Goal: Transaction & Acquisition: Purchase product/service

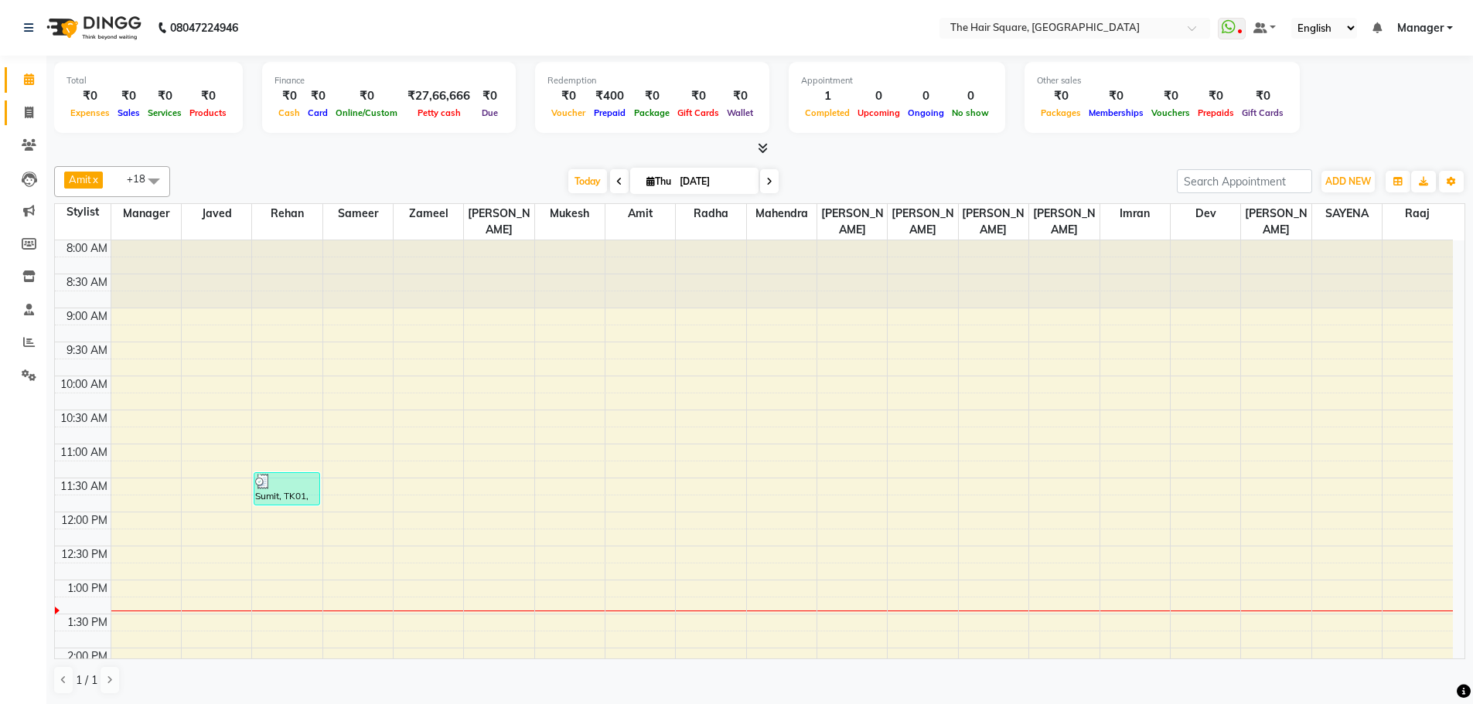
click at [15, 105] on span at bounding box center [28, 113] width 27 height 18
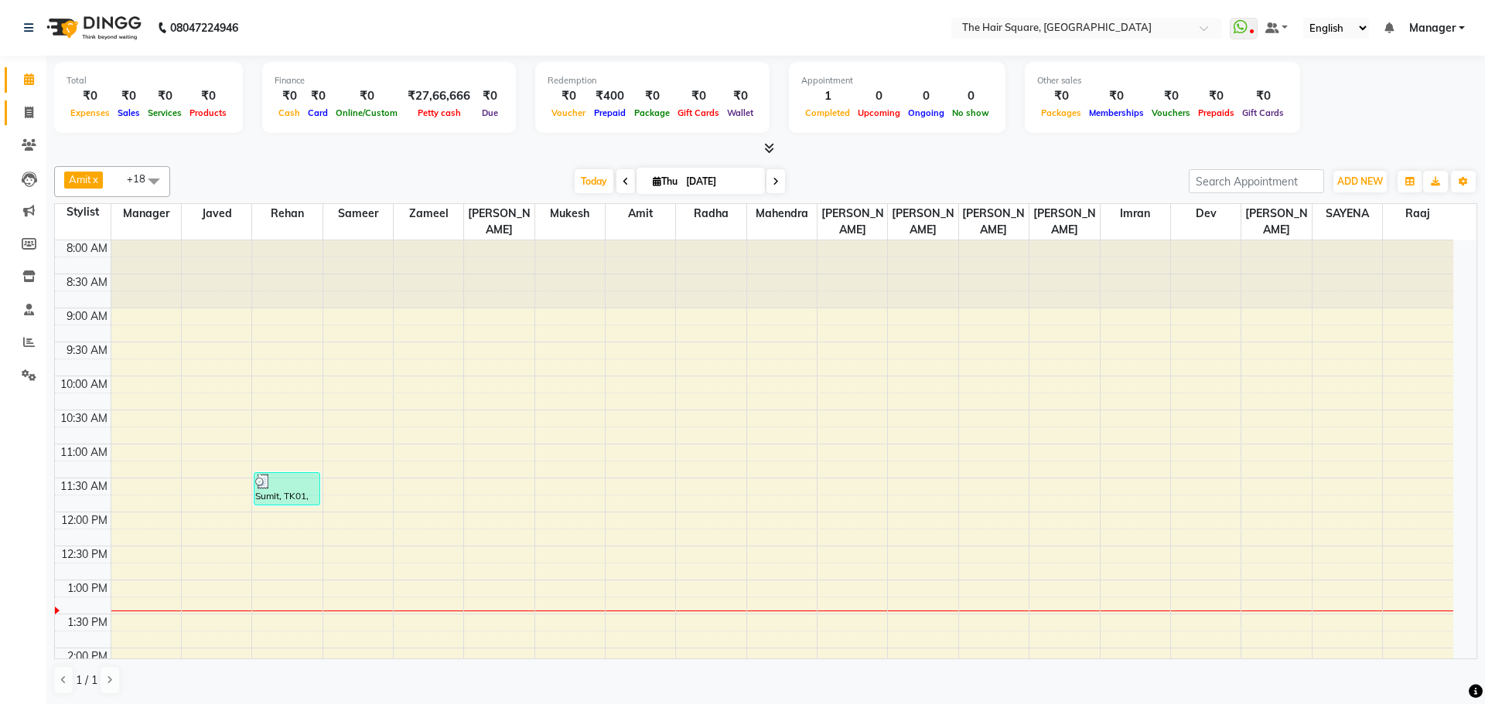
select select "service"
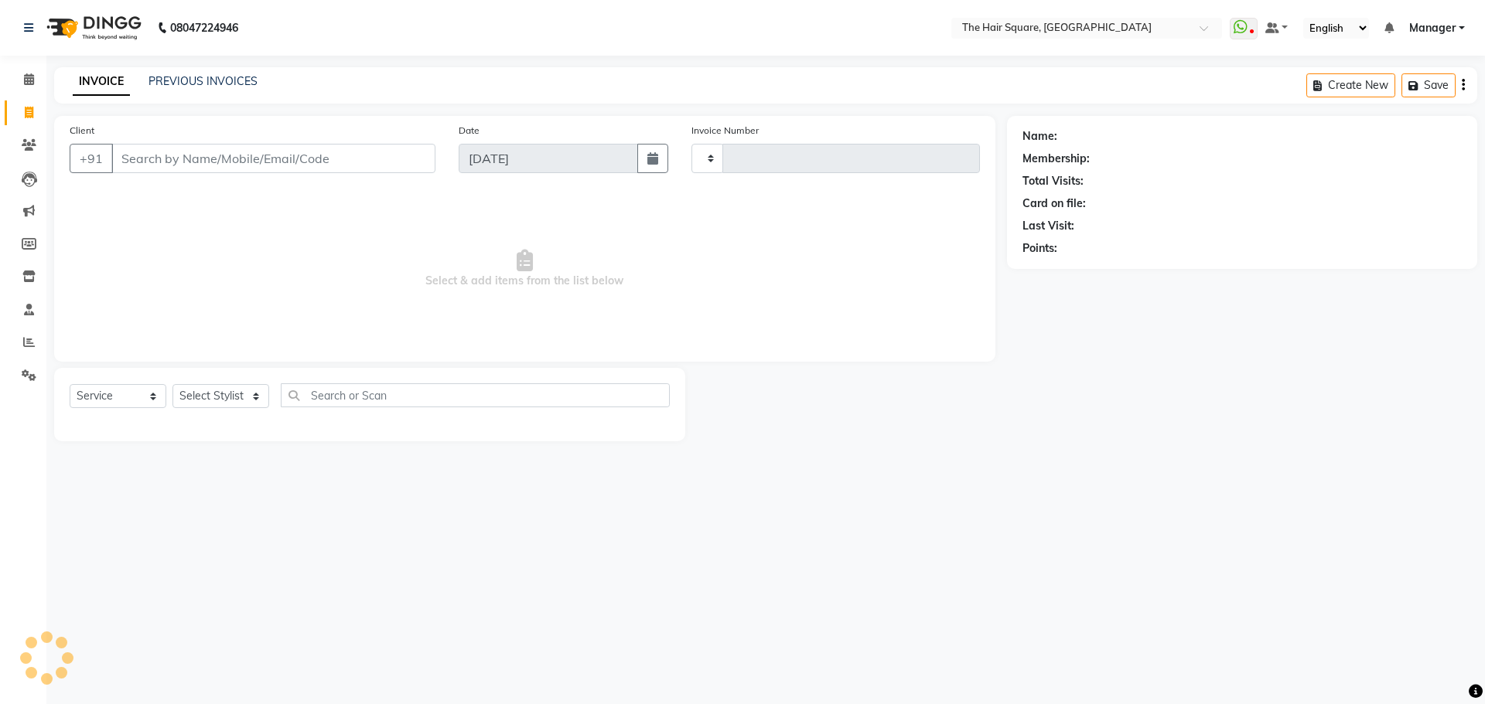
type input "3099"
select select "5768"
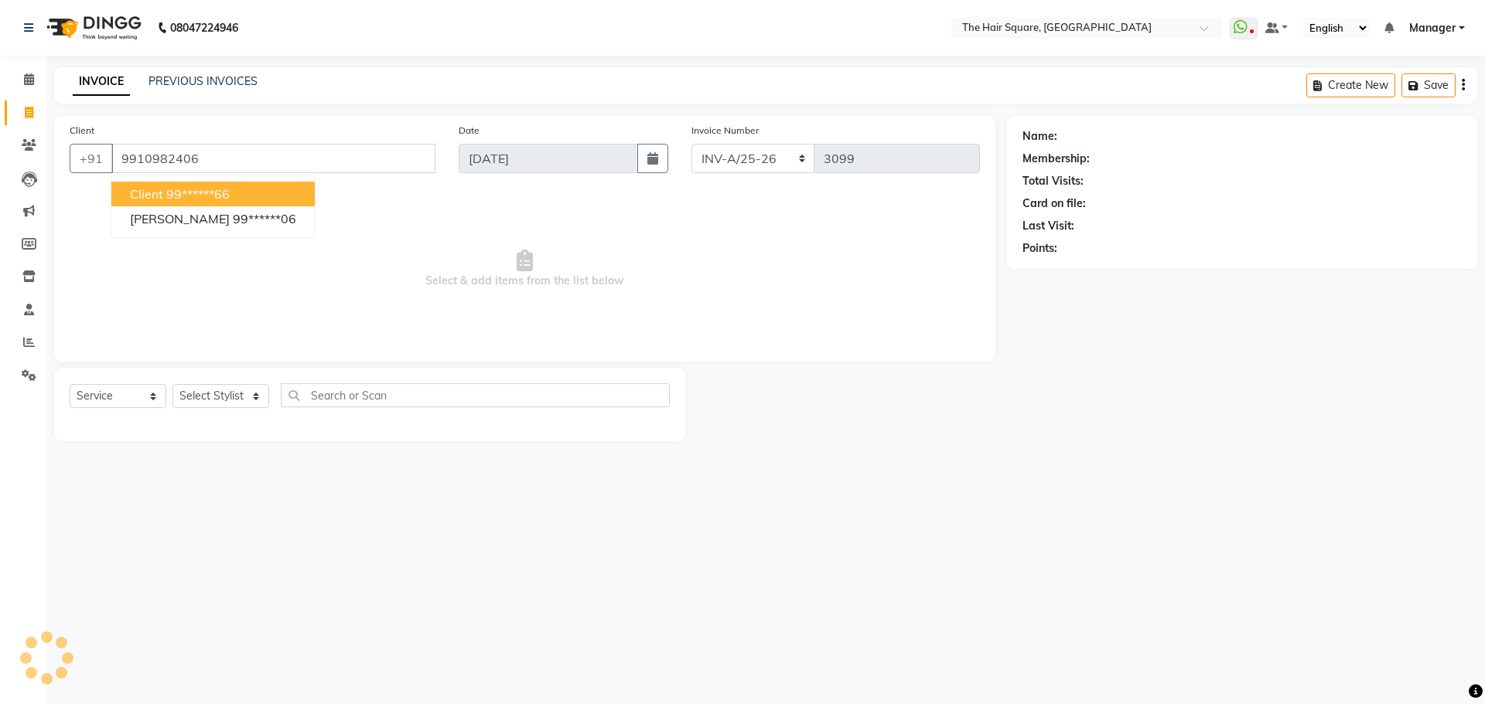
type input "9910982406"
click at [475, 497] on div "08047224946 Select Location × The Hair Square, Ambience Island WhatsApp Status …" at bounding box center [742, 352] width 1485 height 704
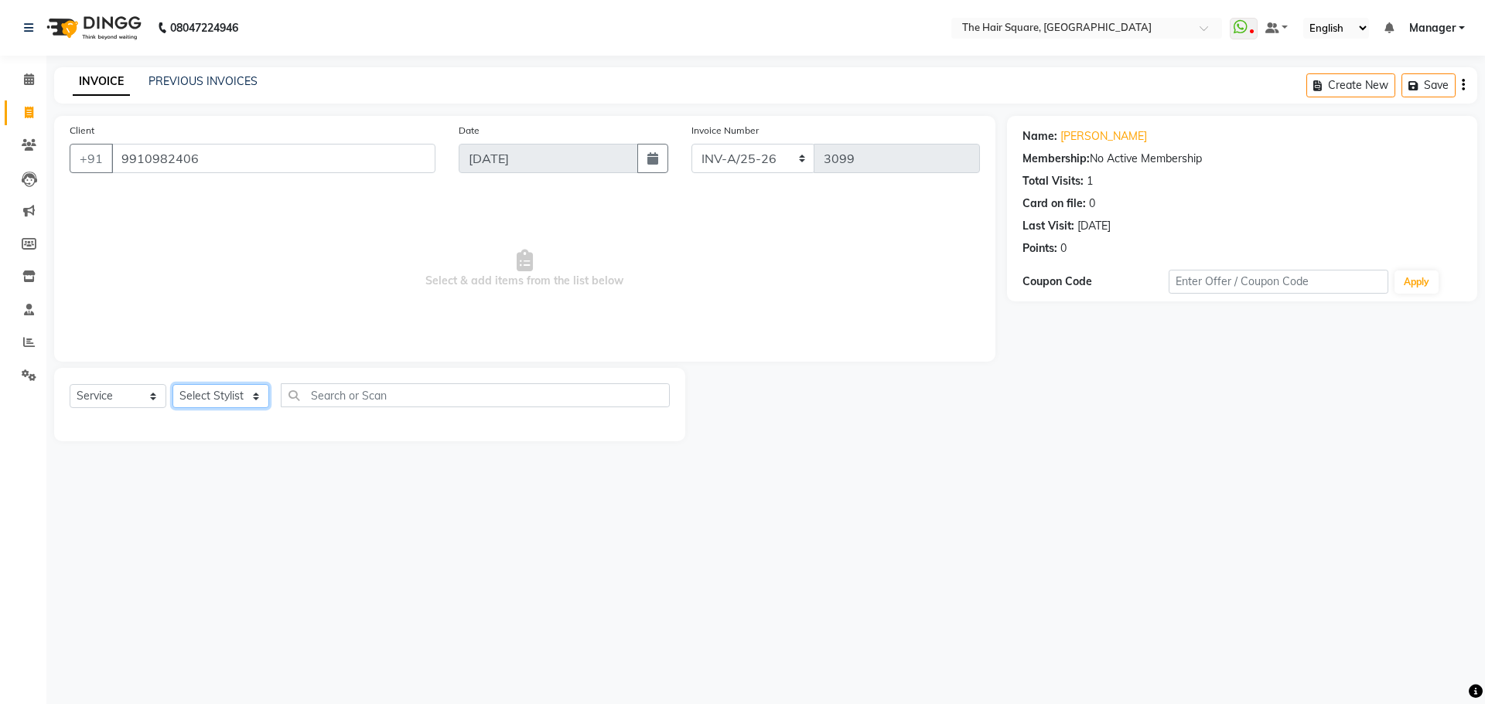
click at [226, 402] on select "Select Stylist Amit [PERSON_NAME] Dev Imran [PERSON_NAME] [PERSON_NAME] Manager…" at bounding box center [220, 396] width 97 height 24
select select "39358"
click at [172, 384] on select "Select Stylist Amit [PERSON_NAME] Dev Imran [PERSON_NAME] [PERSON_NAME] Manager…" at bounding box center [220, 396] width 97 height 24
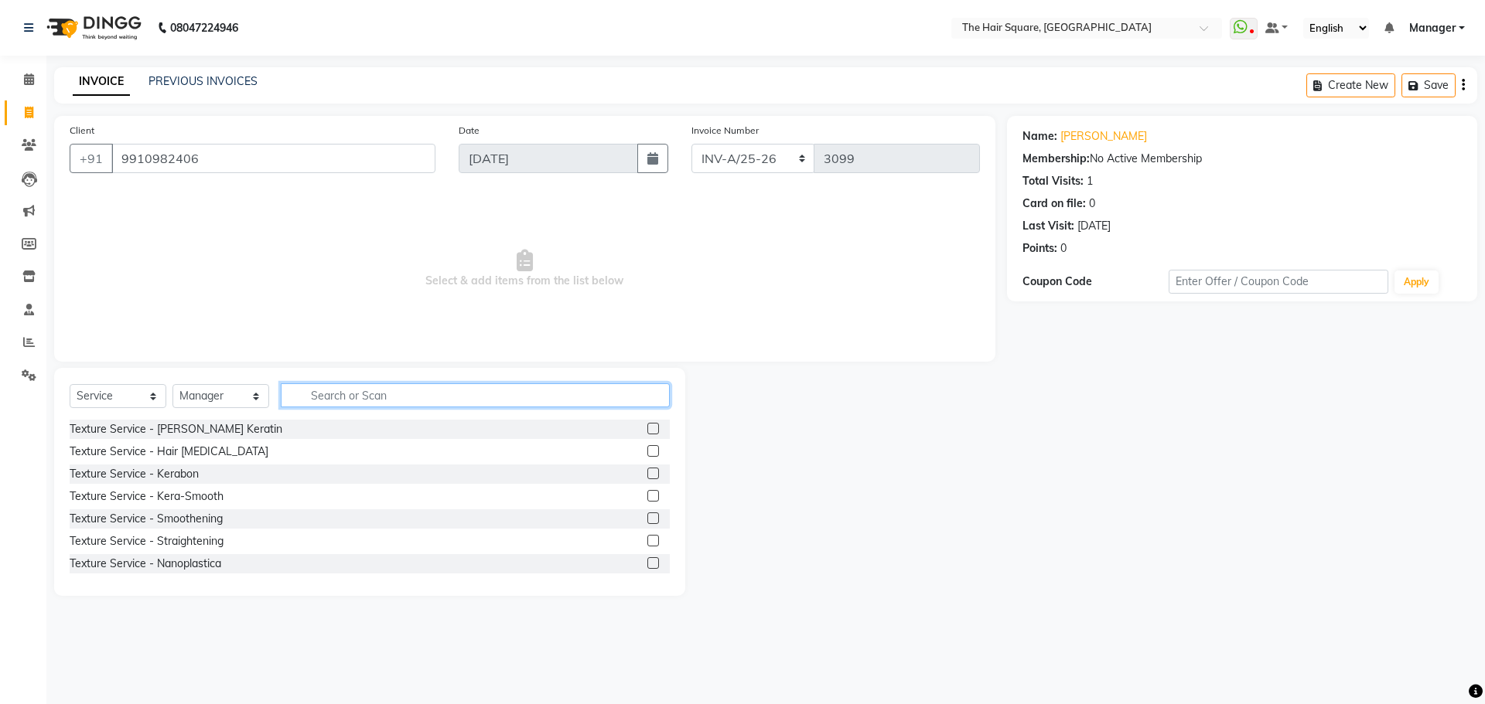
click at [350, 394] on input "text" at bounding box center [475, 396] width 389 height 24
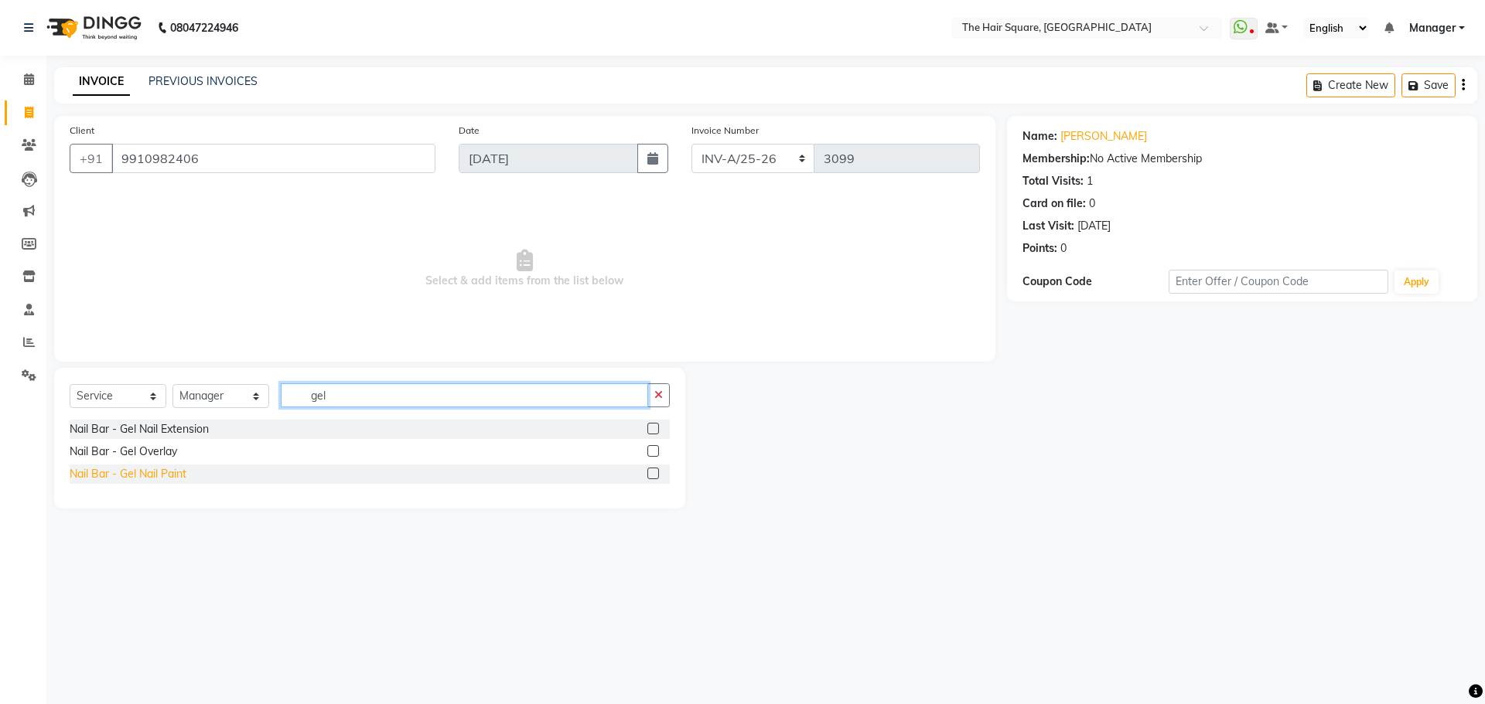
type input "gel"
click at [104, 469] on div "Nail Bar - Gel Nail Paint" at bounding box center [128, 474] width 117 height 16
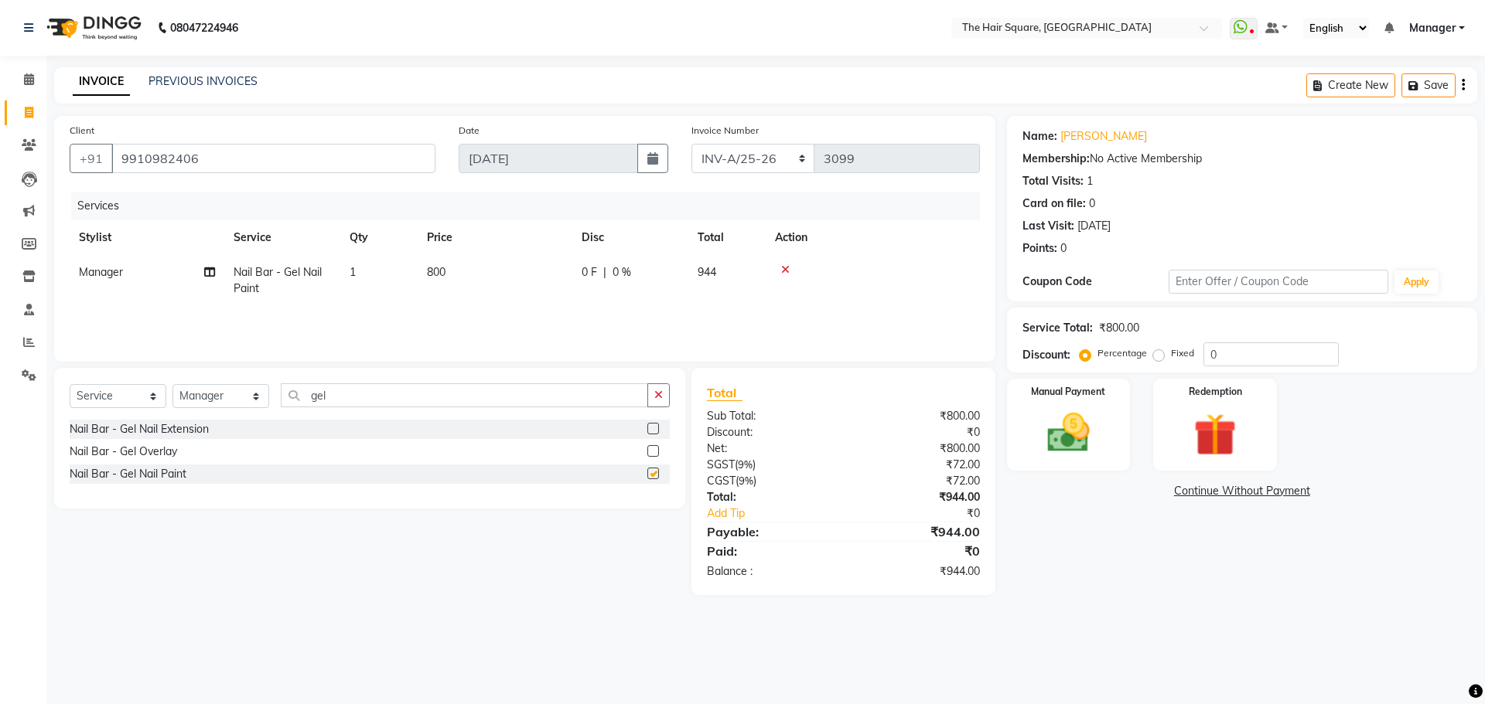
checkbox input "false"
click at [466, 286] on td "800" at bounding box center [495, 280] width 155 height 51
select select "39358"
drag, startPoint x: 596, startPoint y: 276, endPoint x: 481, endPoint y: 307, distance: 119.3
click at [491, 287] on td "800" at bounding box center [567, 284] width 155 height 59
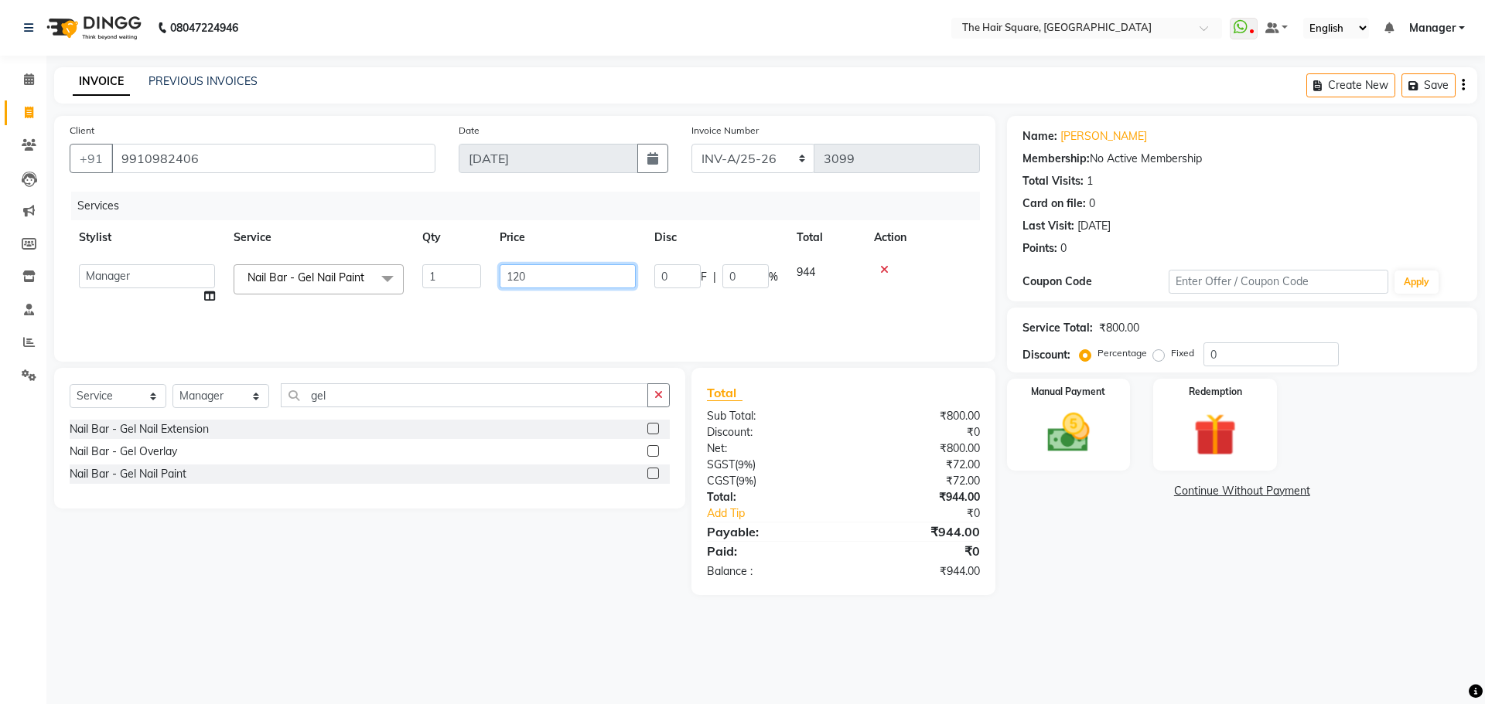
type input "1200"
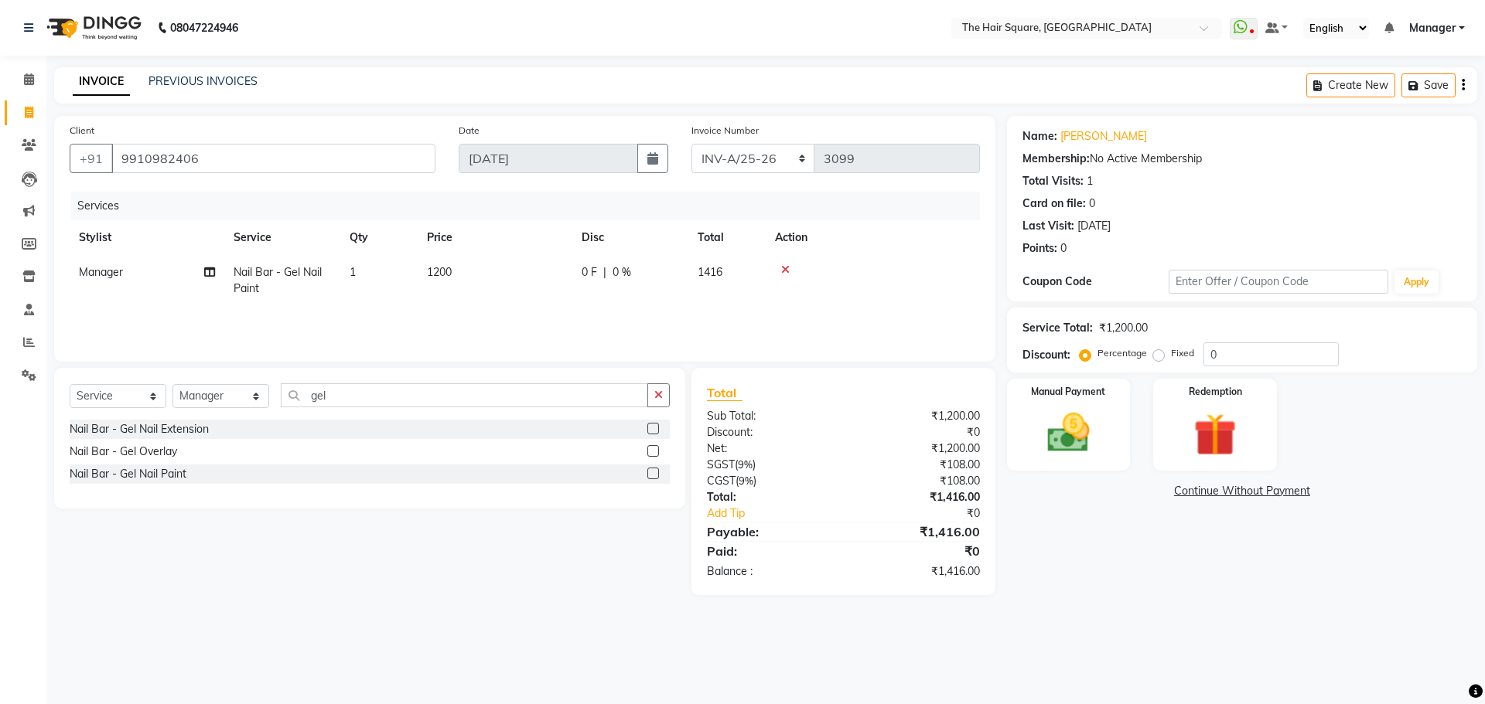
drag, startPoint x: 1156, startPoint y: 357, endPoint x: 1250, endPoint y: 358, distance: 94.3
click at [1171, 357] on label "Fixed" at bounding box center [1182, 353] width 23 height 14
click at [1157, 357] on input "Fixed" at bounding box center [1161, 353] width 11 height 11
radio input "true"
drag, startPoint x: 1259, startPoint y: 356, endPoint x: 1124, endPoint y: 366, distance: 134.9
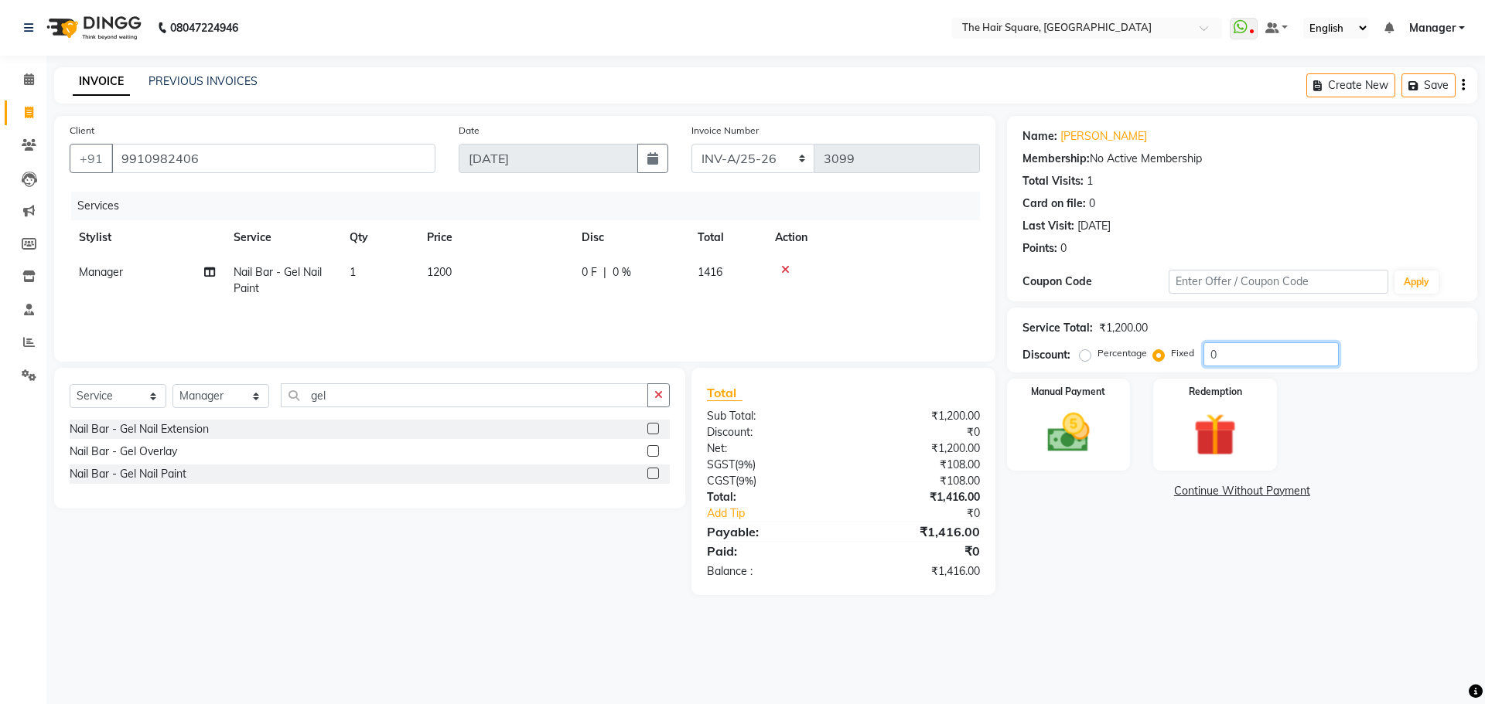
click at [1145, 363] on div "Percentage Fixed 0" at bounding box center [1211, 355] width 256 height 24
type input "1000"
click at [735, 152] on select "INV-A-M/25-26 INV-A/25-26" at bounding box center [753, 158] width 124 height 29
select select "5954"
click at [691, 144] on select "INV-A-M/25-26 INV-A/25-26" at bounding box center [753, 158] width 124 height 29
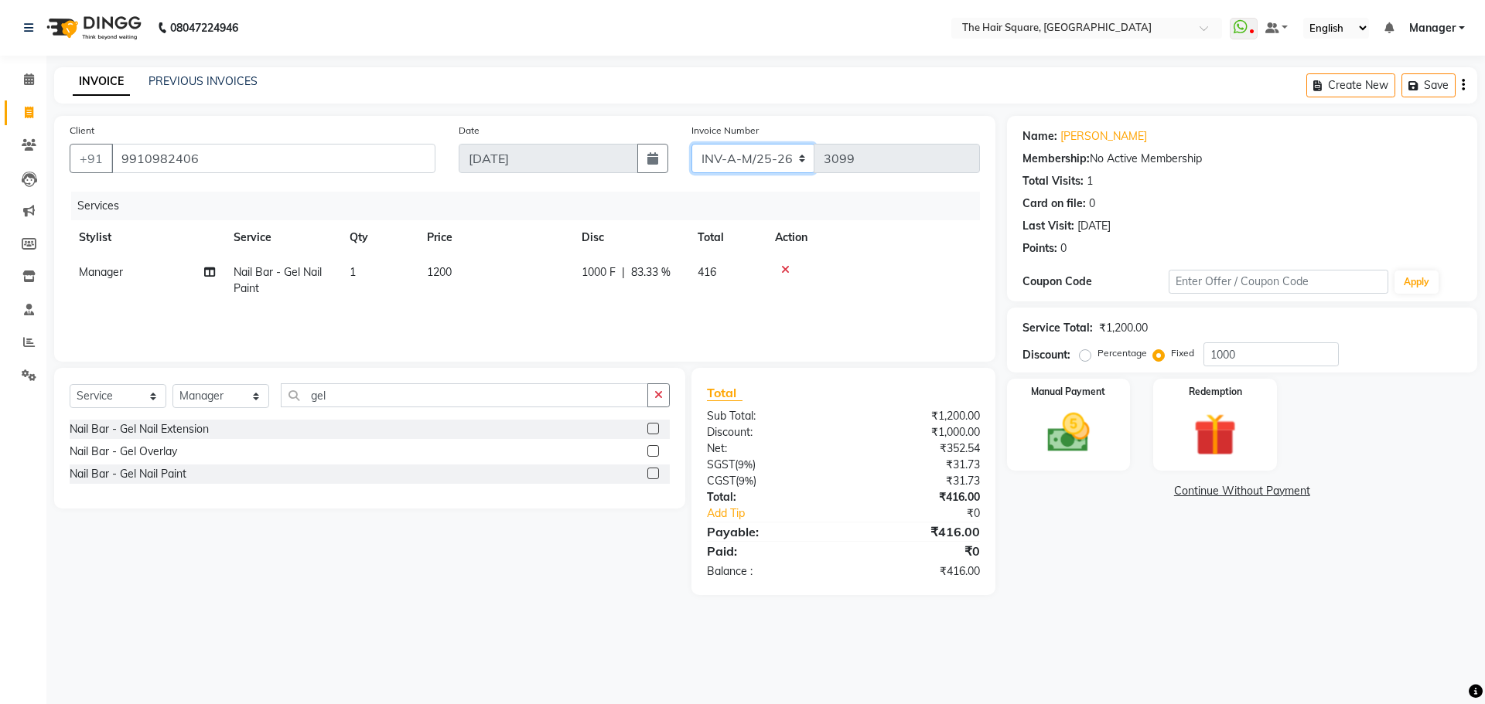
type input "0953"
click at [1084, 415] on img at bounding box center [1068, 433] width 72 height 51
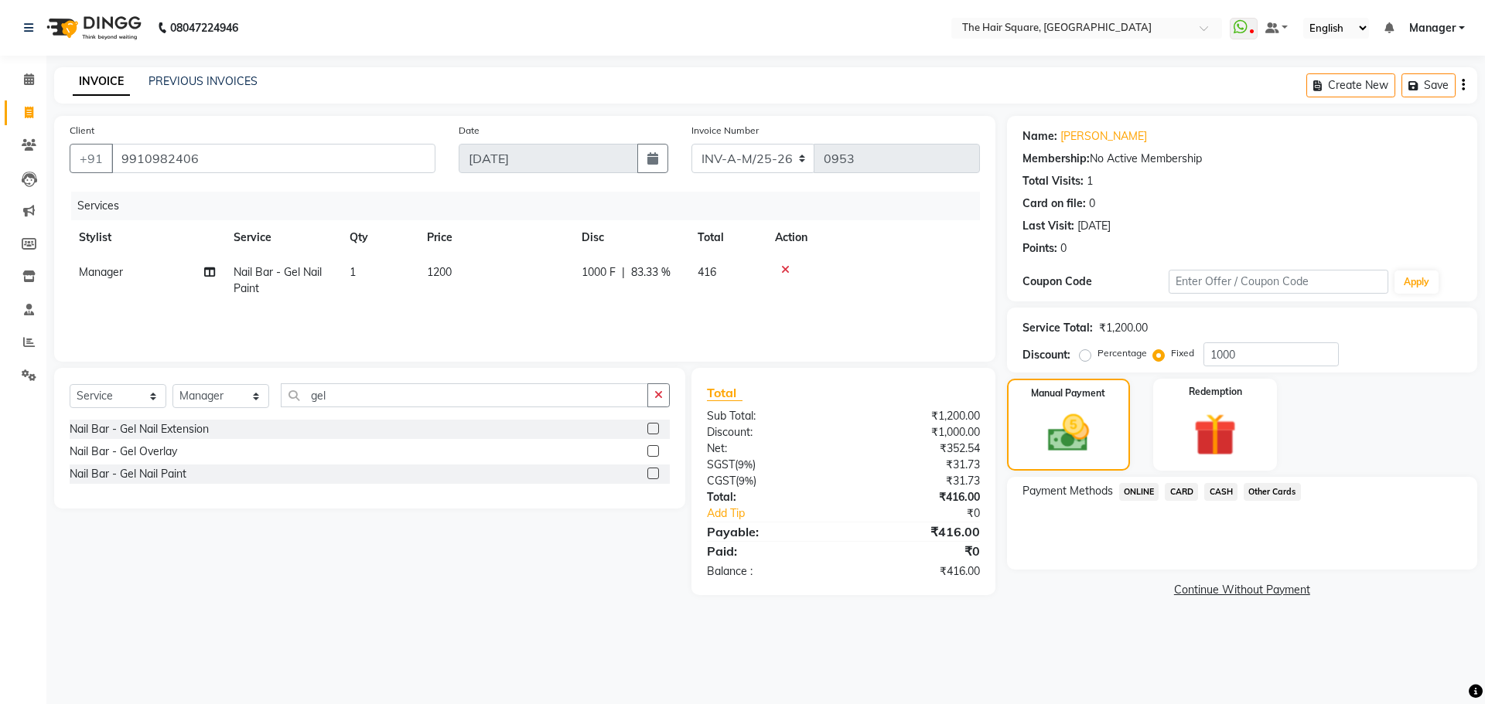
click at [1228, 489] on span "CASH" at bounding box center [1220, 492] width 33 height 18
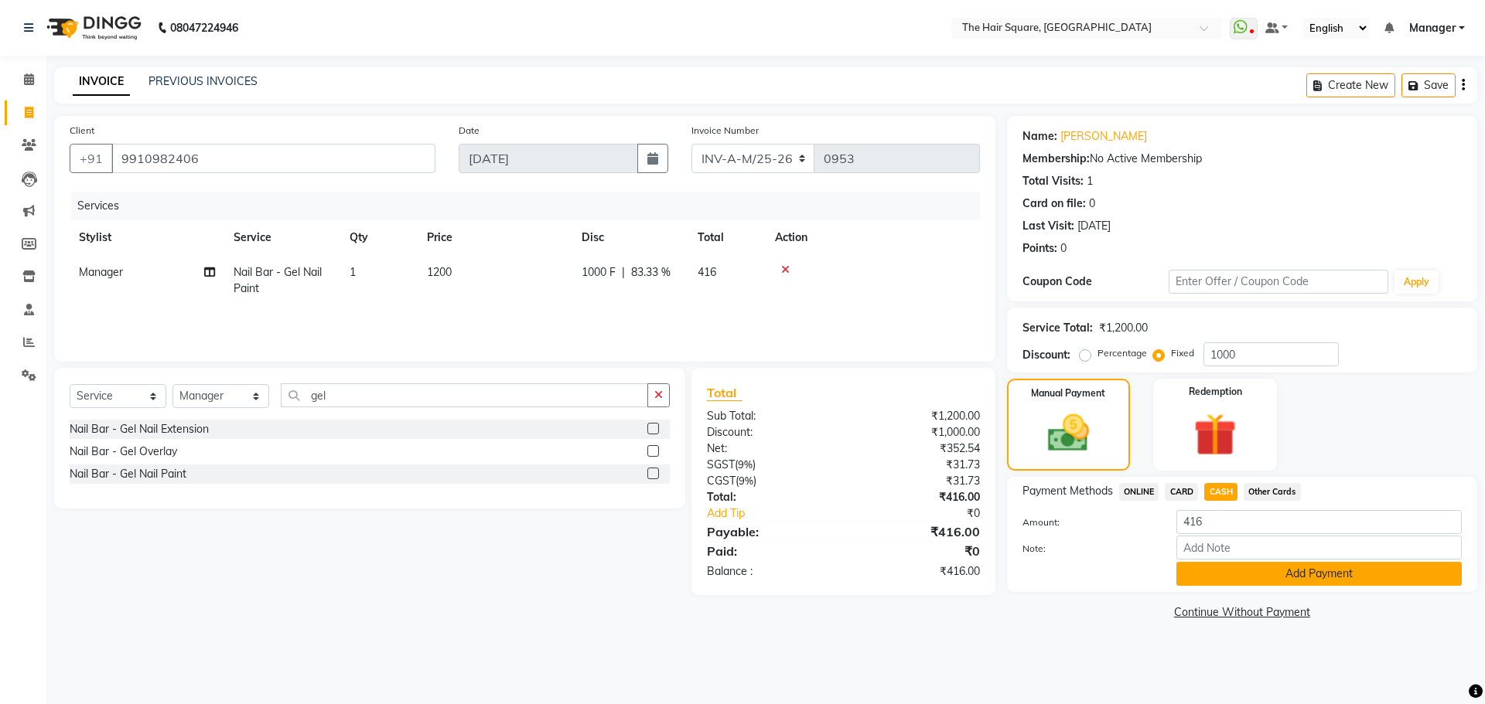
click at [1231, 581] on button "Add Payment" at bounding box center [1318, 574] width 285 height 24
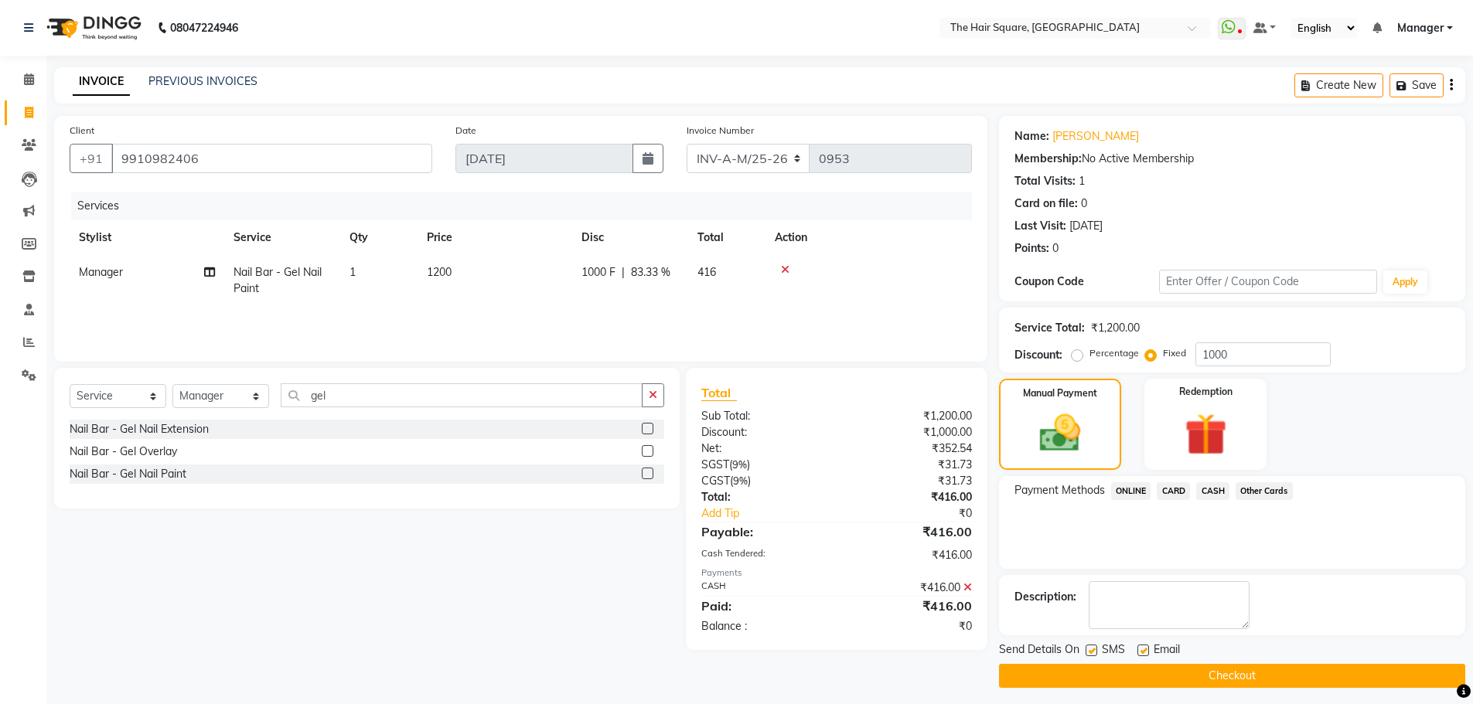
click at [1176, 676] on button "Checkout" at bounding box center [1232, 676] width 466 height 24
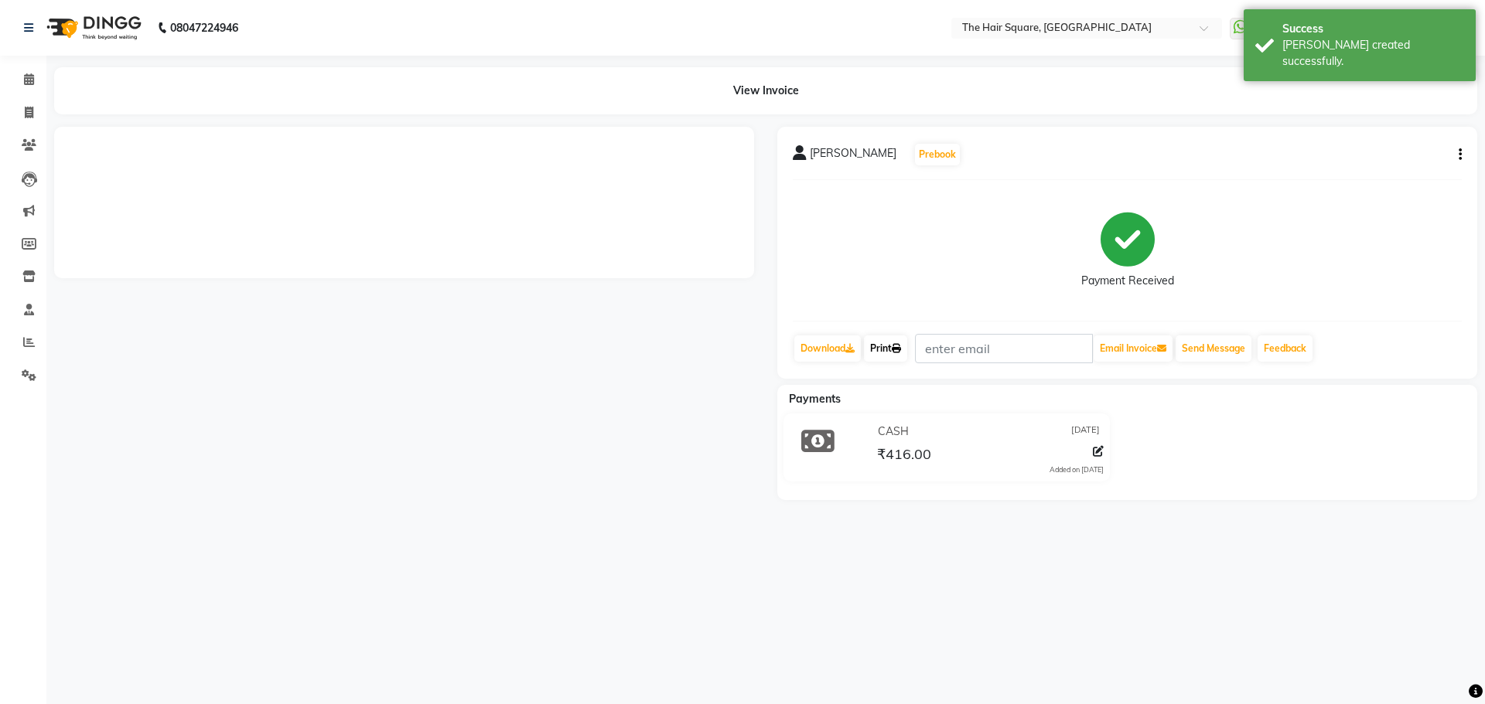
click at [892, 353] on link "Print" at bounding box center [885, 349] width 43 height 26
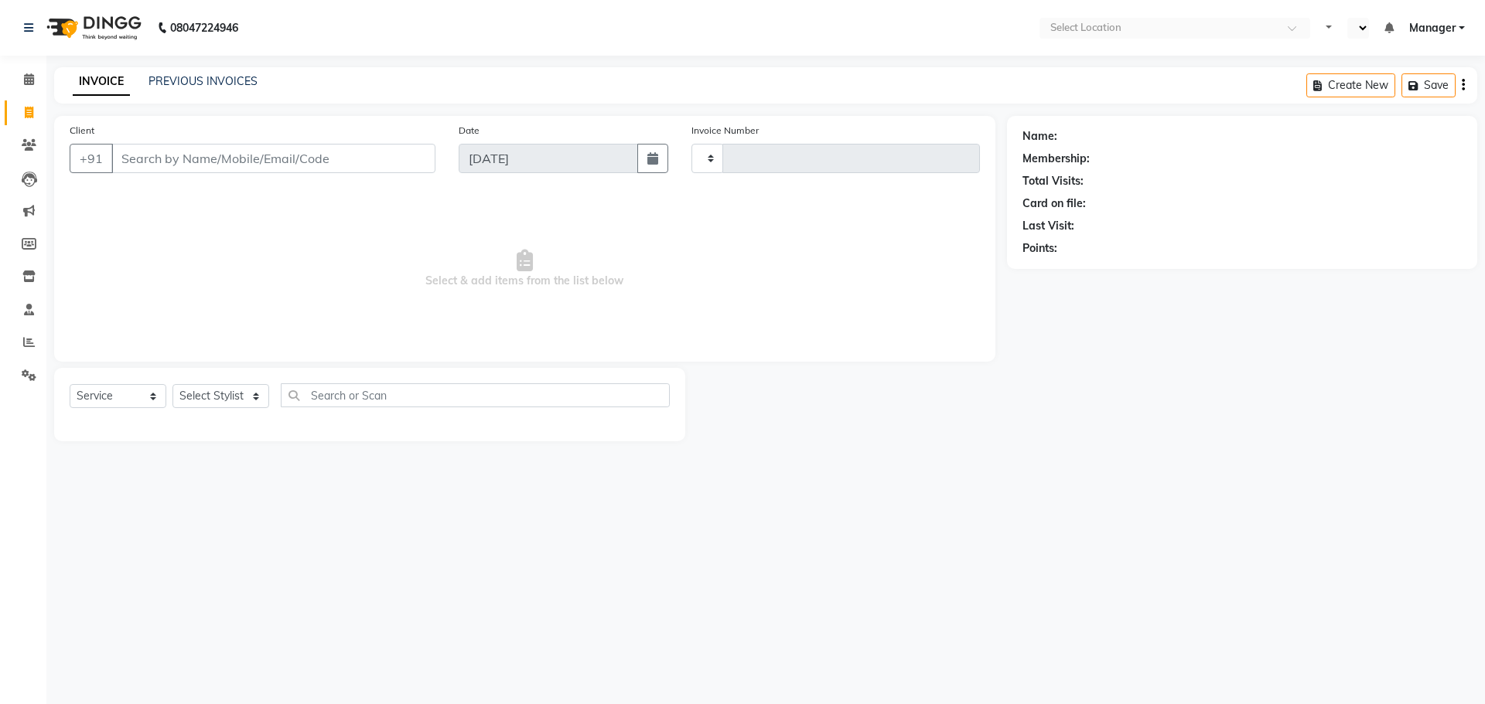
select select "service"
select select "en"
select select "5768"
type input "3099"
select select "service"
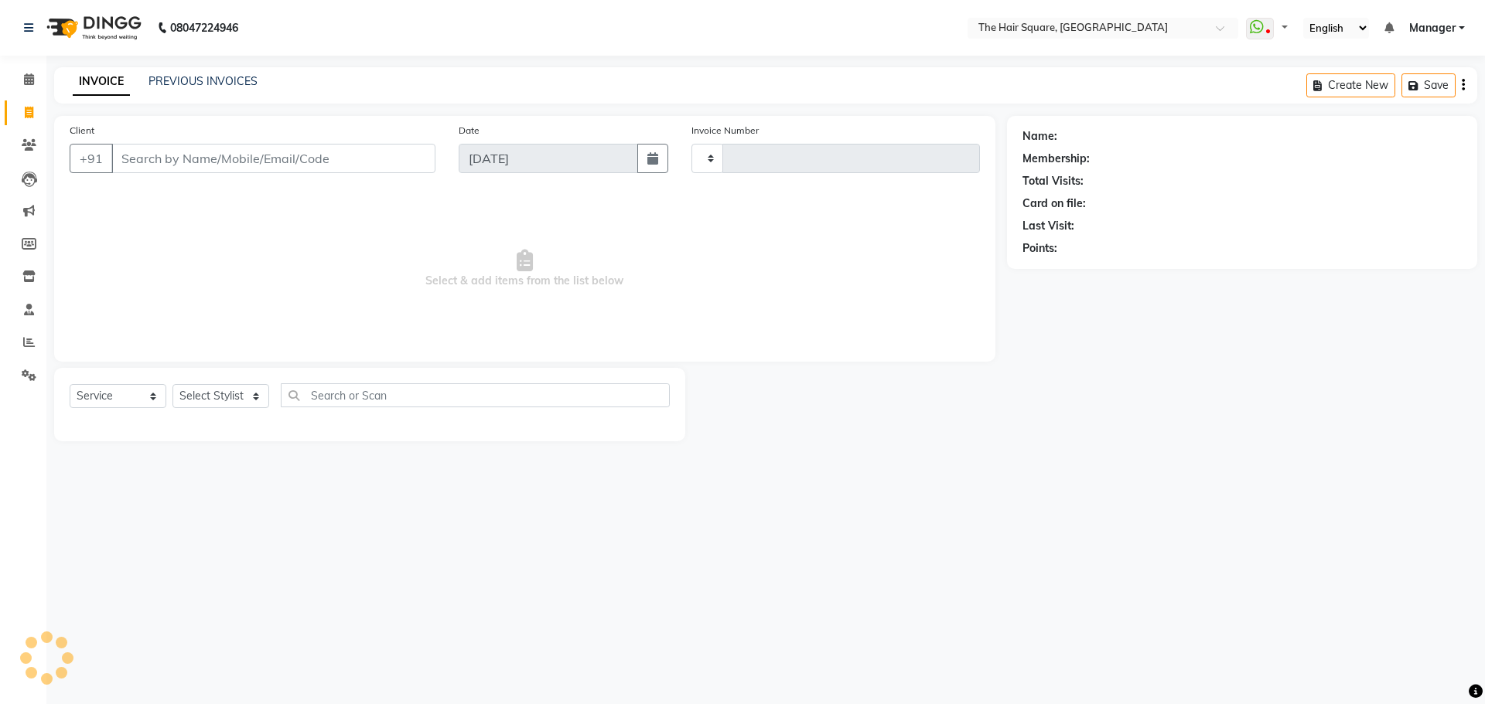
type input "3099"
select select "5768"
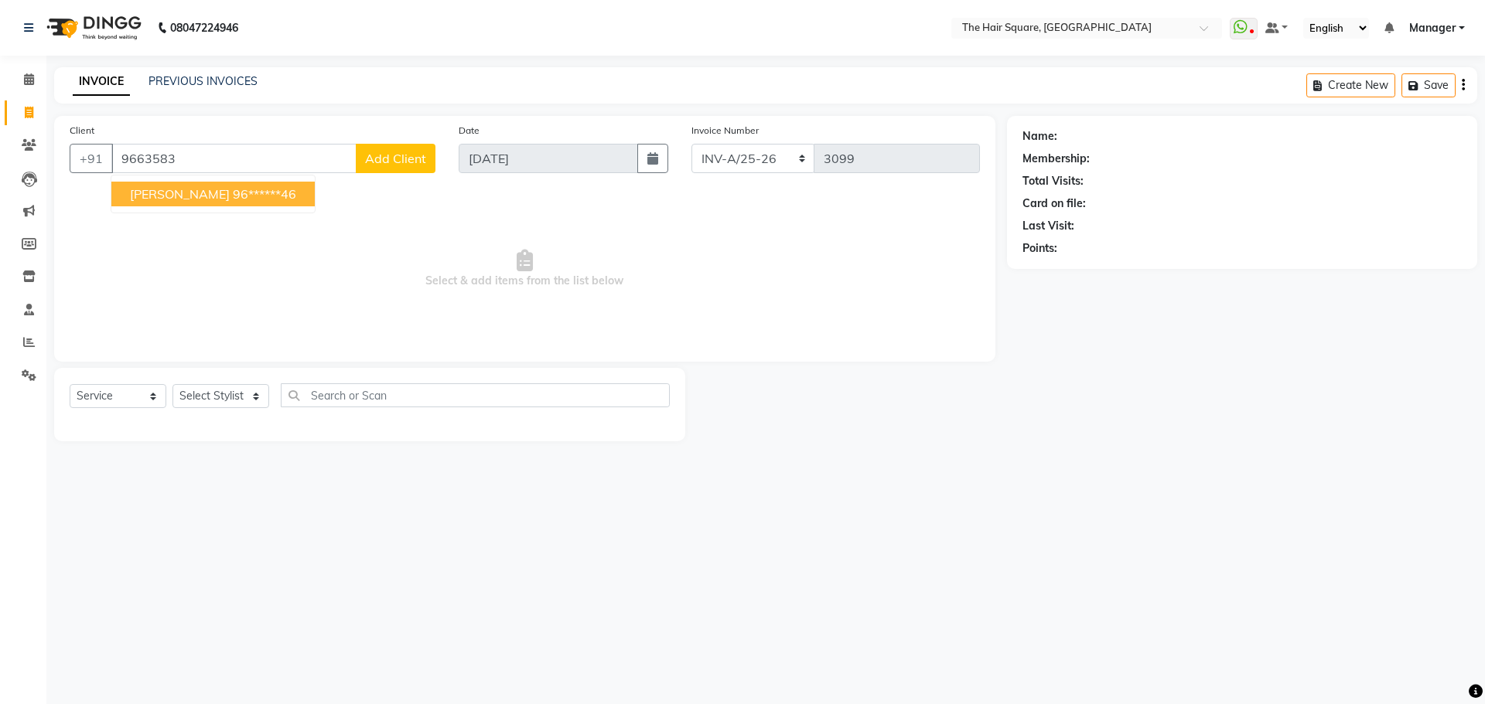
click at [165, 189] on span "satyam" at bounding box center [180, 193] width 100 height 15
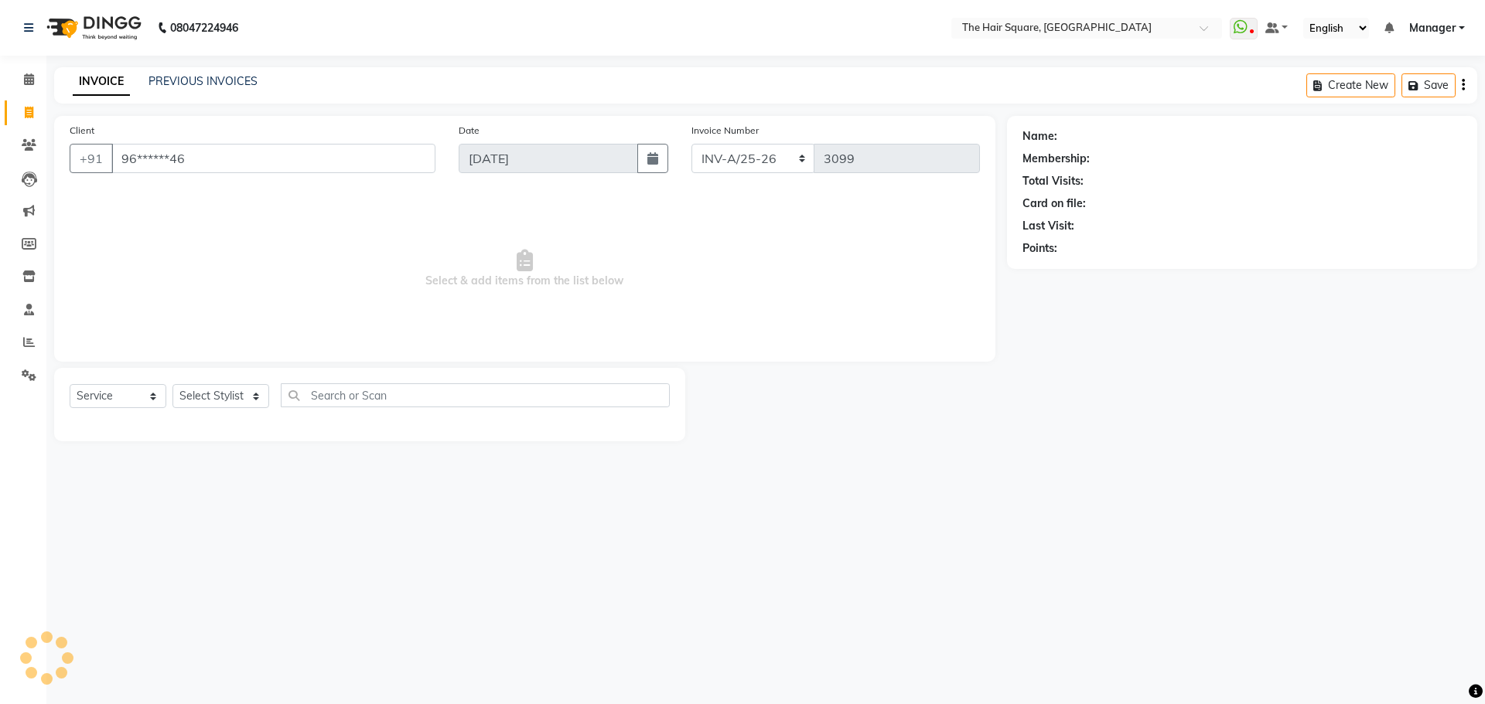
type input "96******46"
click at [1063, 275] on icon "button" at bounding box center [1065, 270] width 11 height 11
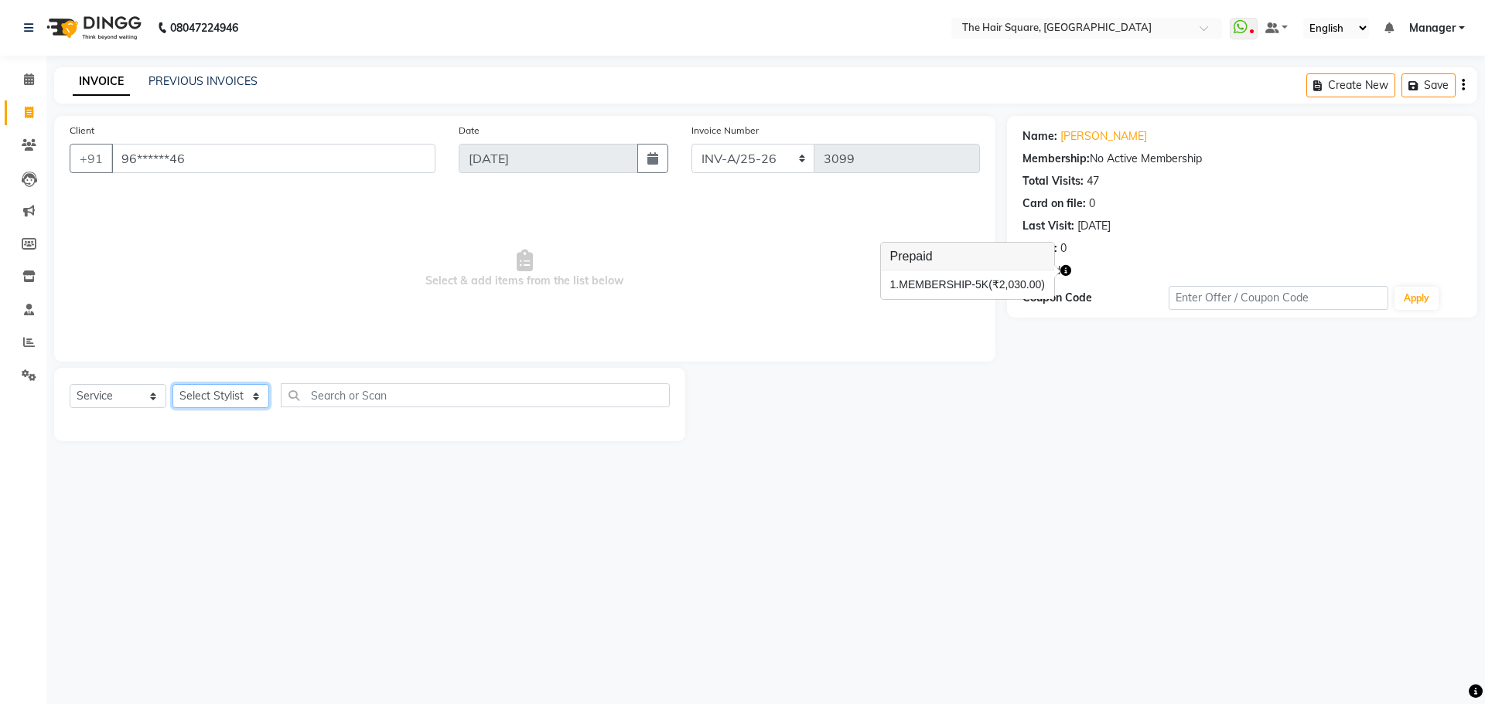
click at [210, 407] on select "Select Stylist Amit [PERSON_NAME] Dev Imran [PERSON_NAME] [PERSON_NAME] Manager…" at bounding box center [220, 396] width 97 height 24
select select "39370"
click at [172, 384] on select "Select Stylist Amit [PERSON_NAME] Dev Imran [PERSON_NAME] [PERSON_NAME] Manager…" at bounding box center [220, 396] width 97 height 24
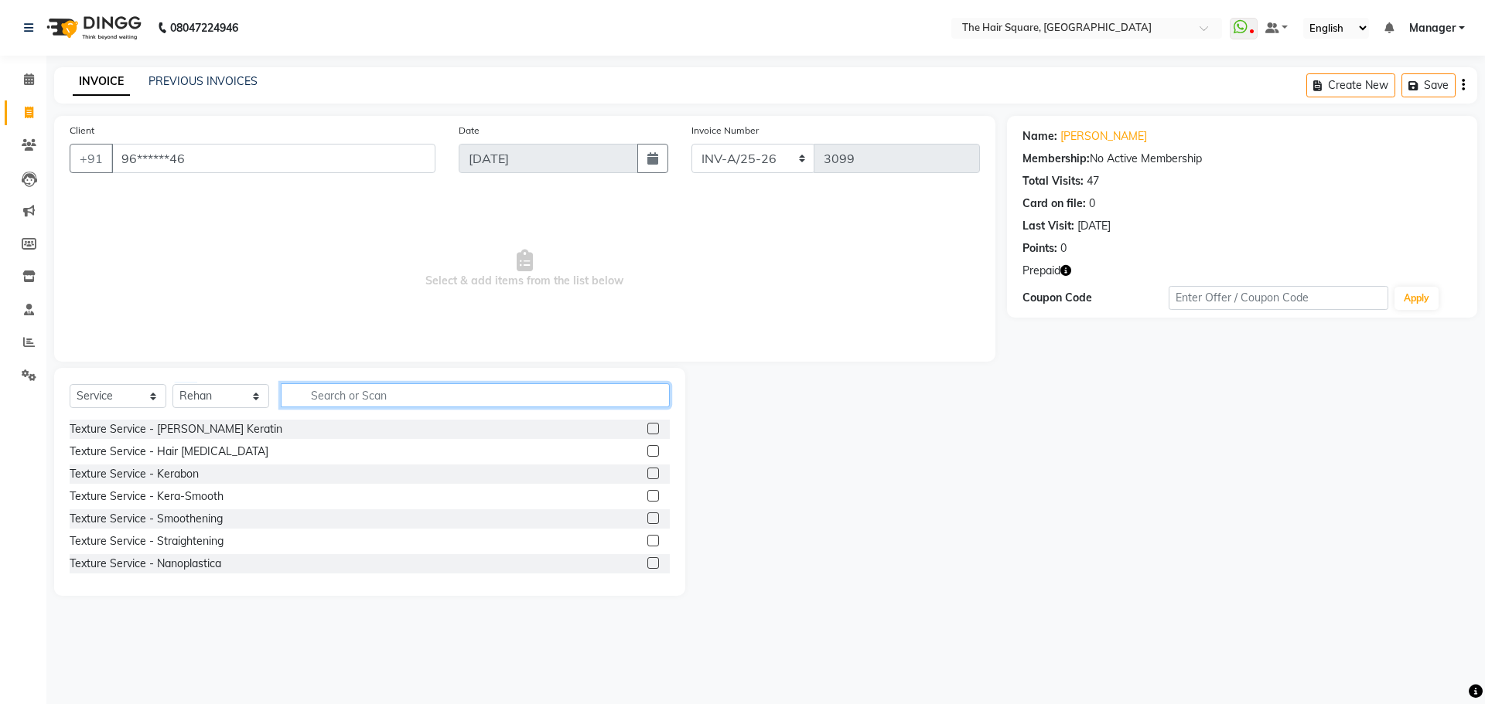
click at [367, 401] on input "text" at bounding box center [475, 396] width 389 height 24
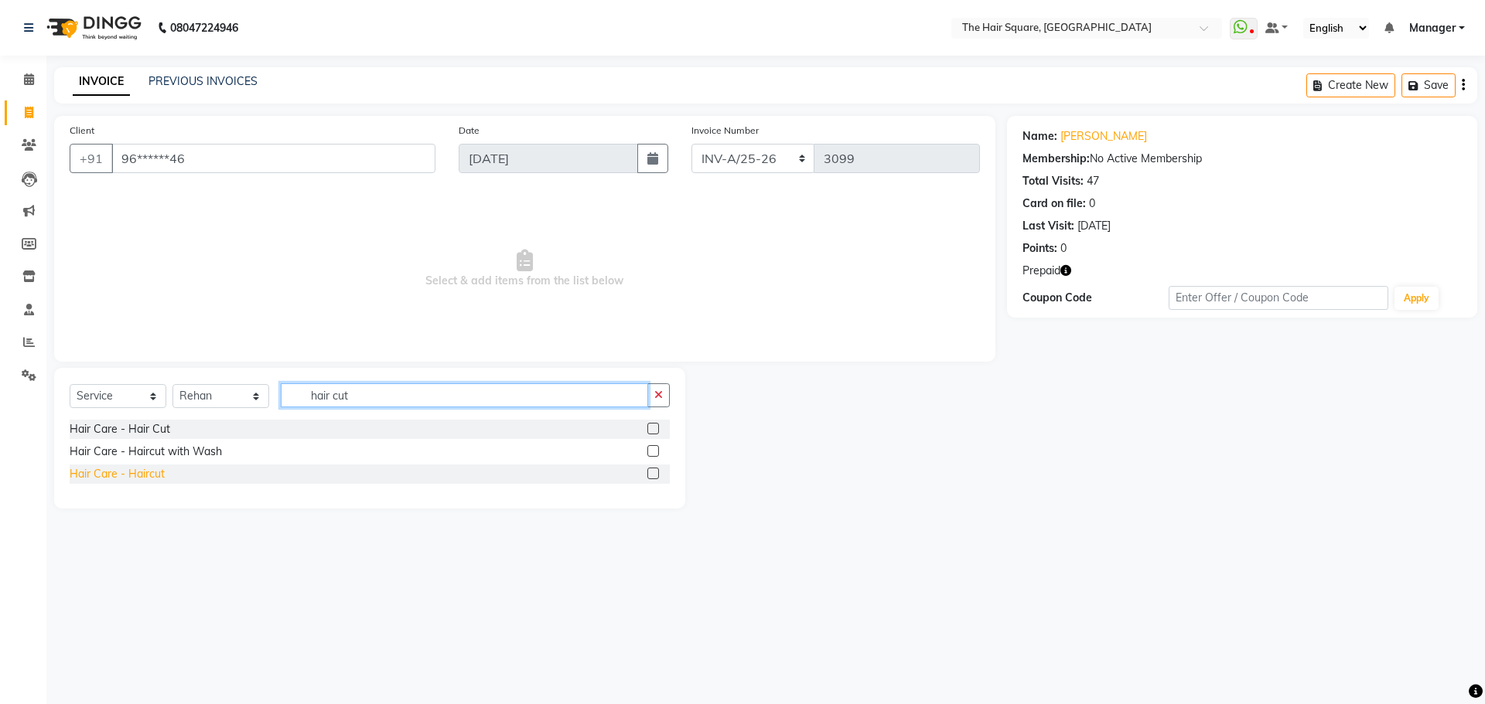
type input "hair cut"
click at [91, 476] on div "Hair Care - Haircut" at bounding box center [117, 474] width 95 height 16
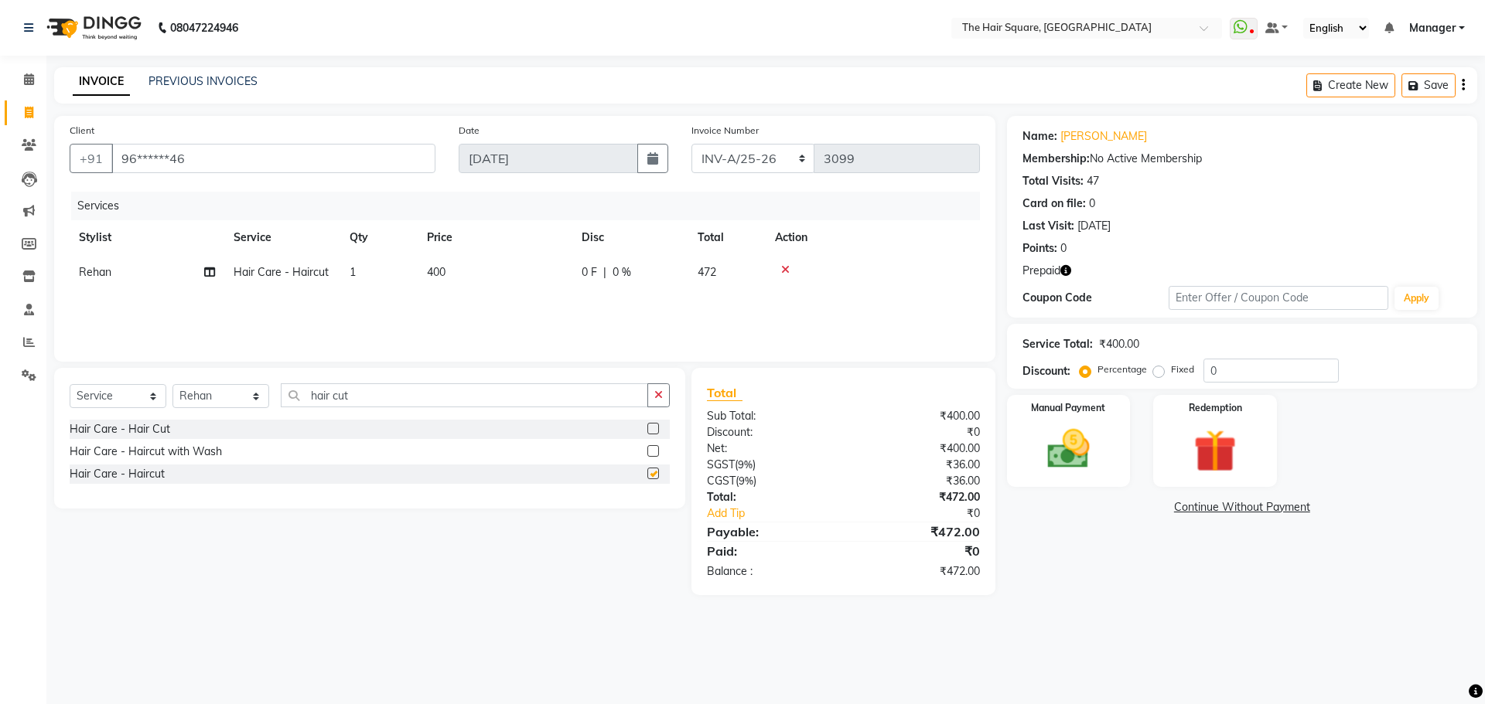
checkbox input "false"
drag, startPoint x: 411, startPoint y: 391, endPoint x: 69, endPoint y: 402, distance: 342.7
click at [84, 402] on div "Select Service Product Membership Package Voucher Prepaid Gift Card Select Styl…" at bounding box center [370, 402] width 600 height 36
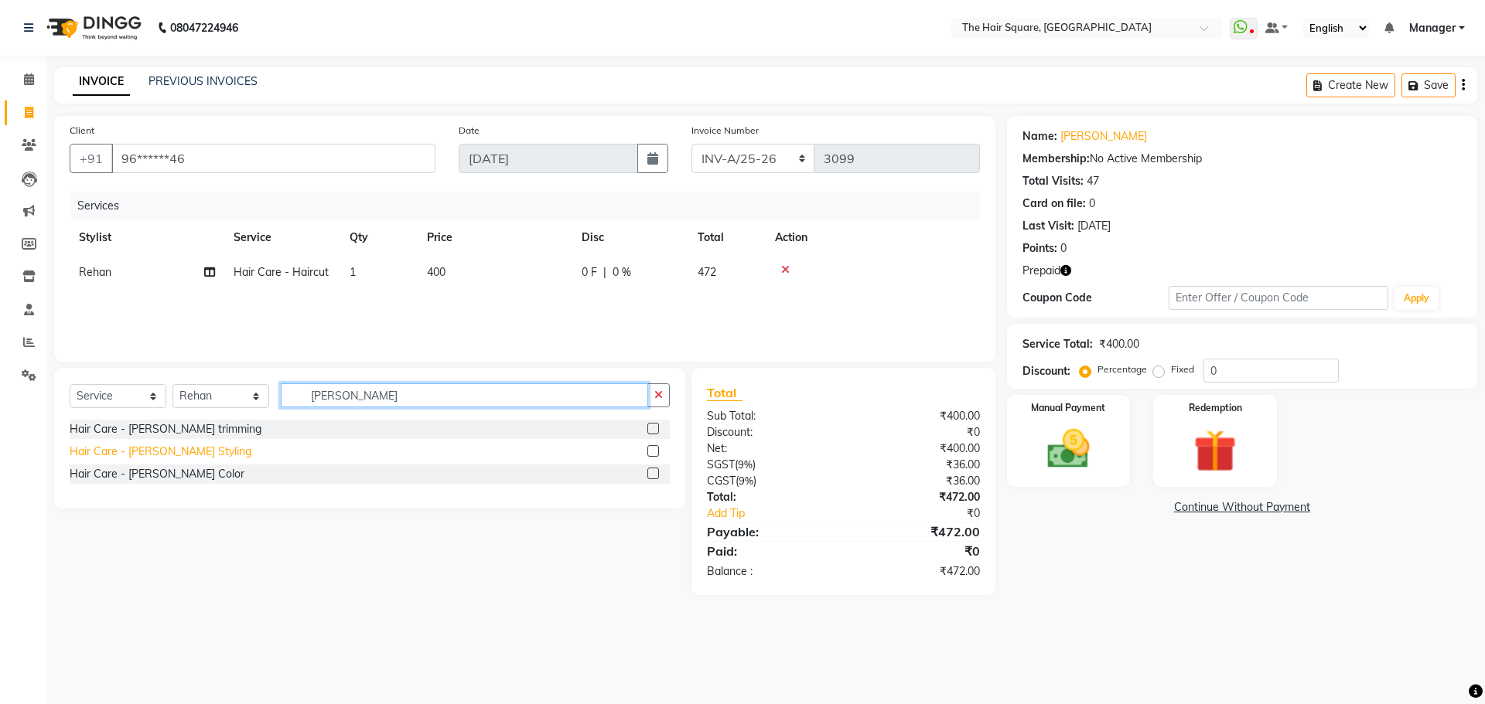
type input "beard"
click at [165, 449] on div "Hair Care - [PERSON_NAME] Styling" at bounding box center [161, 452] width 182 height 16
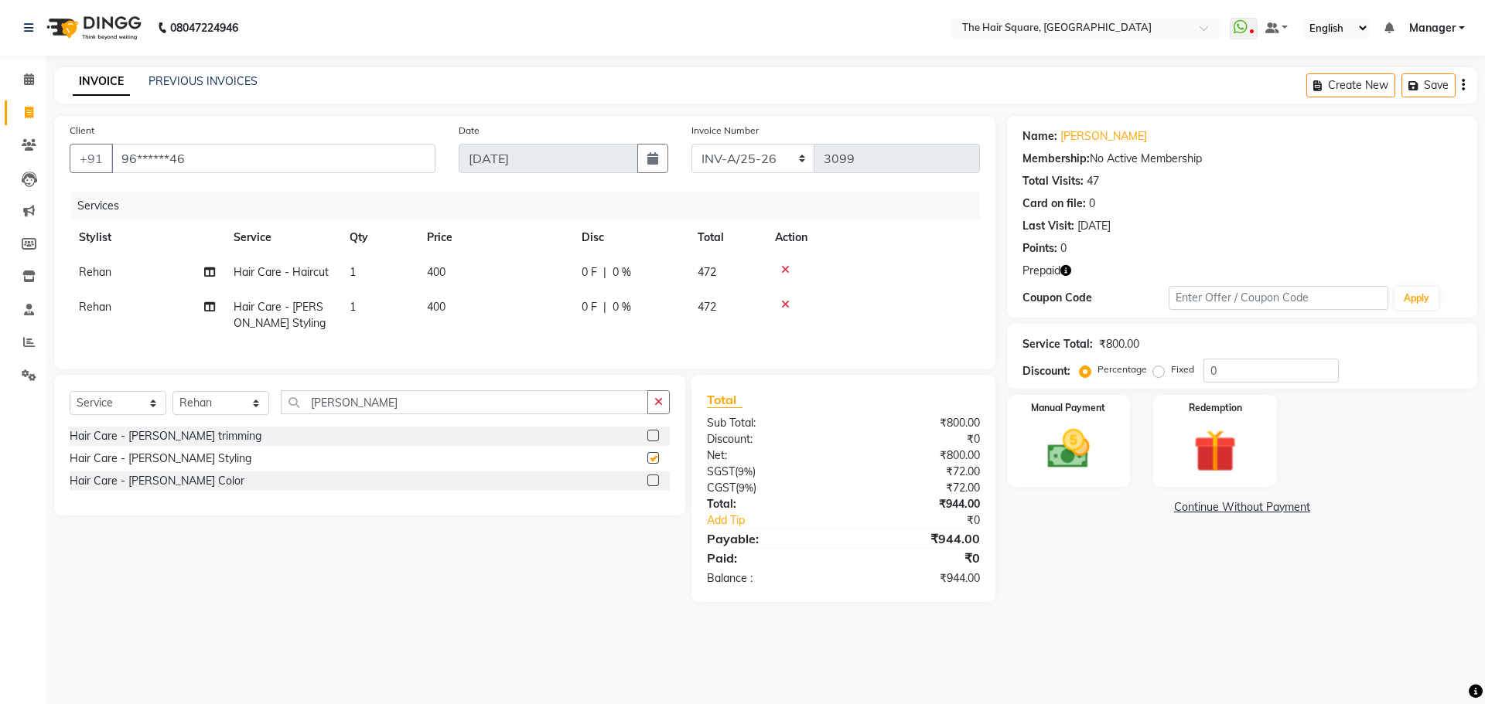
checkbox input "false"
click at [728, 154] on select "INV-A-M/25-26 INV-A/25-26" at bounding box center [753, 158] width 124 height 29
select select "5954"
click at [691, 144] on select "INV-A-M/25-26 INV-A/25-26" at bounding box center [753, 158] width 124 height 29
type input "0954"
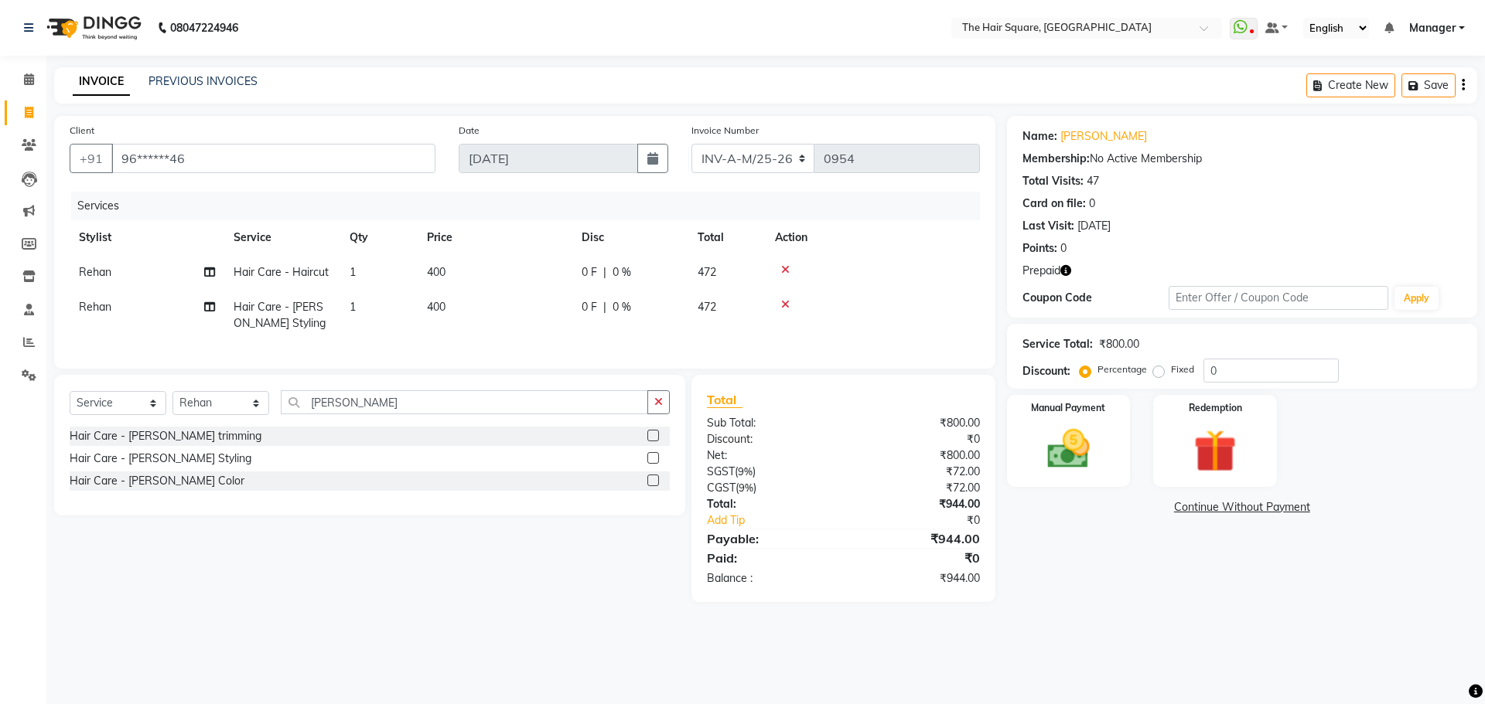
click at [1063, 269] on icon "button" at bounding box center [1065, 270] width 11 height 11
click at [1240, 447] on img at bounding box center [1214, 451] width 72 height 55
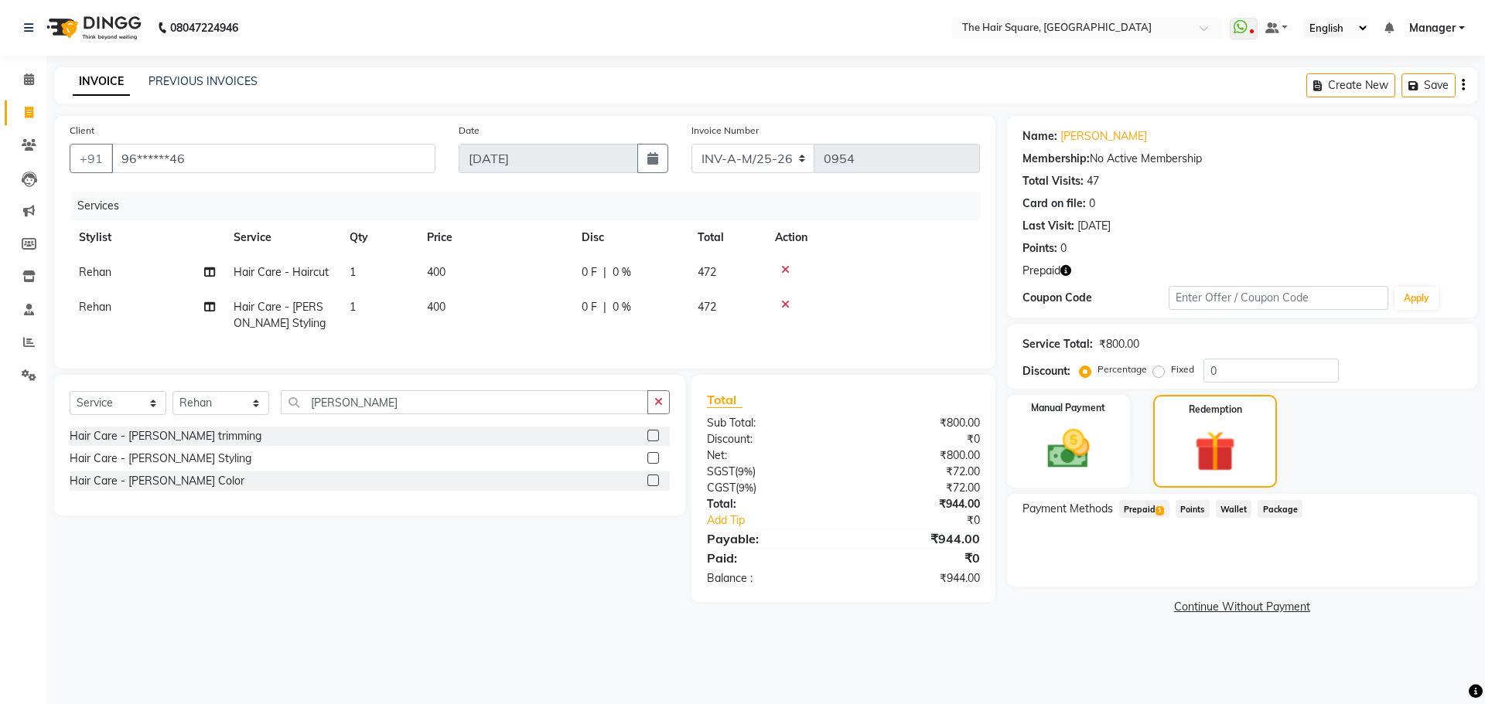
click at [1131, 504] on span "Prepaid 1" at bounding box center [1144, 509] width 50 height 18
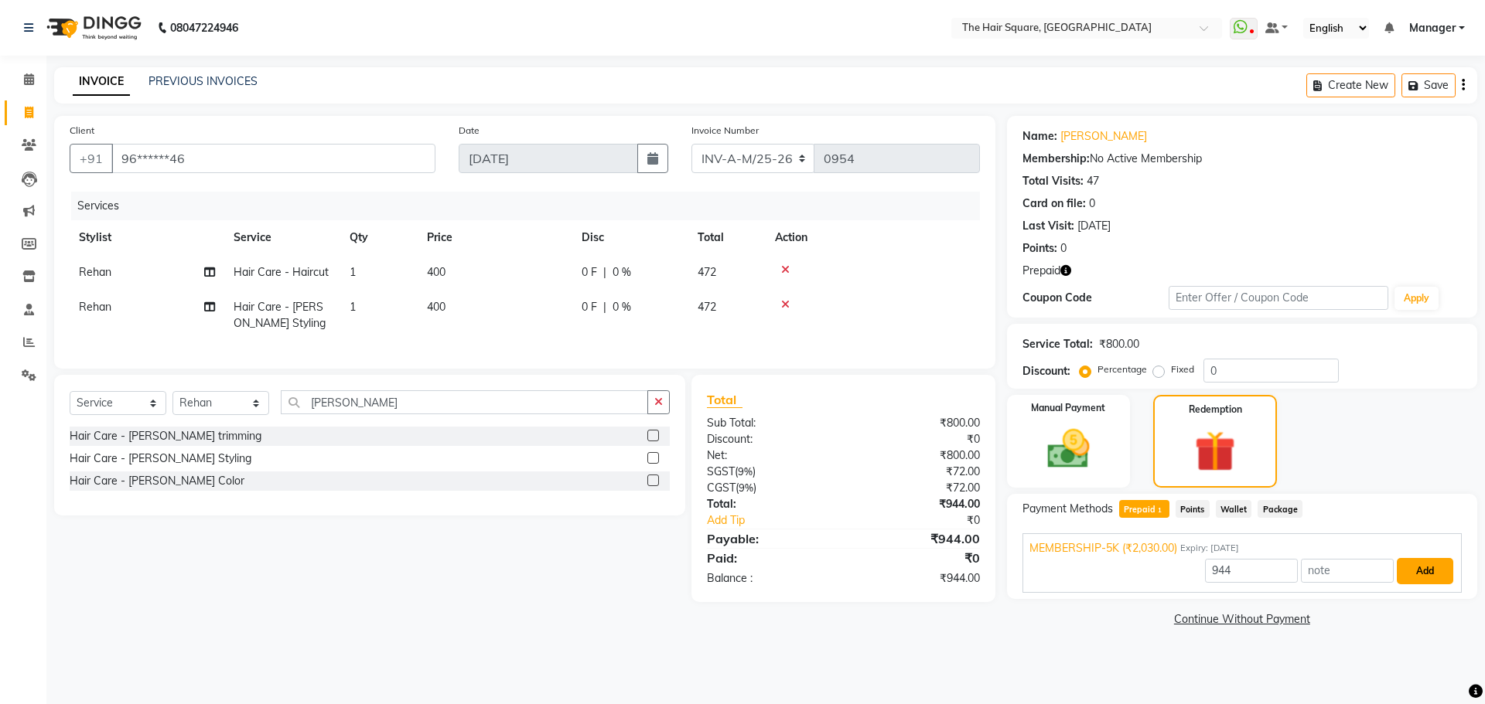
click at [1421, 575] on button "Add" at bounding box center [1425, 571] width 56 height 26
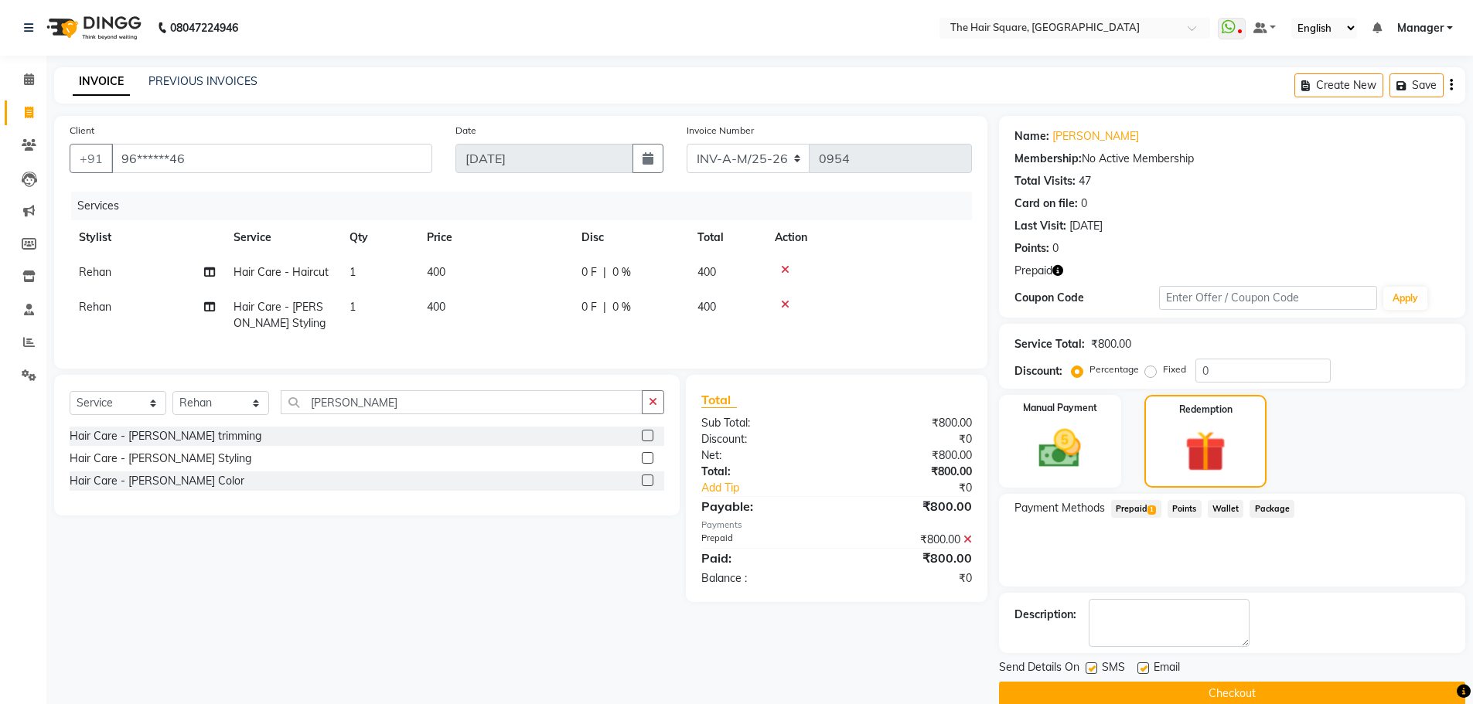
scroll to position [25, 0]
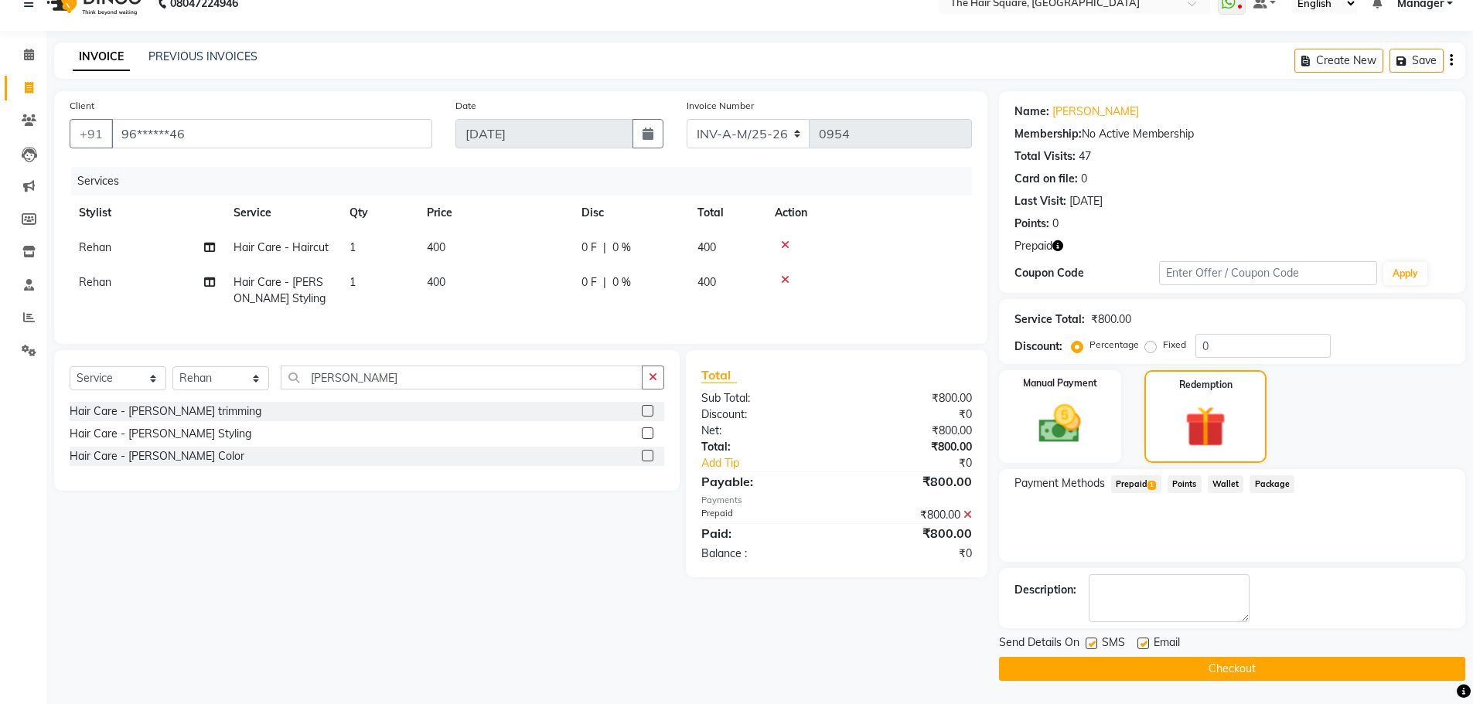
click at [1213, 674] on button "Checkout" at bounding box center [1232, 669] width 466 height 24
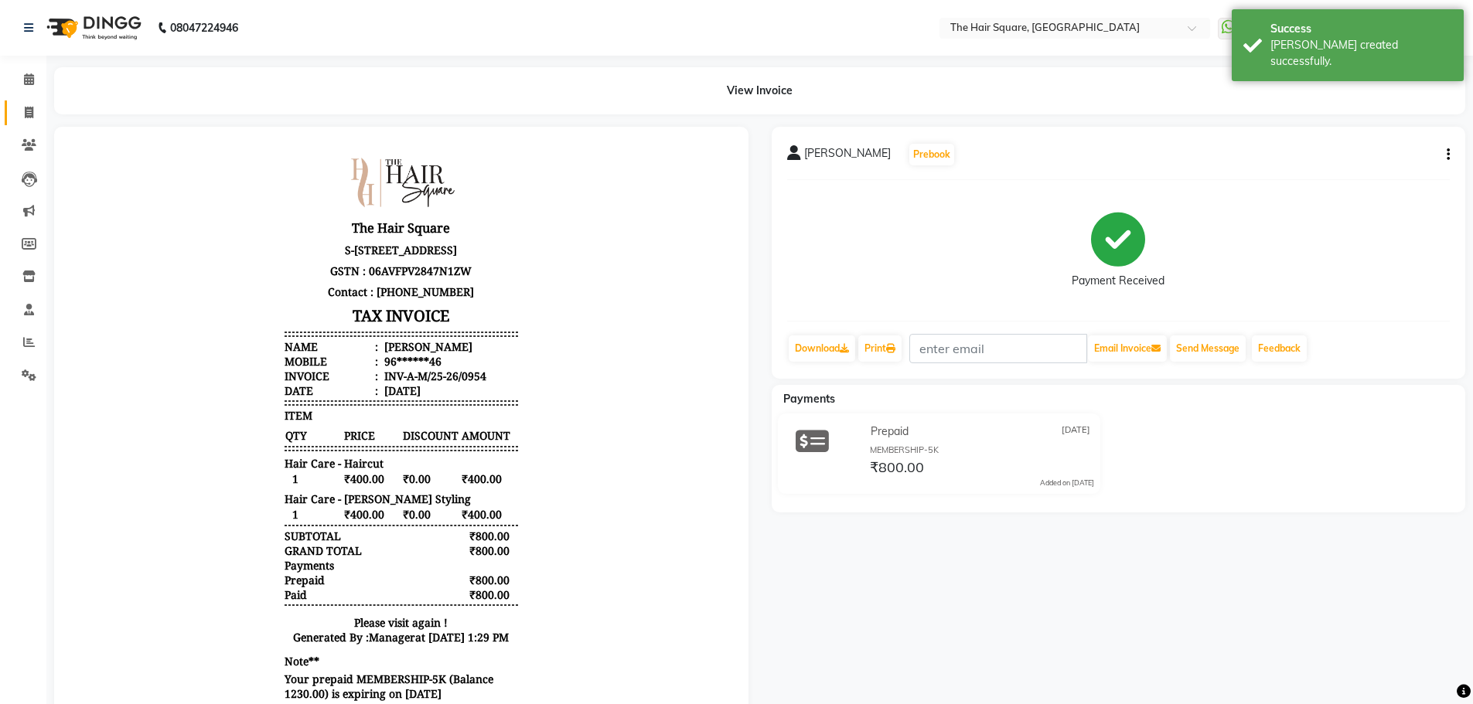
drag, startPoint x: 32, startPoint y: 101, endPoint x: 26, endPoint y: 114, distance: 14.5
click at [32, 101] on link "Invoice" at bounding box center [23, 114] width 37 height 26
select select "service"
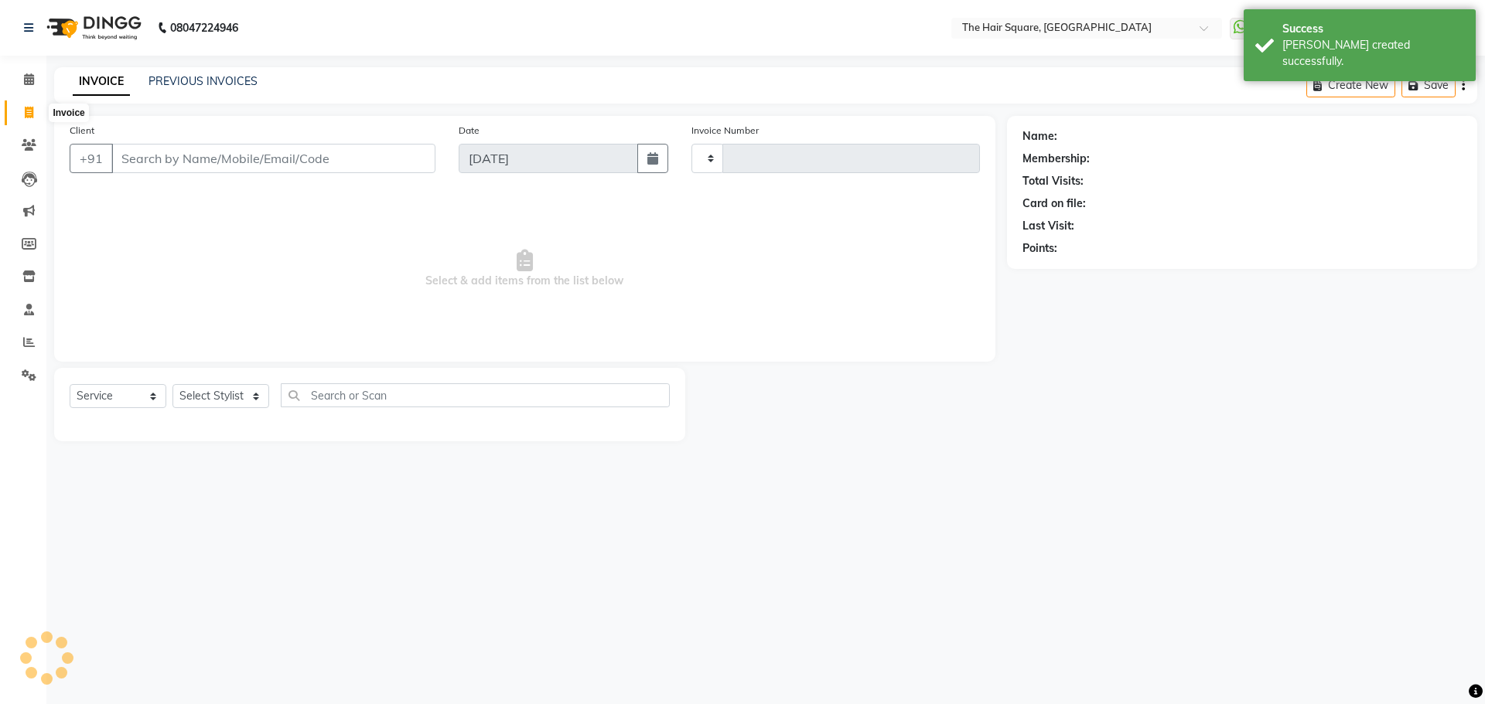
click at [26, 114] on icon at bounding box center [29, 113] width 9 height 12
select select "5768"
select select "service"
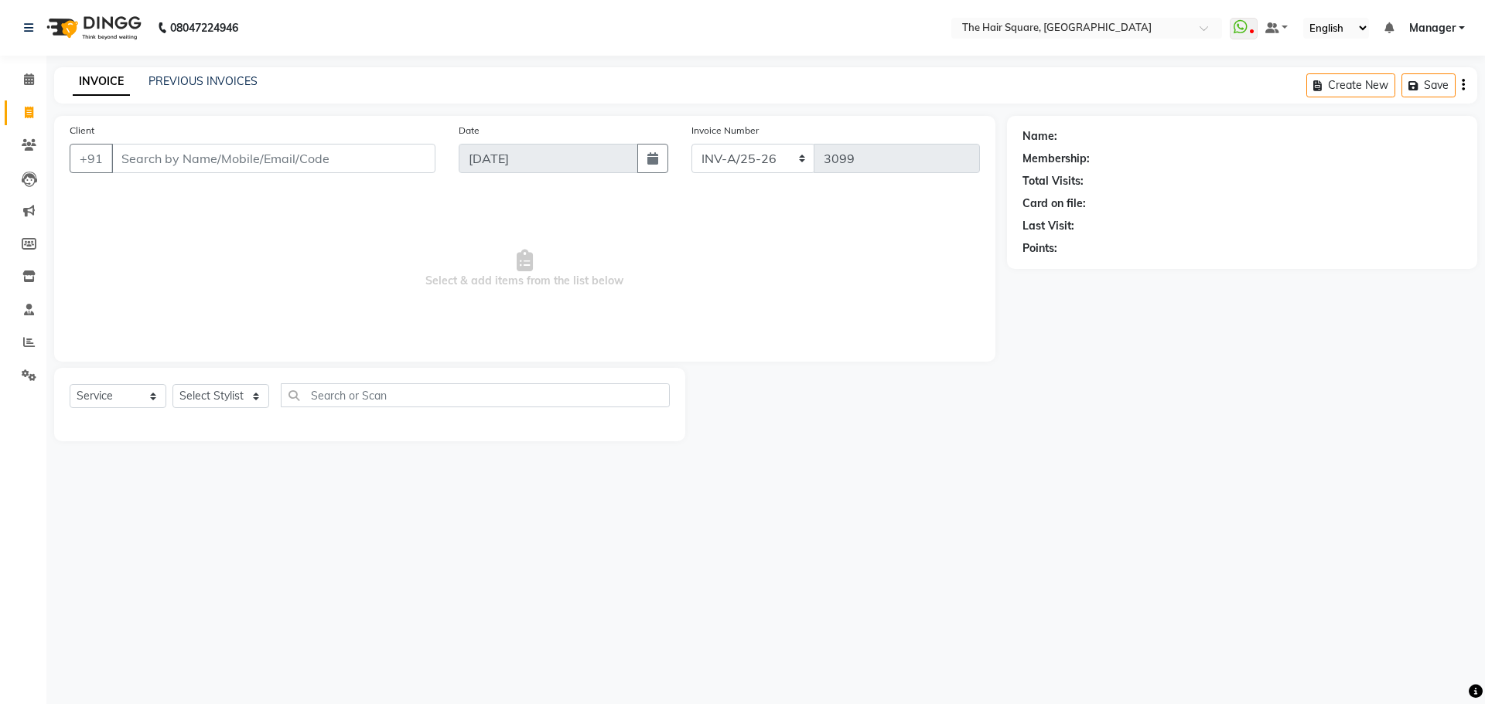
click at [204, 165] on input "Client" at bounding box center [273, 158] width 324 height 29
type input "h"
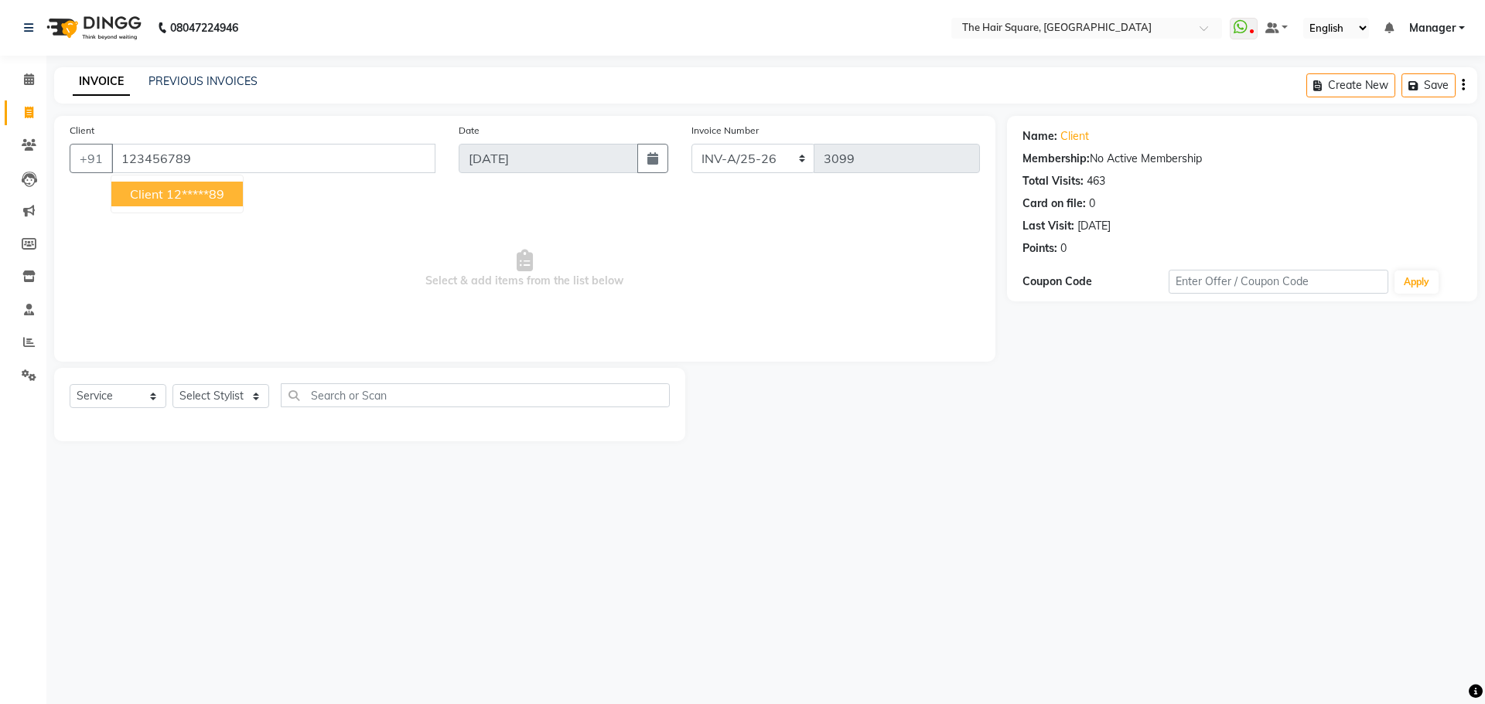
click at [217, 193] on ngb-highlight "12*****89" at bounding box center [195, 193] width 58 height 15
type input "12*****89"
click at [210, 391] on select "Select Stylist Amit [PERSON_NAME] Dev Imran [PERSON_NAME] [PERSON_NAME] Manager…" at bounding box center [220, 396] width 97 height 24
select select "39369"
click at [172, 384] on select "Select Stylist Amit [PERSON_NAME] Dev Imran [PERSON_NAME] [PERSON_NAME] Manager…" at bounding box center [220, 396] width 97 height 24
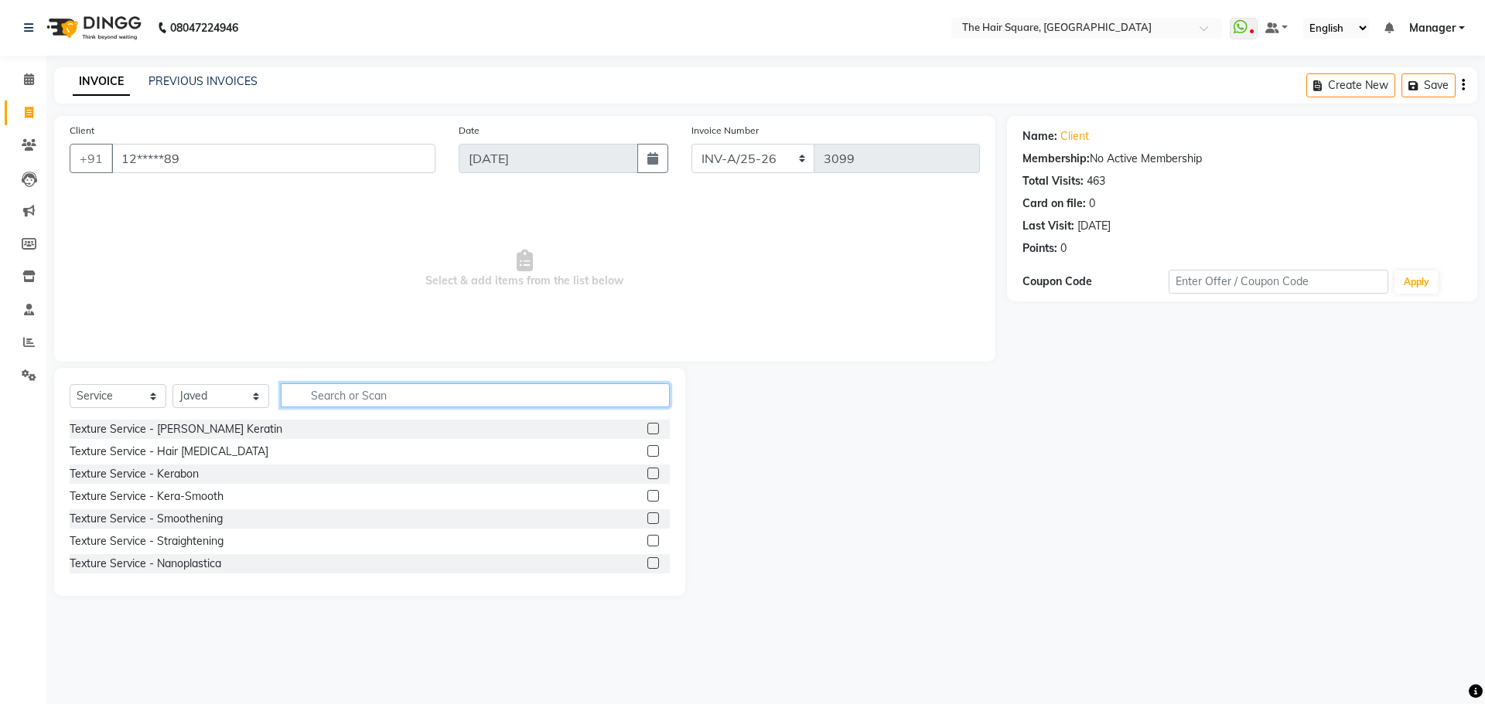
click at [346, 404] on input "text" at bounding box center [475, 396] width 389 height 24
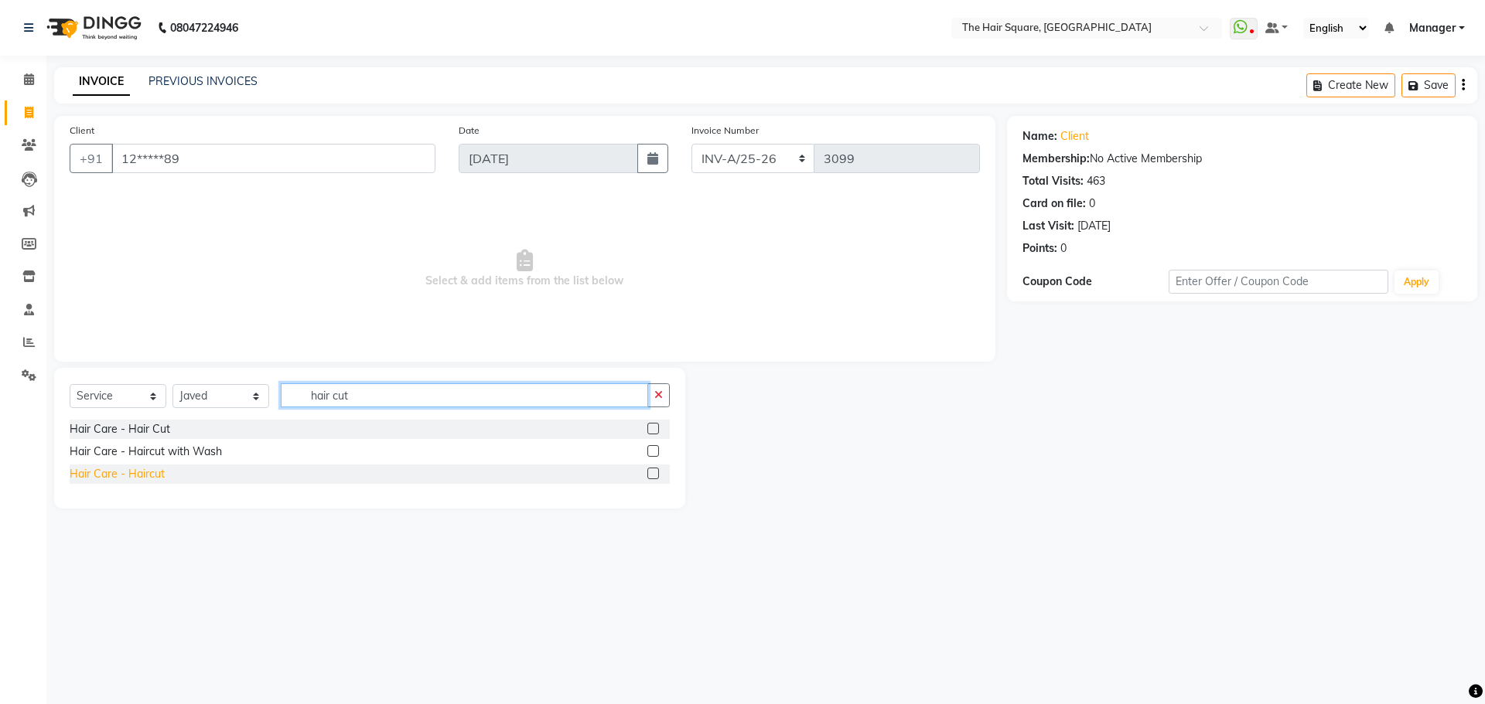
type input "hair cut"
drag, startPoint x: 153, startPoint y: 479, endPoint x: 256, endPoint y: 450, distance: 106.8
click at [154, 479] on div "Hair Care - Haircut" at bounding box center [117, 474] width 95 height 16
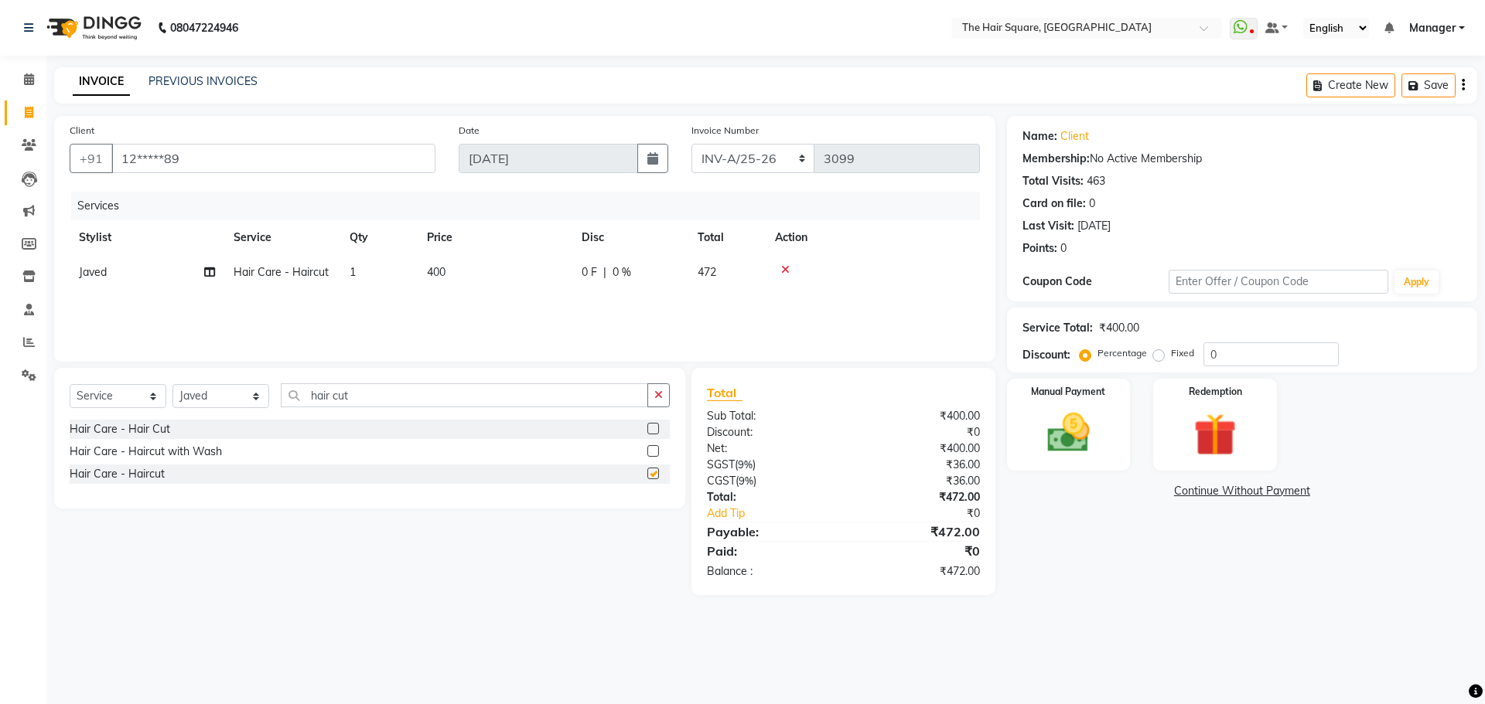
checkbox input "false"
drag, startPoint x: 378, startPoint y: 397, endPoint x: 28, endPoint y: 418, distance: 350.9
click at [127, 421] on div "Select Service Product Membership Package Voucher Prepaid Gift Card Select Styl…" at bounding box center [369, 438] width 631 height 141
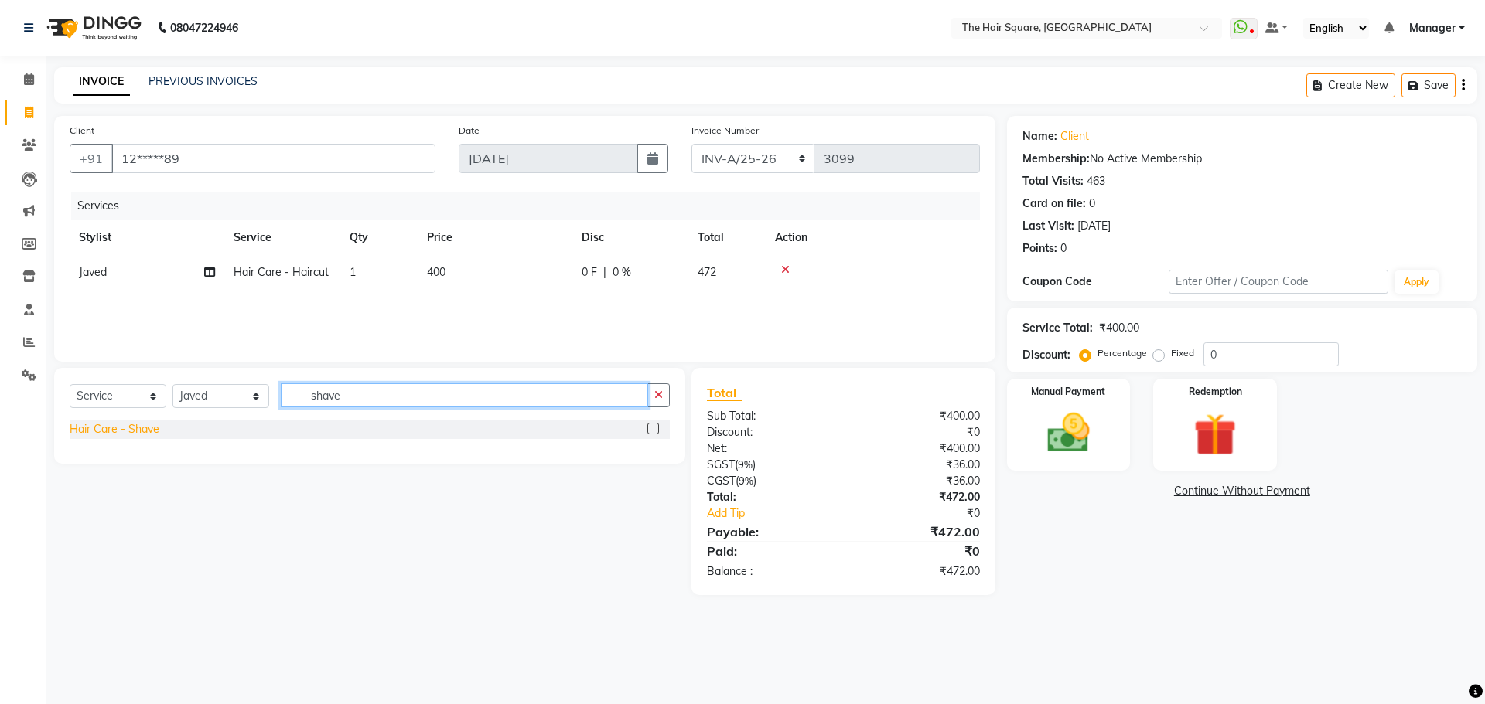
type input "shave"
click at [90, 437] on div "Hair Care - Shave" at bounding box center [115, 429] width 90 height 16
checkbox input "false"
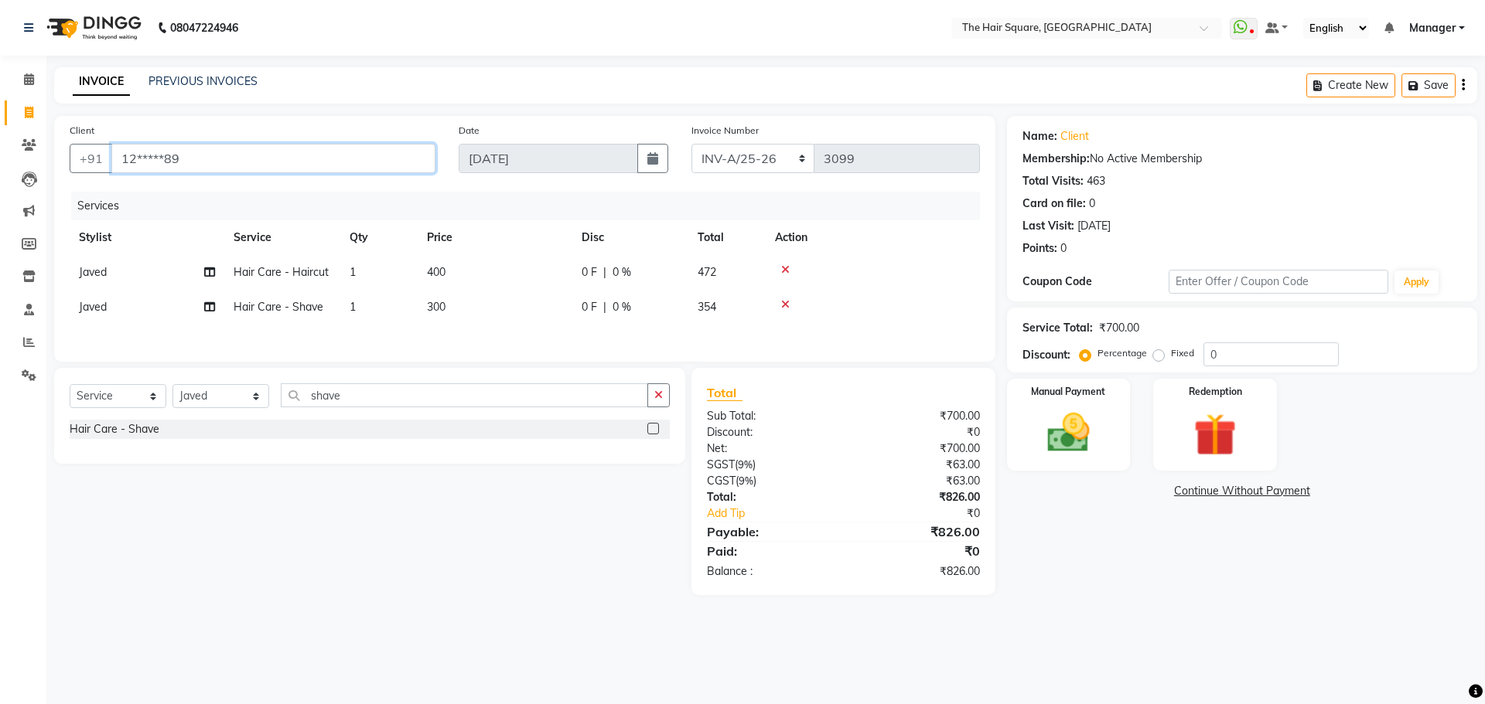
drag, startPoint x: 272, startPoint y: 144, endPoint x: 0, endPoint y: 172, distance: 273.6
click at [0, 167] on app-home "08047224946 Select Location × The Hair Square, Ambience Island WhatsApp Status …" at bounding box center [742, 309] width 1485 height 619
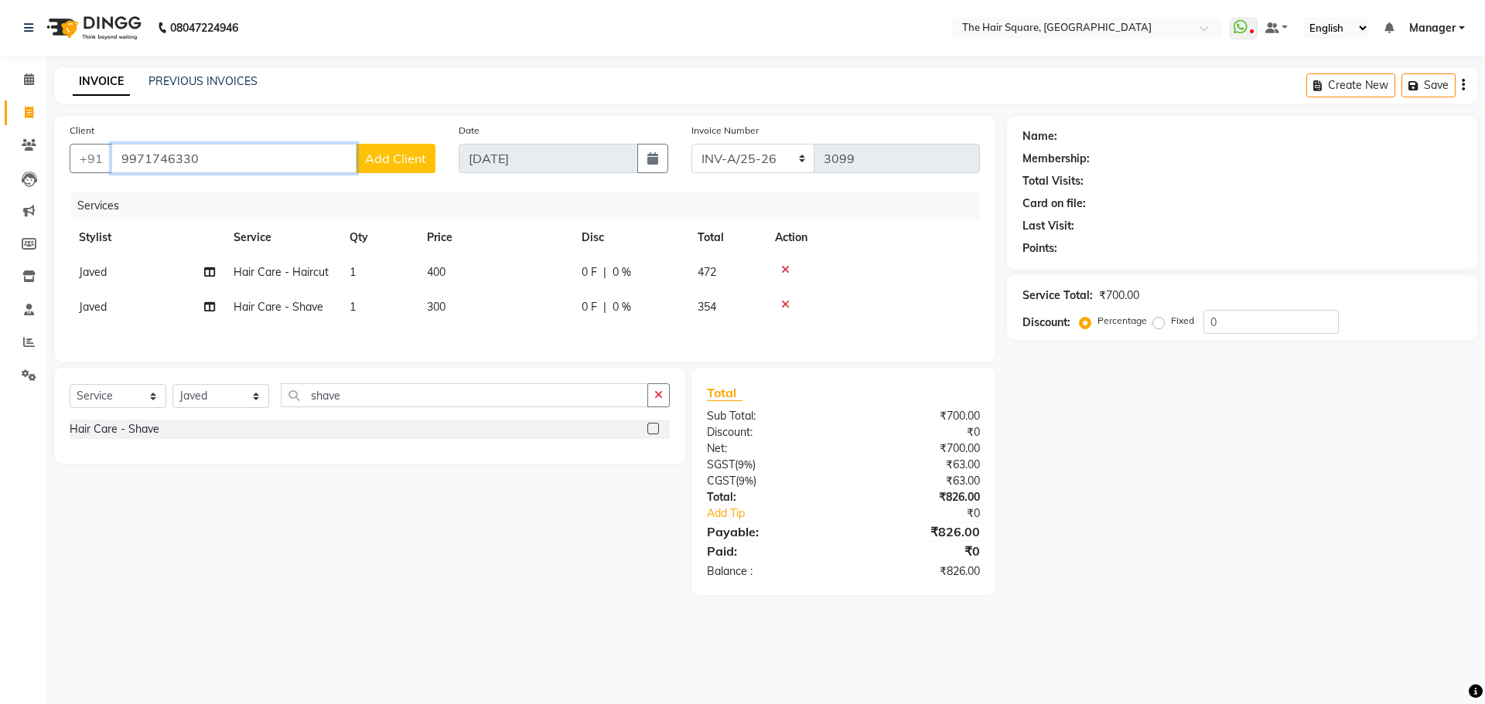
type input "9971746330"
click at [394, 155] on span "Add Client" at bounding box center [395, 158] width 61 height 15
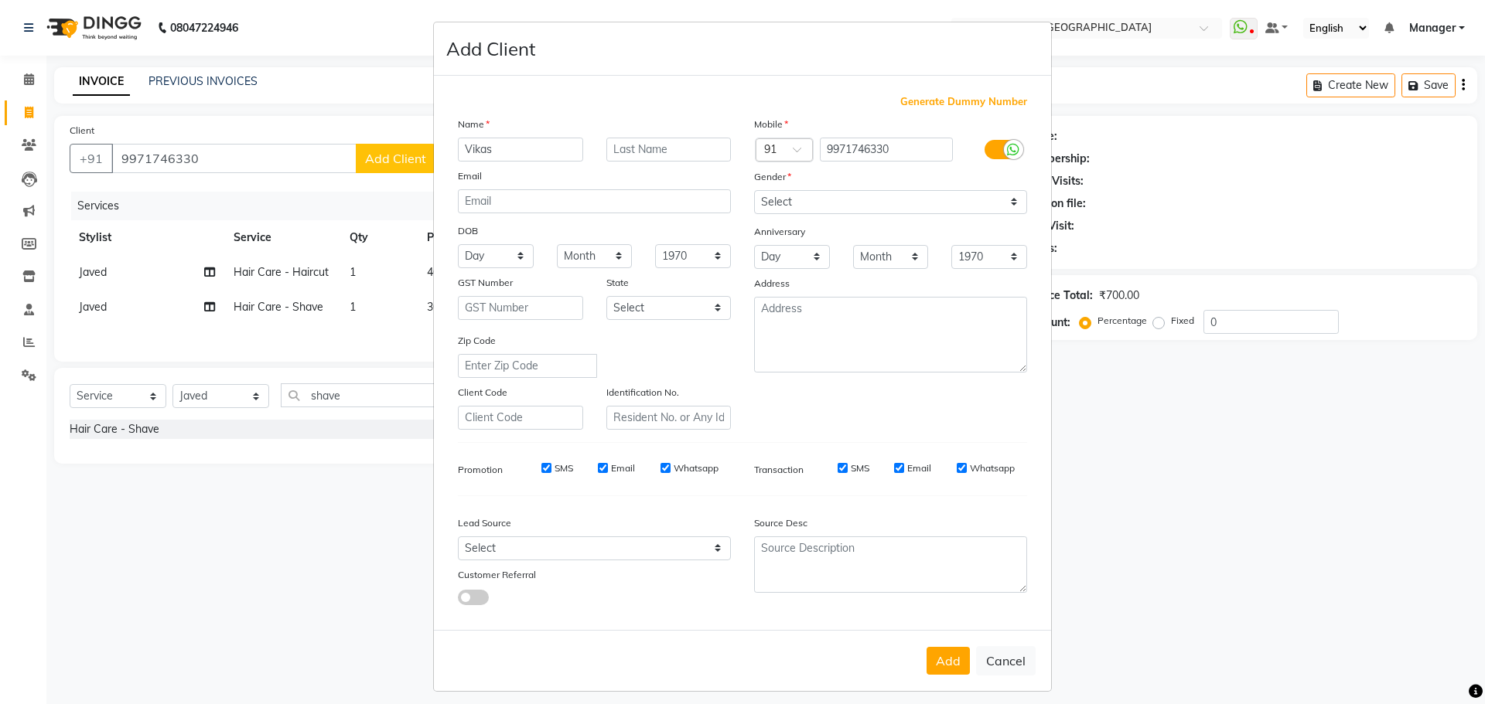
type input "Vikas"
drag, startPoint x: 757, startPoint y: 200, endPoint x: 764, endPoint y: 210, distance: 12.9
click at [757, 200] on select "Select Male Female Other Prefer Not To Say" at bounding box center [890, 202] width 273 height 24
select select "male"
click at [754, 190] on select "Select Male Female Other Prefer Not To Say" at bounding box center [890, 202] width 273 height 24
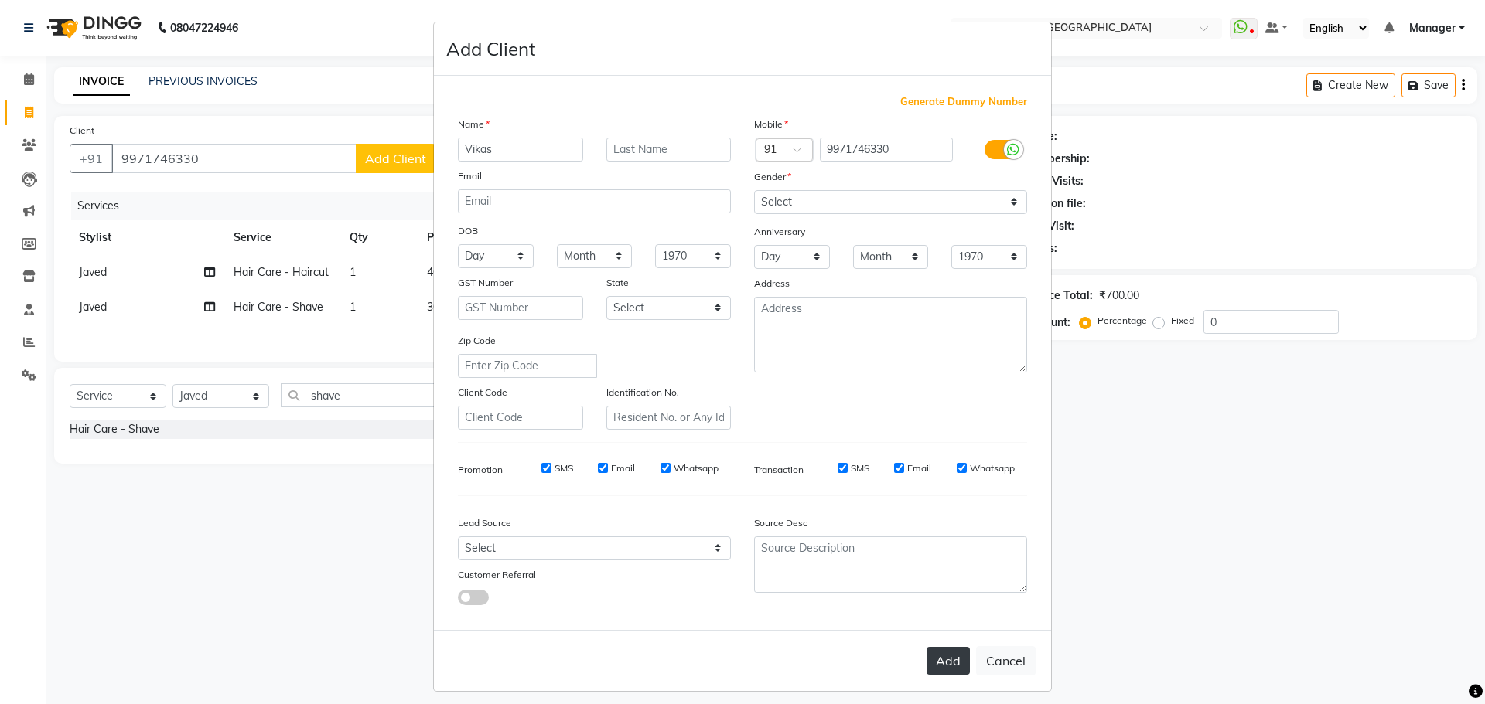
click at [936, 661] on button "Add" at bounding box center [947, 661] width 43 height 28
type input "99******30"
select select
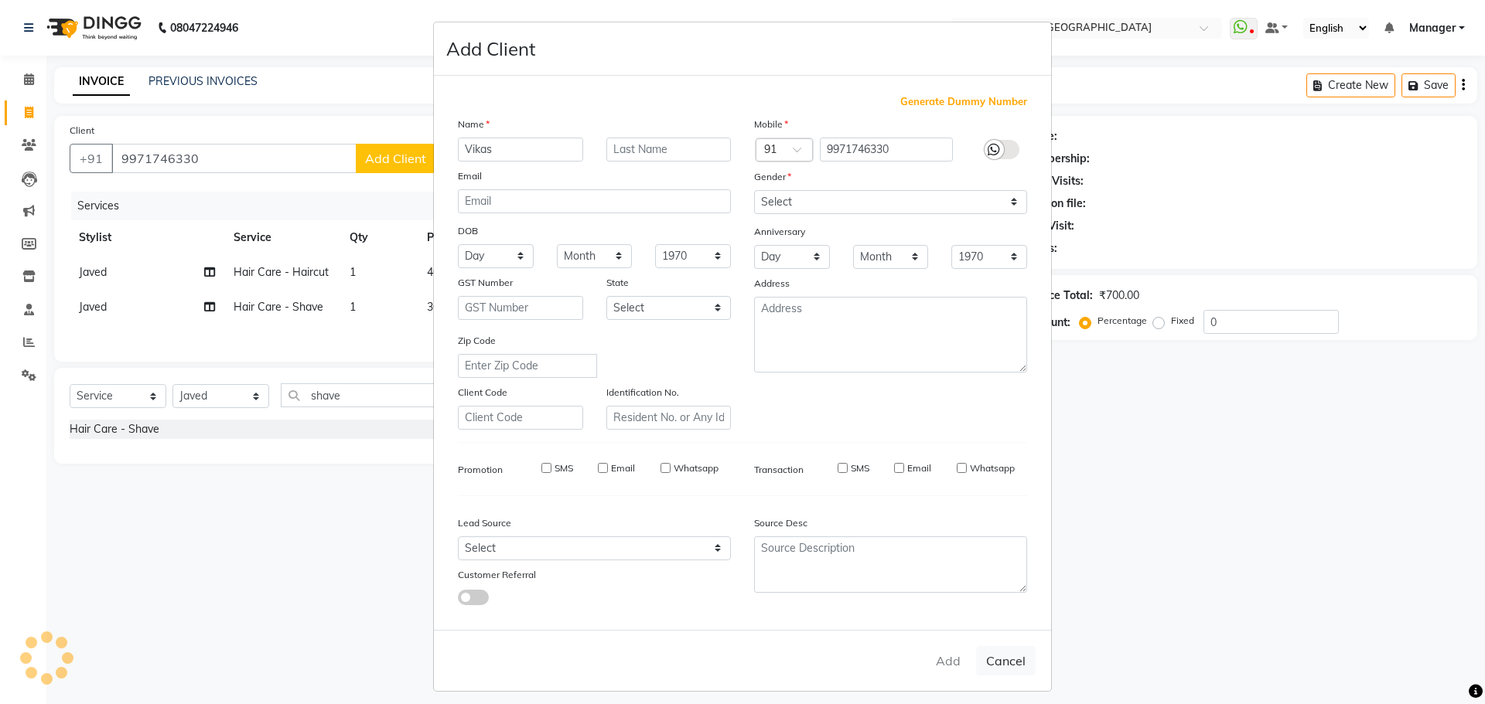
select select
checkbox input "false"
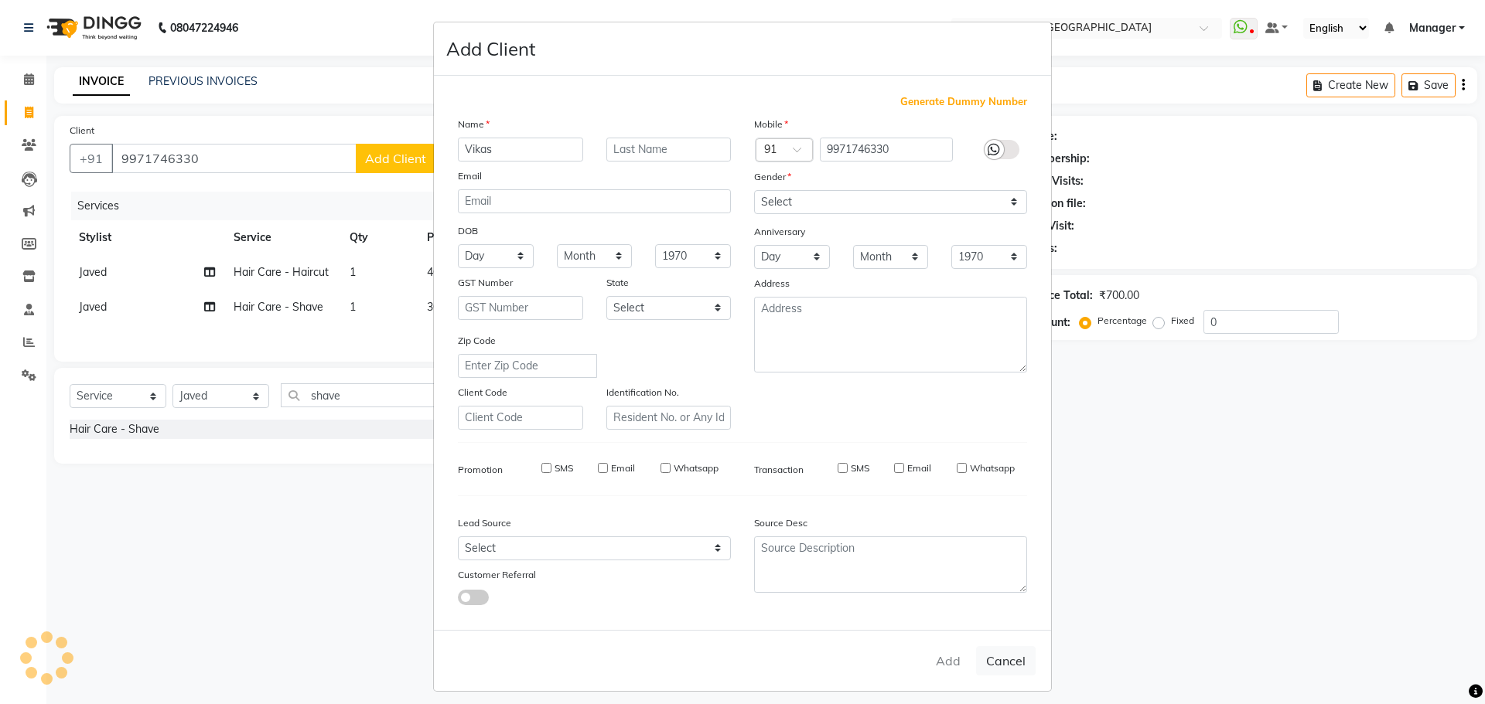
checkbox input "false"
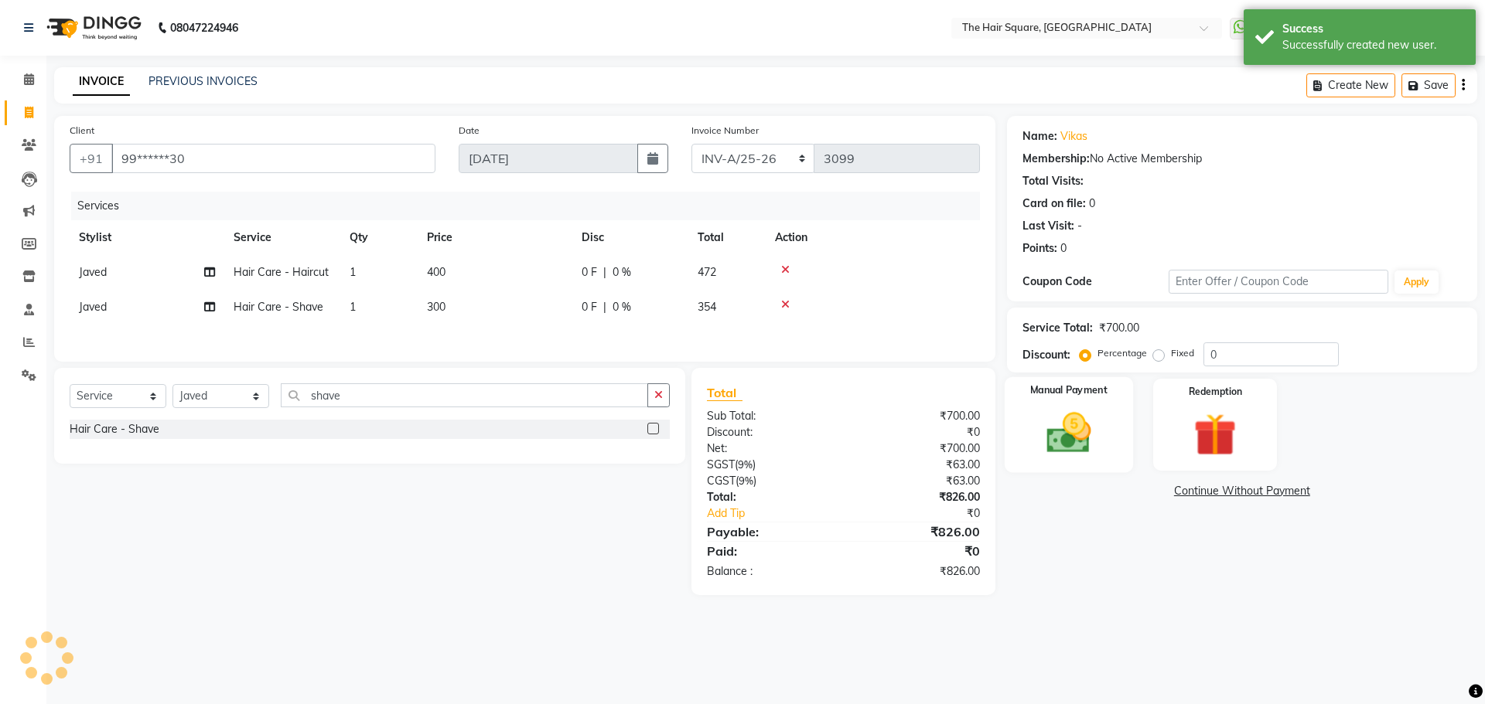
click at [1041, 418] on img at bounding box center [1068, 433] width 72 height 51
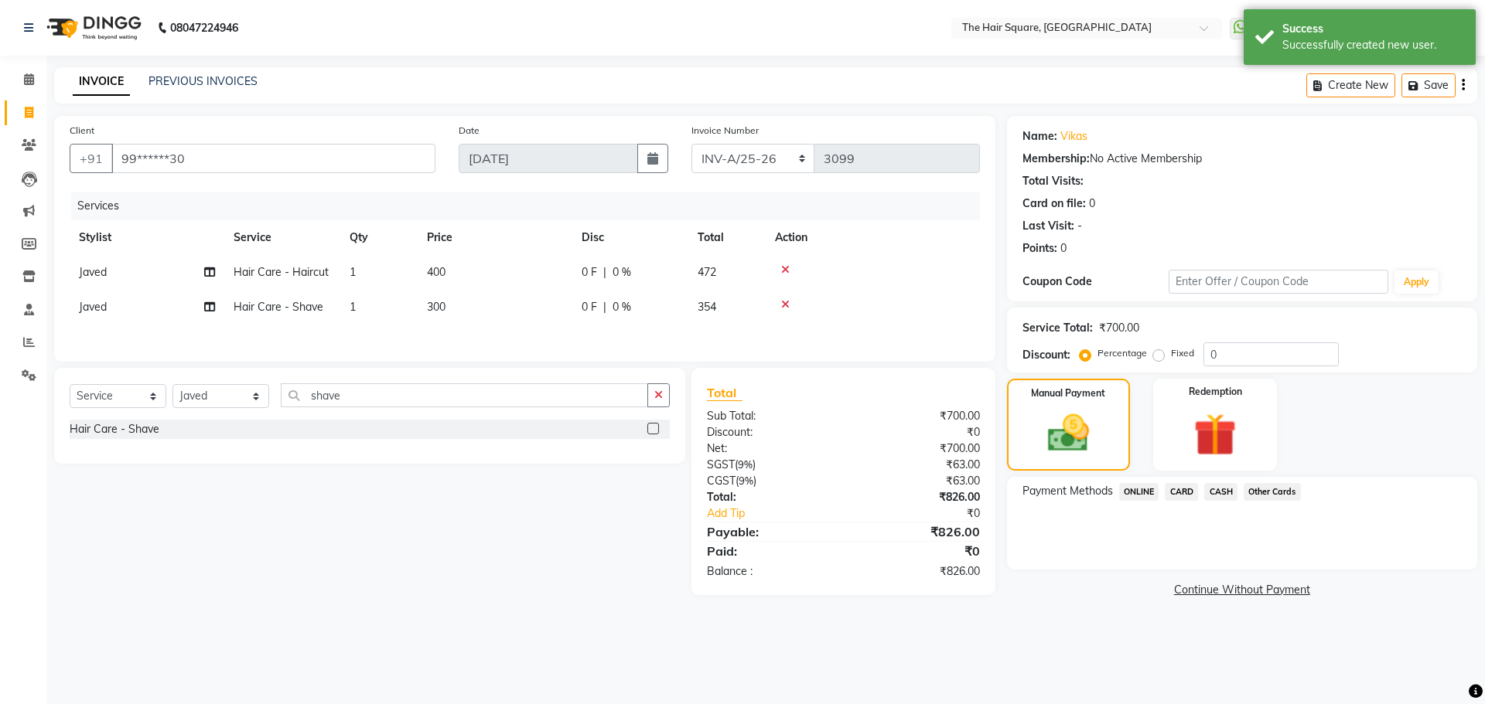
click at [1188, 494] on span "CARD" at bounding box center [1181, 492] width 33 height 18
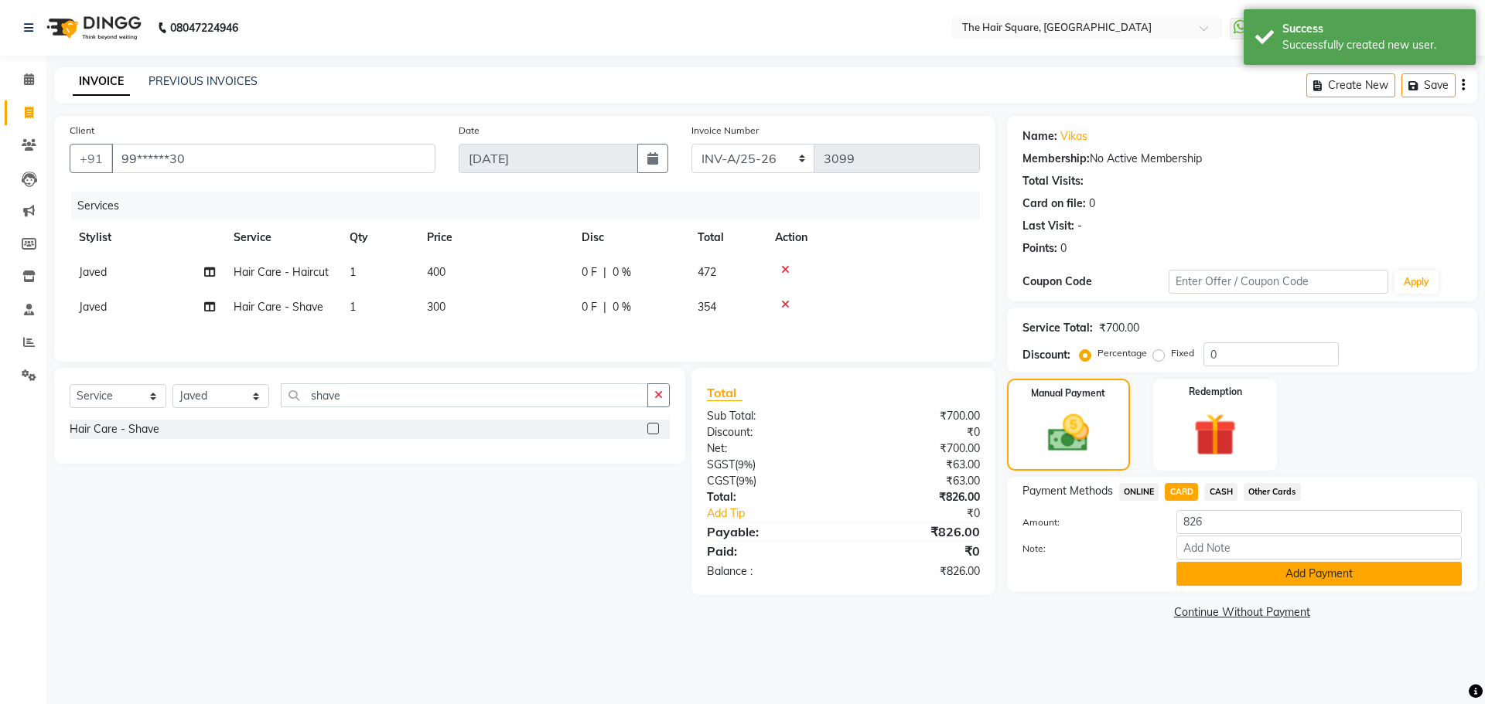
click at [1230, 568] on button "Add Payment" at bounding box center [1318, 574] width 285 height 24
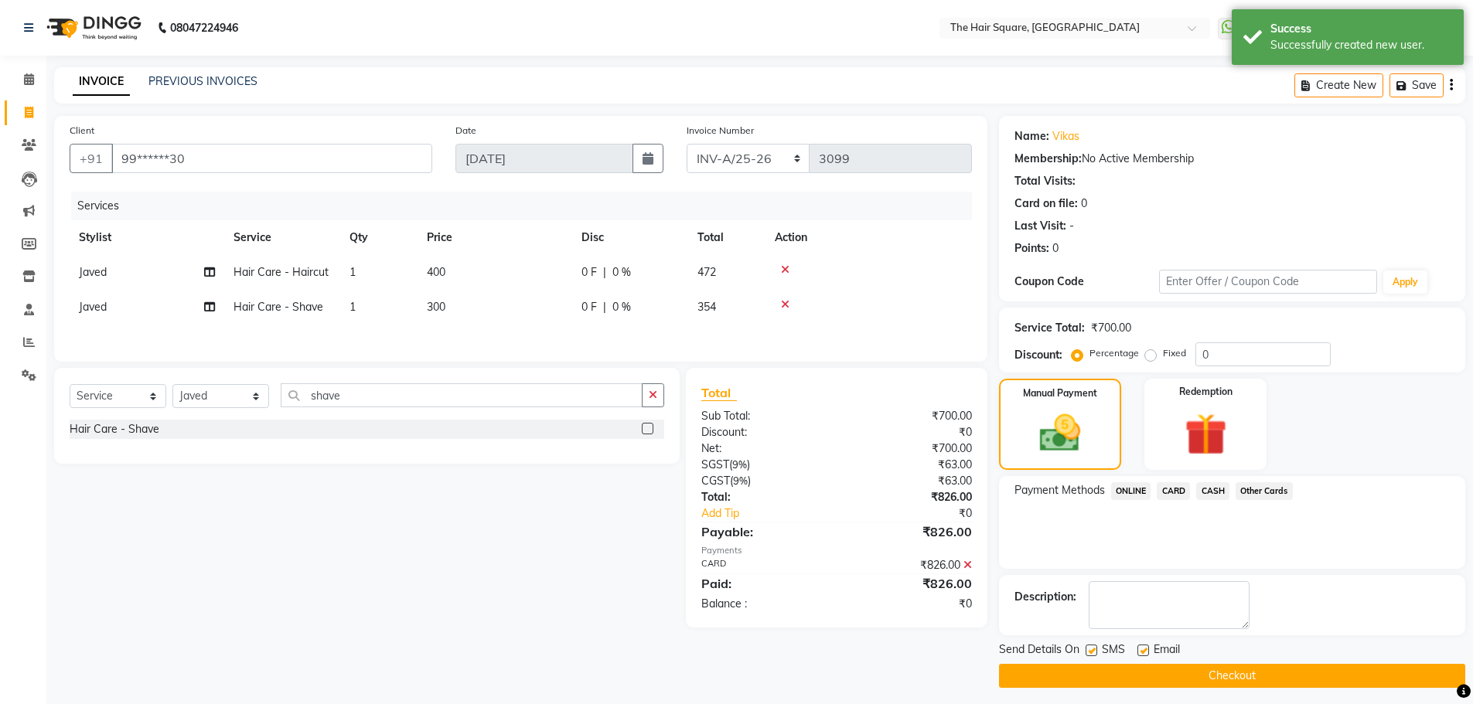
click at [1168, 680] on button "Checkout" at bounding box center [1232, 676] width 466 height 24
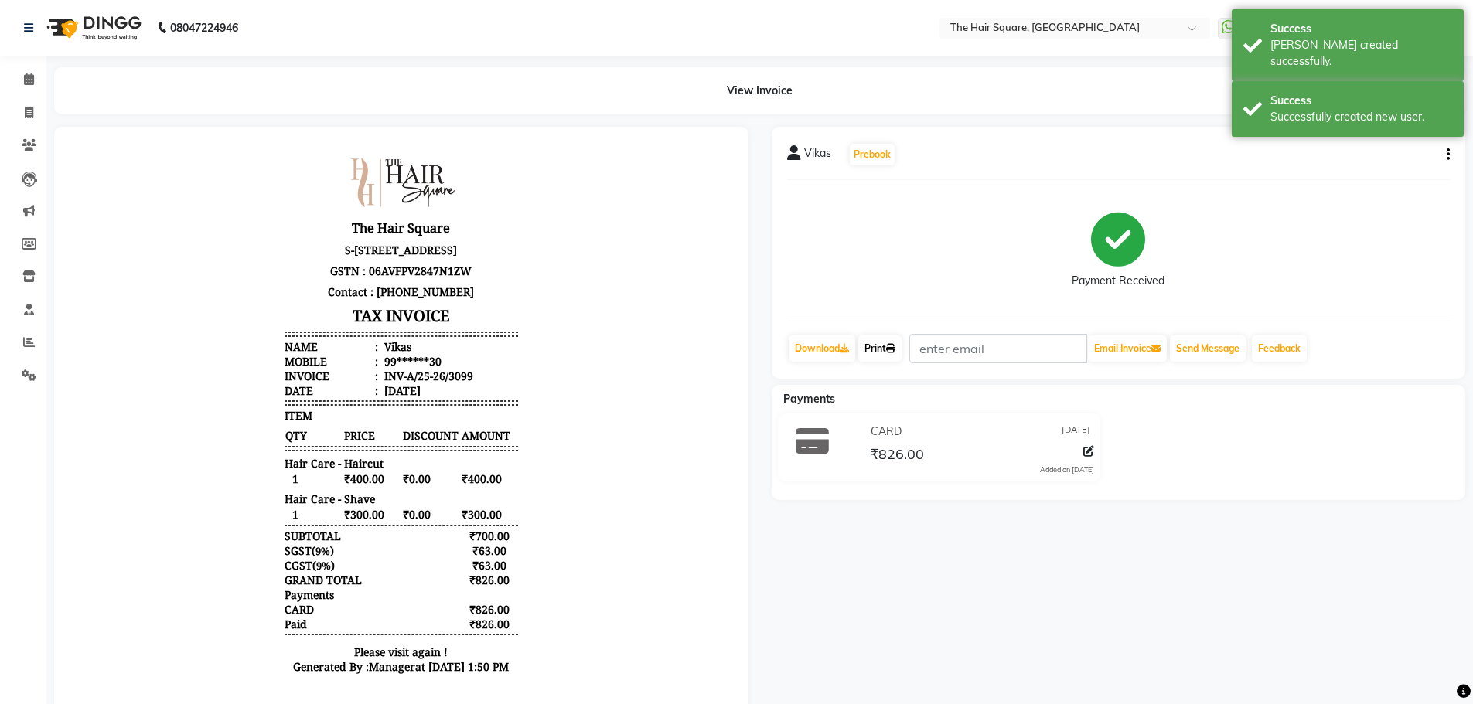
click at [879, 356] on link "Print" at bounding box center [879, 349] width 43 height 26
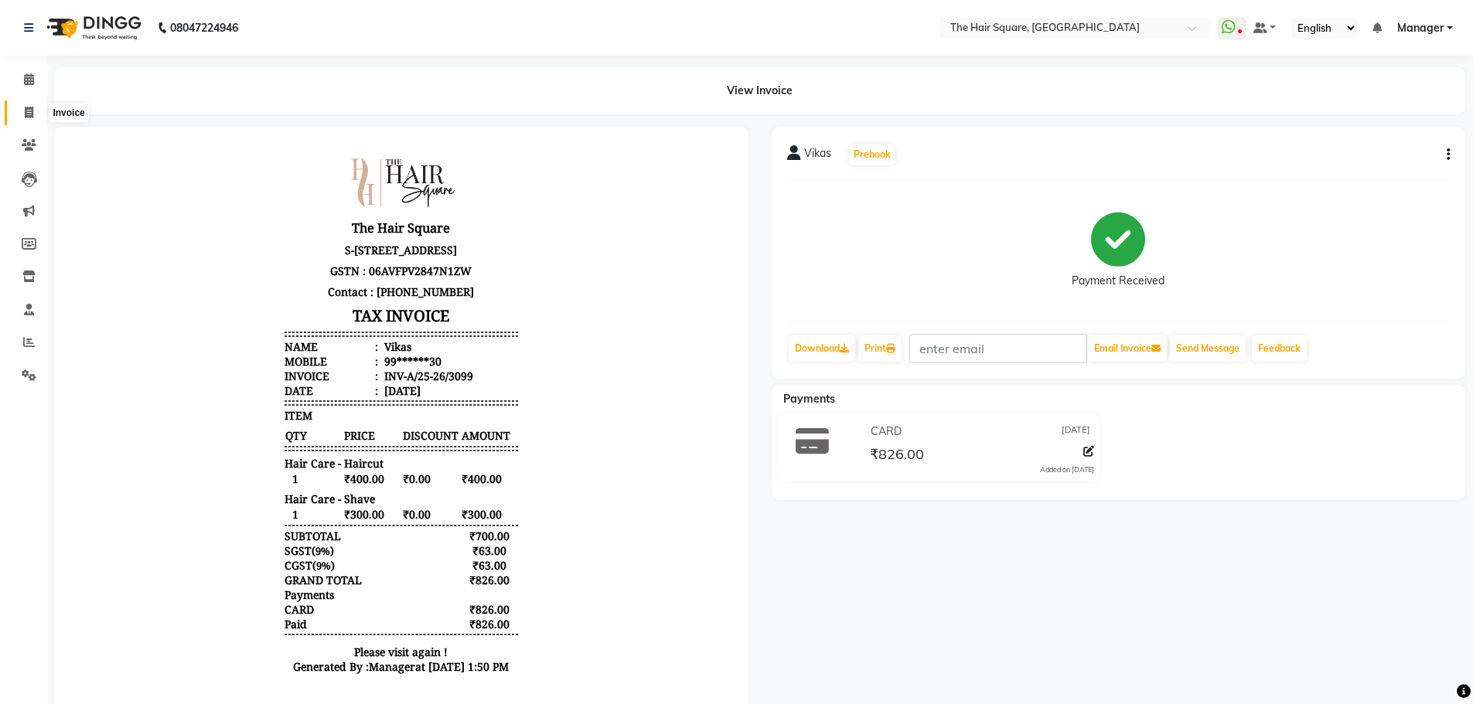
click at [22, 113] on span at bounding box center [28, 113] width 27 height 18
select select "service"
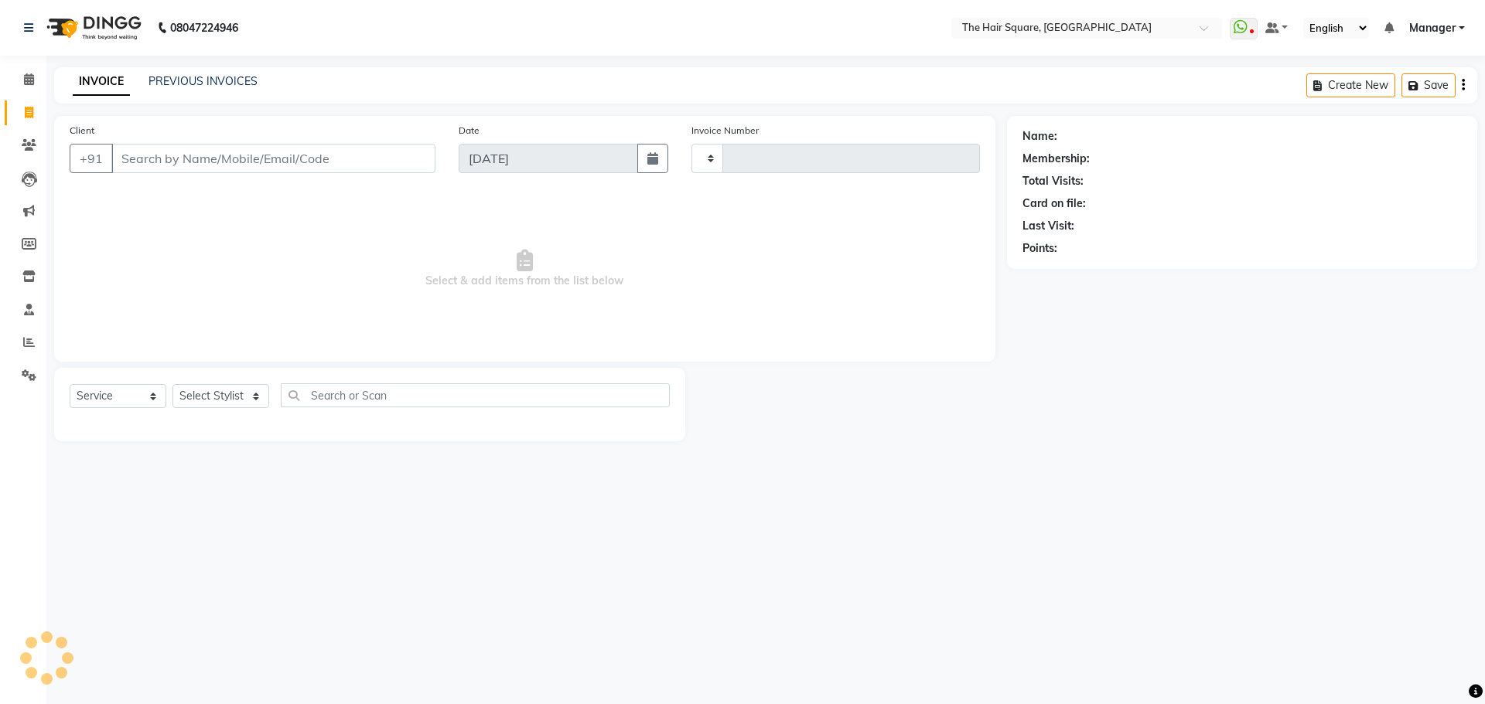
type input "3100"
select select "5768"
click at [211, 82] on link "PREVIOUS INVOICES" at bounding box center [202, 81] width 109 height 14
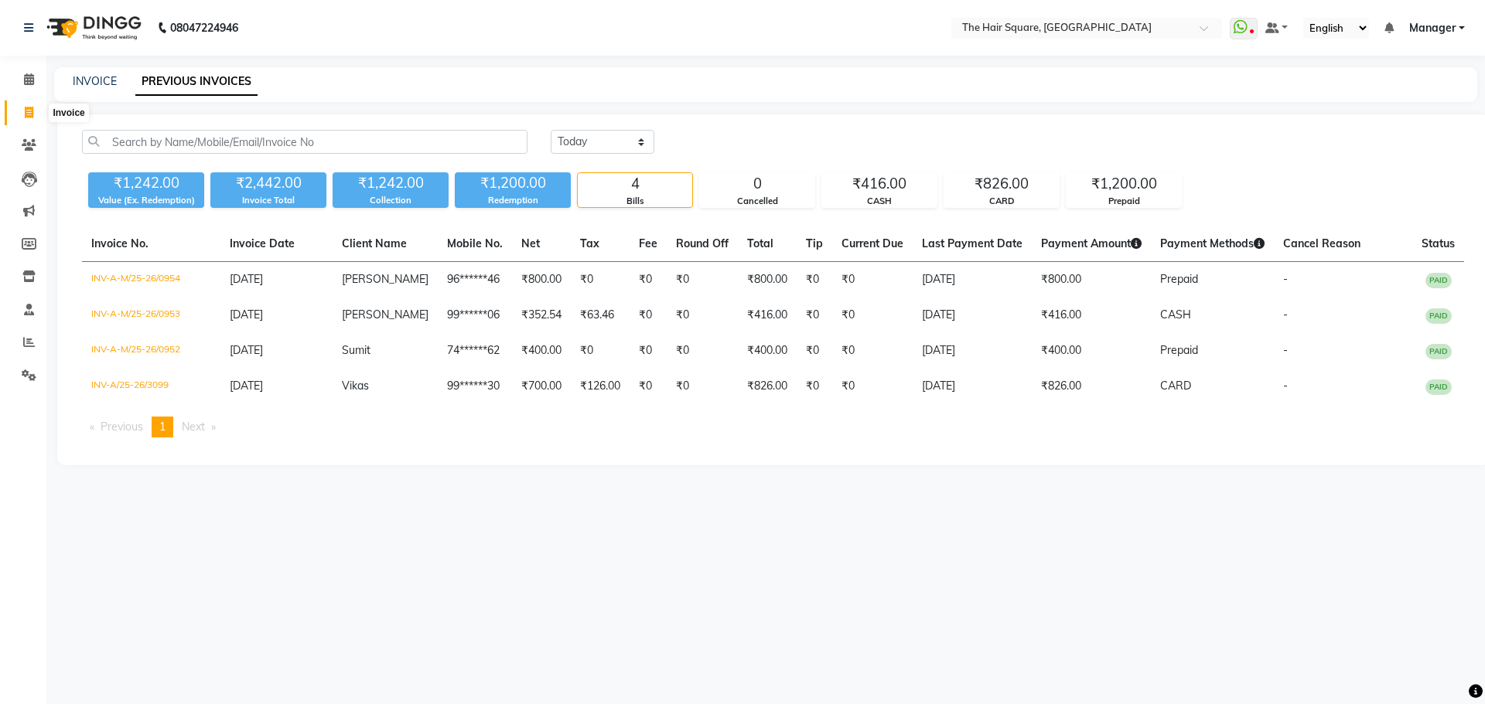
click at [18, 114] on span at bounding box center [28, 113] width 27 height 18
select select "5768"
select select "service"
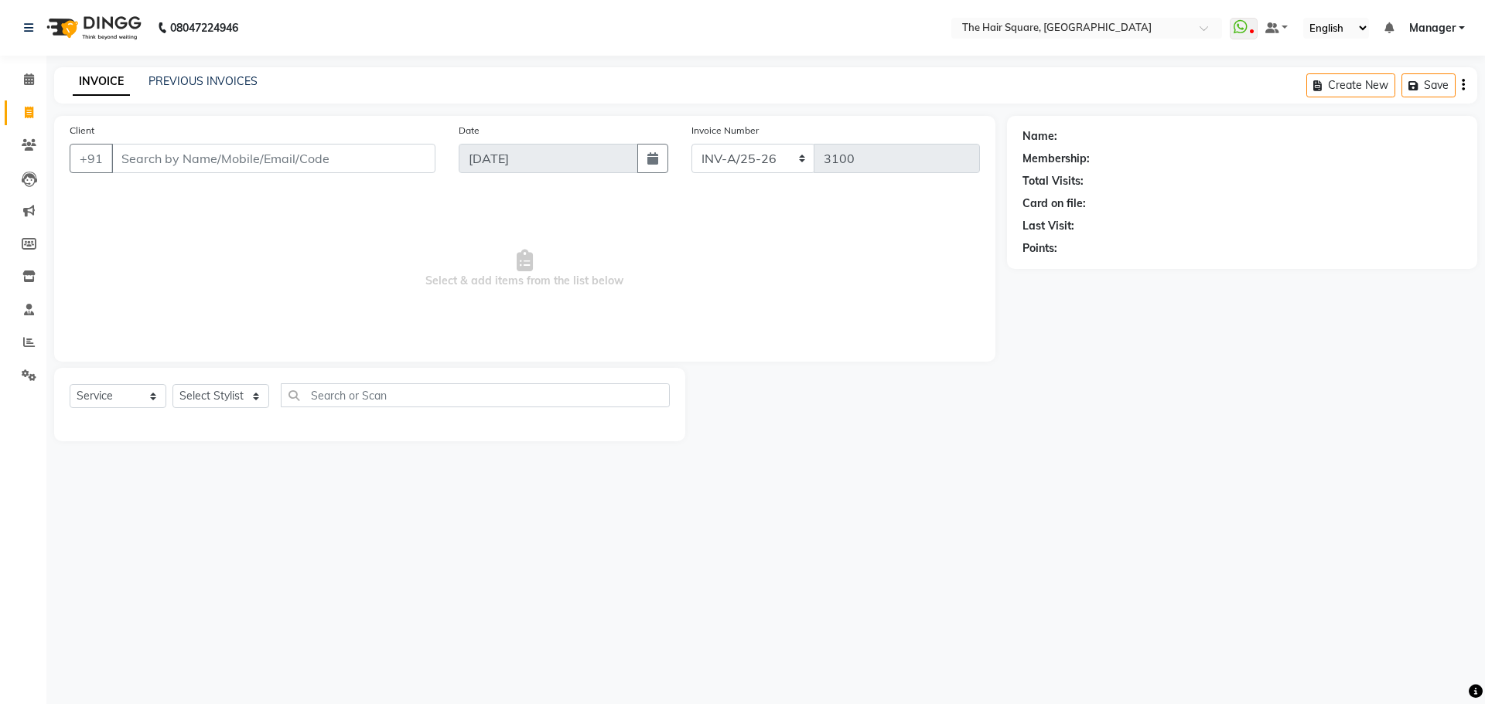
click at [813, 583] on div "08047224946 Select Location × The Hair Square, Ambience Island WhatsApp Status …" at bounding box center [742, 352] width 1485 height 704
click at [187, 162] on input "Client" at bounding box center [273, 158] width 324 height 29
type input "123456789"
click at [199, 402] on select "Select Stylist Amit Aradhana Bittu Dev Imran Inder Javed Kim Mahendra Manager M…" at bounding box center [220, 396] width 97 height 24
select select "39369"
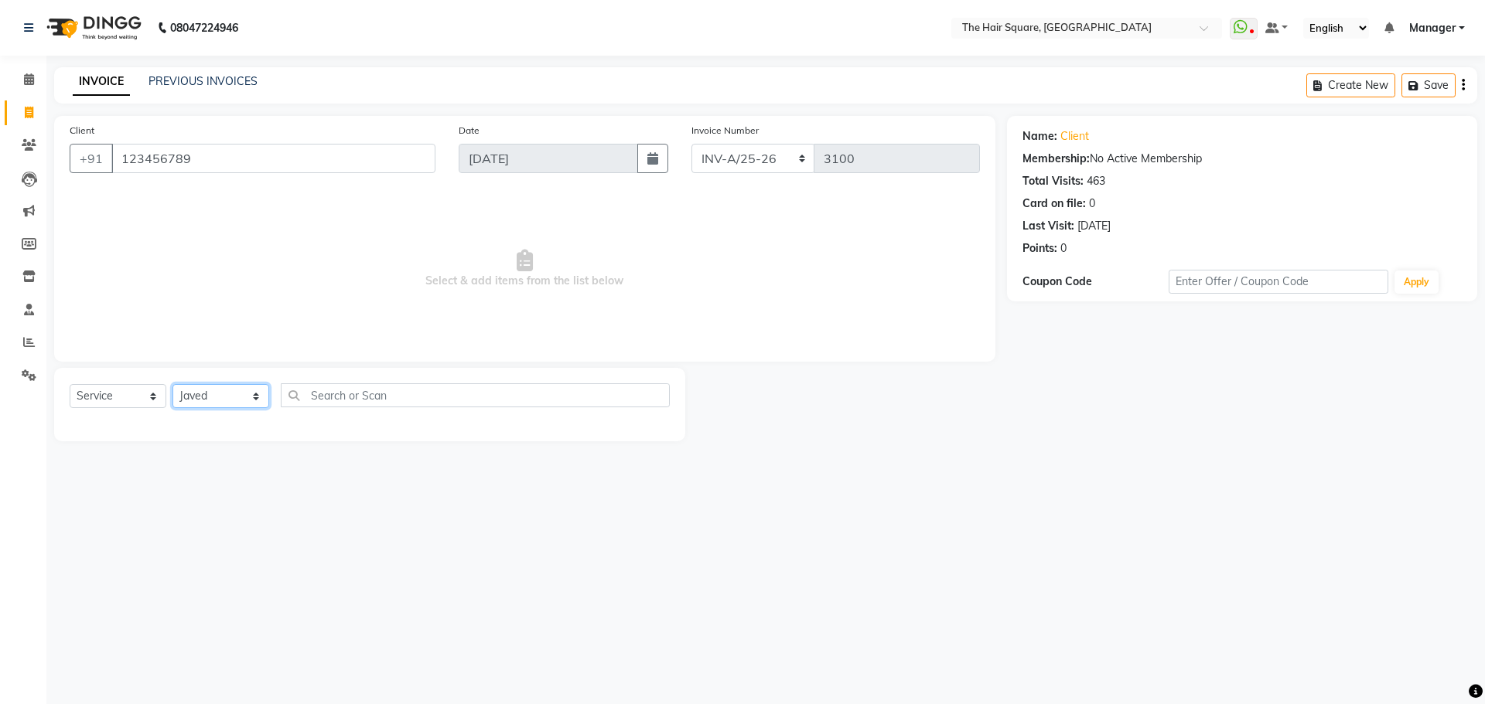
click at [172, 384] on select "Select Stylist Amit Aradhana Bittu Dev Imran Inder Javed Kim Mahendra Manager M…" at bounding box center [220, 396] width 97 height 24
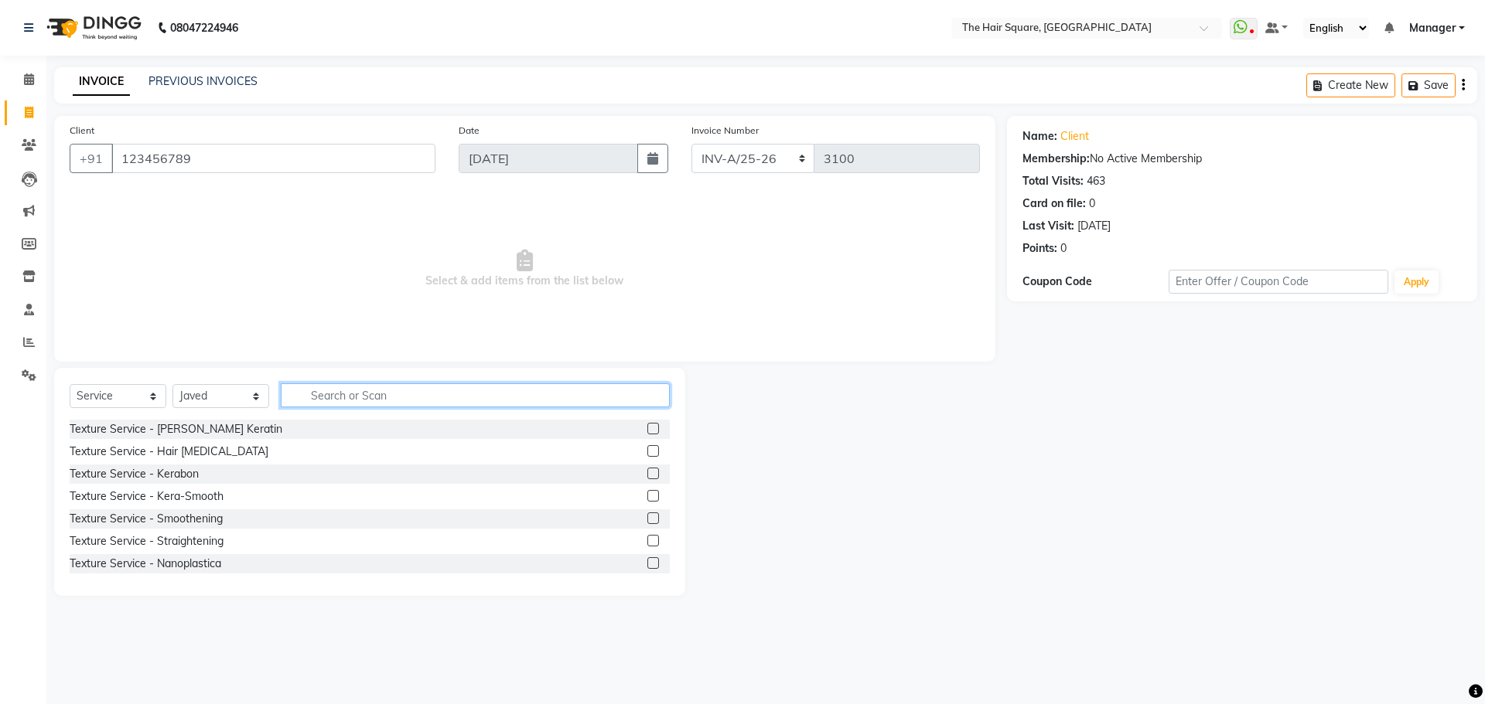
click at [362, 395] on input "text" at bounding box center [475, 396] width 389 height 24
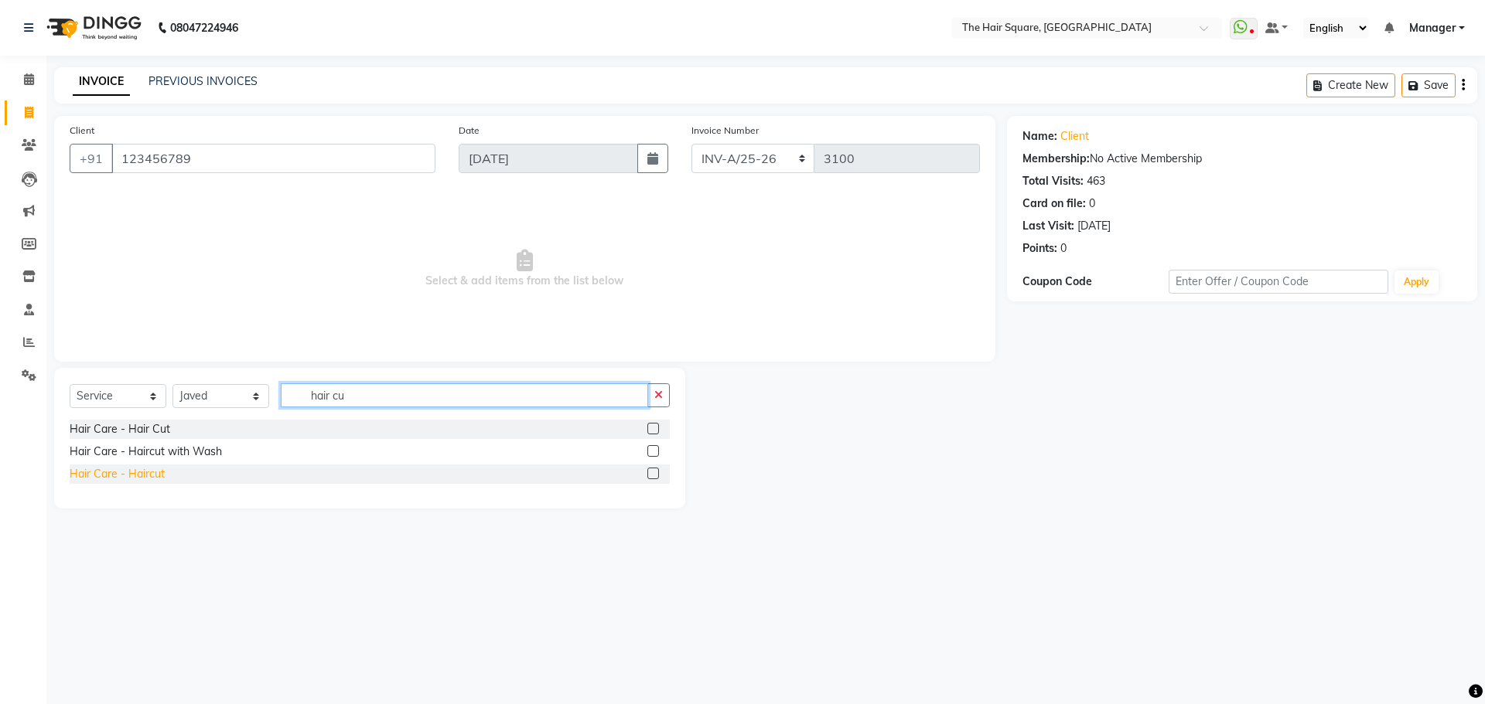
type input "hair cu"
click at [98, 475] on div "Hair Care - Haircut" at bounding box center [117, 474] width 95 height 16
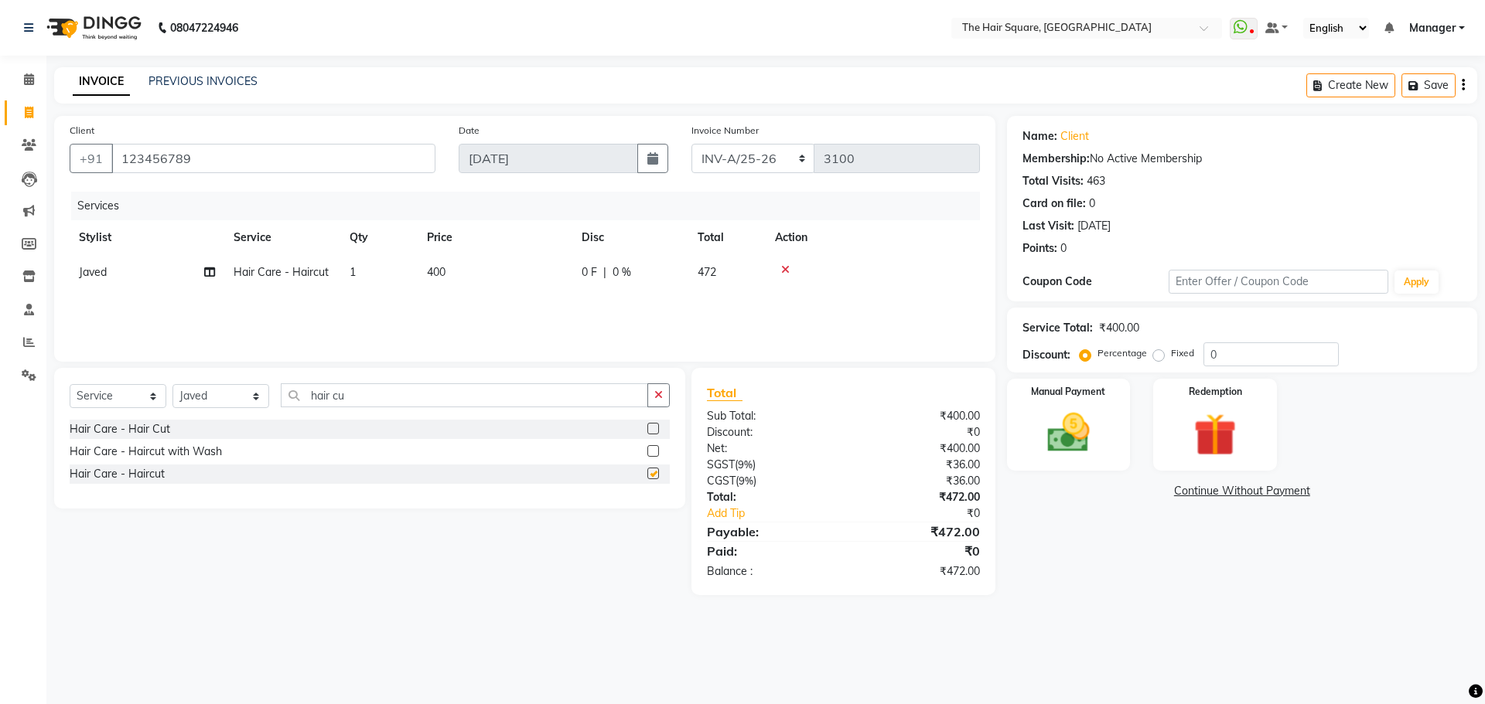
checkbox input "false"
drag, startPoint x: 1097, startPoint y: 424, endPoint x: 1103, endPoint y: 429, distance: 8.2
click at [1097, 425] on img at bounding box center [1068, 433] width 72 height 51
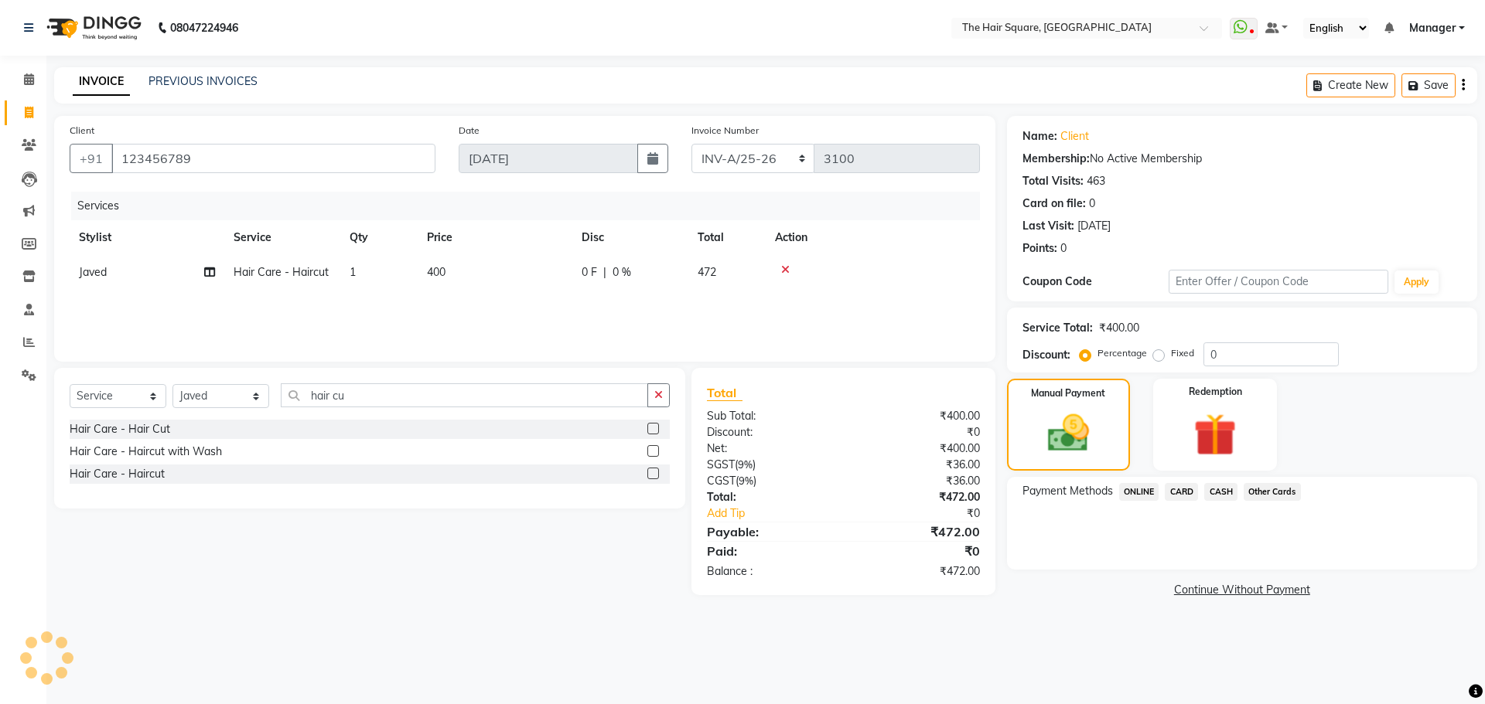
click at [1188, 496] on span "CARD" at bounding box center [1181, 492] width 33 height 18
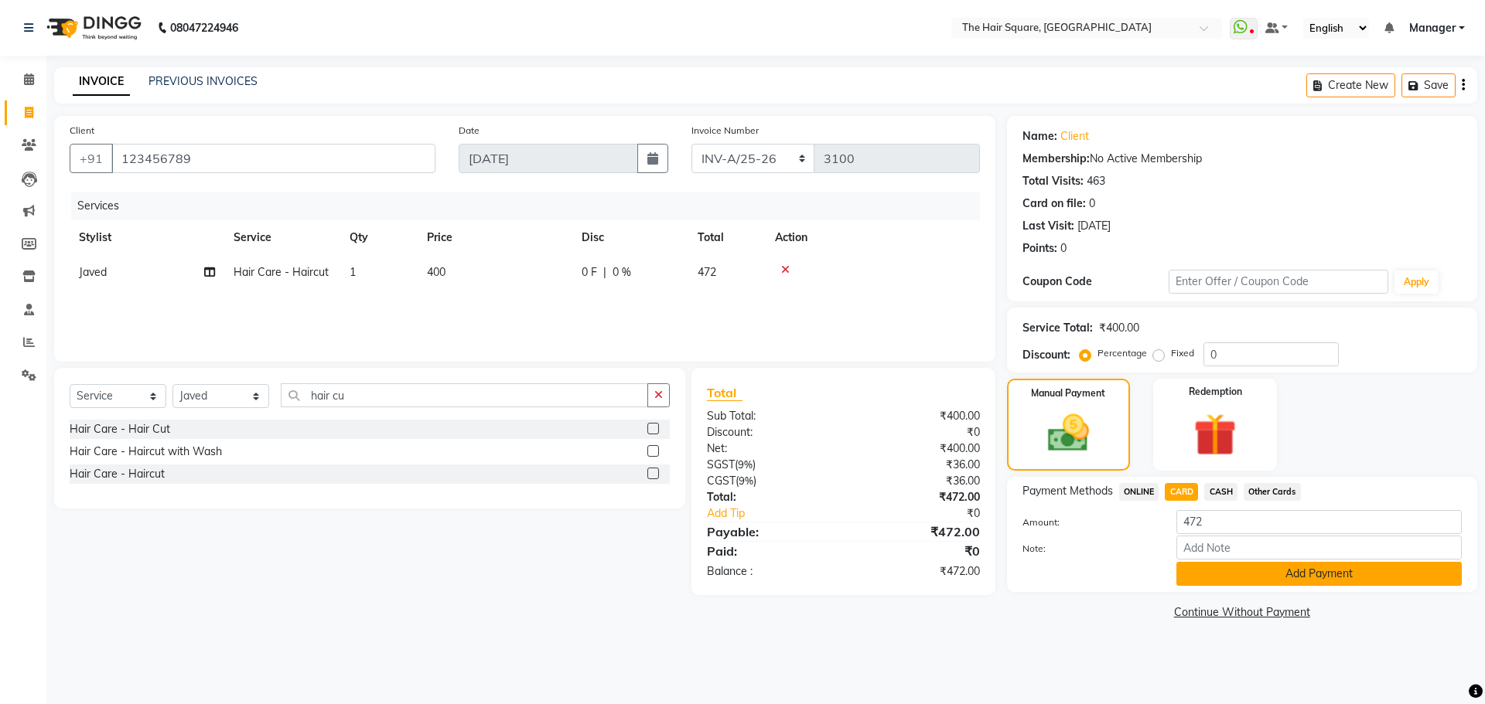
click at [1220, 582] on button "Add Payment" at bounding box center [1318, 574] width 285 height 24
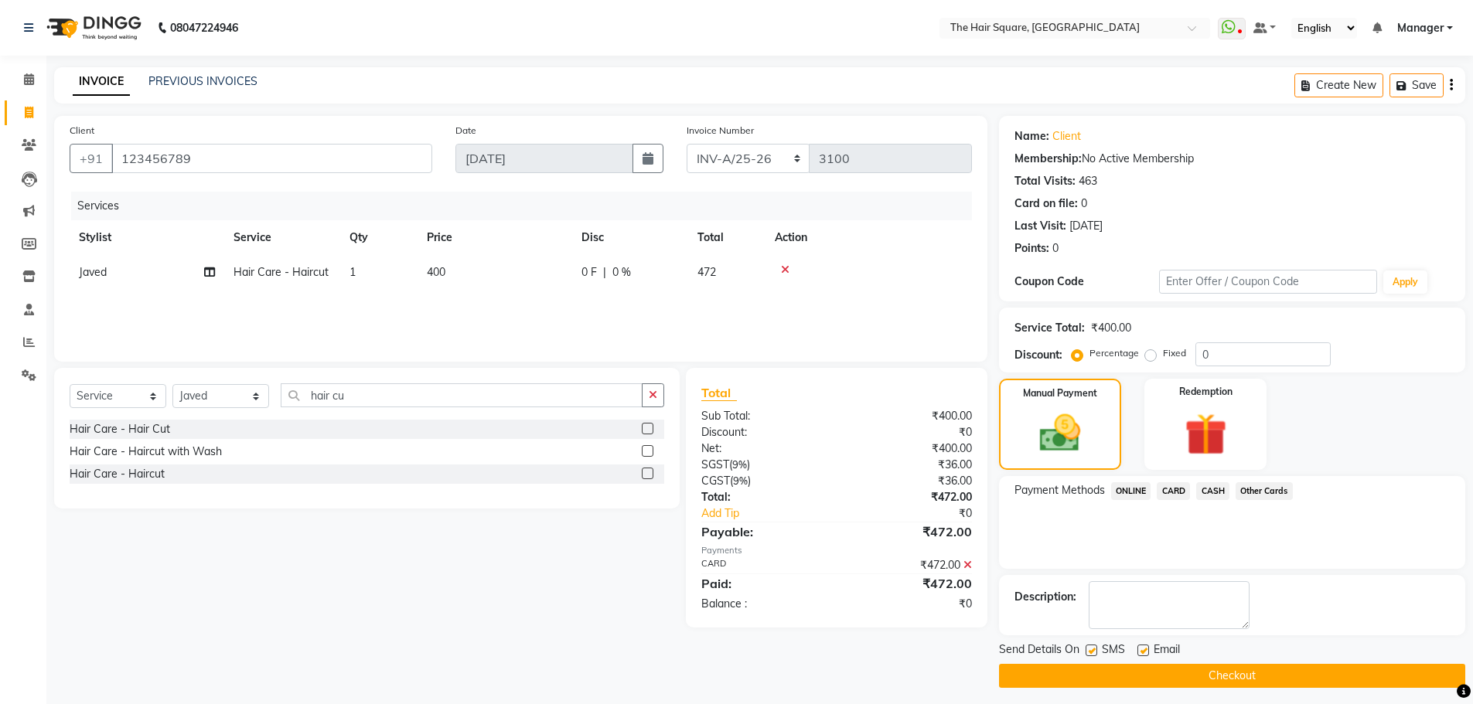
click at [1091, 648] on label at bounding box center [1092, 651] width 12 height 12
click at [1091, 648] on input "checkbox" at bounding box center [1091, 651] width 10 height 10
checkbox input "false"
click at [1141, 646] on label at bounding box center [1144, 651] width 12 height 12
click at [1141, 646] on input "checkbox" at bounding box center [1143, 651] width 10 height 10
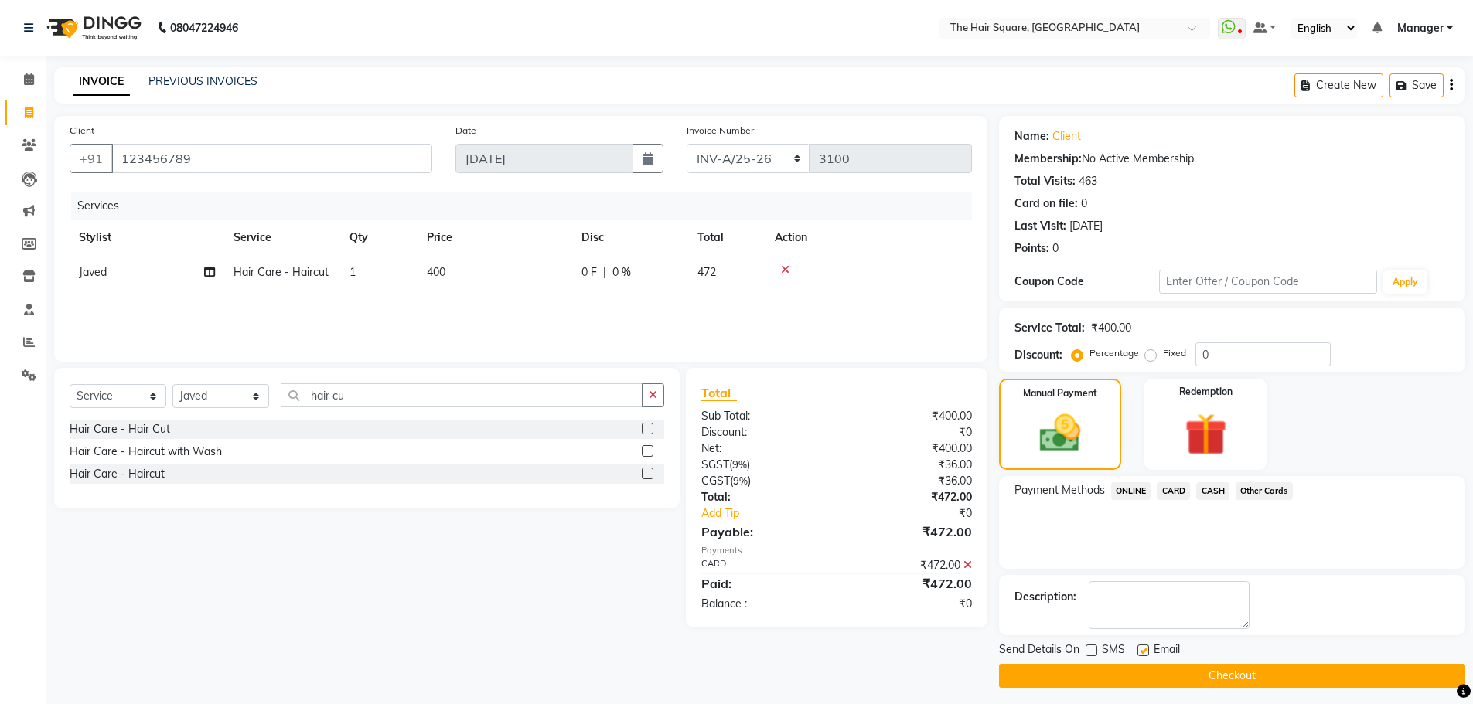
checkbox input "false"
click at [1155, 670] on button "Checkout" at bounding box center [1232, 676] width 466 height 24
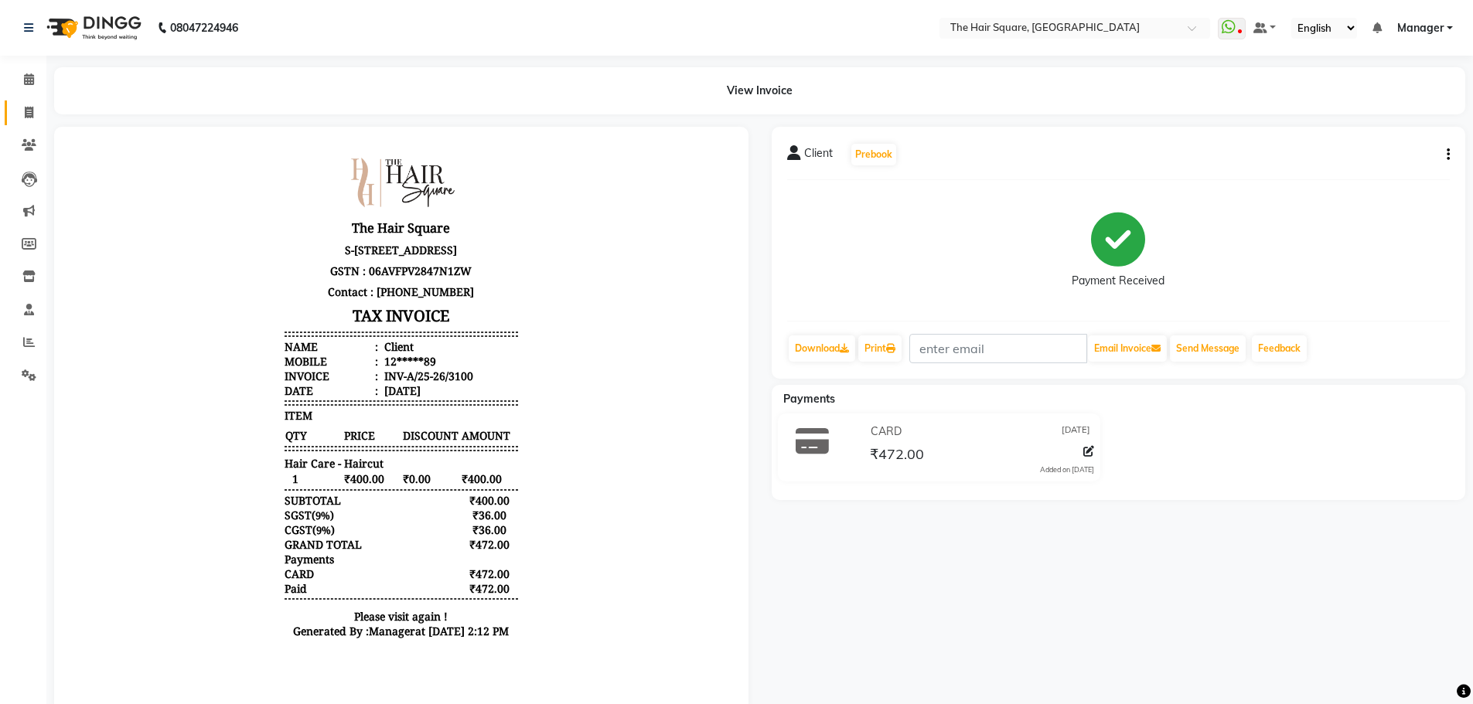
click at [26, 117] on icon at bounding box center [29, 113] width 9 height 12
select select "service"
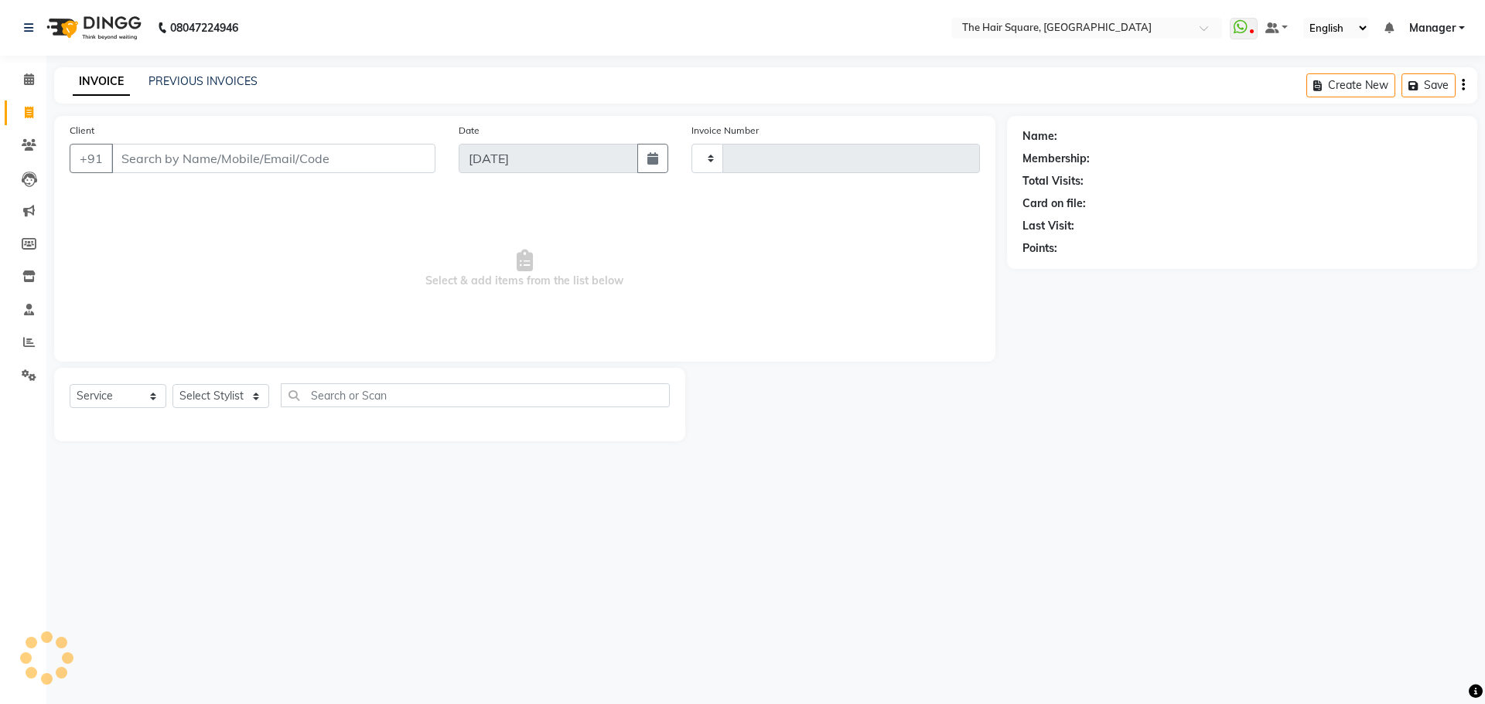
type input "3101"
select select "5768"
type input "123456789"
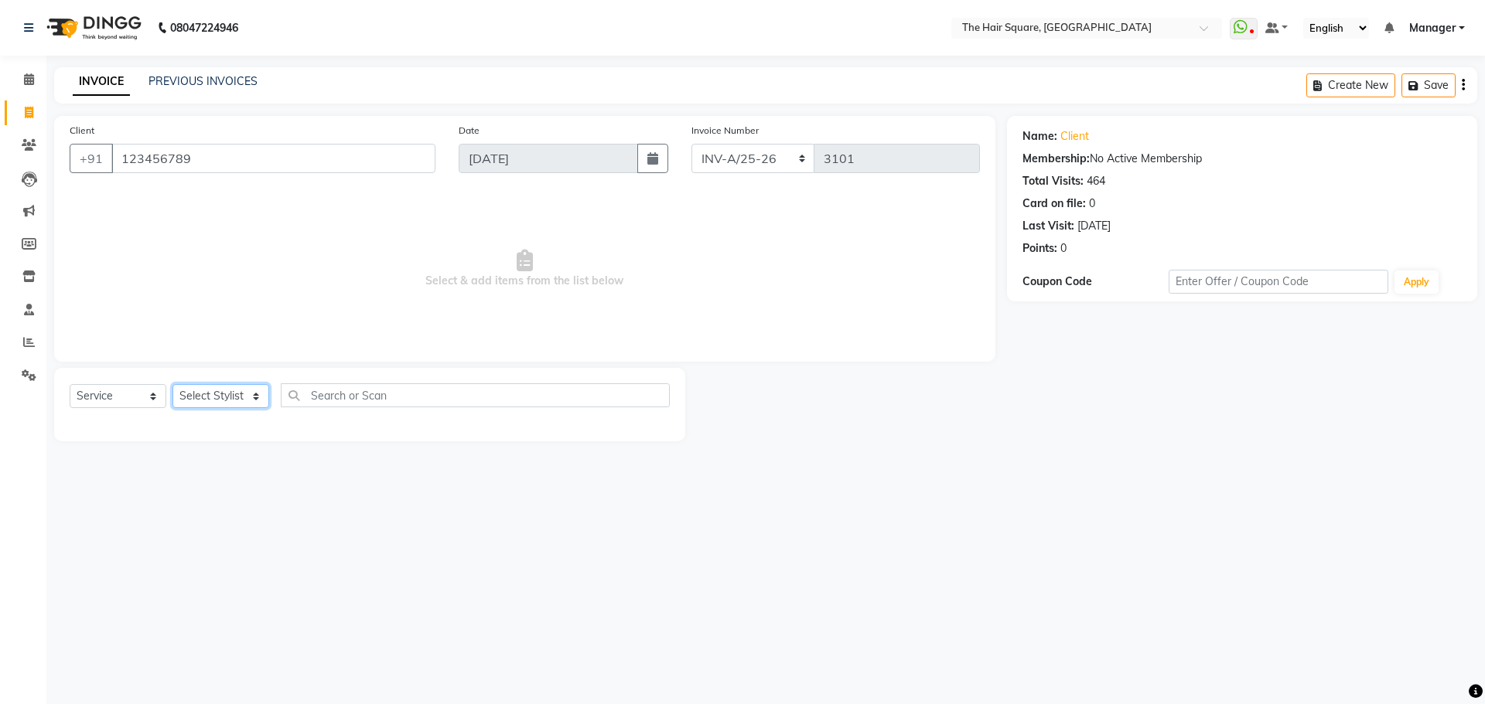
click at [211, 387] on select "Select Stylist Amit Aradhana Bittu Dev Imran Inder Javed Kim Mahendra Manager M…" at bounding box center [220, 396] width 97 height 24
select select "39381"
click at [172, 384] on select "Select Stylist Amit Aradhana Bittu Dev Imran Inder Javed Kim Mahendra Manager M…" at bounding box center [220, 396] width 97 height 24
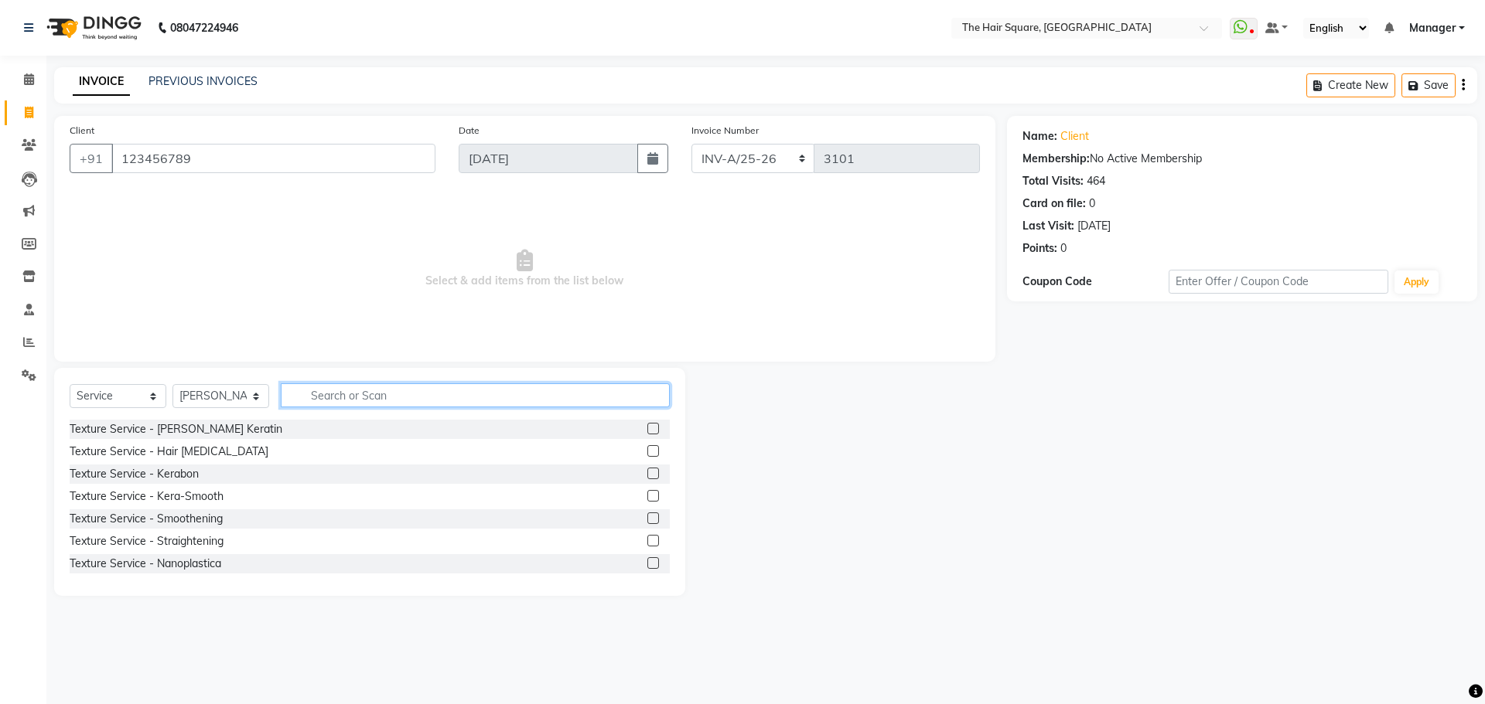
click at [382, 390] on input "text" at bounding box center [475, 396] width 389 height 24
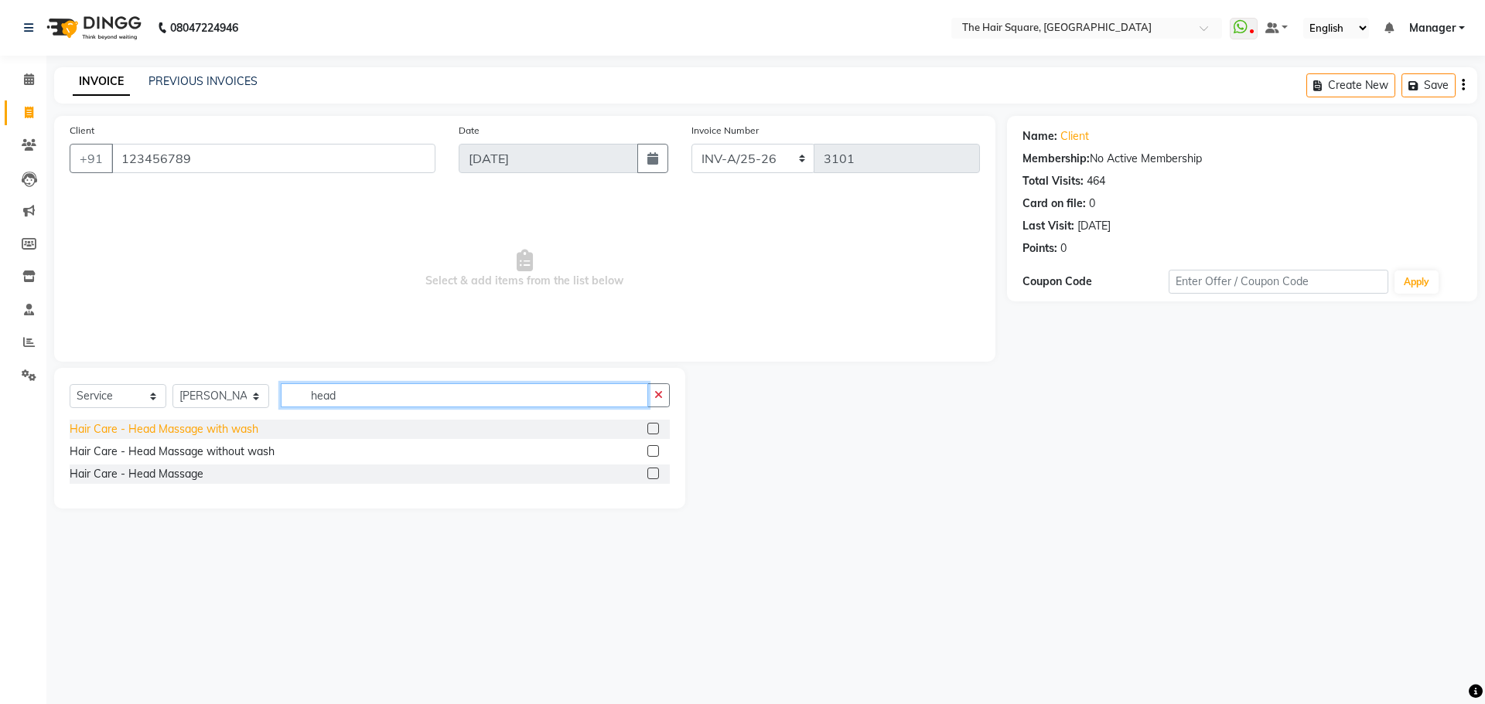
type input "head"
click at [162, 425] on div "Hair Care - Head Massage with wash" at bounding box center [164, 429] width 189 height 16
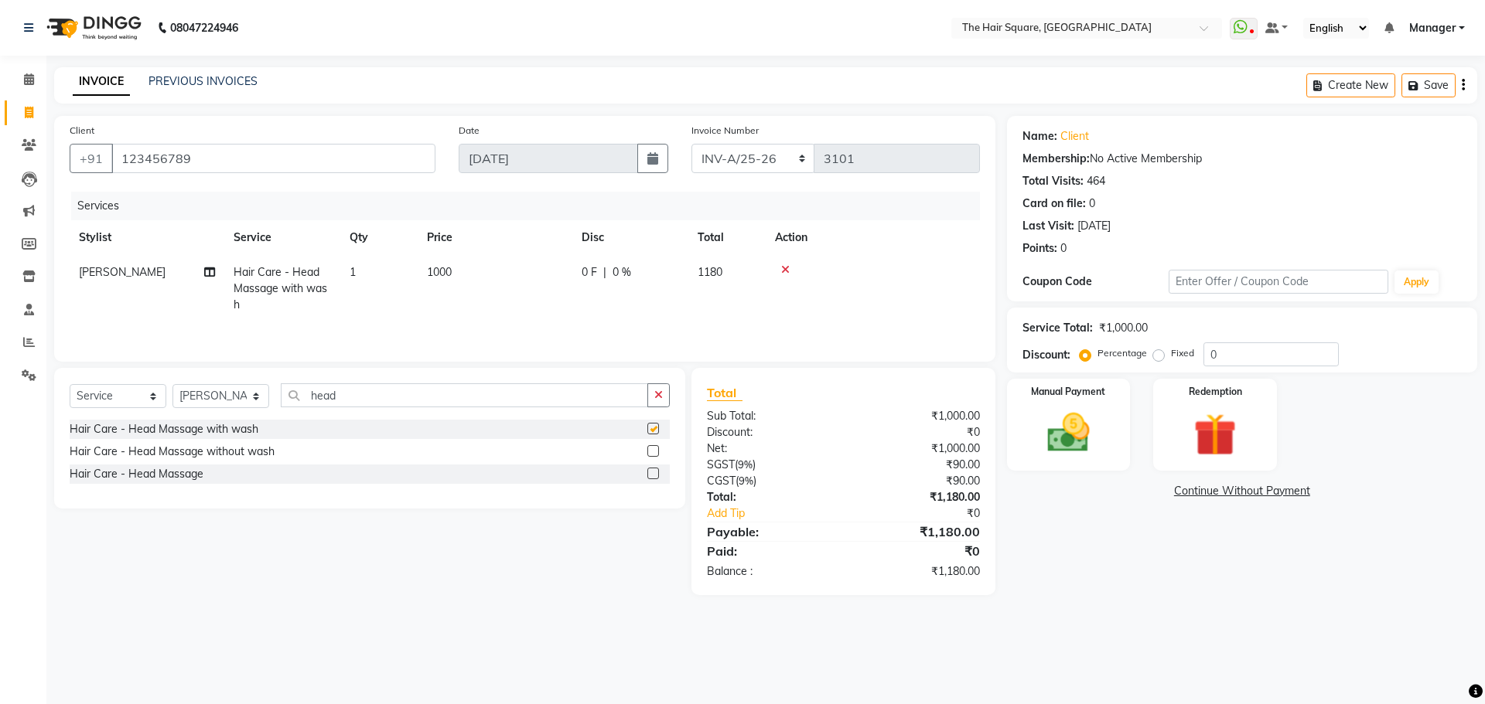
checkbox input "false"
click at [498, 252] on th "Price" at bounding box center [495, 237] width 155 height 35
click at [517, 270] on td "1000" at bounding box center [495, 288] width 155 height 67
select select "39381"
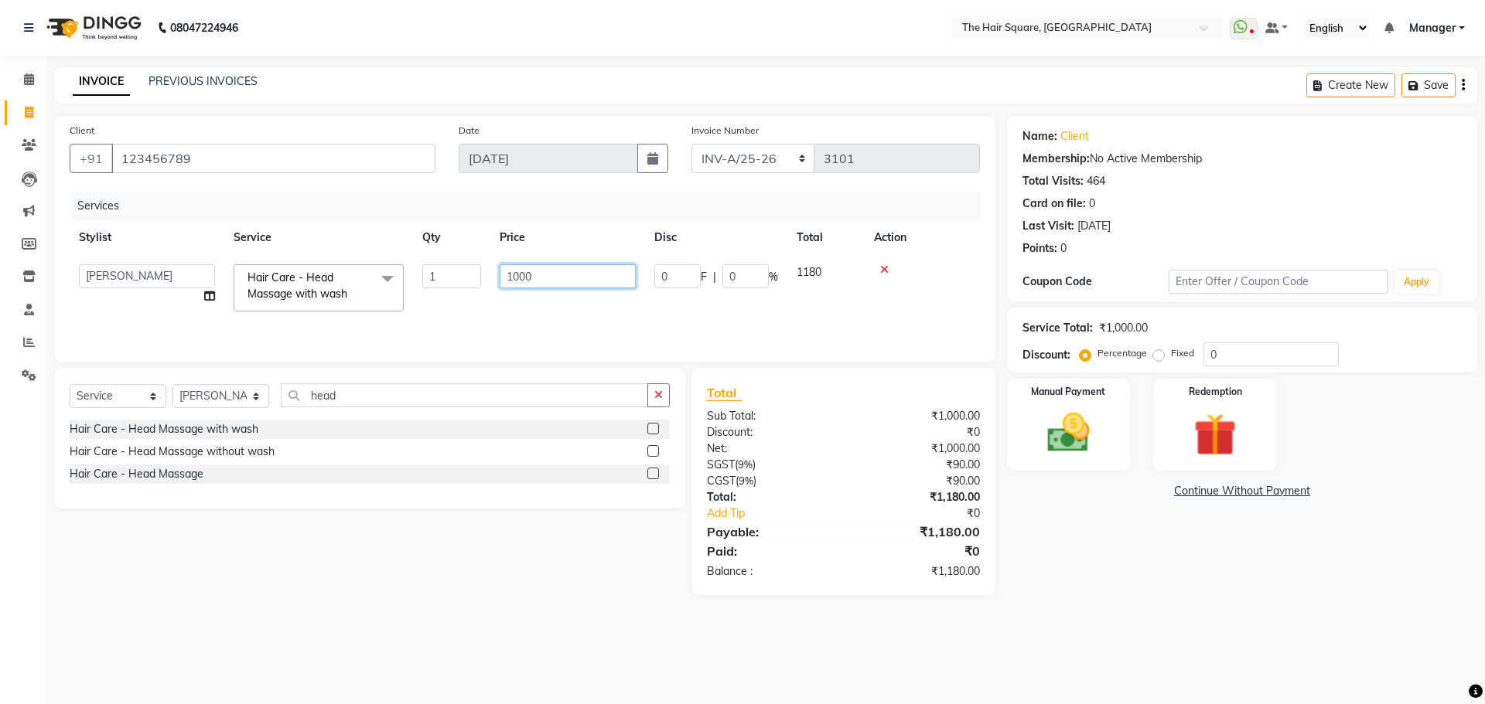
drag, startPoint x: 584, startPoint y: 282, endPoint x: 386, endPoint y: 284, distance: 198.0
click at [386, 284] on tr "Amit Aradhana Bittu Dev Imran Inder Javed Kim Mahendra Manager Mukesh Raaj Radh…" at bounding box center [525, 288] width 910 height 66
type input "700"
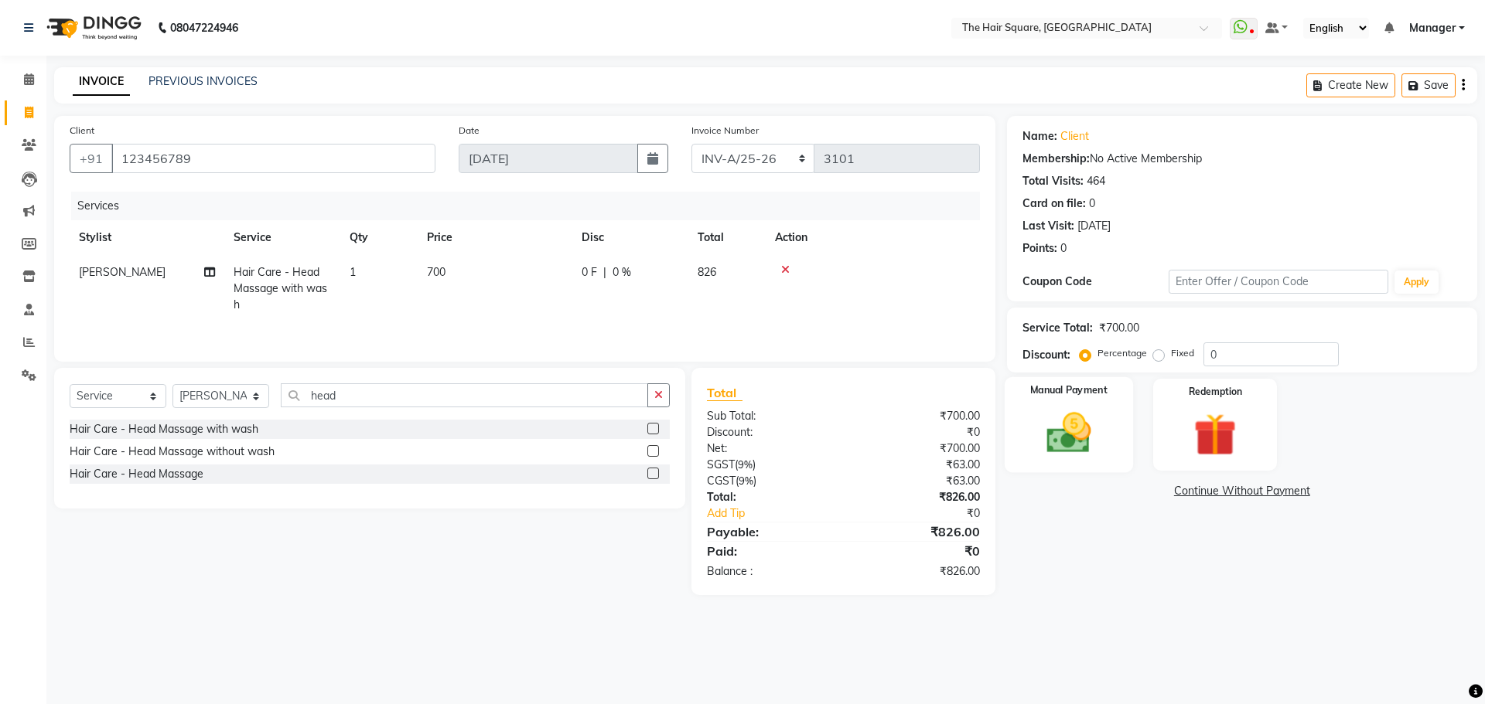
click at [1093, 431] on img at bounding box center [1068, 433] width 72 height 51
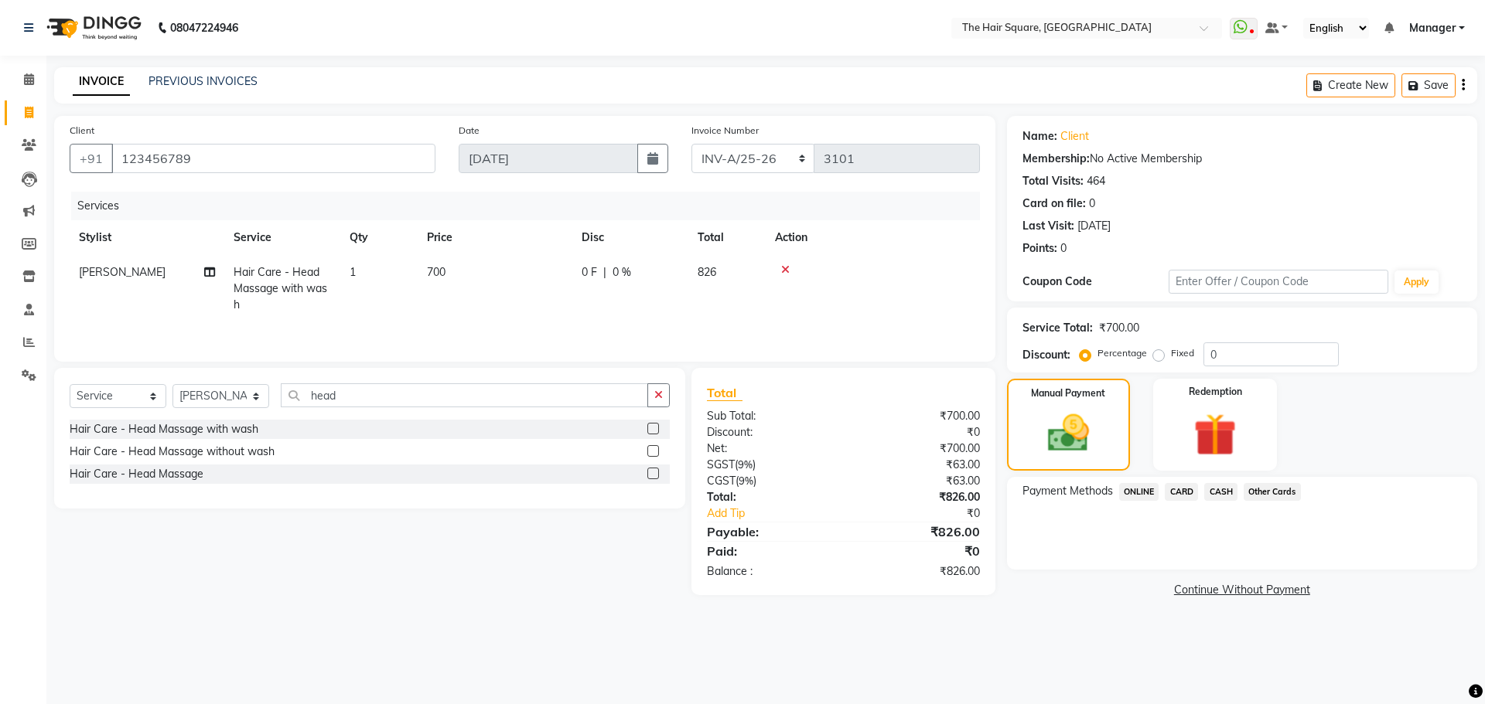
click at [1151, 489] on span "ONLINE" at bounding box center [1139, 492] width 40 height 18
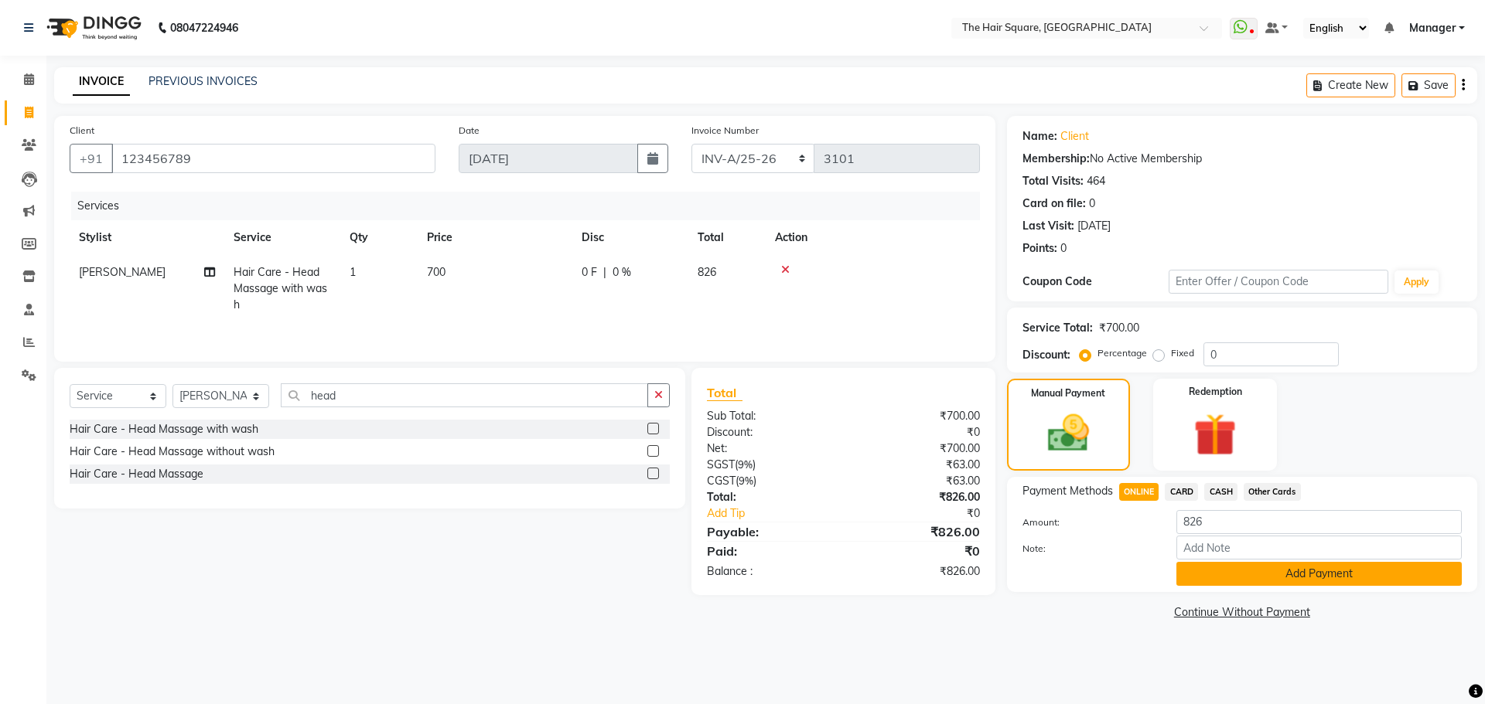
click at [1261, 578] on button "Add Payment" at bounding box center [1318, 574] width 285 height 24
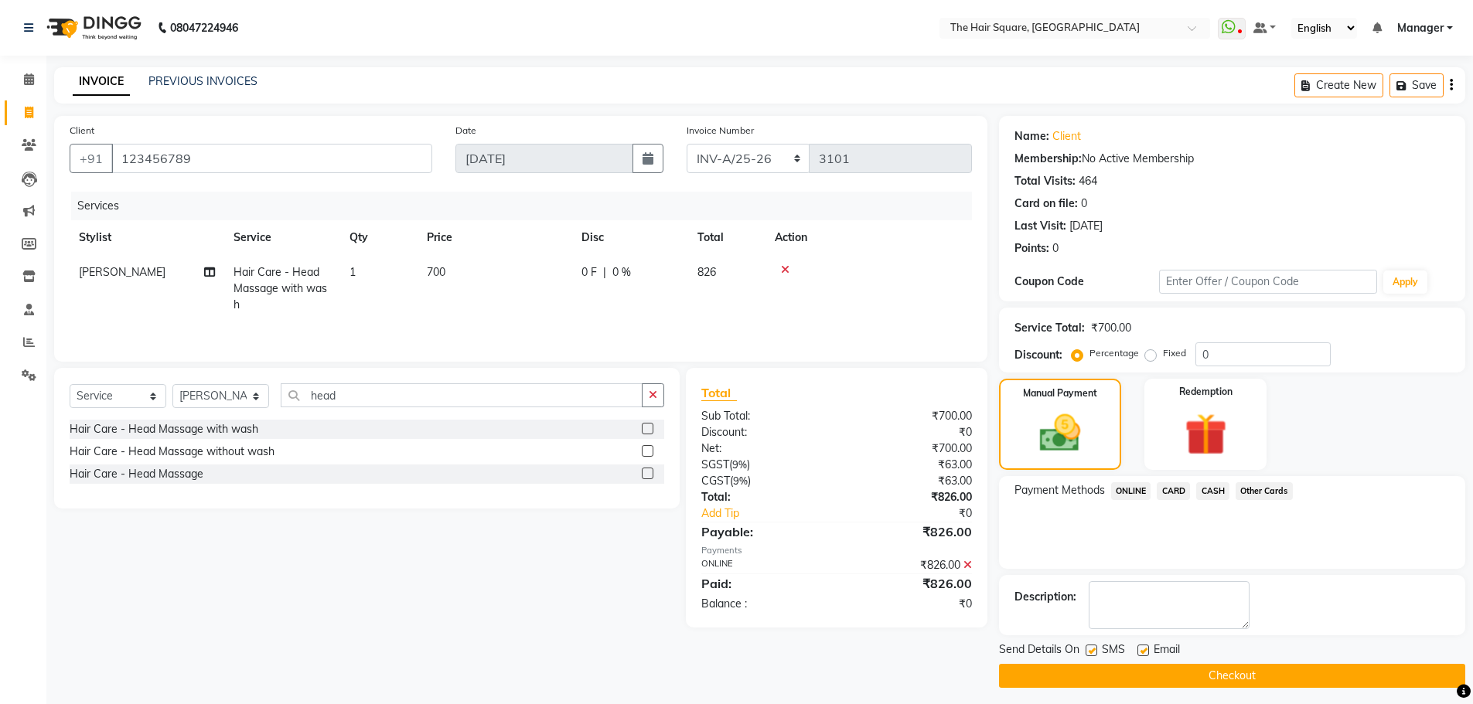
scroll to position [7, 0]
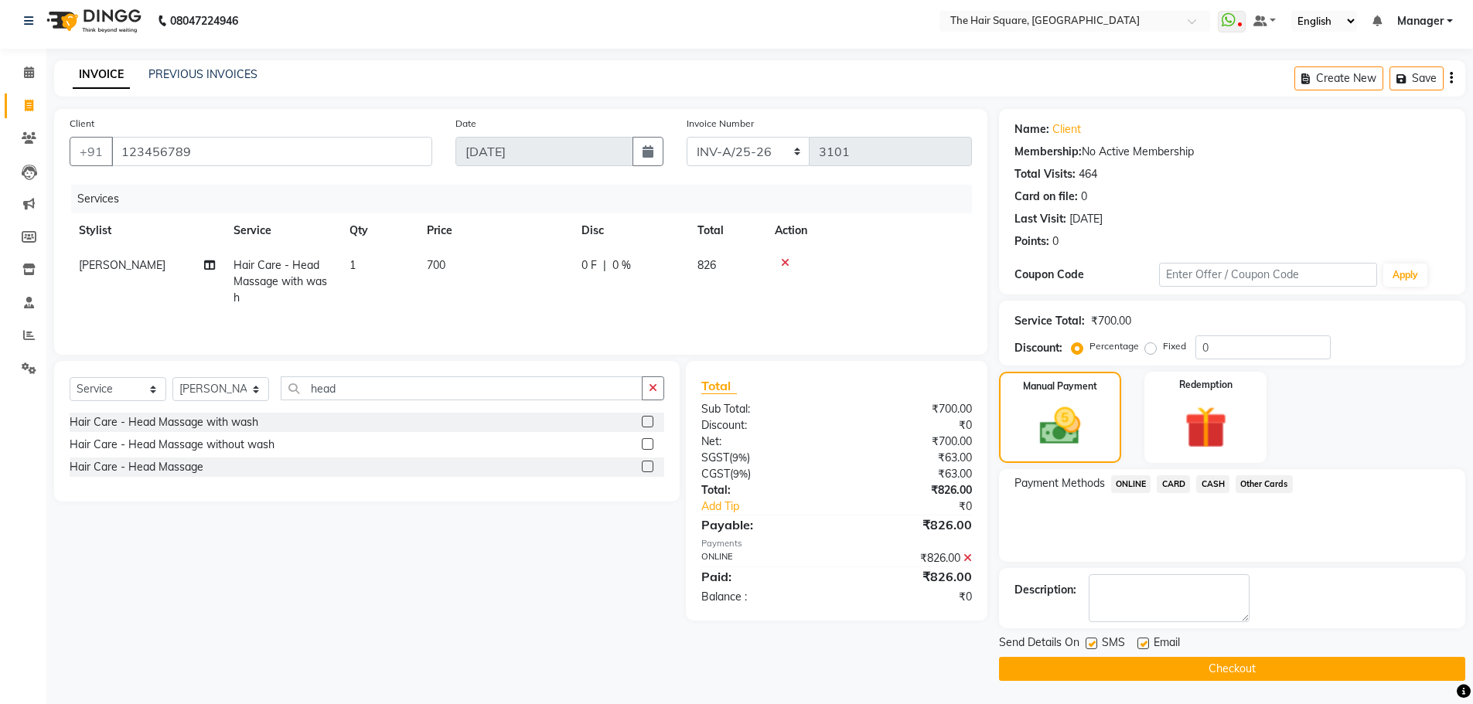
click at [1086, 647] on label at bounding box center [1092, 644] width 12 height 12
click at [1086, 647] on input "checkbox" at bounding box center [1091, 645] width 10 height 10
checkbox input "false"
click at [1141, 642] on label at bounding box center [1144, 644] width 12 height 12
click at [1141, 642] on input "checkbox" at bounding box center [1143, 645] width 10 height 10
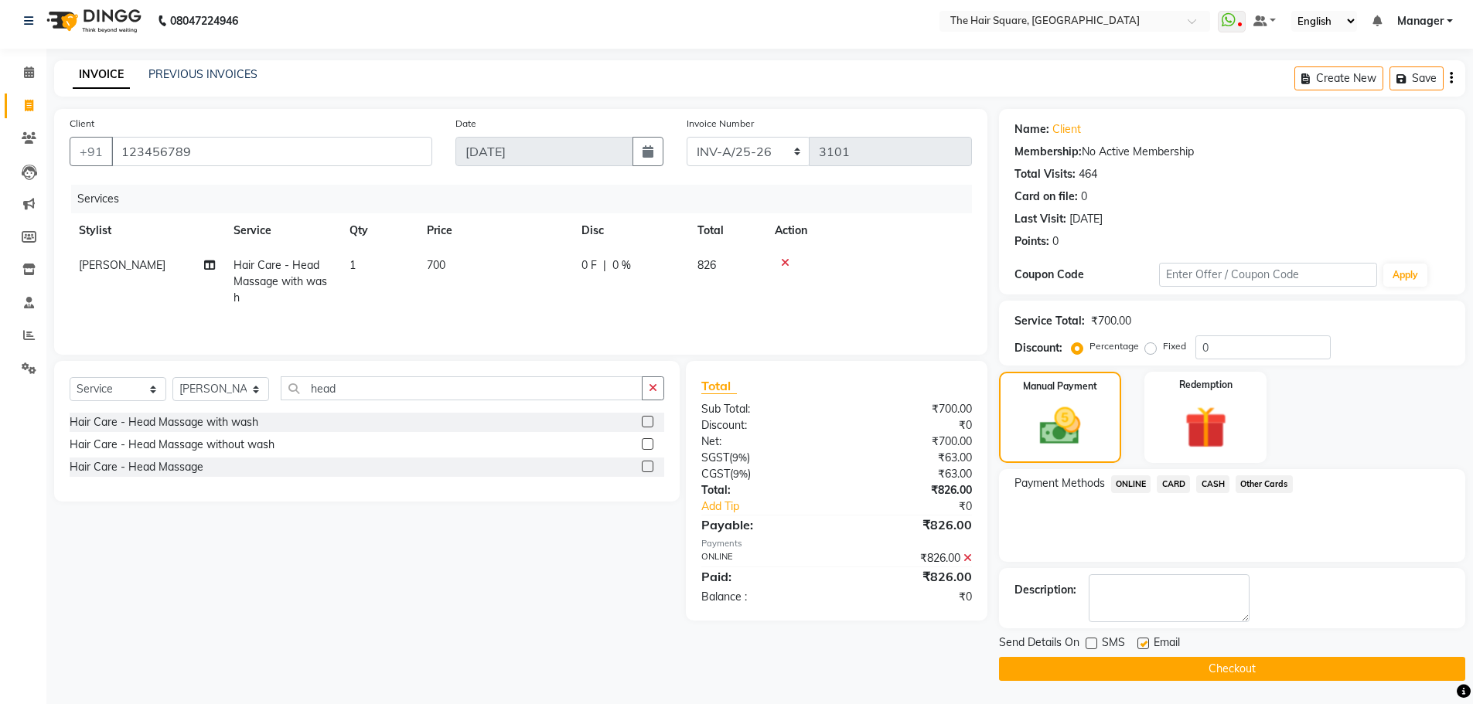
checkbox input "false"
click at [1199, 670] on button "Checkout" at bounding box center [1232, 669] width 466 height 24
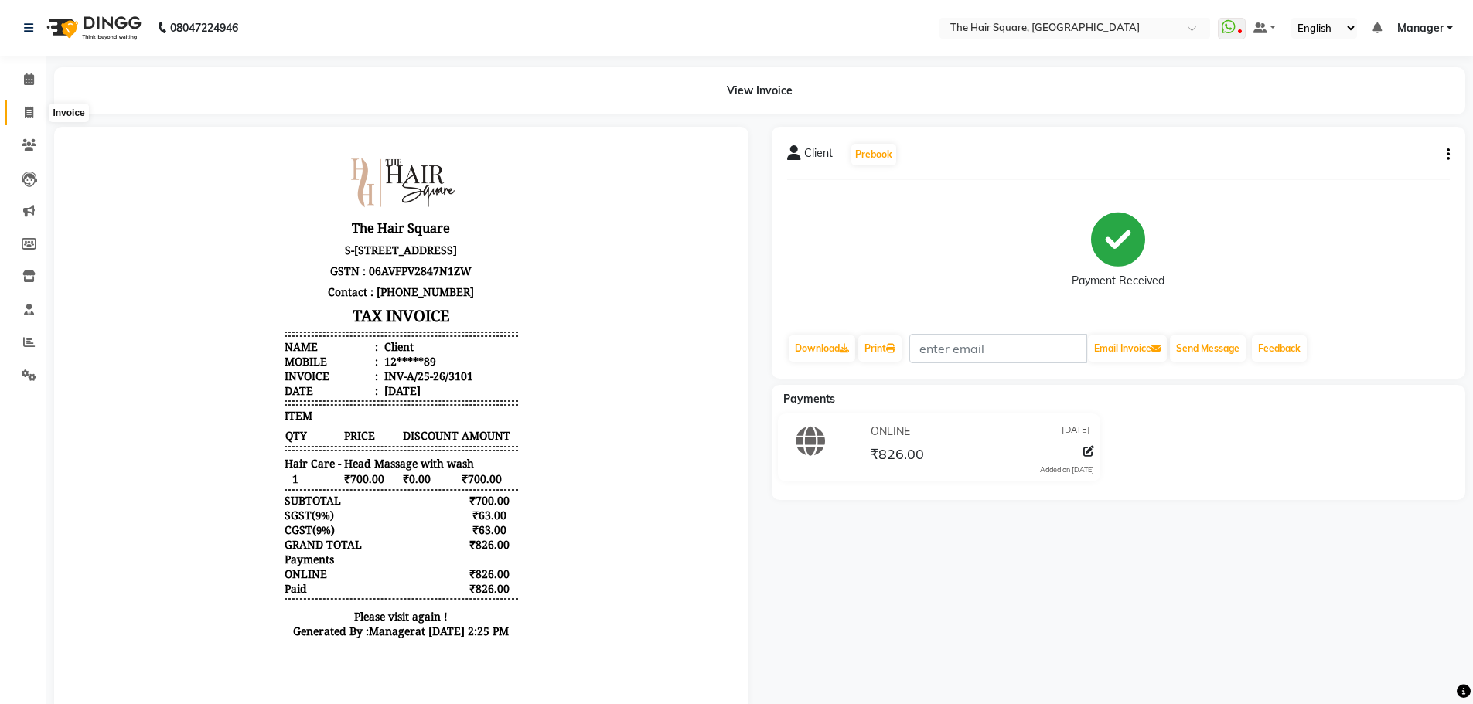
click at [26, 119] on span at bounding box center [28, 113] width 27 height 18
select select "service"
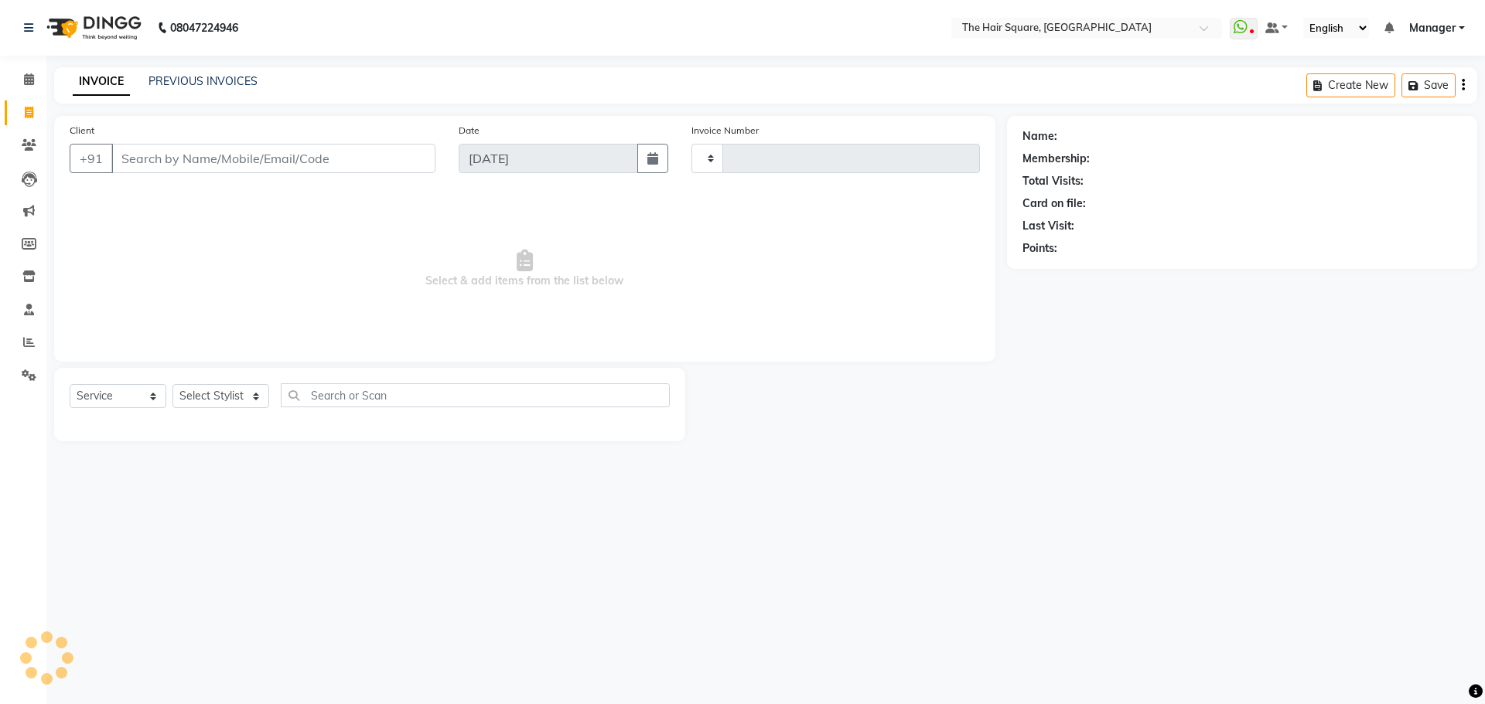
type input "3102"
select select "5768"
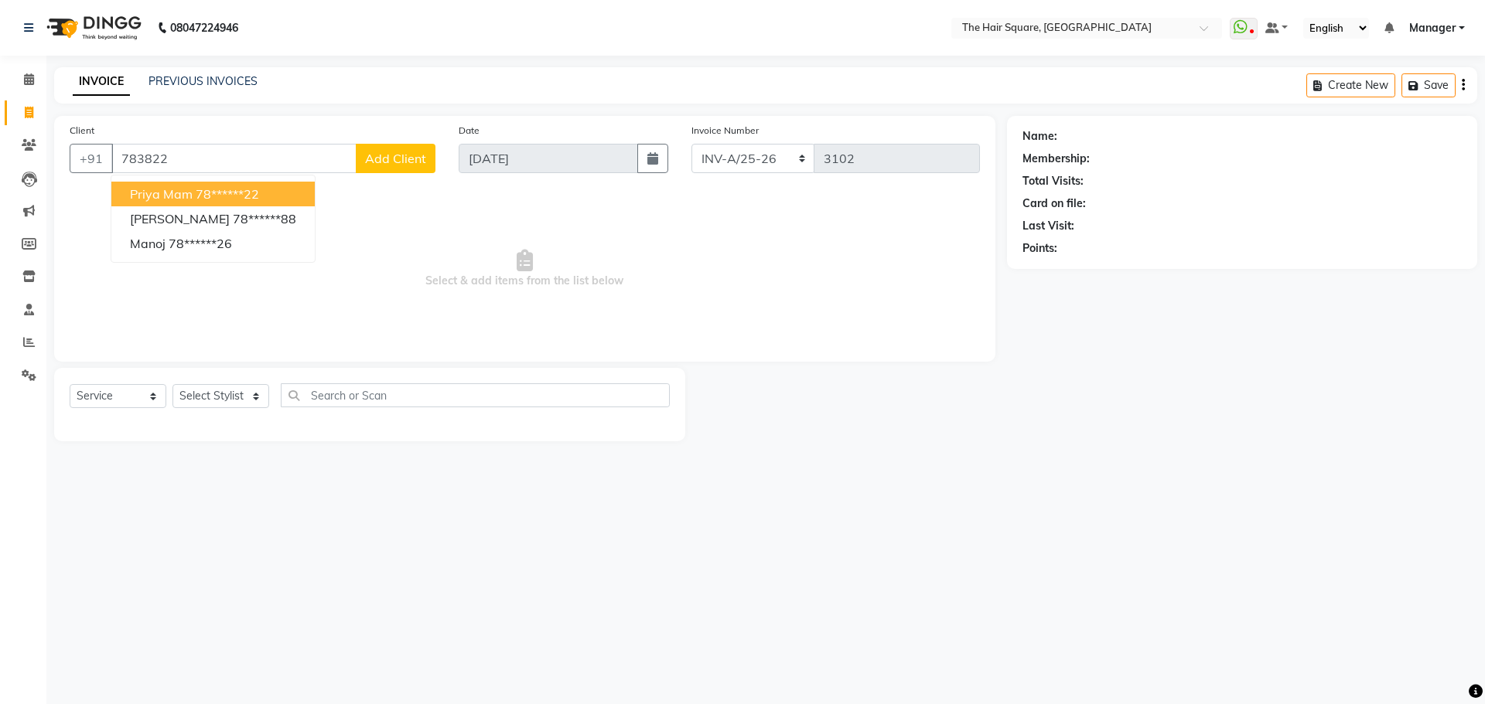
drag, startPoint x: 240, startPoint y: 190, endPoint x: 302, endPoint y: 195, distance: 62.0
click at [240, 190] on ngb-highlight "78******22" at bounding box center [227, 193] width 63 height 15
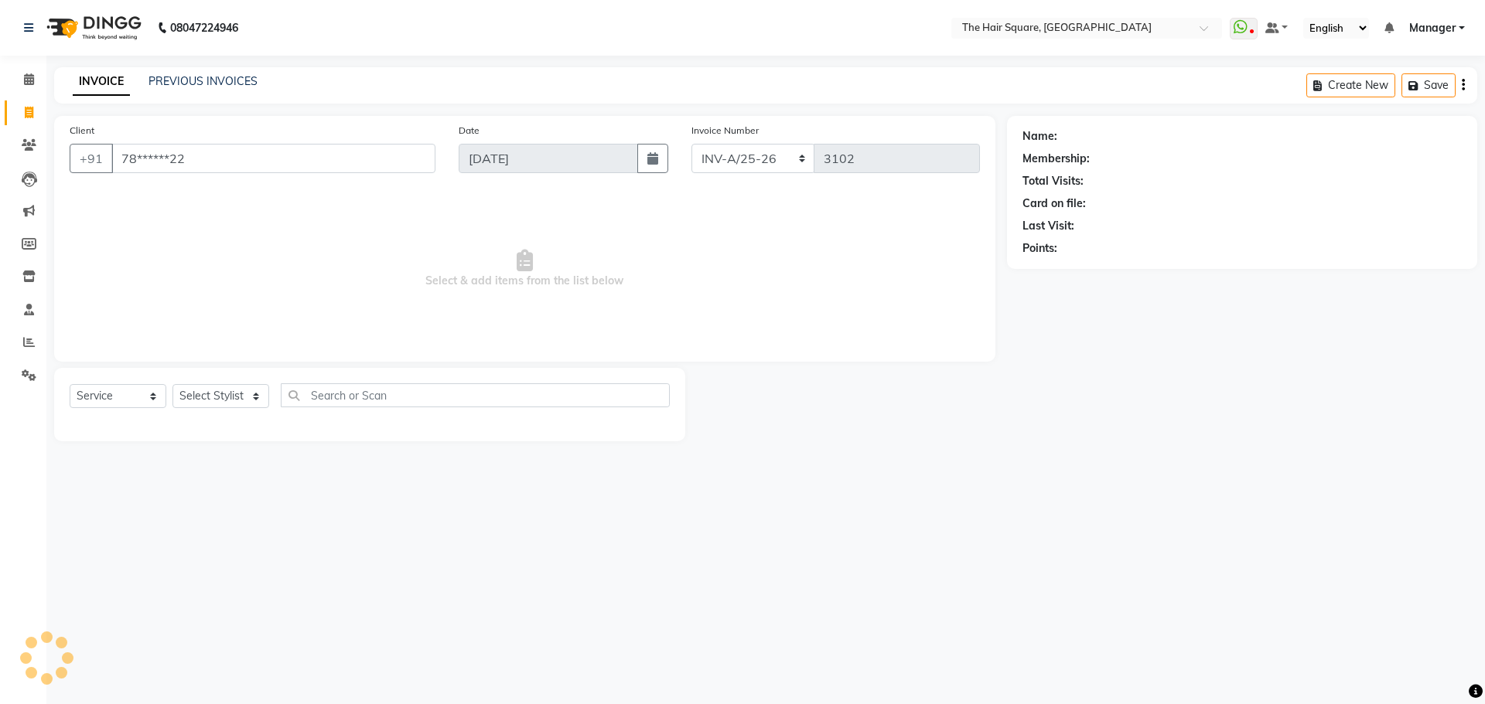
type input "78******22"
click at [1063, 274] on icon "button" at bounding box center [1065, 270] width 11 height 11
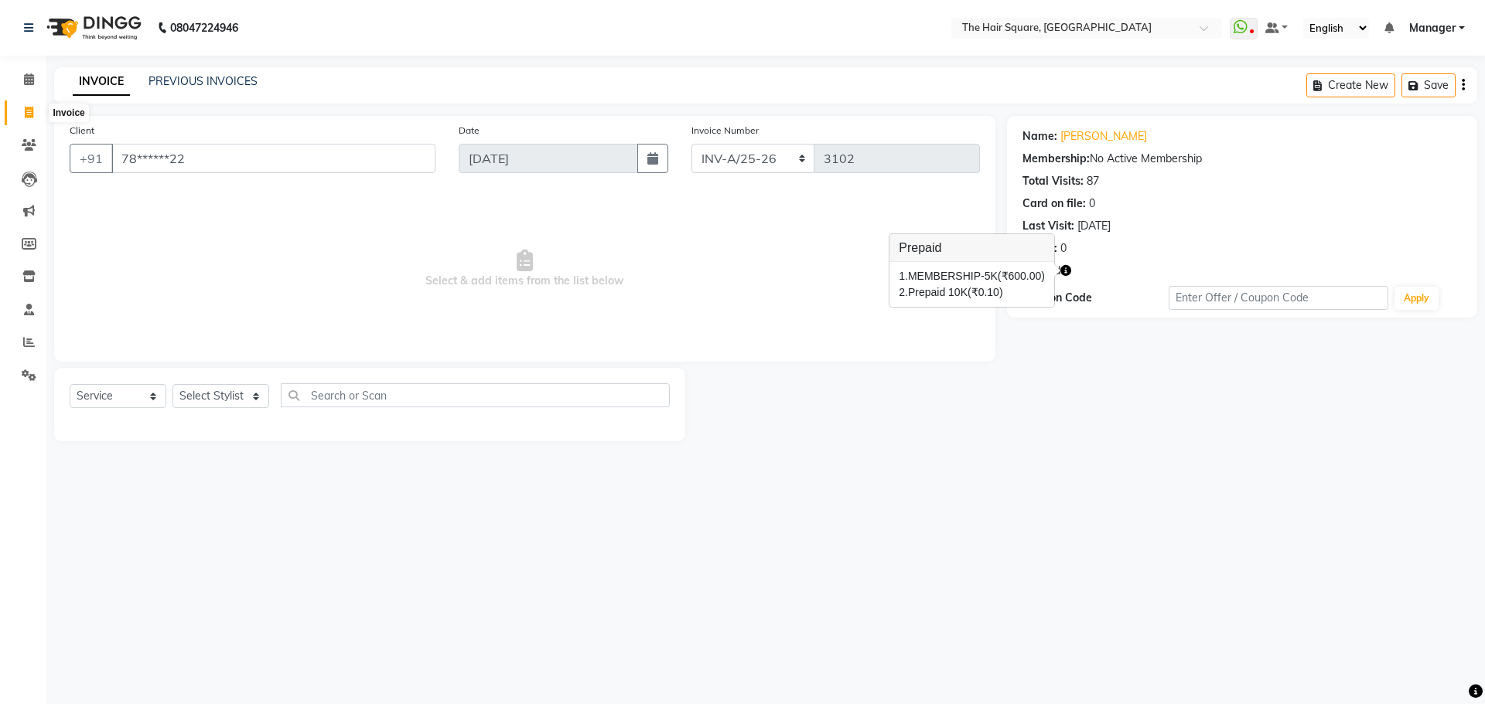
click at [34, 109] on span at bounding box center [28, 113] width 27 height 18
select select "service"
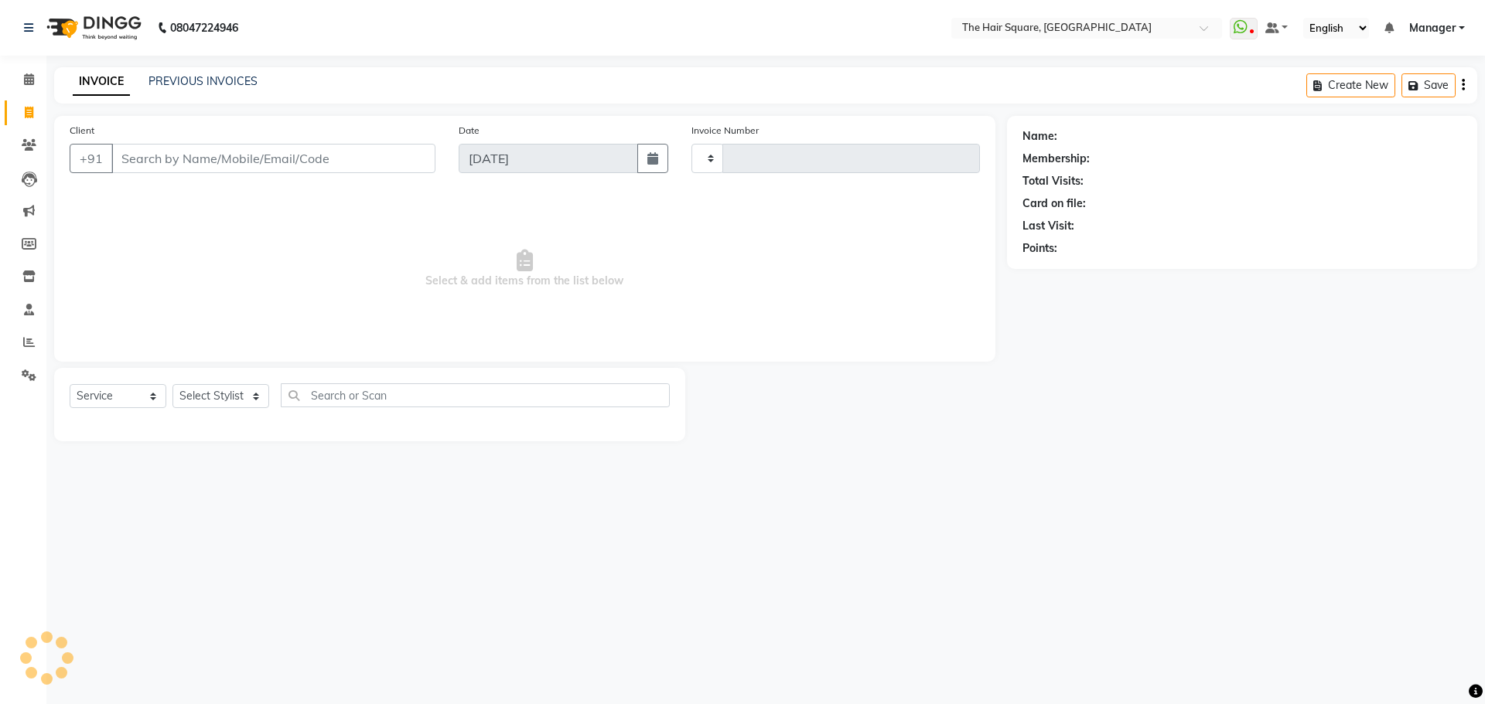
type input "3102"
select select "5768"
click at [183, 87] on link "PREVIOUS INVOICES" at bounding box center [202, 81] width 109 height 14
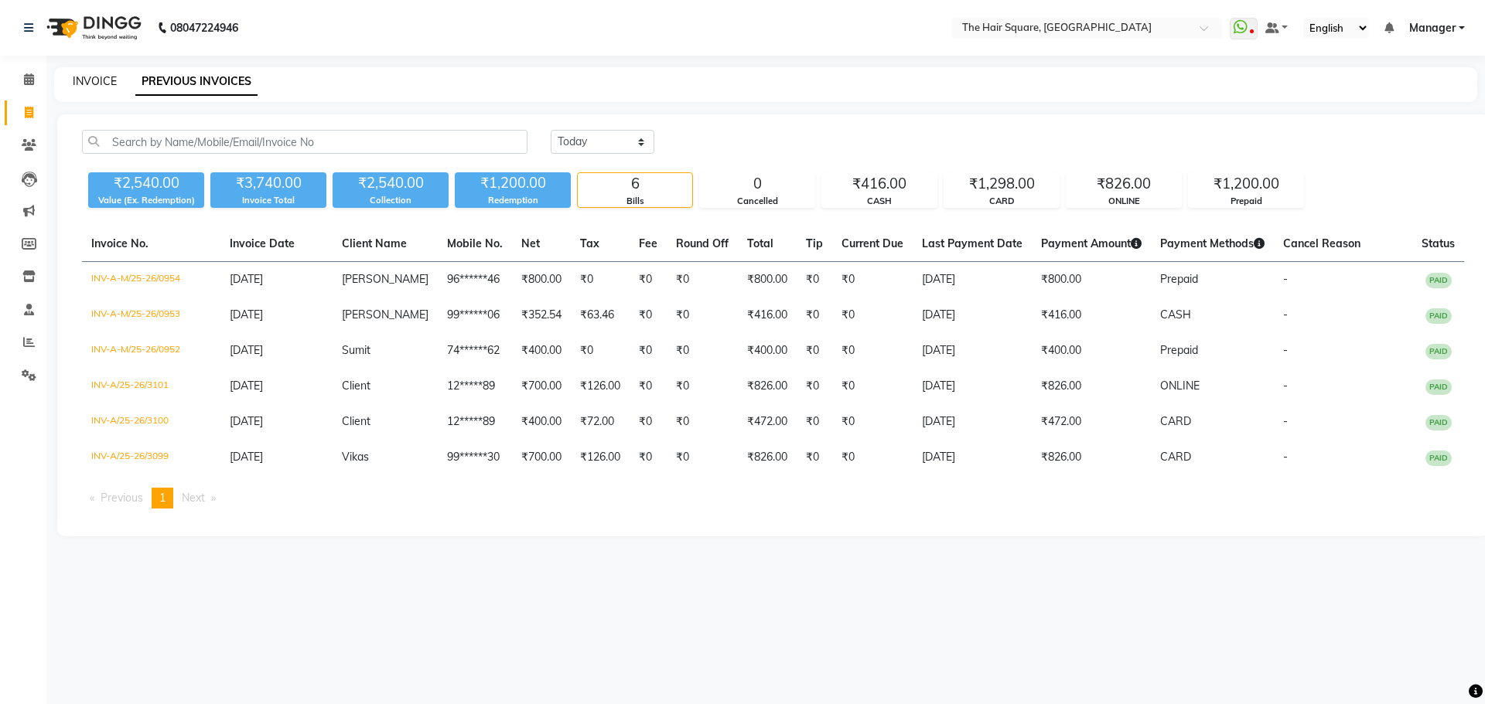
click at [107, 84] on link "INVOICE" at bounding box center [95, 81] width 44 height 14
select select "service"
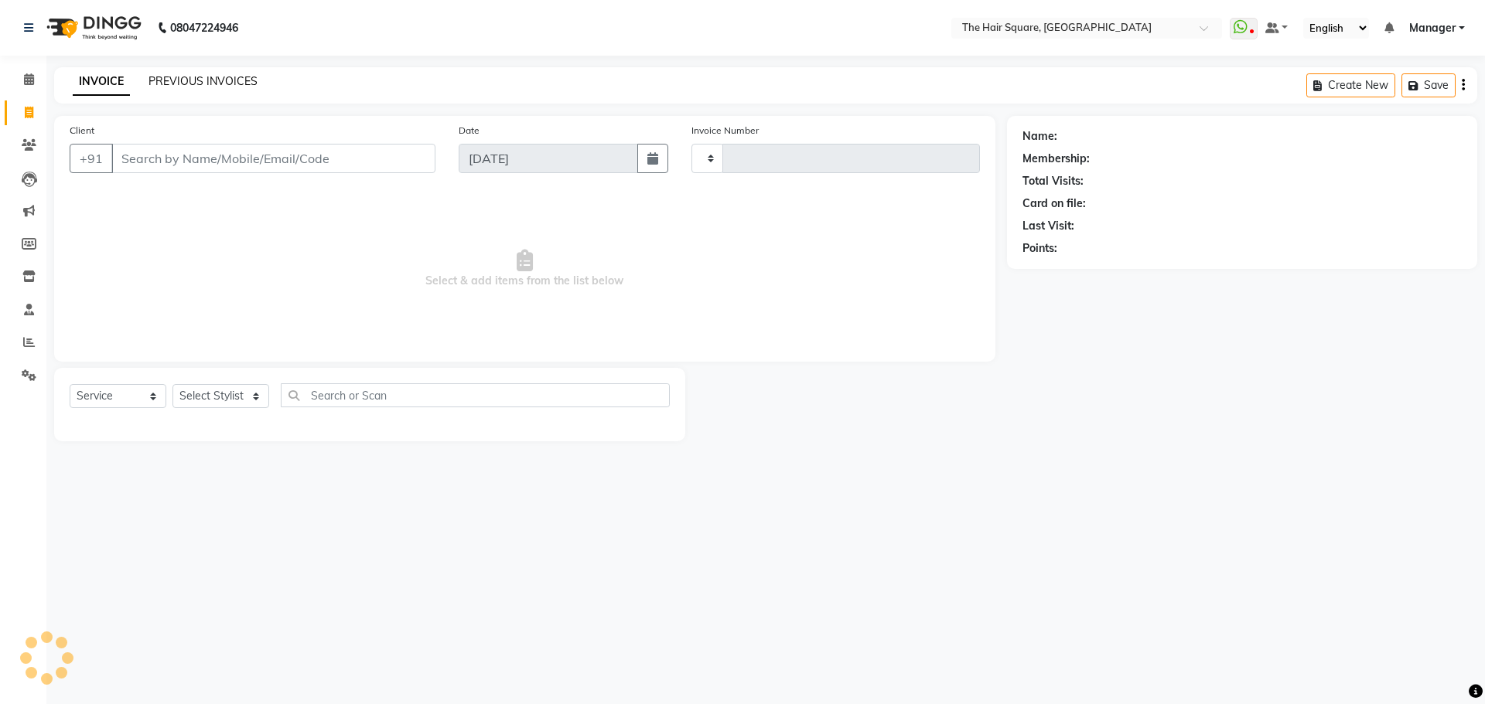
type input "3102"
click at [200, 82] on link "PREVIOUS INVOICES" at bounding box center [202, 81] width 109 height 14
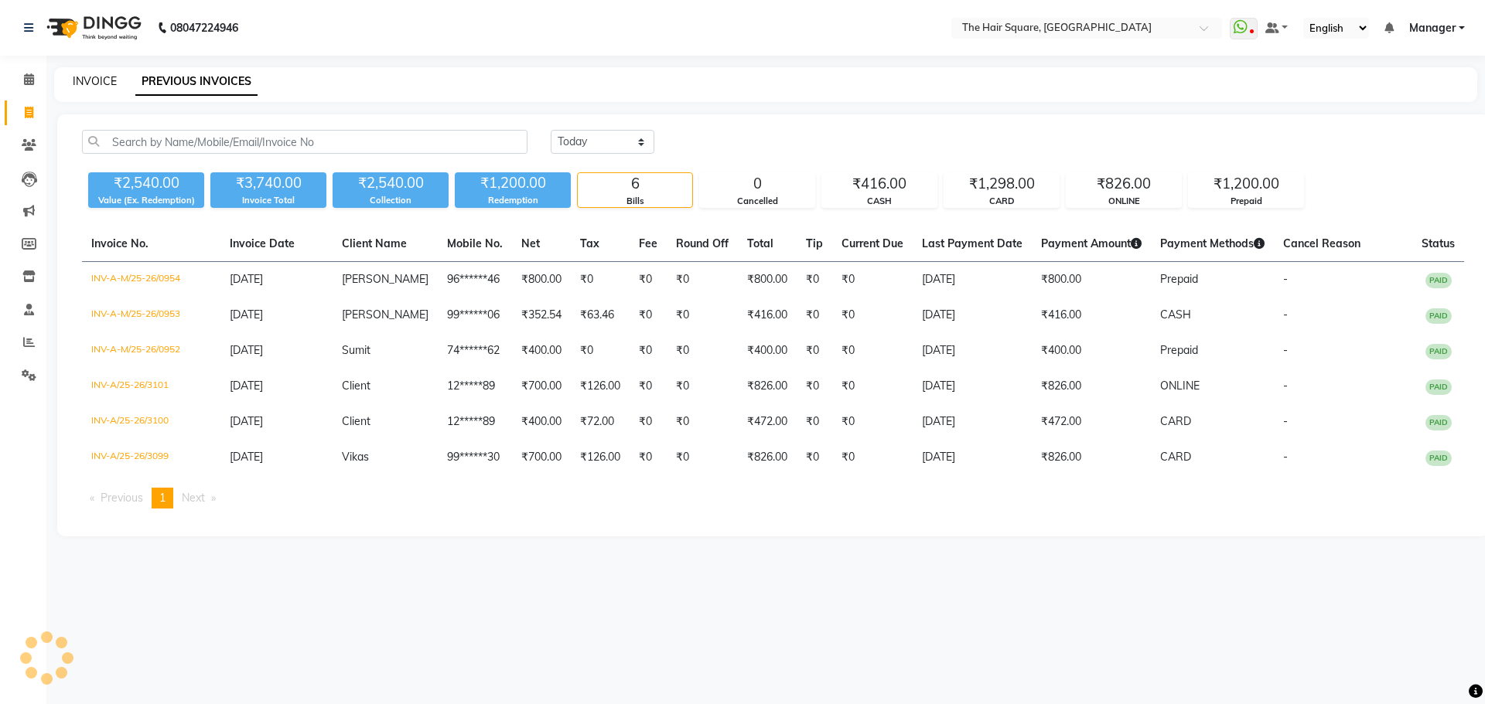
click at [84, 83] on link "INVOICE" at bounding box center [95, 81] width 44 height 14
select select "5768"
select select "service"
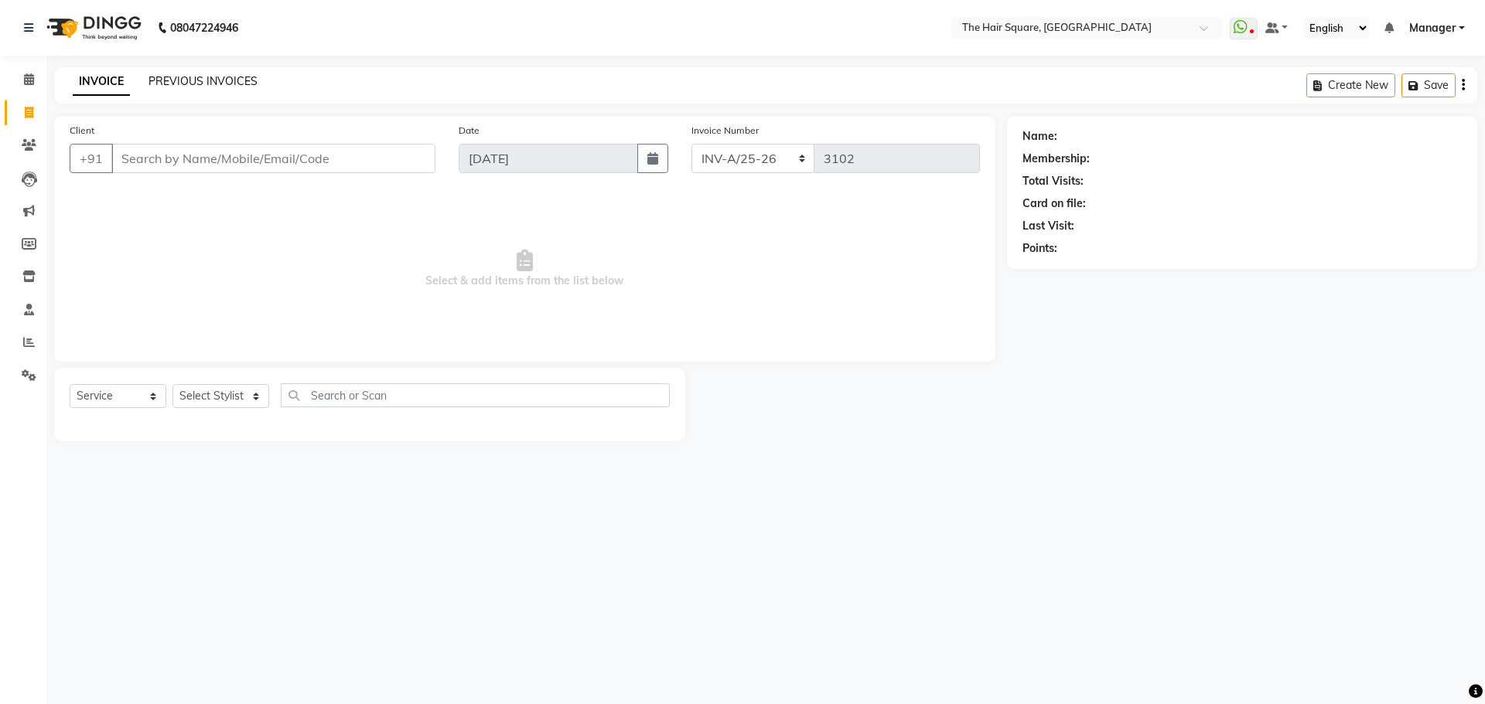
click at [175, 86] on link "PREVIOUS INVOICES" at bounding box center [202, 81] width 109 height 14
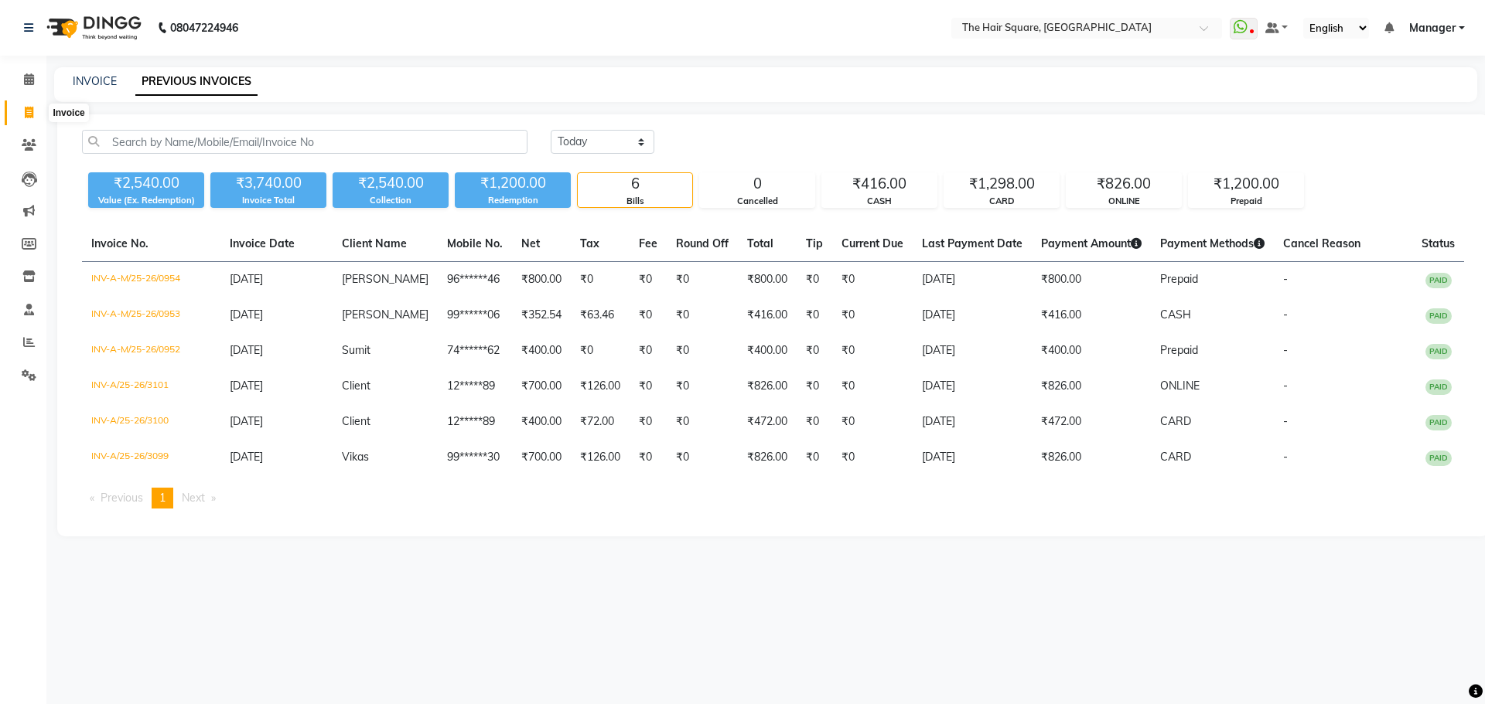
click at [20, 117] on span at bounding box center [28, 113] width 27 height 18
select select "5768"
select select "service"
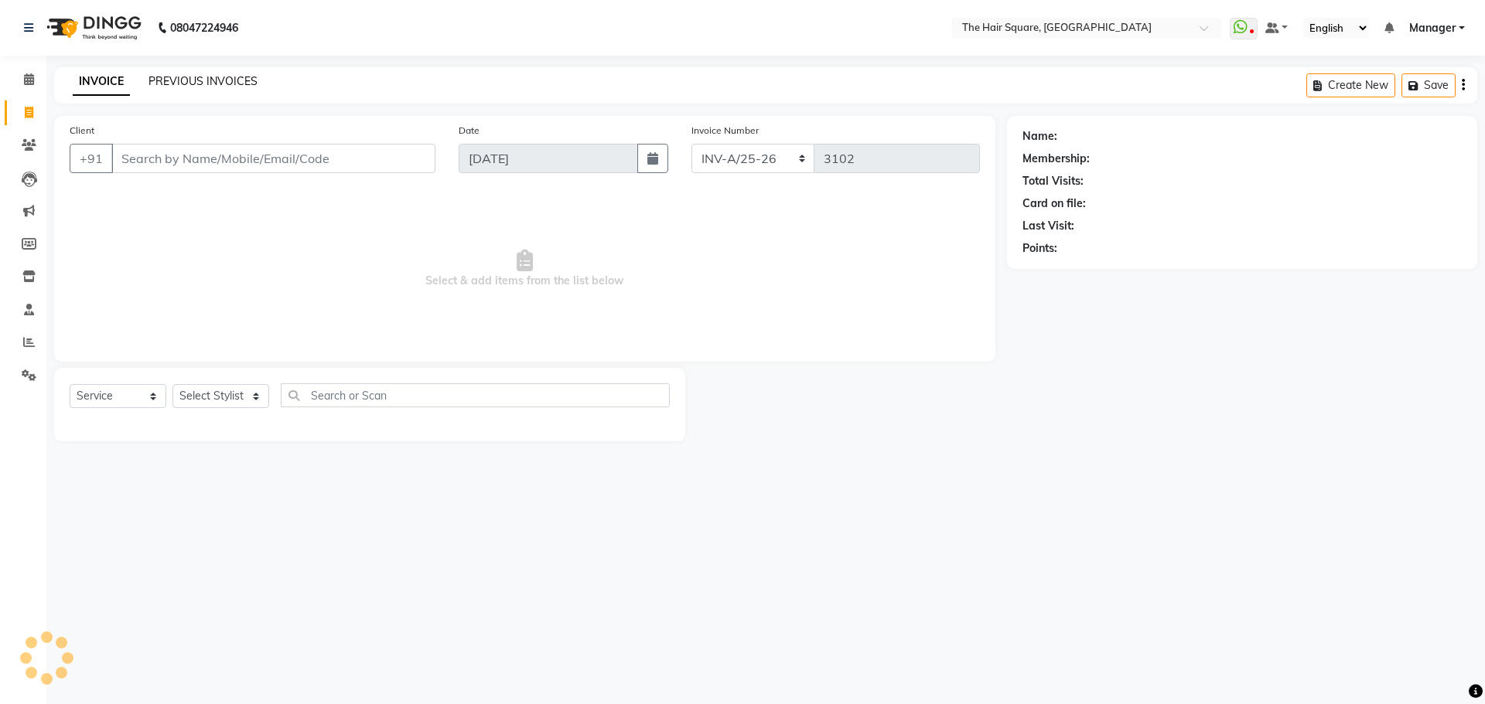
click at [171, 78] on link "PREVIOUS INVOICES" at bounding box center [202, 81] width 109 height 14
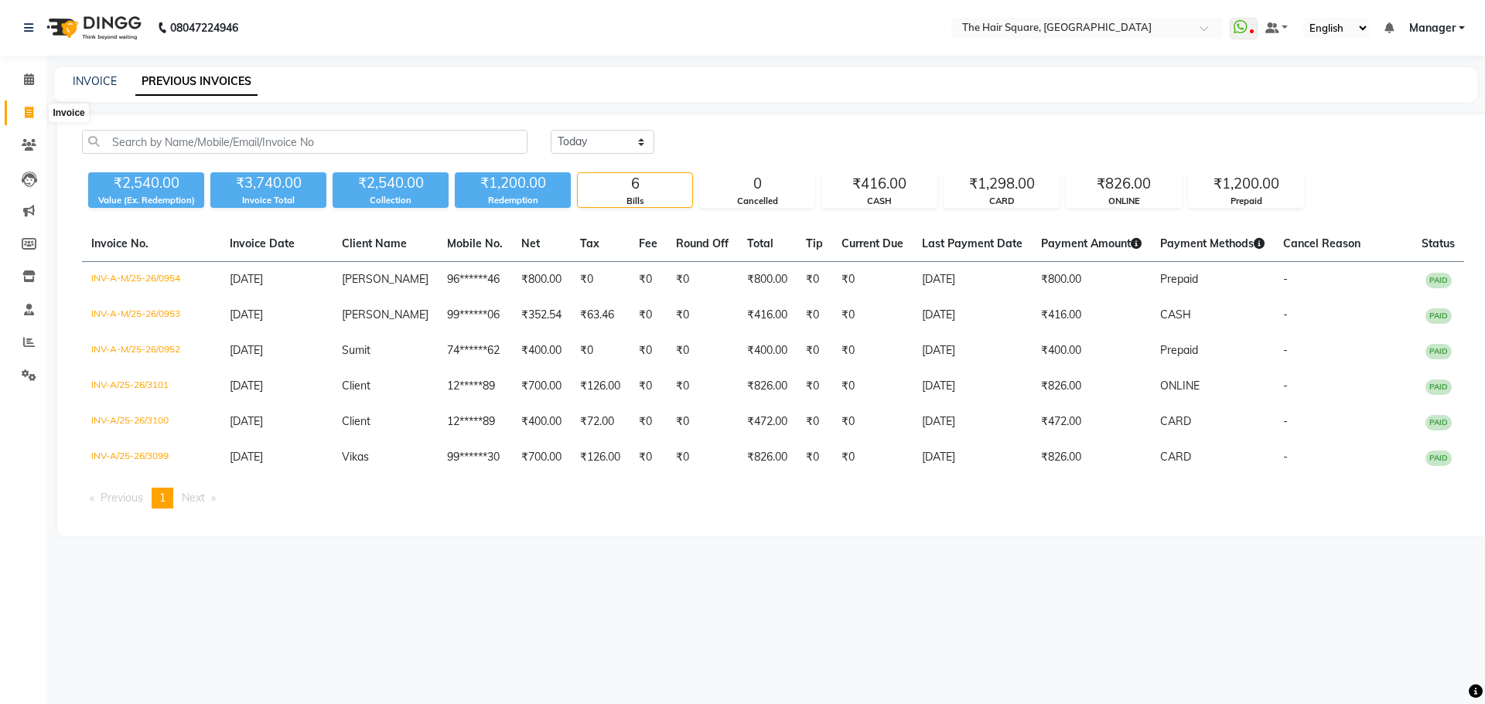
click at [23, 106] on span at bounding box center [28, 113] width 27 height 18
select select "service"
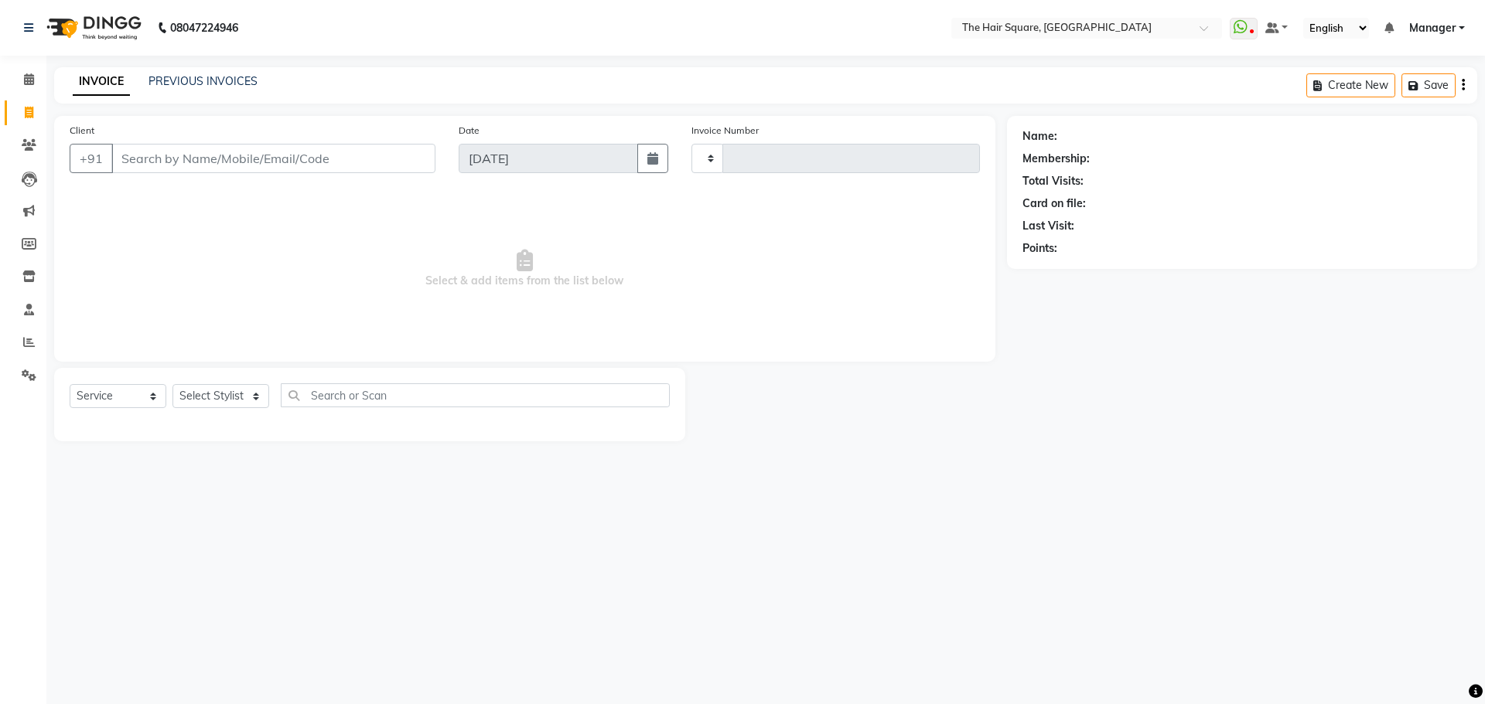
type input "3102"
select select "5768"
click at [182, 82] on link "PREVIOUS INVOICES" at bounding box center [202, 81] width 109 height 14
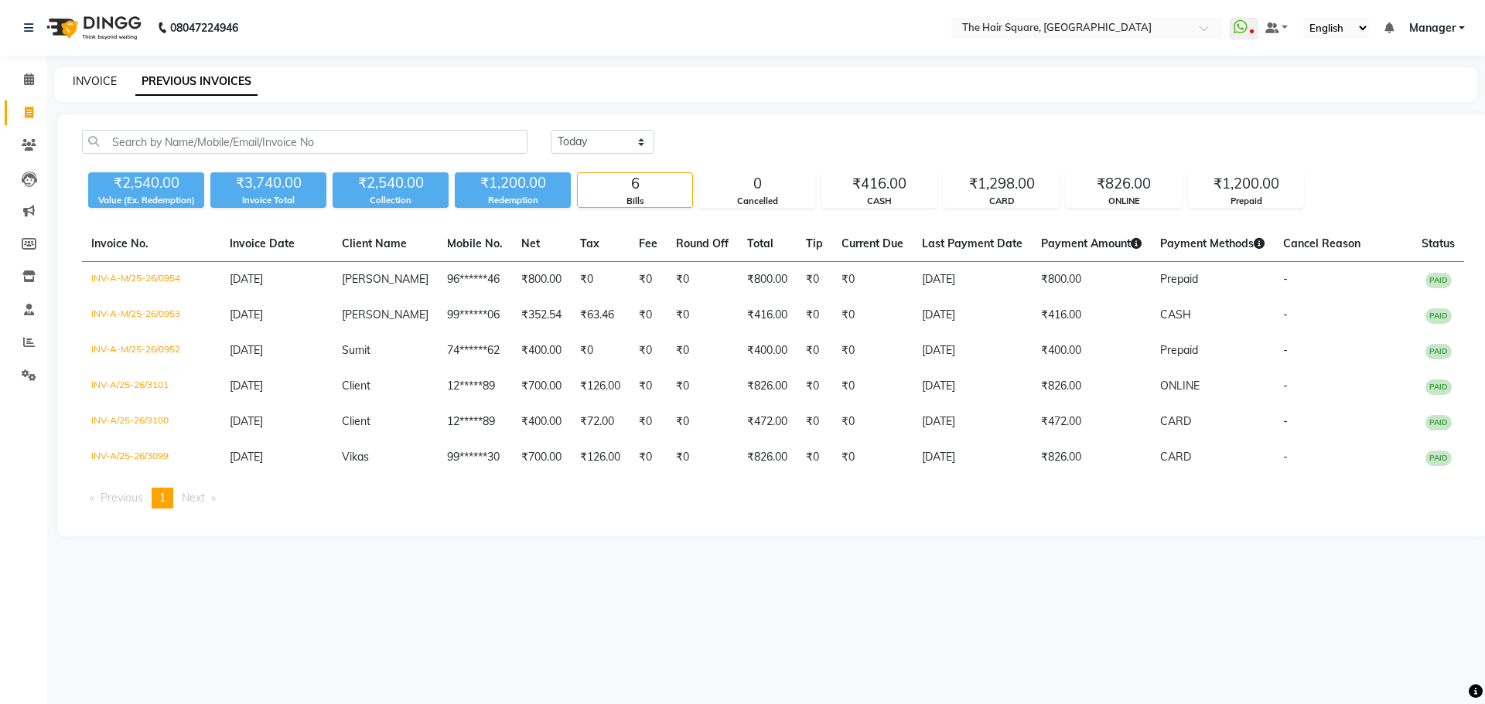
click at [81, 87] on link "INVOICE" at bounding box center [95, 81] width 44 height 14
select select "service"
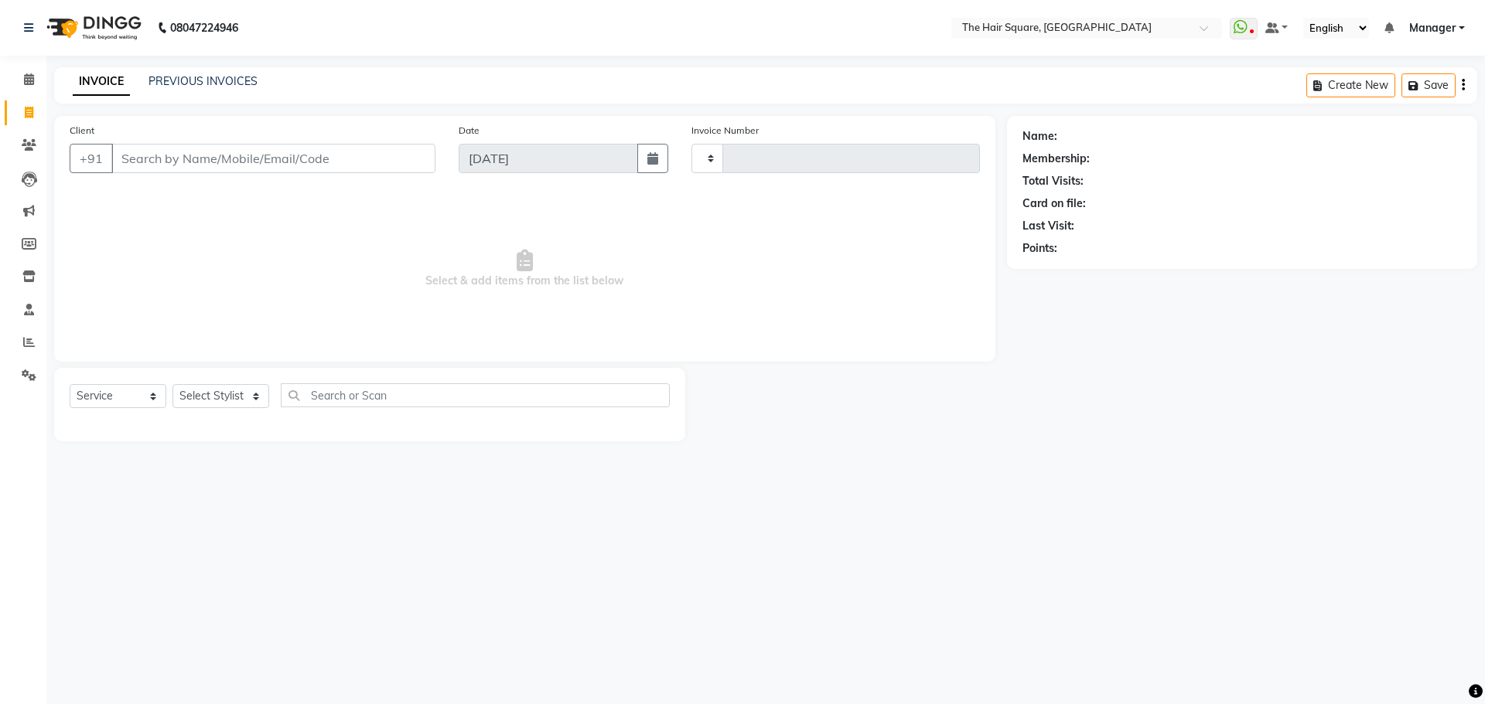
type input "3102"
select select "5768"
click at [23, 114] on span at bounding box center [28, 113] width 27 height 18
select select "5768"
select select "service"
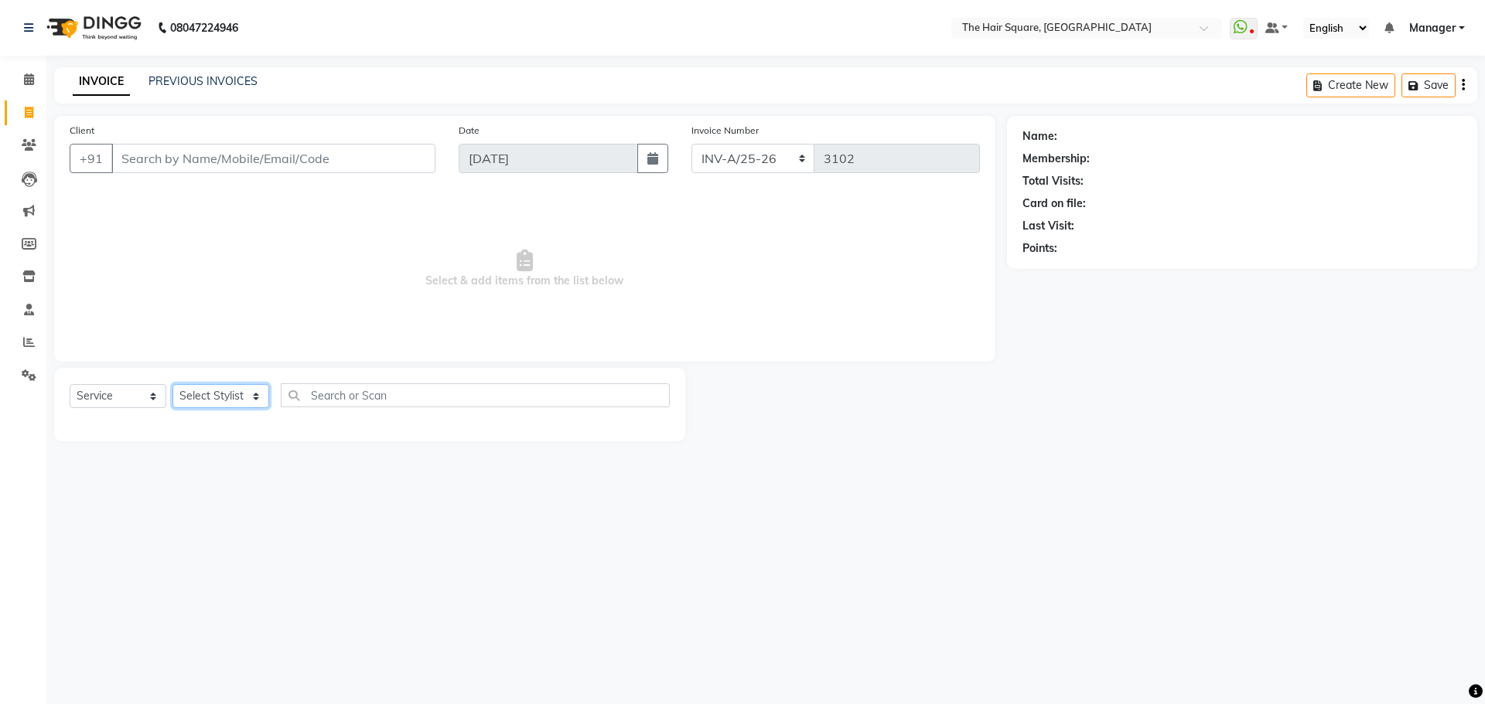
click at [212, 399] on select "Select Stylist Amit Aradhana Bittu Dev Imran Inder Javed Kim Mahendra Manager M…" at bounding box center [220, 396] width 97 height 24
select select "39376"
click at [172, 384] on select "Select Stylist Amit Aradhana Bittu Dev Imran Inder Javed Kim Mahendra Manager M…" at bounding box center [220, 396] width 97 height 24
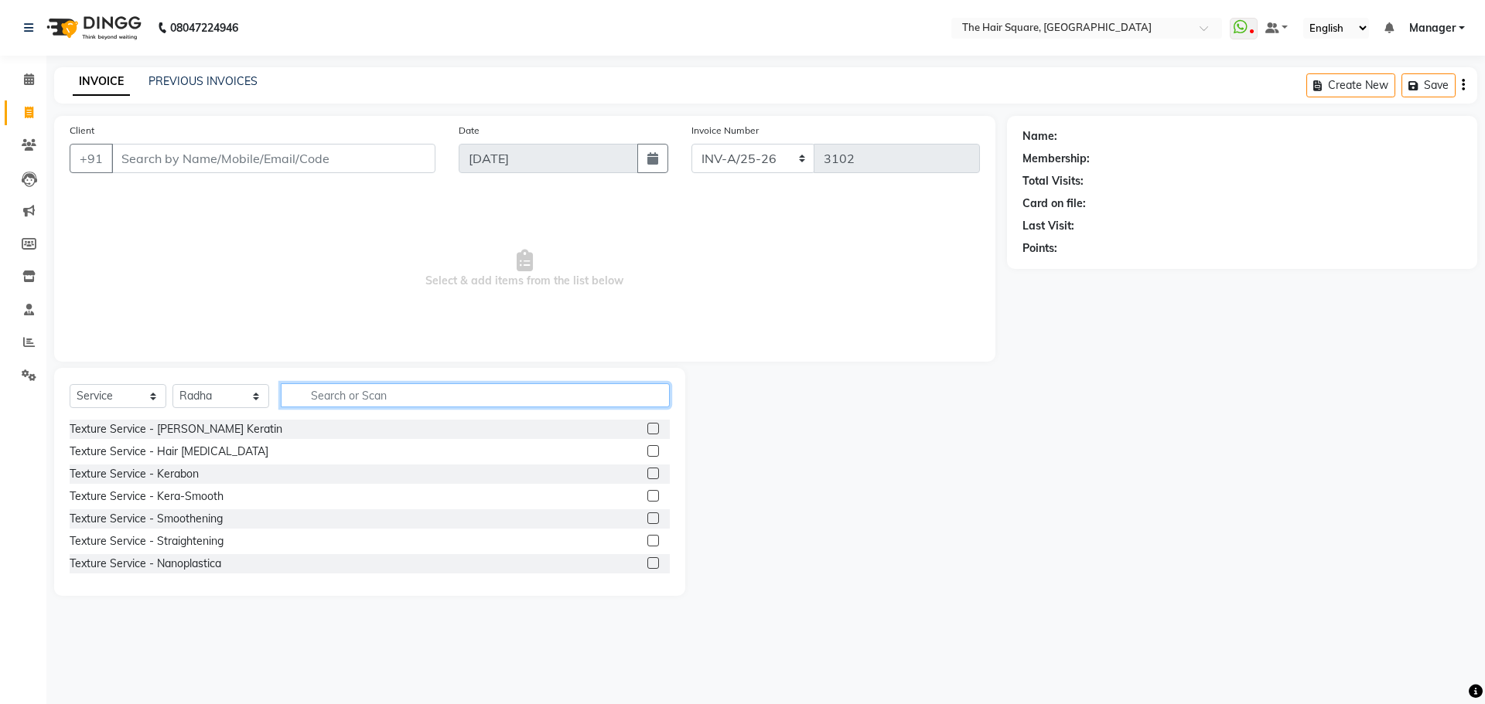
click at [371, 391] on input "text" at bounding box center [475, 396] width 389 height 24
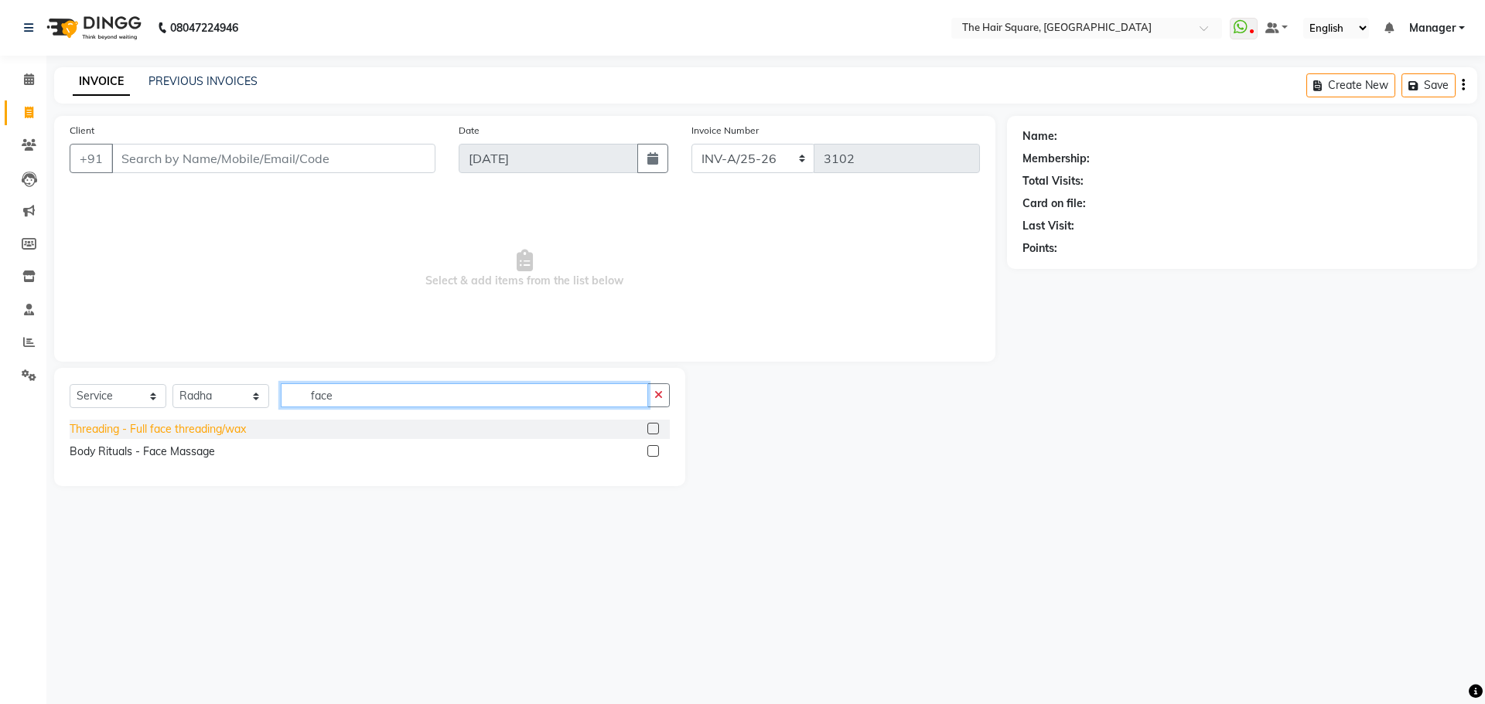
type input "face"
click at [172, 428] on div "Threading - Full face threading/wax" at bounding box center [158, 429] width 176 height 16
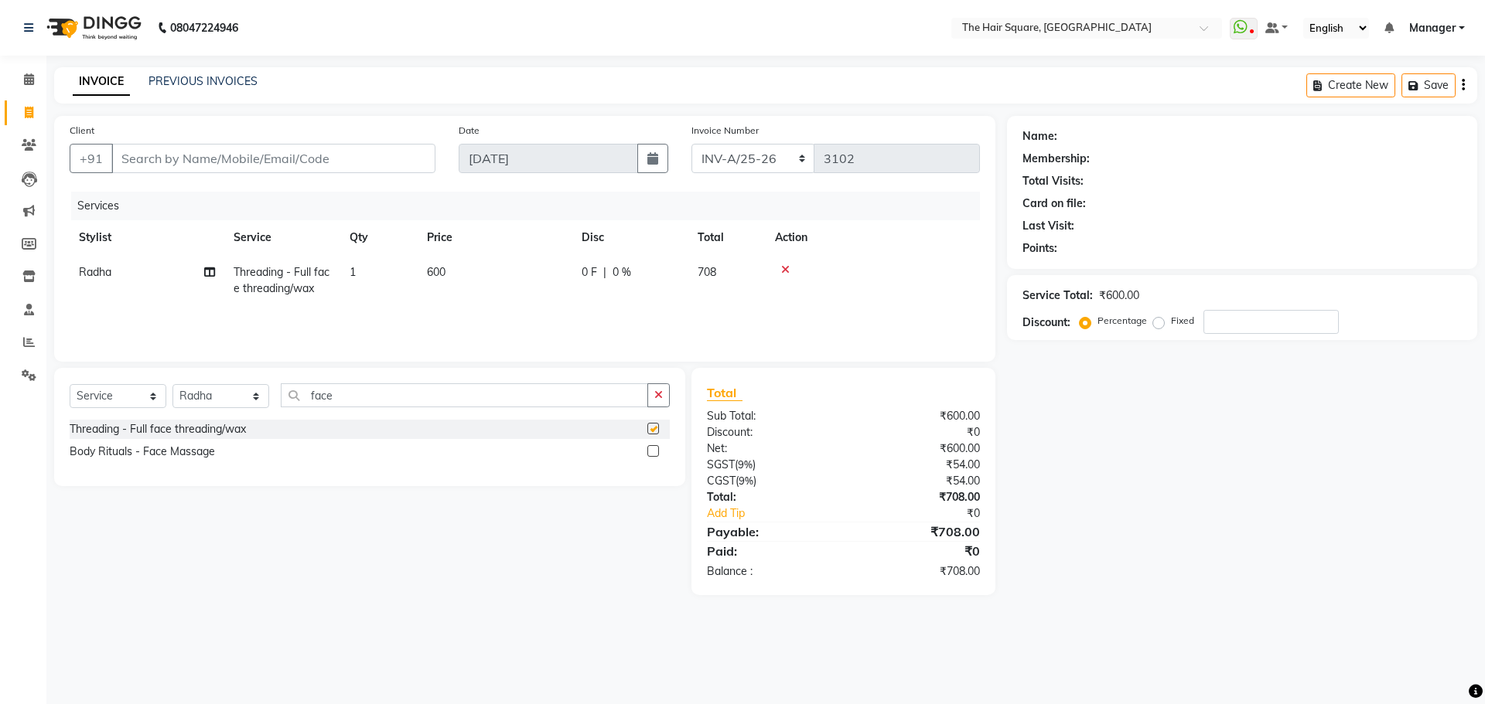
checkbox input "false"
drag, startPoint x: 362, startPoint y: 389, endPoint x: 180, endPoint y: 411, distance: 183.0
click at [181, 411] on div "Select Service Product Membership Package Voucher Prepaid Gift Card Select Styl…" at bounding box center [370, 402] width 600 height 36
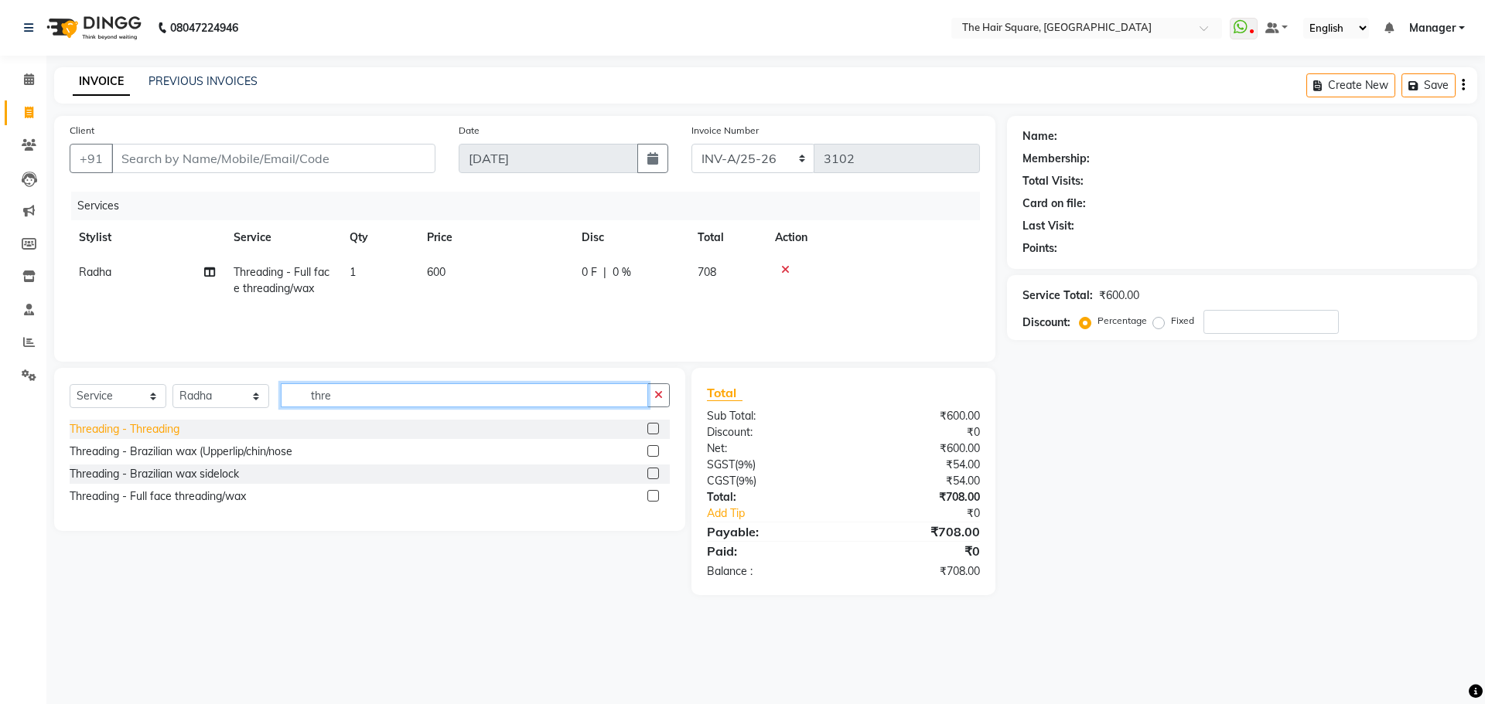
type input "thre"
click at [169, 431] on div "Threading - Threading" at bounding box center [125, 429] width 110 height 16
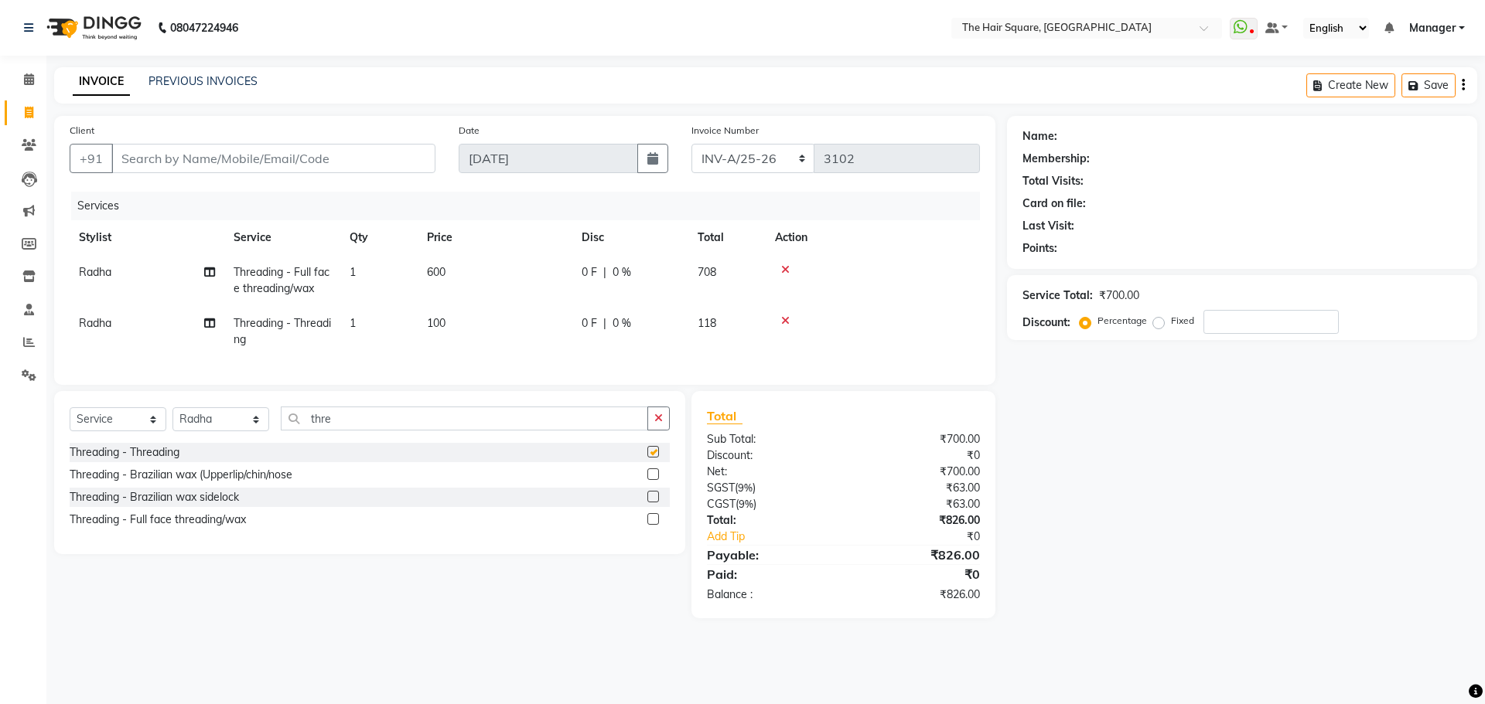
checkbox input "false"
click at [260, 168] on input "Client" at bounding box center [273, 158] width 324 height 29
type input "r"
type input "0"
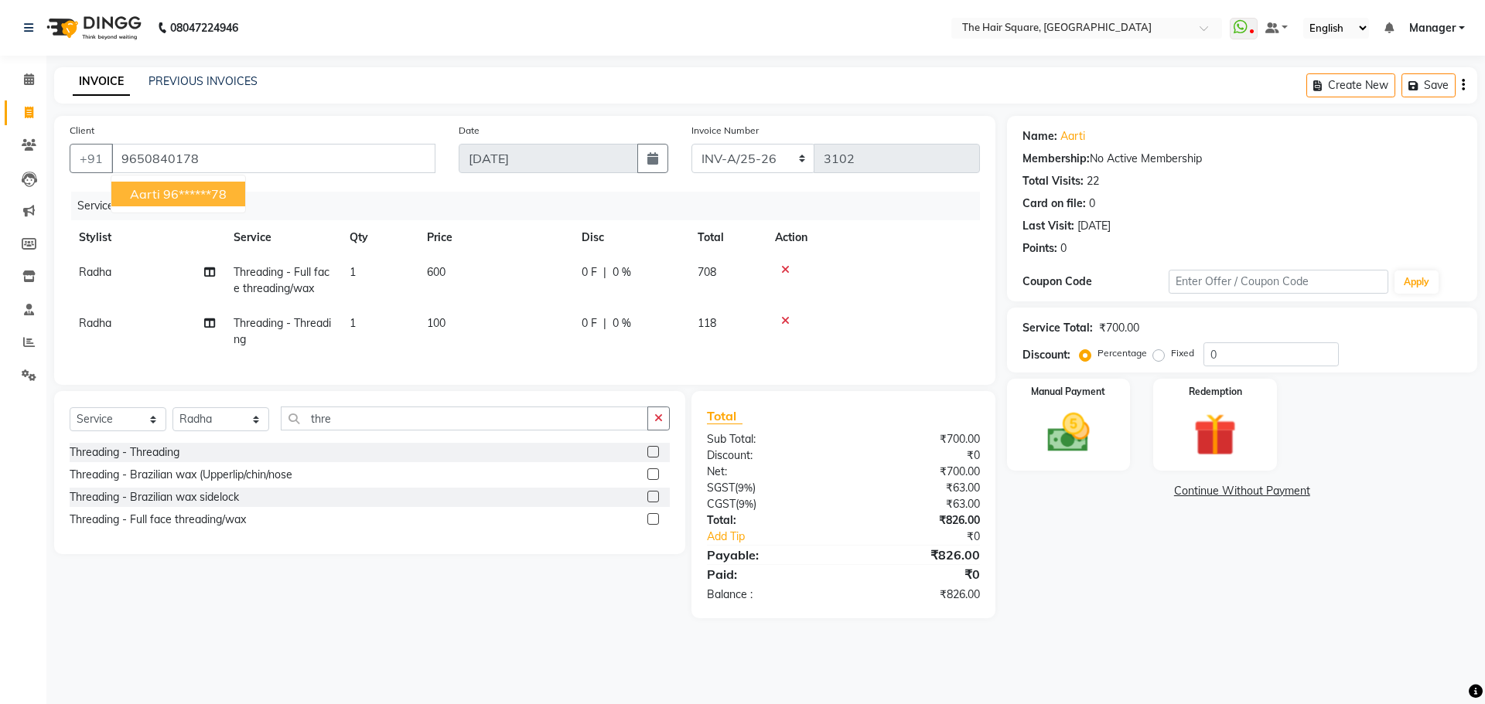
click at [199, 193] on ngb-highlight "96******78" at bounding box center [194, 193] width 63 height 15
click at [309, 160] on input "96******78" at bounding box center [273, 158] width 324 height 29
click at [1170, 575] on div "Name: Aarti Membership: No Active Membership Total Visits: 22 Card on file: 0 L…" at bounding box center [1248, 367] width 482 height 503
click at [1114, 421] on div "Manual Payment" at bounding box center [1068, 424] width 128 height 95
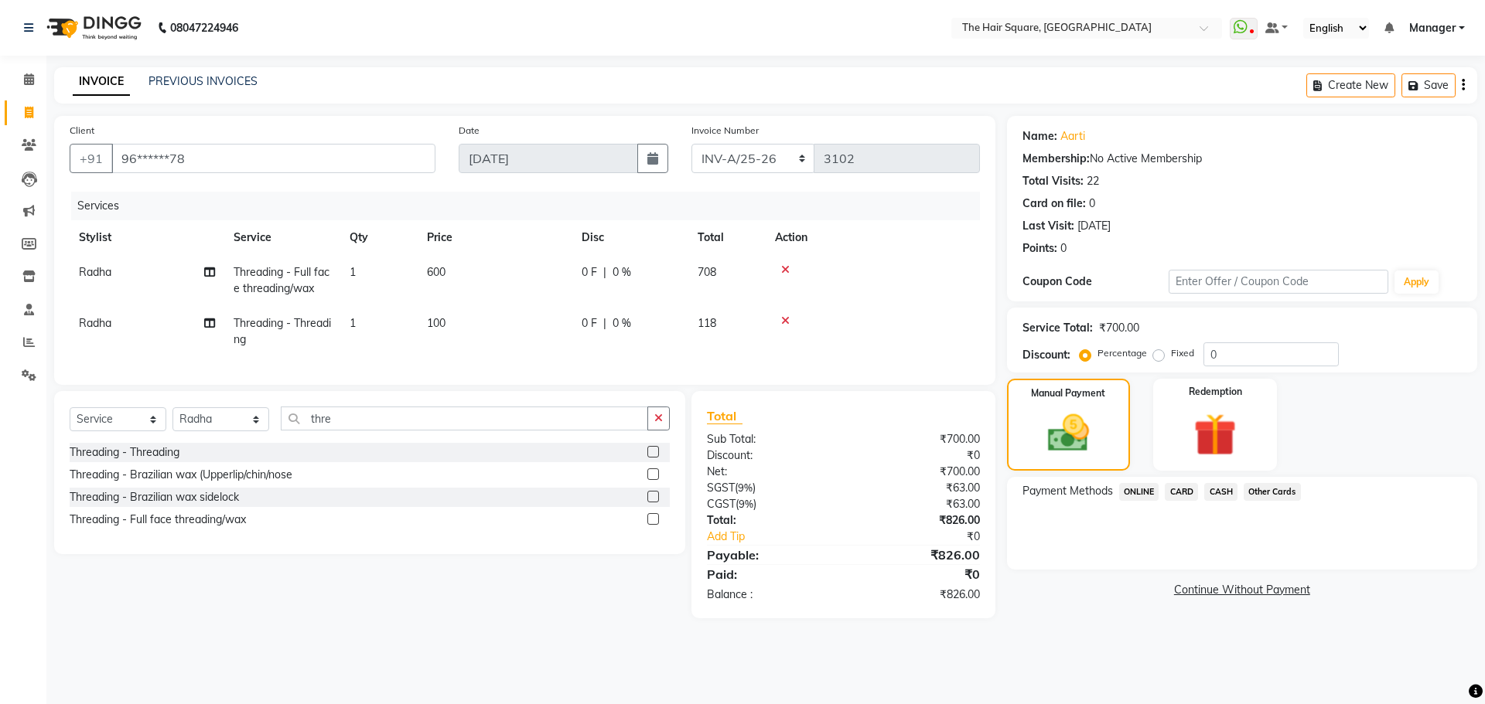
click at [1154, 496] on span "ONLINE" at bounding box center [1139, 492] width 40 height 18
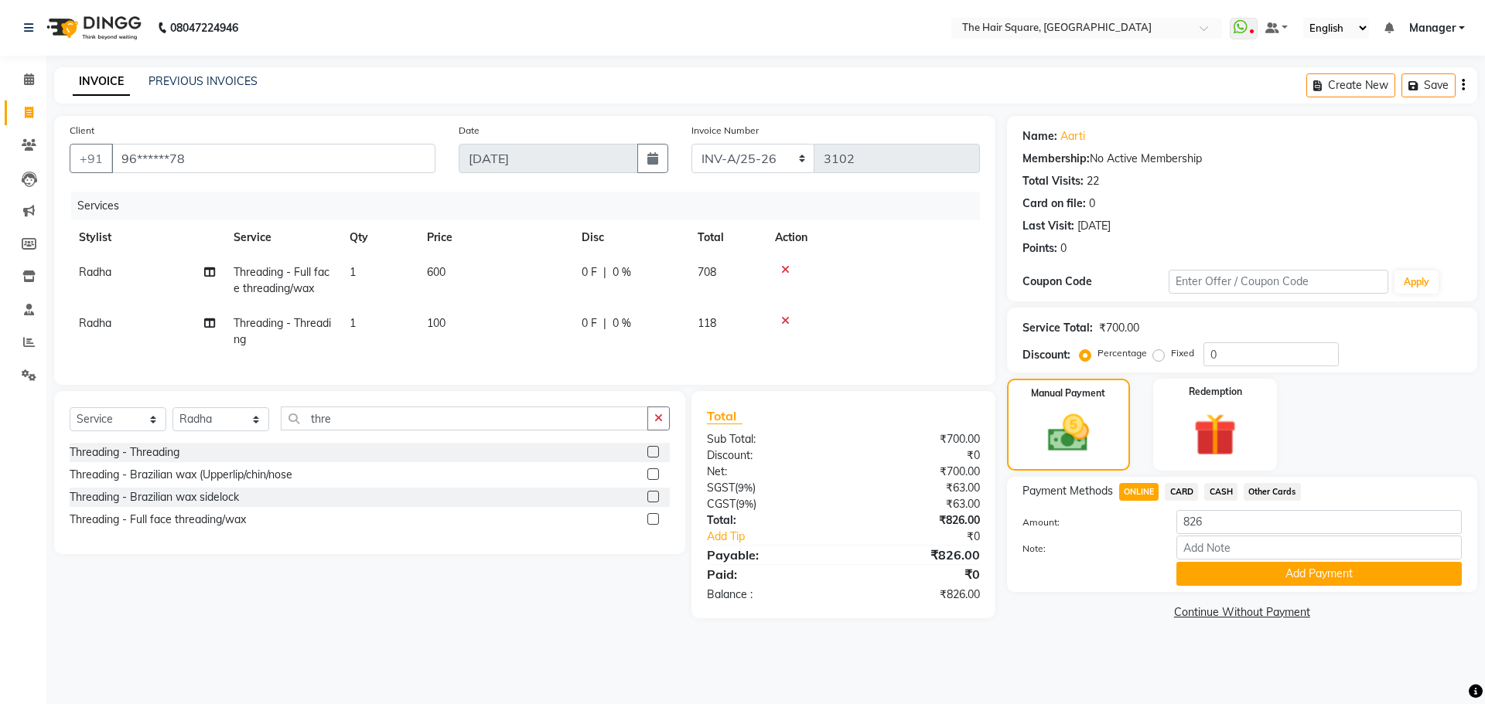
click at [1184, 496] on span "CARD" at bounding box center [1181, 492] width 33 height 18
click at [1119, 495] on span "ONLINE" at bounding box center [1139, 492] width 40 height 18
click at [246, 162] on input "96******78" at bounding box center [273, 158] width 324 height 29
drag, startPoint x: 246, startPoint y: 162, endPoint x: 0, endPoint y: 176, distance: 246.3
click at [0, 176] on app-home "08047224946 Select Location × The Hair Square, Ambience Island WhatsApp Status …" at bounding box center [742, 323] width 1485 height 647
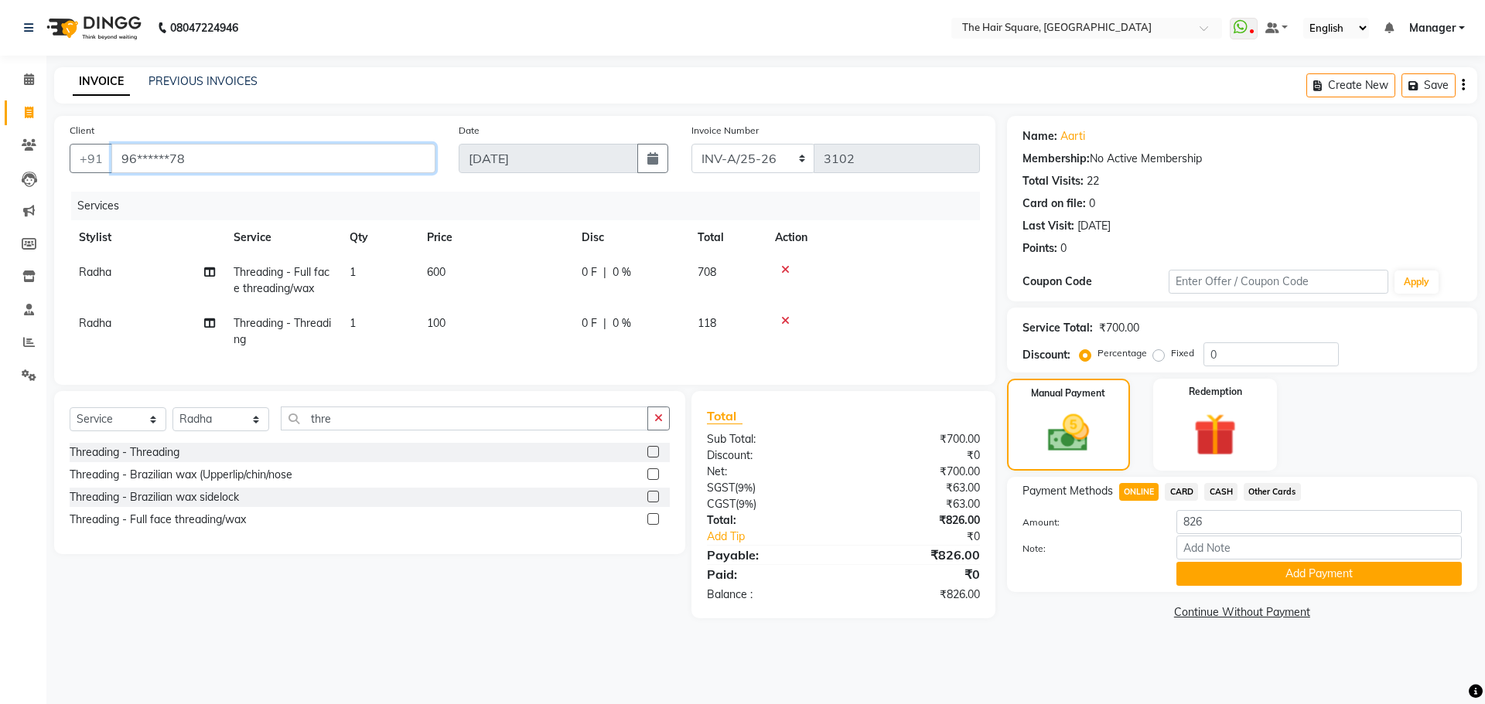
paste input "508401"
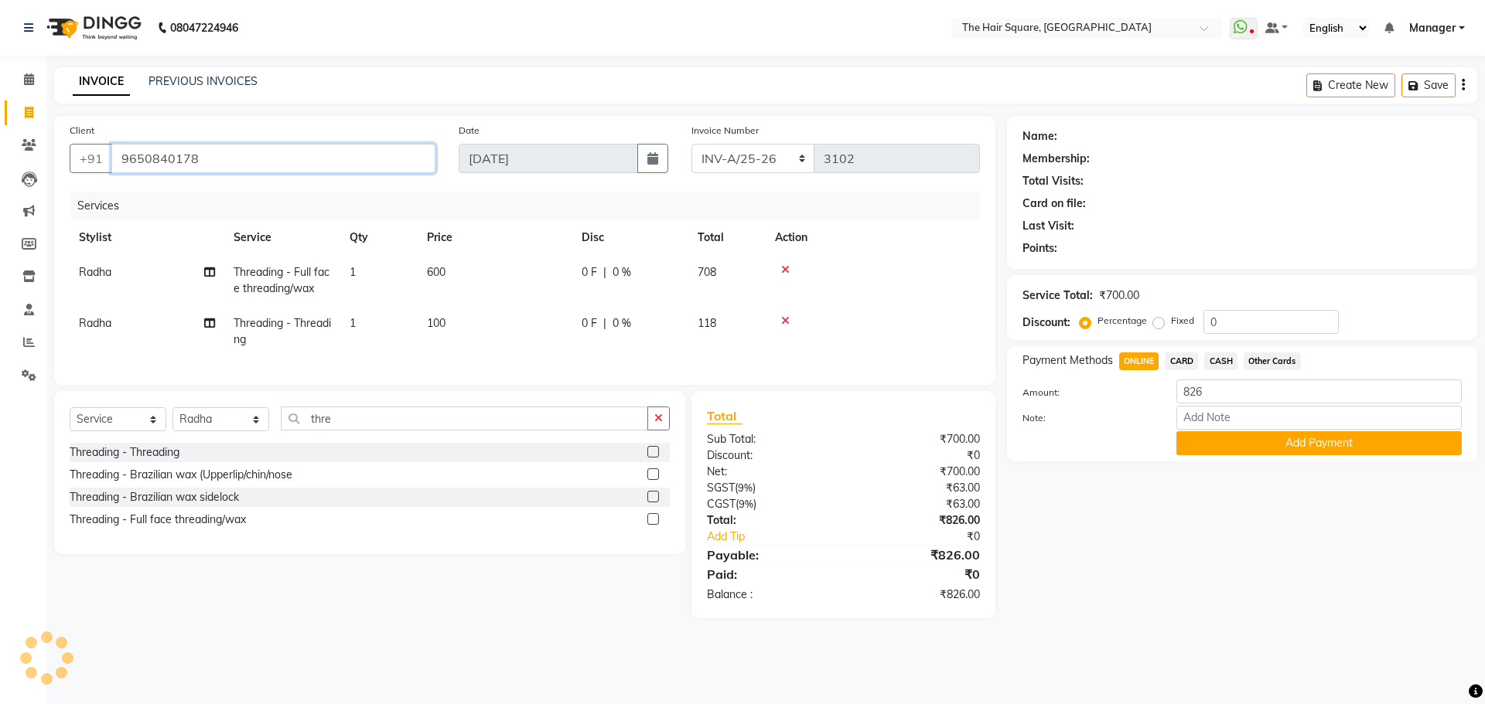
type input "9650840178"
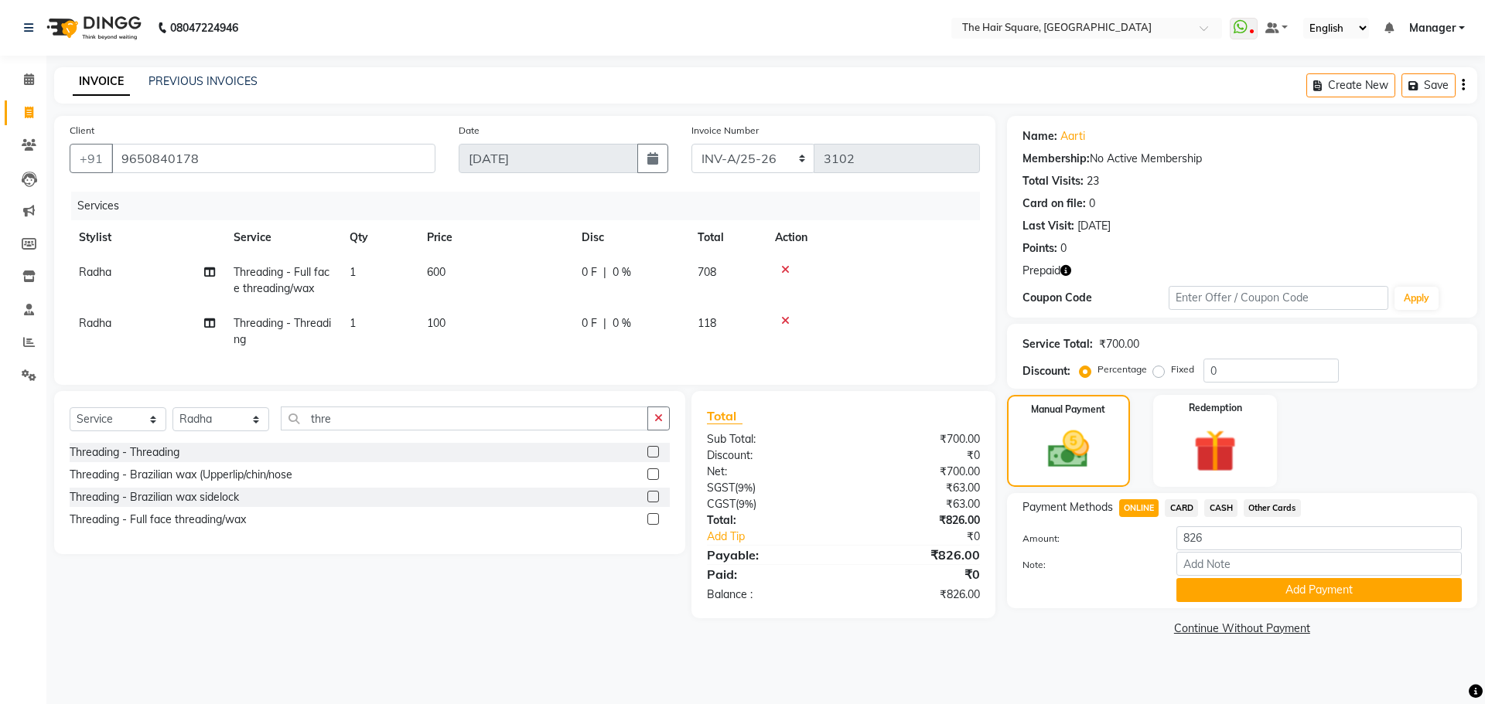
click at [1063, 268] on icon "button" at bounding box center [1065, 270] width 11 height 11
click at [732, 164] on select "INV-A-M/25-26 INV-A/25-26" at bounding box center [753, 158] width 124 height 29
select select "5954"
click at [691, 144] on select "INV-A-M/25-26 INV-A/25-26" at bounding box center [753, 158] width 124 height 29
type input "0955"
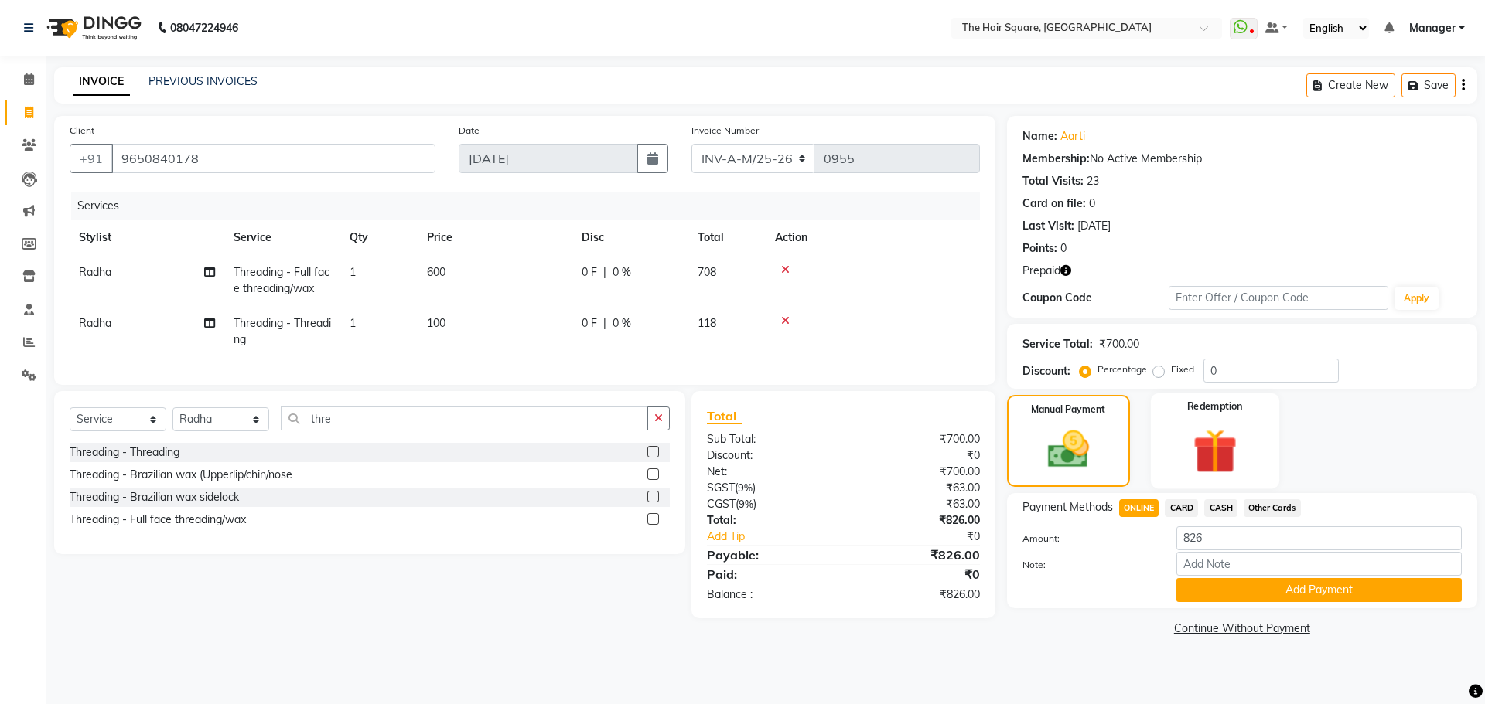
click at [1221, 439] on img at bounding box center [1214, 451] width 72 height 55
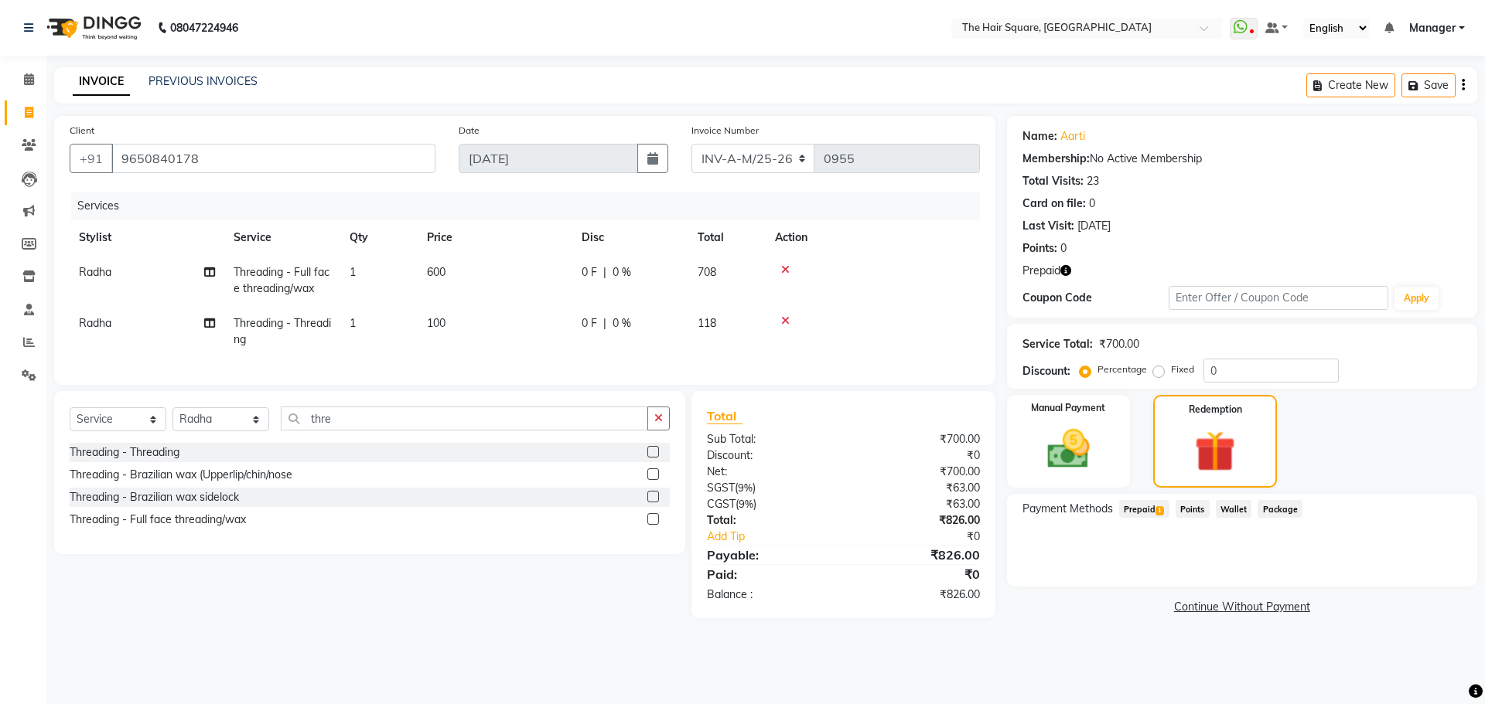
click at [1142, 508] on span "Prepaid 1" at bounding box center [1144, 509] width 50 height 18
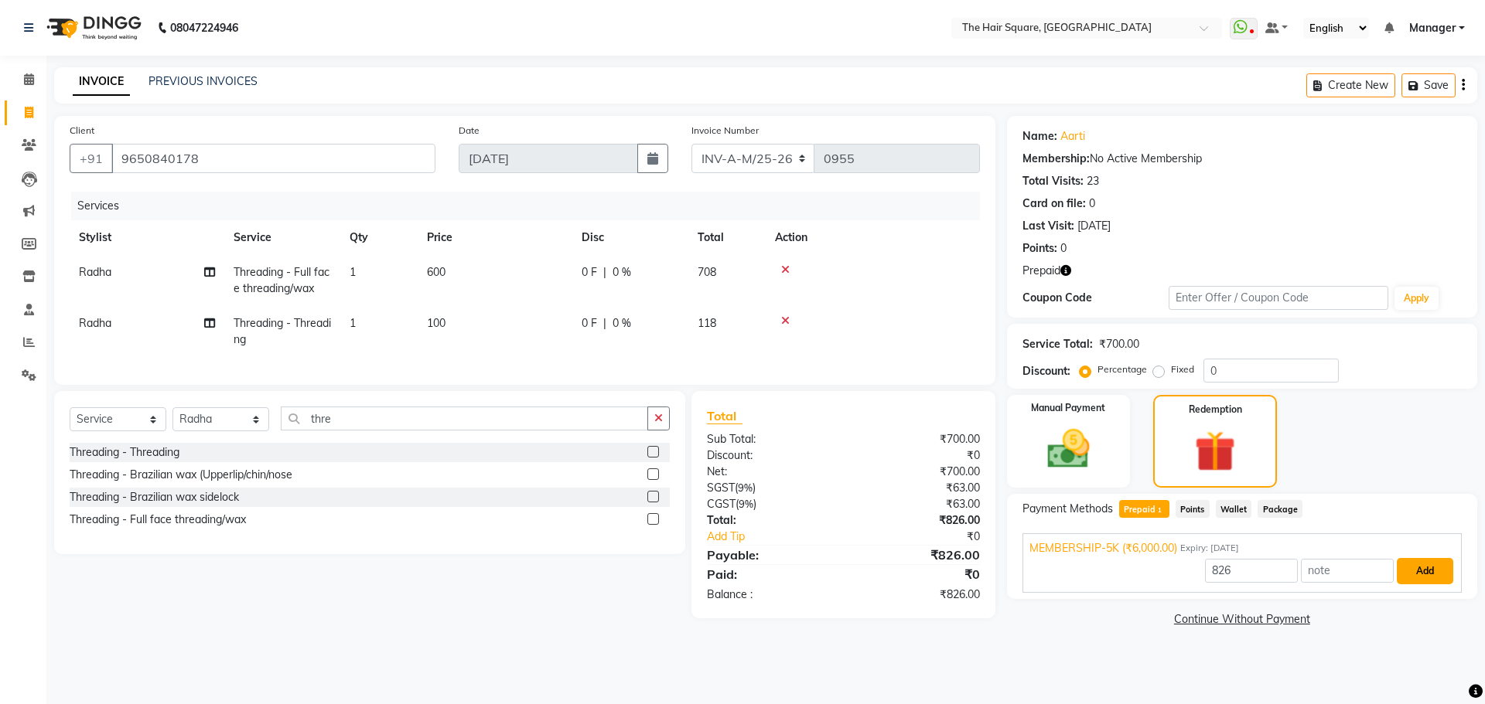
click at [1417, 574] on button "Add" at bounding box center [1425, 571] width 56 height 26
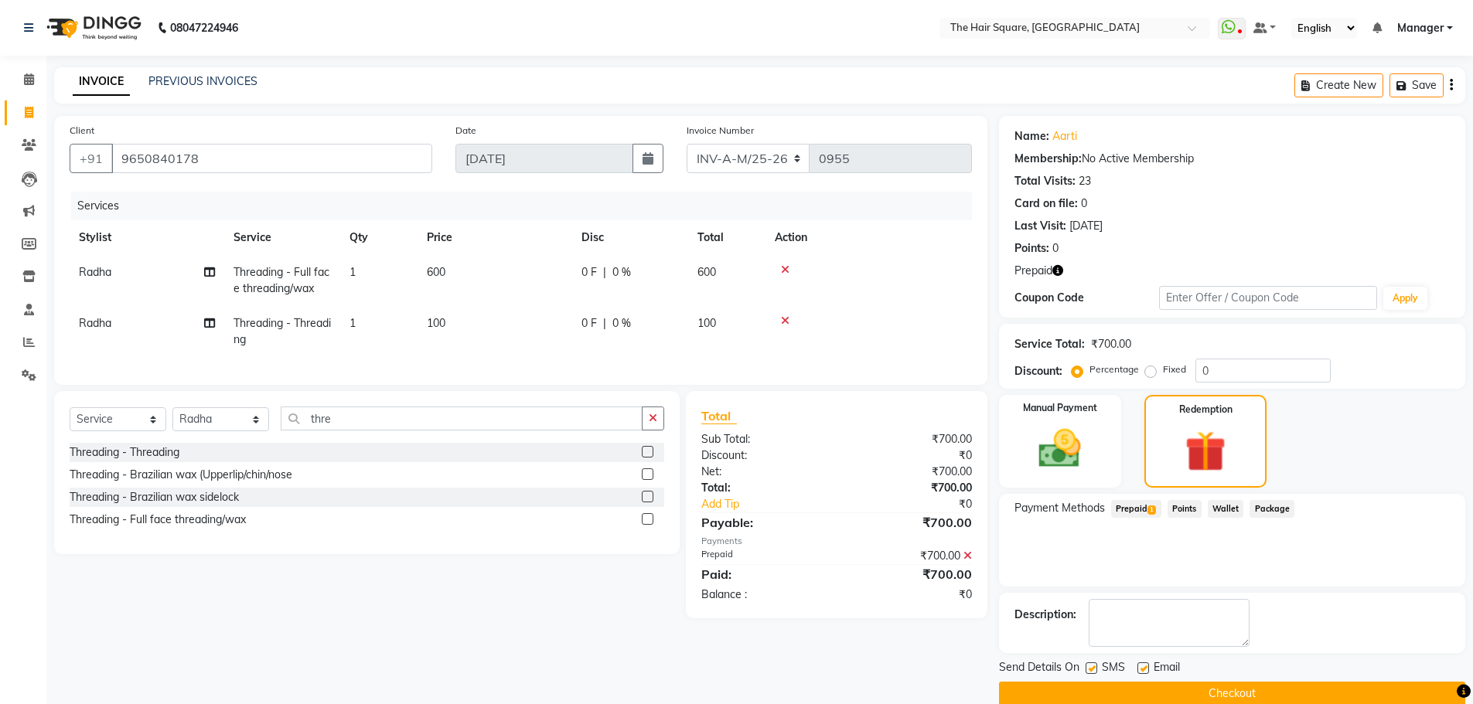
scroll to position [25, 0]
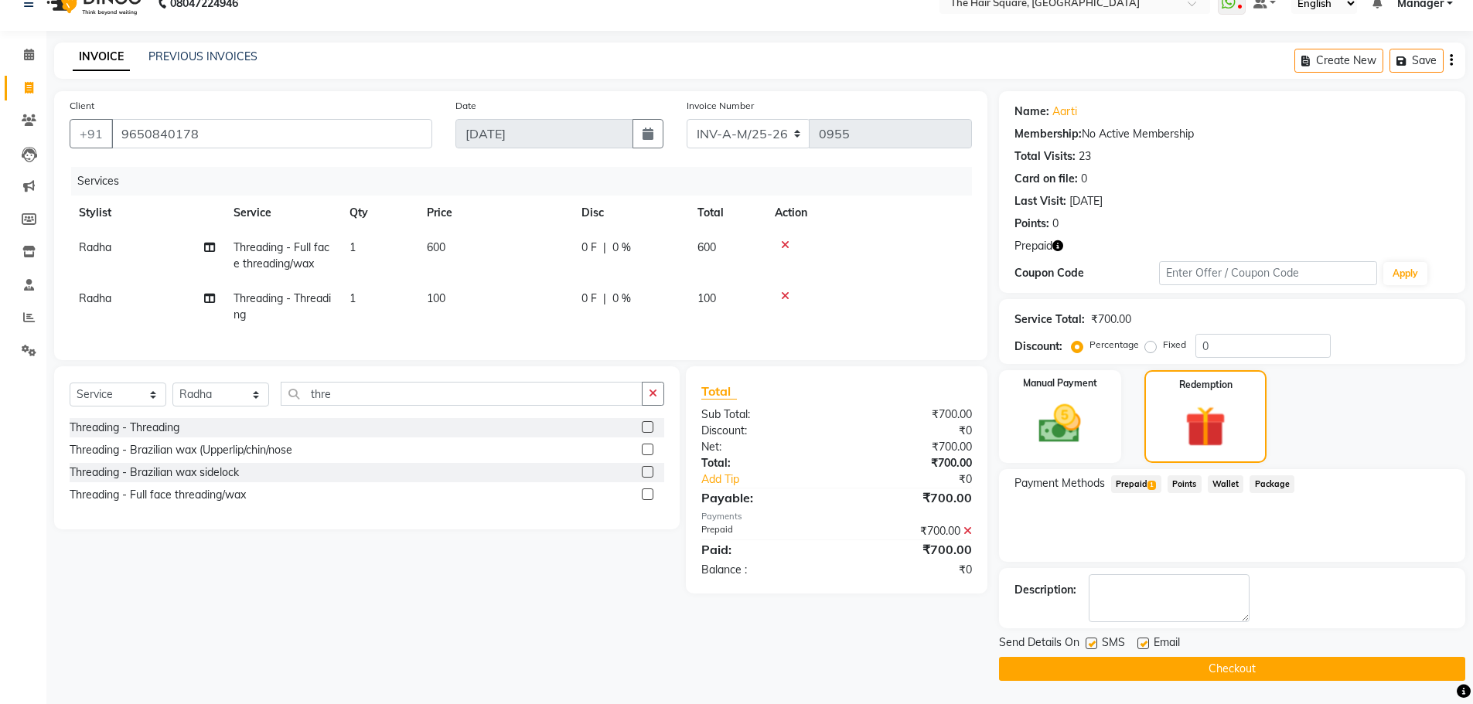
click at [1229, 663] on button "Checkout" at bounding box center [1232, 669] width 466 height 24
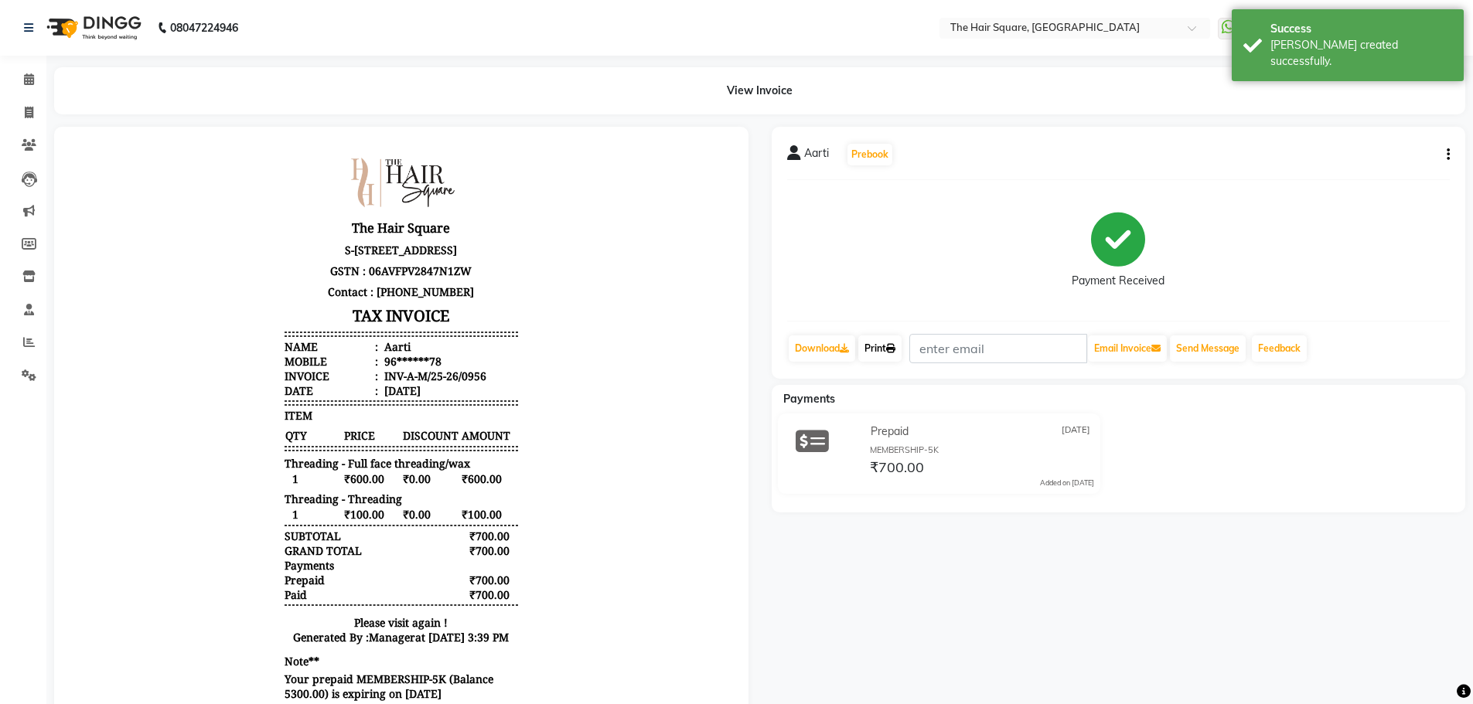
click at [889, 351] on link "Print" at bounding box center [879, 349] width 43 height 26
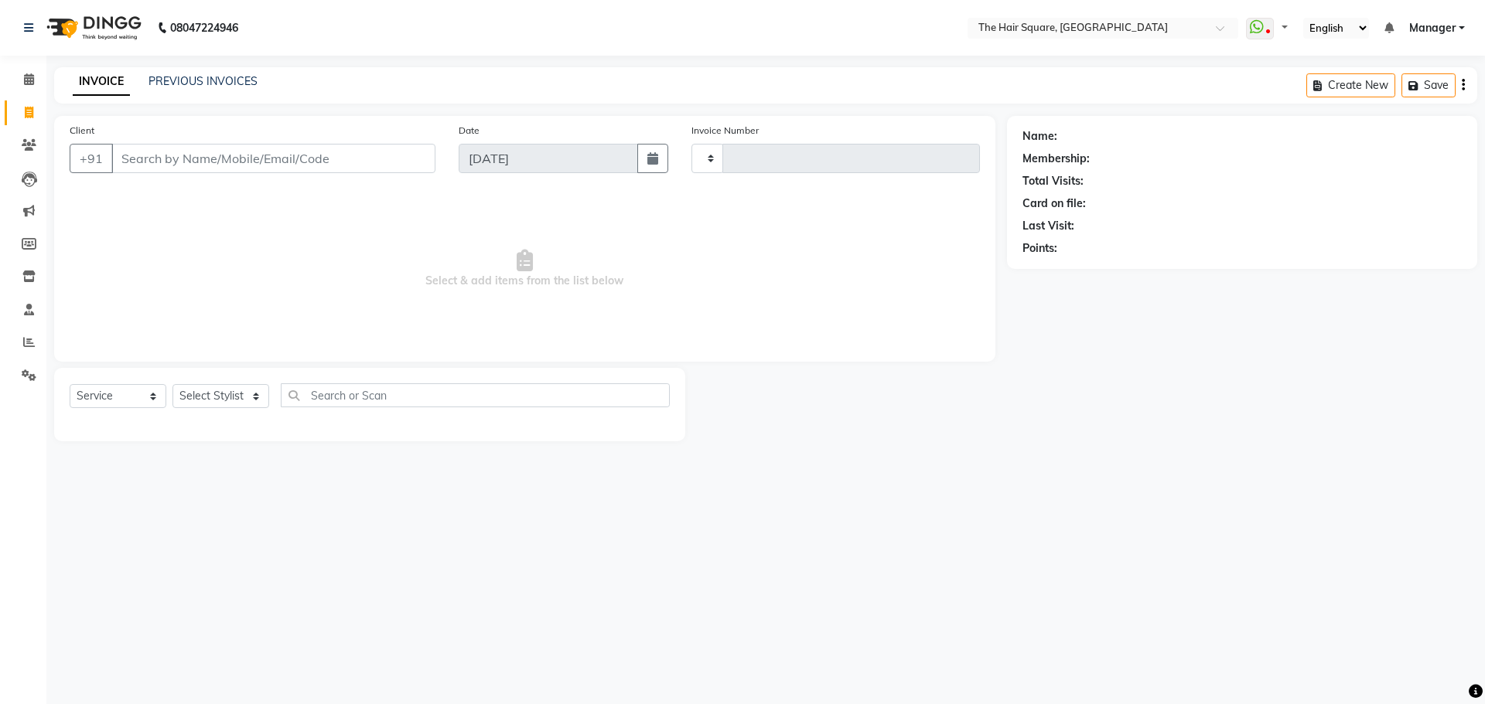
select select "service"
type input "3102"
select select "5768"
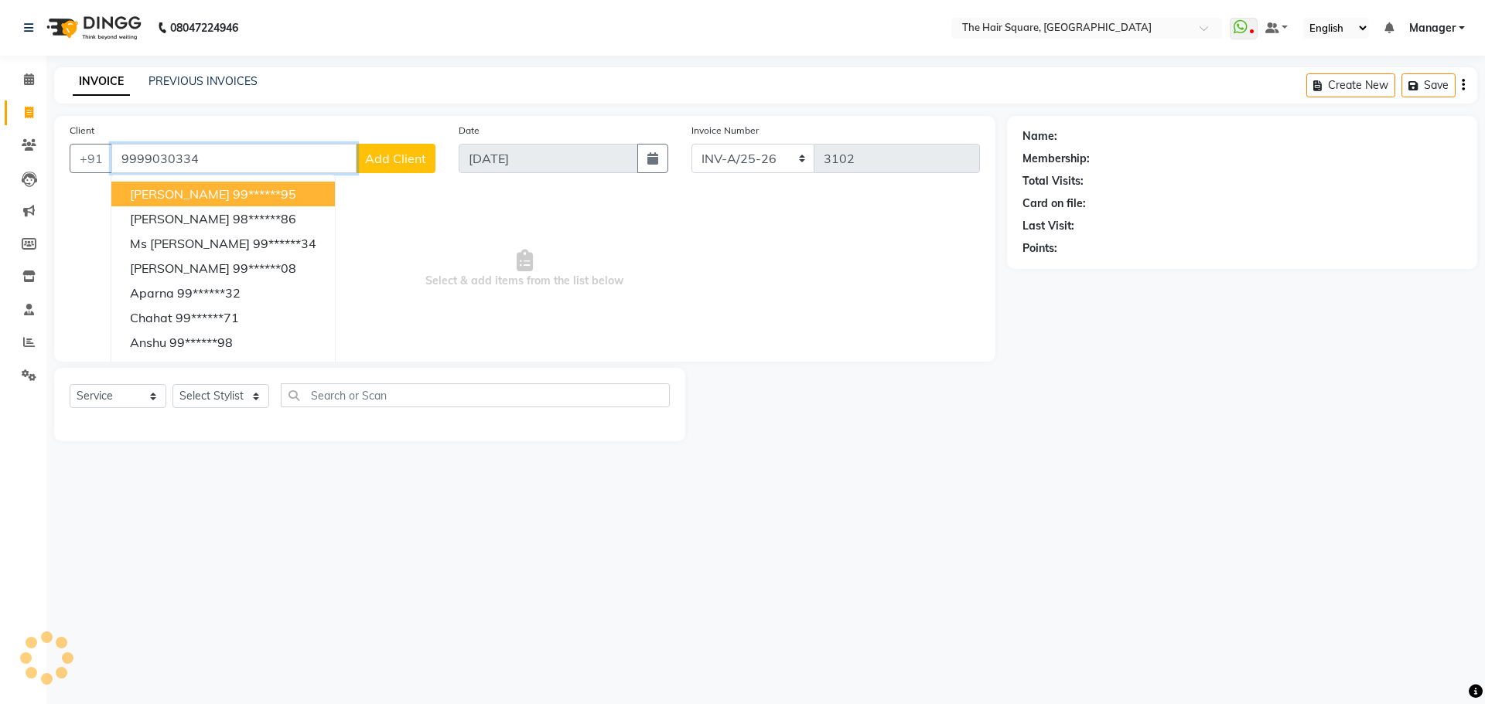
type input "9999030334"
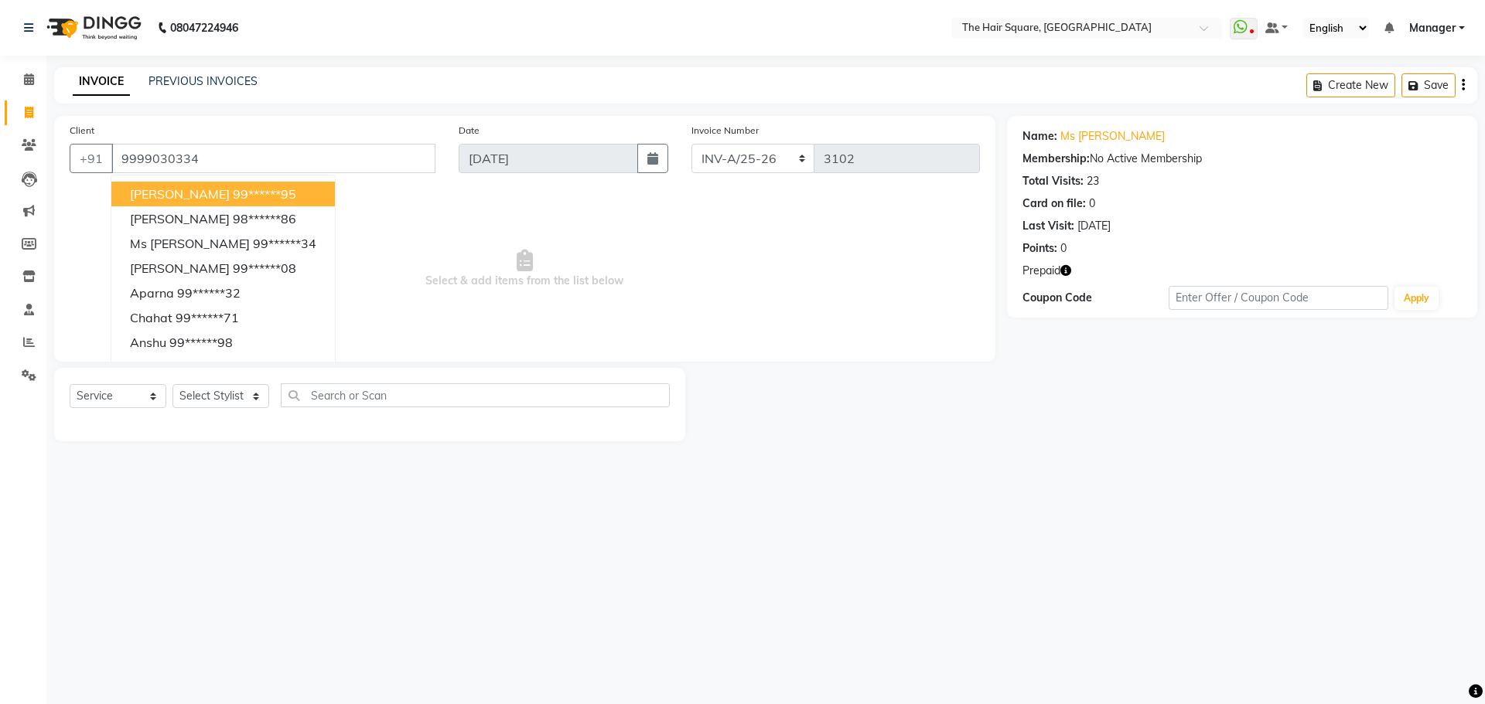
click at [1067, 270] on icon "button" at bounding box center [1065, 270] width 11 height 11
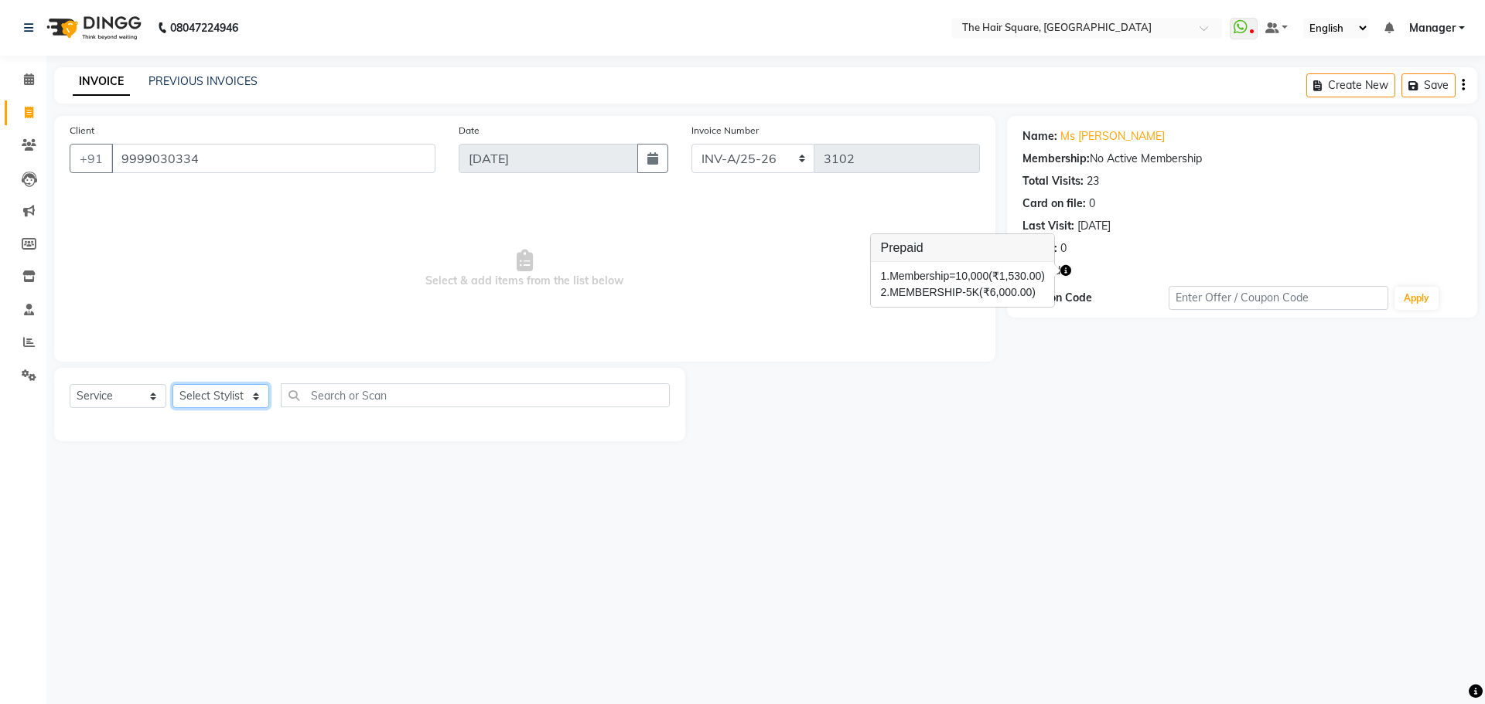
click at [191, 395] on select "Select Stylist Amit [PERSON_NAME] Dev Imran [PERSON_NAME] [PERSON_NAME] Manager…" at bounding box center [220, 396] width 97 height 24
select select "39373"
click at [172, 384] on select "Select Stylist Amit [PERSON_NAME] Dev Imran [PERSON_NAME] [PERSON_NAME] Manager…" at bounding box center [220, 396] width 97 height 24
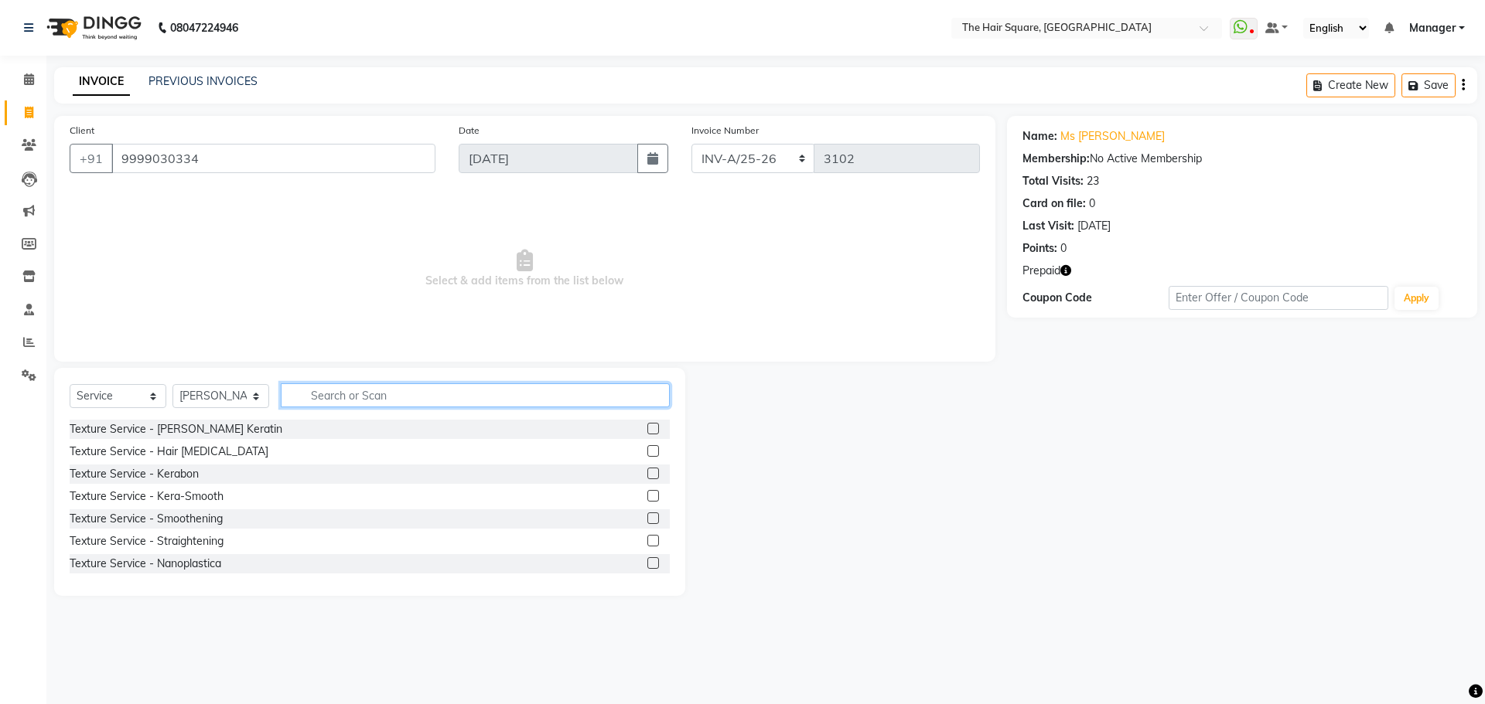
click at [381, 397] on input "text" at bounding box center [475, 396] width 389 height 24
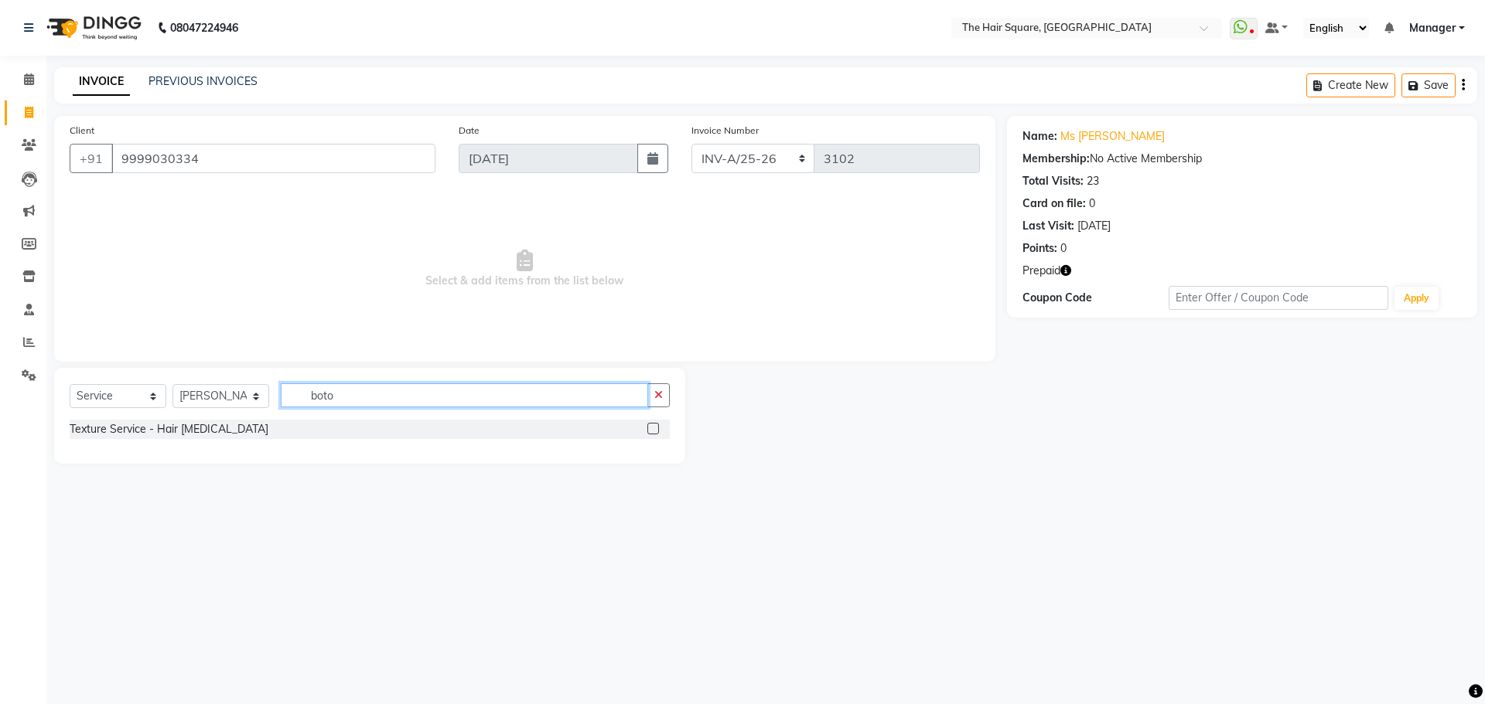
type input "boto"
click at [156, 438] on div "Texture Service - Hair [MEDICAL_DATA]" at bounding box center [370, 429] width 600 height 19
click at [237, 424] on div "Texture Service - Hair [MEDICAL_DATA]" at bounding box center [370, 429] width 600 height 19
click at [218, 430] on div "Texture Service - Hair [MEDICAL_DATA]" at bounding box center [370, 429] width 600 height 19
click at [181, 425] on div "Texture Service - Hair [MEDICAL_DATA]" at bounding box center [169, 429] width 199 height 16
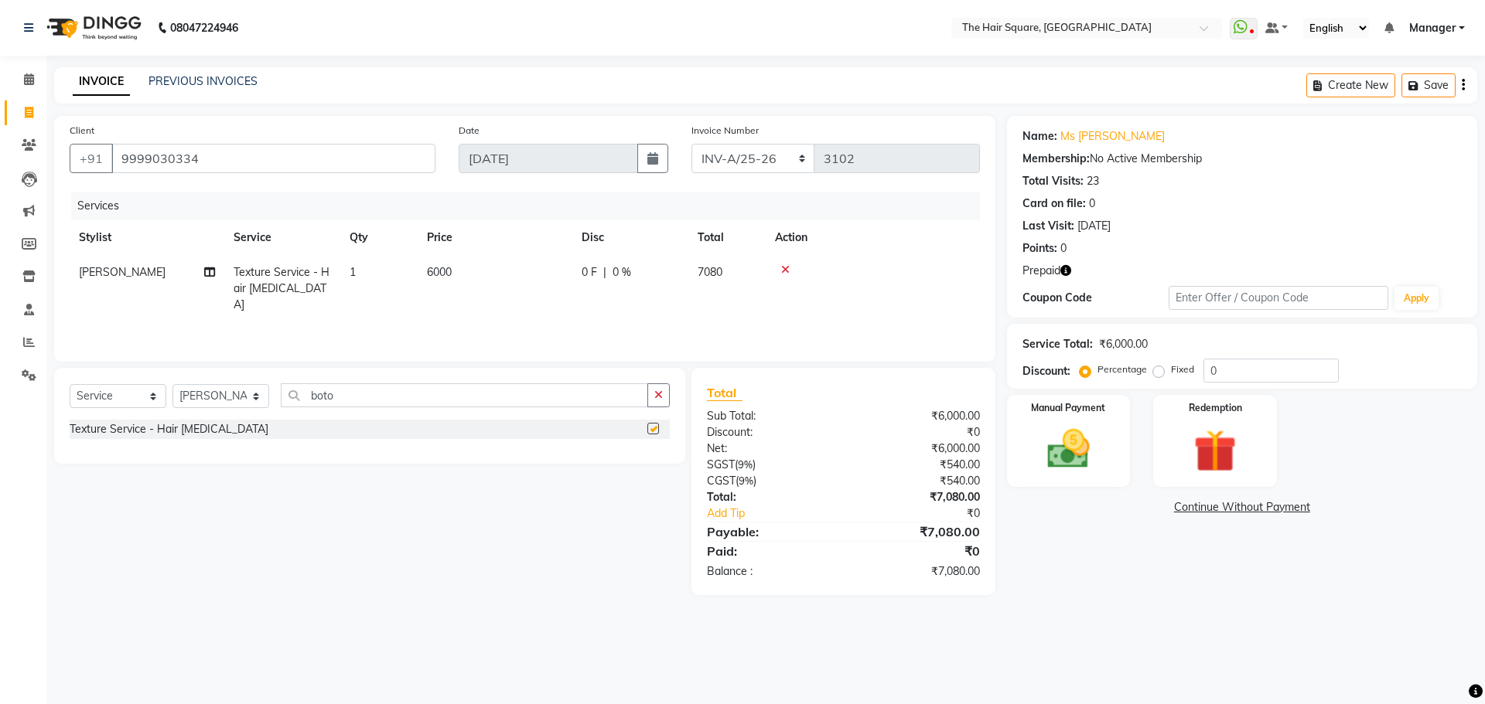
checkbox input "false"
click at [790, 158] on select "INV-A-M/25-26 INV-A/25-26" at bounding box center [753, 158] width 124 height 29
select select "5954"
click at [691, 144] on select "INV-A-M/25-26 INV-A/25-26" at bounding box center [753, 158] width 124 height 29
type input "0955"
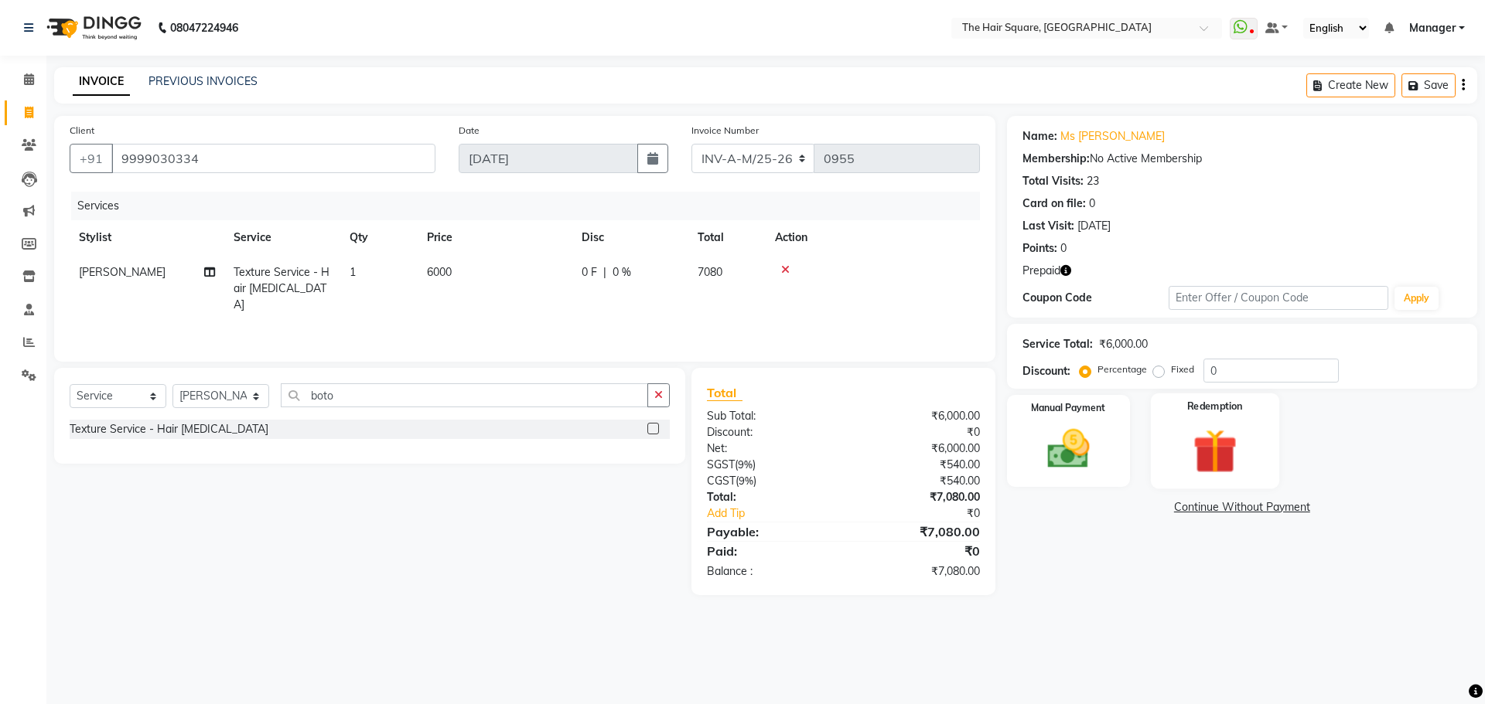
click at [1240, 431] on img at bounding box center [1214, 451] width 72 height 55
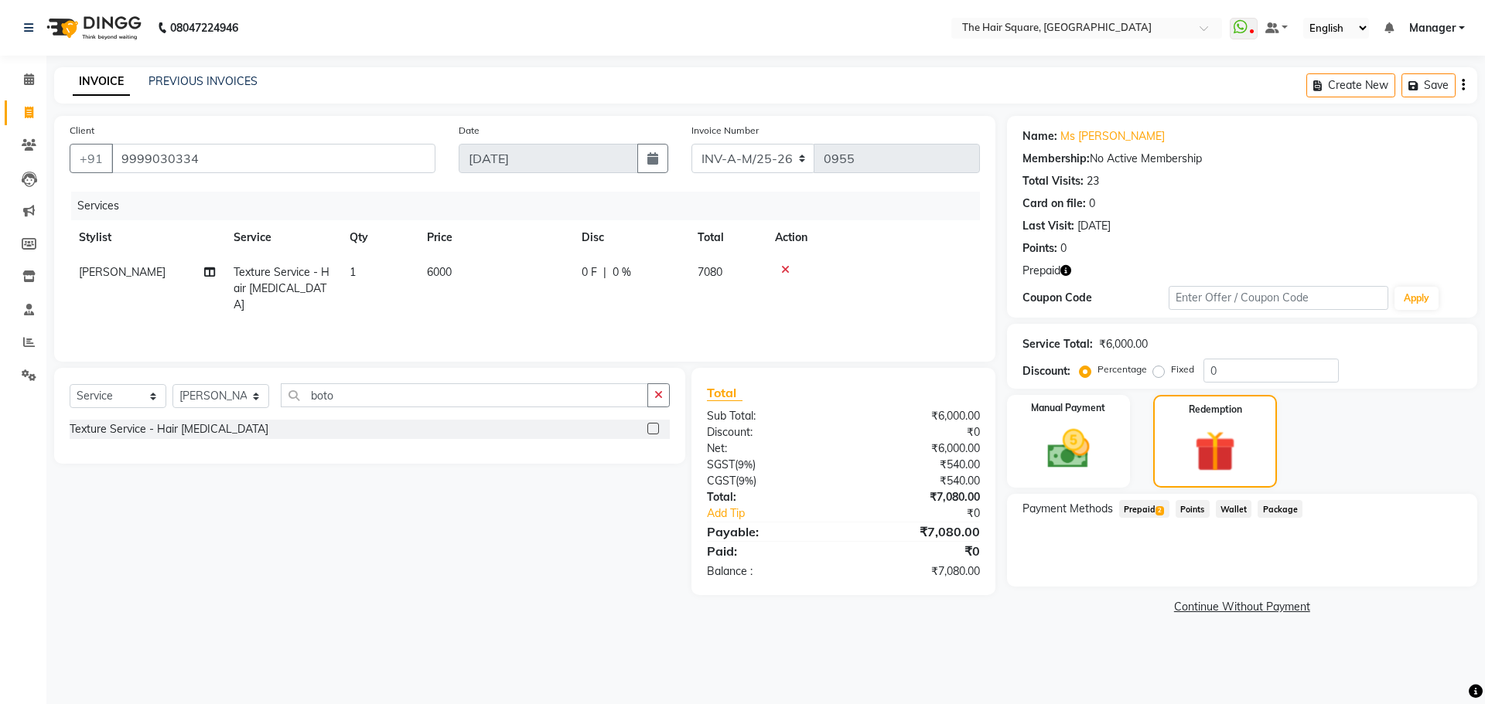
click at [1139, 512] on span "Prepaid 2" at bounding box center [1144, 509] width 50 height 18
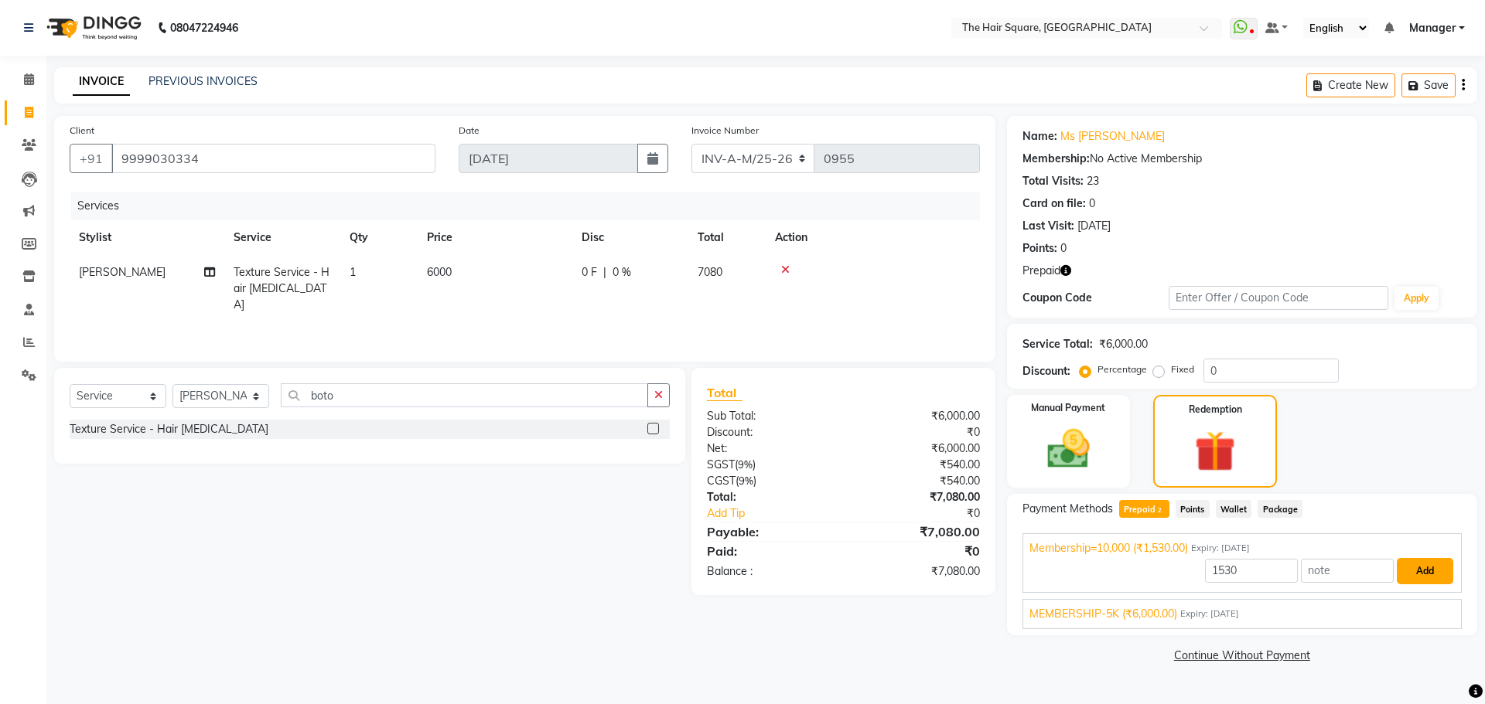
click at [1424, 568] on button "Add" at bounding box center [1425, 571] width 56 height 26
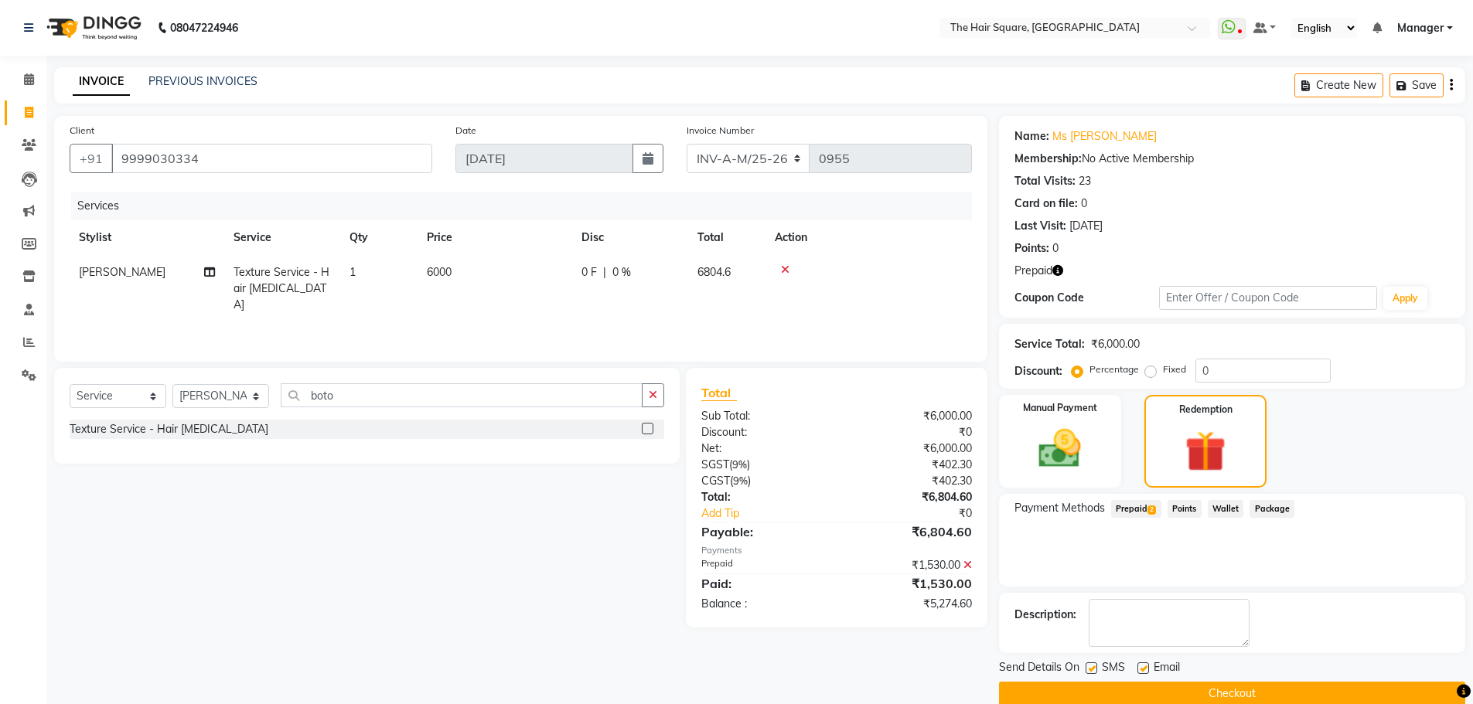
scroll to position [25, 0]
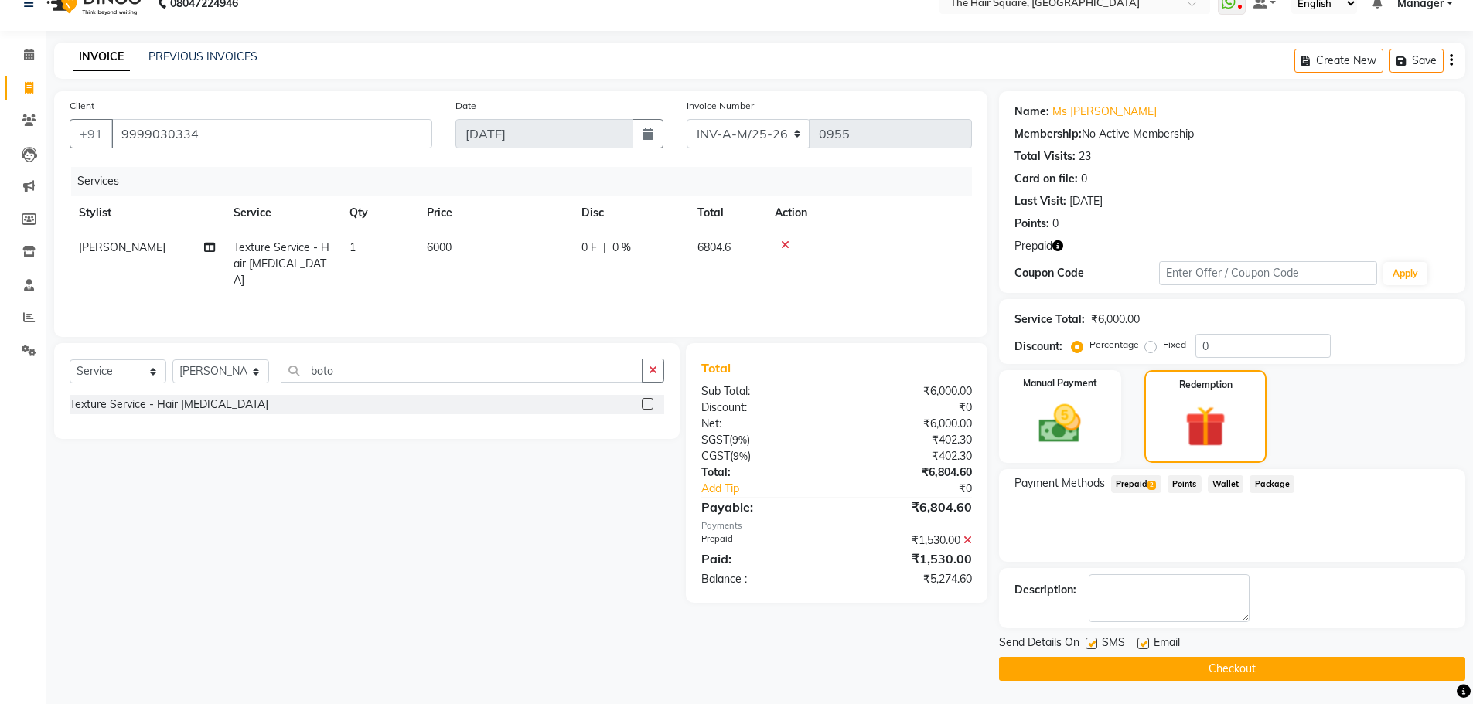
click at [1135, 479] on span "Prepaid 2" at bounding box center [1136, 485] width 50 height 18
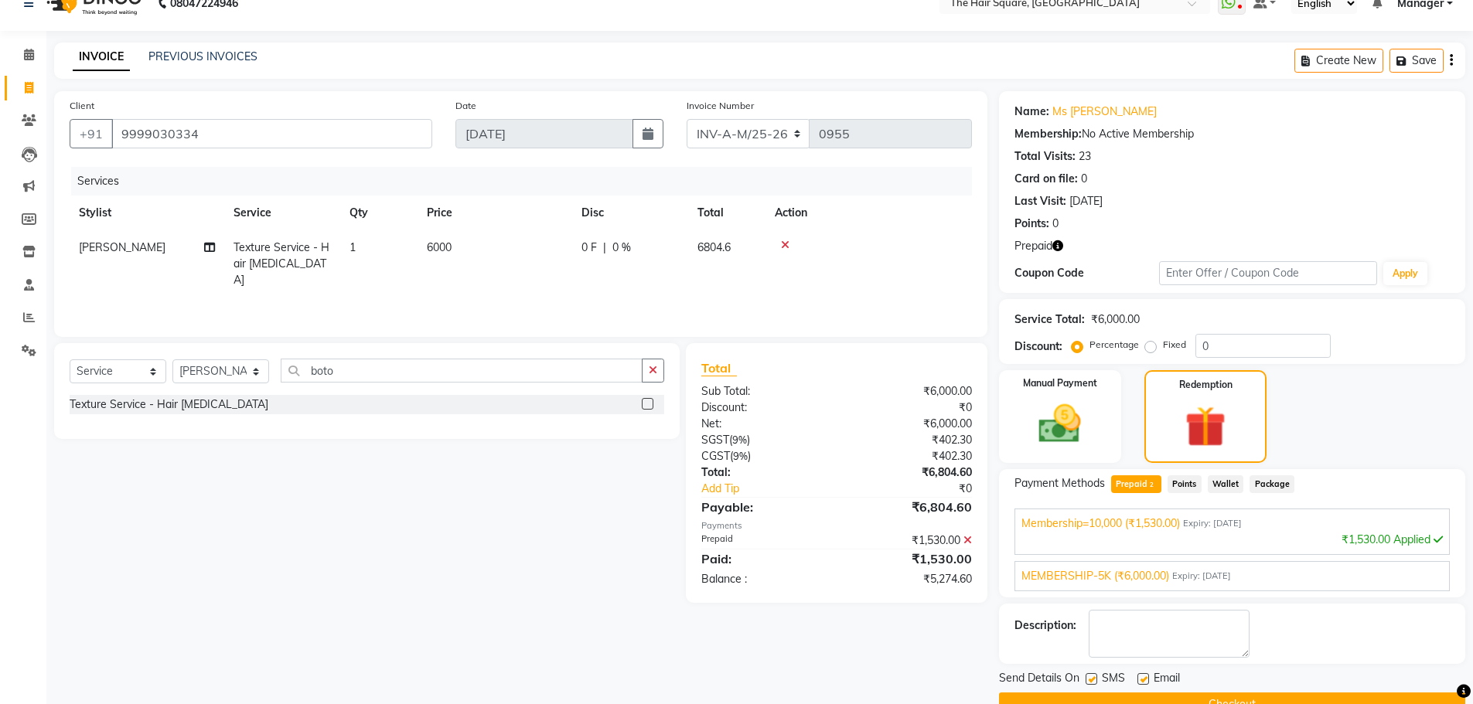
click at [1185, 574] on span "Expiry: 01-02-2026" at bounding box center [1201, 576] width 59 height 13
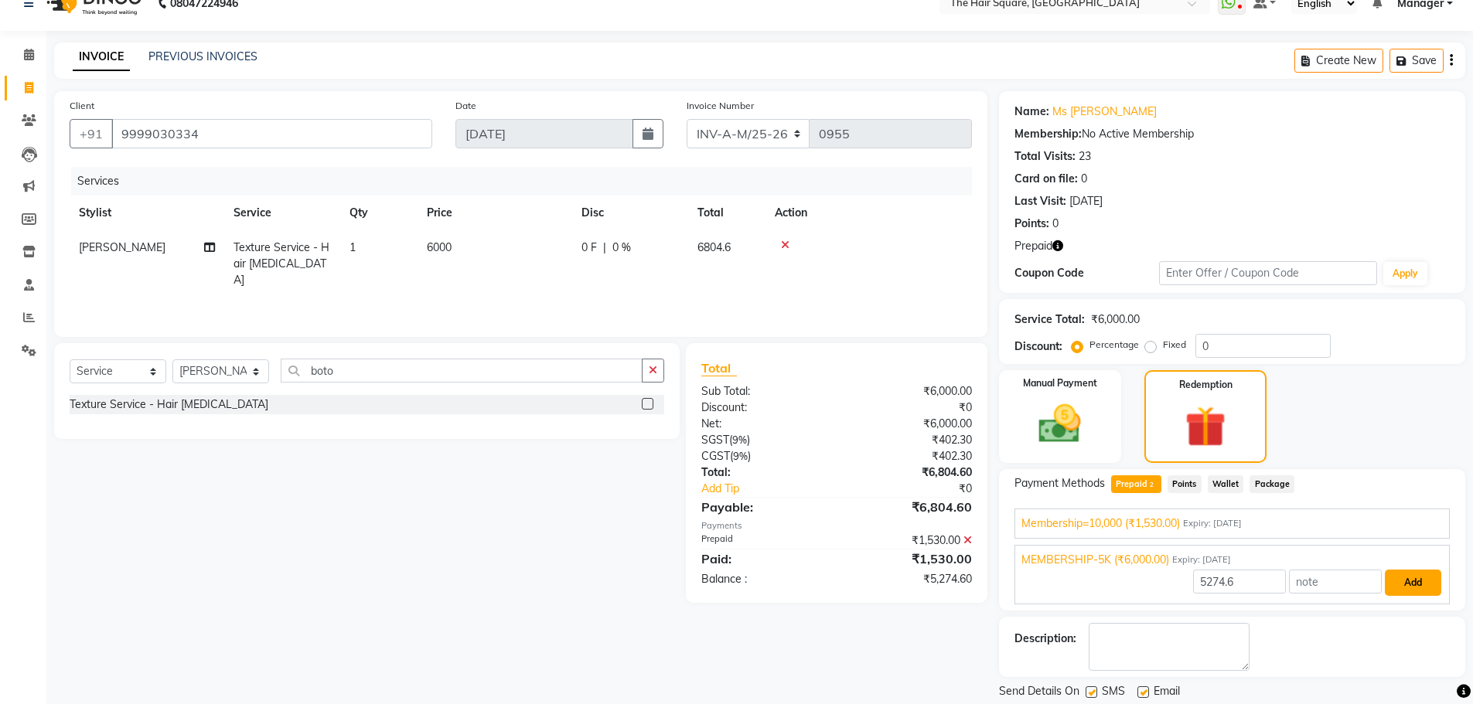
click at [1417, 585] on button "Add" at bounding box center [1413, 583] width 56 height 26
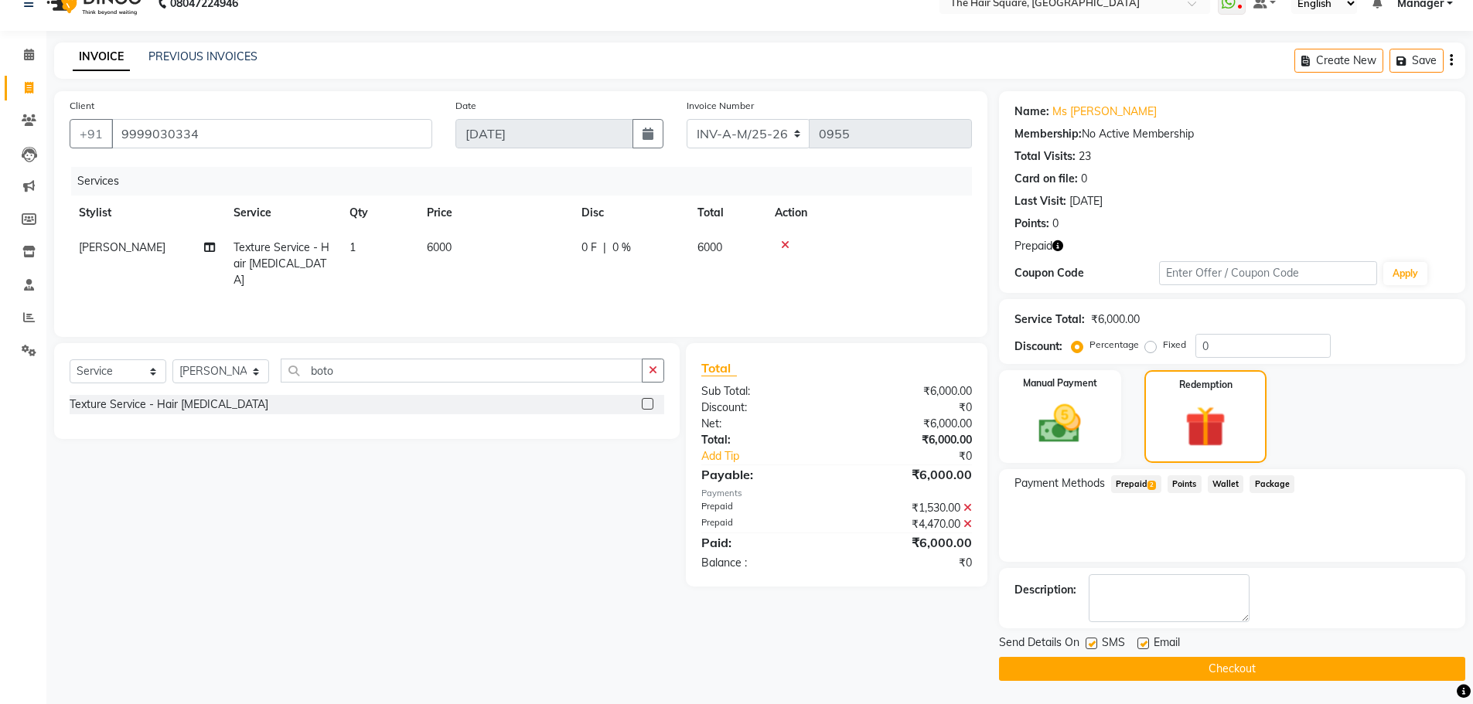
click at [1134, 483] on span "Prepaid 2" at bounding box center [1136, 485] width 50 height 18
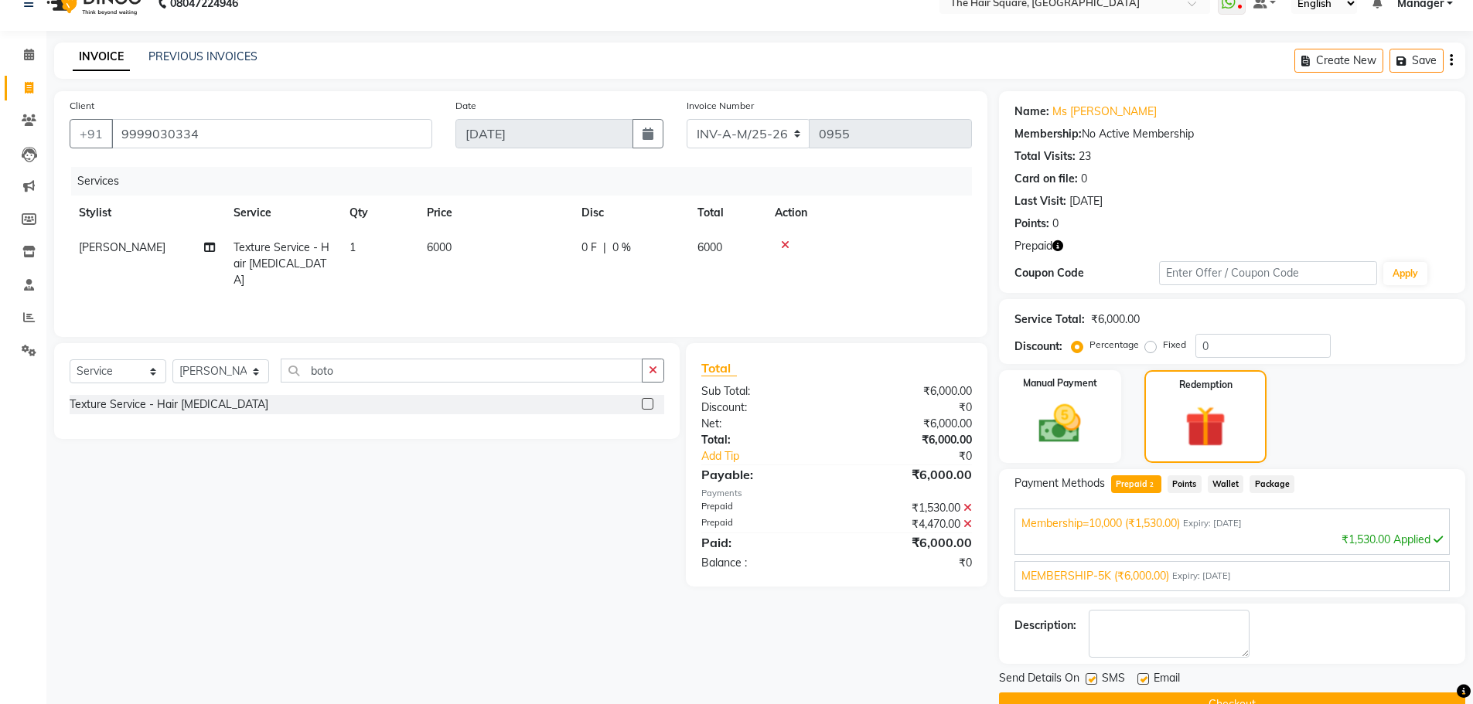
scroll to position [60, 0]
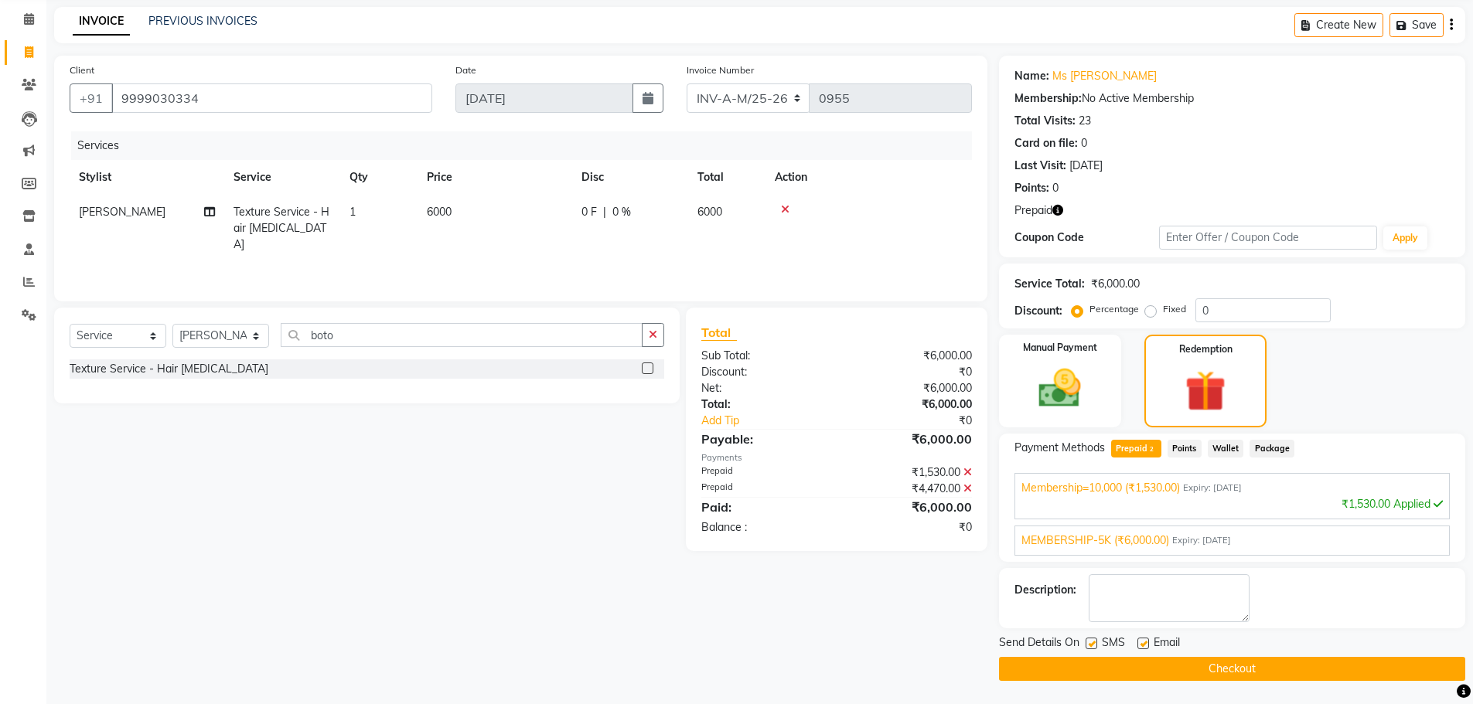
click at [1099, 539] on span "MEMBERSHIP-5K (₹6,000.00)" at bounding box center [1096, 541] width 148 height 16
click at [1314, 667] on button "Checkout" at bounding box center [1232, 669] width 466 height 24
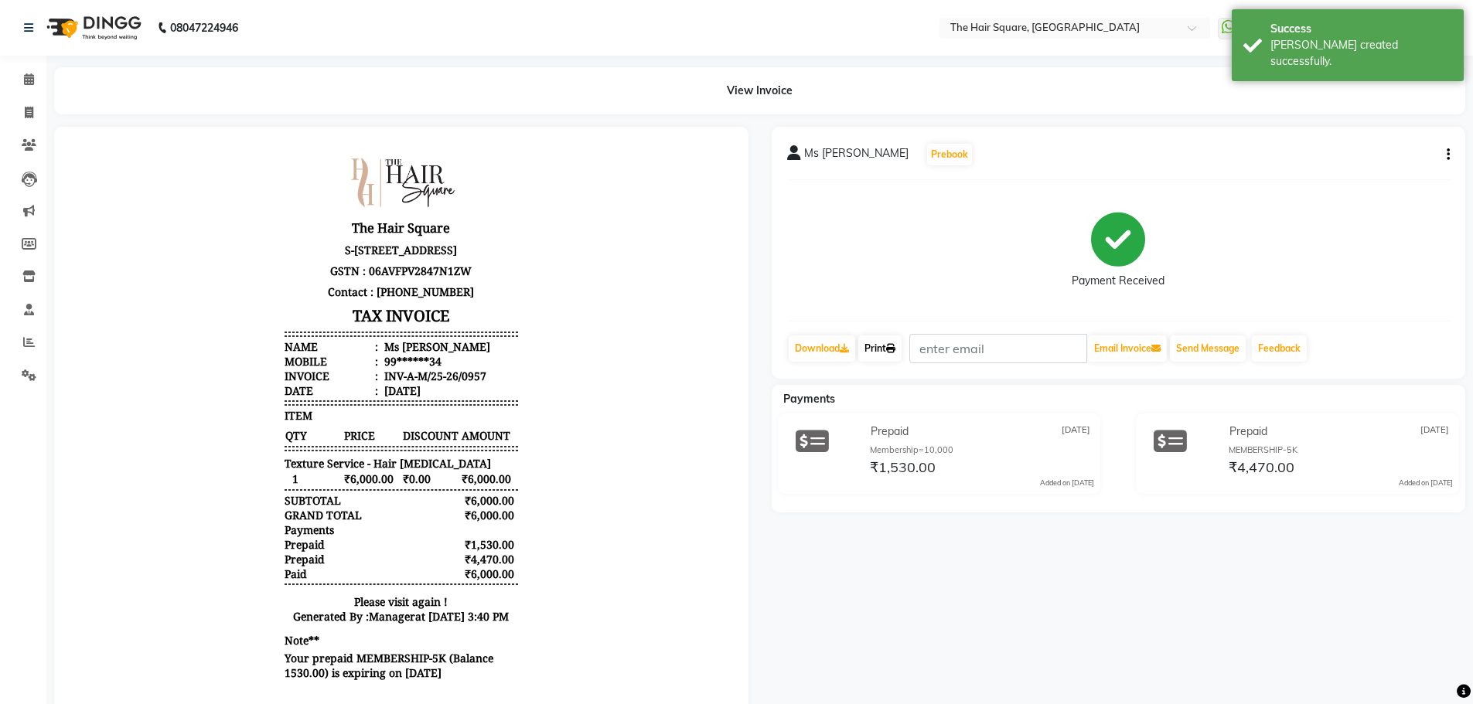
click at [886, 348] on link "Print" at bounding box center [879, 349] width 43 height 26
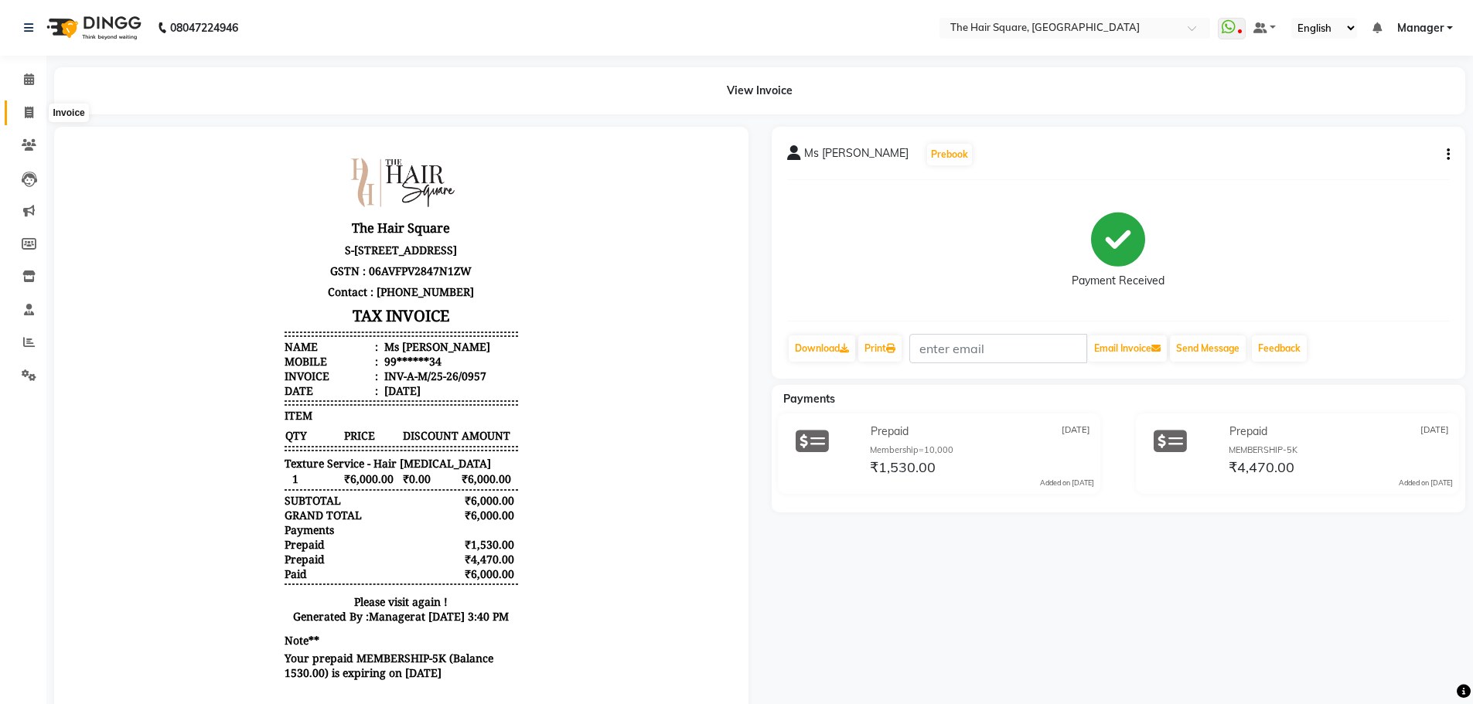
click at [27, 111] on icon at bounding box center [29, 113] width 9 height 12
select select "service"
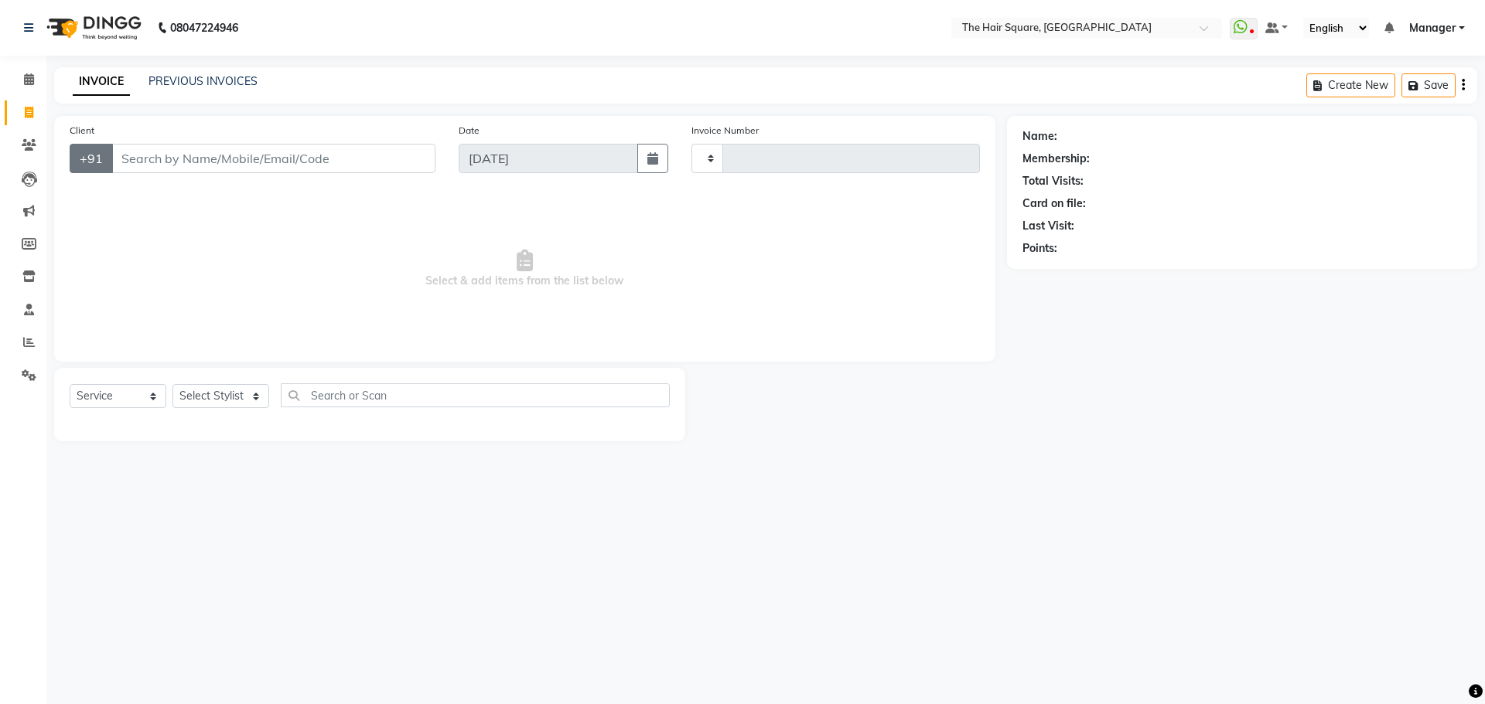
type input "3103"
select select "5768"
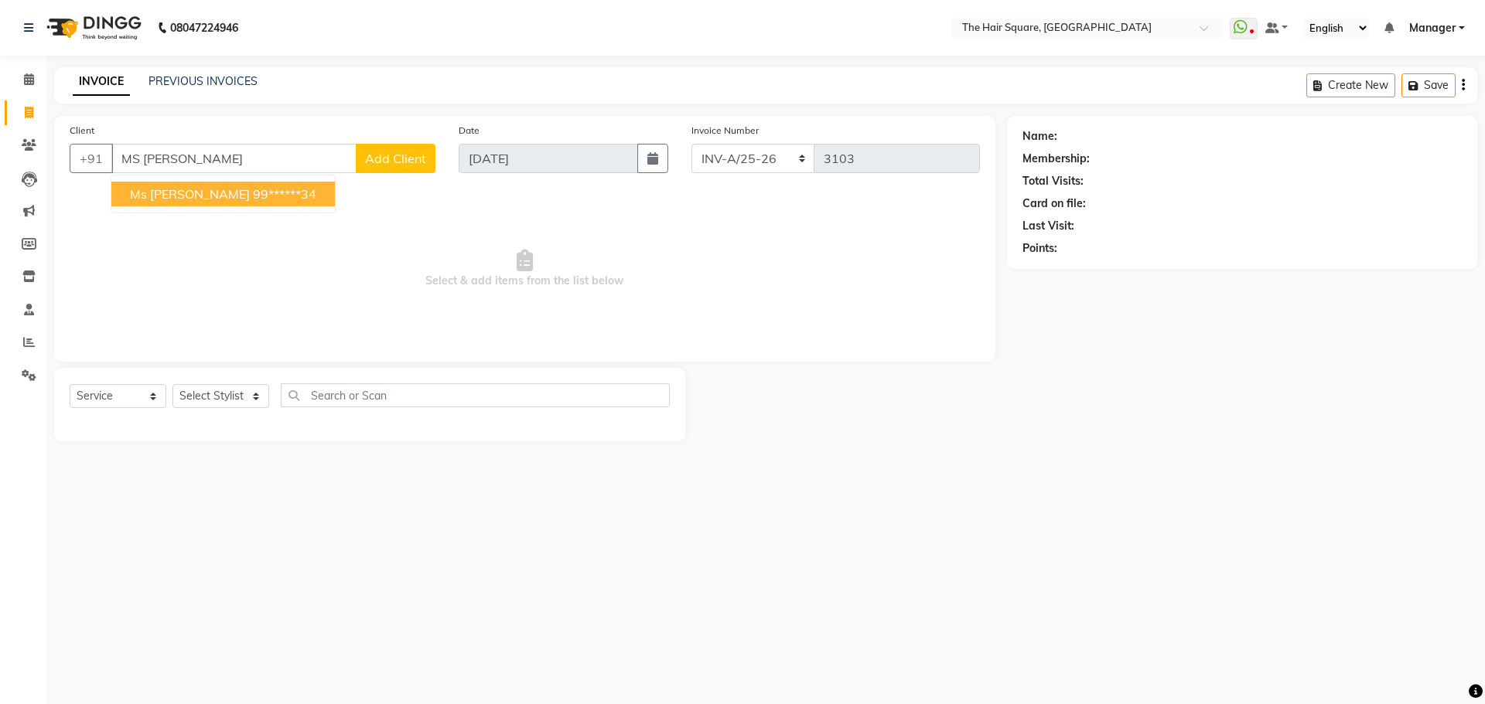
click at [253, 194] on ngb-highlight "99******34" at bounding box center [284, 193] width 63 height 15
type input "99******34"
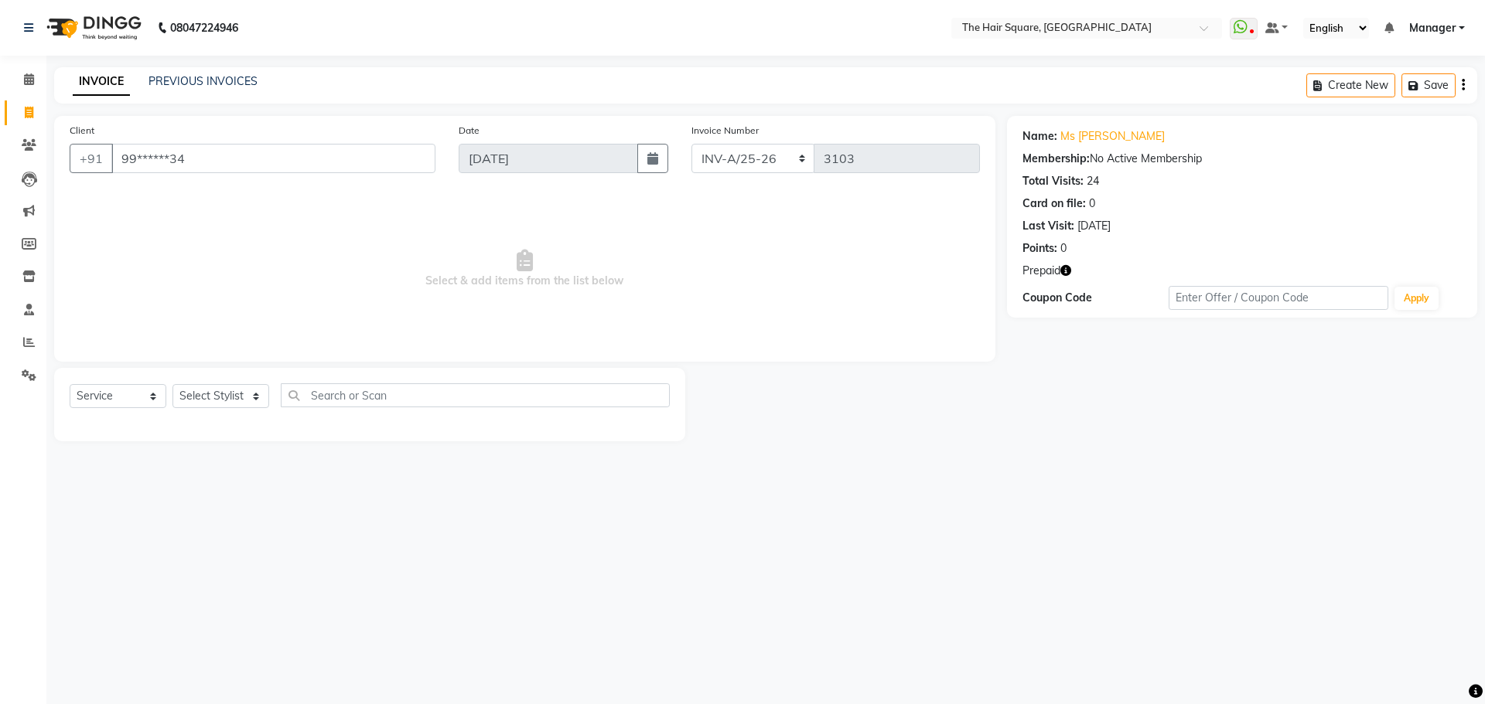
click at [1068, 268] on icon "button" at bounding box center [1065, 270] width 11 height 11
click at [221, 394] on select "Select Stylist Amit [PERSON_NAME] Dev Imran [PERSON_NAME] [PERSON_NAME] Manager…" at bounding box center [220, 396] width 97 height 24
select select "39380"
click at [172, 384] on select "Select Stylist Amit [PERSON_NAME] Dev Imran [PERSON_NAME] [PERSON_NAME] Manager…" at bounding box center [220, 396] width 97 height 24
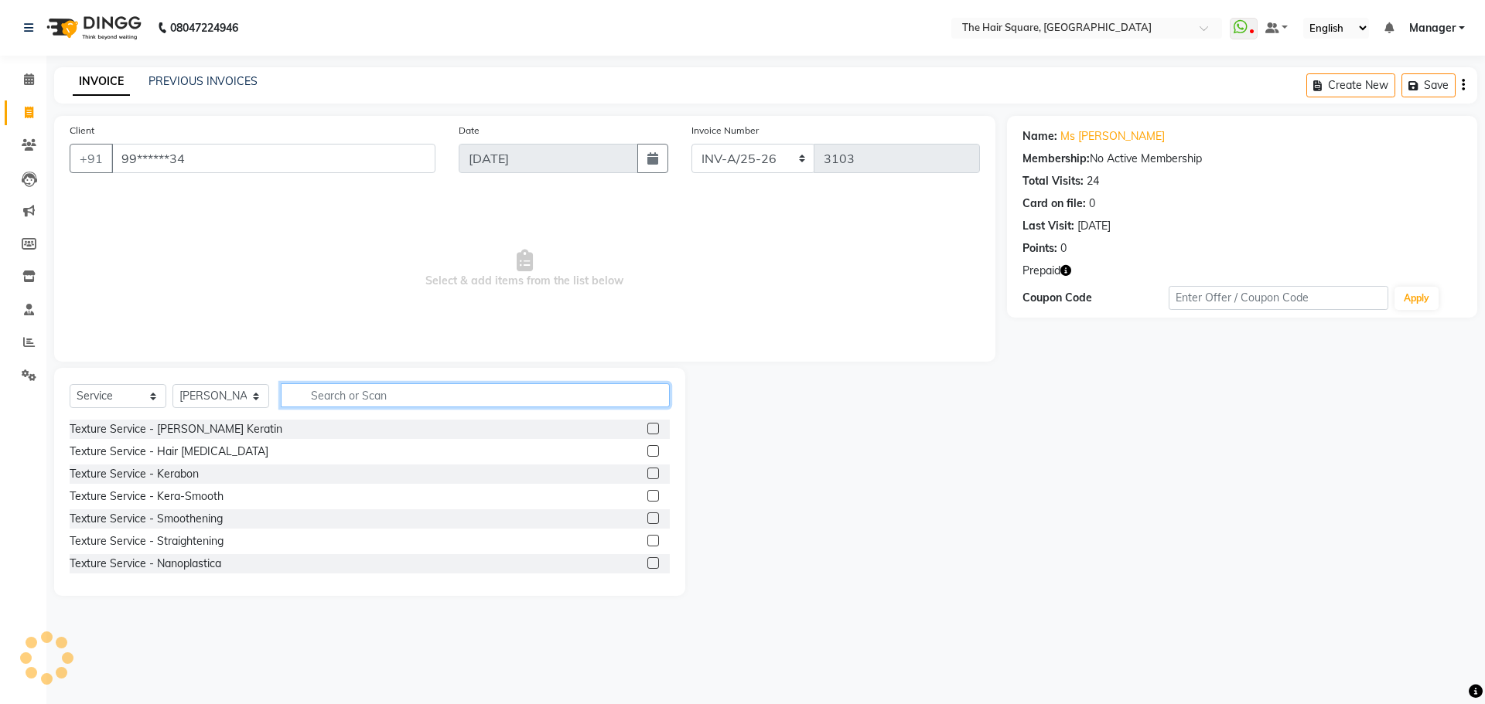
click at [344, 391] on input "text" at bounding box center [475, 396] width 389 height 24
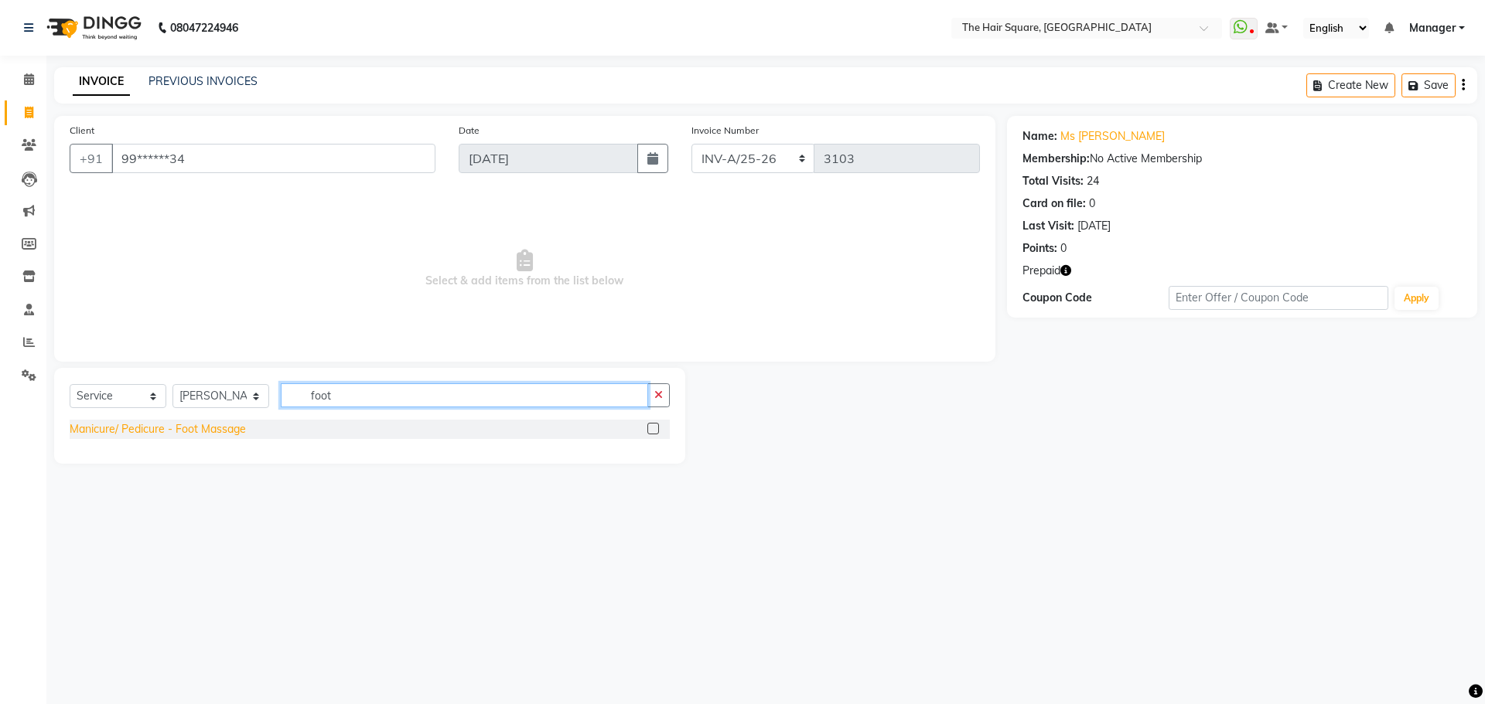
type input "foot"
click at [125, 429] on div "Manicure/ Pedicure - Foot Massage" at bounding box center [158, 429] width 176 height 16
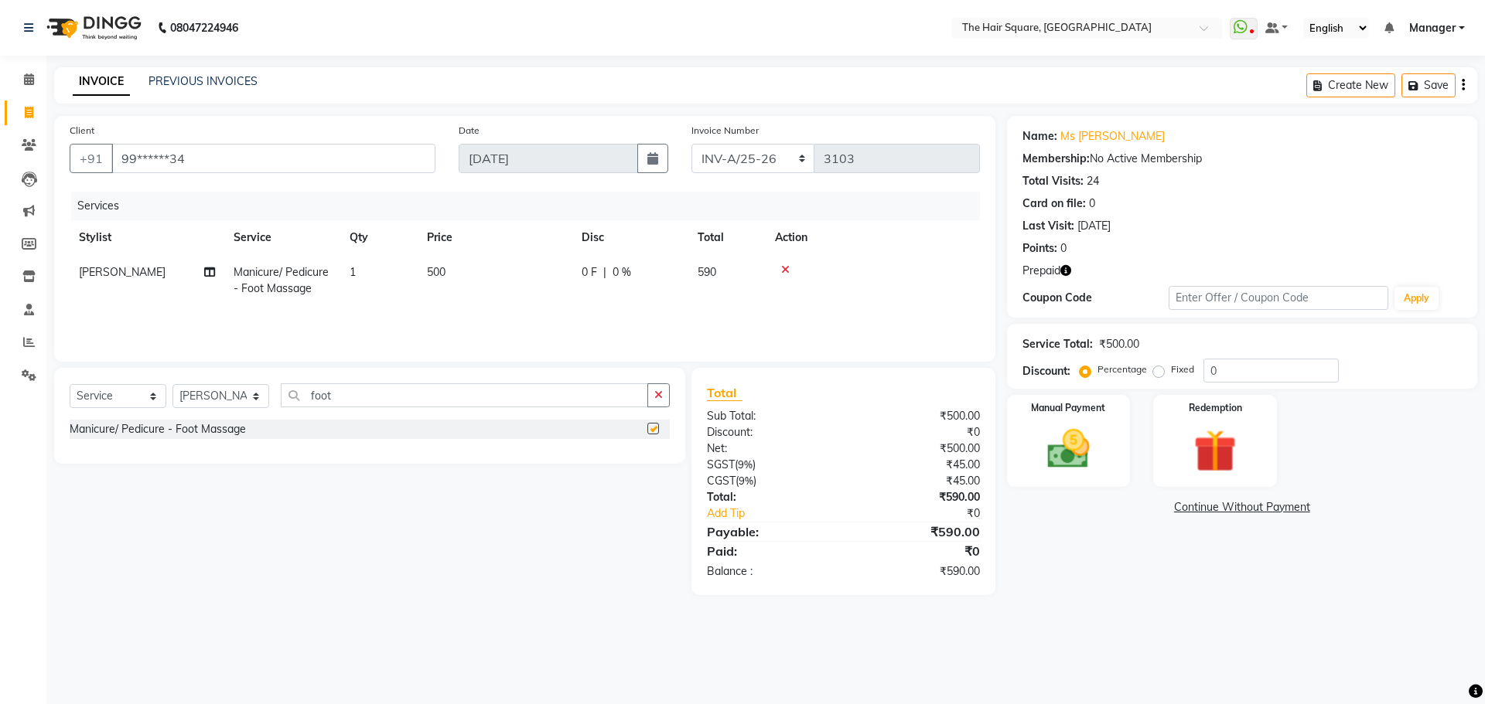
checkbox input "false"
drag, startPoint x: 735, startPoint y: 162, endPoint x: 735, endPoint y: 172, distance: 10.8
click at [735, 162] on select "INV-A-M/25-26 INV-A/25-26" at bounding box center [753, 158] width 124 height 29
select select "5954"
click at [691, 144] on select "INV-A-M/25-26 INV-A/25-26" at bounding box center [753, 158] width 124 height 29
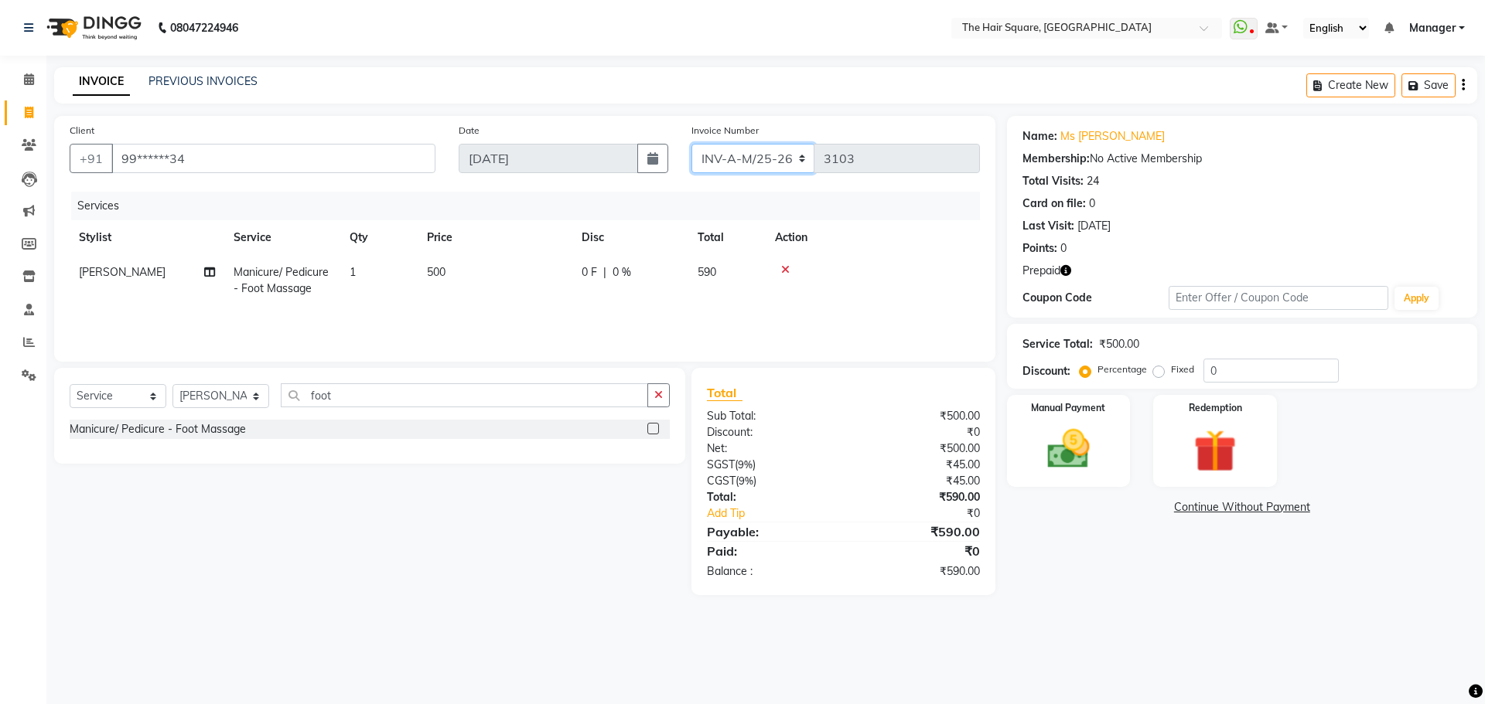
type input "0958"
click at [1063, 273] on icon "button" at bounding box center [1065, 270] width 11 height 11
click at [1215, 423] on div "Redemption" at bounding box center [1215, 441] width 128 height 95
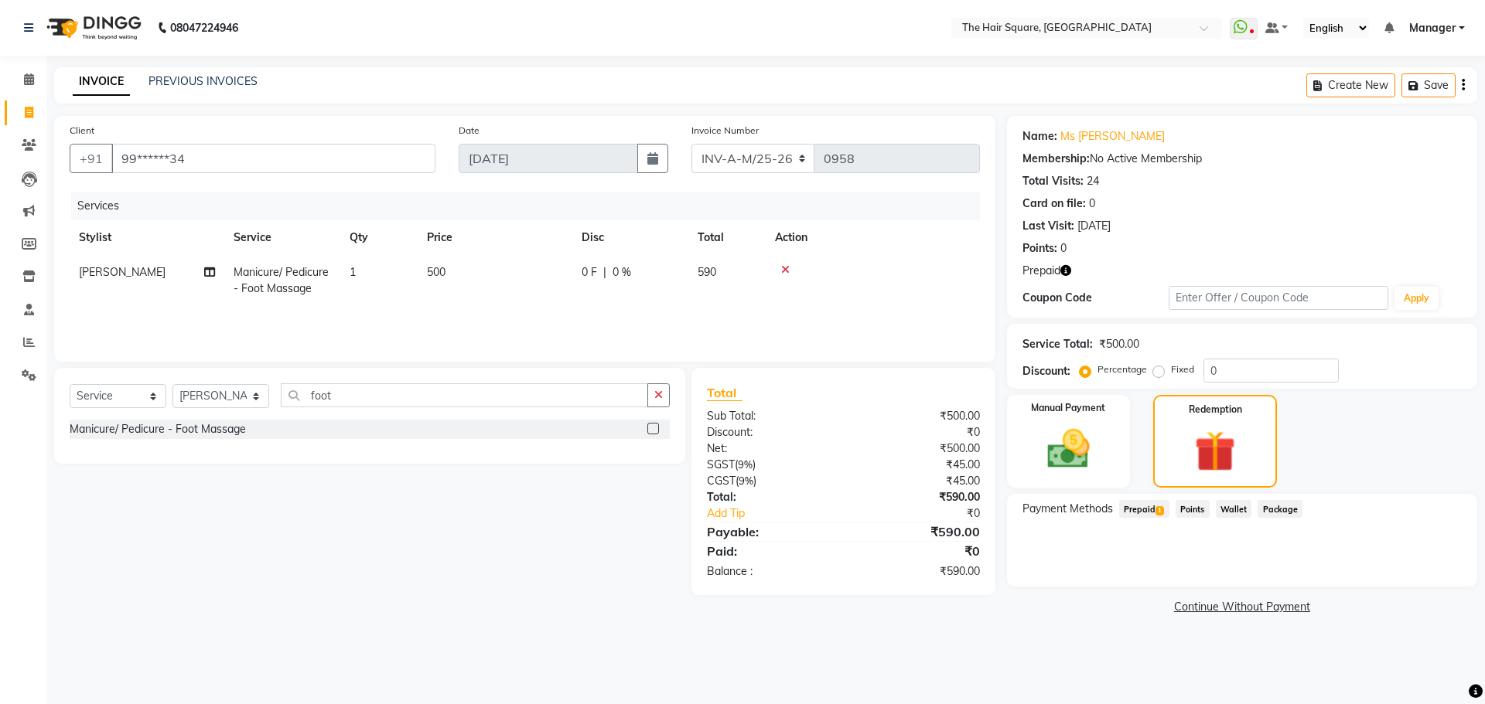
click at [1131, 514] on span "Prepaid 1" at bounding box center [1144, 509] width 50 height 18
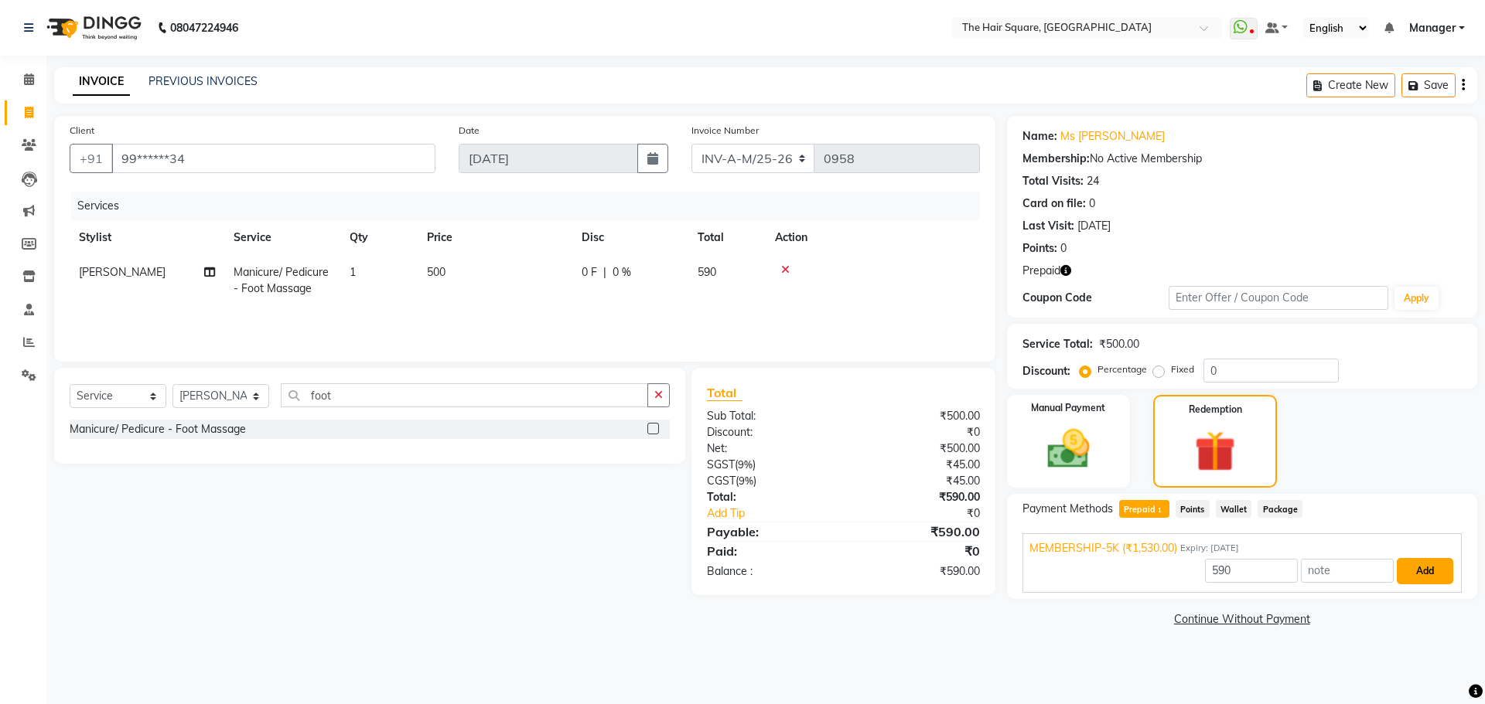
click at [1441, 572] on button "Add" at bounding box center [1425, 571] width 56 height 26
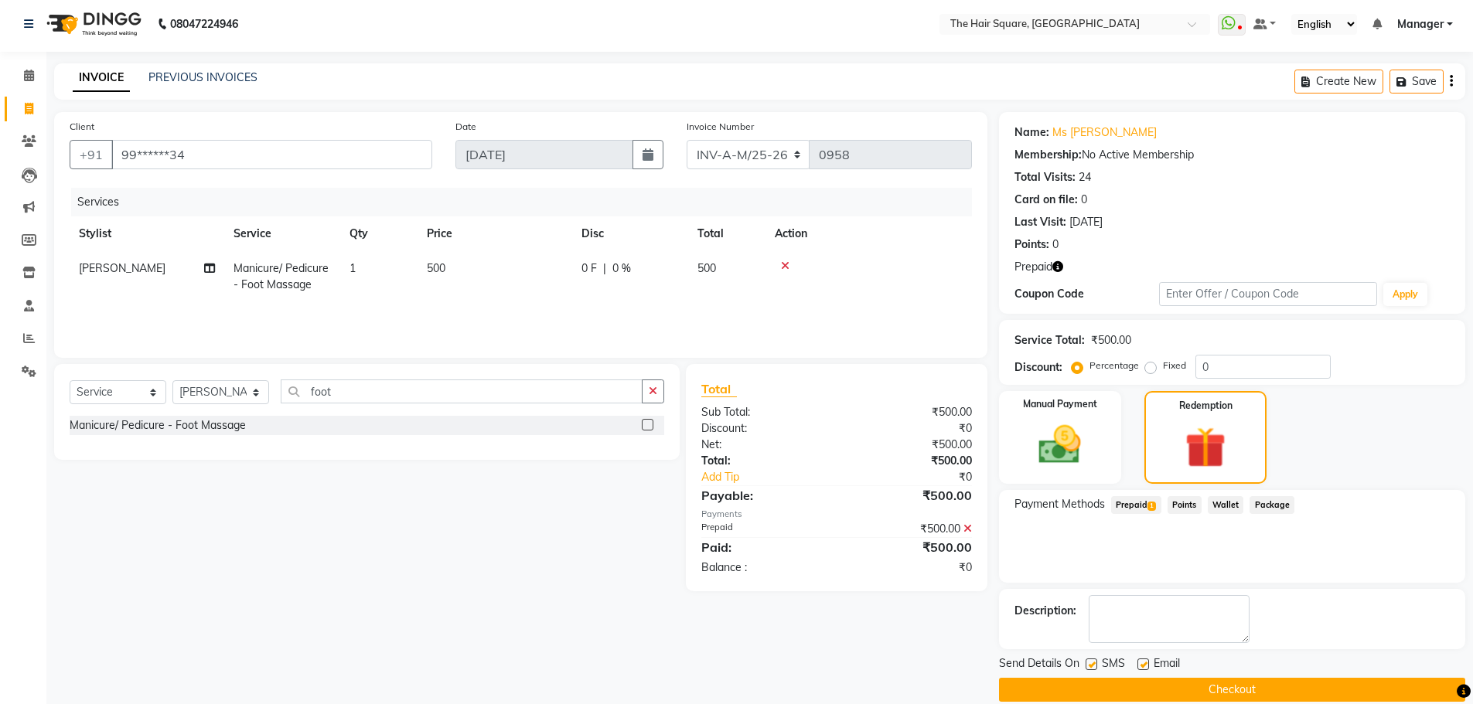
scroll to position [25, 0]
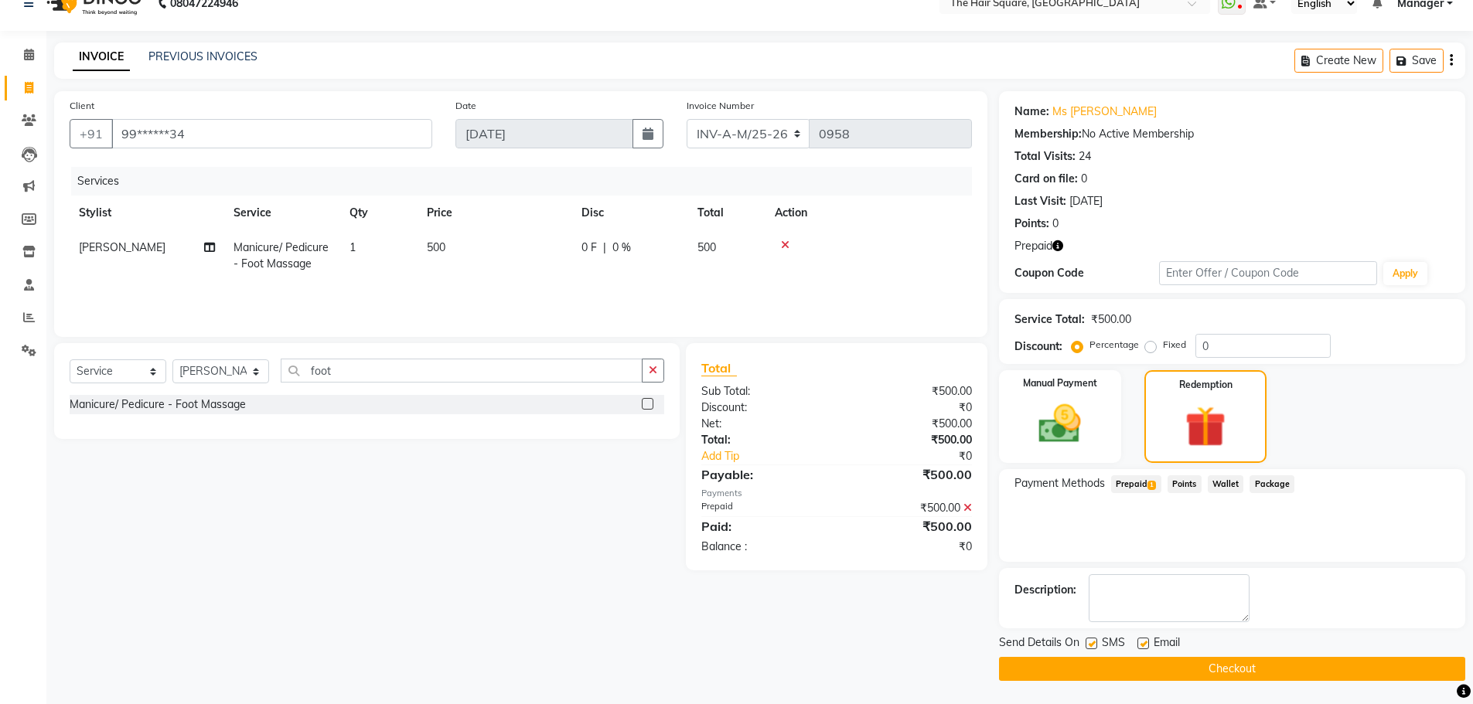
click at [1240, 665] on button "Checkout" at bounding box center [1232, 669] width 466 height 24
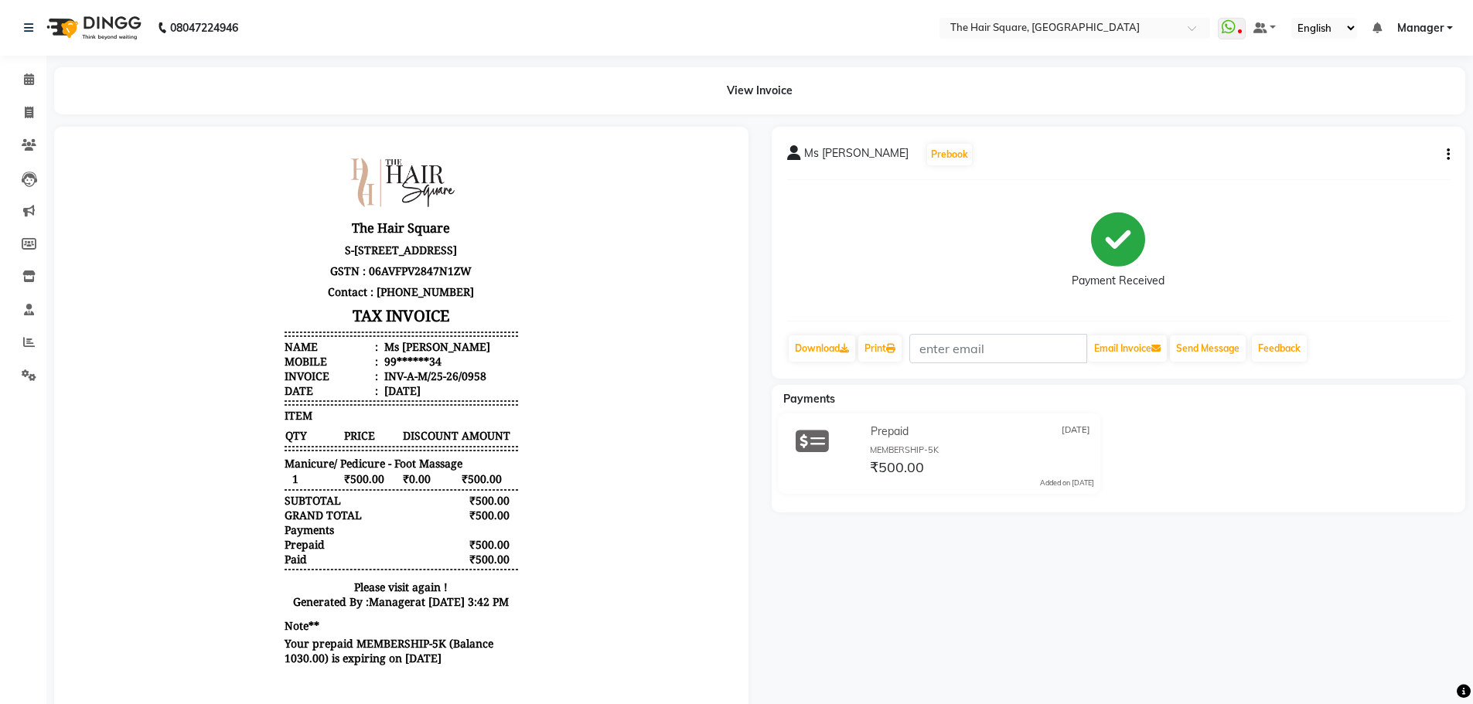
scroll to position [63, 0]
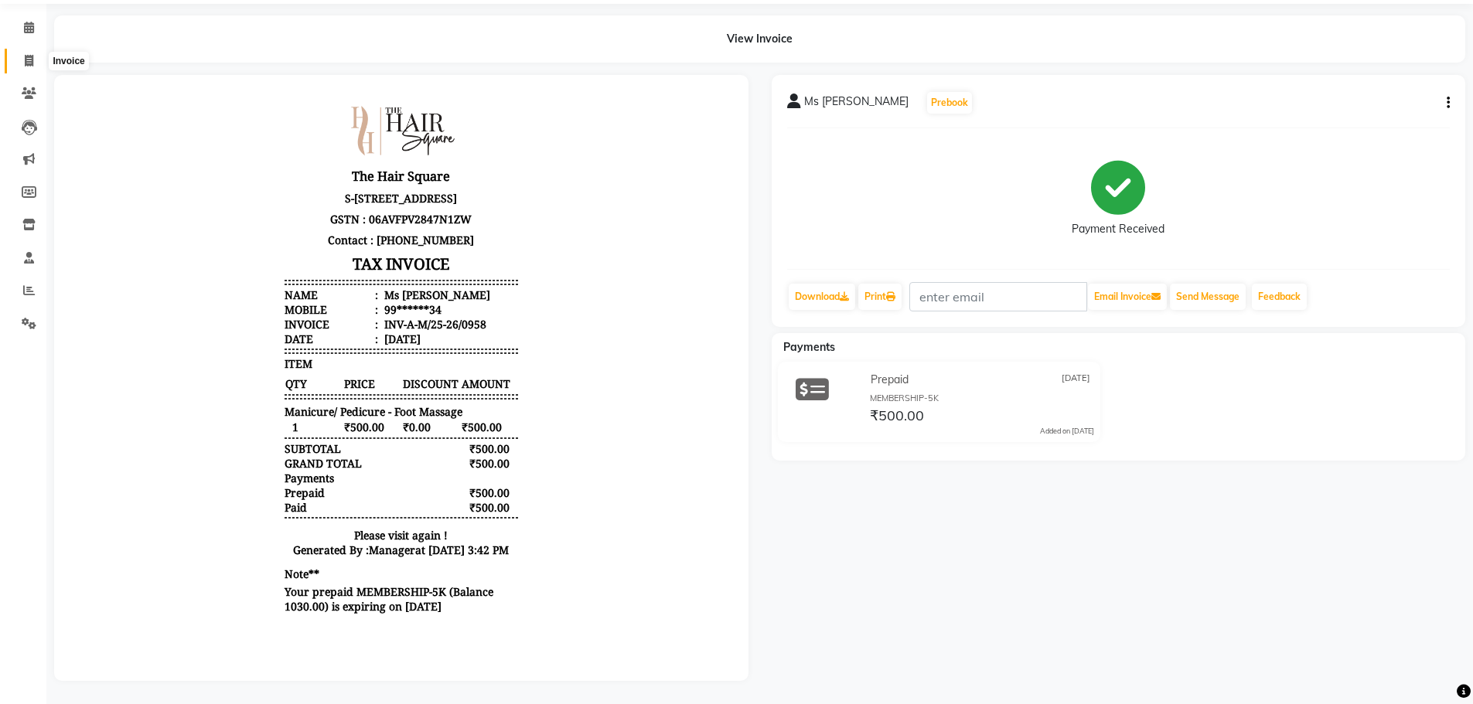
click at [26, 53] on span at bounding box center [28, 62] width 27 height 18
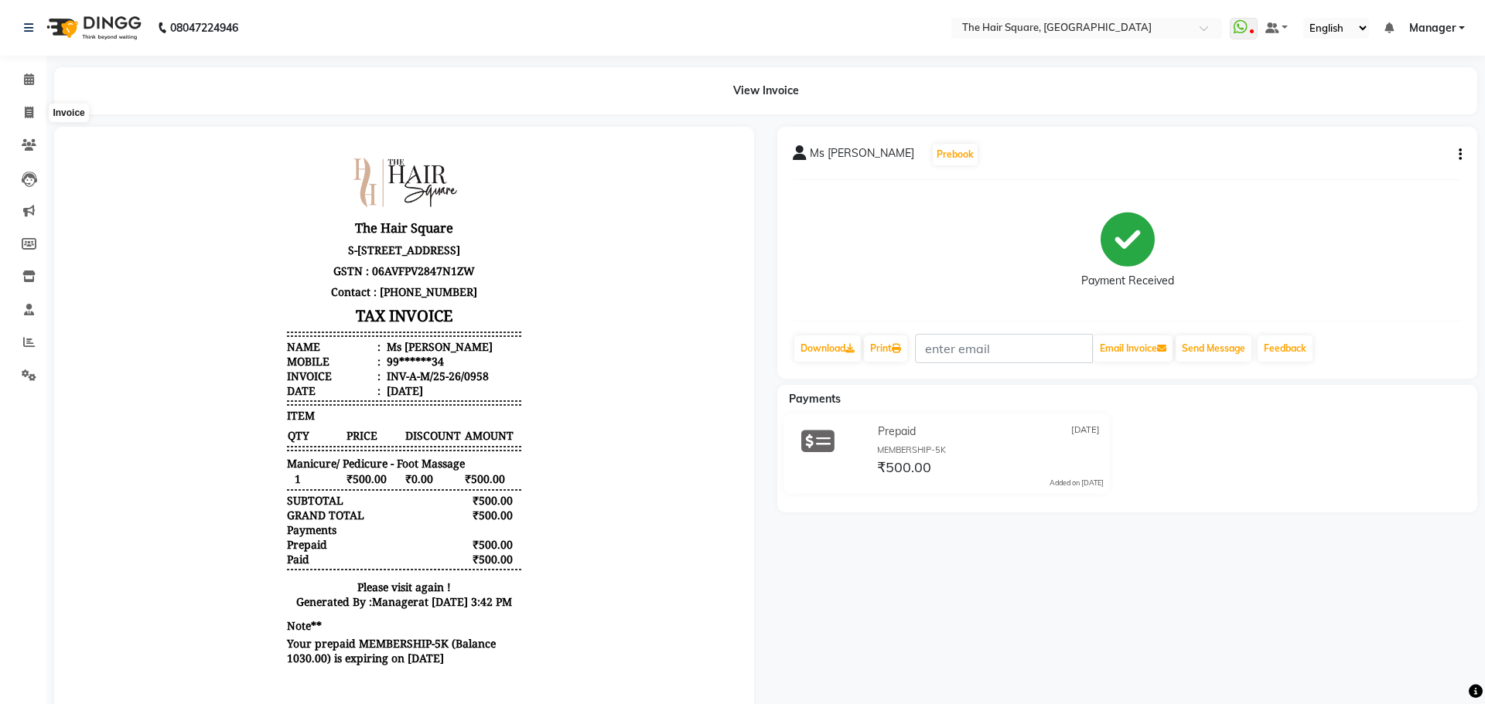
select select "service"
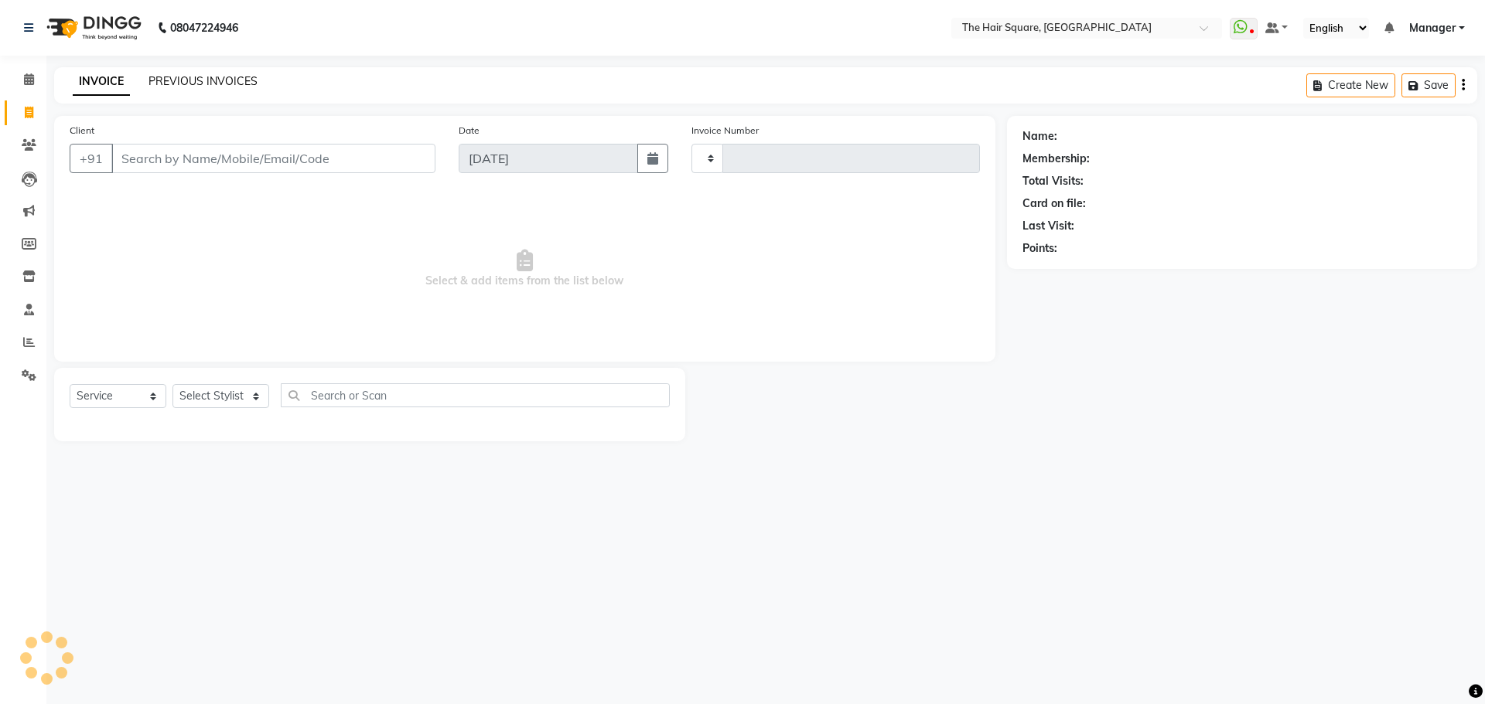
type input "3103"
select select "5768"
click at [177, 84] on link "PREVIOUS INVOICES" at bounding box center [202, 81] width 109 height 14
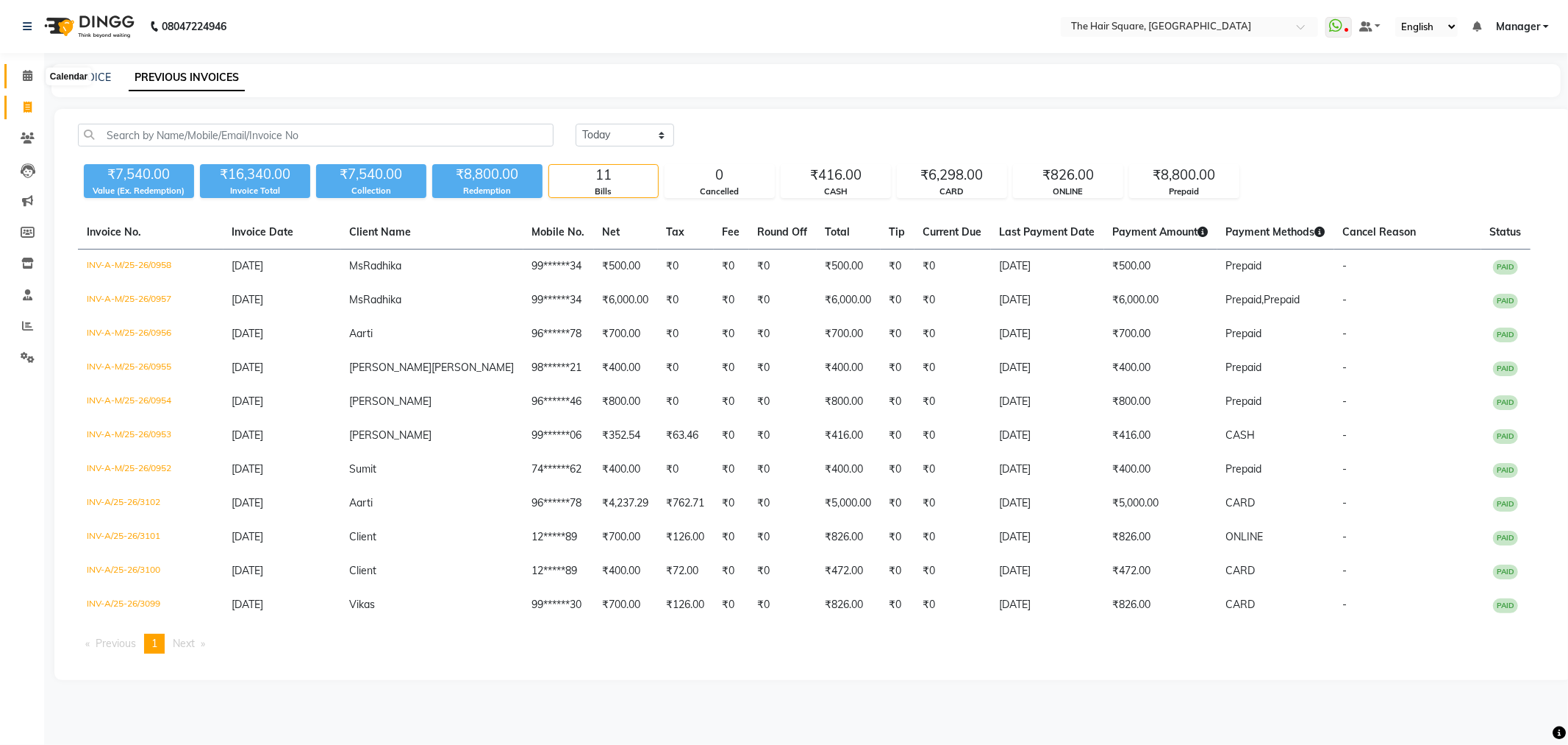
click at [34, 83] on span at bounding box center [27, 76] width 26 height 17
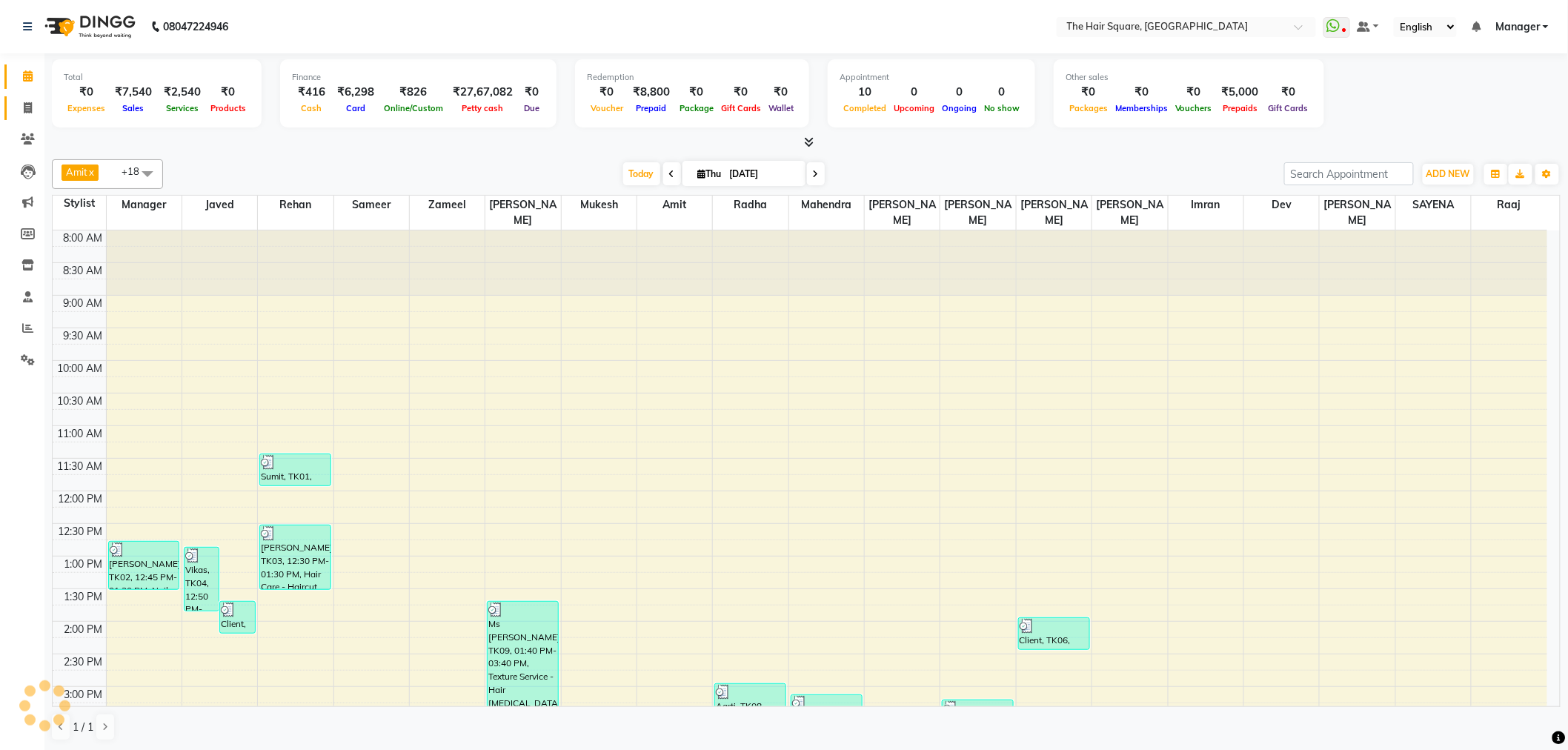
click at [15, 116] on link "Invoice" at bounding box center [22, 109] width 35 height 25
select select "service"
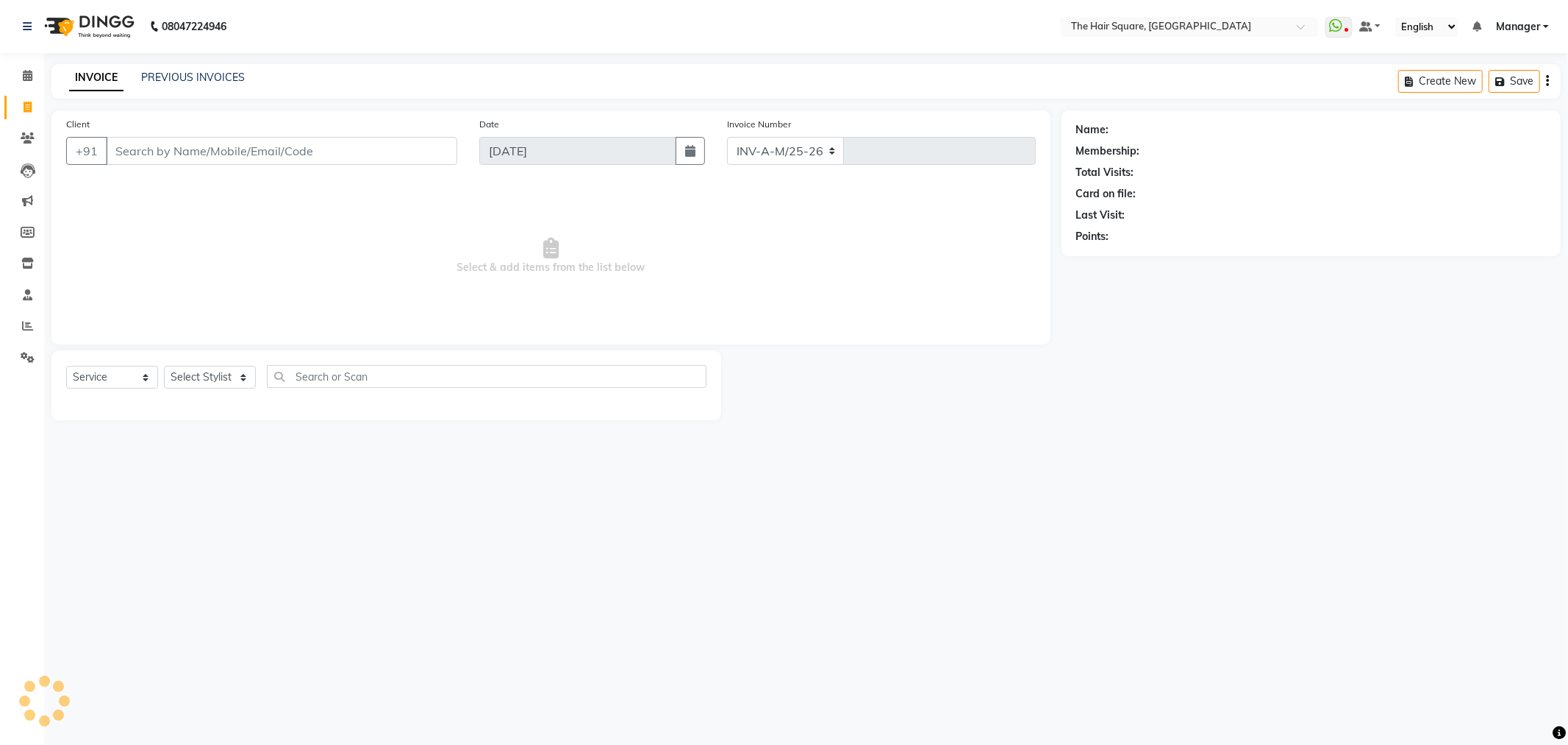
select select "5768"
type input "3103"
click at [215, 380] on select "Select Stylist Amit [PERSON_NAME] Dev Imran [PERSON_NAME] [PERSON_NAME] Manager…" at bounding box center [209, 377] width 92 height 23
select select "75571"
click at [164, 366] on select "Select Stylist Amit [PERSON_NAME] Dev Imran [PERSON_NAME] [PERSON_NAME] Manager…" at bounding box center [209, 377] width 92 height 23
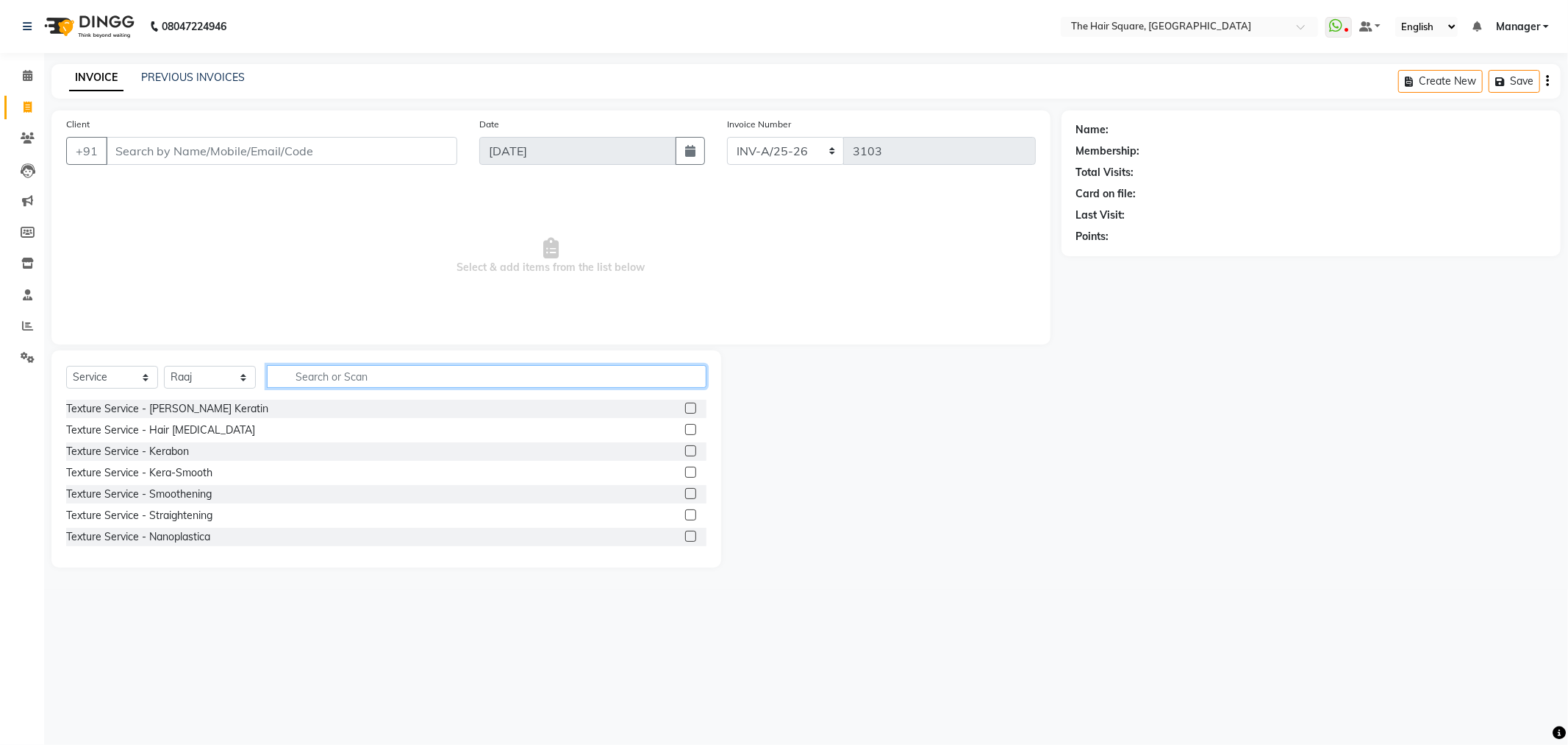
click at [404, 374] on input "text" at bounding box center [487, 377] width 439 height 23
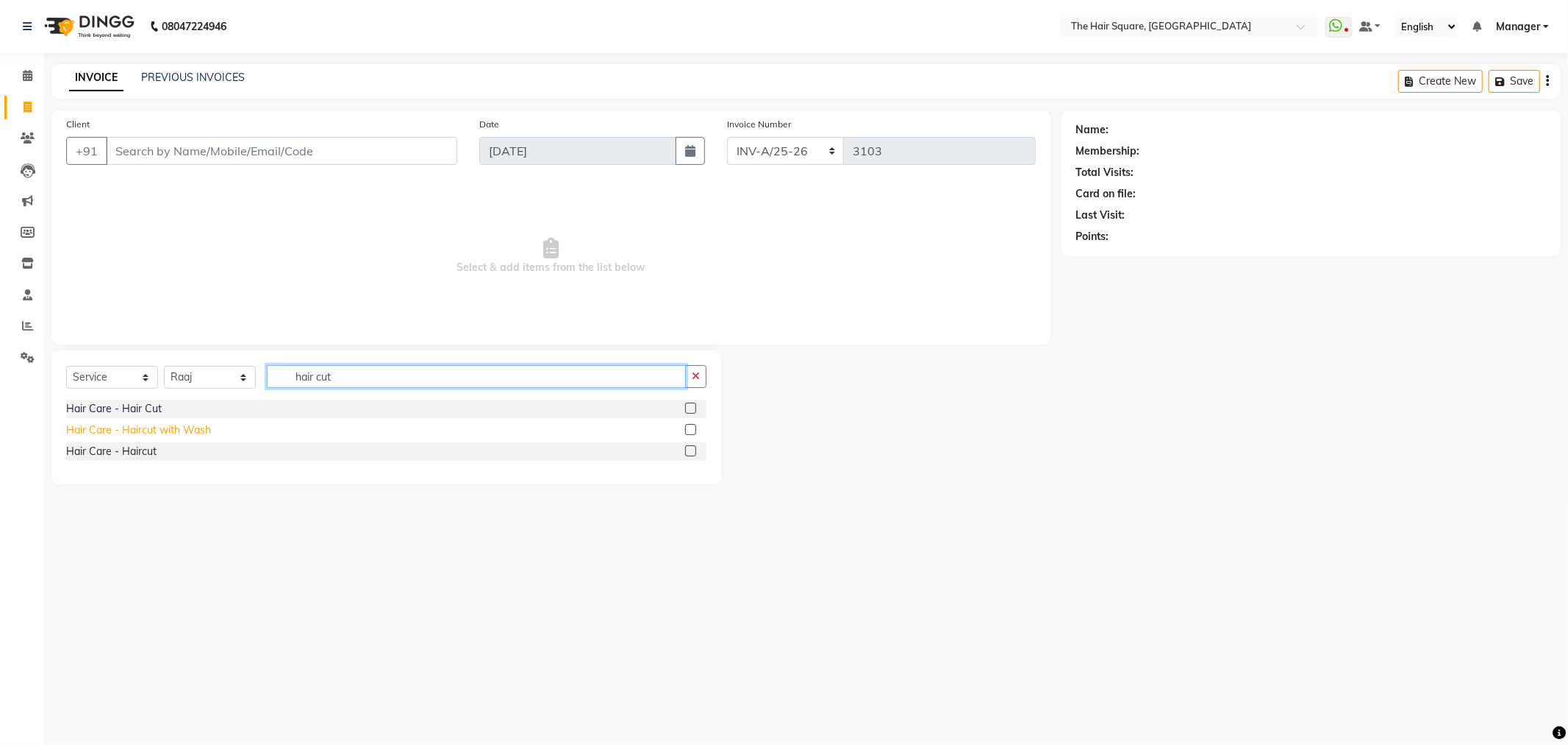
type input "hair cut"
click at [134, 422] on div "Hair Care - Haircut with Wash" at bounding box center [139, 430] width 145 height 15
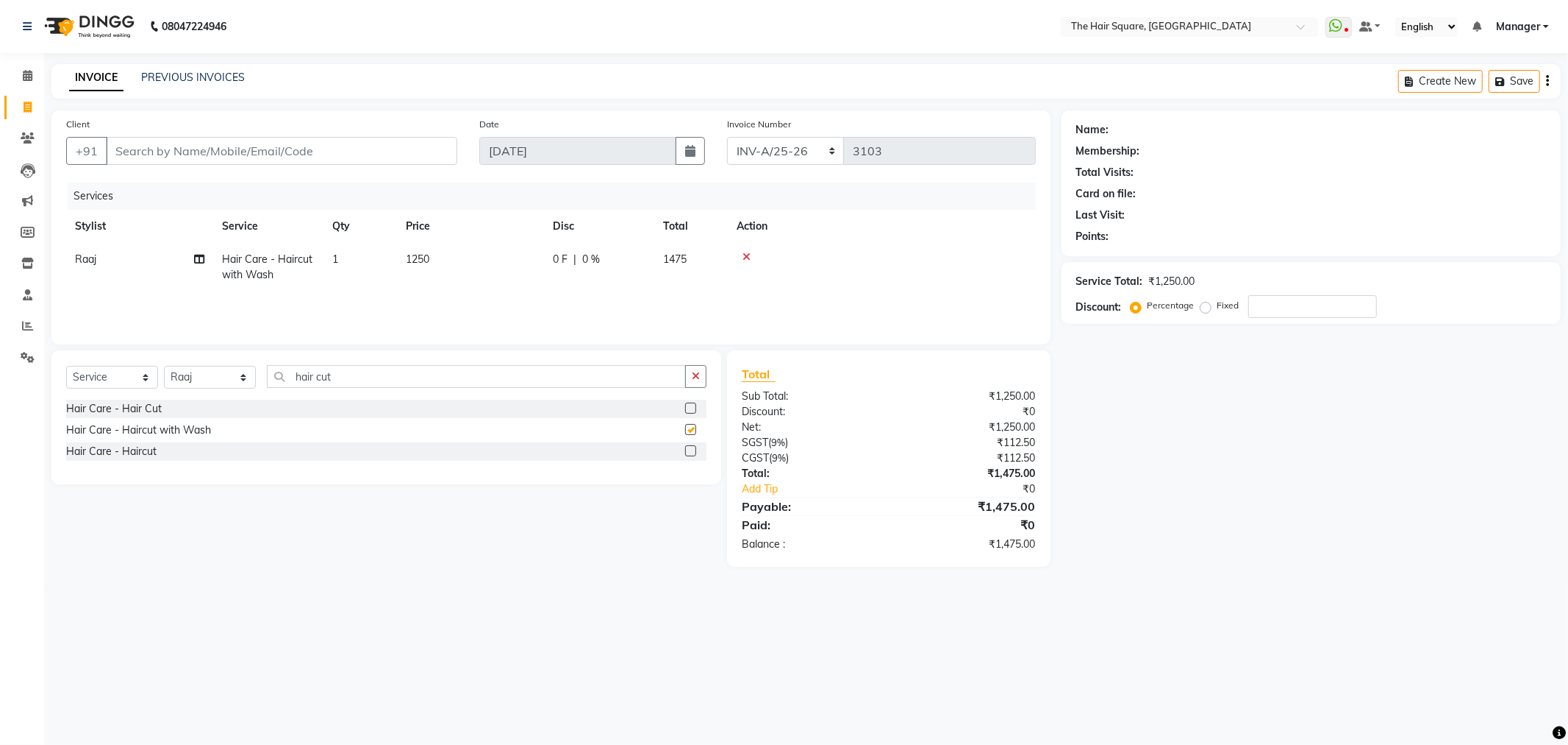
checkbox input "false"
drag, startPoint x: 372, startPoint y: 370, endPoint x: 24, endPoint y: 409, distance: 350.2
click at [37, 395] on app-home "08047224946 Select Location × The Hair Square, Ambience Island WhatsApp Status …" at bounding box center [784, 294] width 1568 height 589
type input "shave"
click at [68, 409] on div "Hair Care - Shave" at bounding box center [109, 408] width 86 height 15
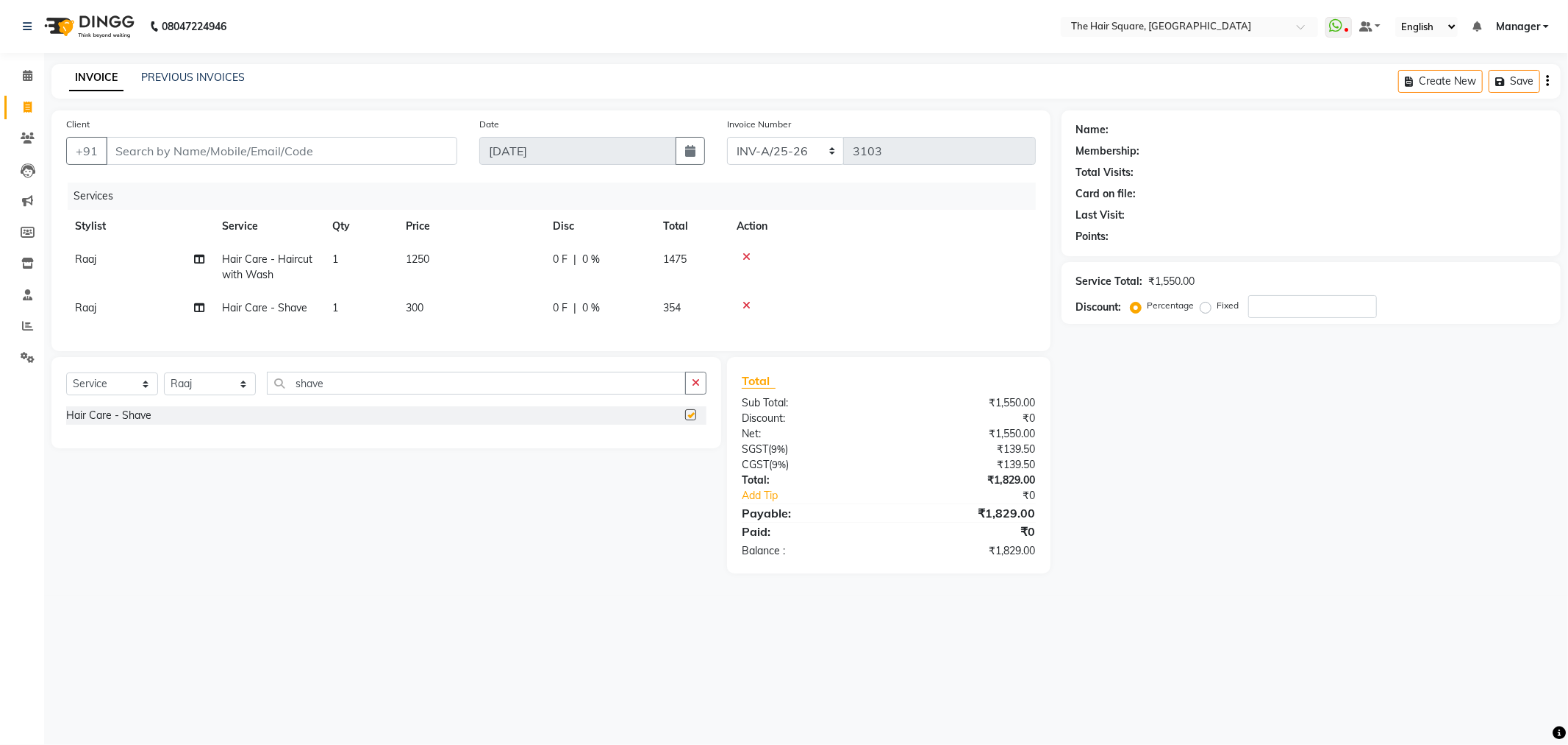
checkbox input "false"
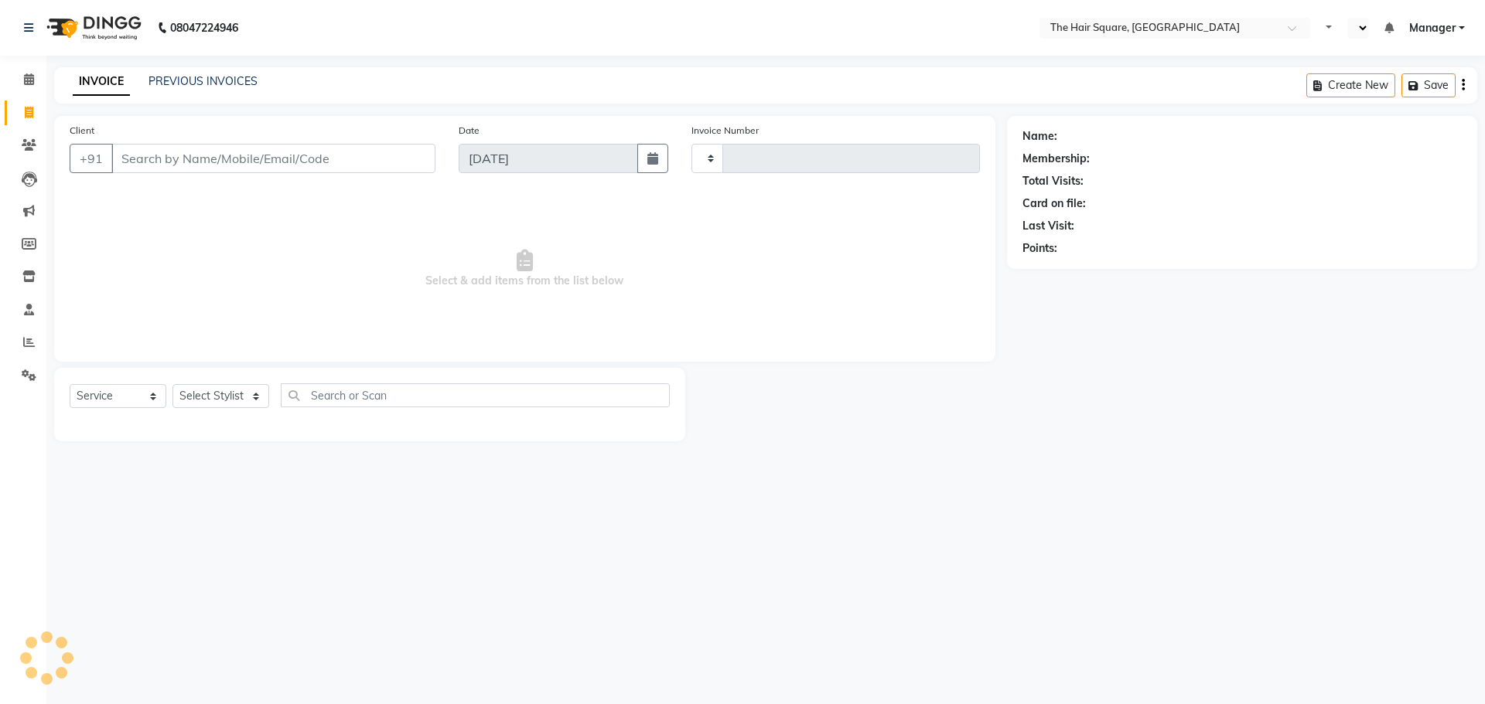
select select "service"
type input "3102"
select select "en"
select select "5768"
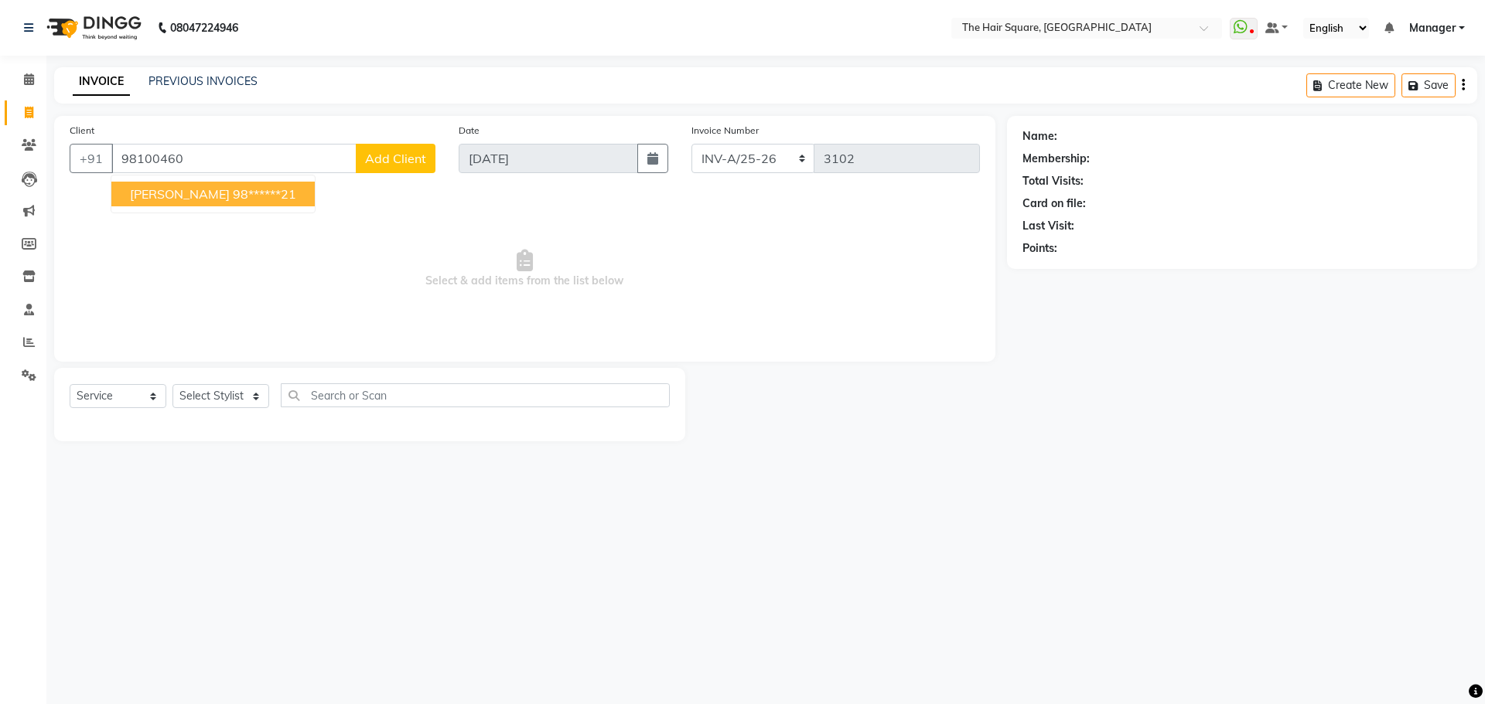
drag, startPoint x: 200, startPoint y: 199, endPoint x: 223, endPoint y: 243, distance: 49.5
click at [200, 199] on span "[PERSON_NAME]" at bounding box center [180, 193] width 100 height 15
type input "98******21"
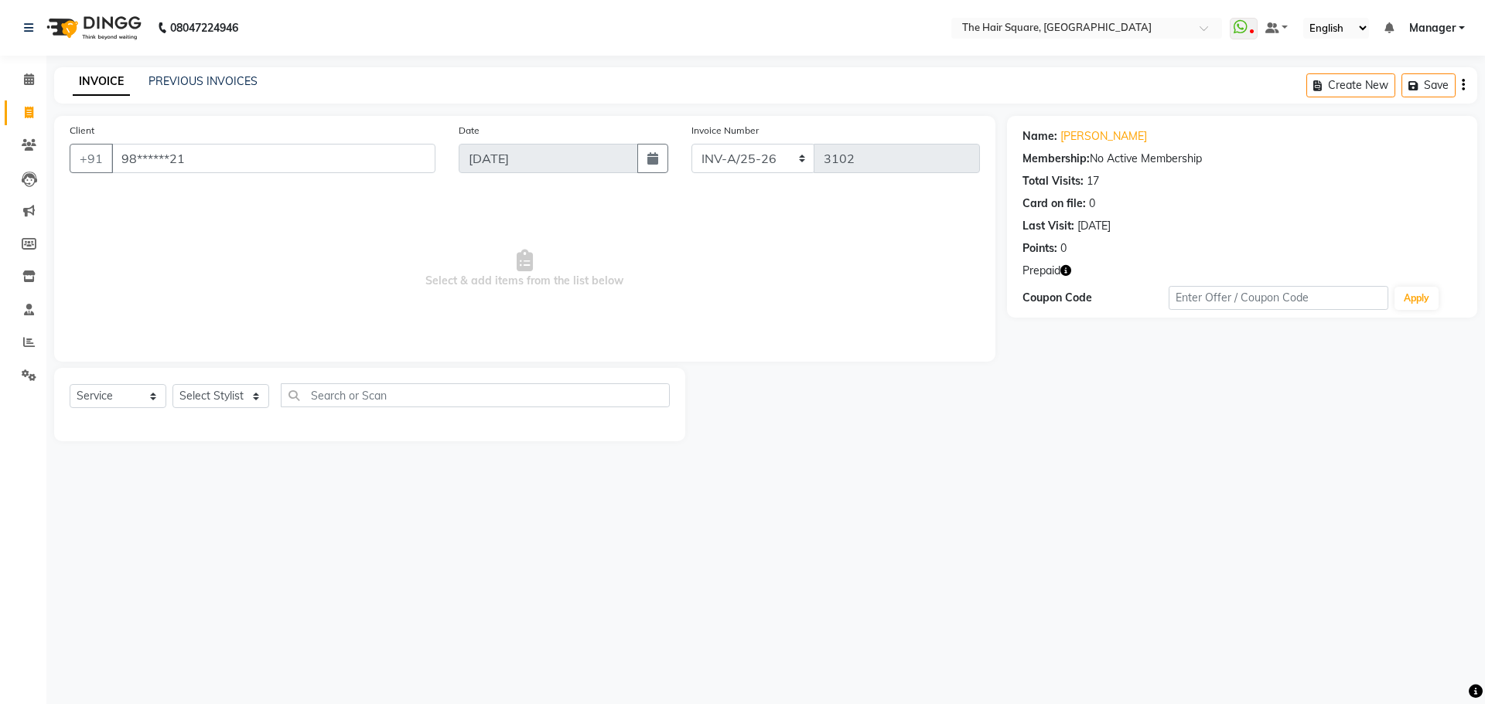
click at [1062, 271] on icon "button" at bounding box center [1065, 270] width 11 height 11
click at [215, 397] on select "Select Stylist Amit [PERSON_NAME] Dev Imran [PERSON_NAME] [PERSON_NAME] Manager…" at bounding box center [220, 396] width 97 height 24
select select "39378"
click at [172, 384] on select "Select Stylist Amit [PERSON_NAME] Dev Imran [PERSON_NAME] [PERSON_NAME] Manager…" at bounding box center [220, 396] width 97 height 24
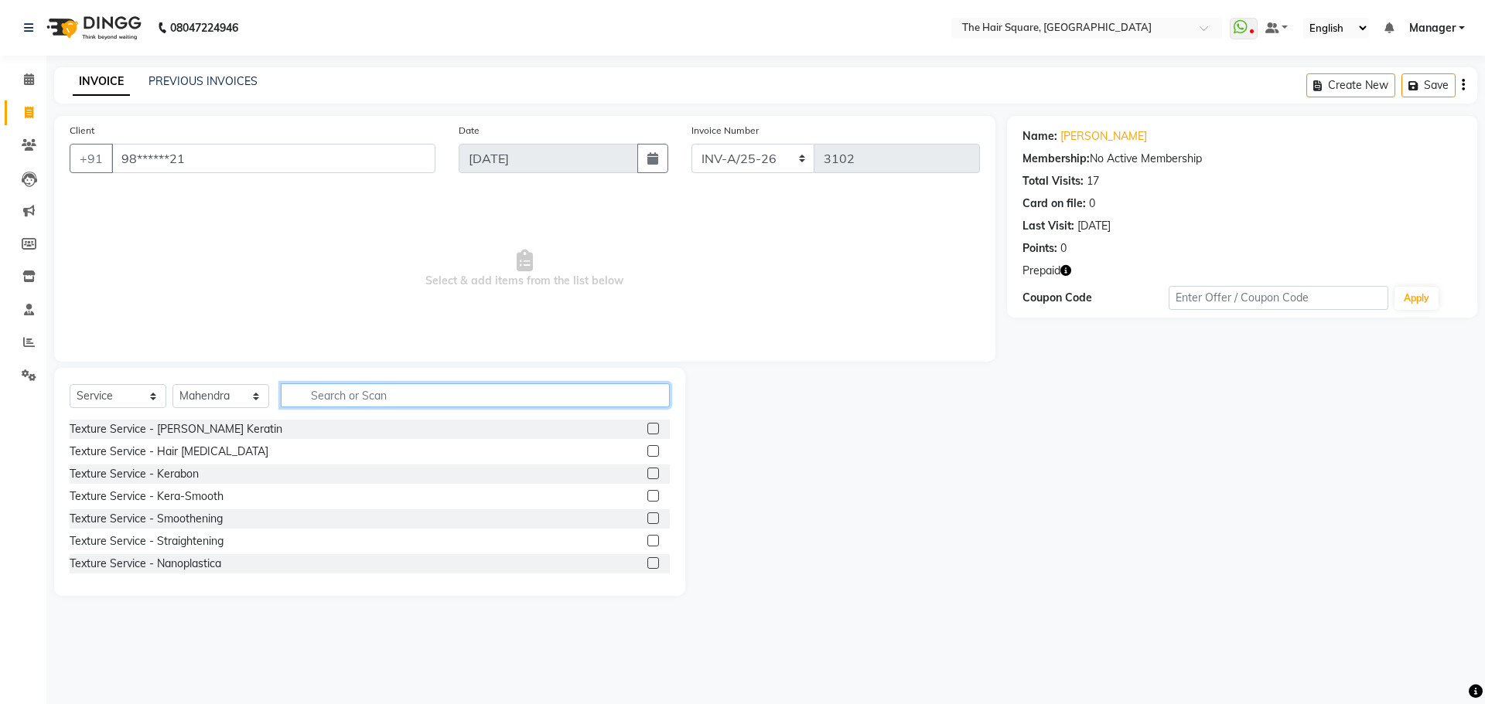
click at [349, 398] on input "text" at bounding box center [475, 396] width 389 height 24
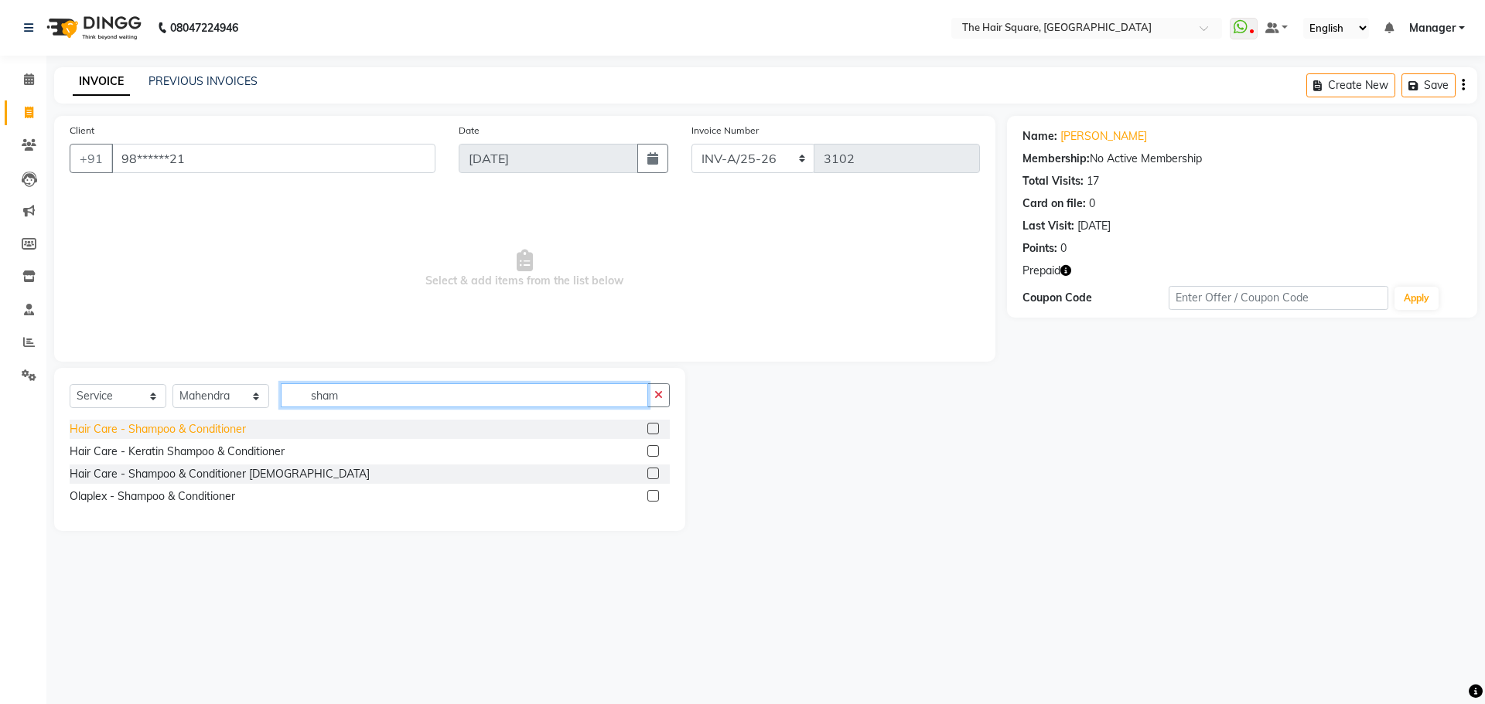
type input "sham"
click at [138, 427] on div "Hair Care - Shampoo & Conditioner" at bounding box center [158, 429] width 176 height 16
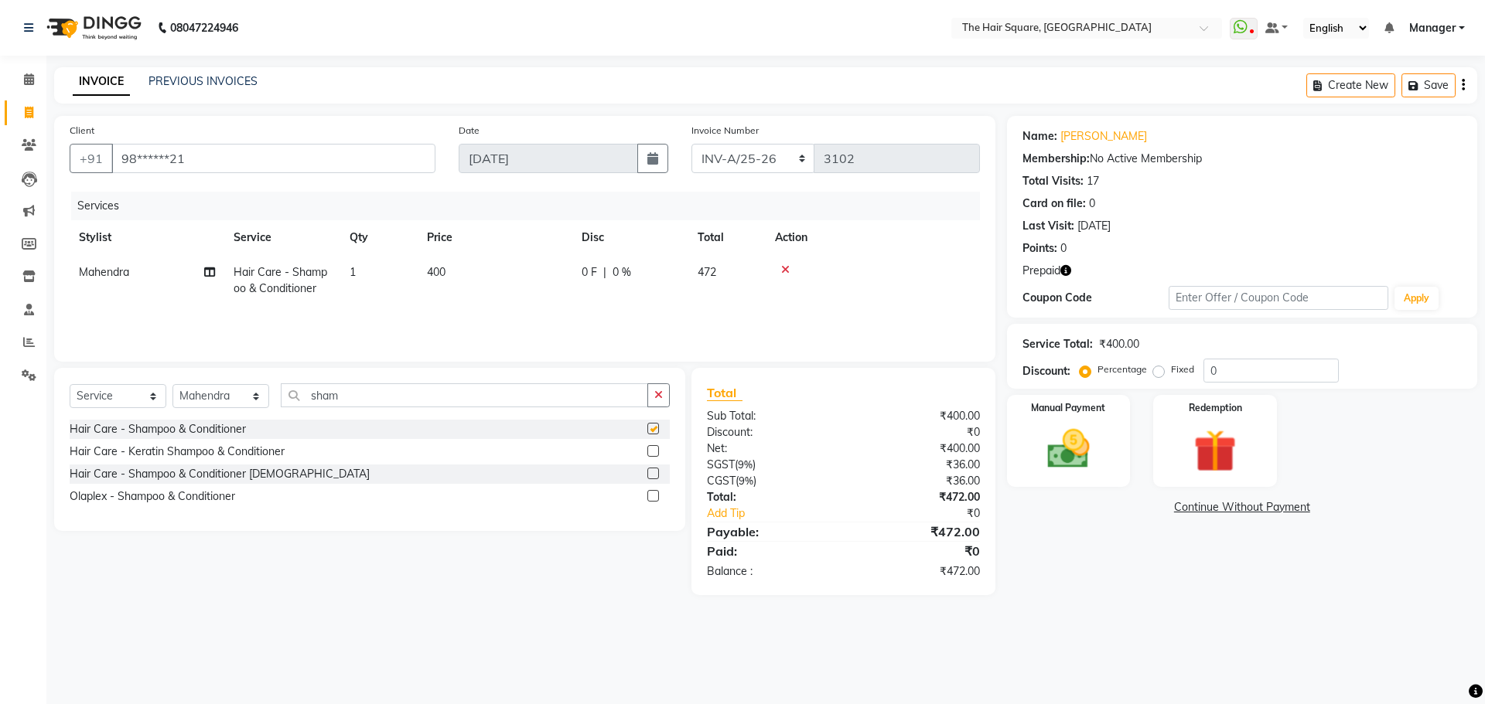
checkbox input "false"
drag, startPoint x: 769, startPoint y: 156, endPoint x: 771, endPoint y: 172, distance: 16.4
click at [769, 156] on select "INV-A-M/25-26 INV-A/25-26" at bounding box center [753, 158] width 124 height 29
select select "5954"
click at [691, 144] on select "INV-A-M/25-26 INV-A/25-26" at bounding box center [753, 158] width 124 height 29
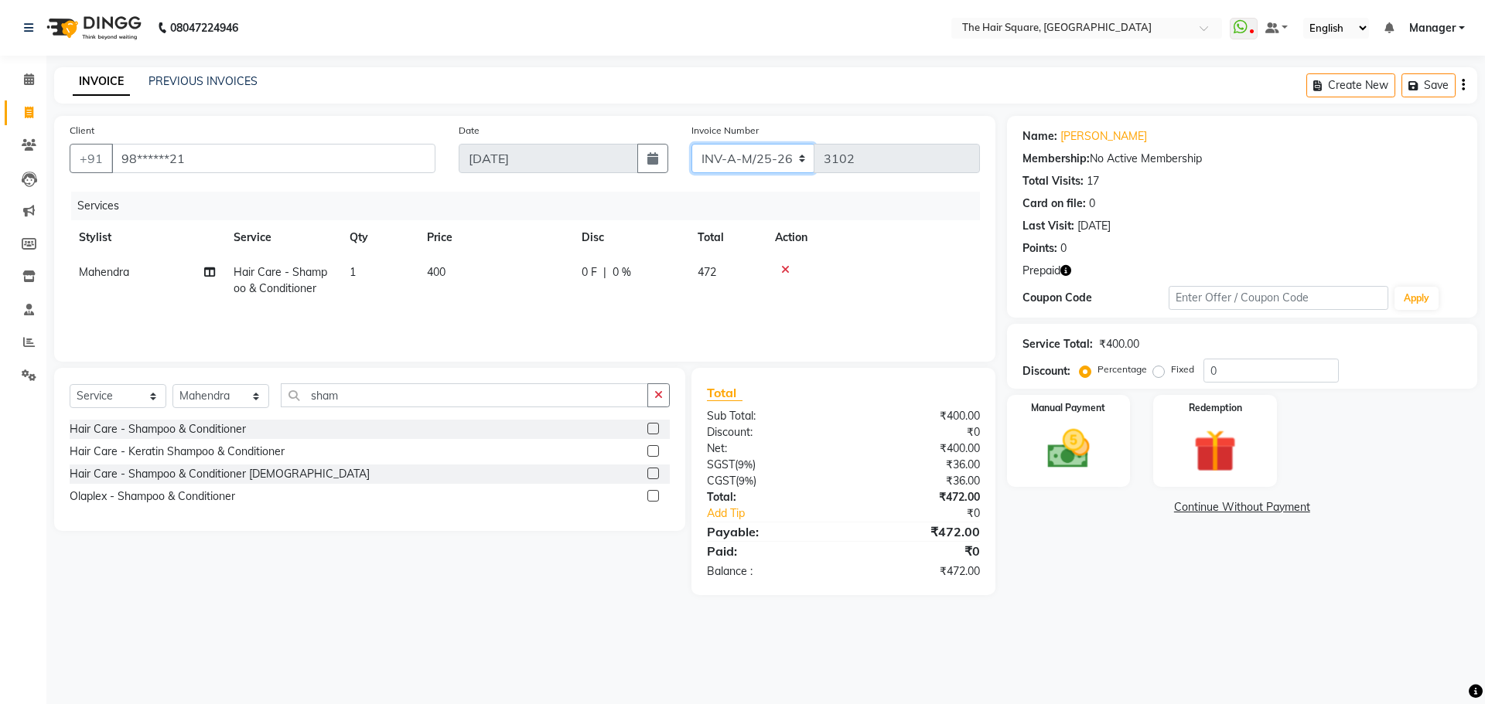
type input "0955"
click at [1243, 443] on img at bounding box center [1214, 451] width 72 height 55
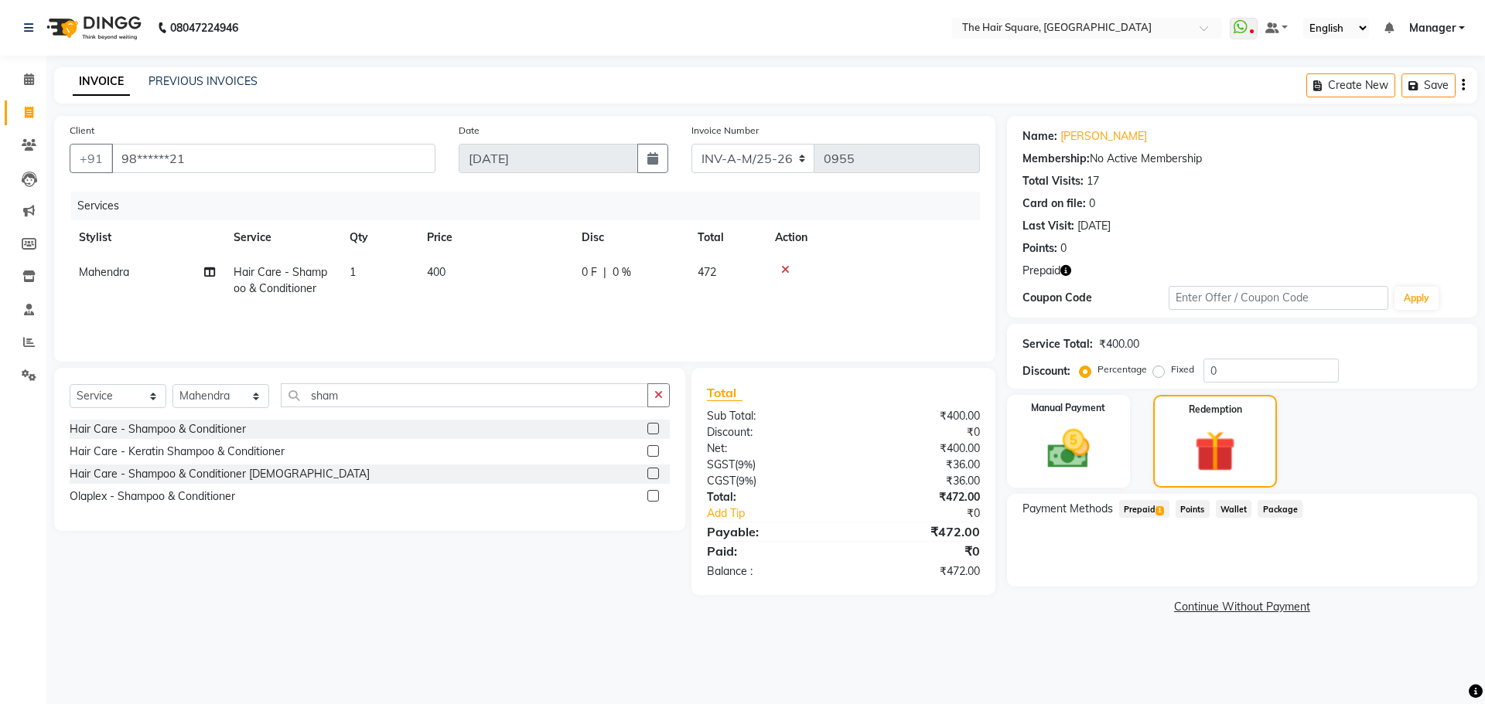
click at [1151, 507] on span "Prepaid 1" at bounding box center [1144, 509] width 50 height 18
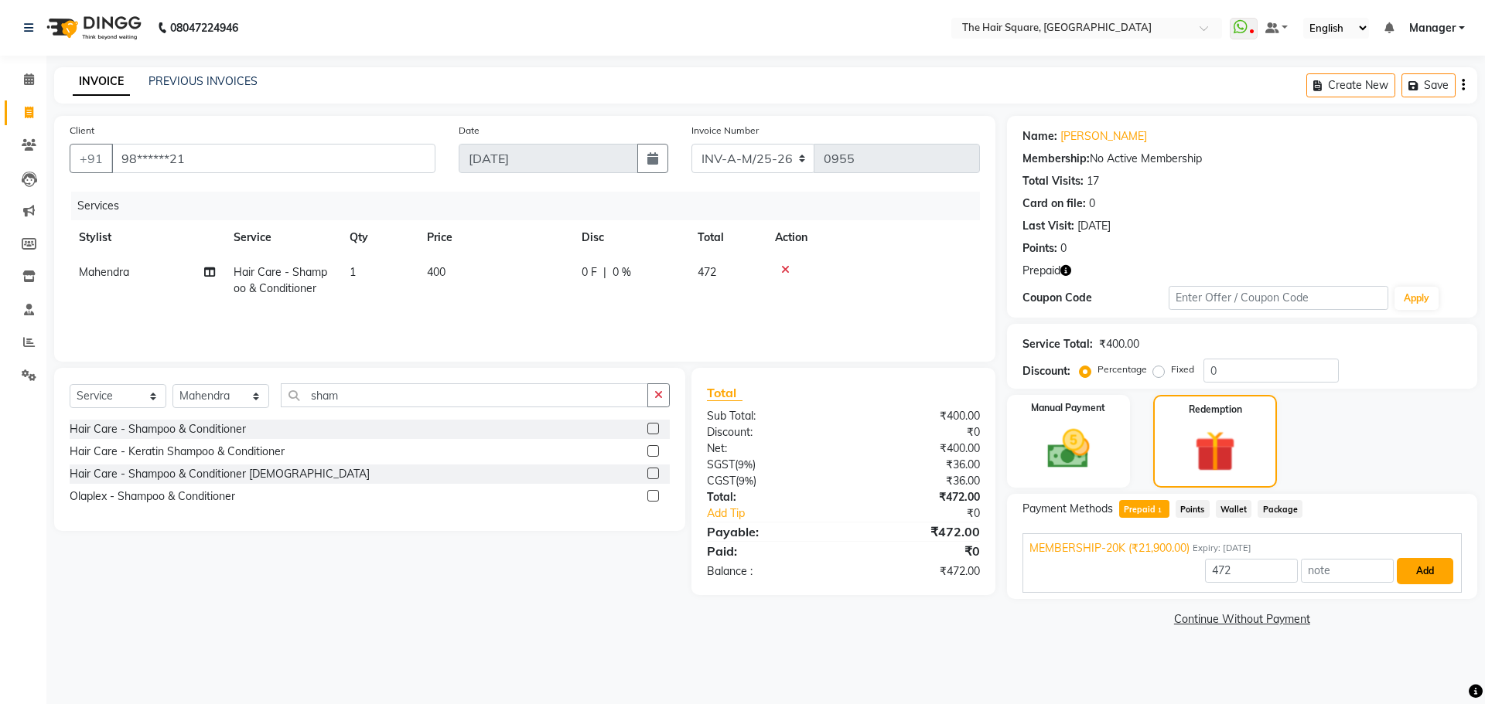
click at [1440, 574] on button "Add" at bounding box center [1425, 571] width 56 height 26
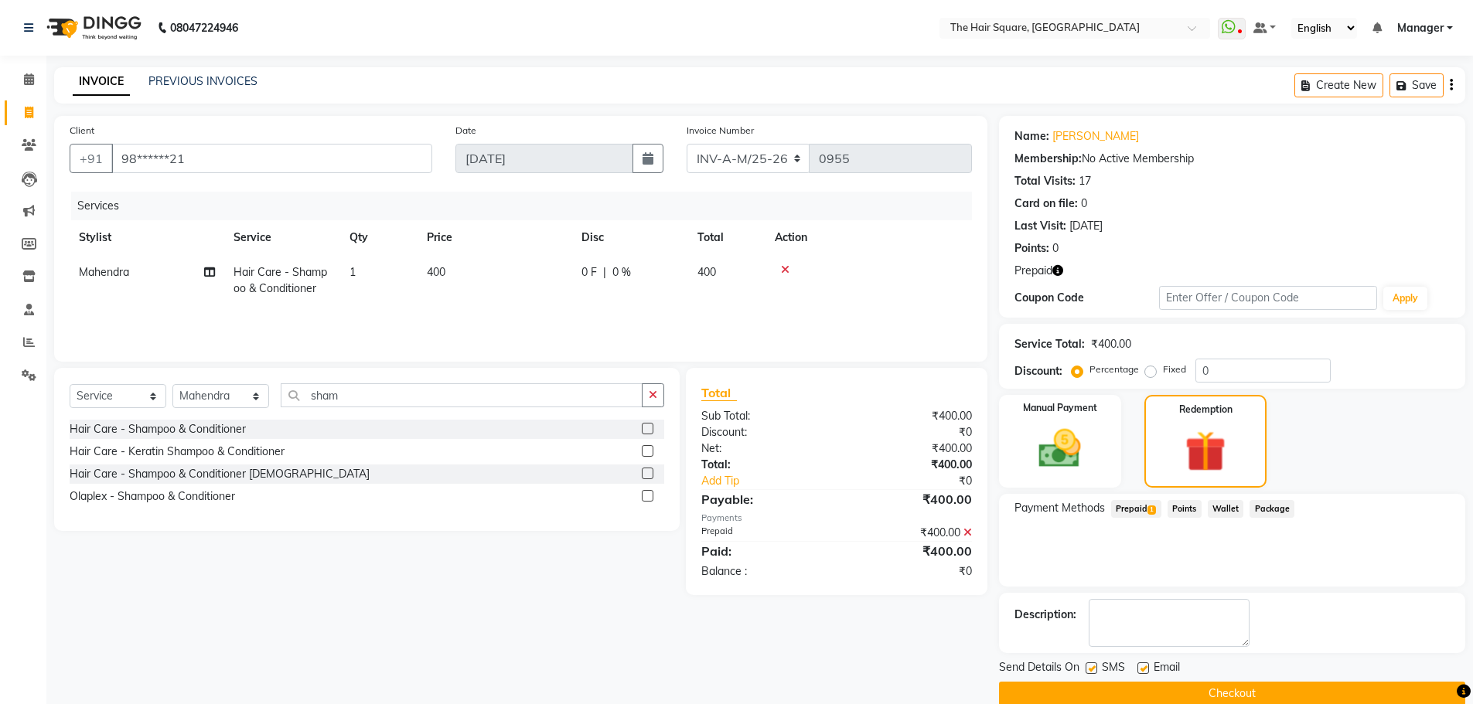
scroll to position [25, 0]
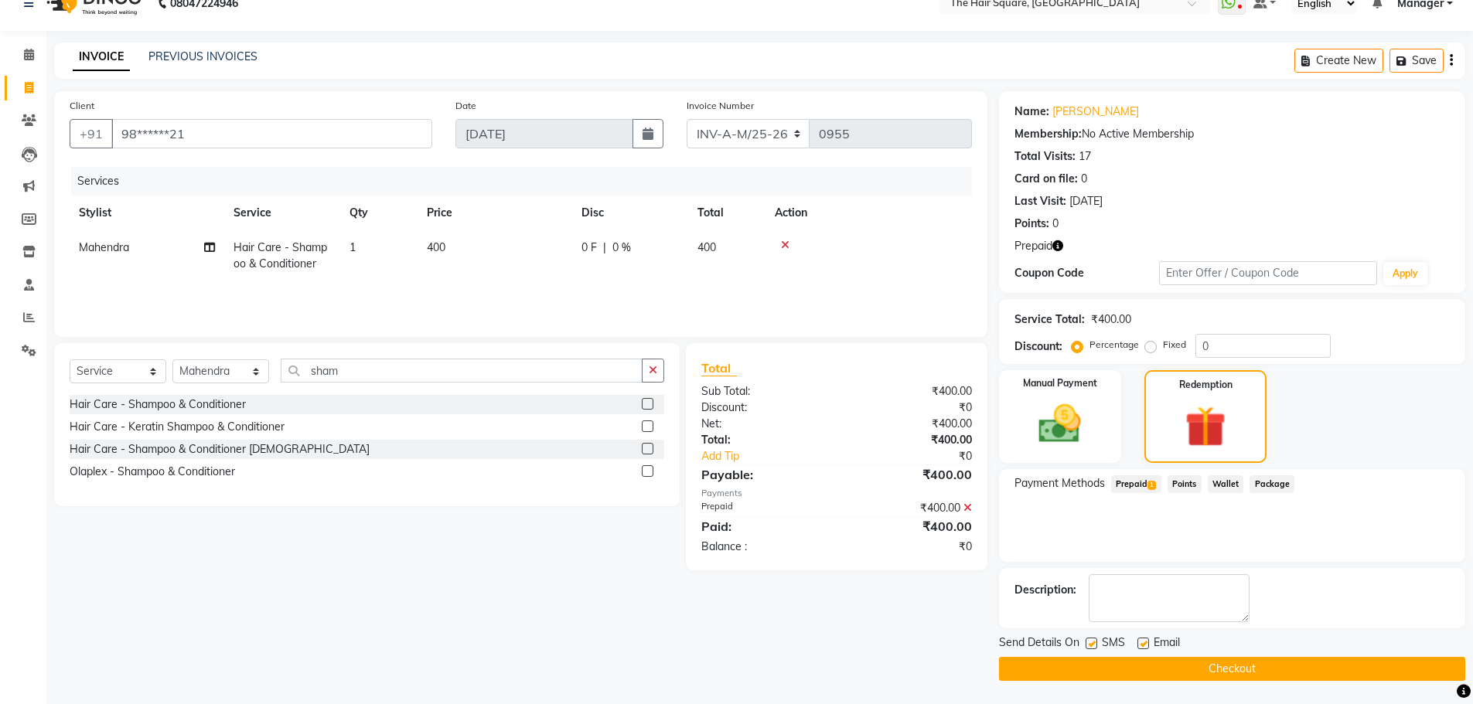
click at [1213, 664] on button "Checkout" at bounding box center [1232, 669] width 466 height 24
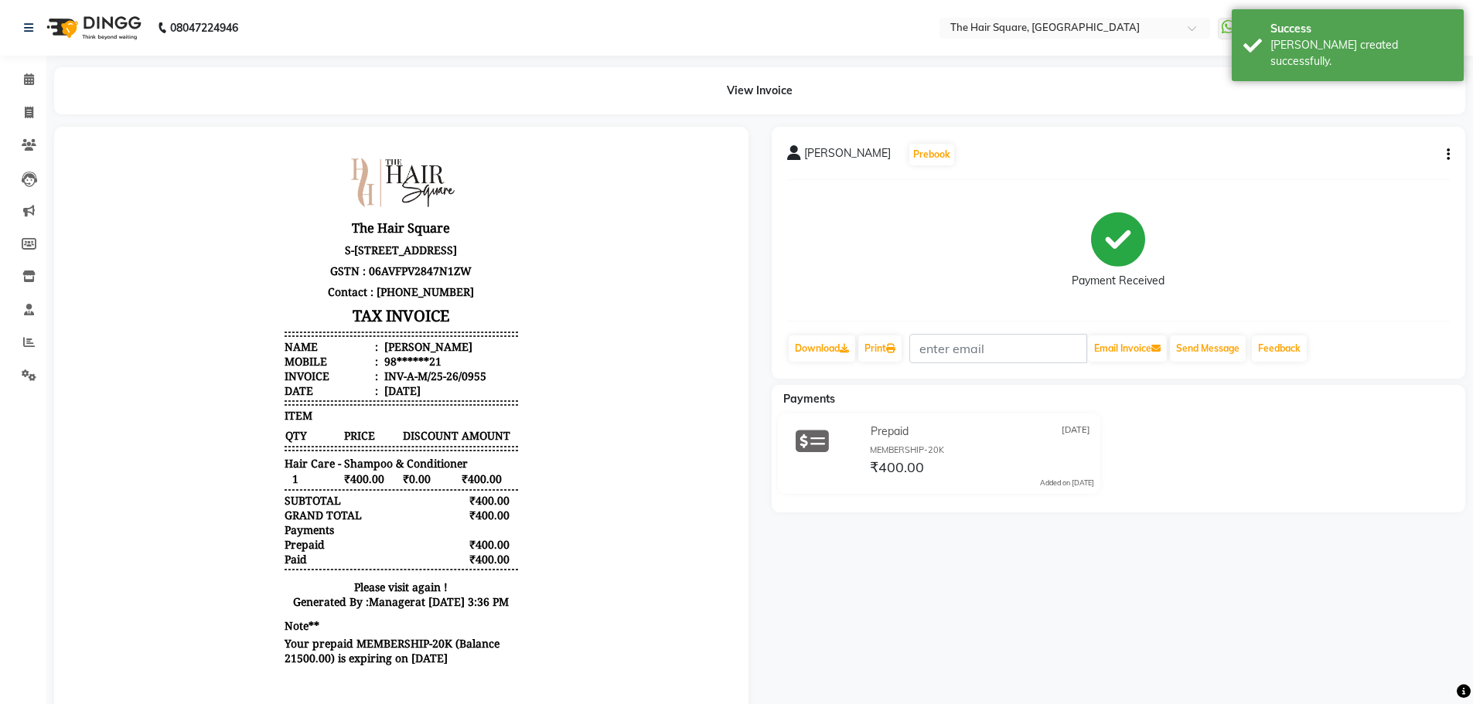
scroll to position [63, 0]
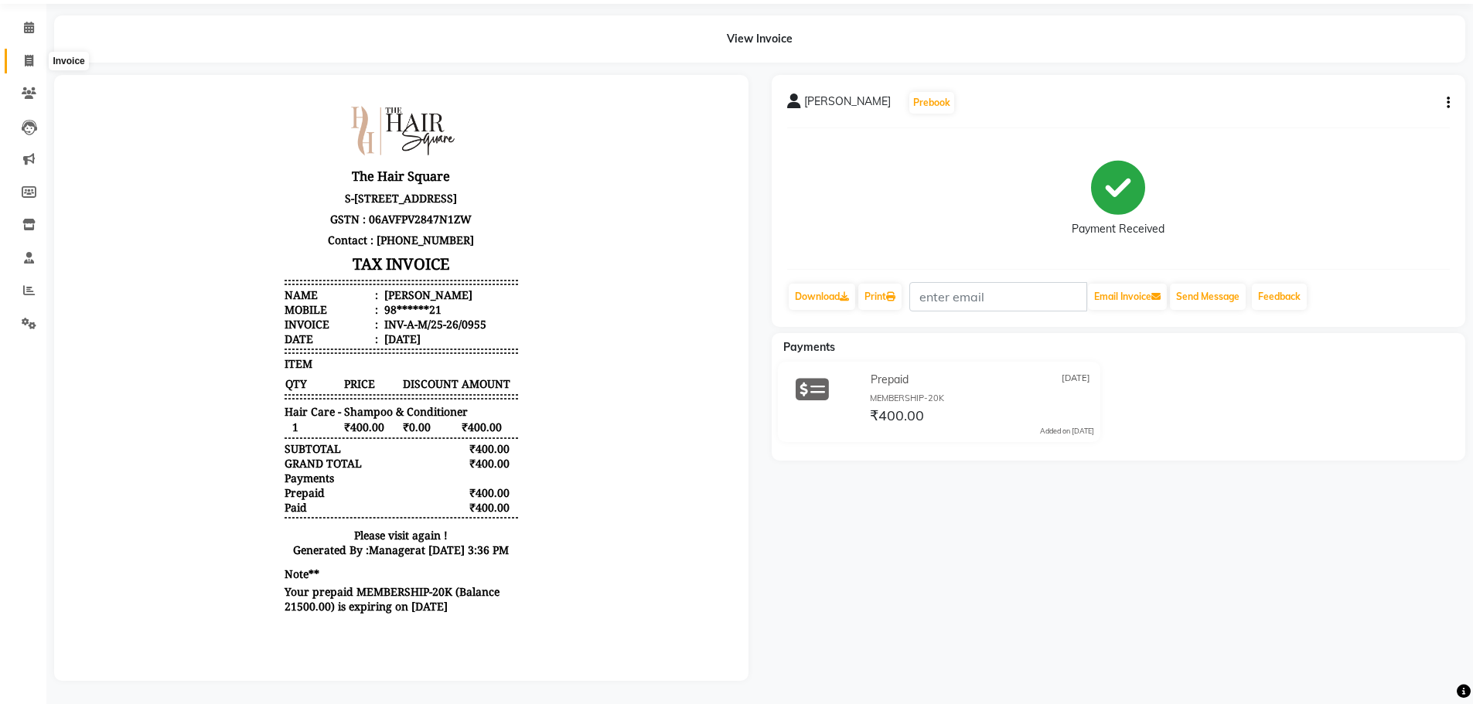
click at [27, 55] on icon at bounding box center [29, 61] width 9 height 12
select select "service"
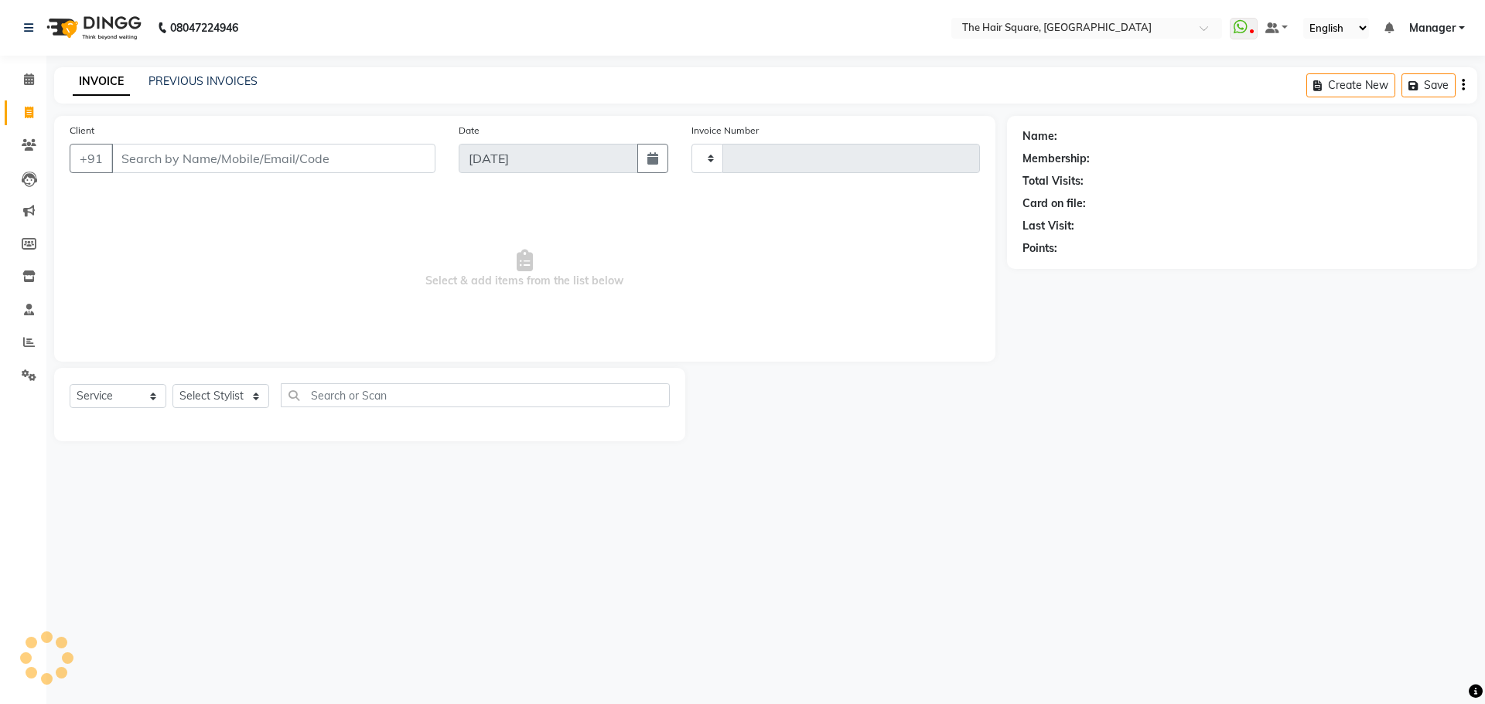
type input "3102"
select select "5768"
type input "9650840178"
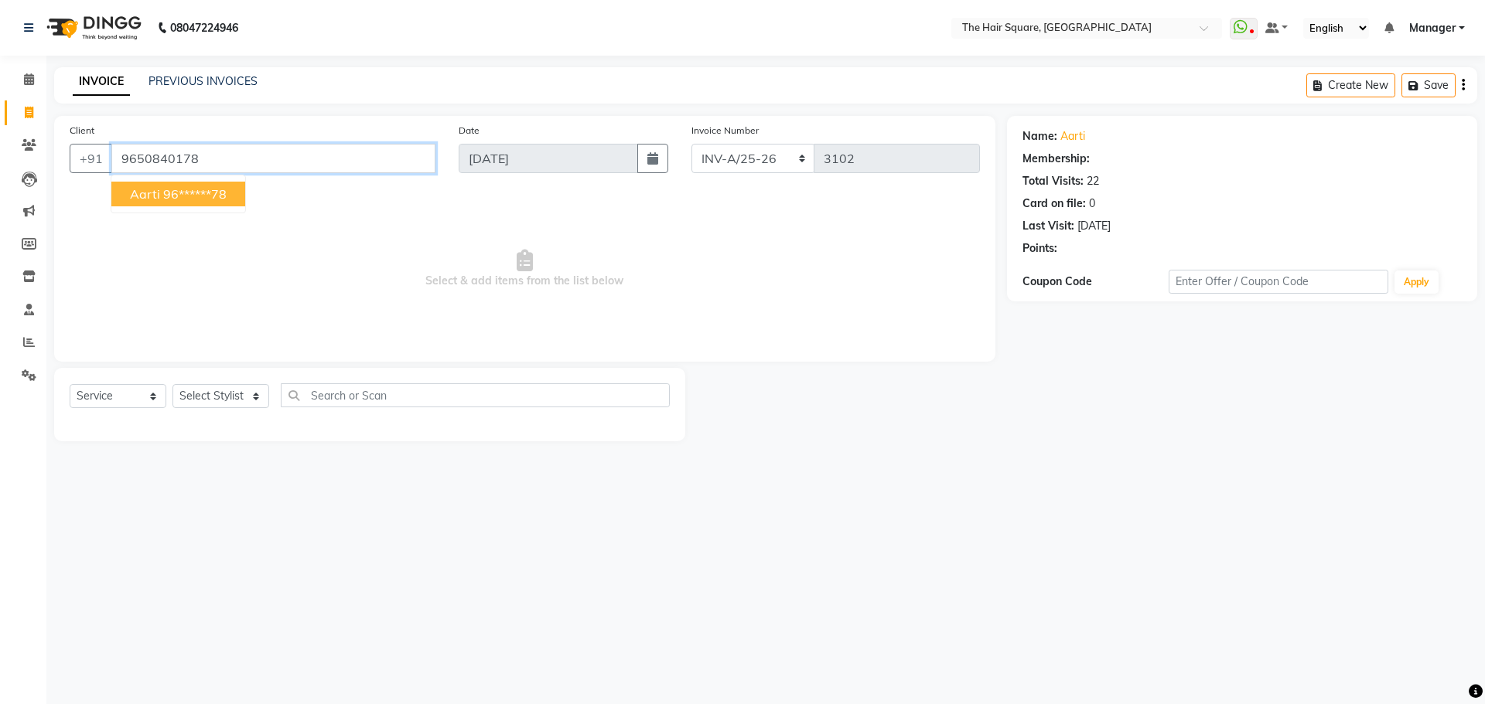
drag, startPoint x: 300, startPoint y: 159, endPoint x: 0, endPoint y: 176, distance: 300.5
click at [0, 176] on app-home "08047224946 Select Location × The Hair Square, [GEOGRAPHIC_DATA] Island WhatsAp…" at bounding box center [742, 232] width 1485 height 465
click at [105, 392] on select "Select Service Product Membership Package Voucher Prepaid Gift Card" at bounding box center [118, 396] width 97 height 24
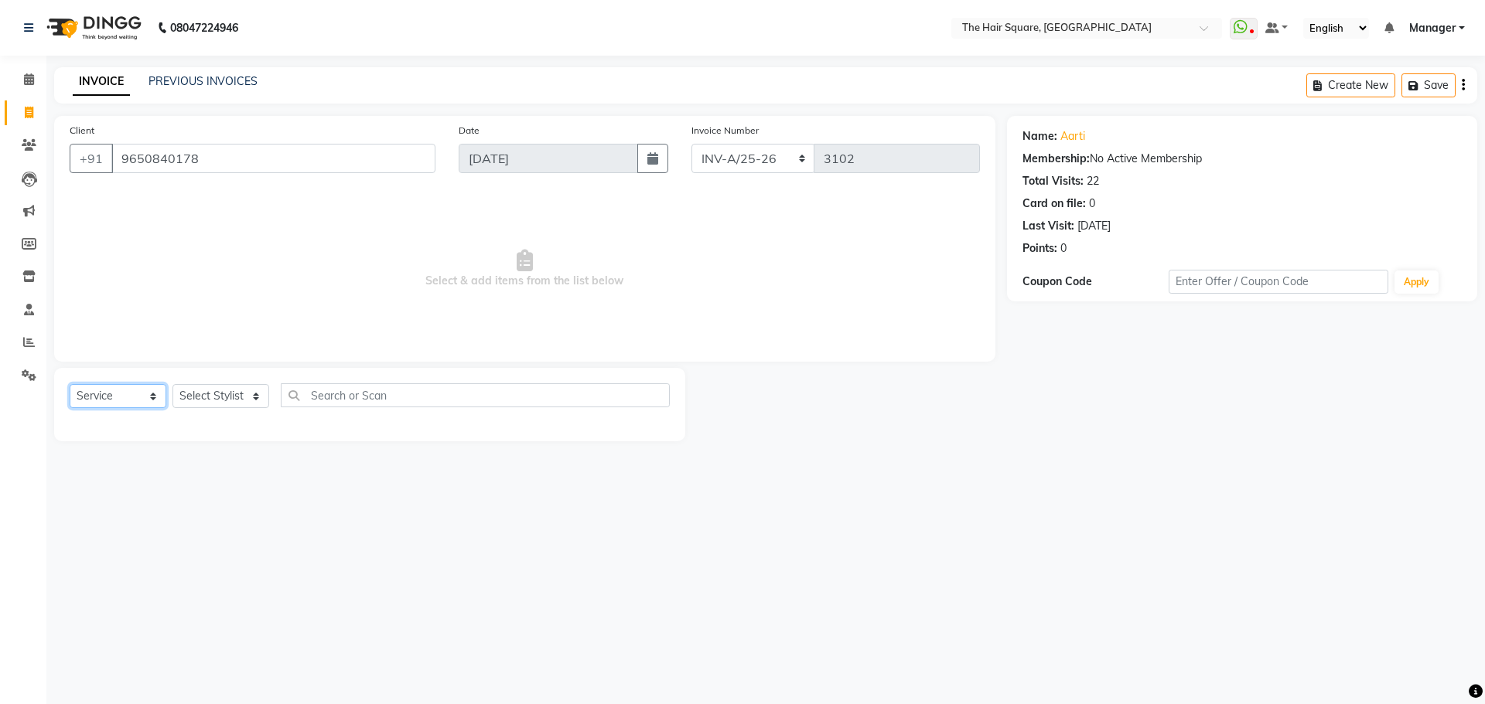
select select "P"
click at [70, 384] on select "Select Service Product Membership Package Voucher Prepaid Gift Card" at bounding box center [118, 396] width 97 height 24
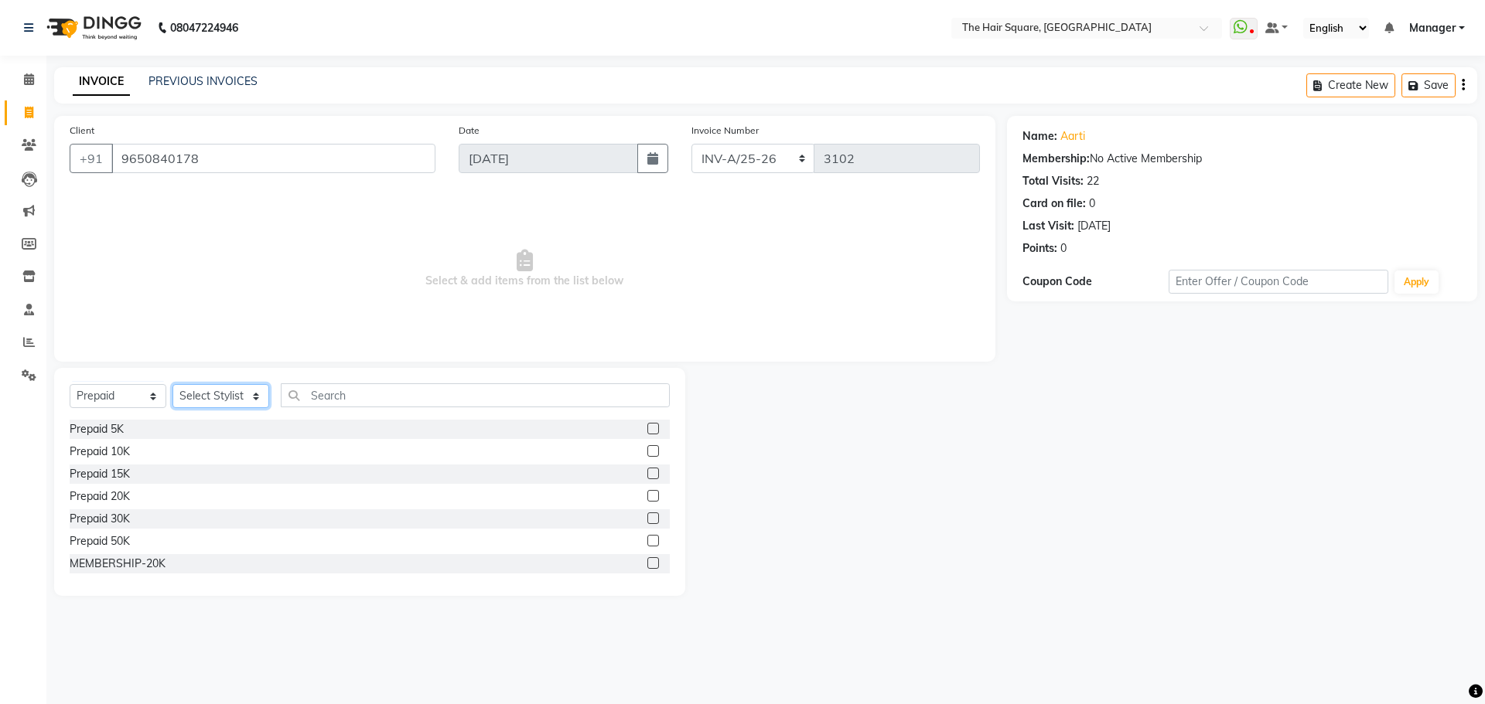
click at [205, 397] on select "Select Stylist Amit [PERSON_NAME] Dev Imran [PERSON_NAME] [PERSON_NAME] Manager…" at bounding box center [220, 396] width 97 height 24
select select "39358"
click at [172, 384] on select "Select Stylist Amit [PERSON_NAME] Dev Imran [PERSON_NAME] [PERSON_NAME] Manager…" at bounding box center [220, 396] width 97 height 24
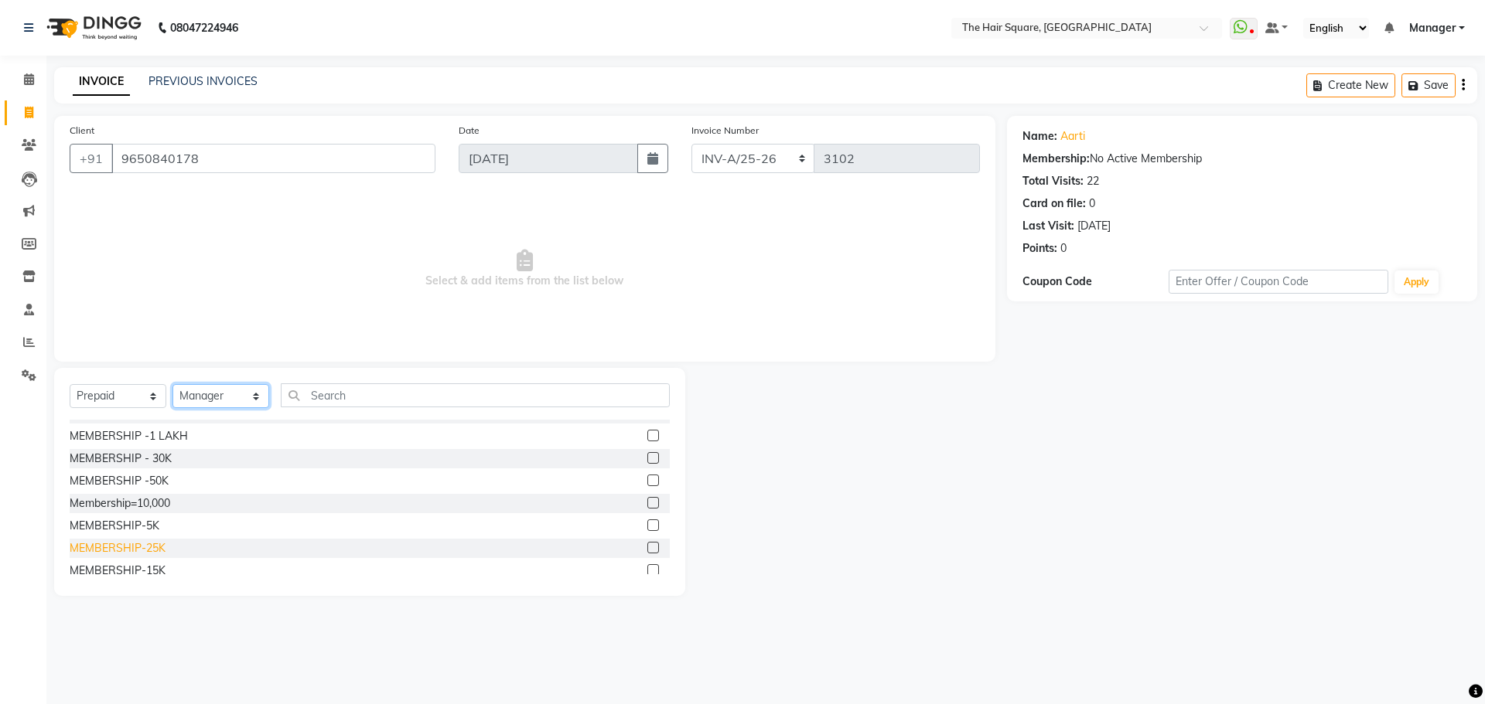
scroll to position [155, 0]
click at [135, 523] on div "MEMBERSHIP-5K" at bounding box center [115, 521] width 90 height 16
checkbox input "false"
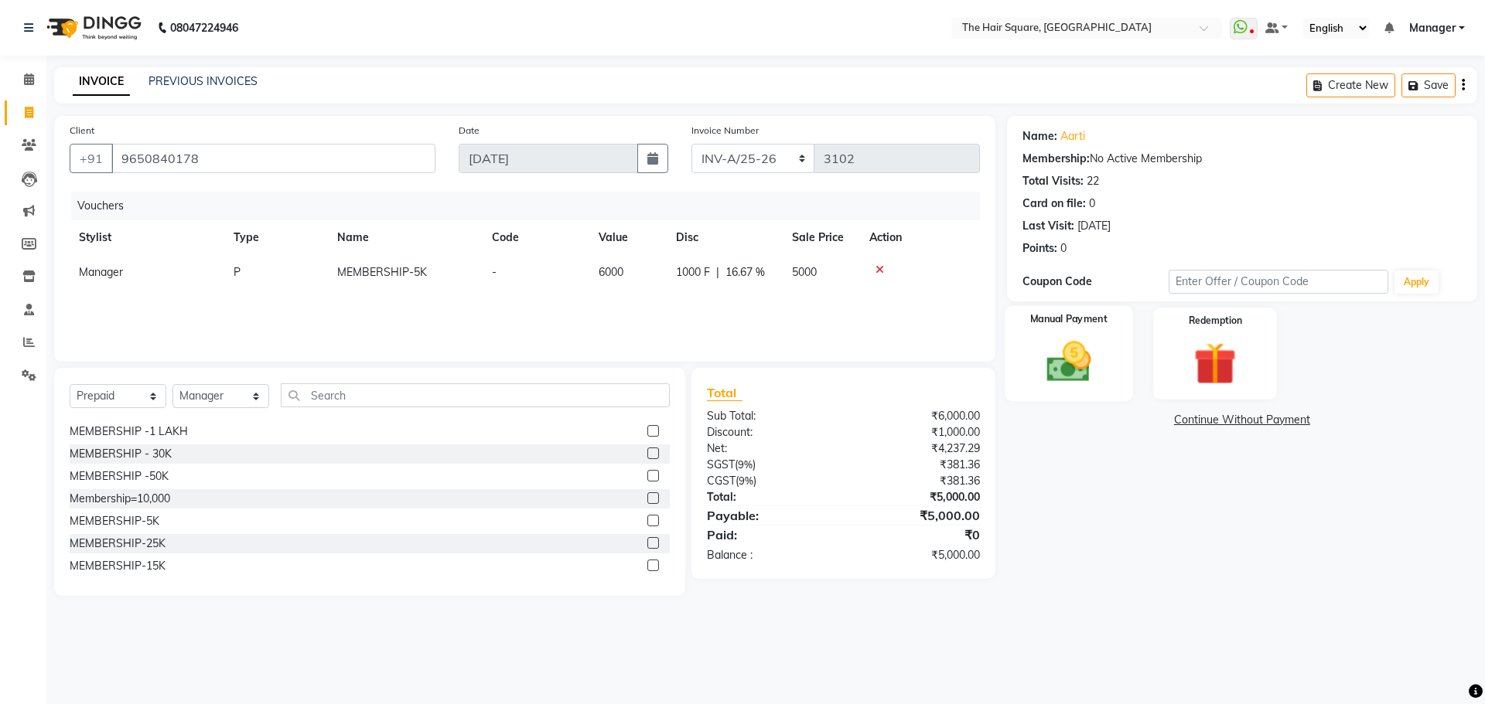
click at [1041, 377] on img at bounding box center [1068, 361] width 72 height 51
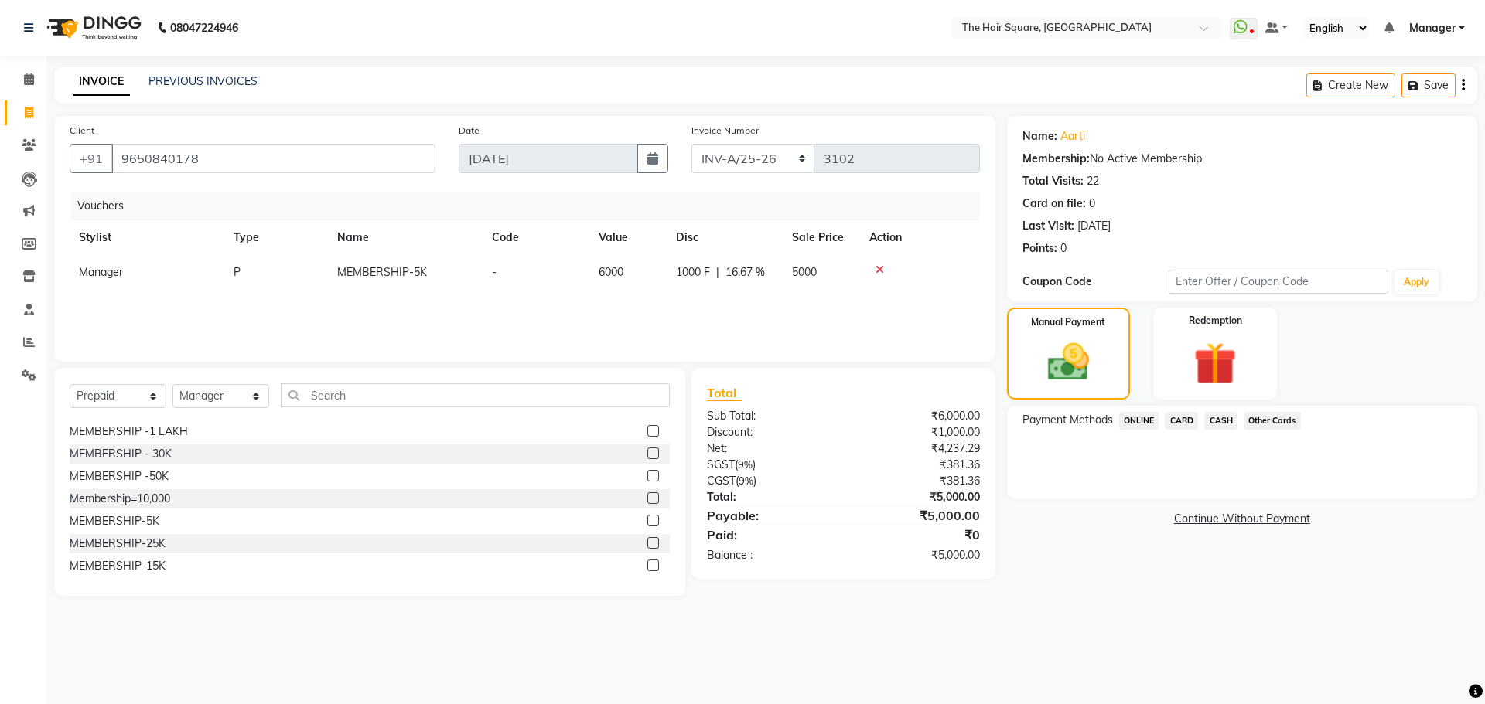
click at [1148, 421] on span "ONLINE" at bounding box center [1139, 421] width 40 height 18
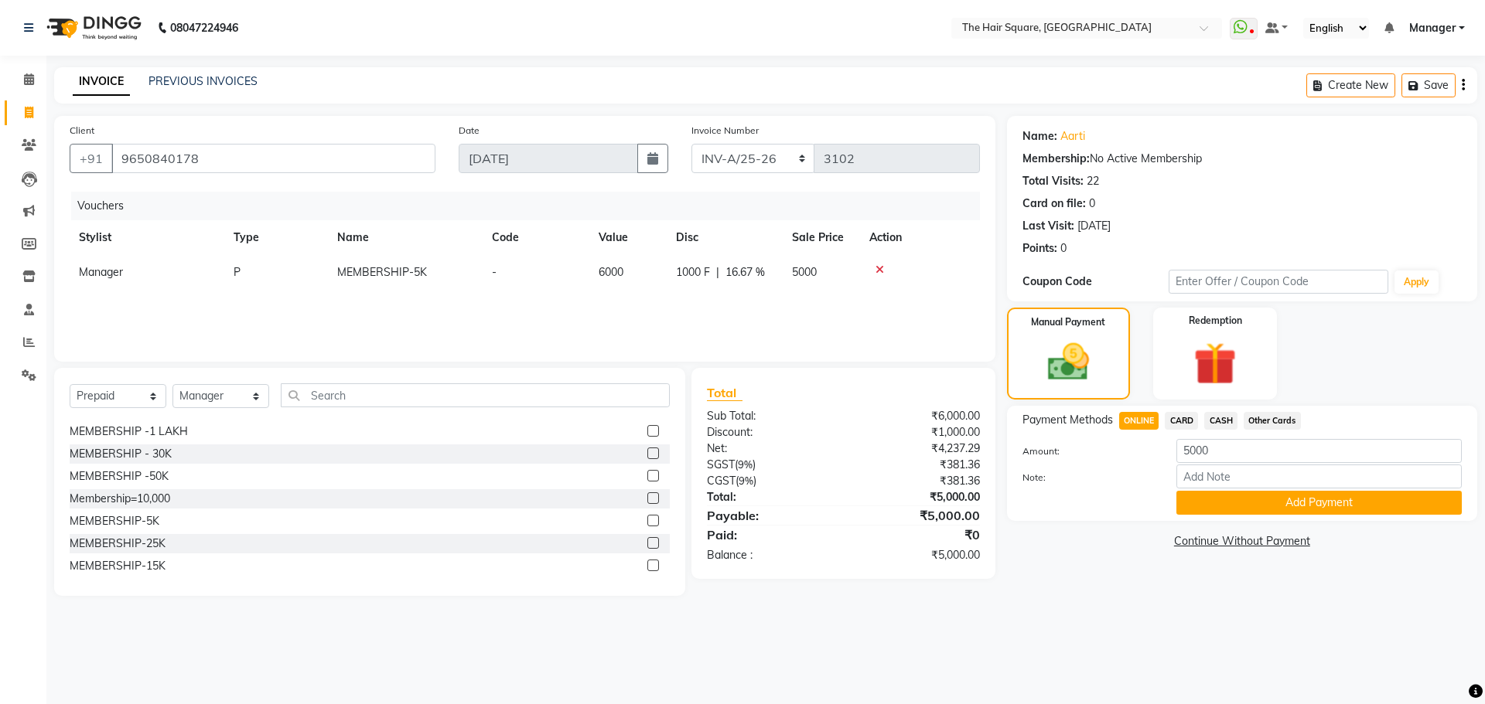
click at [1179, 423] on span "CARD" at bounding box center [1181, 421] width 33 height 18
click at [1218, 511] on button "Add Payment" at bounding box center [1318, 503] width 285 height 24
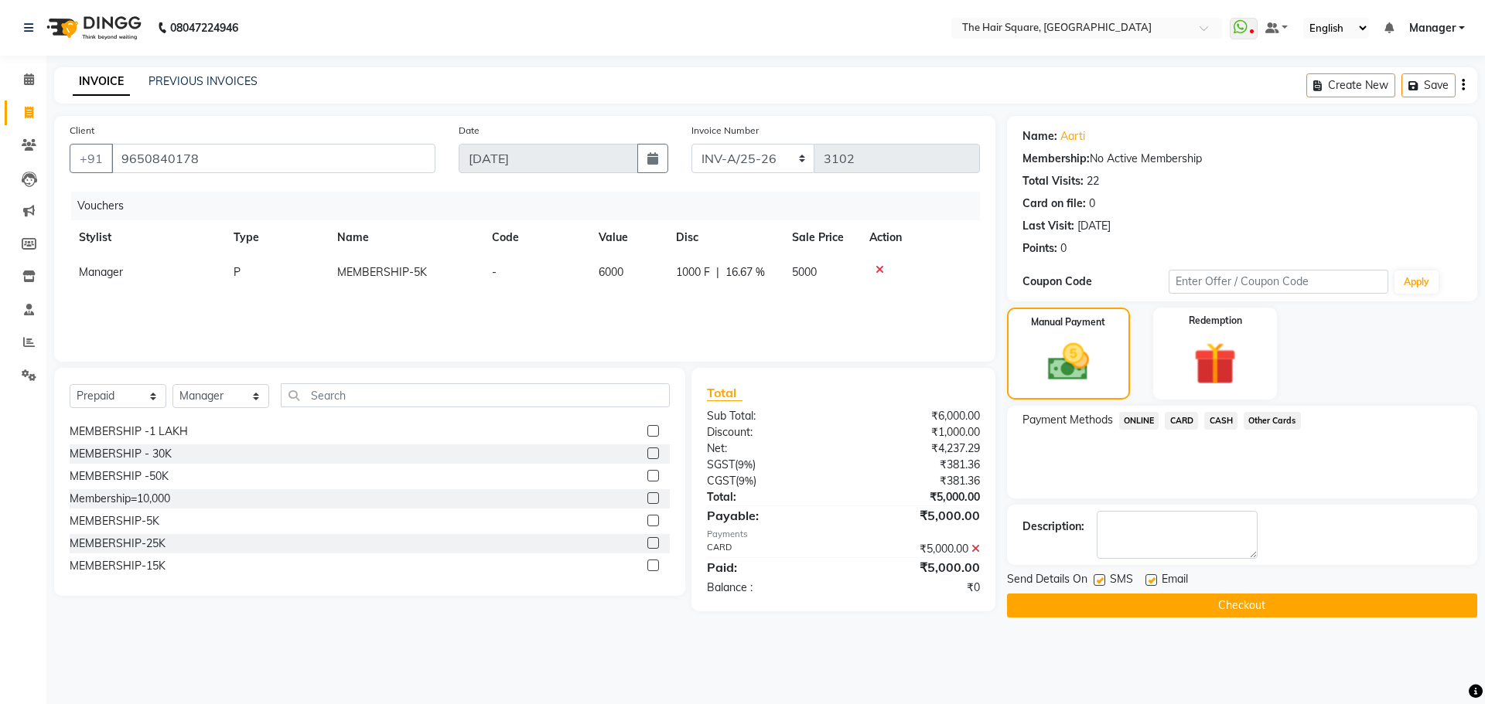
click at [1100, 605] on button "Checkout" at bounding box center [1242, 606] width 470 height 24
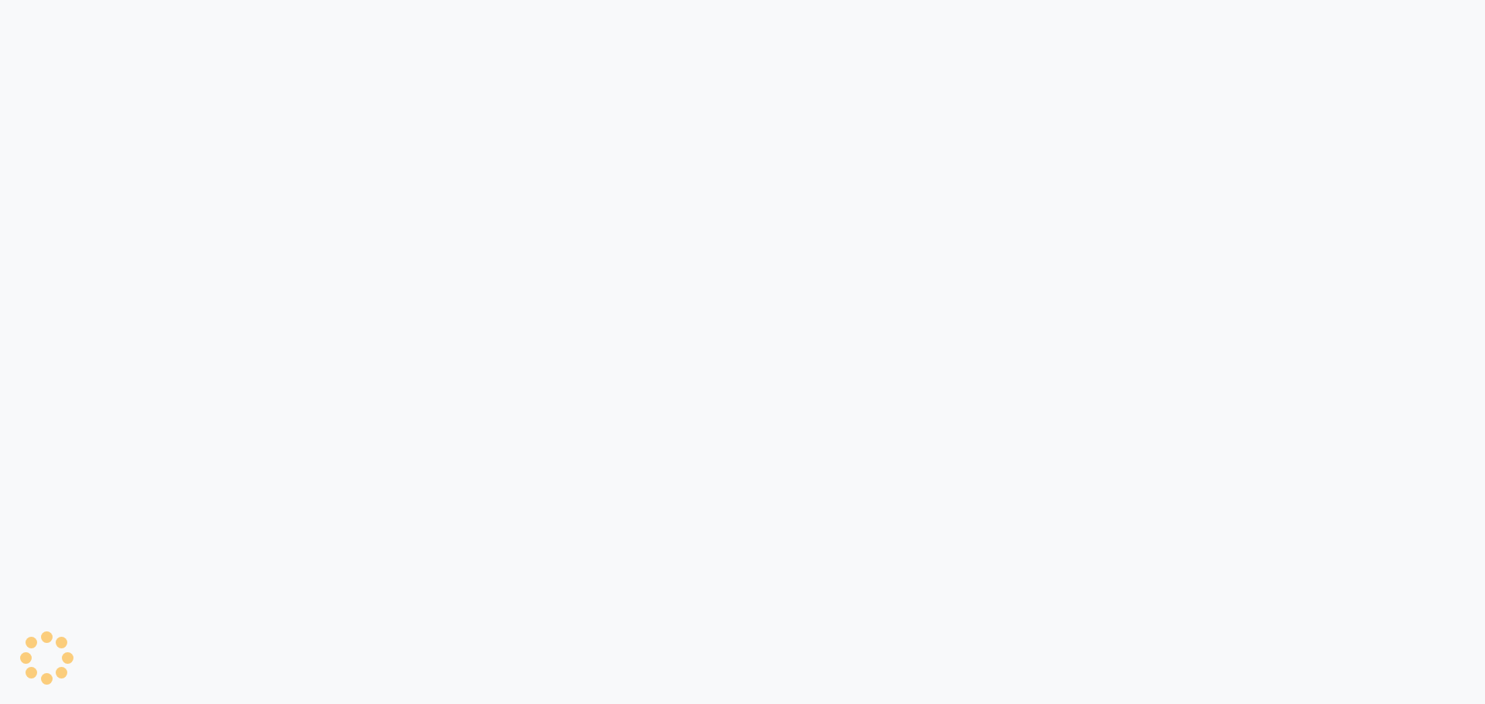
select select "5768"
select select "service"
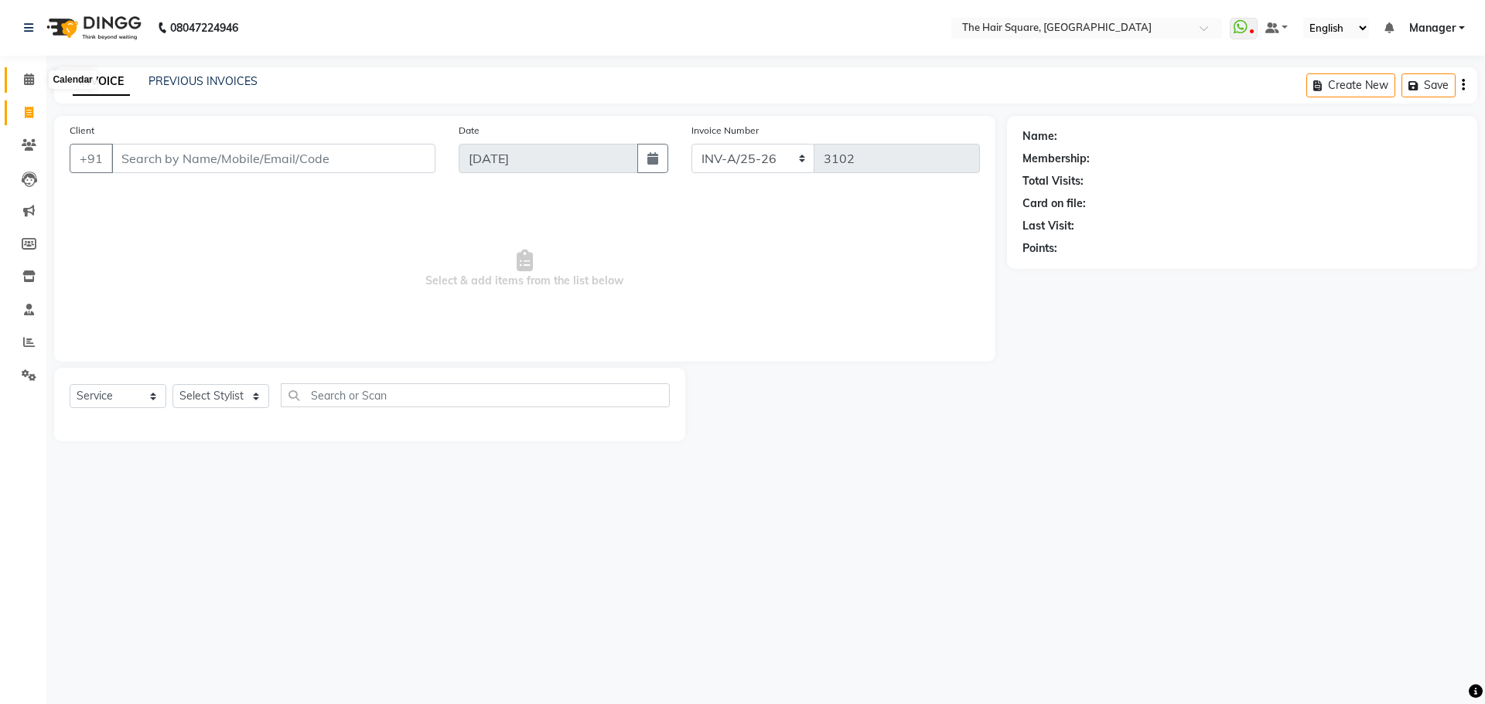
click at [17, 80] on span at bounding box center [28, 80] width 27 height 18
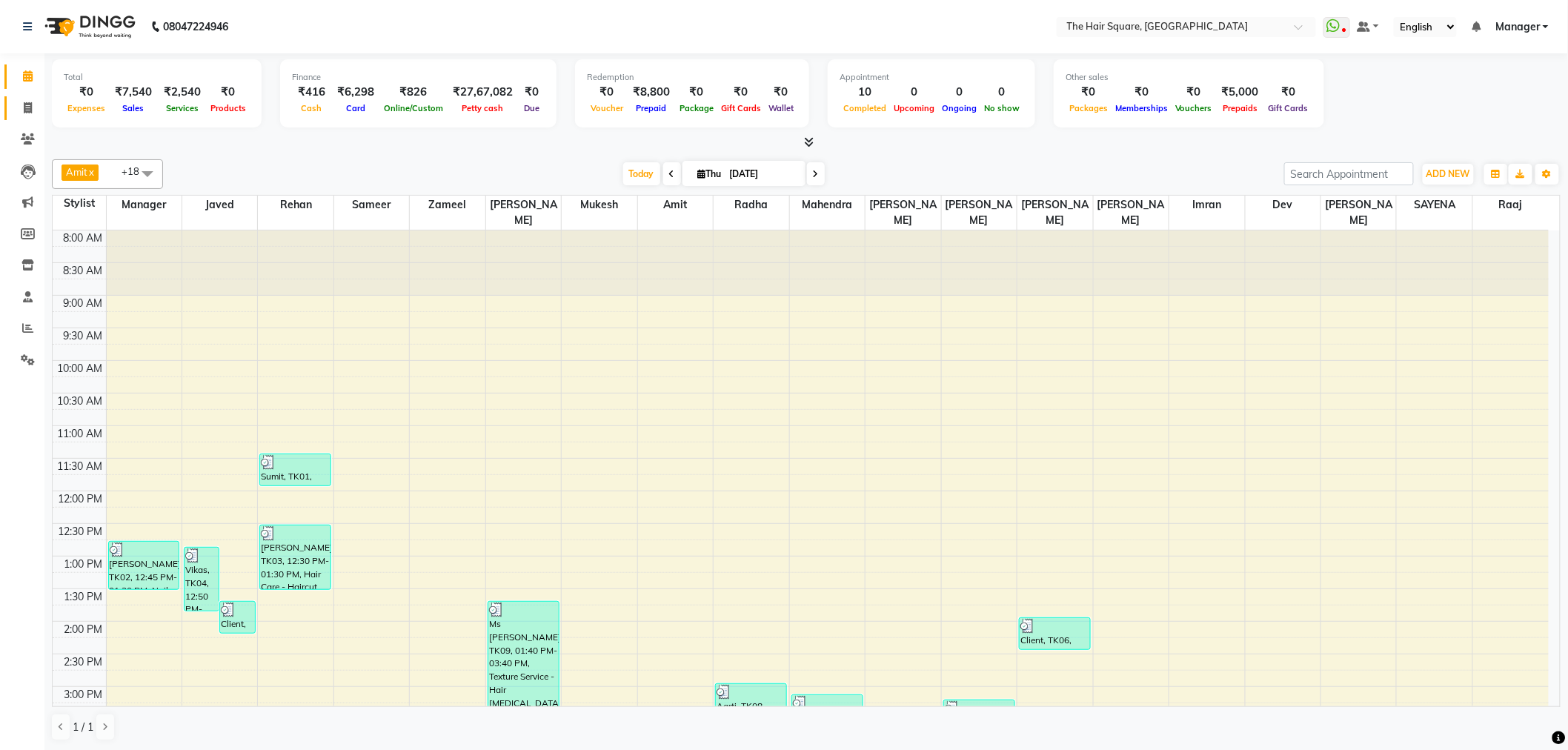
click at [37, 99] on link "Invoice" at bounding box center [22, 109] width 35 height 25
select select "service"
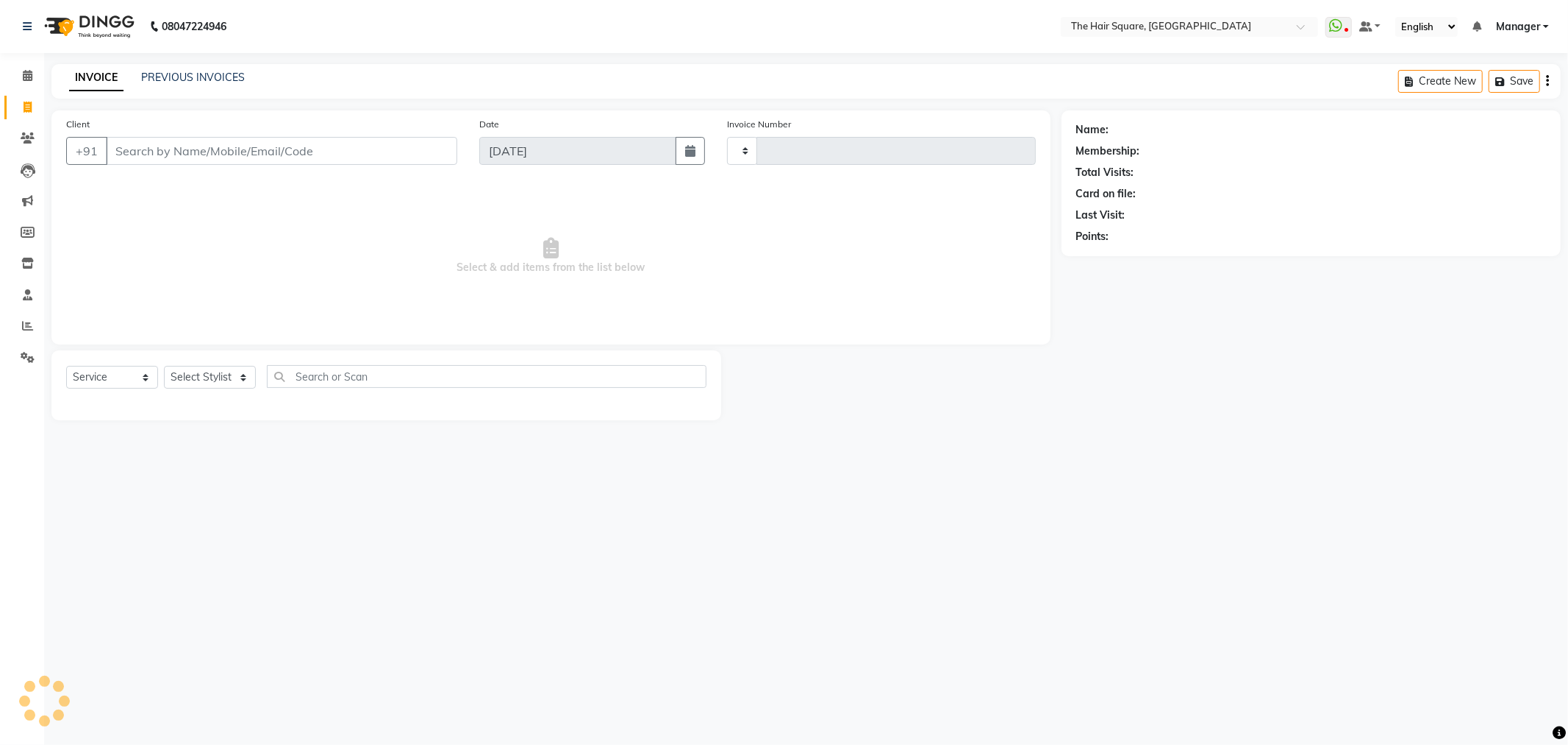
type input "3103"
select select "5768"
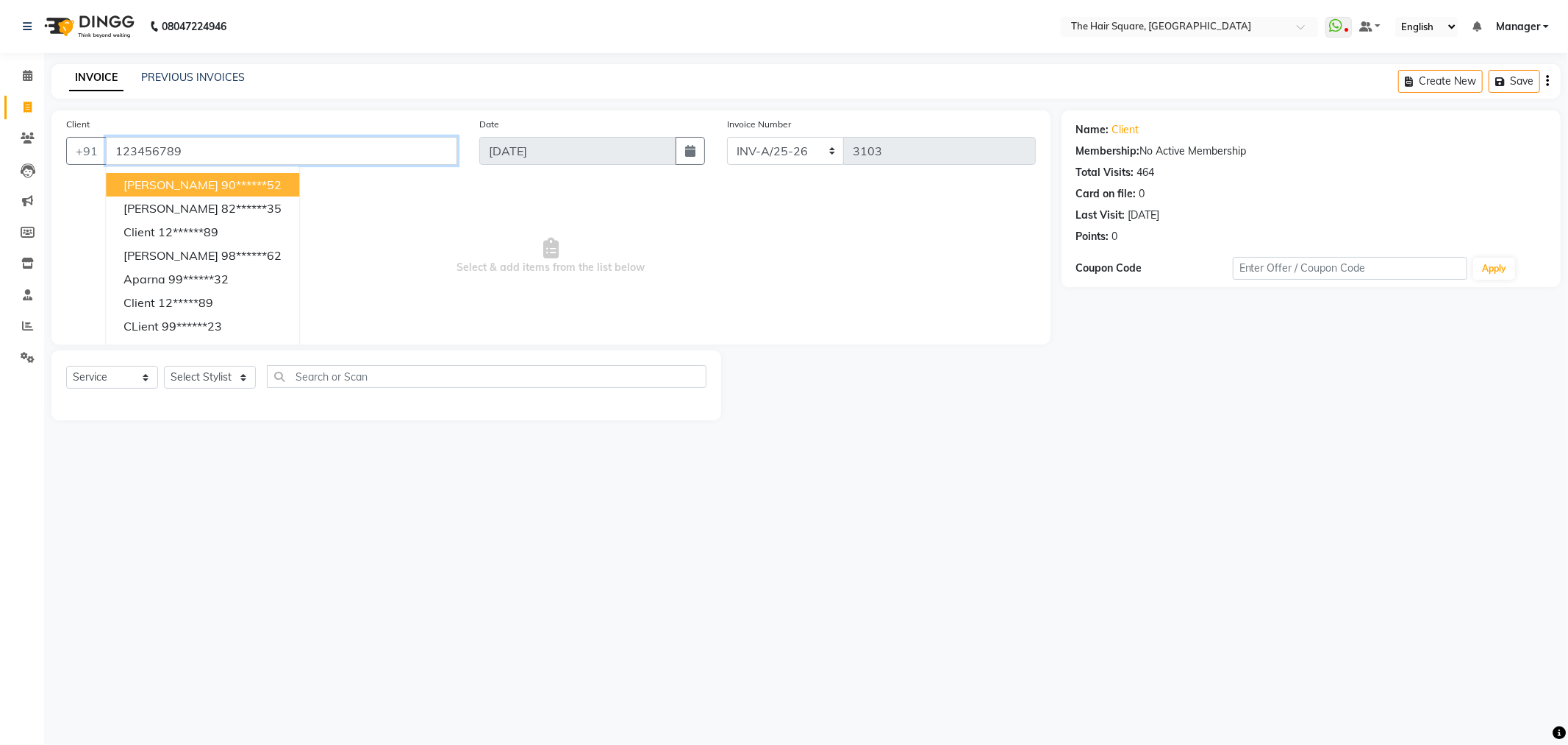
drag, startPoint x: 258, startPoint y: 149, endPoint x: 0, endPoint y: 183, distance: 260.2
click at [0, 175] on app-home "08047224946 Select Location × The Hair Square, Ambience Island WhatsApp Status …" at bounding box center [784, 221] width 1568 height 442
click at [171, 179] on ngb-highlight "12******89" at bounding box center [187, 184] width 60 height 14
type input "12******89"
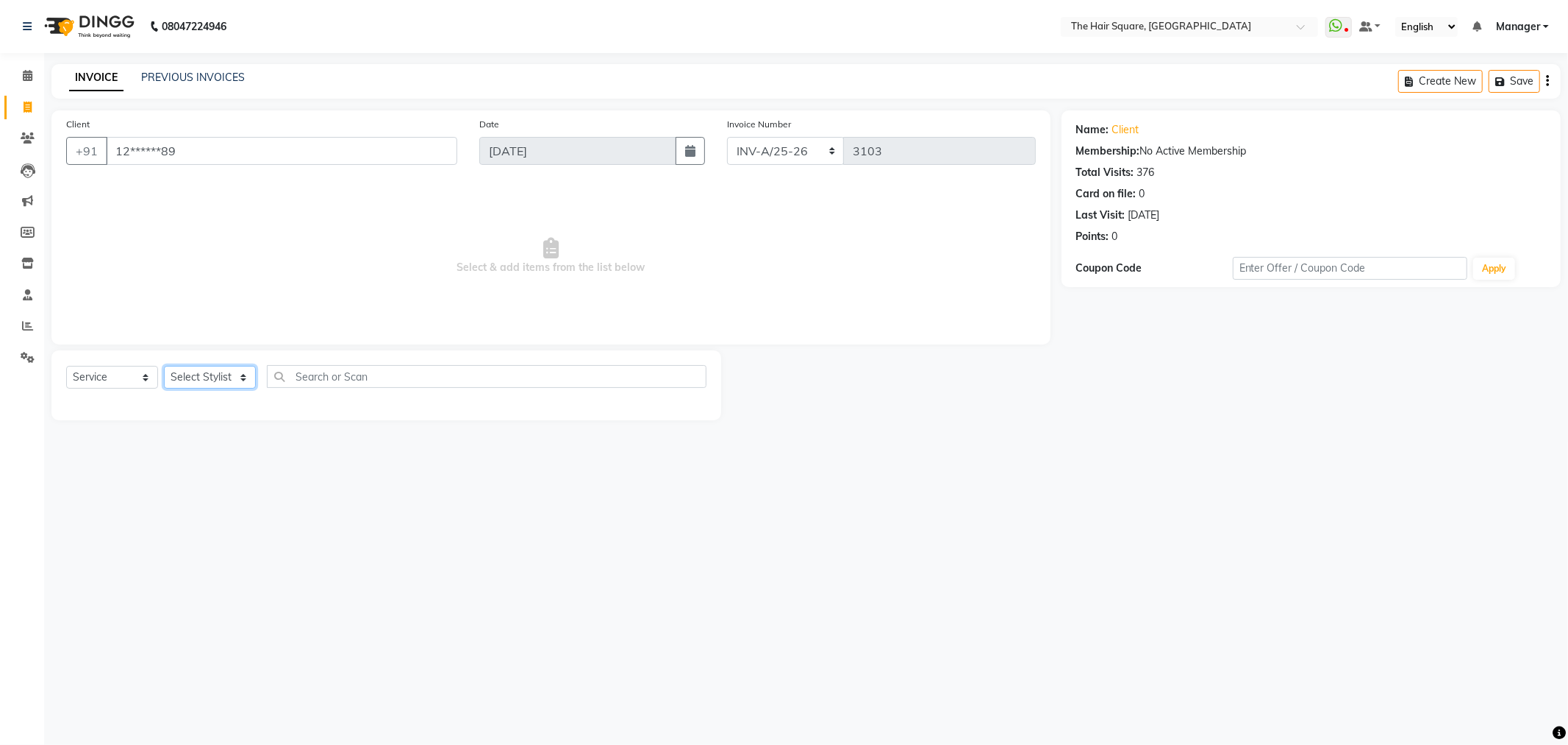
click at [223, 383] on select "Select Stylist Amit [PERSON_NAME] Dev Imran [PERSON_NAME] [PERSON_NAME] Manager…" at bounding box center [209, 377] width 92 height 23
select select "39370"
click at [164, 366] on select "Select Stylist Amit [PERSON_NAME] Dev Imran [PERSON_NAME] [PERSON_NAME] Manager…" at bounding box center [209, 377] width 92 height 23
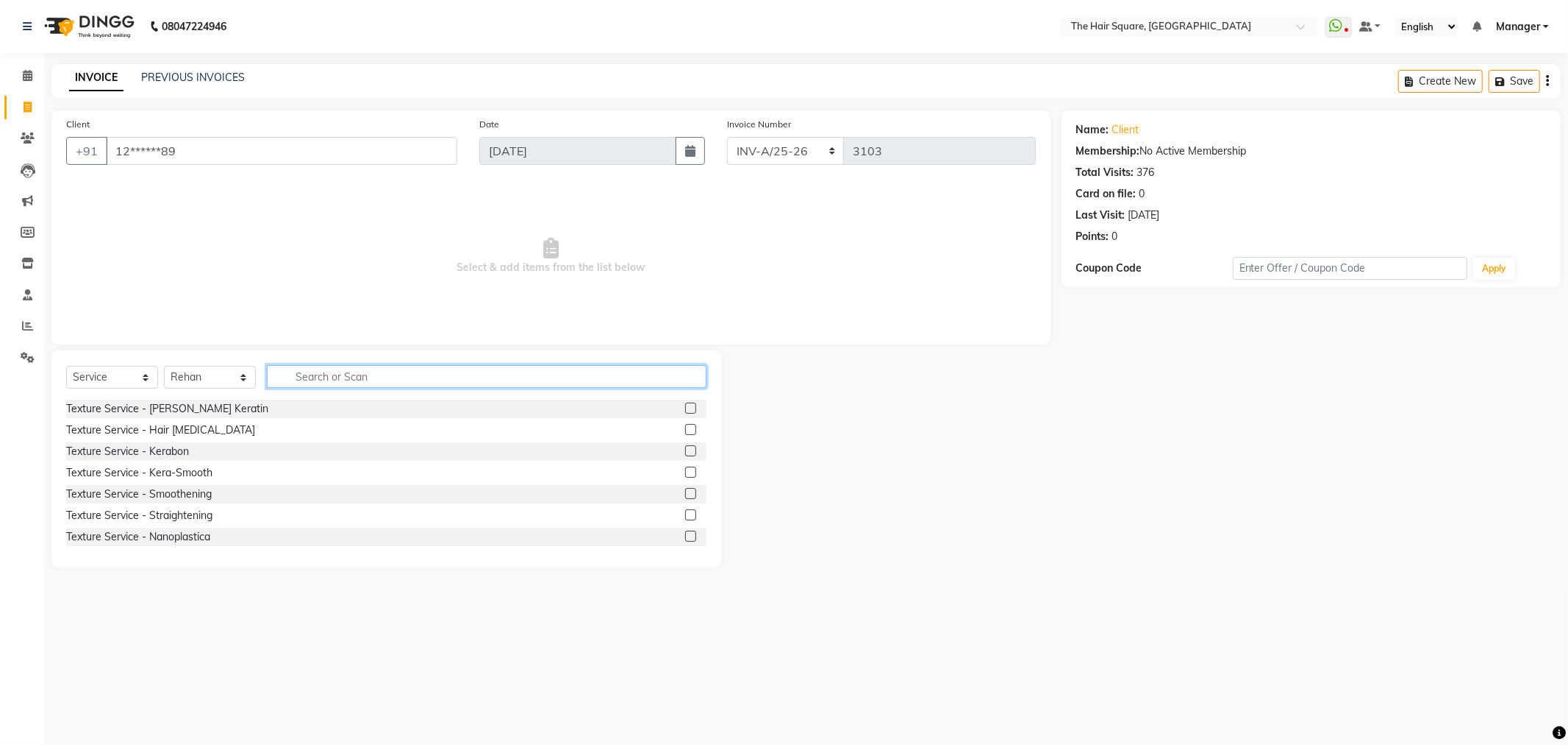
click at [336, 371] on input "text" at bounding box center [487, 377] width 439 height 23
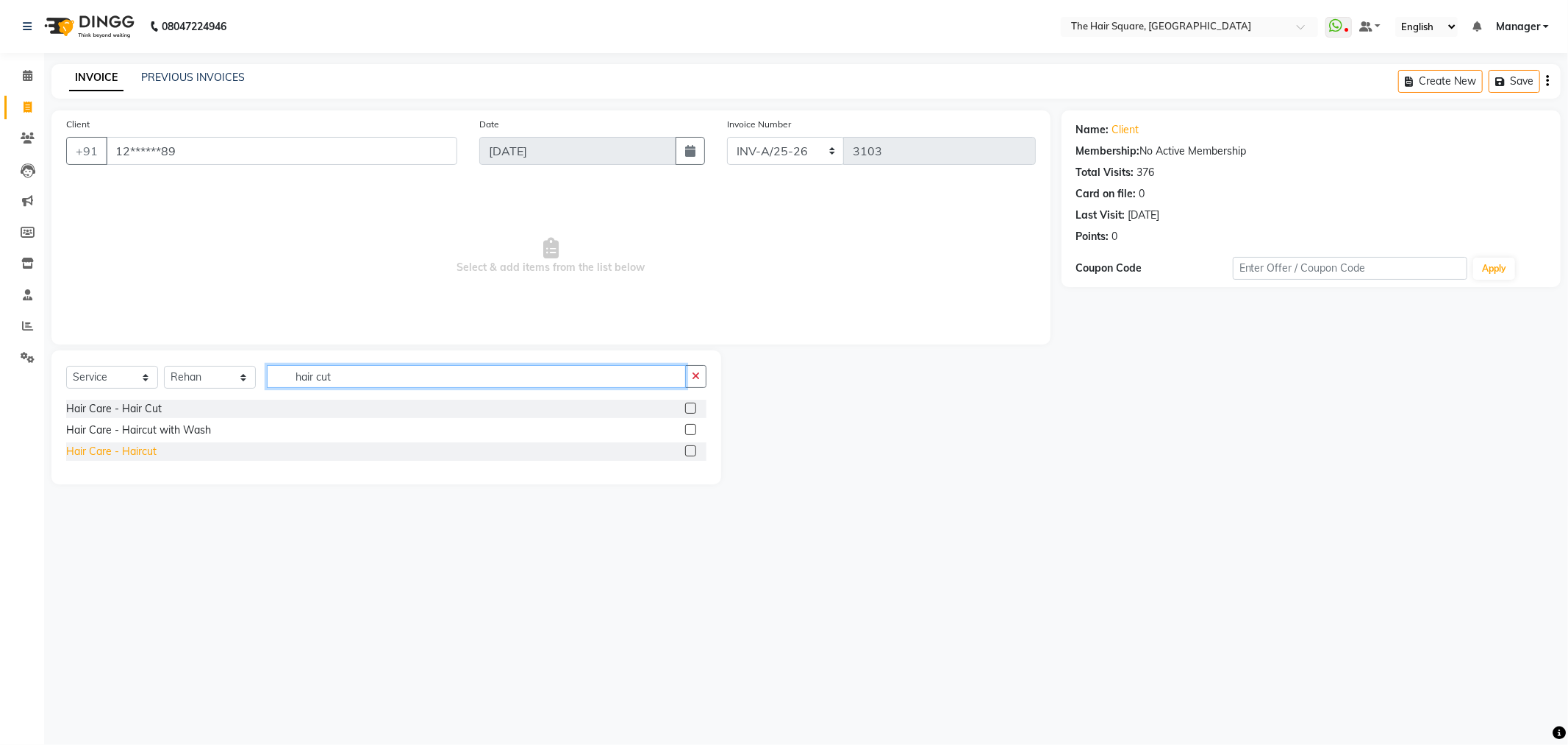
type input "hair cut"
click at [107, 455] on div "Hair Care - Haircut" at bounding box center [111, 451] width 90 height 15
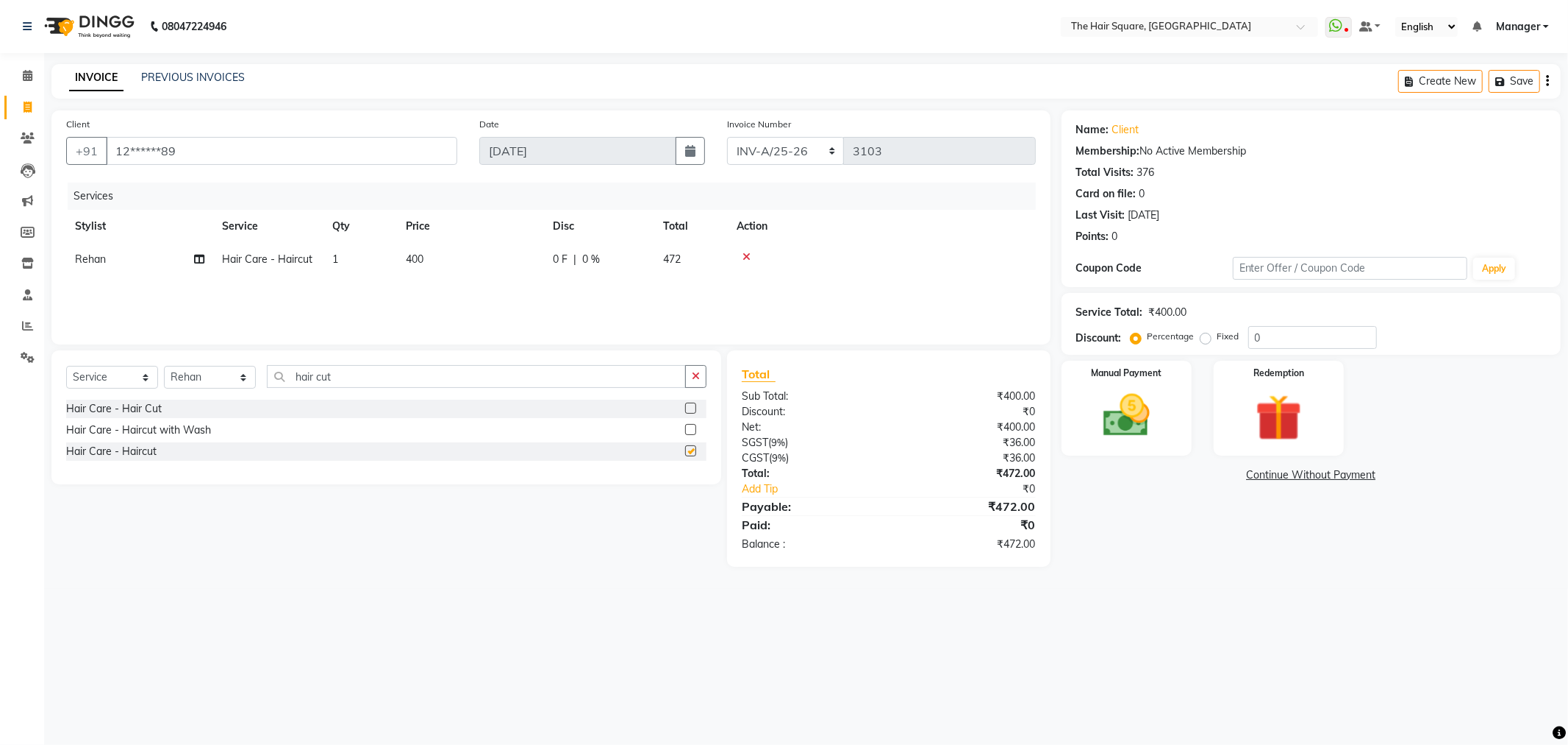
checkbox input "false"
drag, startPoint x: 369, startPoint y: 370, endPoint x: 44, endPoint y: 377, distance: 325.1
click at [44, 377] on div "Select Service Product Membership Package Voucher Prepaid Gift Card Select Styl…" at bounding box center [381, 458] width 681 height 216
type input "beard"
click at [116, 434] on div "Hair Care - [PERSON_NAME] Styling" at bounding box center [153, 430] width 173 height 15
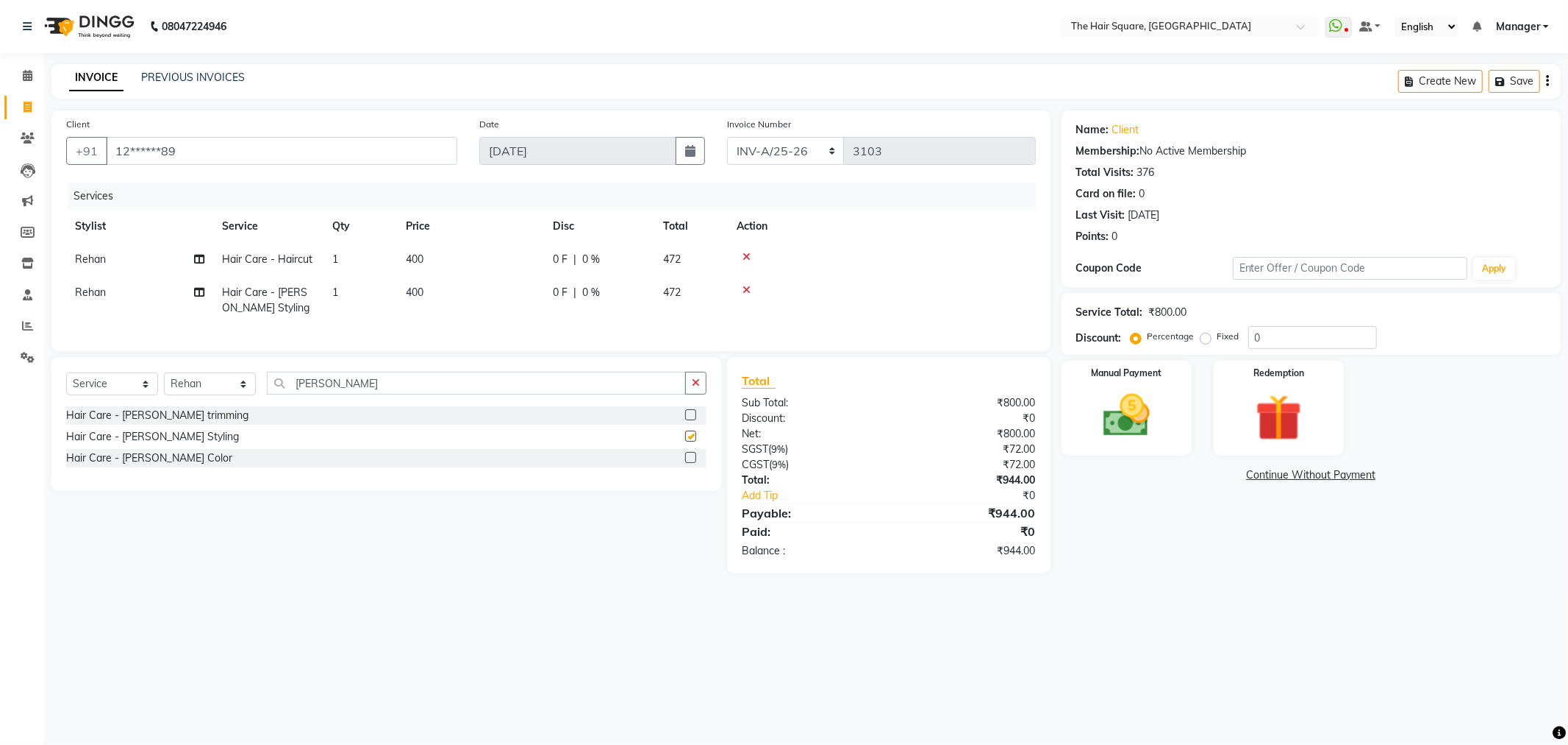
checkbox input "false"
click at [1167, 405] on div "Manual Payment" at bounding box center [1127, 408] width 135 height 99
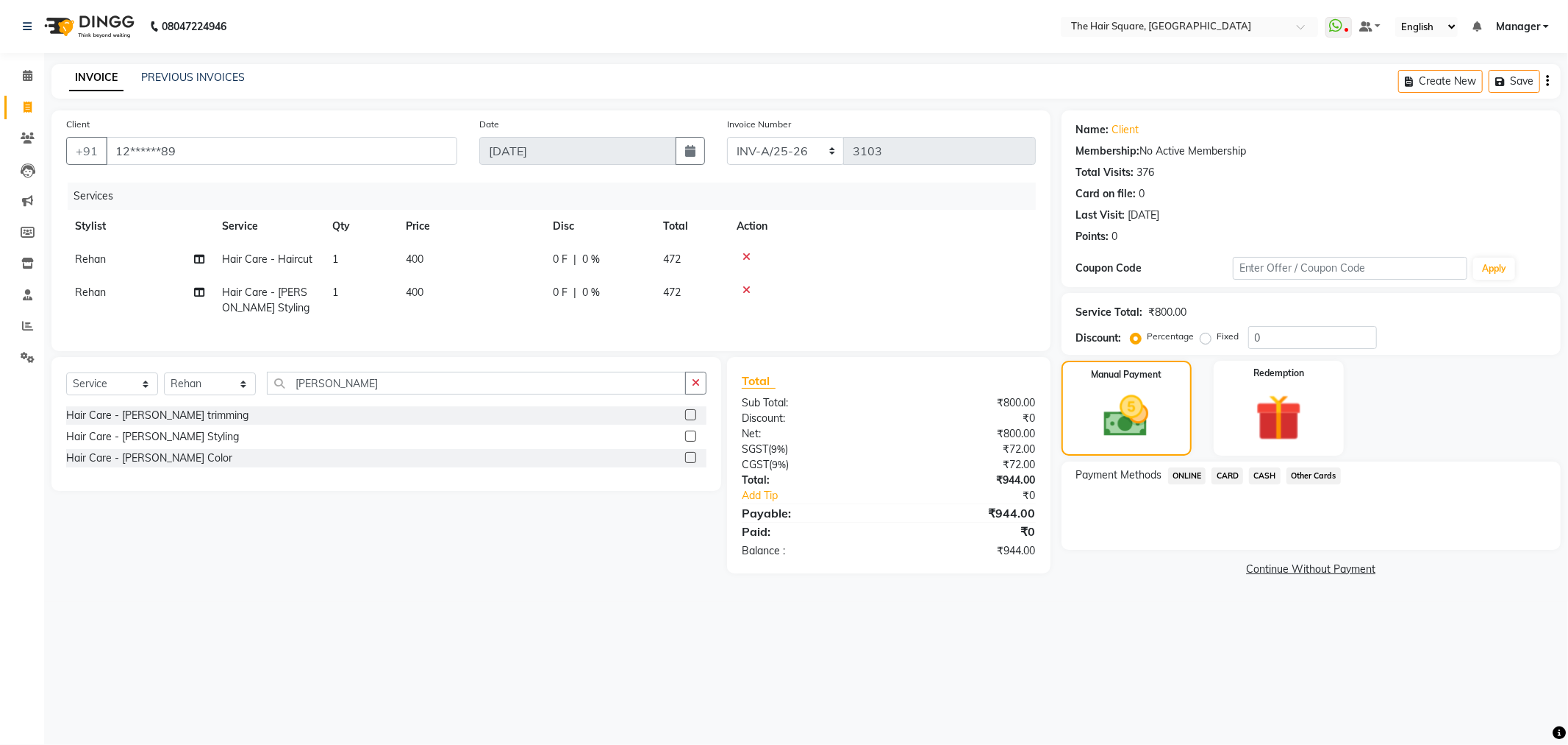
click at [1173, 468] on span "ONLINE" at bounding box center [1188, 476] width 38 height 17
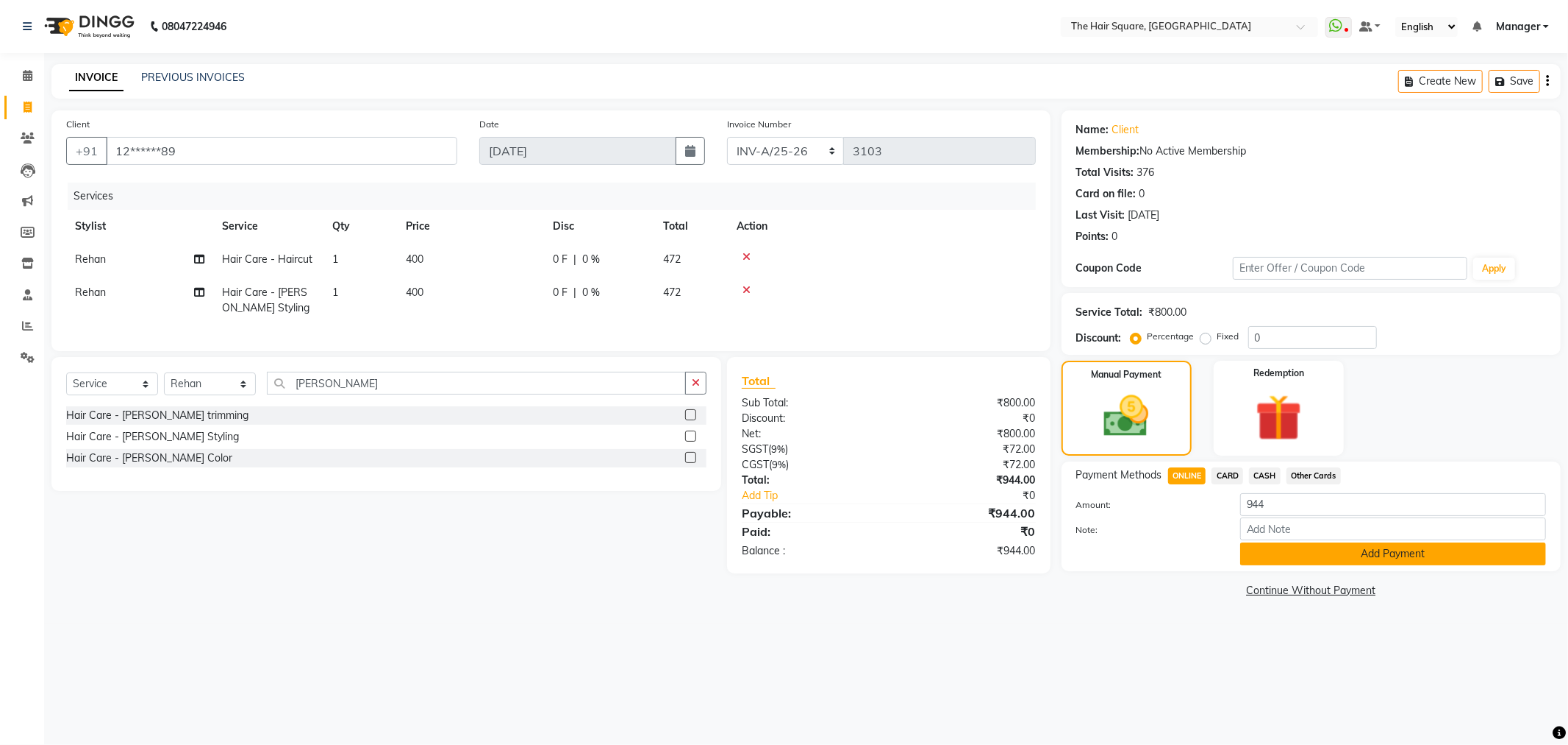
click at [1296, 555] on button "Add Payment" at bounding box center [1394, 554] width 306 height 23
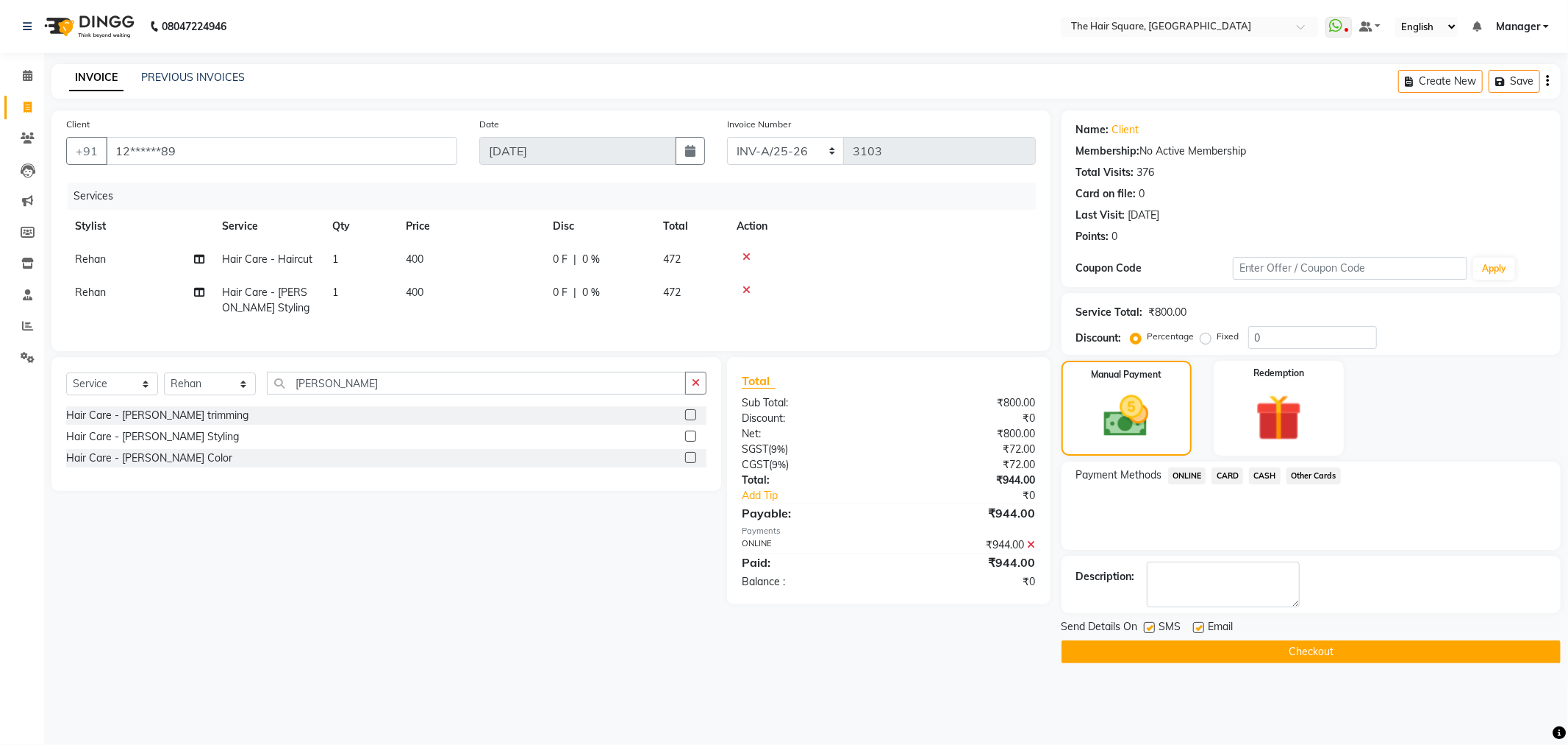
click at [1138, 621] on div "Send Details On SMS Email" at bounding box center [1311, 627] width 499 height 18
click at [1145, 623] on label at bounding box center [1150, 627] width 11 height 11
click at [1145, 623] on input "checkbox" at bounding box center [1149, 628] width 10 height 10
checkbox input "false"
click at [1198, 628] on label at bounding box center [1199, 627] width 11 height 11
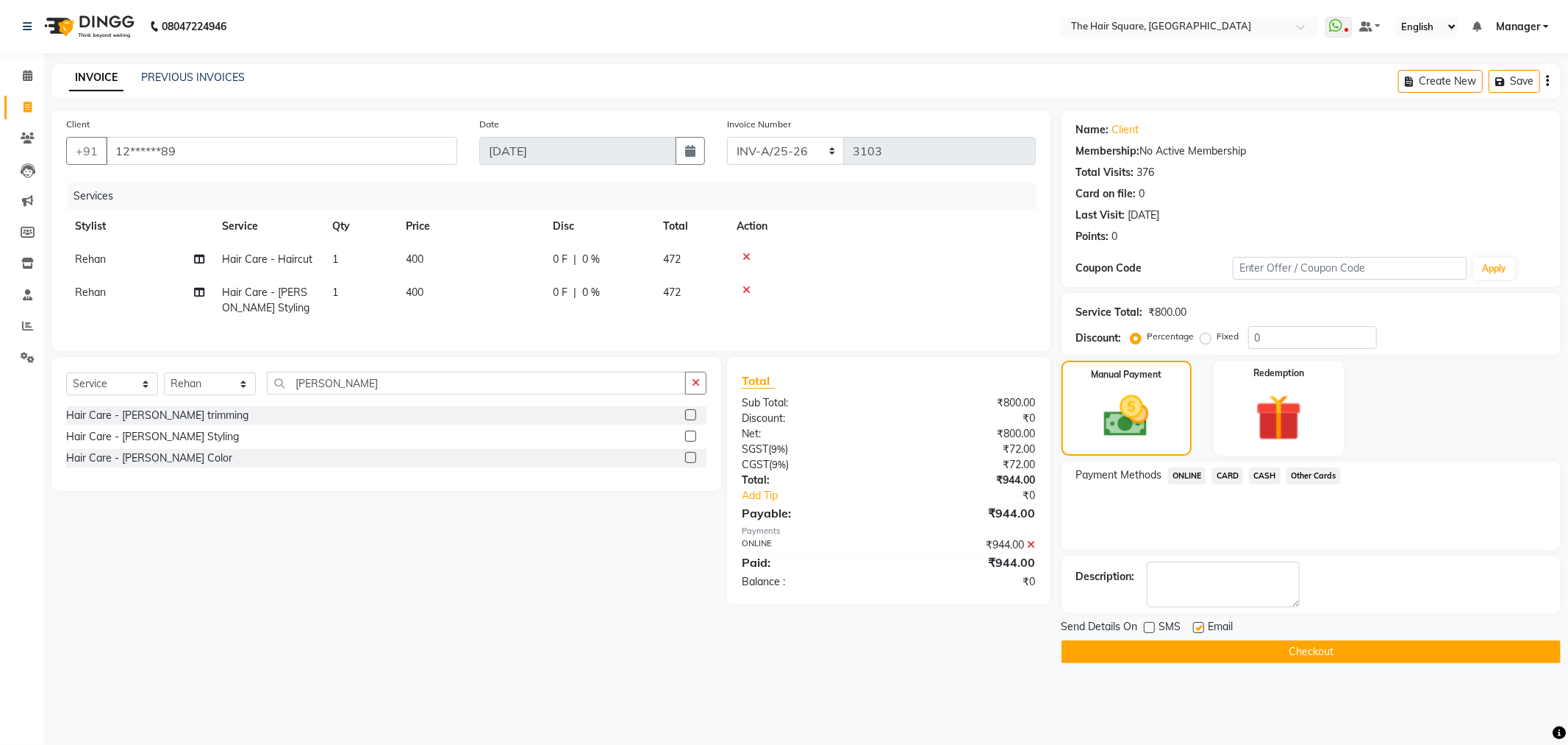
click at [1198, 628] on input "checkbox" at bounding box center [1198, 628] width 10 height 10
checkbox input "false"
click at [1210, 649] on button "Checkout" at bounding box center [1311, 652] width 499 height 23
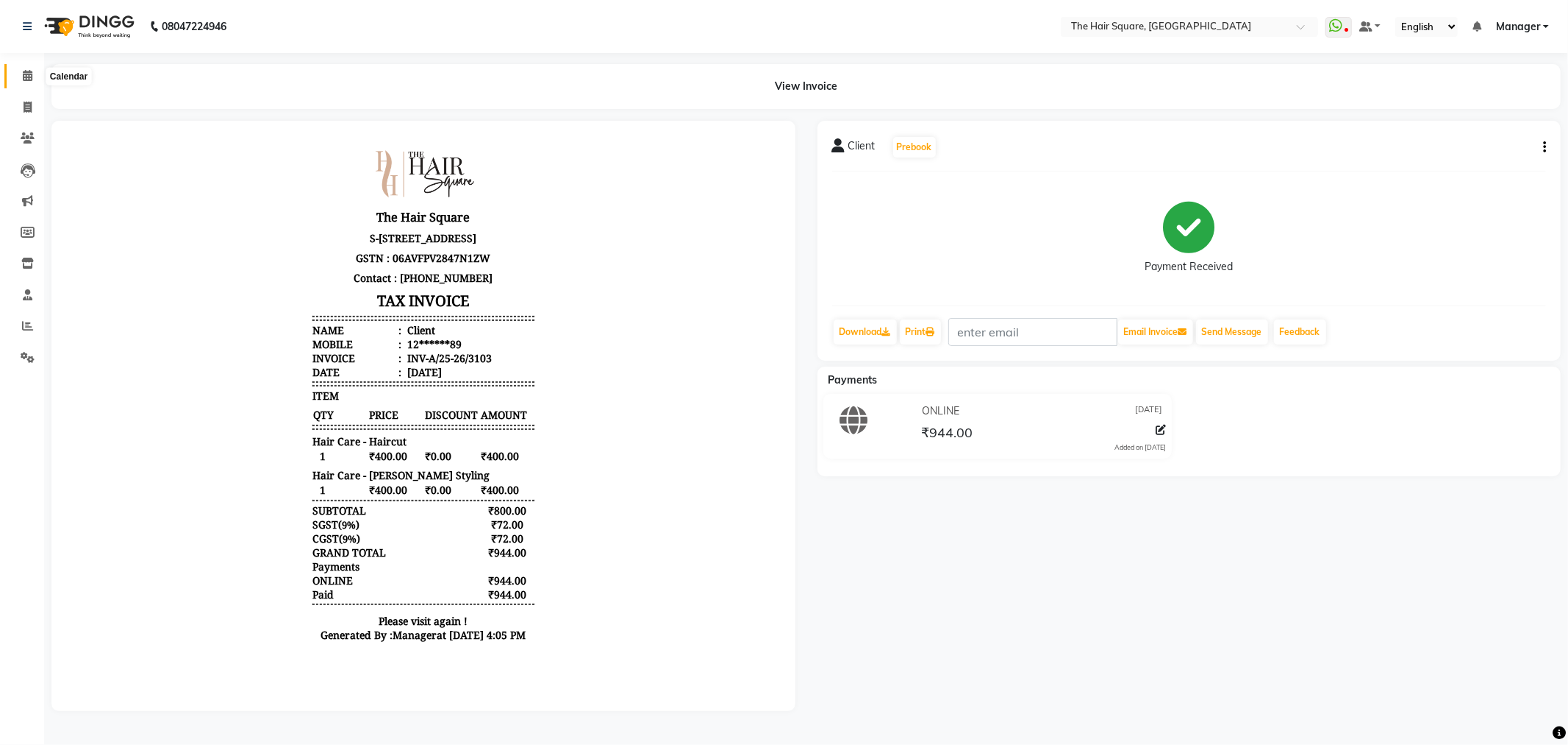
click at [18, 76] on span at bounding box center [27, 76] width 26 height 17
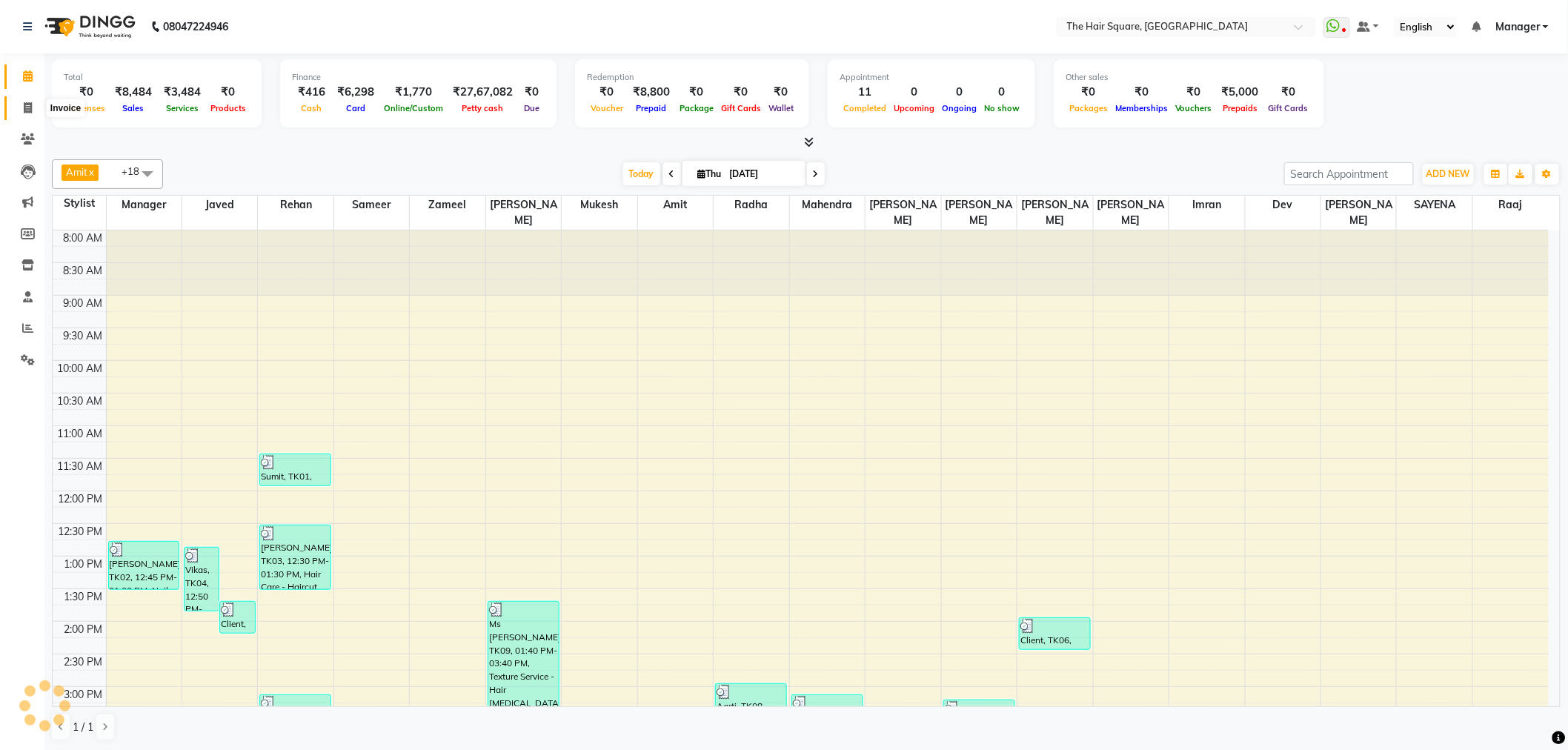
click at [28, 106] on icon at bounding box center [28, 108] width 9 height 11
select select "service"
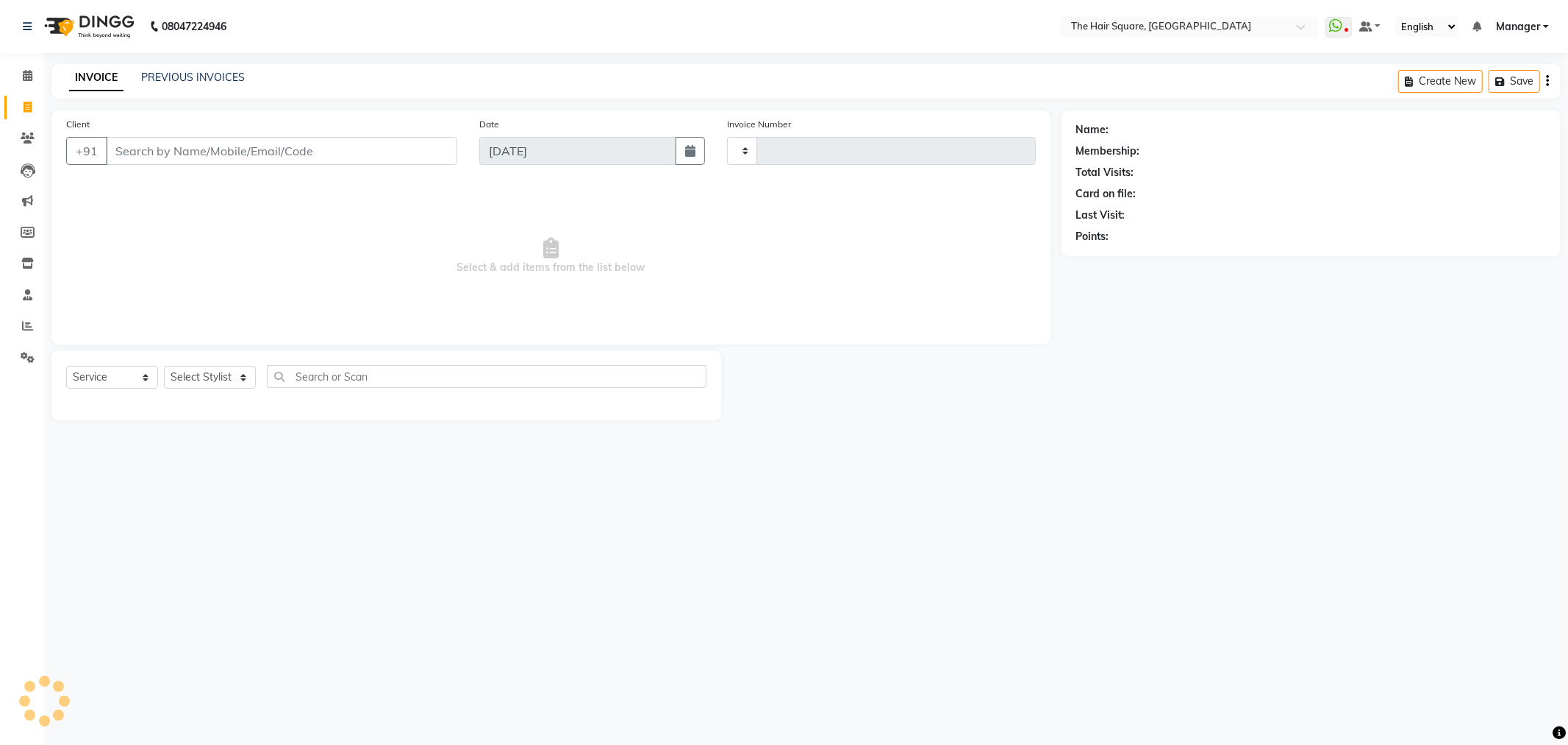
type input "3104"
select select "5768"
click at [200, 194] on button "BalJinder 98******32" at bounding box center [202, 185] width 193 height 24
type input "98******32"
click at [1114, 260] on icon "button" at bounding box center [1117, 257] width 10 height 10
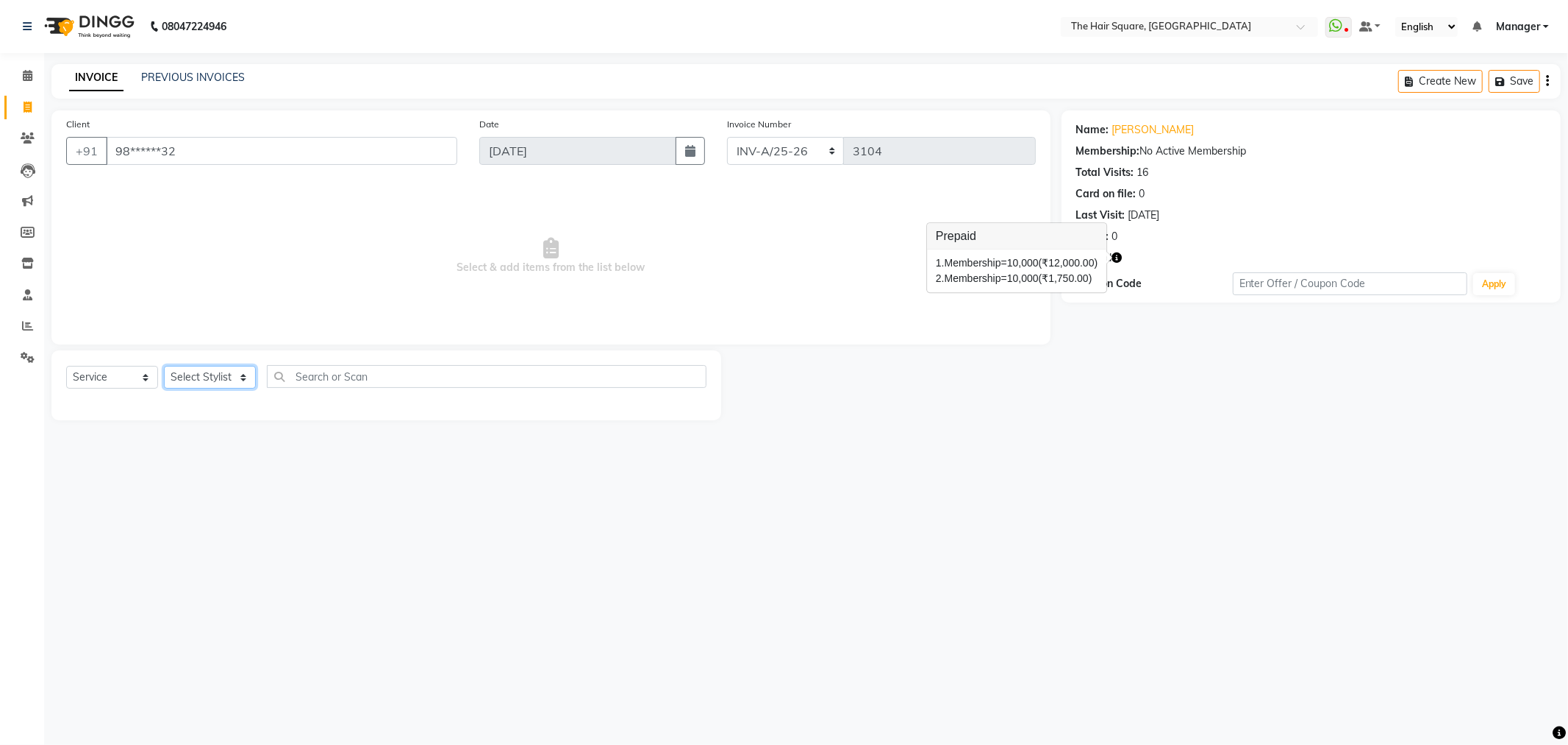
click at [219, 375] on select "Select Stylist Amit [PERSON_NAME] Dev Imran [PERSON_NAME] [PERSON_NAME] Manager…" at bounding box center [209, 377] width 92 height 23
select select "39380"
click at [164, 366] on select "Select Stylist Amit [PERSON_NAME] Dev Imran [PERSON_NAME] [PERSON_NAME] Manager…" at bounding box center [209, 377] width 92 height 23
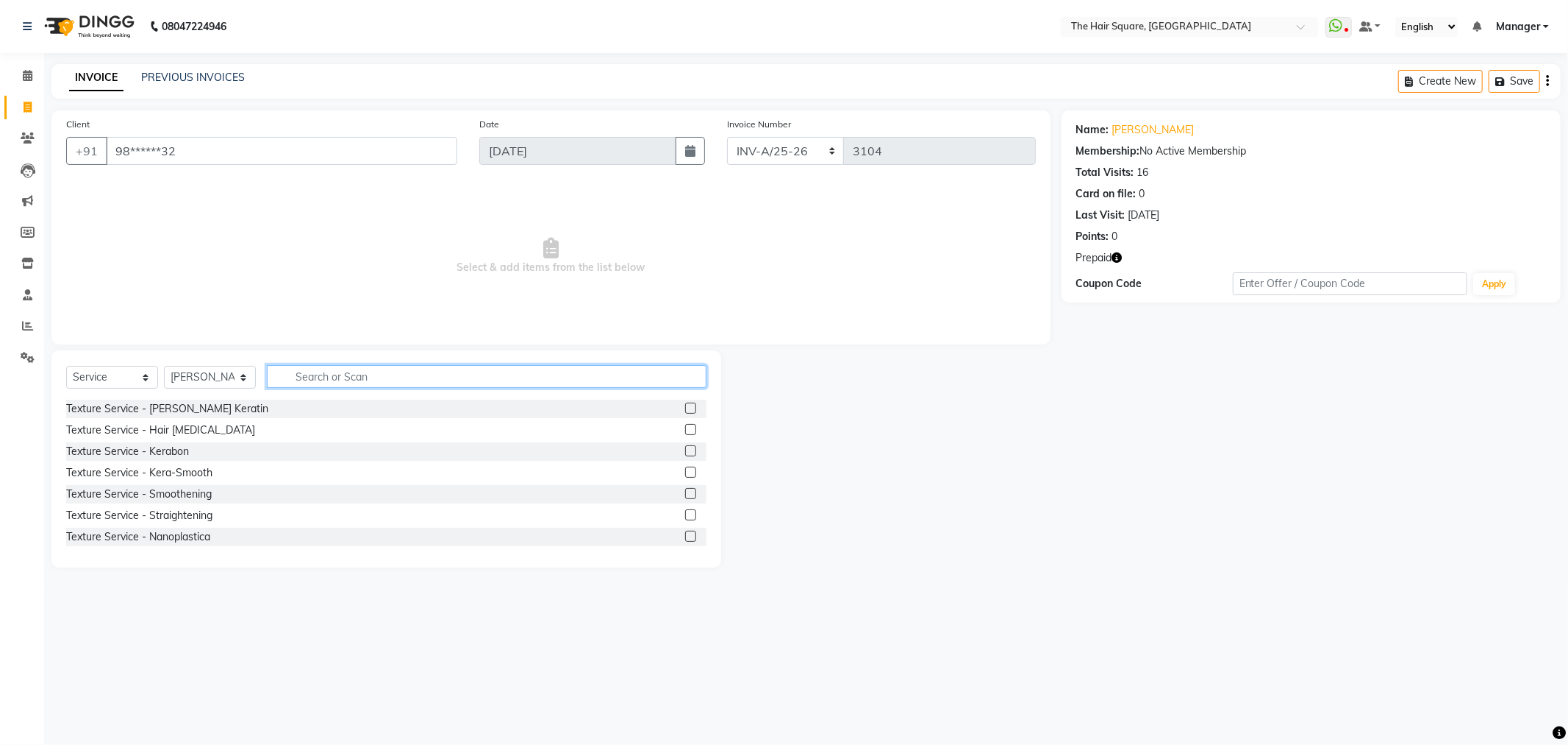
click at [395, 372] on input "text" at bounding box center [487, 377] width 439 height 23
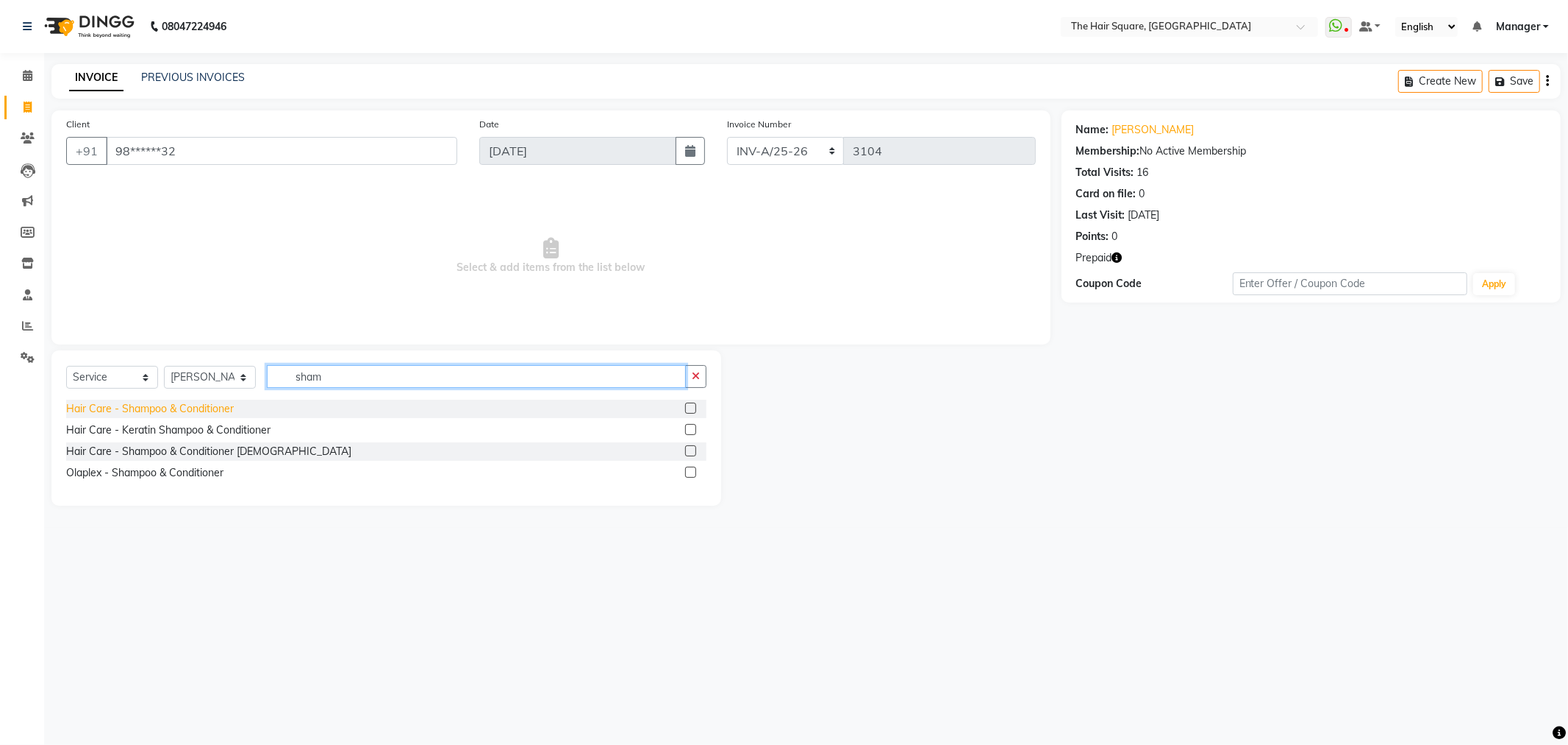
type input "sham"
click at [137, 413] on div "Hair Care - Shampoo & Conditioner" at bounding box center [150, 408] width 167 height 15
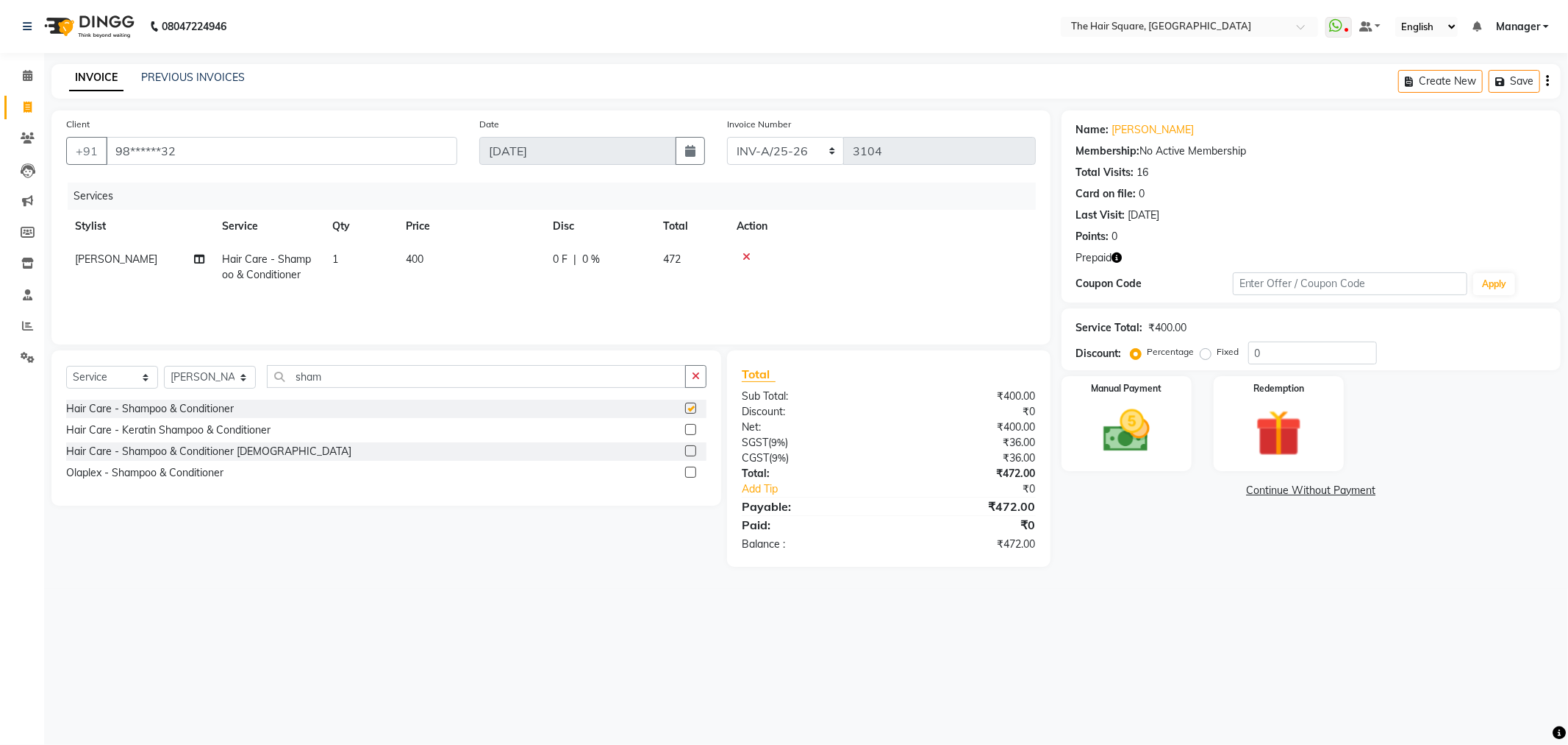
checkbox input "false"
drag, startPoint x: 760, startPoint y: 155, endPoint x: 764, endPoint y: 163, distance: 8.9
click at [760, 155] on select "INV-A-M/25-26 INV-A/25-26" at bounding box center [786, 150] width 118 height 28
click at [832, 207] on div "Services Stylist Service Qty Price Disc Total Action Bittu Hair Care - Shampoo …" at bounding box center [552, 256] width 970 height 147
click at [795, 147] on select "INV-A-M/25-26 INV-A/25-26" at bounding box center [786, 150] width 118 height 28
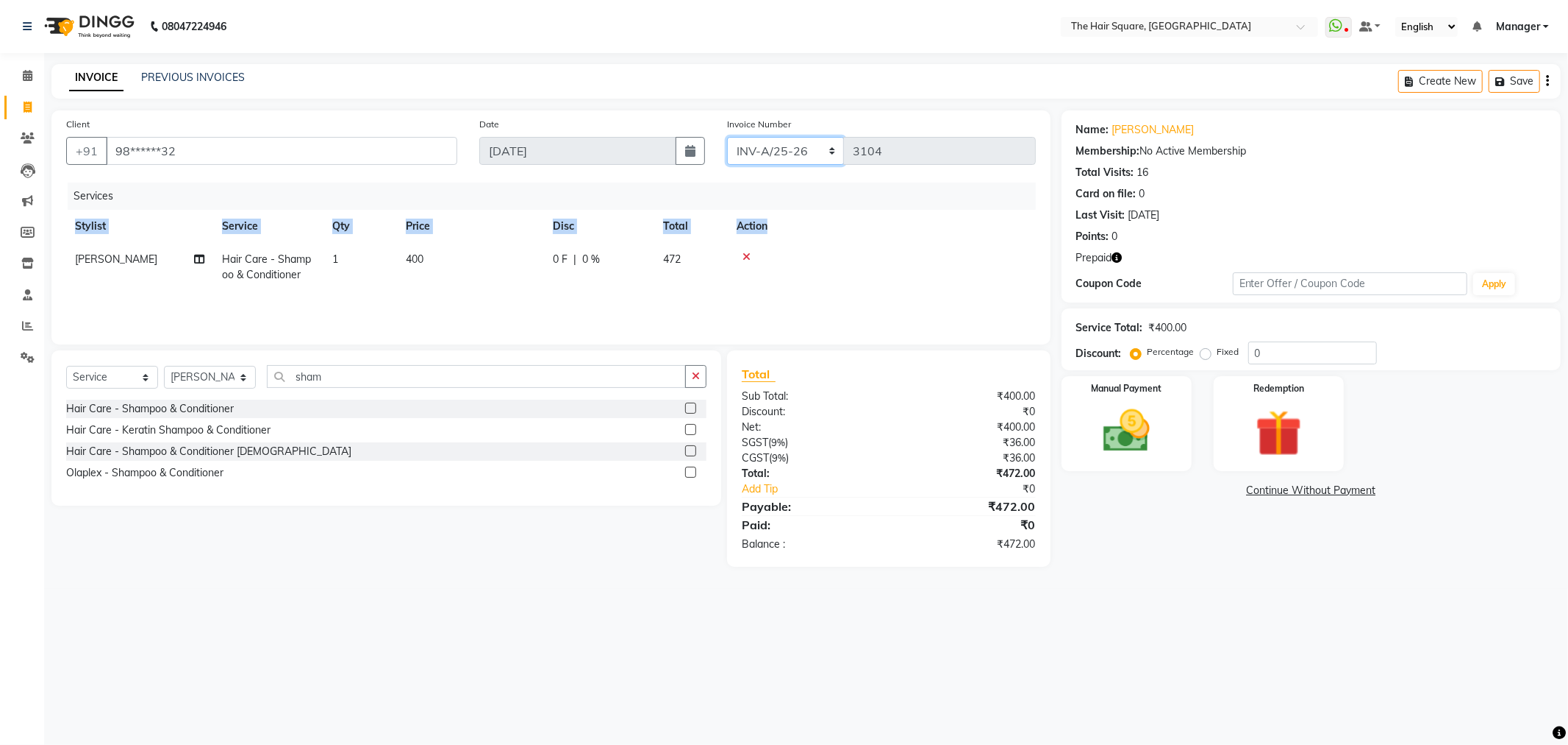
select select "5954"
click at [727, 137] on select "INV-A-M/25-26 INV-A/25-26" at bounding box center [786, 150] width 118 height 28
type input "0959"
click at [1117, 256] on icon "button" at bounding box center [1117, 257] width 10 height 10
click at [1275, 410] on img at bounding box center [1279, 433] width 79 height 60
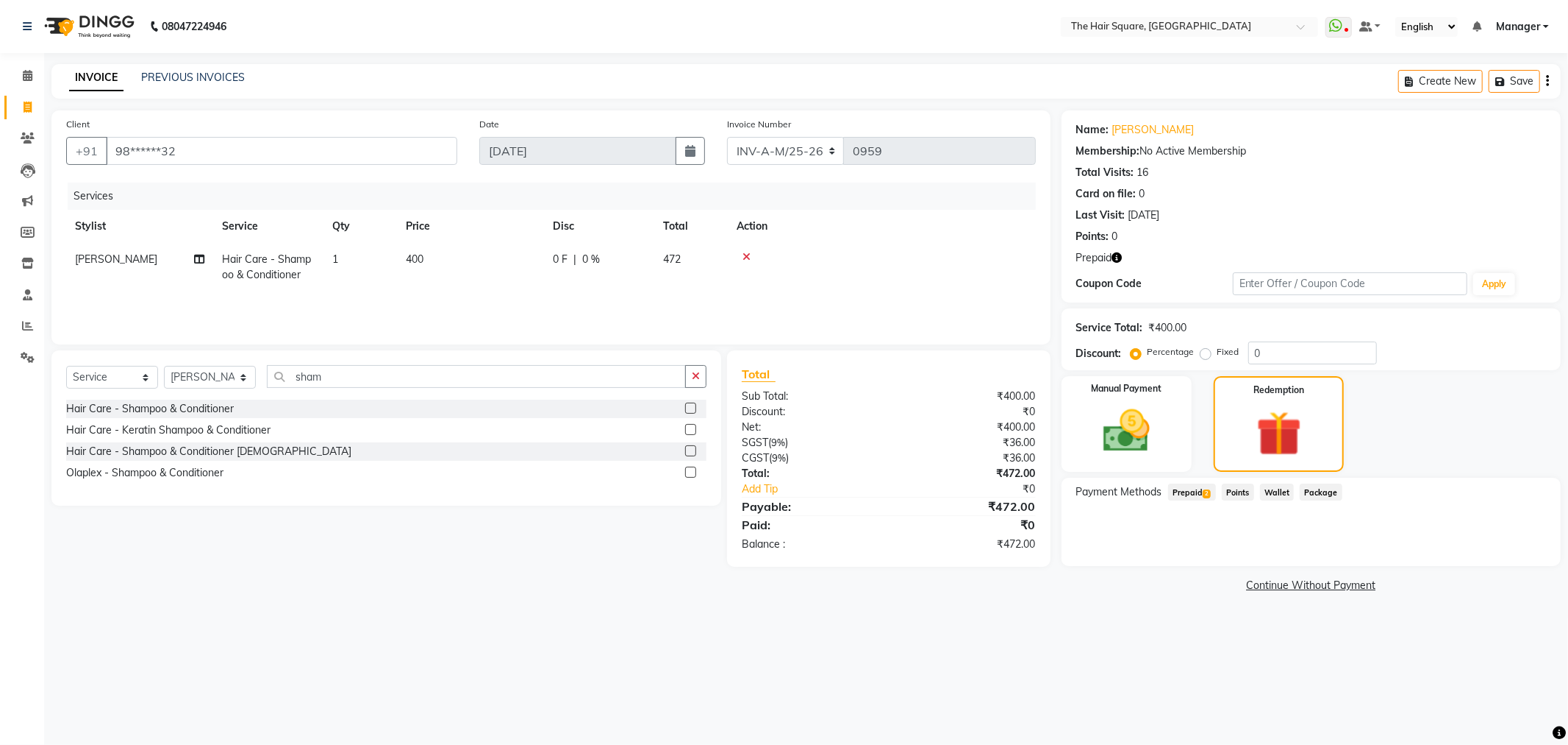
click at [1182, 488] on span "Prepaid 2" at bounding box center [1192, 492] width 48 height 17
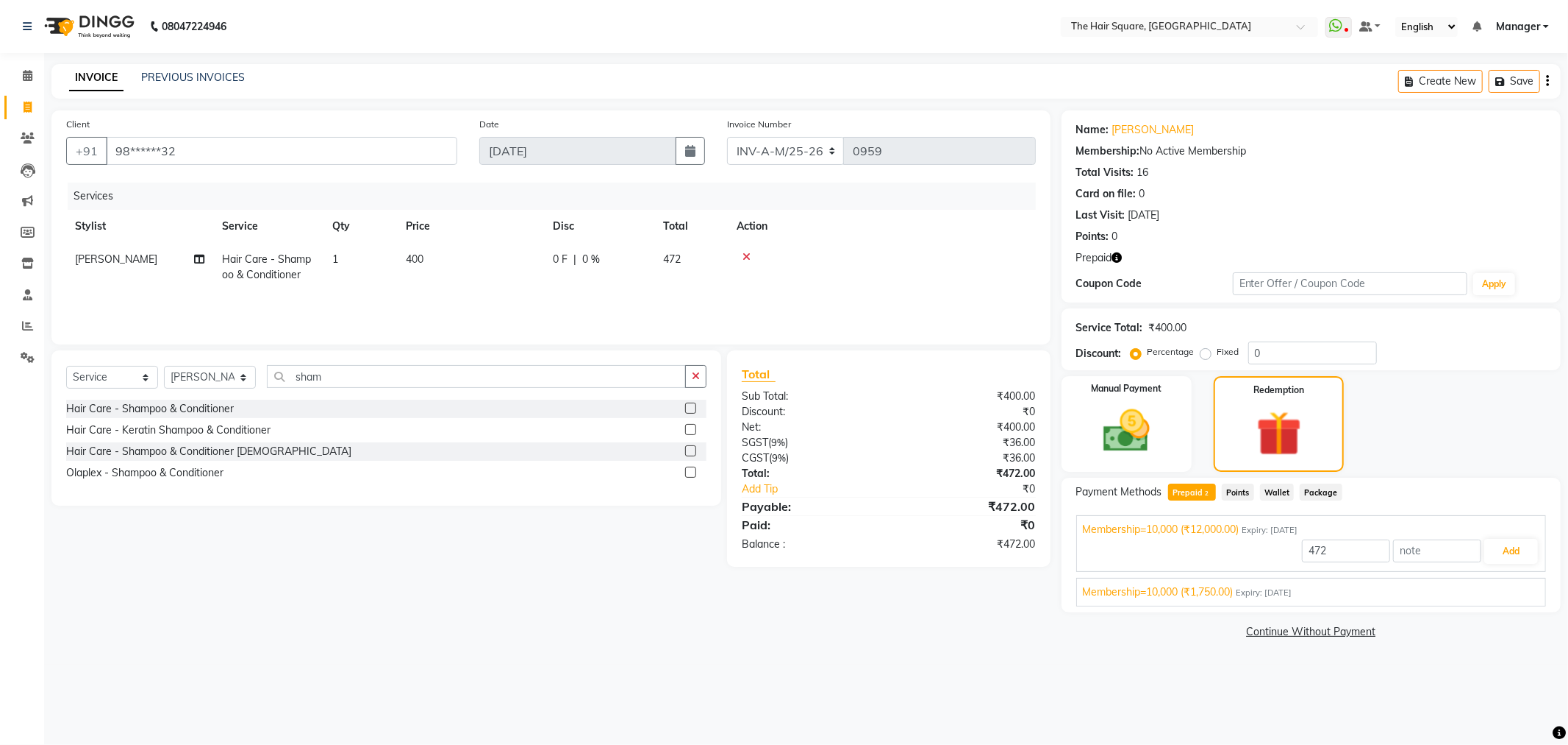
click at [1247, 590] on span "Expiry: 03-08-2026" at bounding box center [1265, 592] width 56 height 12
click at [1411, 579] on button "Add" at bounding box center [1511, 585] width 53 height 25
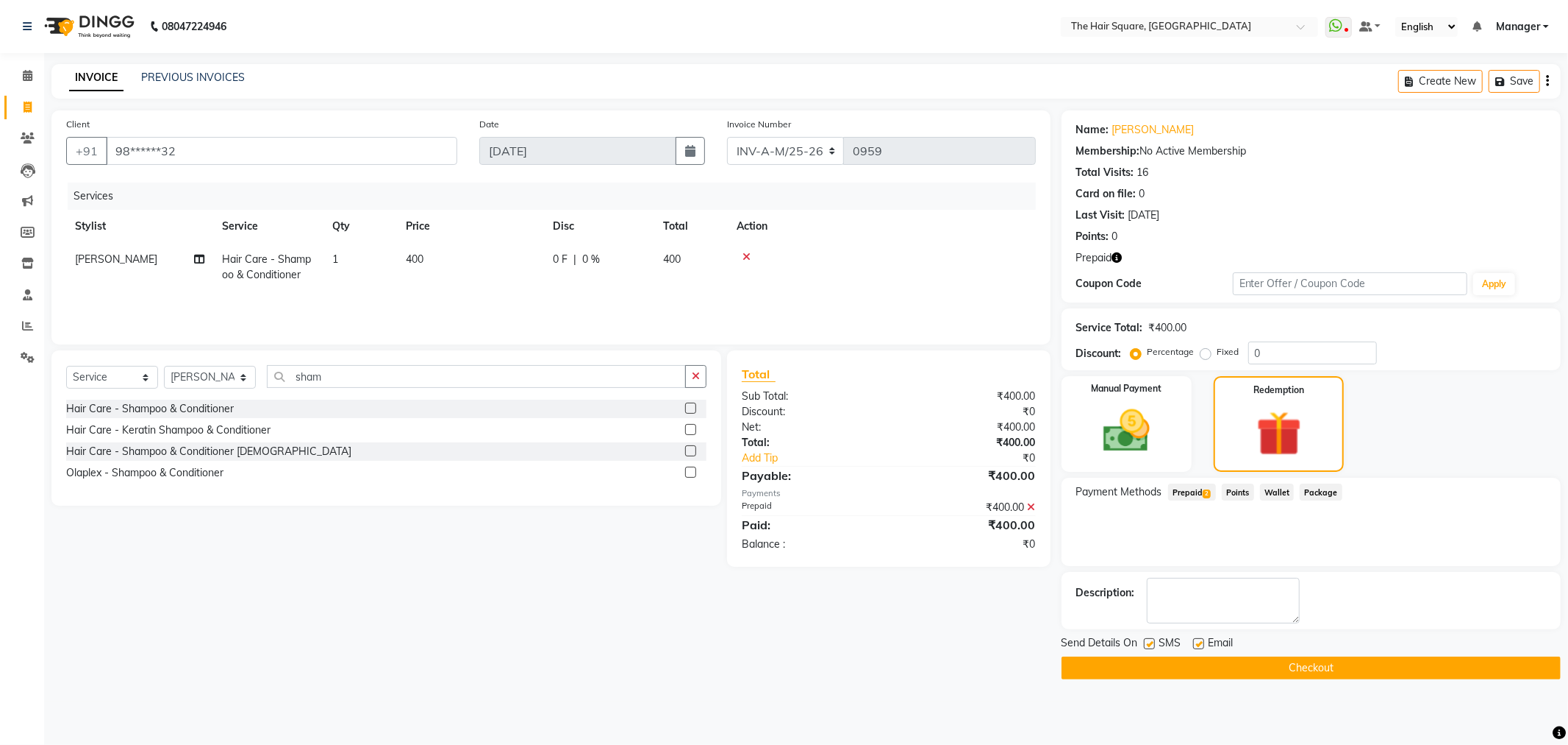
click at [1218, 667] on button "Checkout" at bounding box center [1311, 668] width 499 height 23
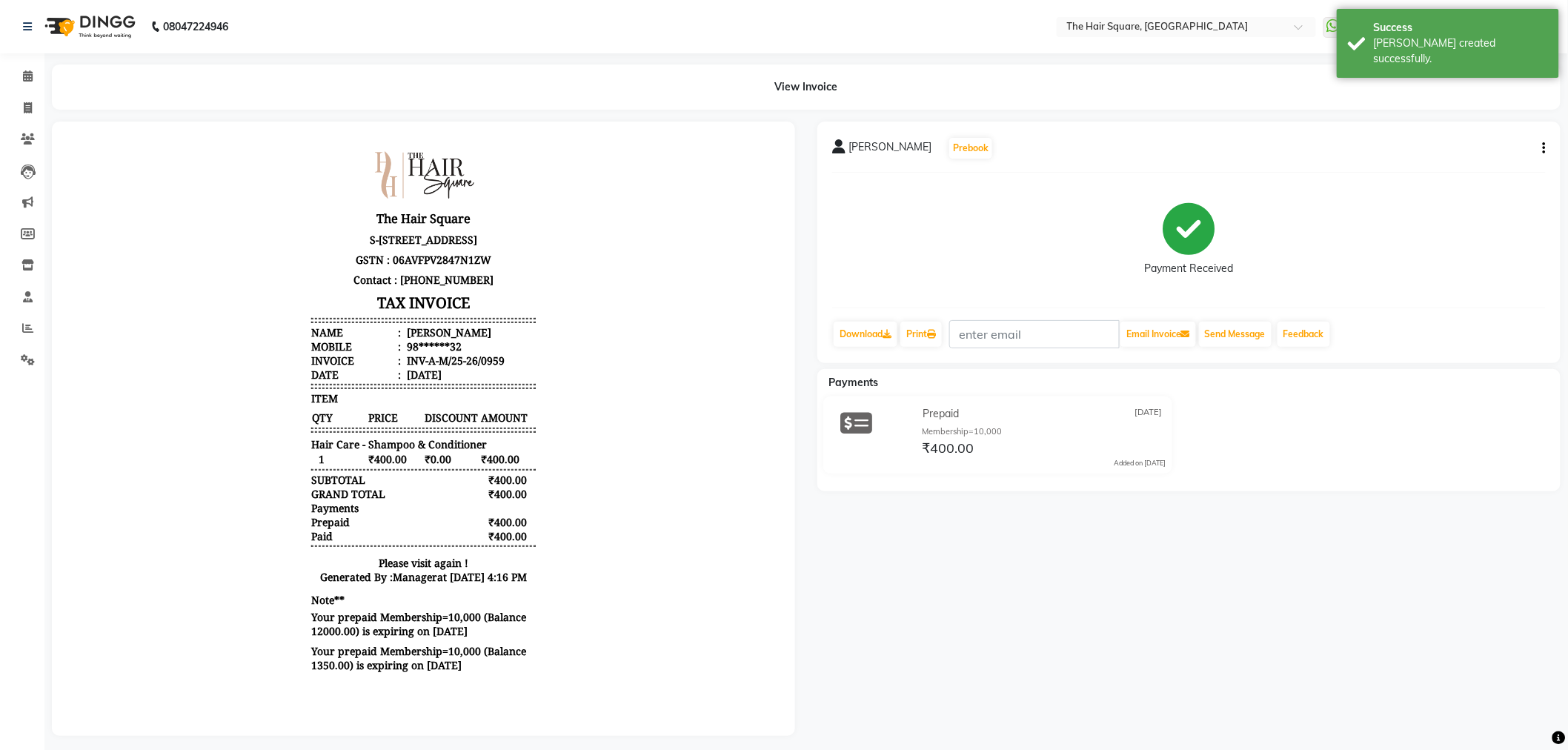
scroll to position [11, 0]
click at [20, 100] on span at bounding box center [27, 108] width 26 height 17
select select "service"
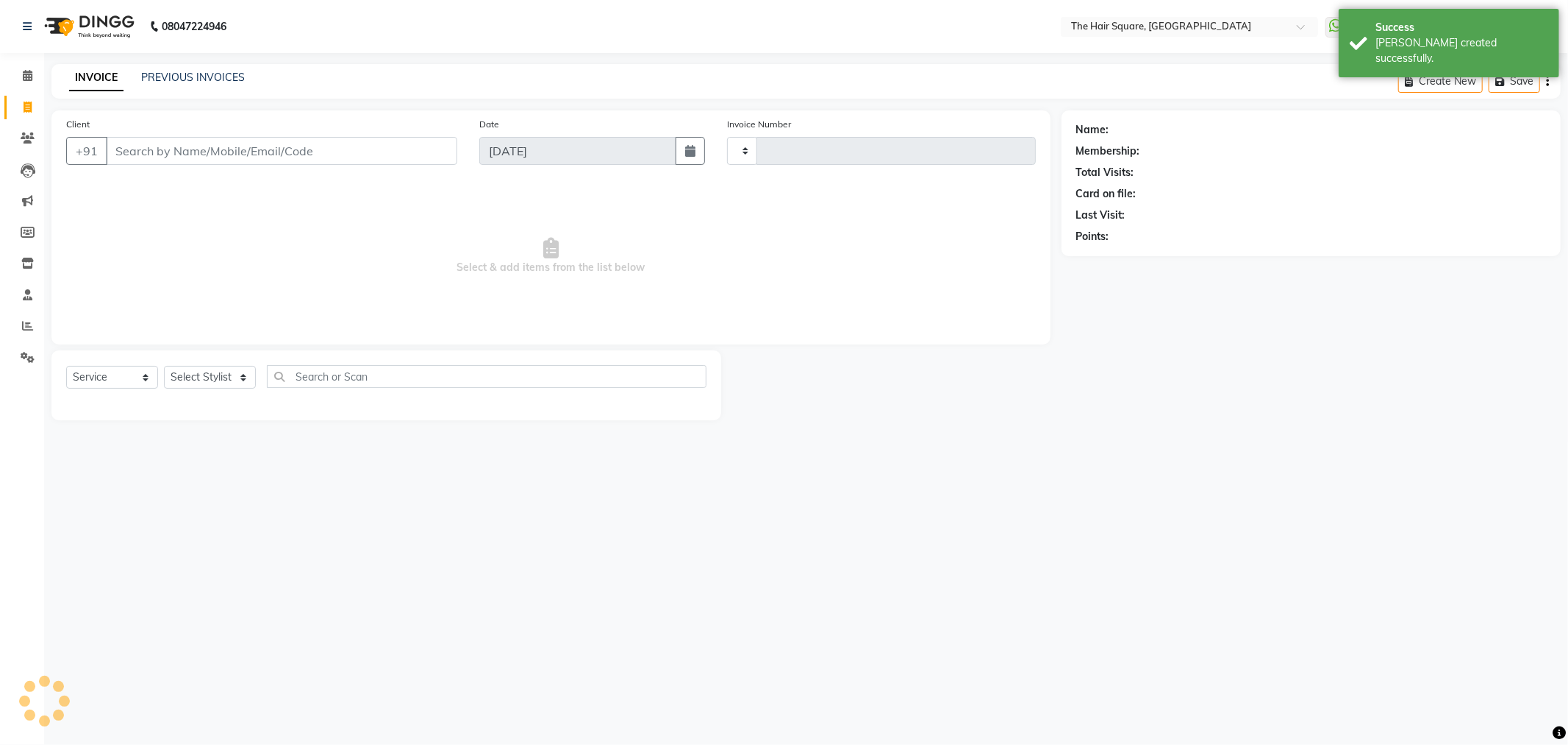
type input "3104"
click at [219, 80] on div "INVOICE PREVIOUS INVOICES" at bounding box center [157, 78] width 211 height 17
select select "5768"
click at [203, 80] on link "PREVIOUS INVOICES" at bounding box center [192, 77] width 104 height 13
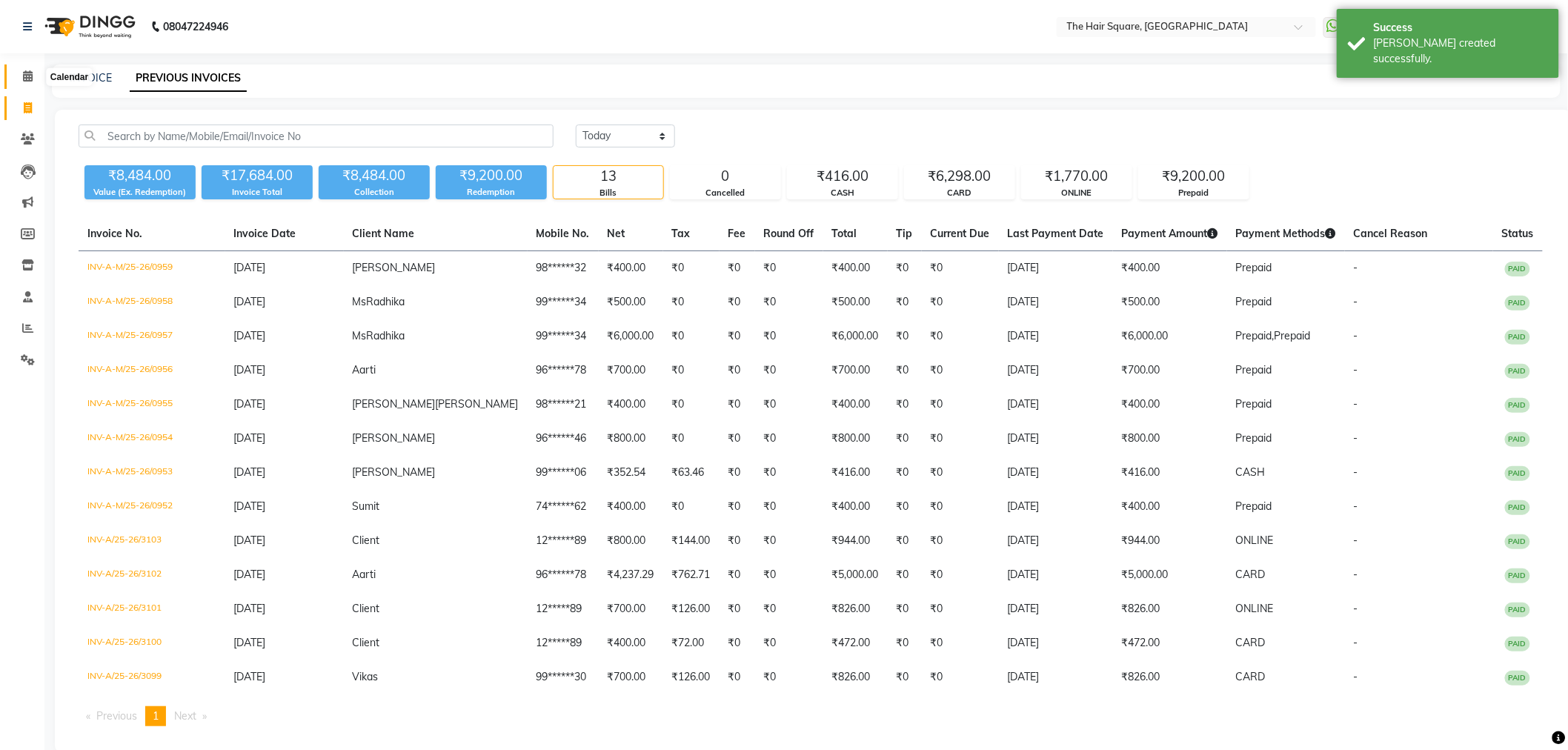
click at [32, 77] on span at bounding box center [27, 77] width 26 height 17
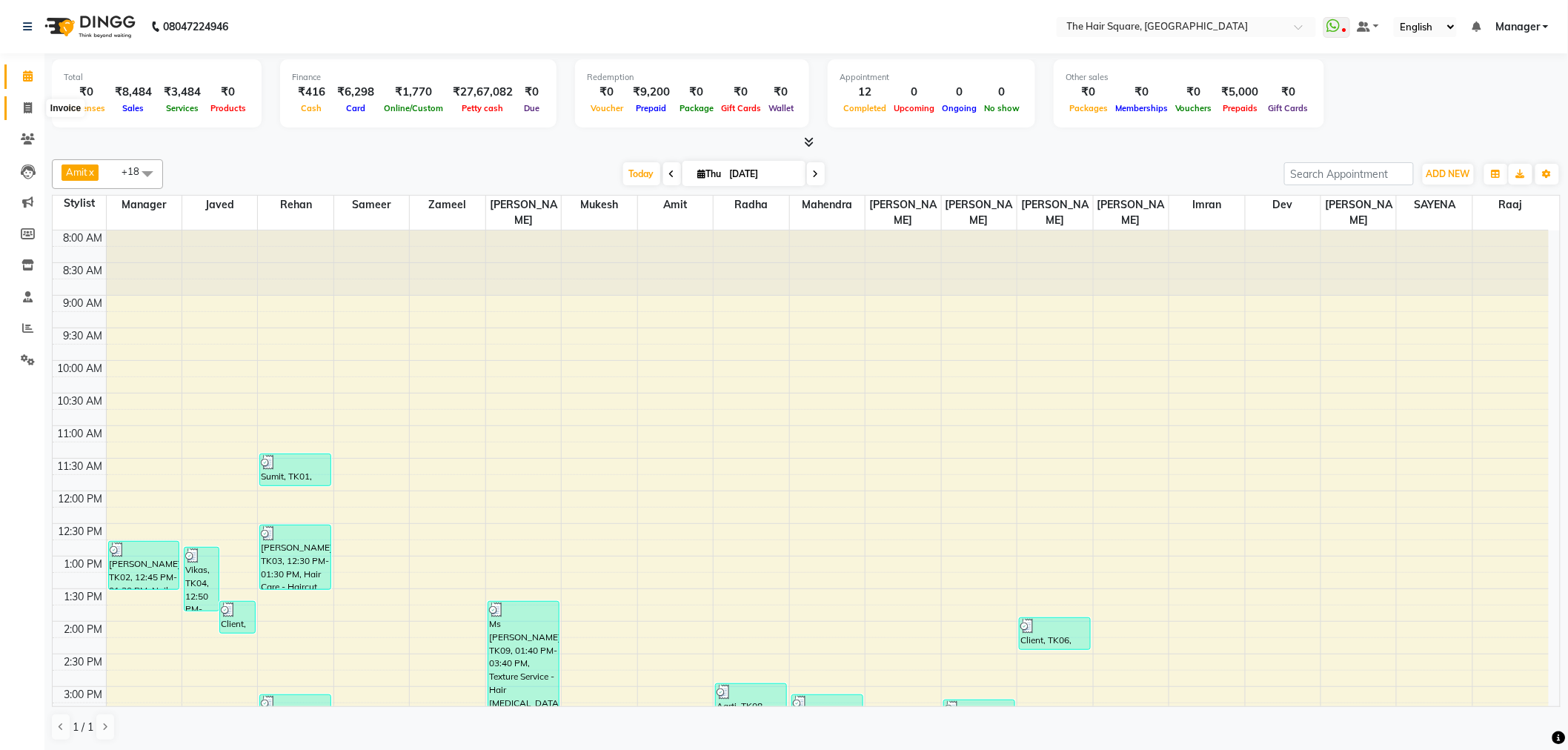
click at [31, 102] on icon at bounding box center [28, 108] width 9 height 11
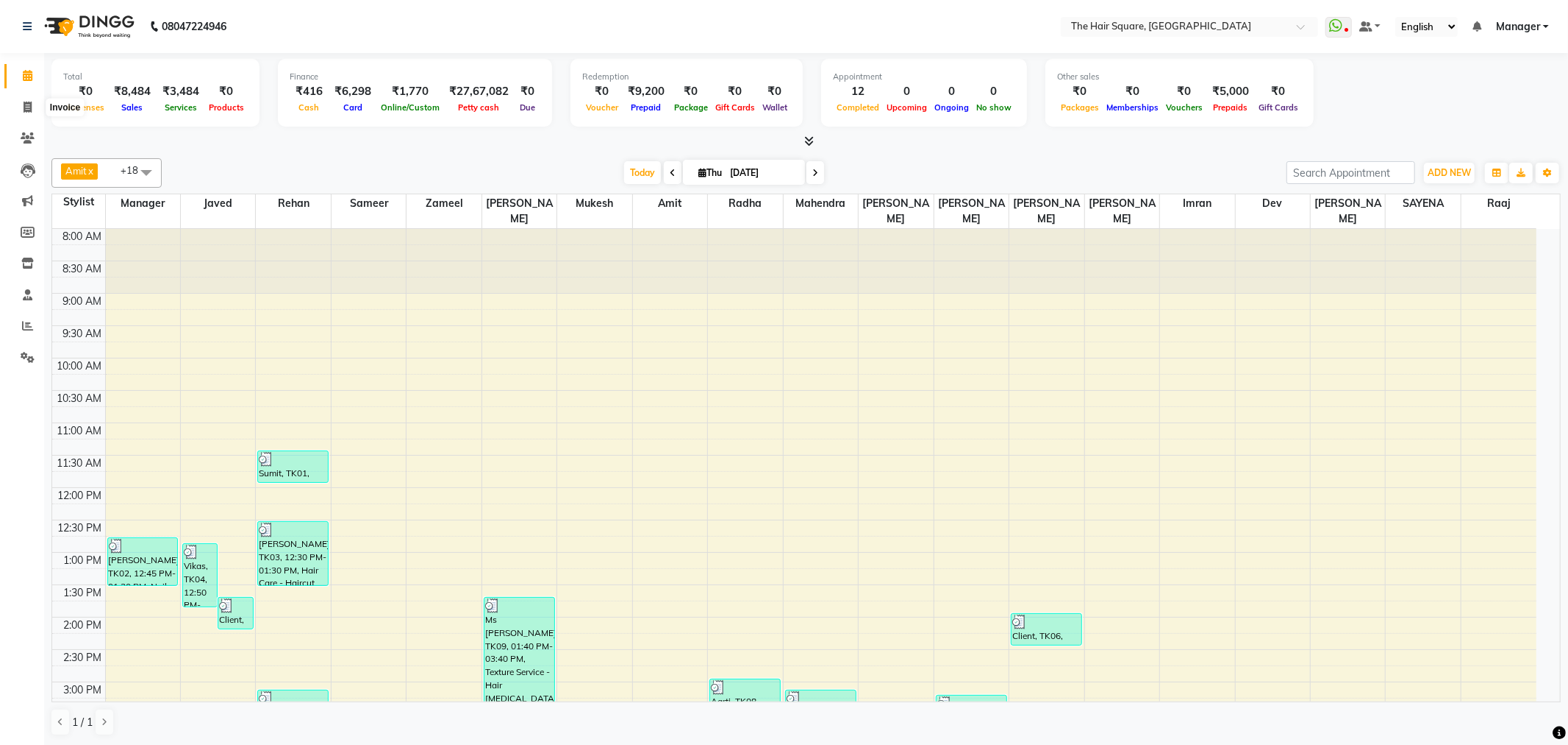
select select "5768"
select select "service"
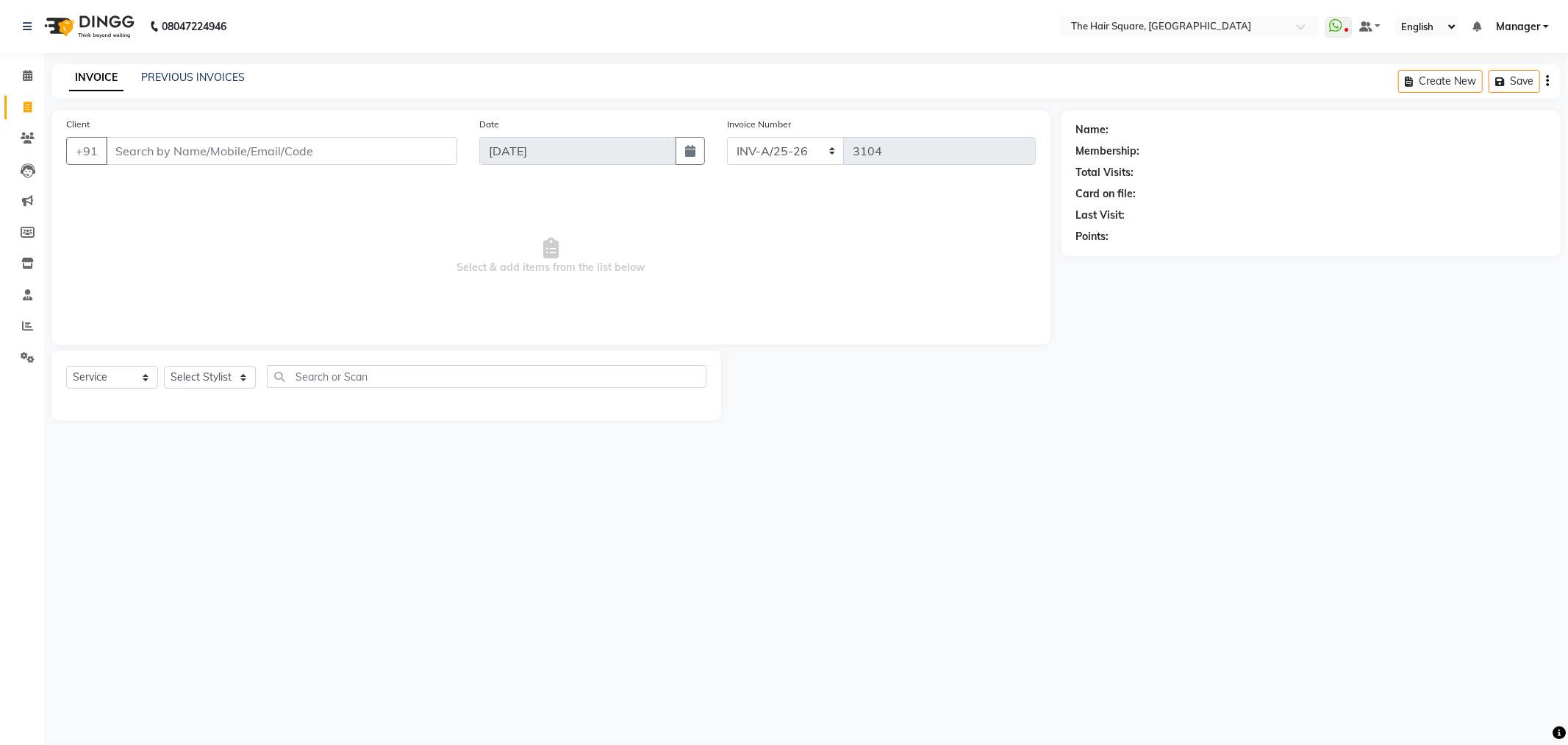
drag, startPoint x: 191, startPoint y: 135, endPoint x: 193, endPoint y: 155, distance: 20.1
click at [192, 138] on div "Client +91" at bounding box center [261, 146] width 414 height 60
click at [193, 157] on input "Client" at bounding box center [281, 150] width 352 height 28
click at [203, 387] on select "Select Stylist Amit Aradhana Bittu Dev Imran Inder Javed Kim Mahendra Manager M…" at bounding box center [209, 377] width 92 height 23
select select "39369"
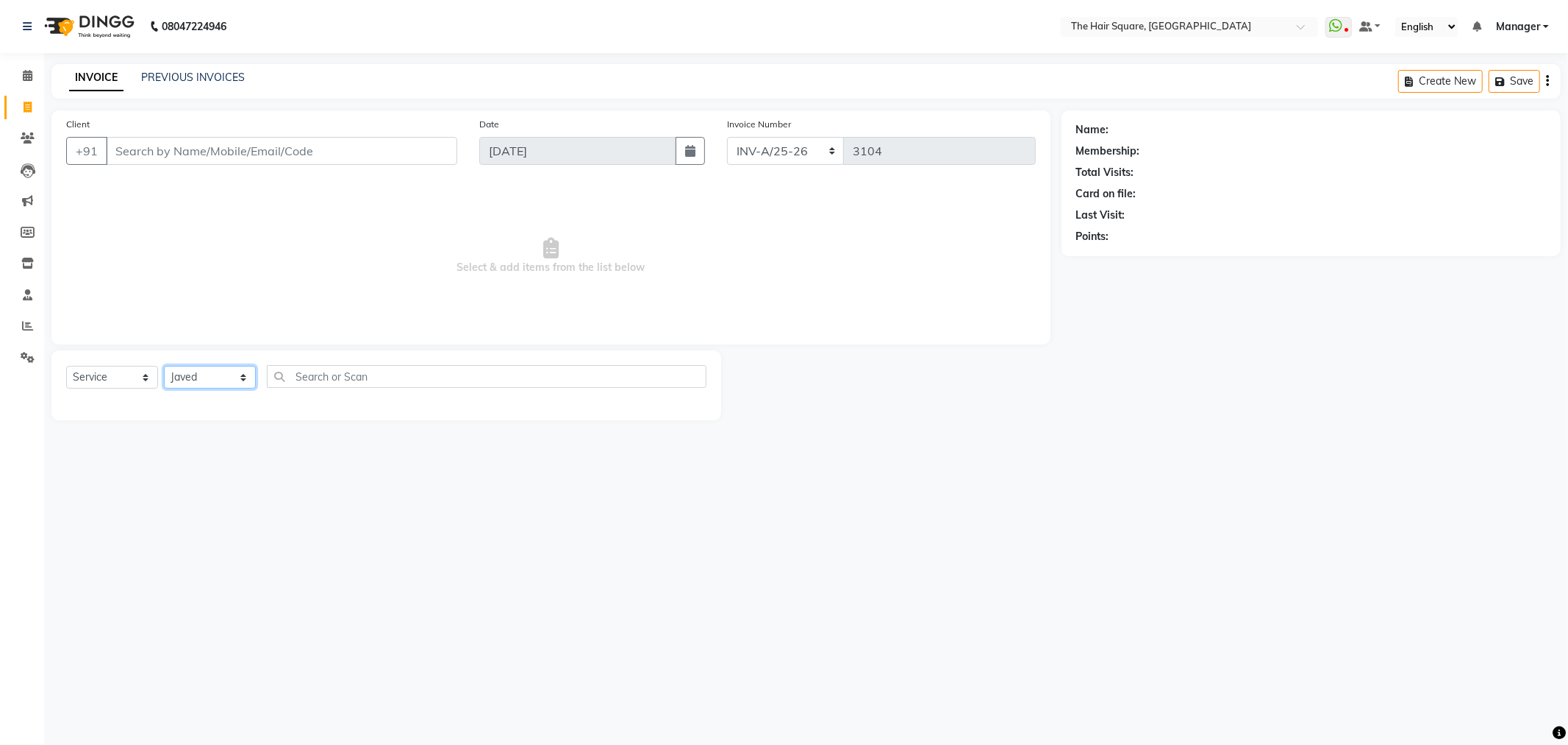
click at [164, 366] on select "Select Stylist Amit Aradhana Bittu Dev Imran Inder Javed Kim Mahendra Manager M…" at bounding box center [209, 377] width 92 height 23
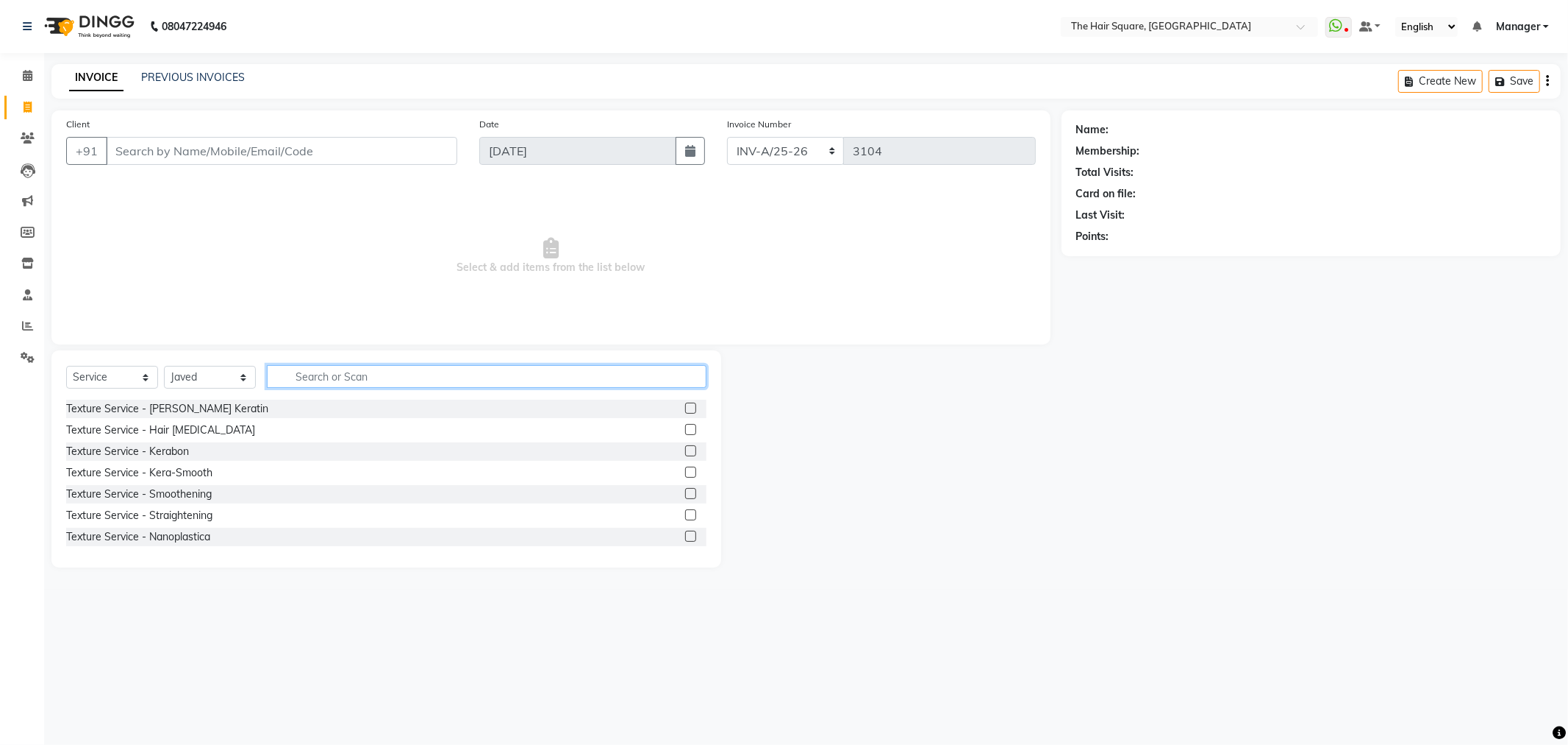
click at [321, 366] on input "text" at bounding box center [487, 377] width 439 height 23
click at [171, 145] on input "Client" at bounding box center [281, 150] width 352 height 28
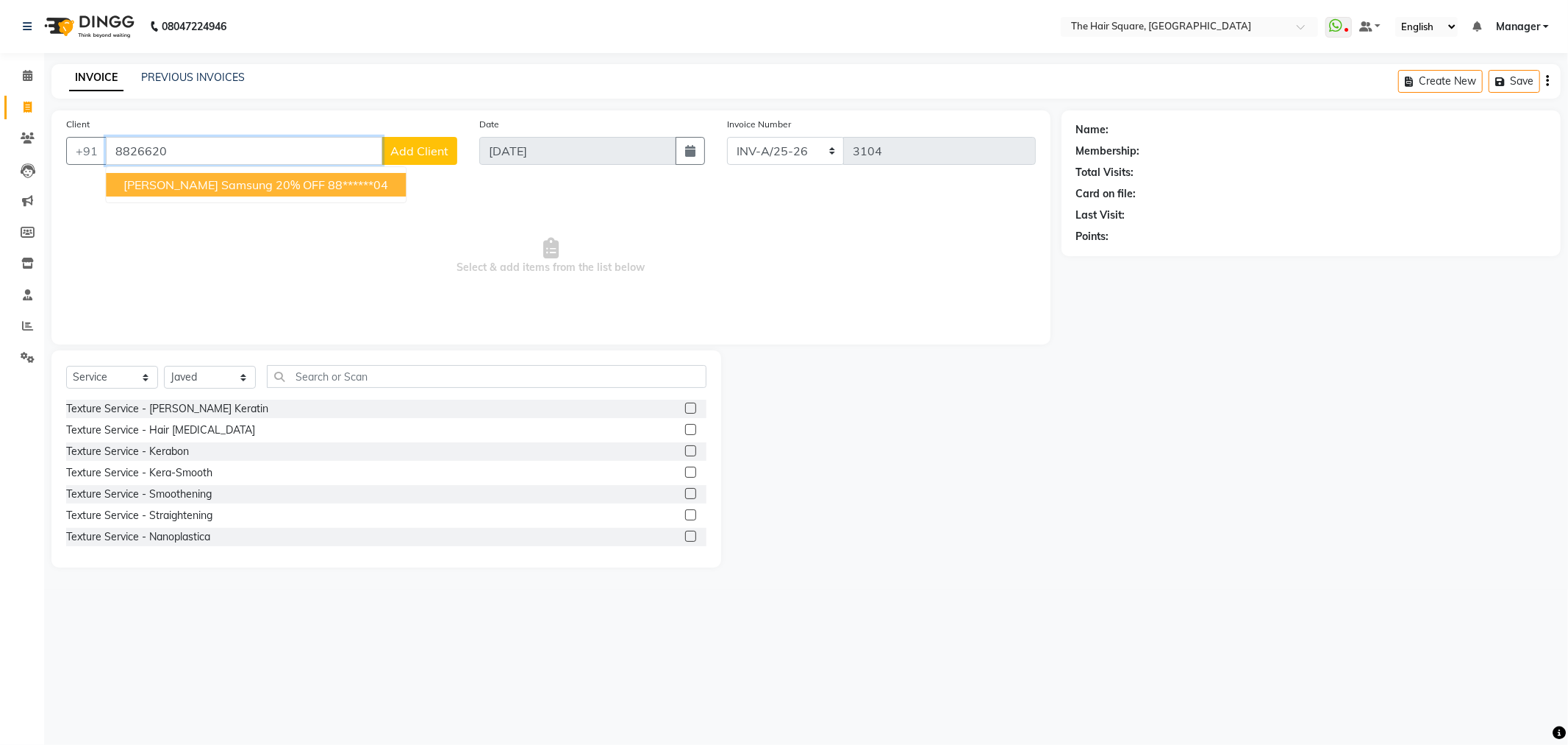
click at [219, 190] on span "Ankit Chauhan Samsung 20% OFF" at bounding box center [224, 184] width 202 height 14
type input "88******04"
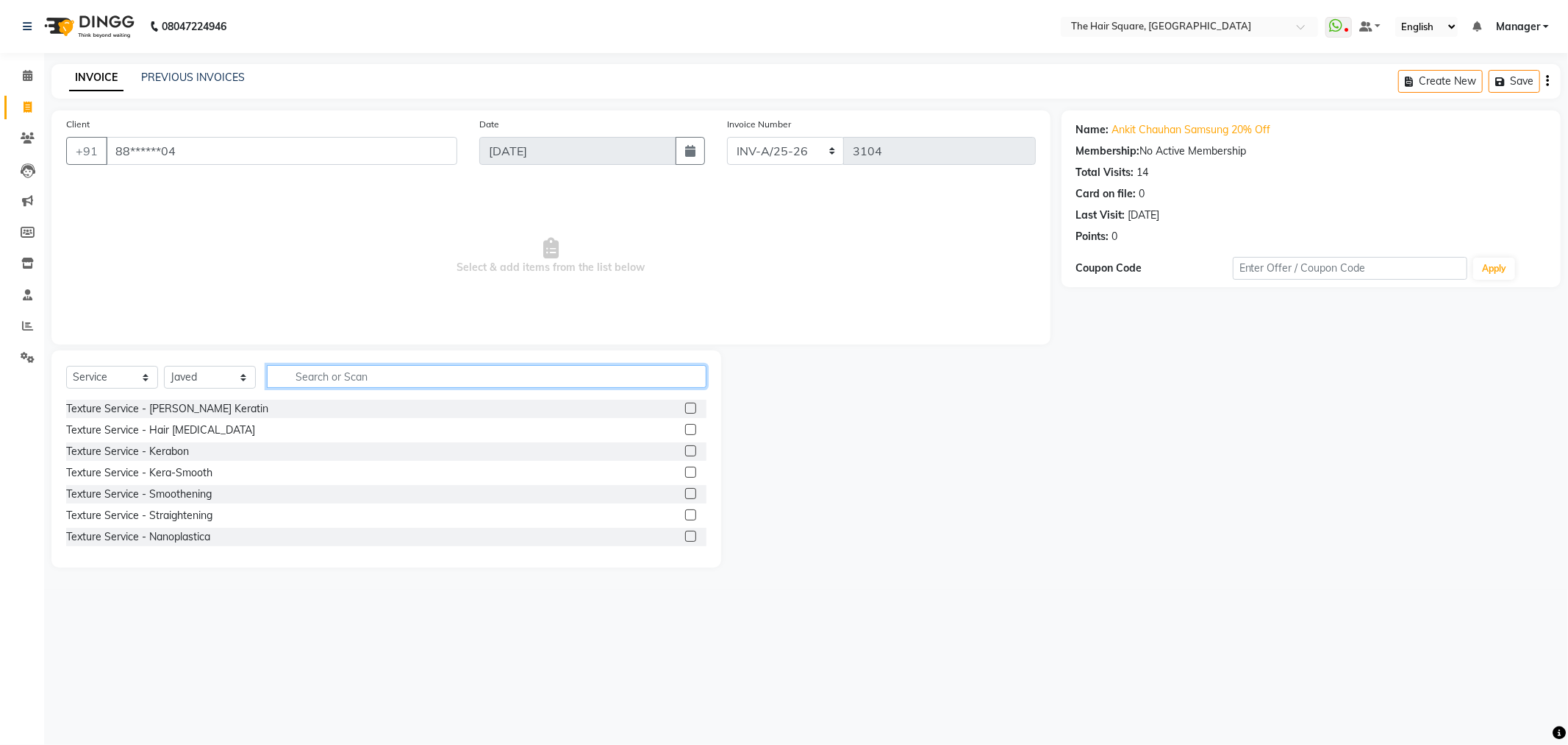
click at [395, 377] on input "text" at bounding box center [487, 377] width 439 height 23
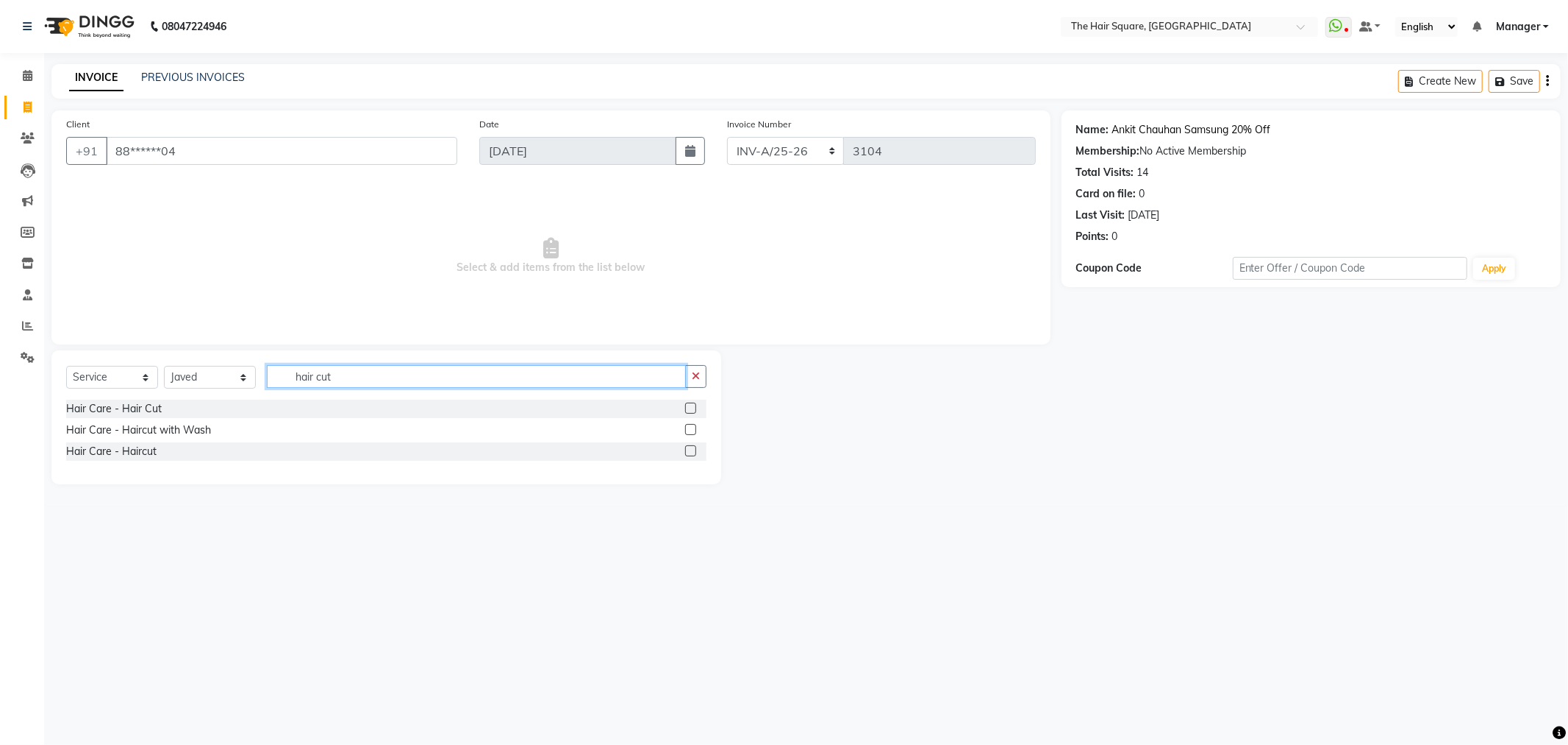
type input "hair cut"
click at [1184, 125] on link "Ankit Chauhan Samsung 20% Off" at bounding box center [1191, 129] width 159 height 15
click at [172, 446] on div "Hair Care - Haircut" at bounding box center [387, 451] width 641 height 18
click at [214, 432] on div "Hair Care - Haircut with Wash" at bounding box center [387, 429] width 641 height 18
click at [695, 427] on label at bounding box center [691, 429] width 11 height 11
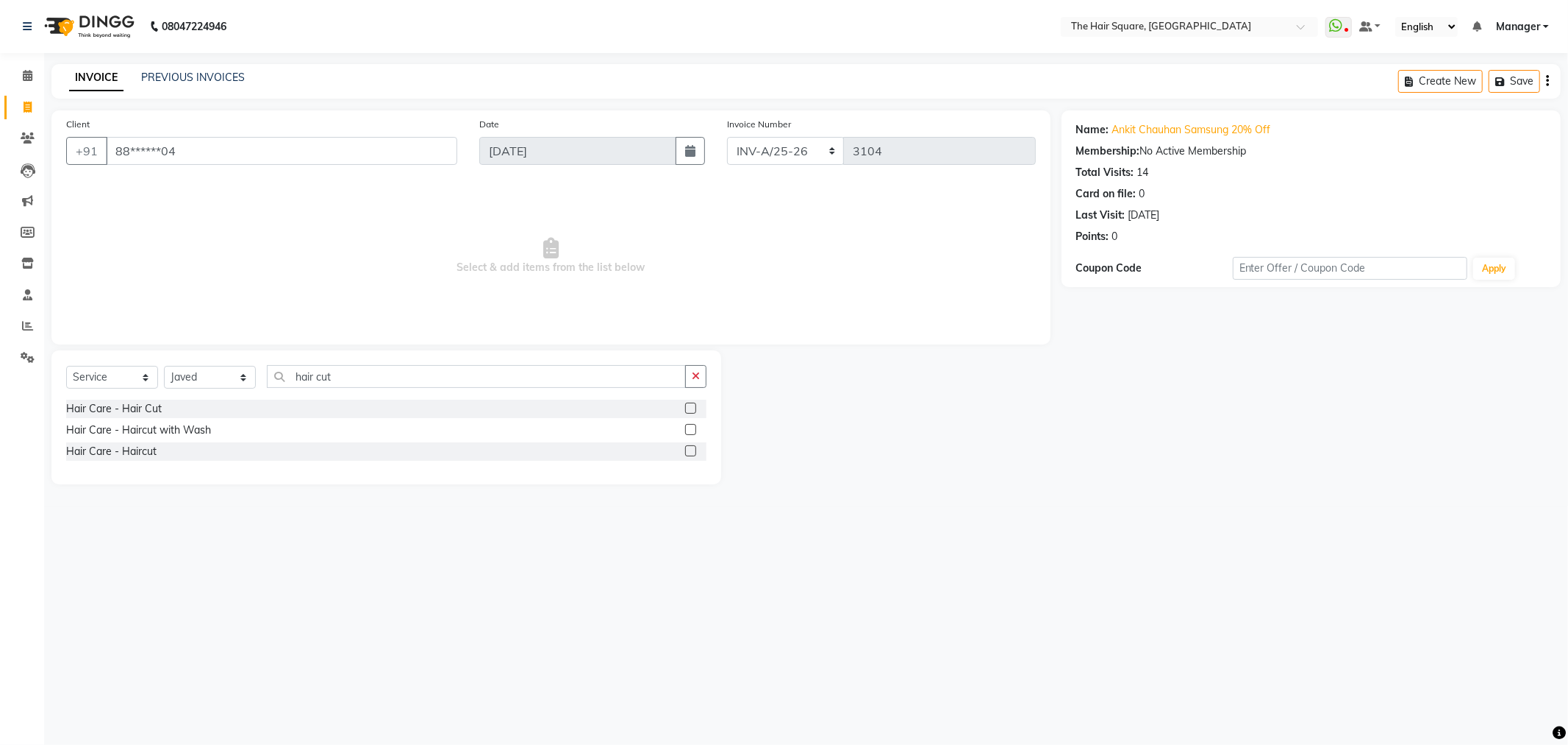
click at [695, 427] on input "checkbox" at bounding box center [690, 430] width 10 height 10
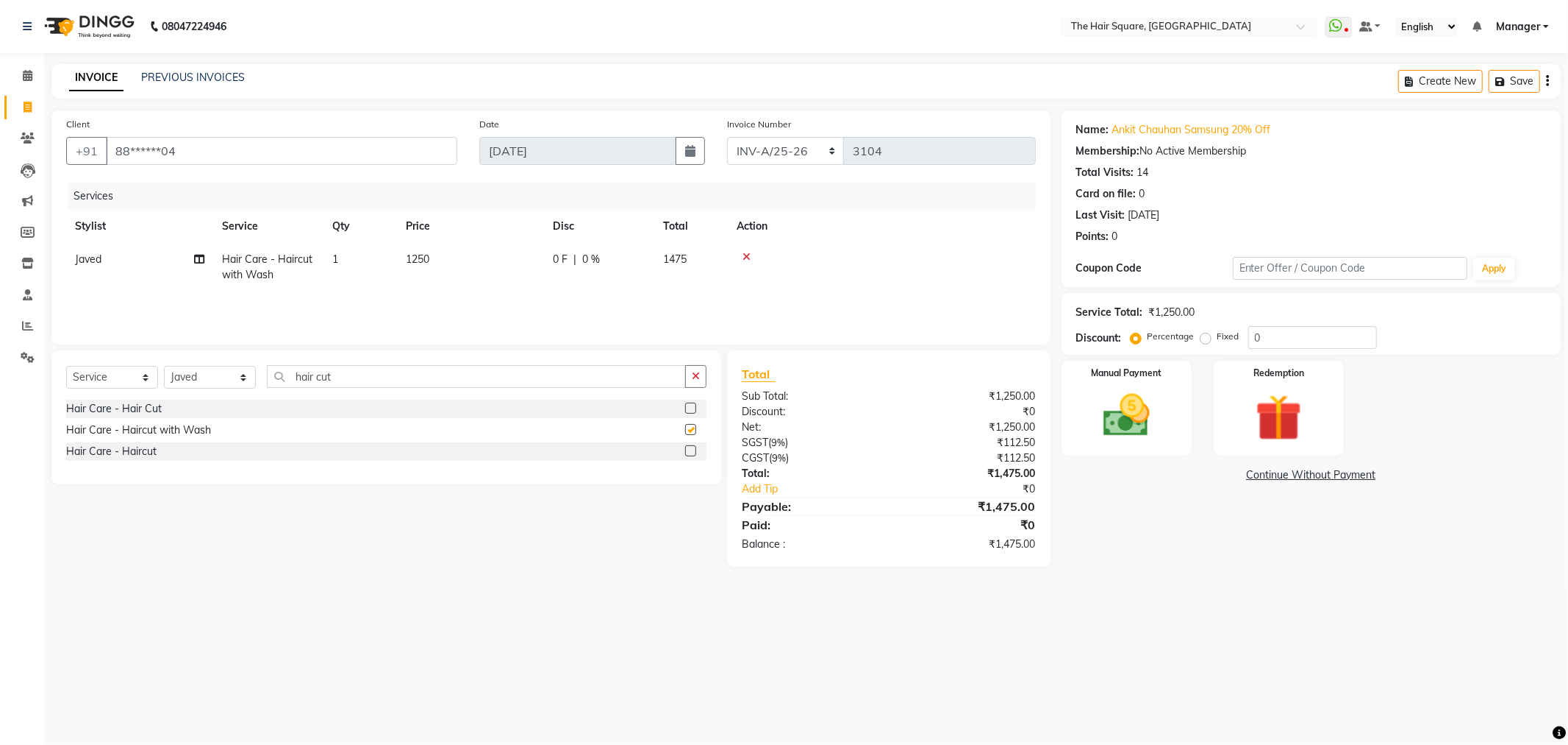
checkbox input "false"
click at [692, 453] on label at bounding box center [691, 451] width 11 height 11
click at [692, 453] on input "checkbox" at bounding box center [690, 451] width 10 height 10
checkbox input "false"
click at [744, 252] on icon at bounding box center [746, 256] width 9 height 10
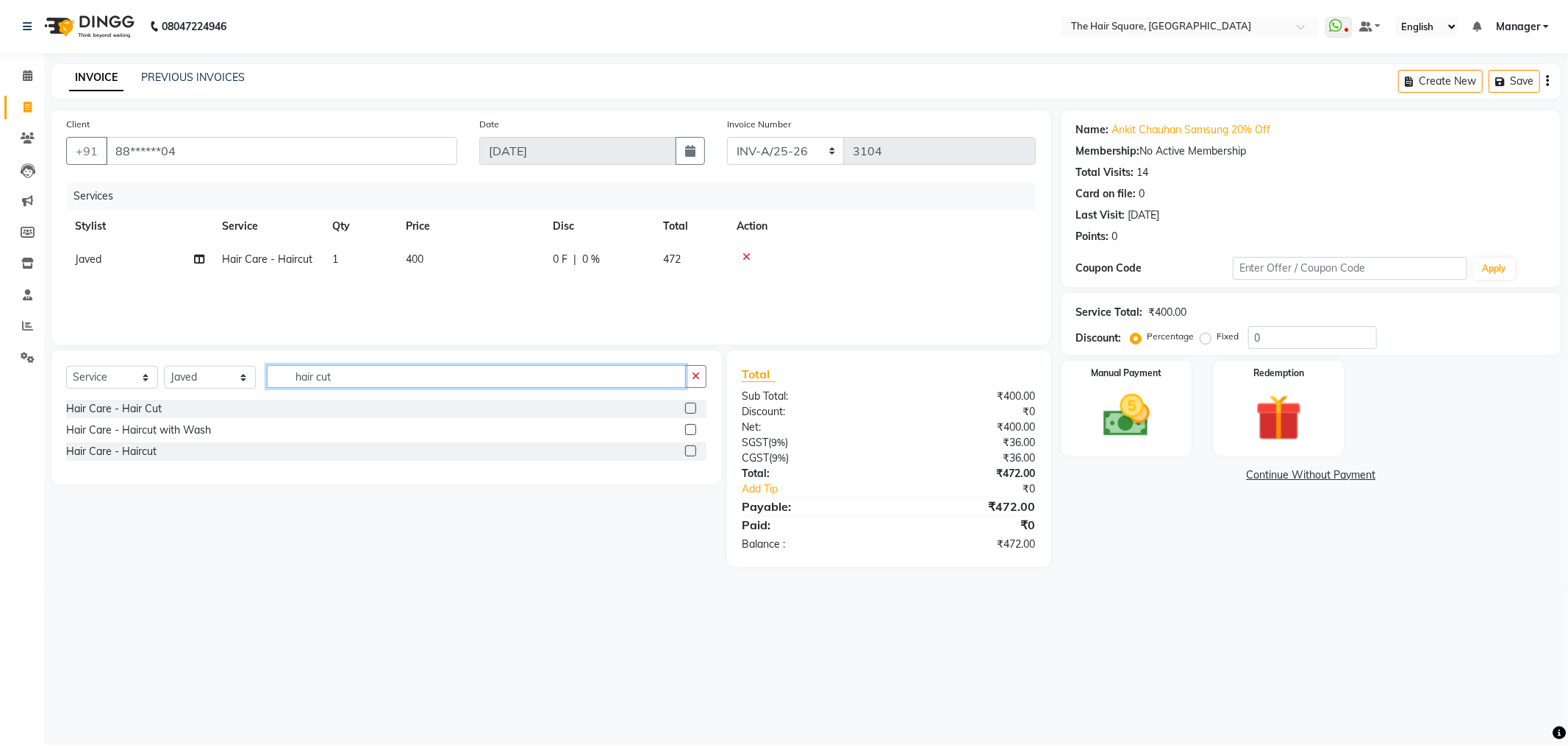
drag, startPoint x: 345, startPoint y: 377, endPoint x: 216, endPoint y: 377, distance: 129.0
click at [216, 377] on div "Select Service Product Membership Package Voucher Prepaid Gift Card Select Styl…" at bounding box center [387, 382] width 641 height 34
click at [216, 377] on select "Select Stylist Amit Aradhana Bittu Dev Imran Inder Javed Kim Mahendra Manager M…" at bounding box center [209, 377] width 92 height 23
click at [164, 366] on select "Select Stylist Amit Aradhana Bittu Dev Imran Inder Javed Kim Mahendra Manager M…" at bounding box center [209, 377] width 92 height 23
type input "touc"
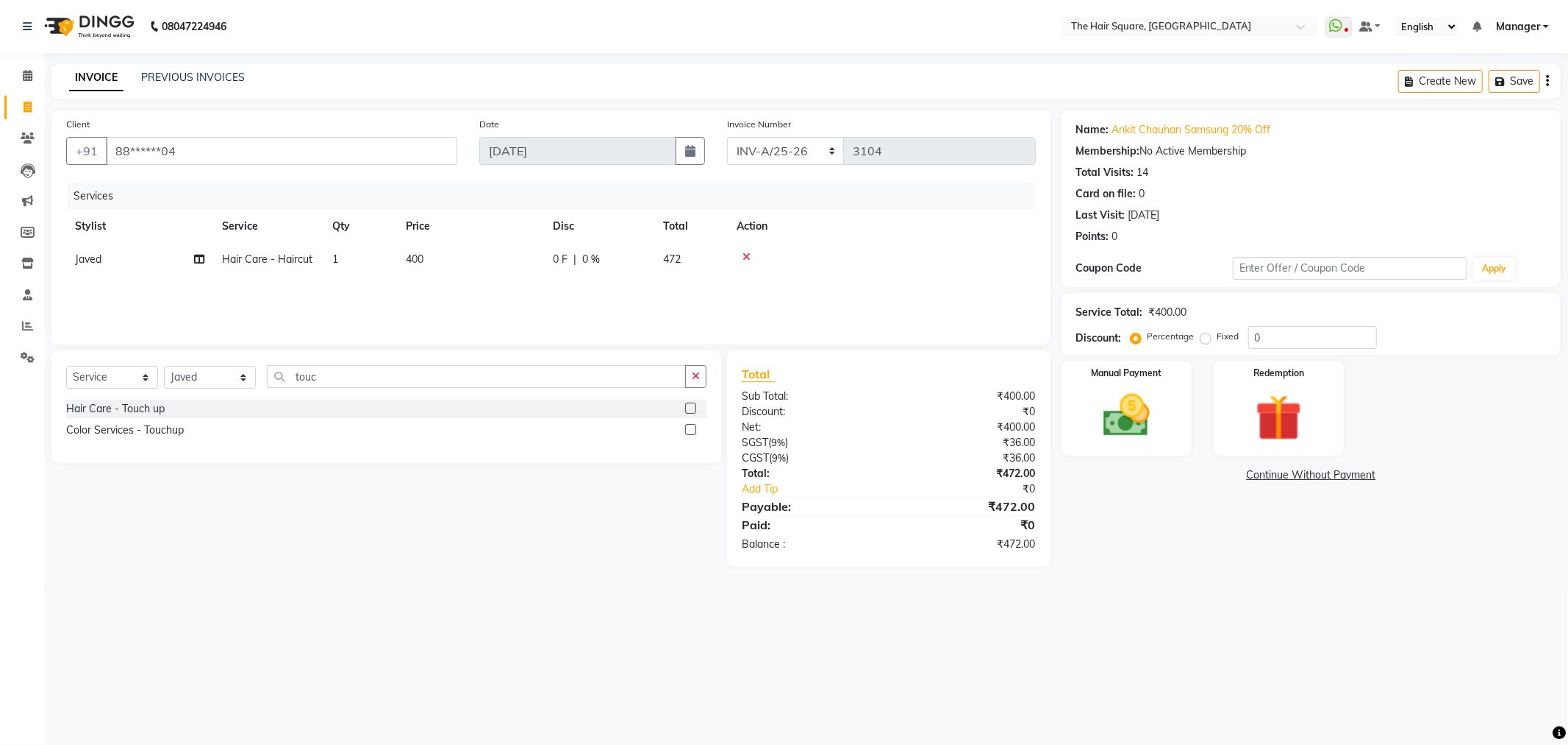
click at [689, 427] on label at bounding box center [691, 429] width 11 height 11
click at [689, 427] on input "checkbox" at bounding box center [690, 430] width 10 height 10
checkbox input "false"
drag, startPoint x: 327, startPoint y: 401, endPoint x: 274, endPoint y: 401, distance: 53.0
click at [274, 394] on input "touc" at bounding box center [476, 383] width 419 height 23
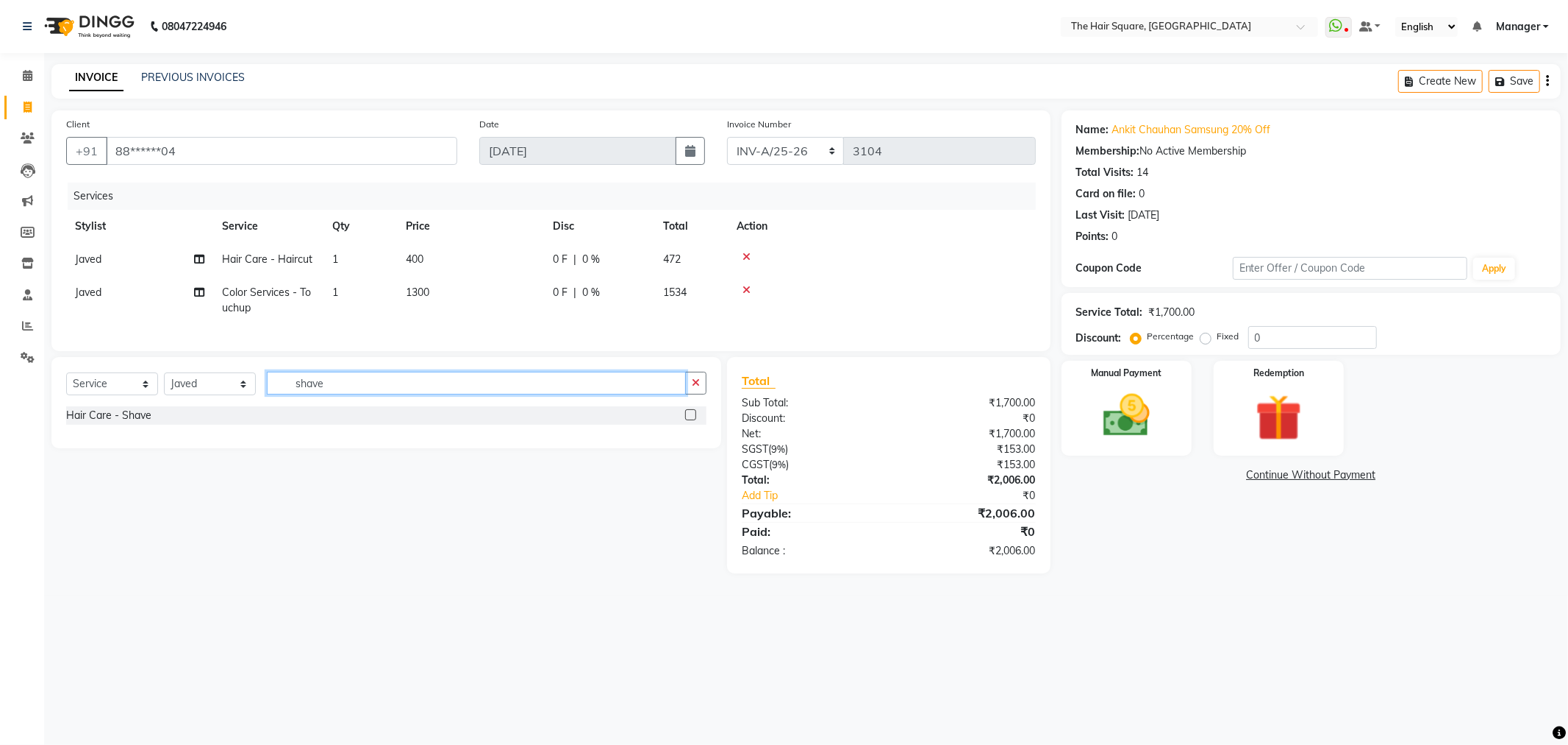
type input "shave"
click at [689, 421] on label at bounding box center [691, 415] width 11 height 11
click at [689, 421] on input "checkbox" at bounding box center [690, 415] width 10 height 10
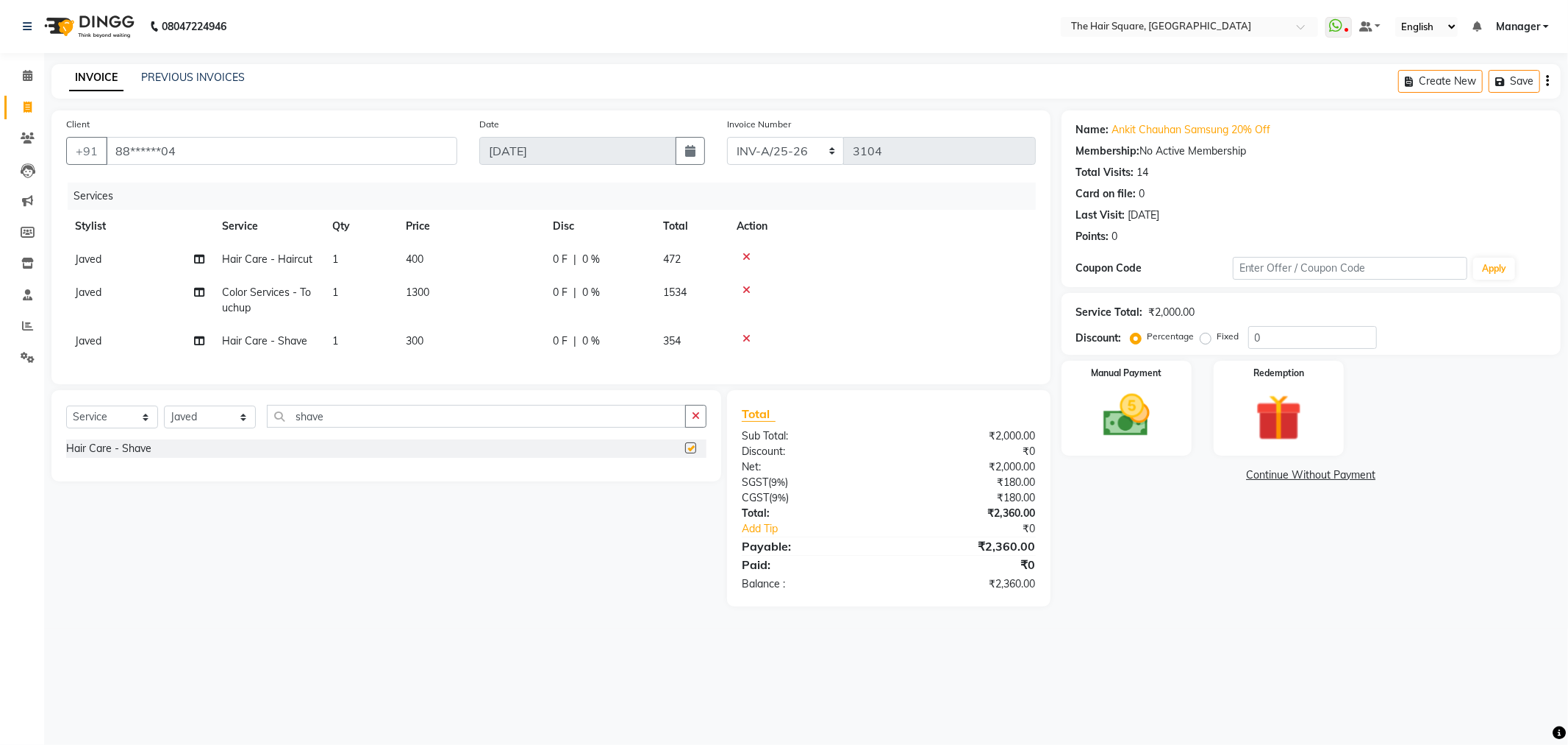
checkbox input "false"
drag, startPoint x: 1283, startPoint y: 339, endPoint x: 1211, endPoint y: 333, distance: 72.2
click at [1210, 335] on div "Percentage Fixed 0" at bounding box center [1255, 338] width 243 height 23
type input "20"
click at [37, 108] on span at bounding box center [27, 108] width 26 height 17
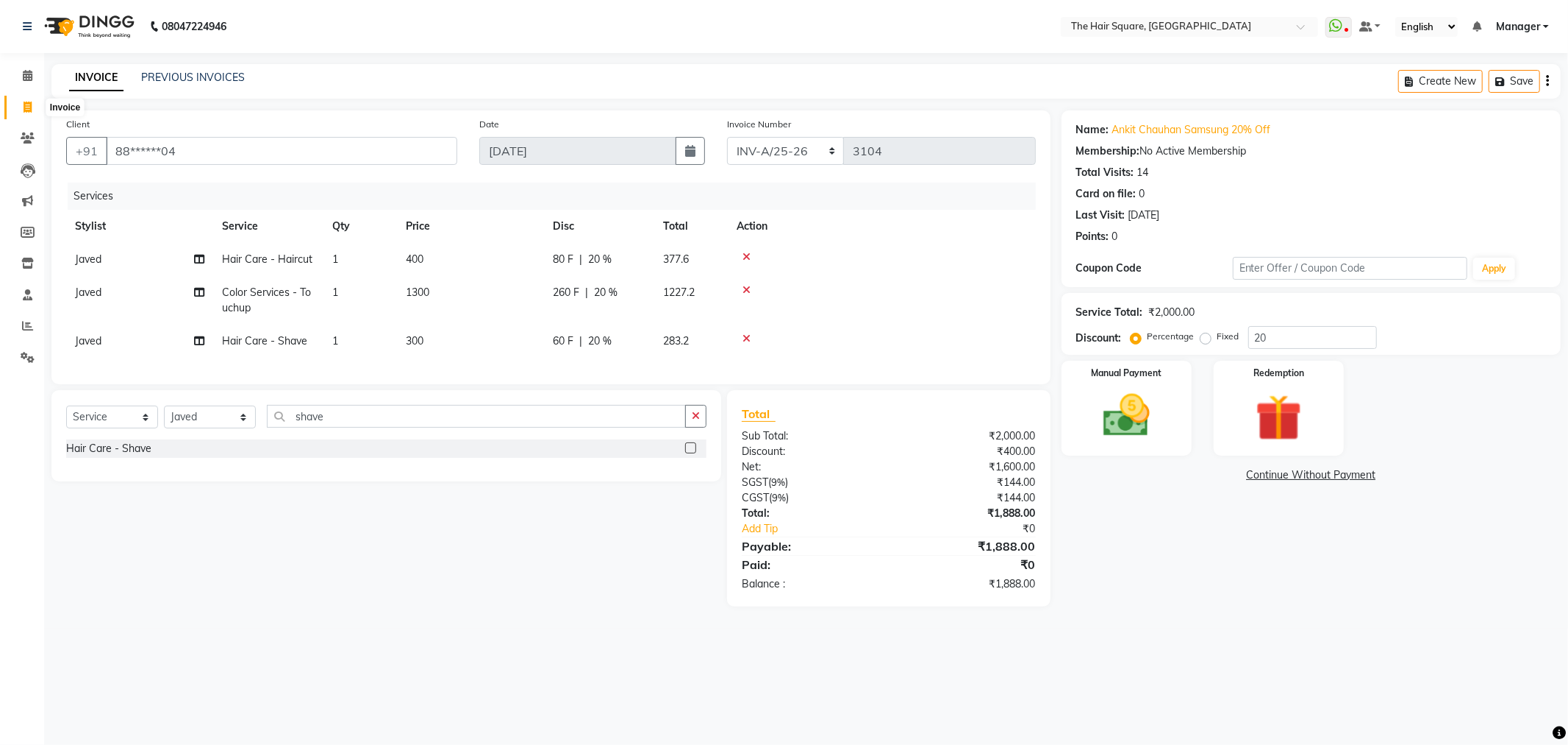
select select "service"
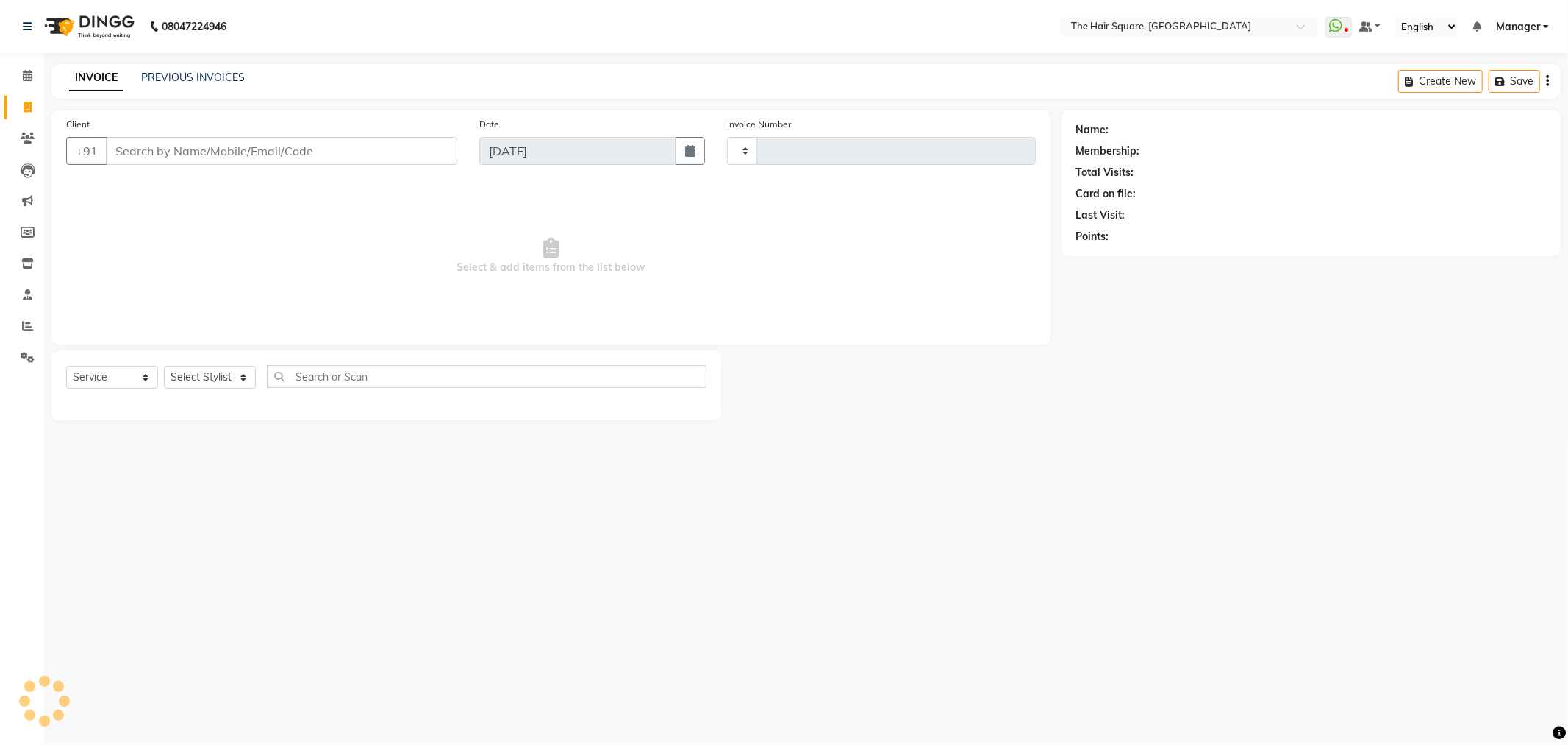
type input "3105"
select select "5768"
click at [208, 81] on link "PREVIOUS INVOICES" at bounding box center [192, 77] width 104 height 13
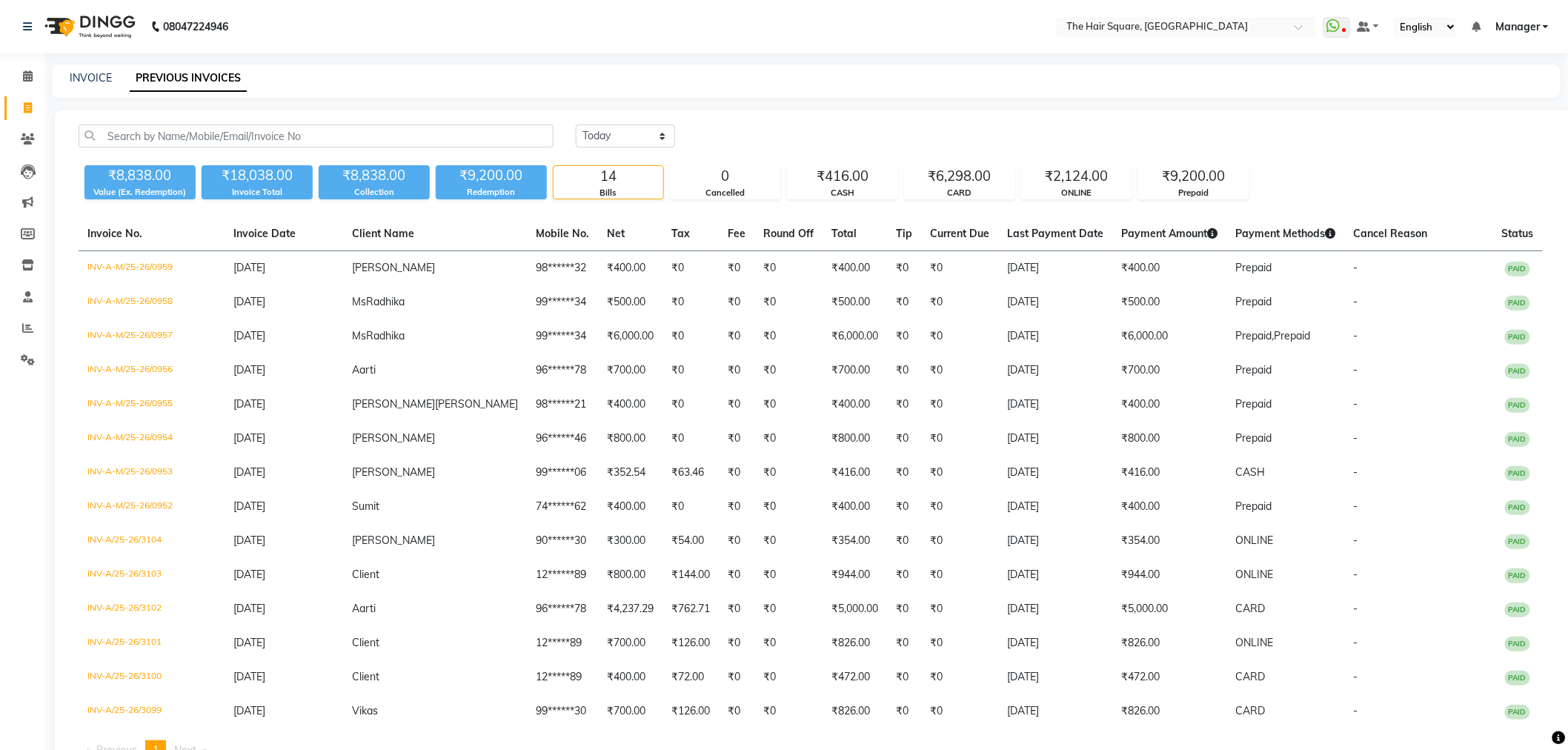
drag, startPoint x: 38, startPoint y: 100, endPoint x: 24, endPoint y: 101, distance: 14.0
click at [38, 100] on span at bounding box center [27, 108] width 26 height 17
select select "service"
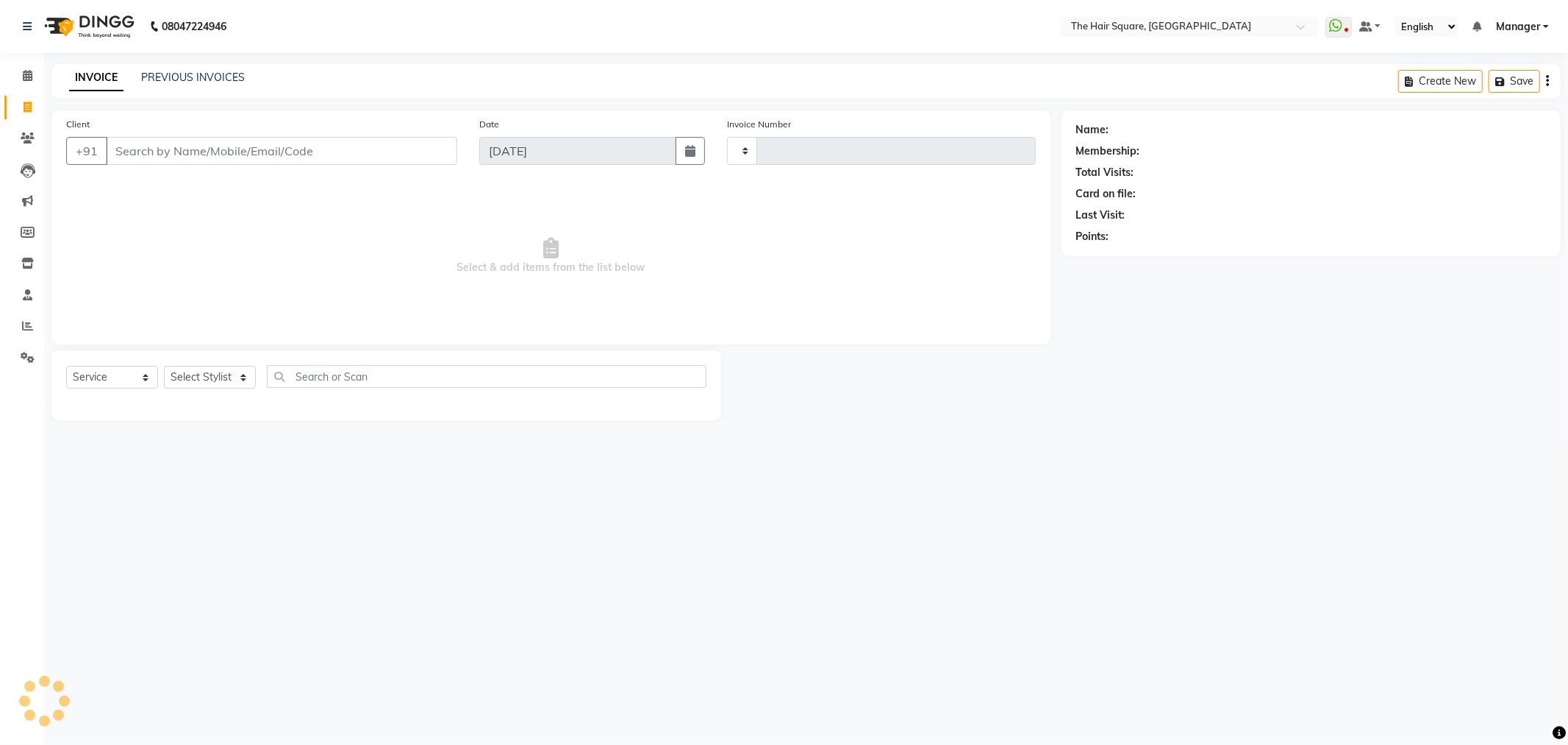
type input "3105"
select select "5768"
click at [174, 382] on select "Select Stylist" at bounding box center [209, 377] width 92 height 23
select select "39378"
click at [164, 366] on select "Select Stylist Amit Aradhana Bittu Dev Imran Inder Javed Kim Mahendra Manager M…" at bounding box center [209, 377] width 92 height 23
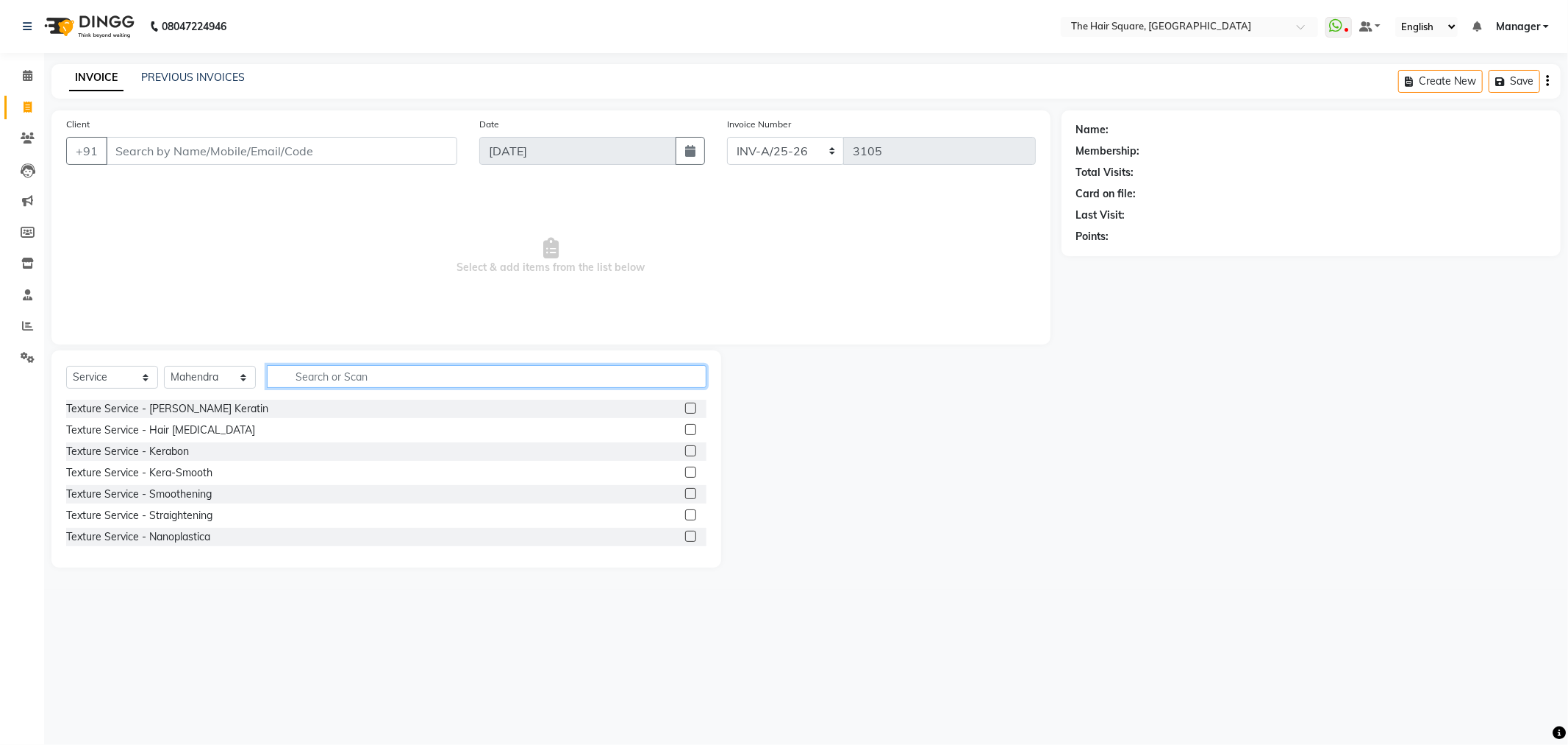
click at [339, 370] on input "text" at bounding box center [487, 377] width 439 height 23
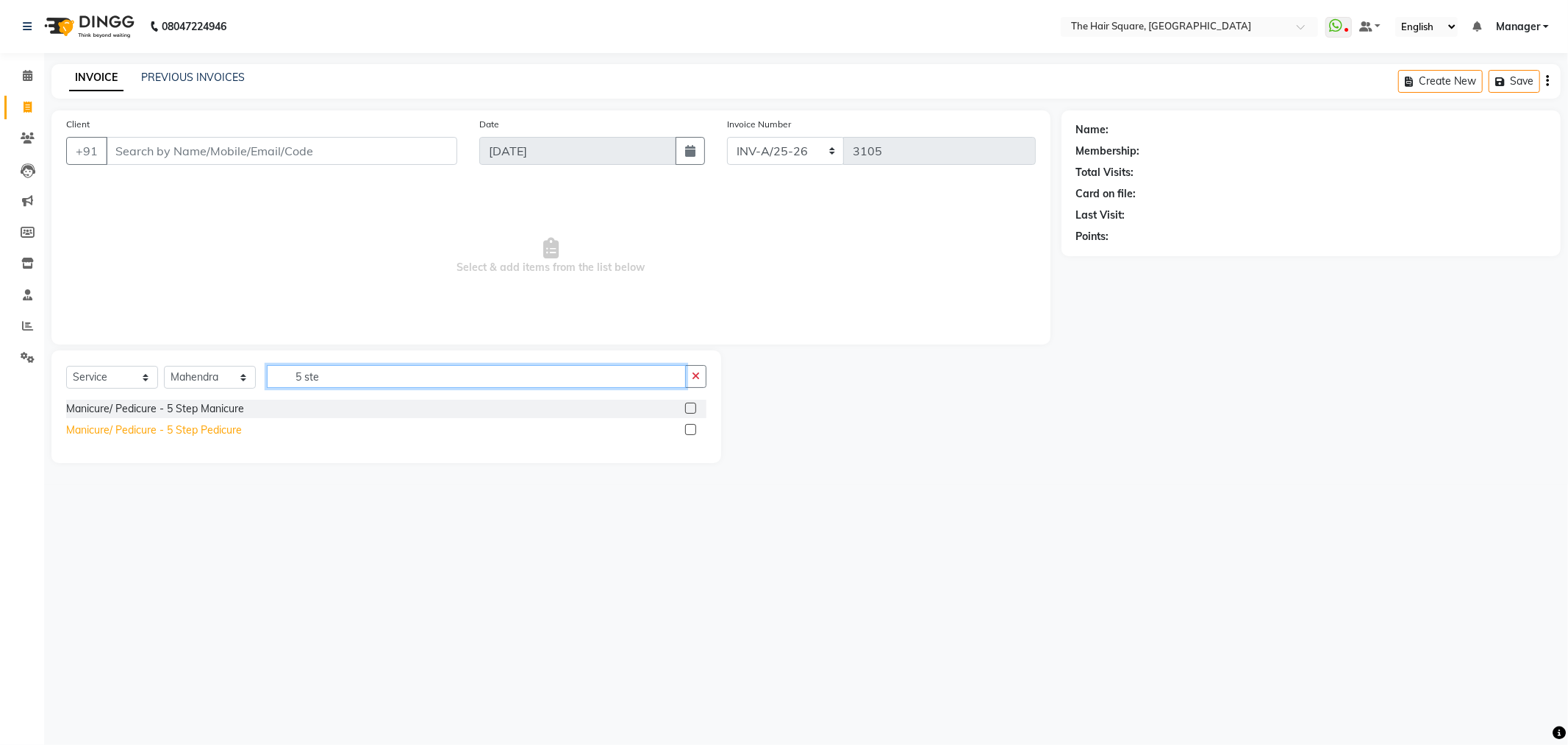
type input "5 ste"
click at [193, 430] on div "Manicure/ Pedicure - 5 Step Pedicure" at bounding box center [154, 430] width 176 height 15
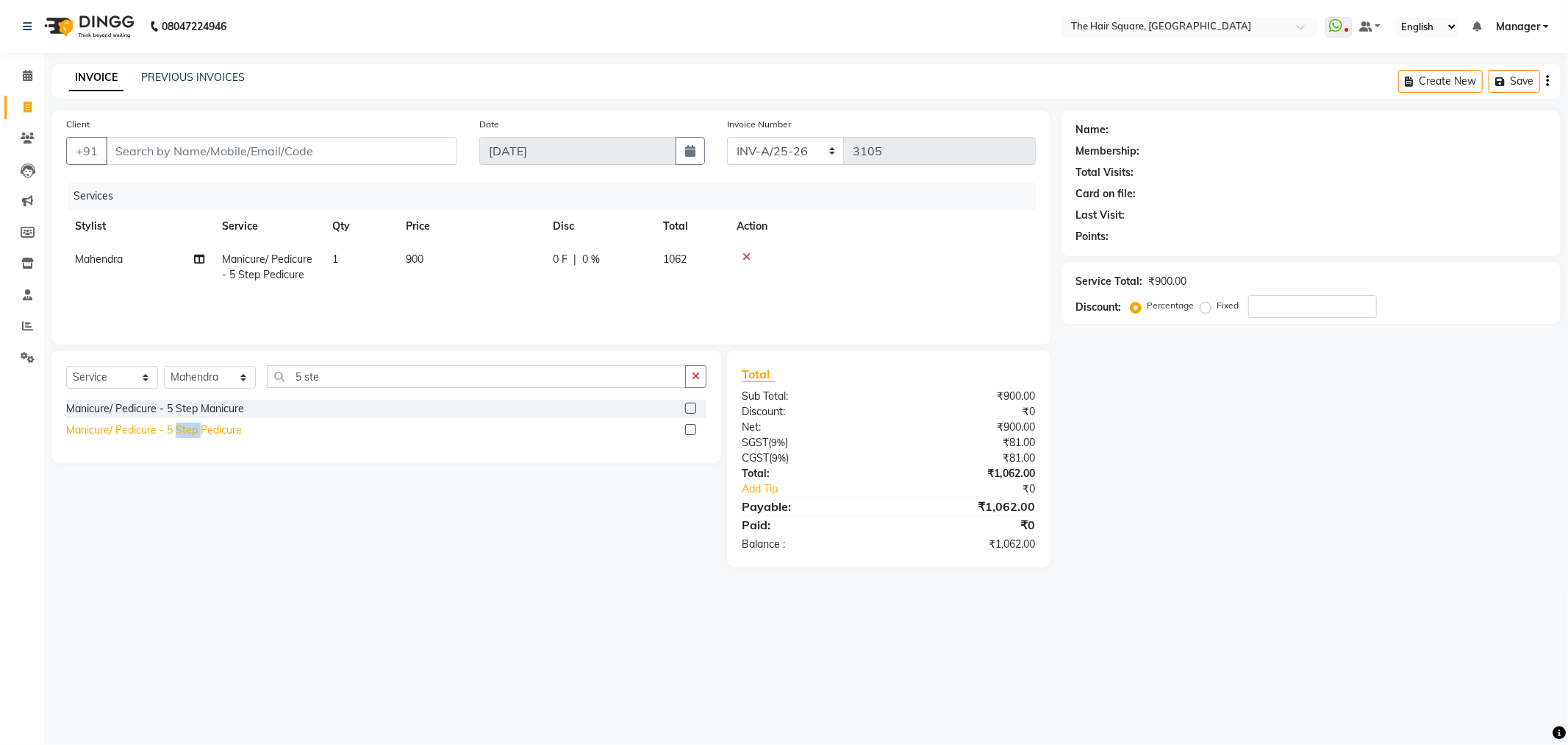
click at [193, 430] on div "Manicure/ Pedicure - 5 Step Pedicure" at bounding box center [154, 430] width 176 height 15
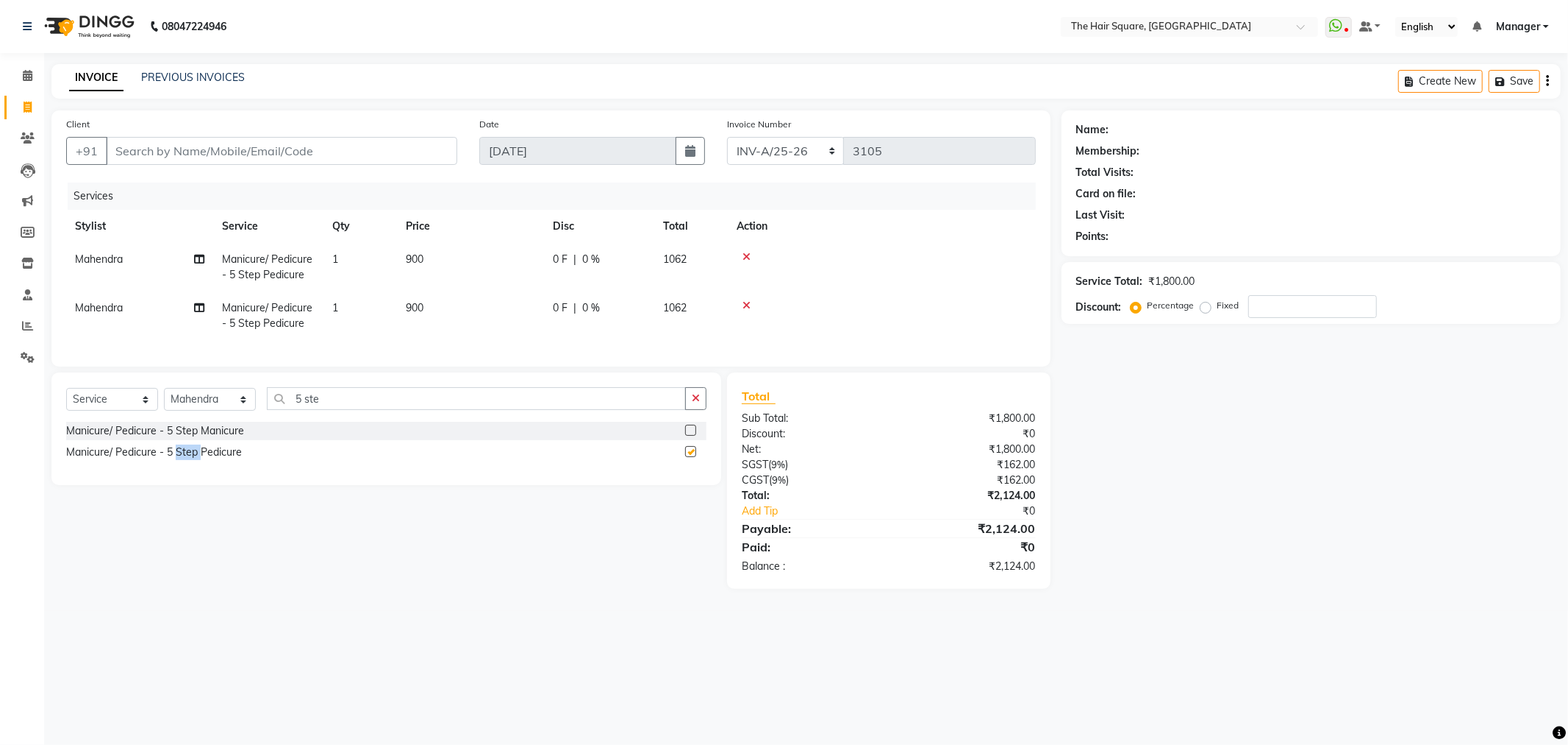
checkbox input "false"
click at [361, 410] on input "5 ste" at bounding box center [476, 399] width 419 height 23
drag, startPoint x: 361, startPoint y: 414, endPoint x: 138, endPoint y: 414, distance: 223.0
click at [151, 413] on div "Select Service Product Membership Package Voucher Prepaid Gift Card Select Styl…" at bounding box center [387, 404] width 641 height 34
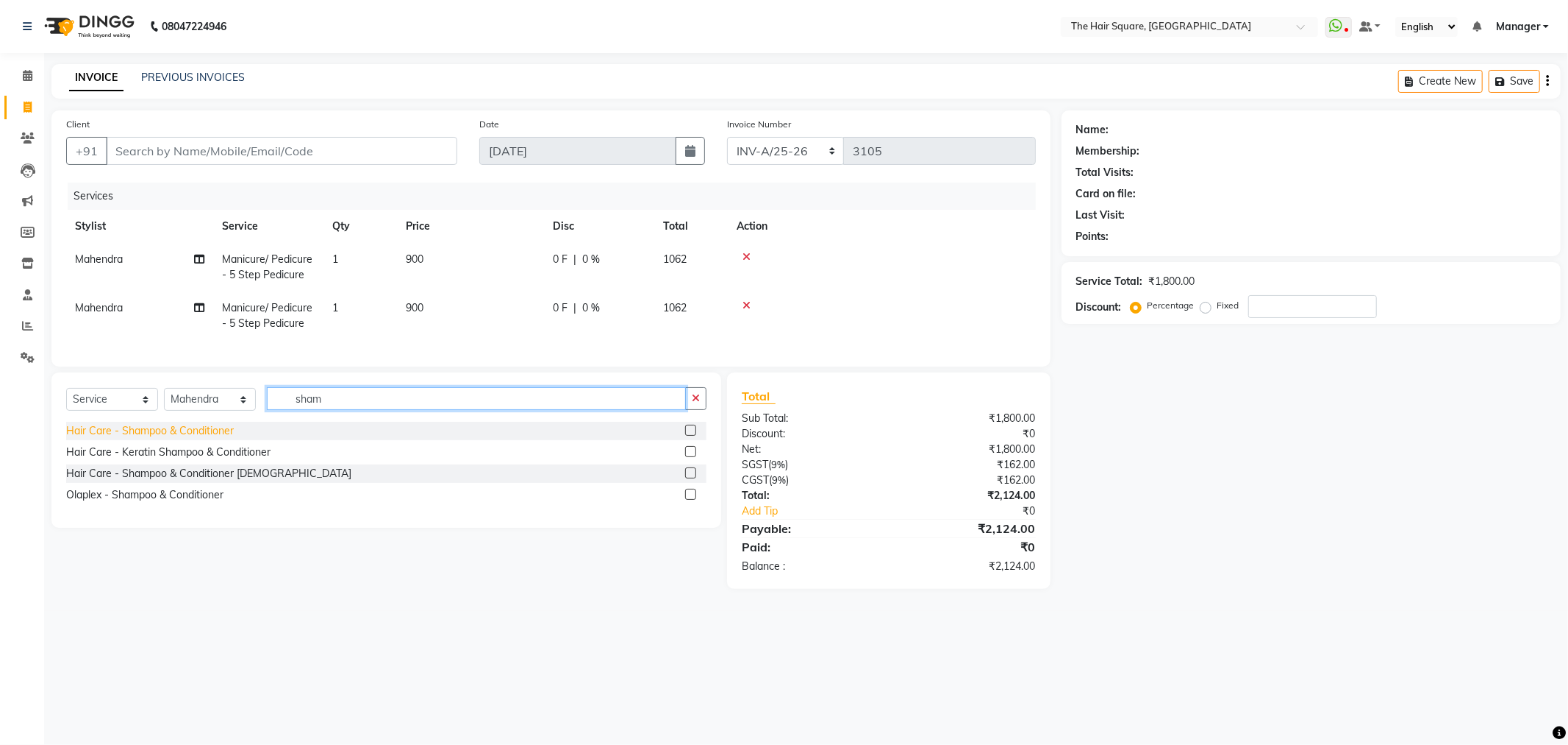
type input "sham"
click at [158, 437] on div "Hair Care - Shampoo & Conditioner" at bounding box center [150, 431] width 167 height 15
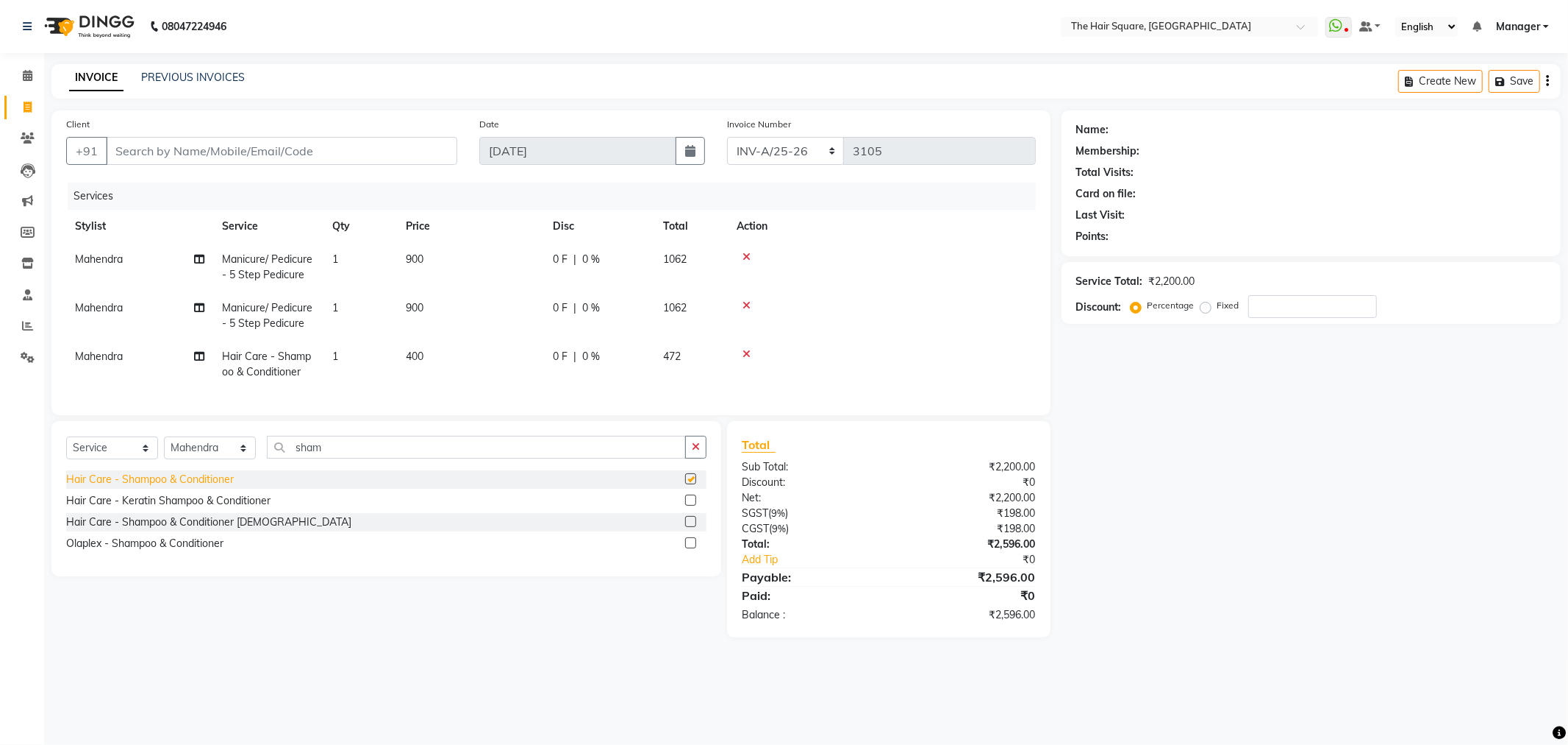
checkbox input "false"
click at [254, 156] on input "Client" at bounding box center [281, 150] width 352 height 28
type input "1"
type input "0"
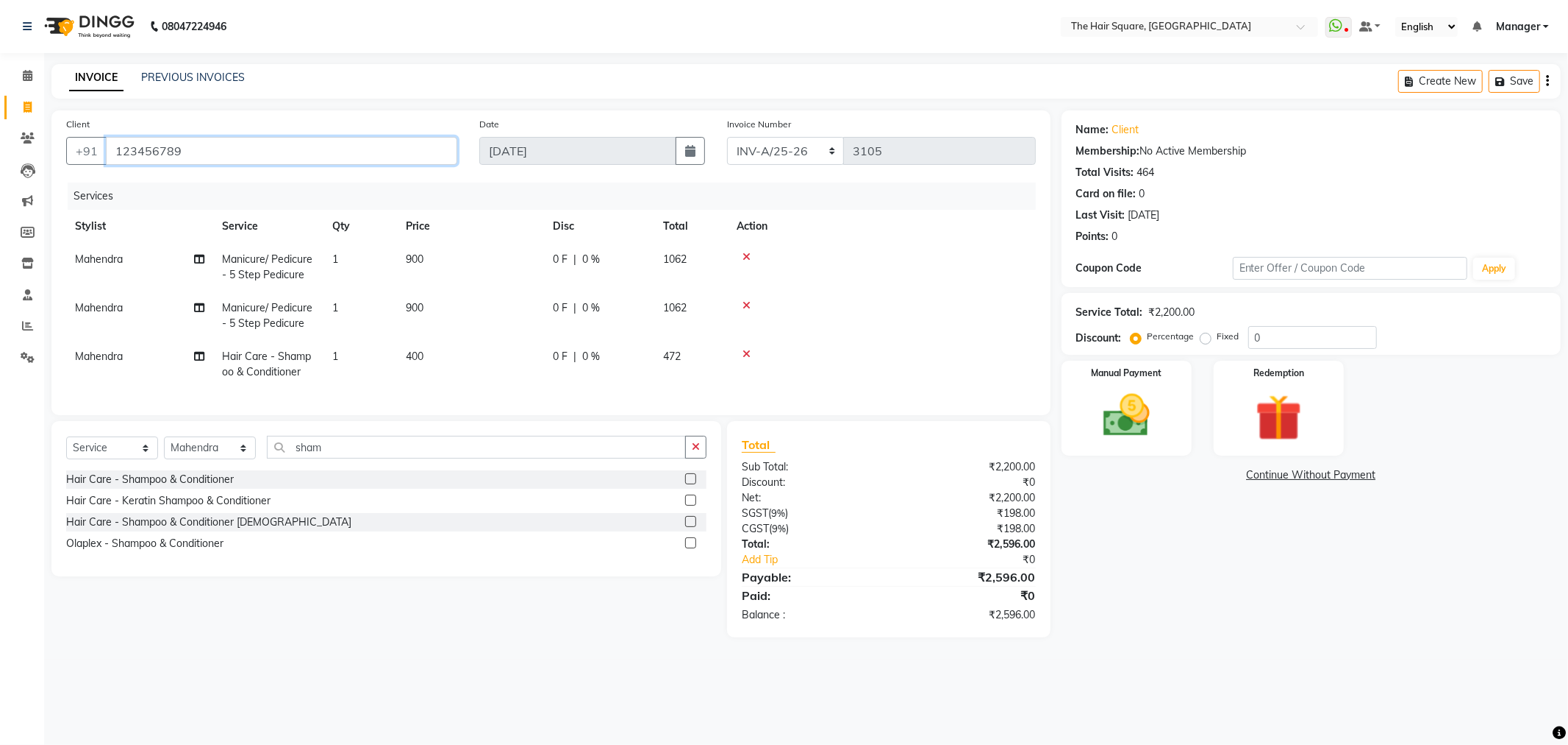
click at [138, 149] on input "123456789" at bounding box center [281, 150] width 352 height 28
click at [199, 150] on input "123456789" at bounding box center [281, 150] width 352 height 28
drag, startPoint x: 199, startPoint y: 150, endPoint x: 0, endPoint y: 129, distance: 200.1
click at [0, 129] on app-home "08047224946 Select Location × The Hair Square, Ambience Island WhatsApp Status …" at bounding box center [784, 329] width 1568 height 659
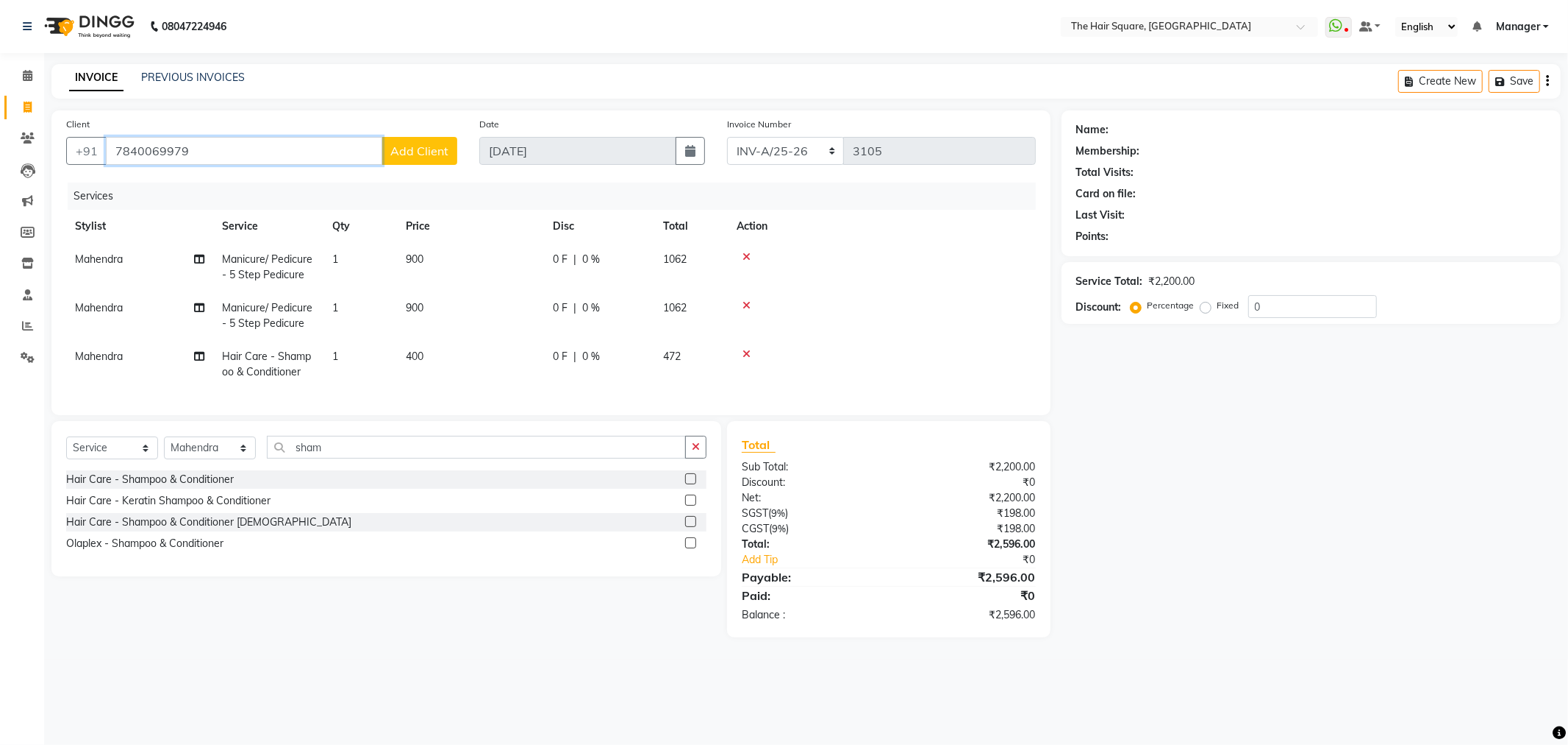
type input "7840069979"
click at [430, 153] on span "Add Client" at bounding box center [419, 150] width 58 height 14
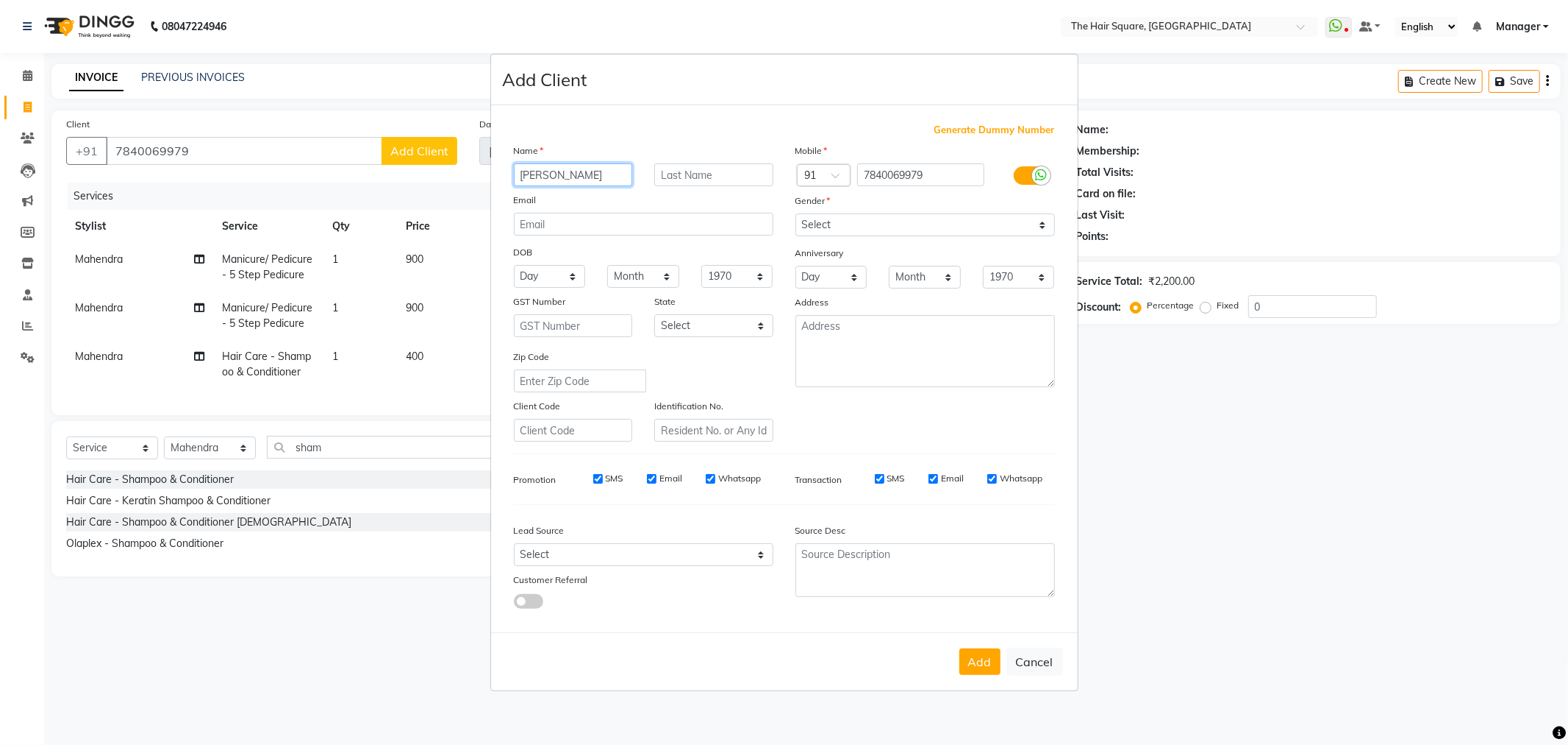
drag, startPoint x: 543, startPoint y: 183, endPoint x: 543, endPoint y: 173, distance: 10.0
click at [543, 173] on input "Clint" at bounding box center [573, 175] width 119 height 23
type input "Client"
click at [855, 225] on select "Select Male Female Other Prefer Not To Say" at bounding box center [925, 225] width 260 height 23
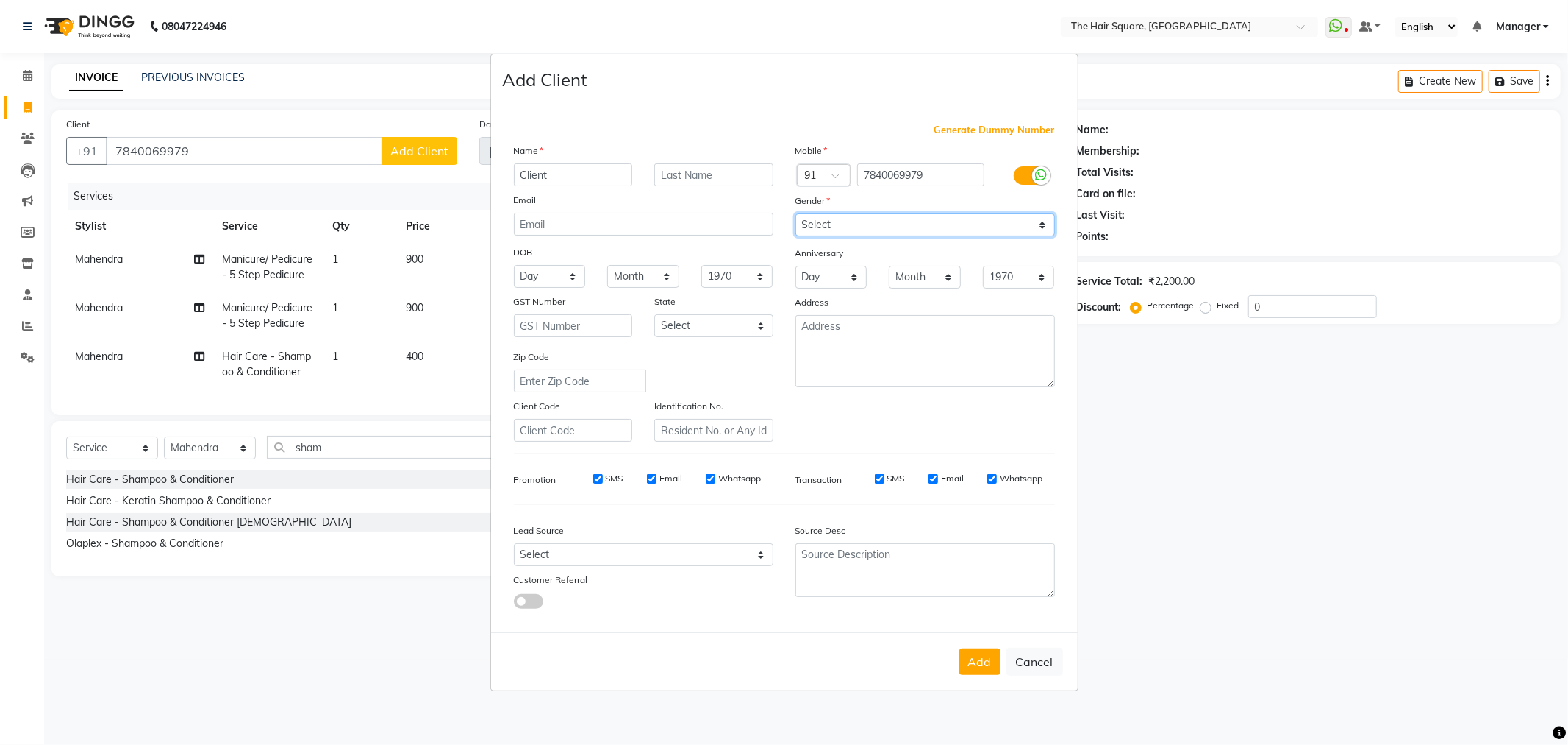
select select "[DEMOGRAPHIC_DATA]"
click at [796, 213] on select "Select Male Female Other Prefer Not To Say" at bounding box center [925, 225] width 260 height 23
click at [975, 660] on button "Add" at bounding box center [979, 661] width 41 height 27
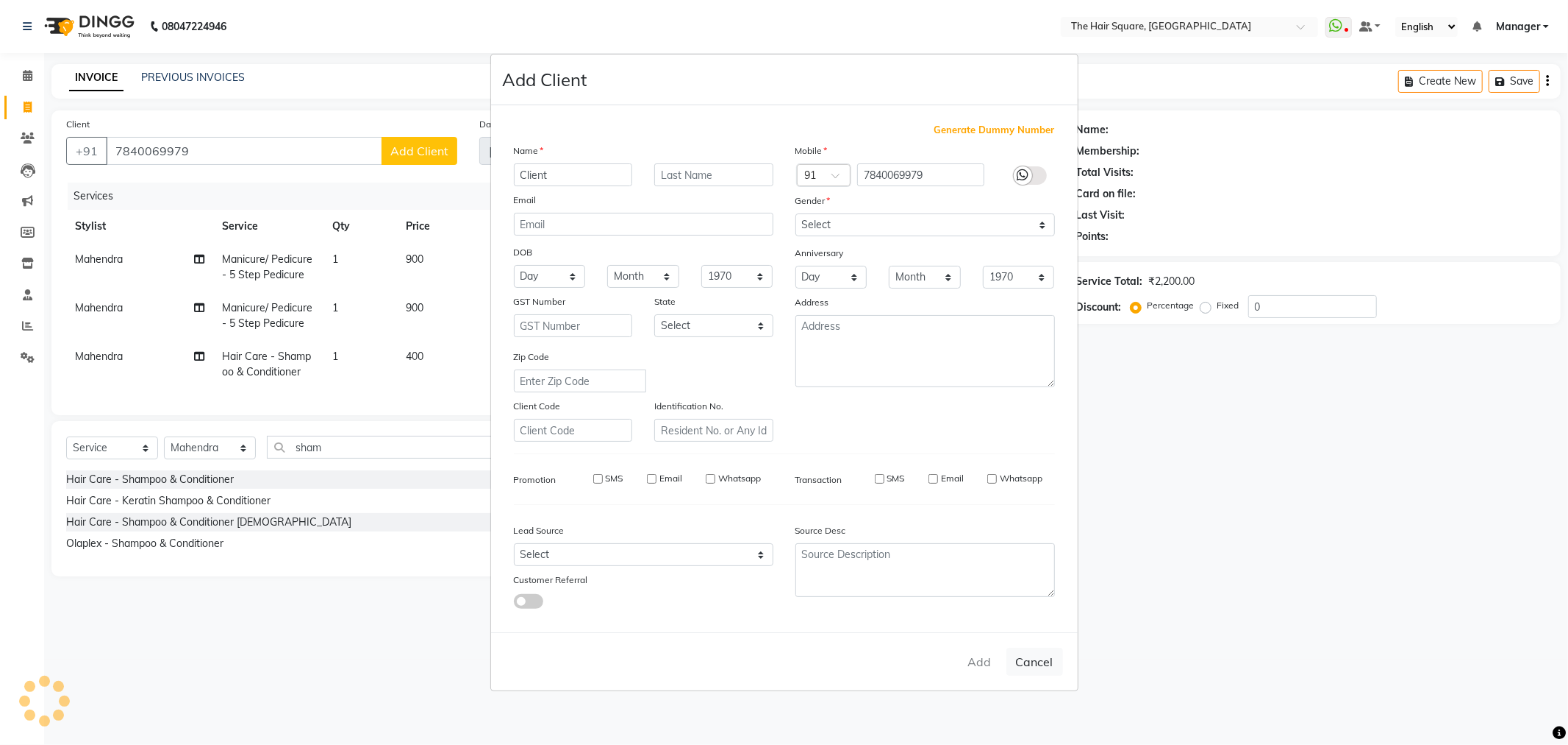
type input "78******79"
select select
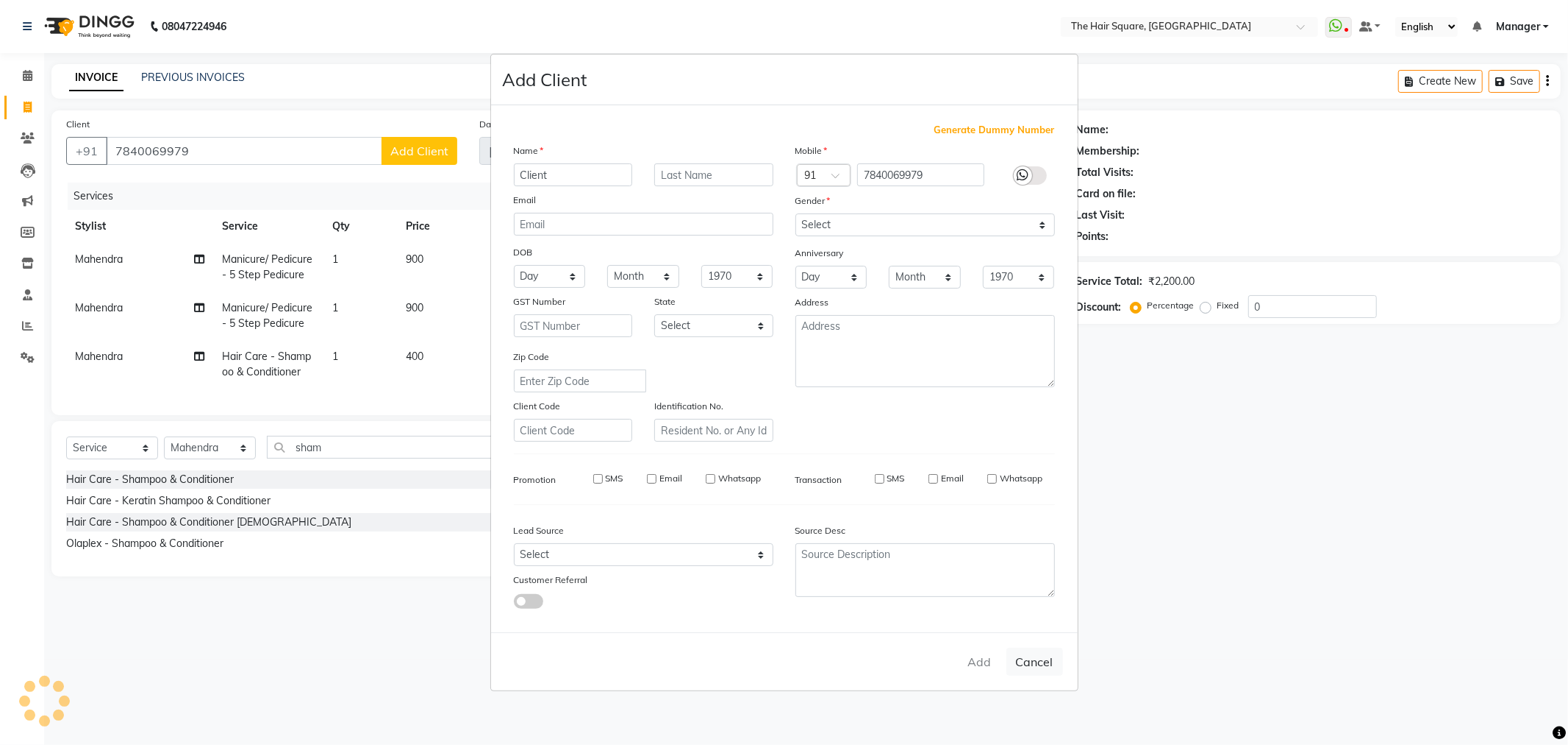
select select
checkbox input "false"
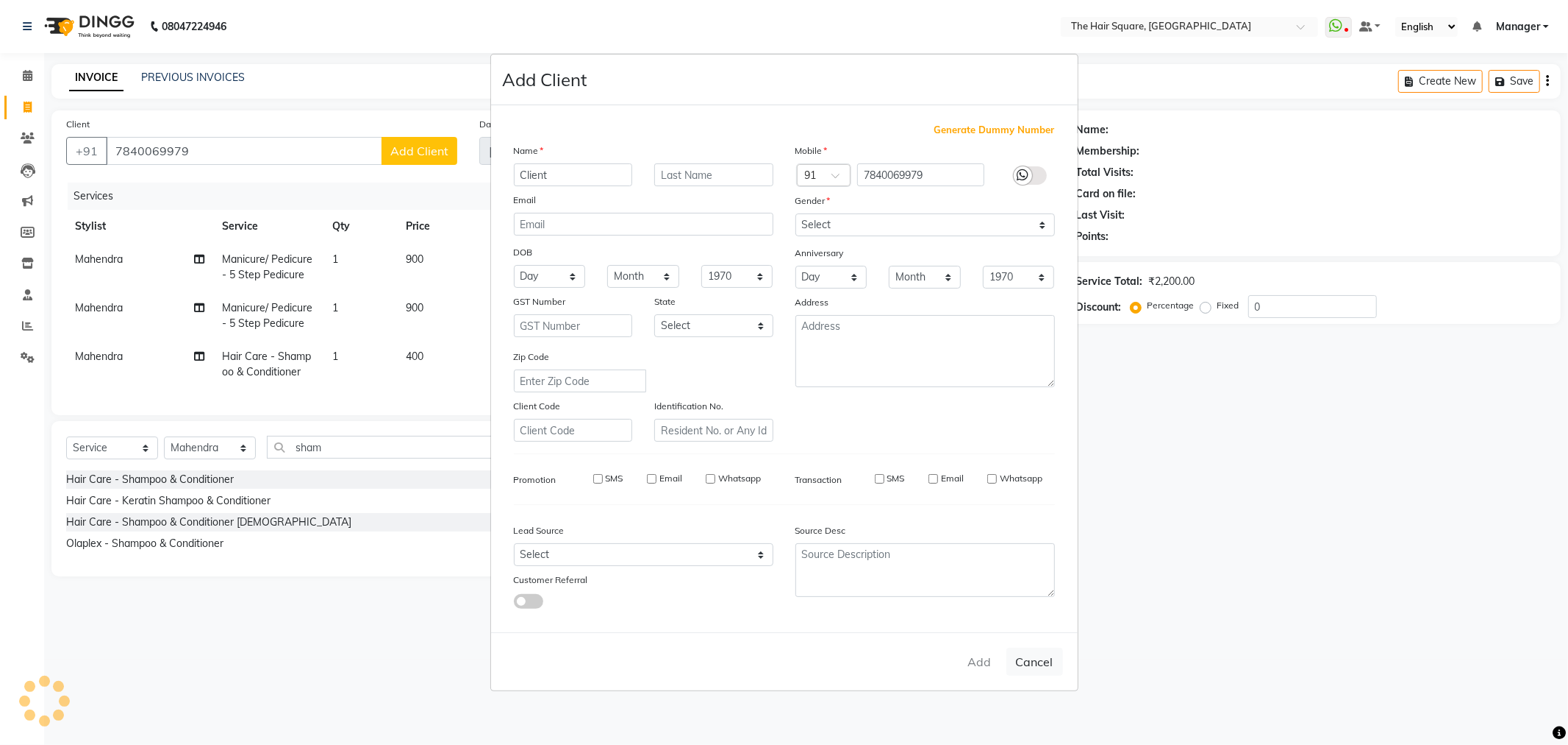
checkbox input "false"
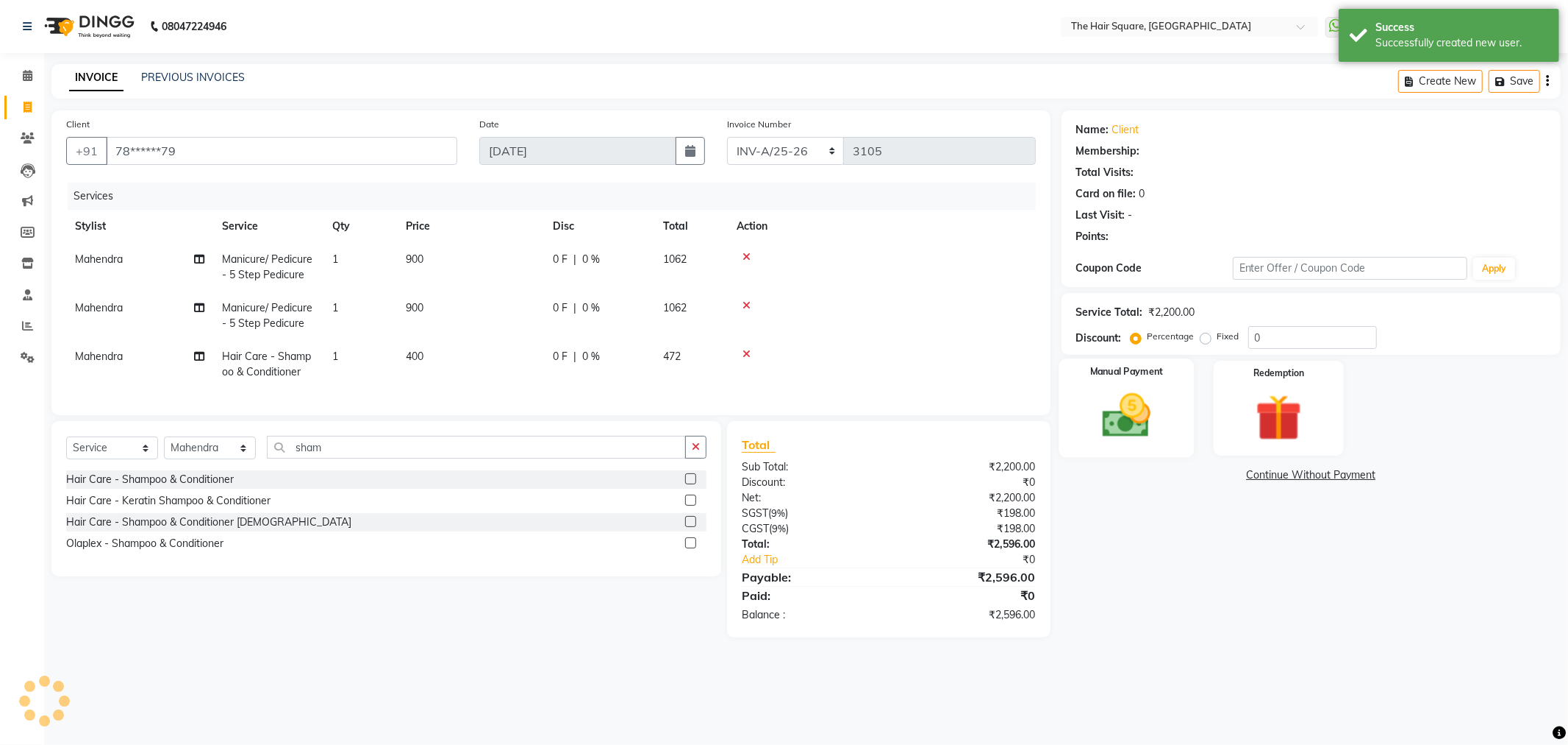
click at [1142, 423] on img at bounding box center [1127, 416] width 79 height 56
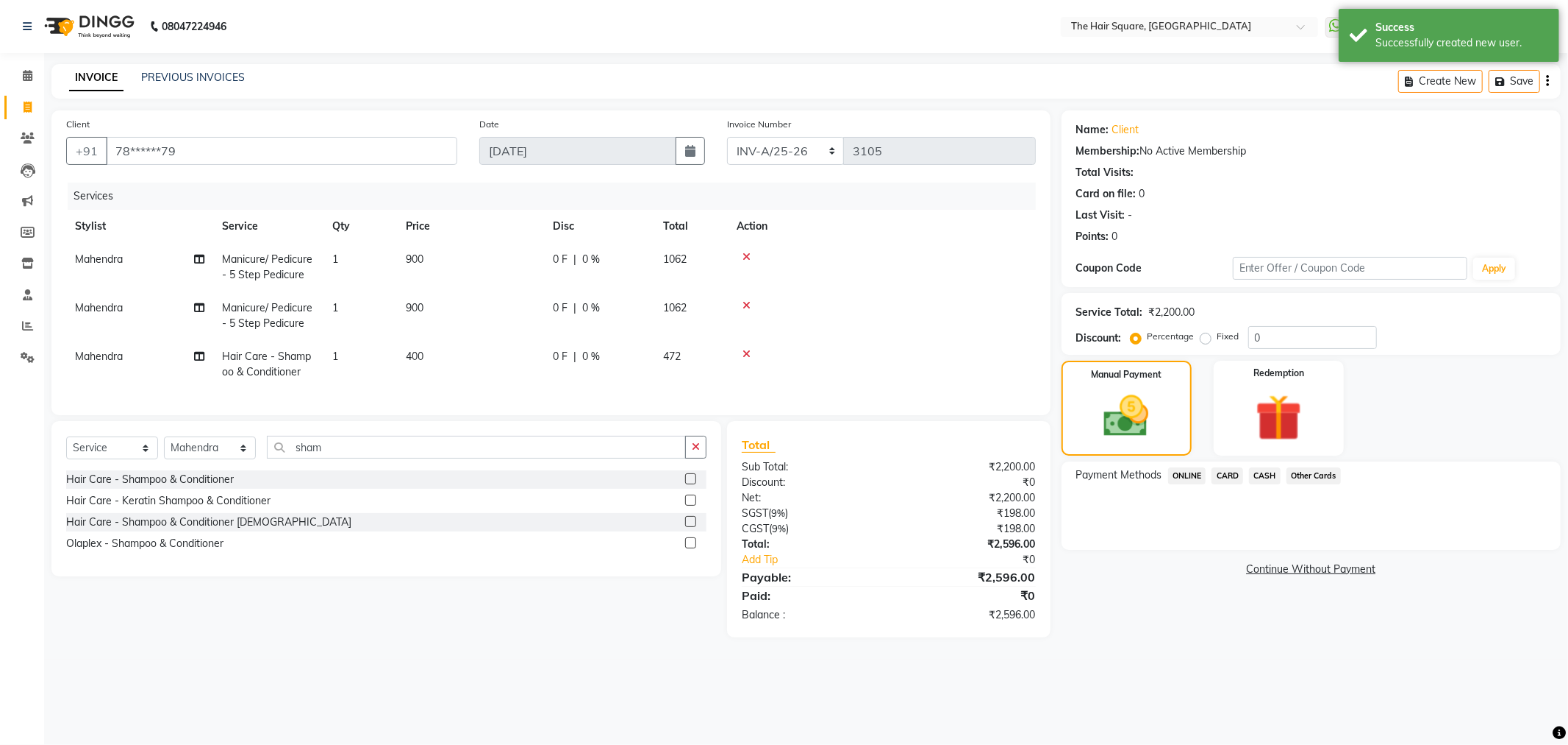
click at [1187, 474] on span "ONLINE" at bounding box center [1188, 476] width 38 height 17
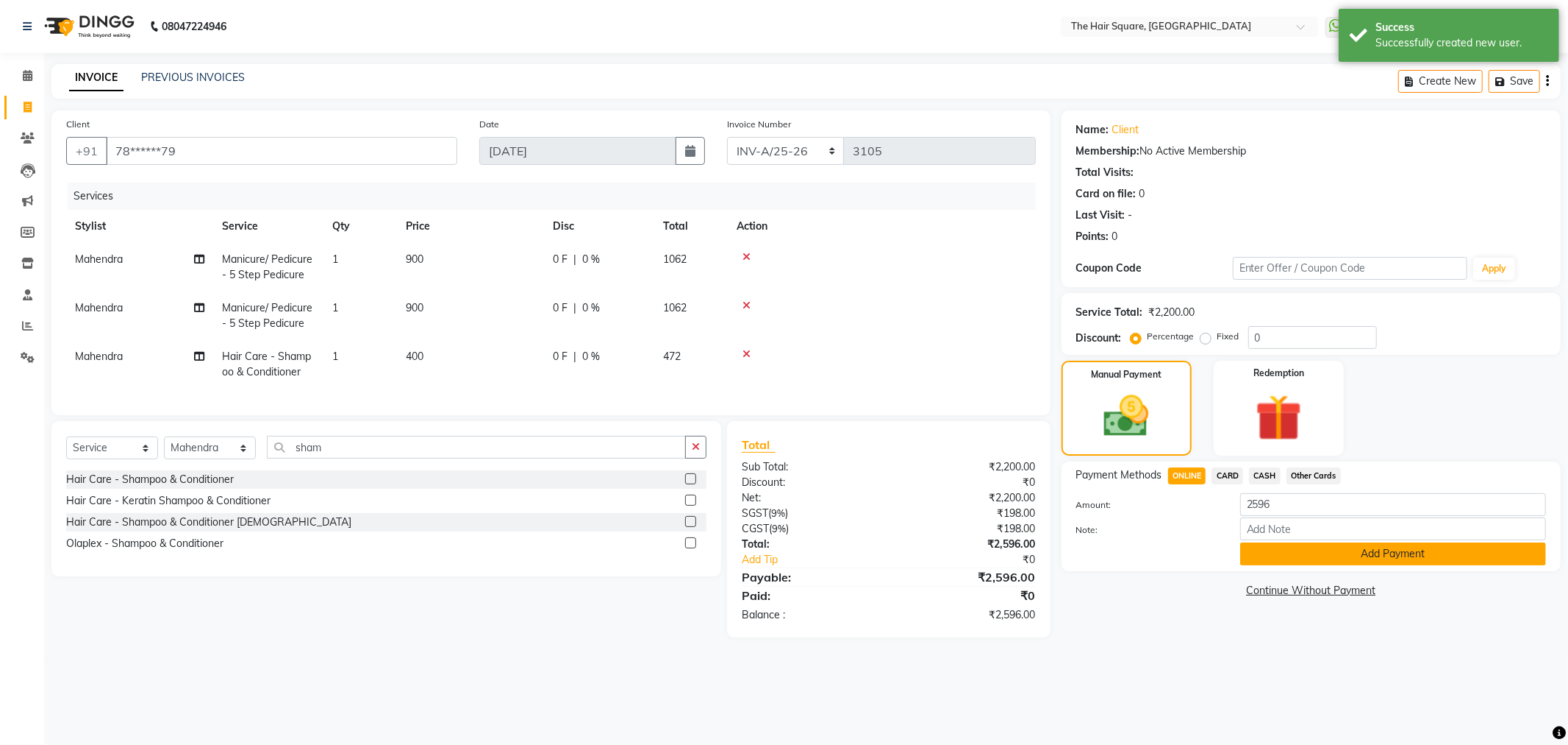
click at [1273, 550] on button "Add Payment" at bounding box center [1394, 554] width 306 height 23
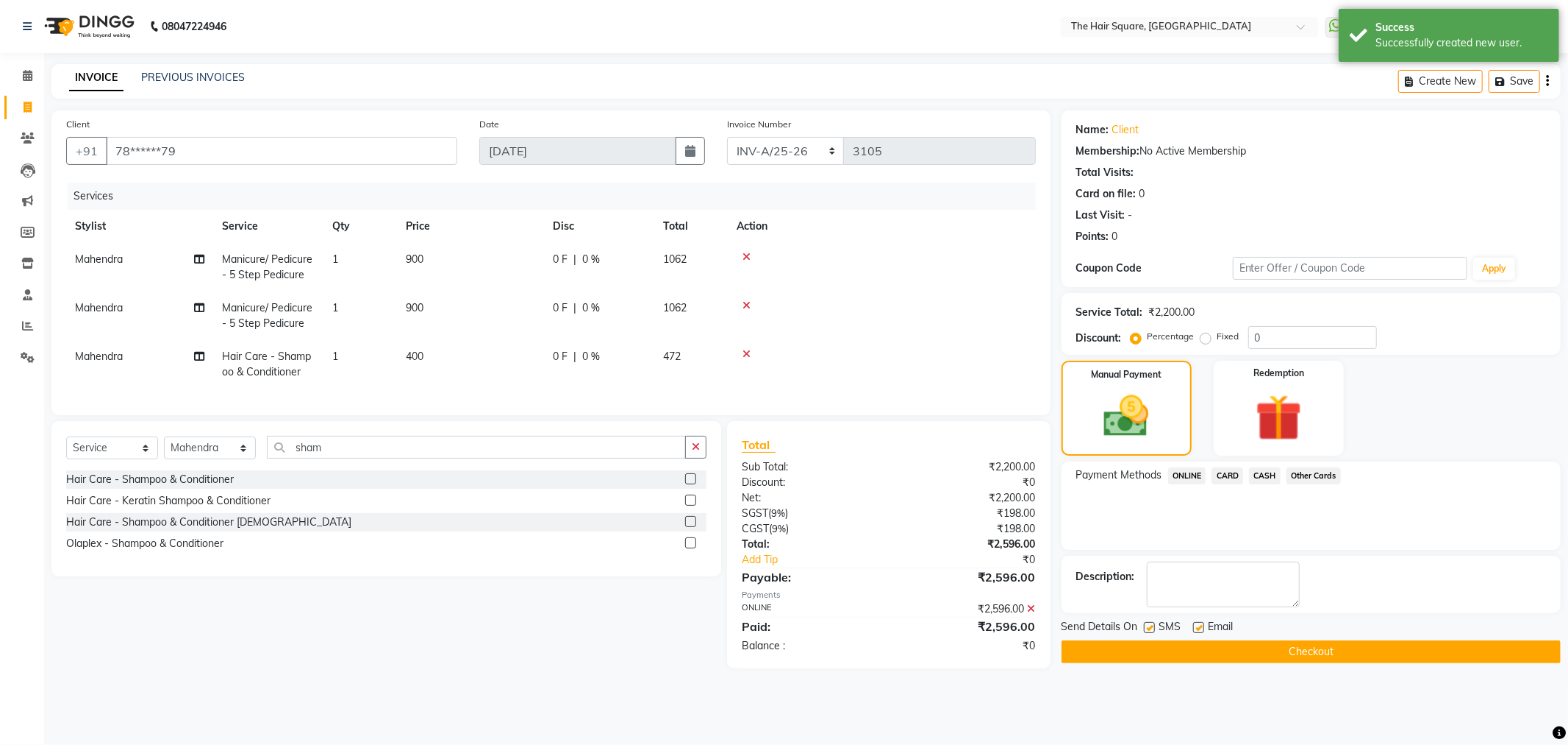
click at [1226, 646] on button "Checkout" at bounding box center [1311, 652] width 499 height 23
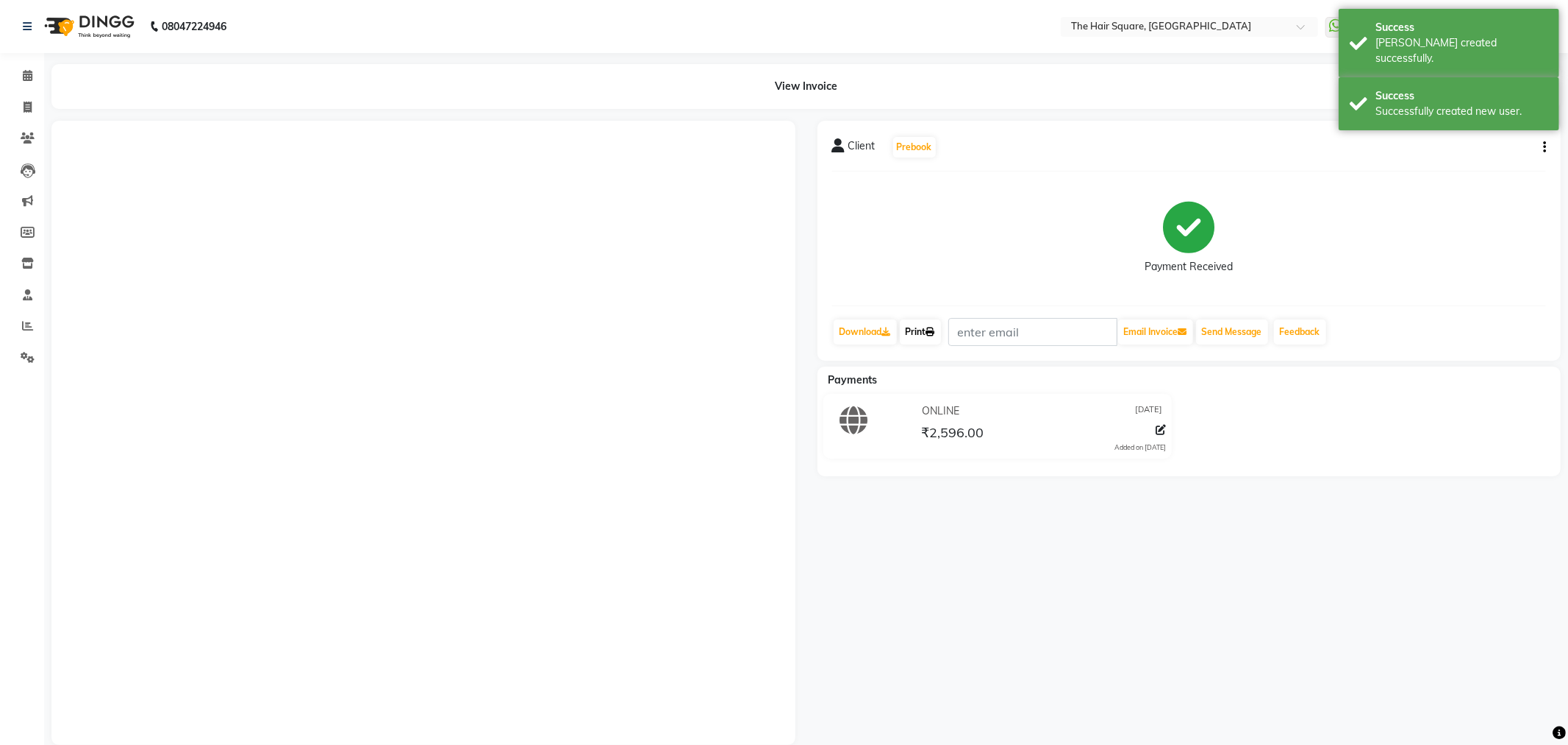
click at [939, 334] on link "Print" at bounding box center [920, 332] width 41 height 25
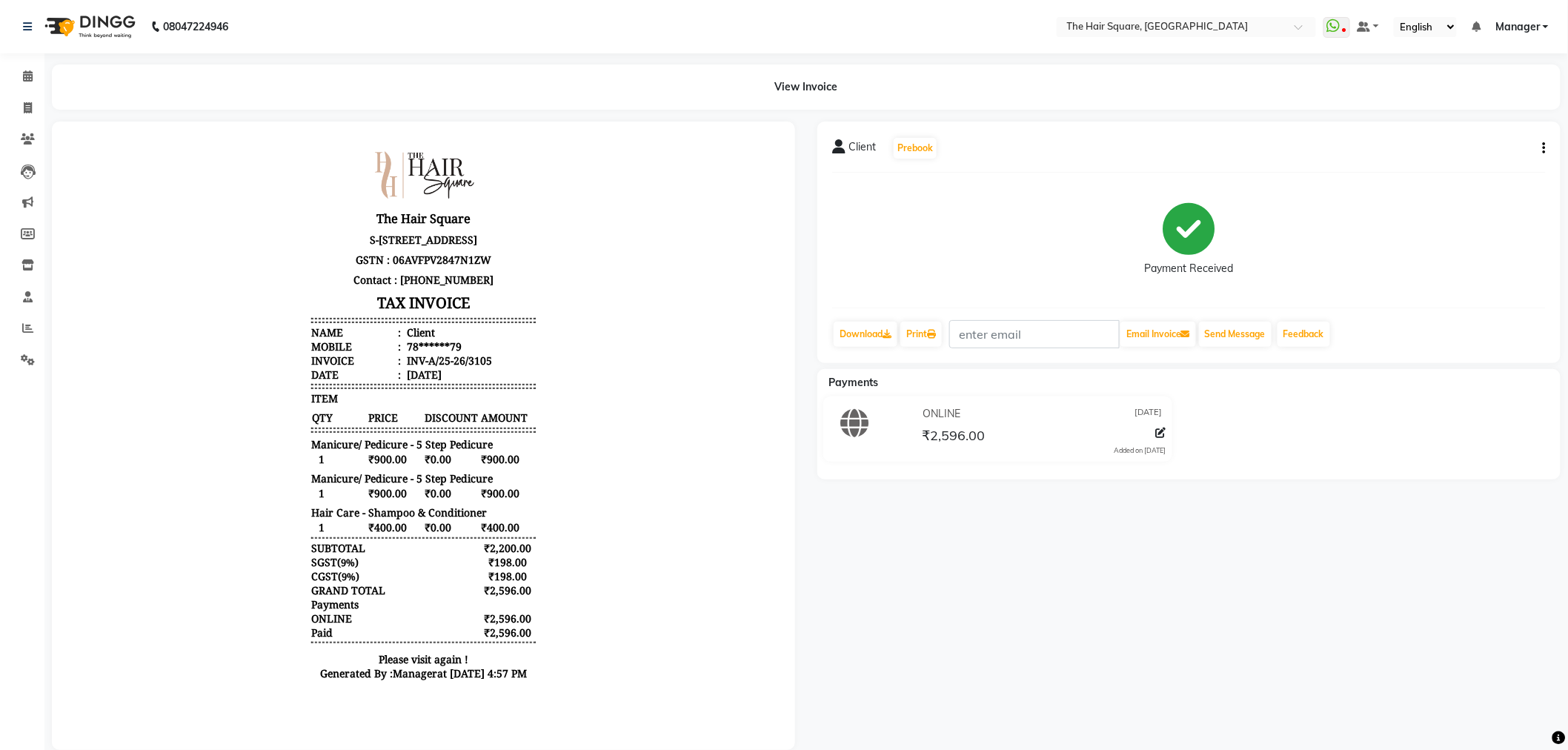
click at [1422, 148] on icon "button" at bounding box center [1544, 148] width 3 height 1
click at [1422, 148] on div "Edit Item Staff" at bounding box center [1471, 148] width 102 height 18
select select "39378"
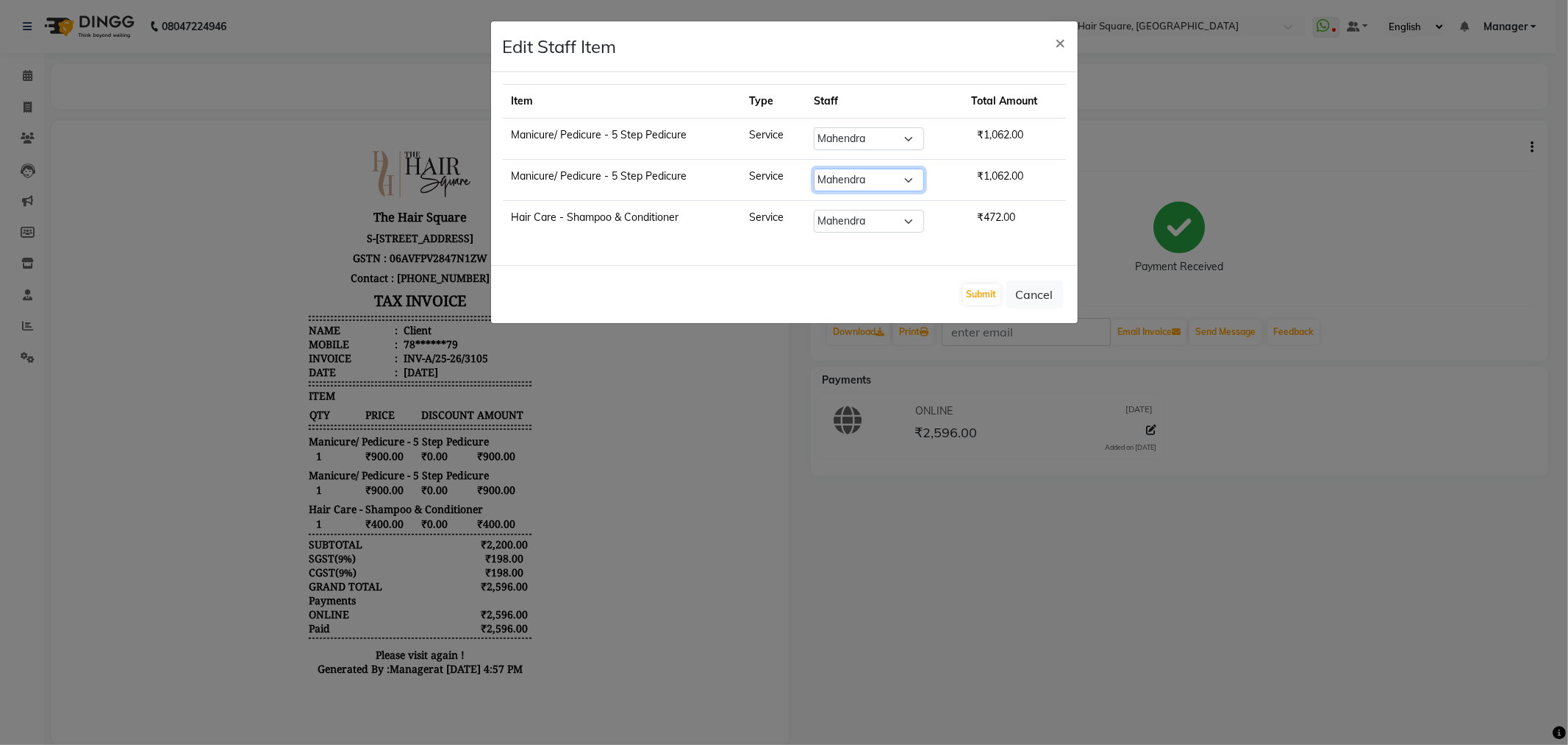
click at [858, 186] on select "Select Amit Aradhana Bittu Dev Imran Inder Javed Kim Mahendra Manager Mukesh Ra…" at bounding box center [869, 180] width 110 height 23
select select "39380"
click at [814, 168] on select "Select Amit Aradhana Bittu Dev Imran Inder Javed Kim Mahendra Manager Mukesh Ra…" at bounding box center [869, 180] width 110 height 23
click at [877, 204] on td "Select Amit Aradhana Bittu Dev Imran Inder Javed Kim Mahendra Manager Mukesh Ra…" at bounding box center [883, 221] width 157 height 41
click at [875, 217] on select "Select Amit Aradhana Bittu Dev Imran Inder Javed Kim Mahendra Manager Mukesh Ra…" at bounding box center [869, 221] width 110 height 23
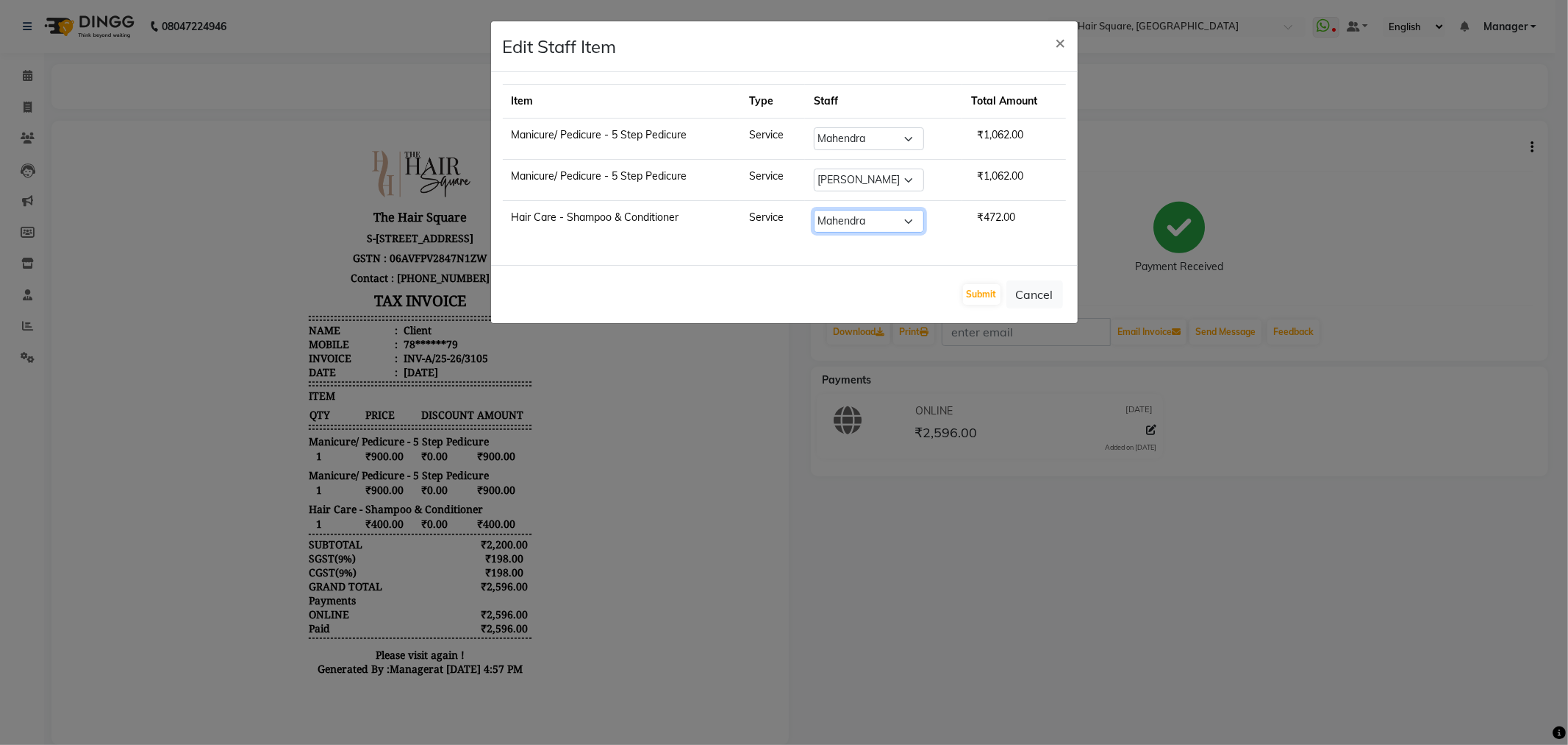
select select "67434"
click at [814, 209] on select "Select Amit Aradhana Bittu Dev Imran Inder Javed Kim Mahendra Manager Mukesh Ra…" at bounding box center [869, 221] width 110 height 23
click at [967, 295] on button "Submit" at bounding box center [981, 294] width 37 height 21
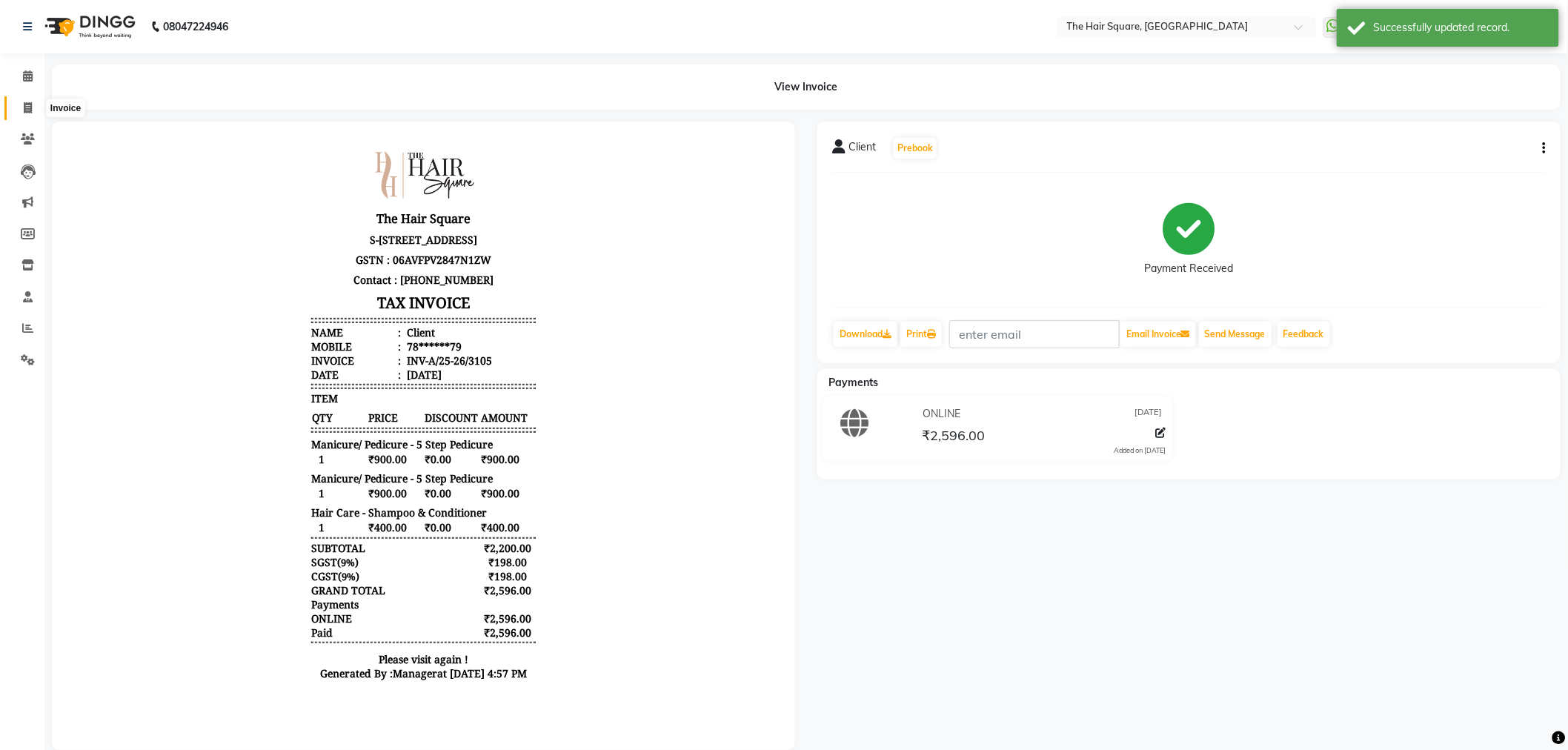
click at [32, 104] on span at bounding box center [27, 108] width 26 height 17
select select "service"
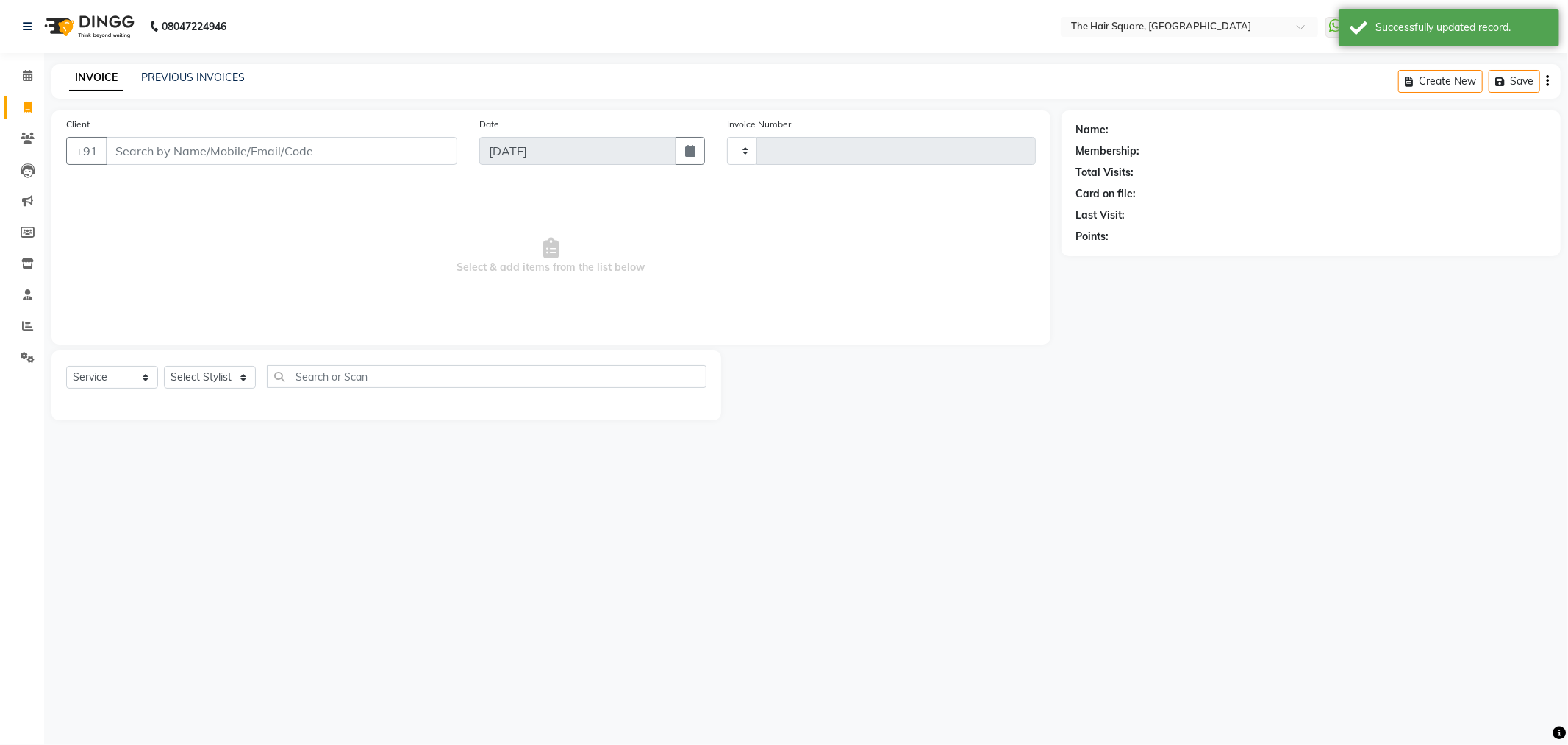
type input "3106"
select select "5768"
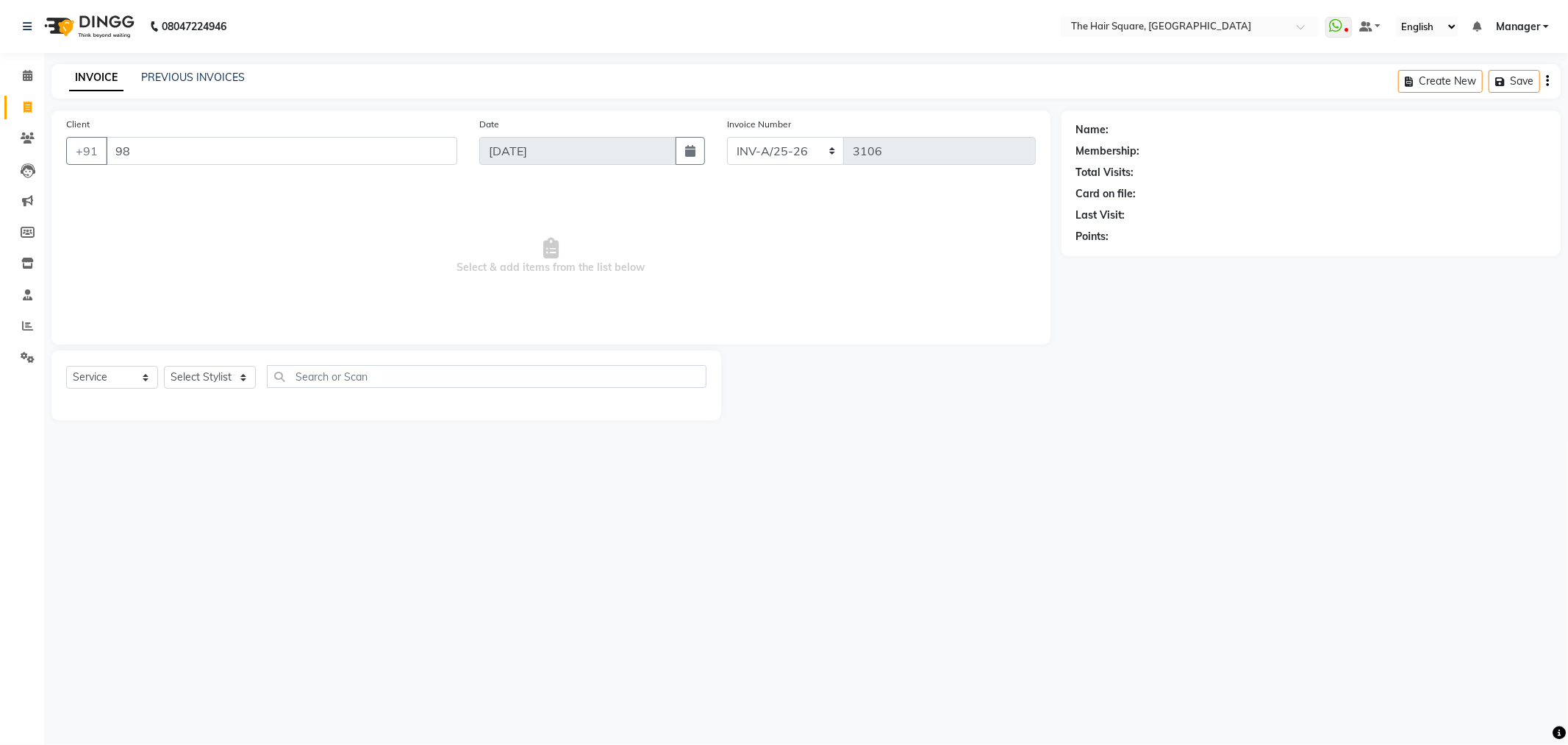
type input "9"
type input "123456789"
click at [106, 362] on div "Select Service Product Membership Package Voucher Prepaid Gift Card Select Styl…" at bounding box center [386, 384] width 669 height 69
click at [106, 386] on select "Select Service Product Membership Package Voucher Prepaid Gift Card" at bounding box center [112, 377] width 92 height 23
select select "product"
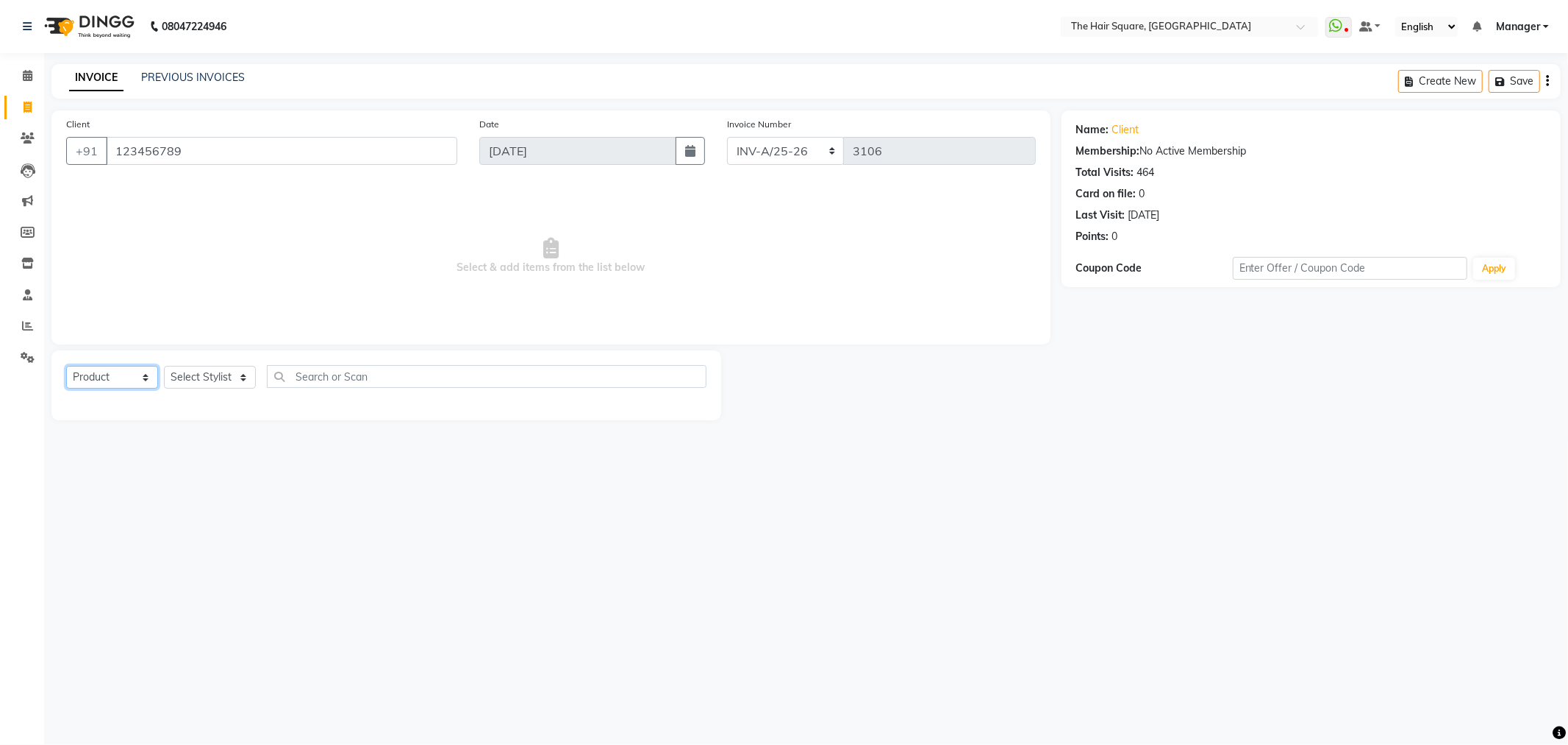
click at [67, 366] on select "Select Service Product Membership Package Voucher Prepaid Gift Card" at bounding box center [112, 377] width 92 height 23
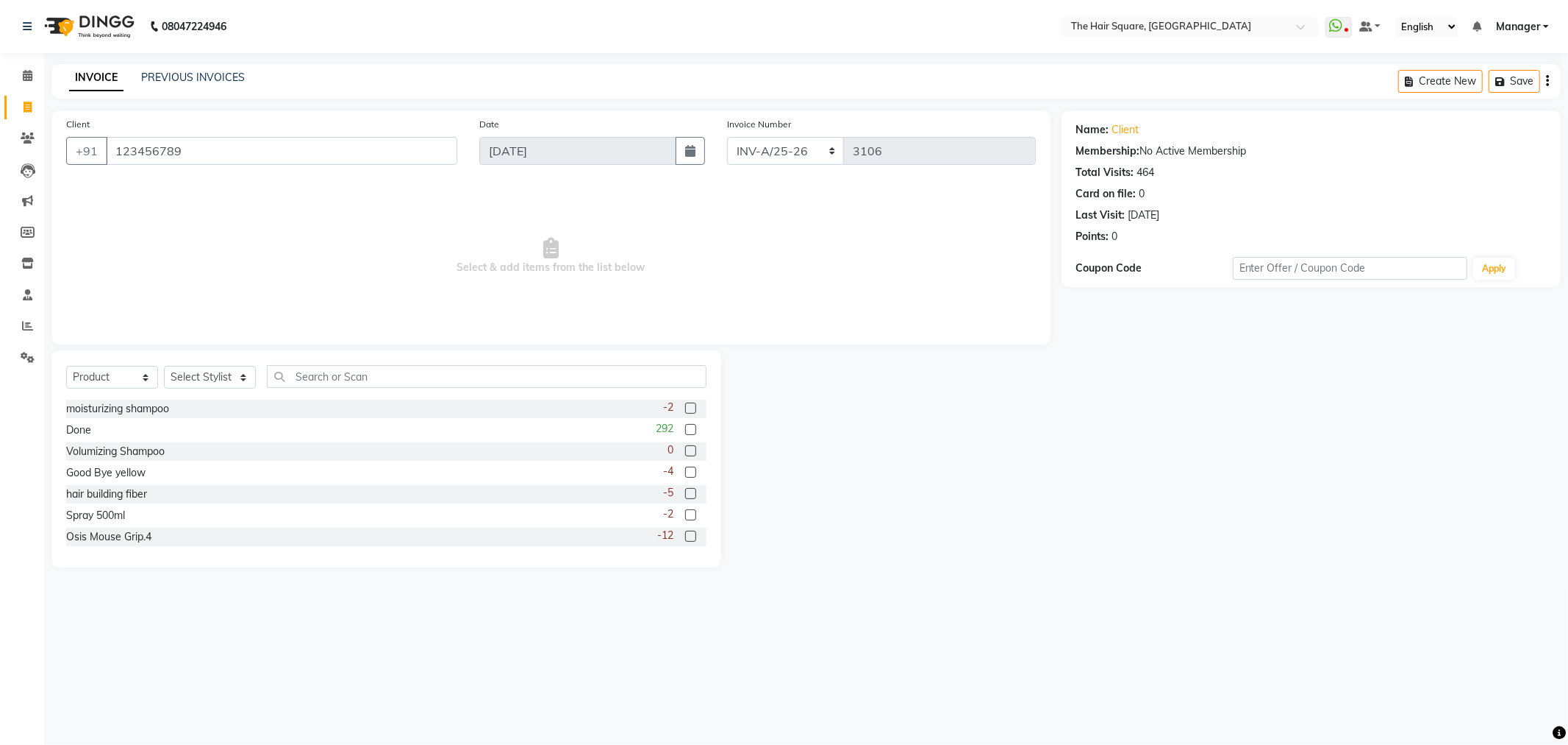
click at [193, 390] on div "Select Service Product Membership Package Voucher Prepaid Gift Card Select Styl…" at bounding box center [387, 382] width 641 height 34
click at [200, 383] on select "Select Stylist Amit Aradhana Bittu Dev Imran Inder Javed Kim Mahendra Manager M…" at bounding box center [209, 377] width 92 height 23
select select "39358"
click at [164, 366] on select "Select Stylist Amit Aradhana Bittu Dev Imran Inder Javed Kim Mahendra Manager M…" at bounding box center [209, 377] width 92 height 23
click at [352, 378] on input "text" at bounding box center [487, 377] width 439 height 23
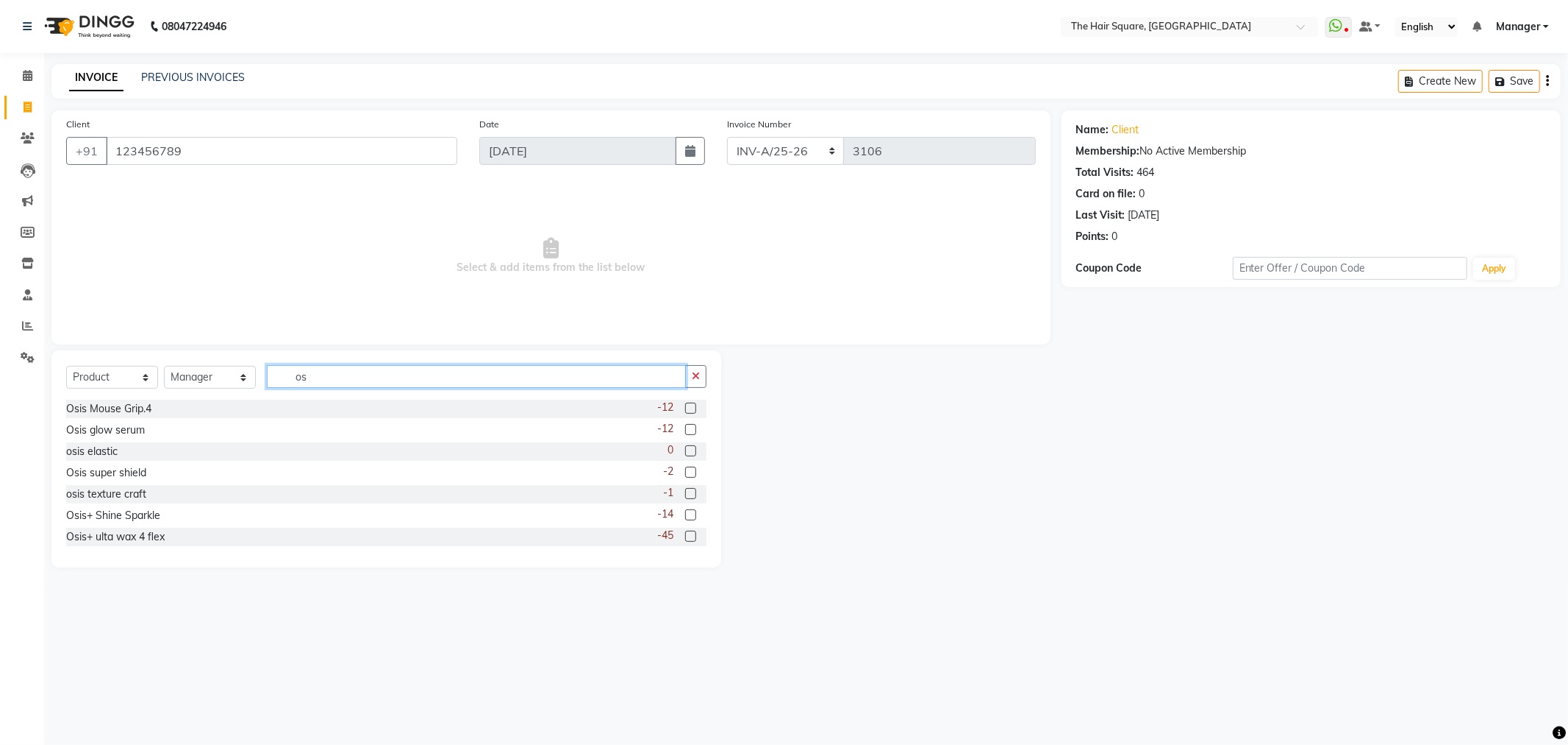
type input "o"
click at [133, 376] on select "Select Service Product Membership Package Voucher Prepaid Gift Card" at bounding box center [112, 377] width 92 height 23
select select "service"
click at [67, 366] on select "Select Service Product Membership Package Voucher Prepaid Gift Card" at bounding box center [112, 377] width 92 height 23
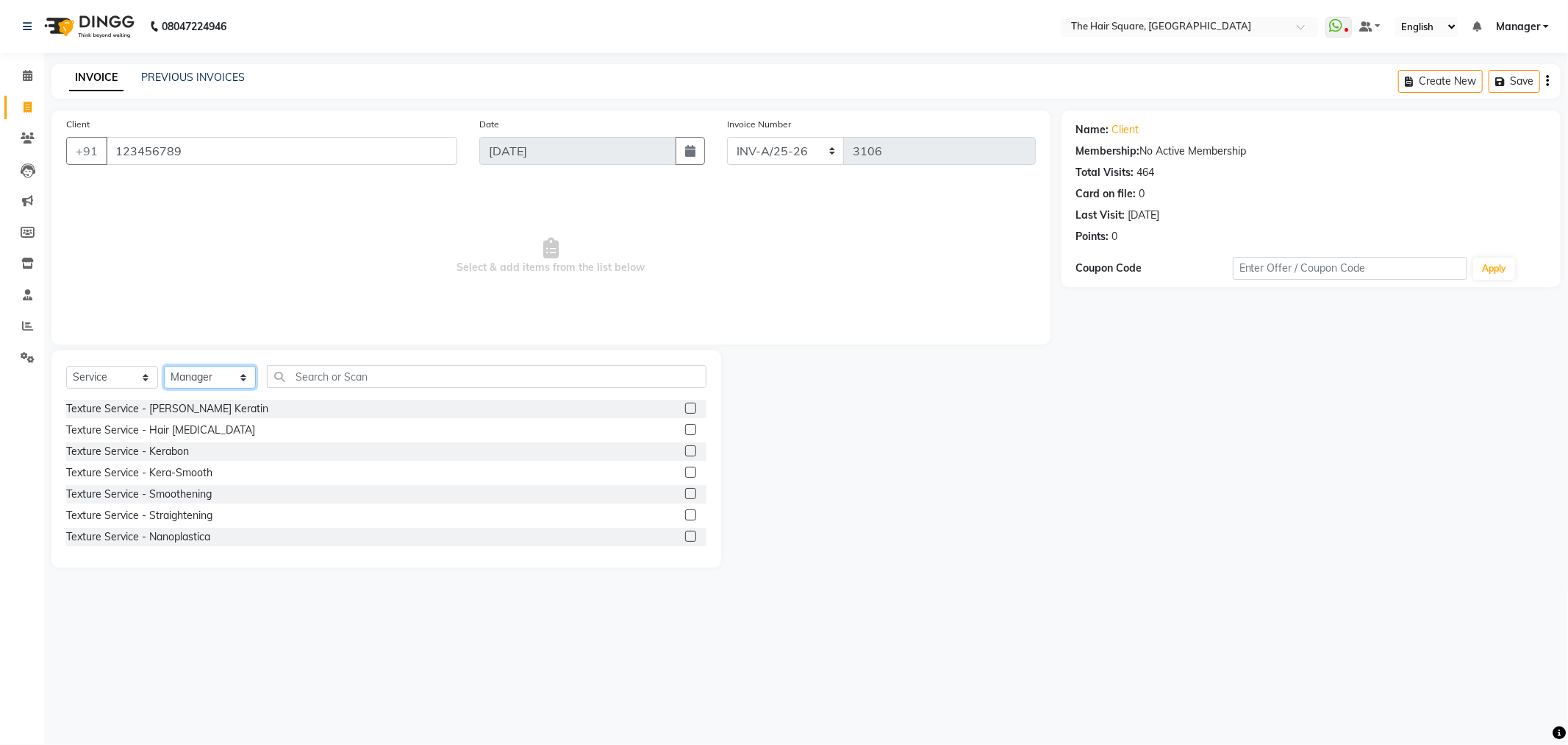
click at [203, 371] on select "Select Stylist Amit Aradhana Bittu Dev Imran Inder Javed Kim Mahendra Manager M…" at bounding box center [209, 377] width 92 height 23
select select "39381"
click at [164, 366] on select "Select Stylist Amit Aradhana Bittu Dev Imran Inder Javed Kim Mahendra Manager M…" at bounding box center [209, 377] width 92 height 23
click at [342, 382] on input "text" at bounding box center [487, 377] width 439 height 23
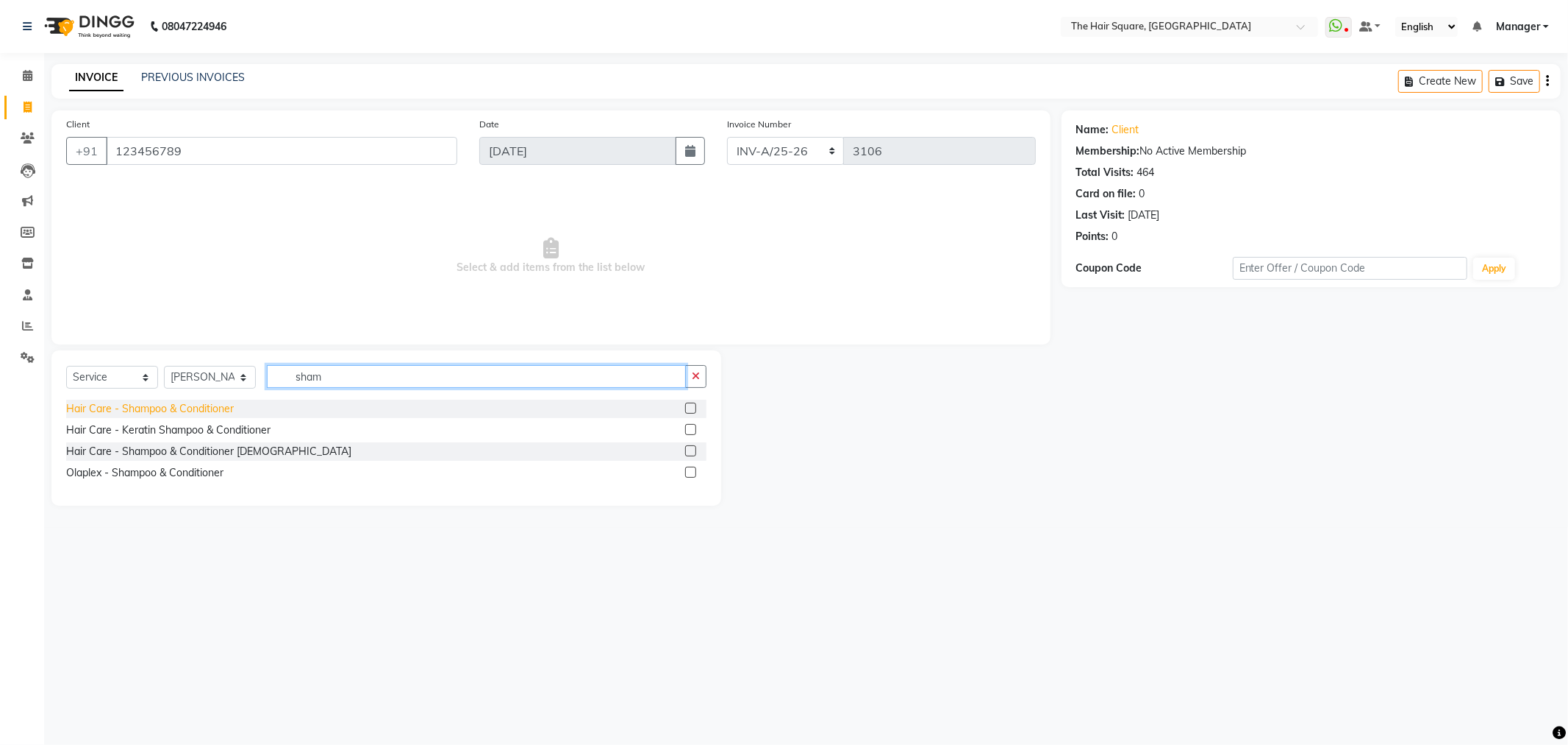
type input "sham"
click at [228, 412] on div "Hair Care - Shampoo & Conditioner" at bounding box center [150, 408] width 167 height 15
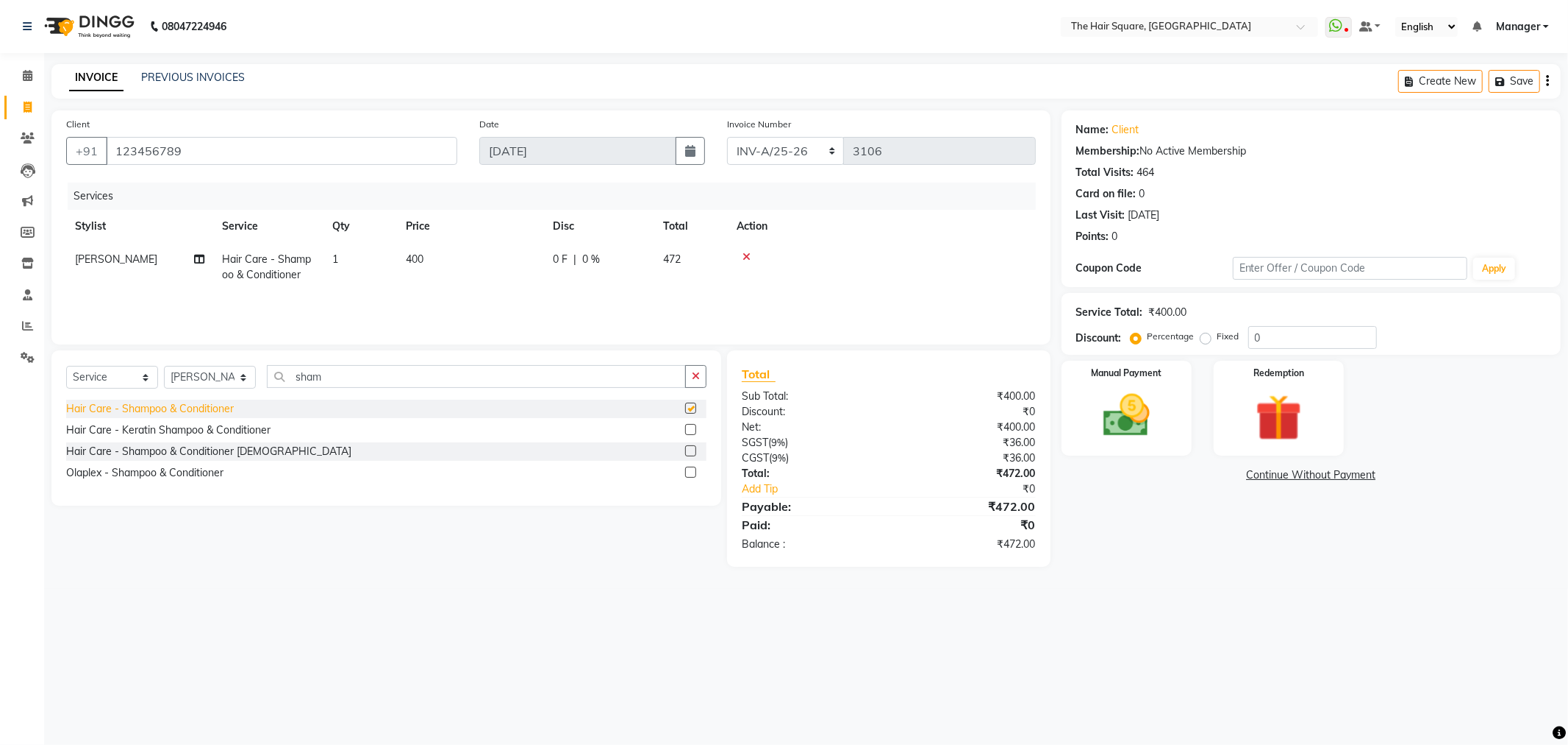
checkbox input "false"
click at [1123, 425] on img at bounding box center [1127, 416] width 79 height 56
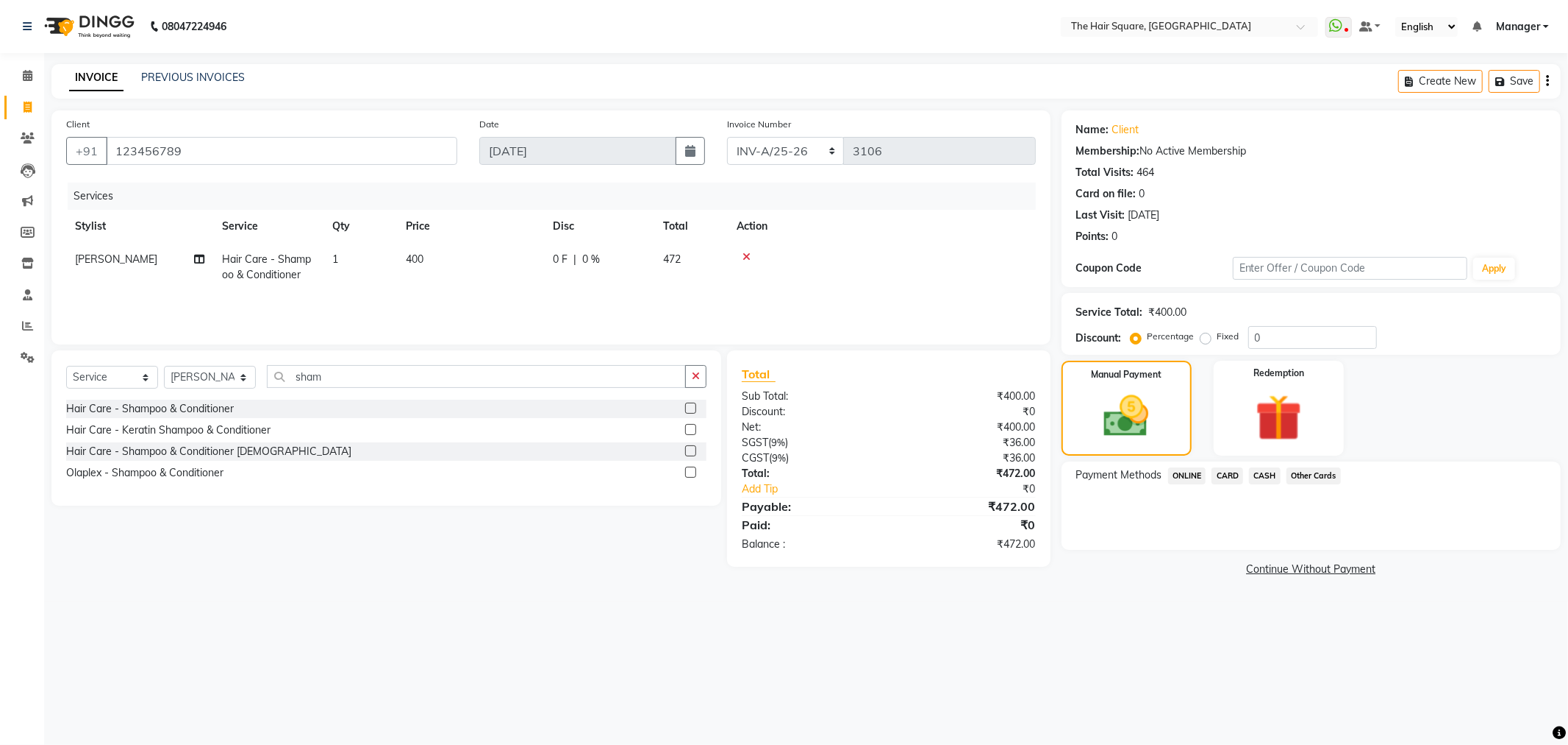
click at [1200, 469] on span "ONLINE" at bounding box center [1188, 476] width 38 height 17
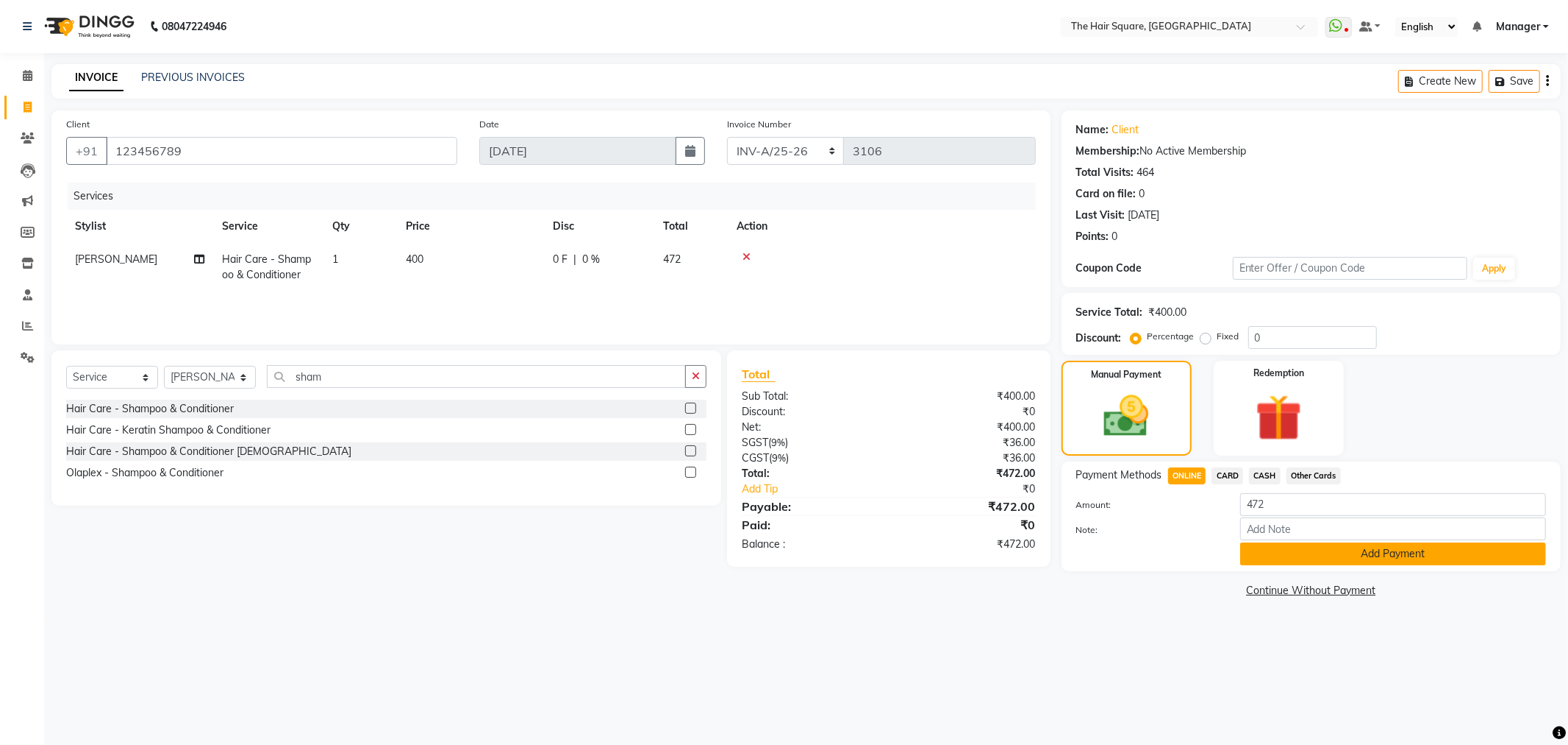
click at [1268, 550] on button "Add Payment" at bounding box center [1394, 554] width 306 height 23
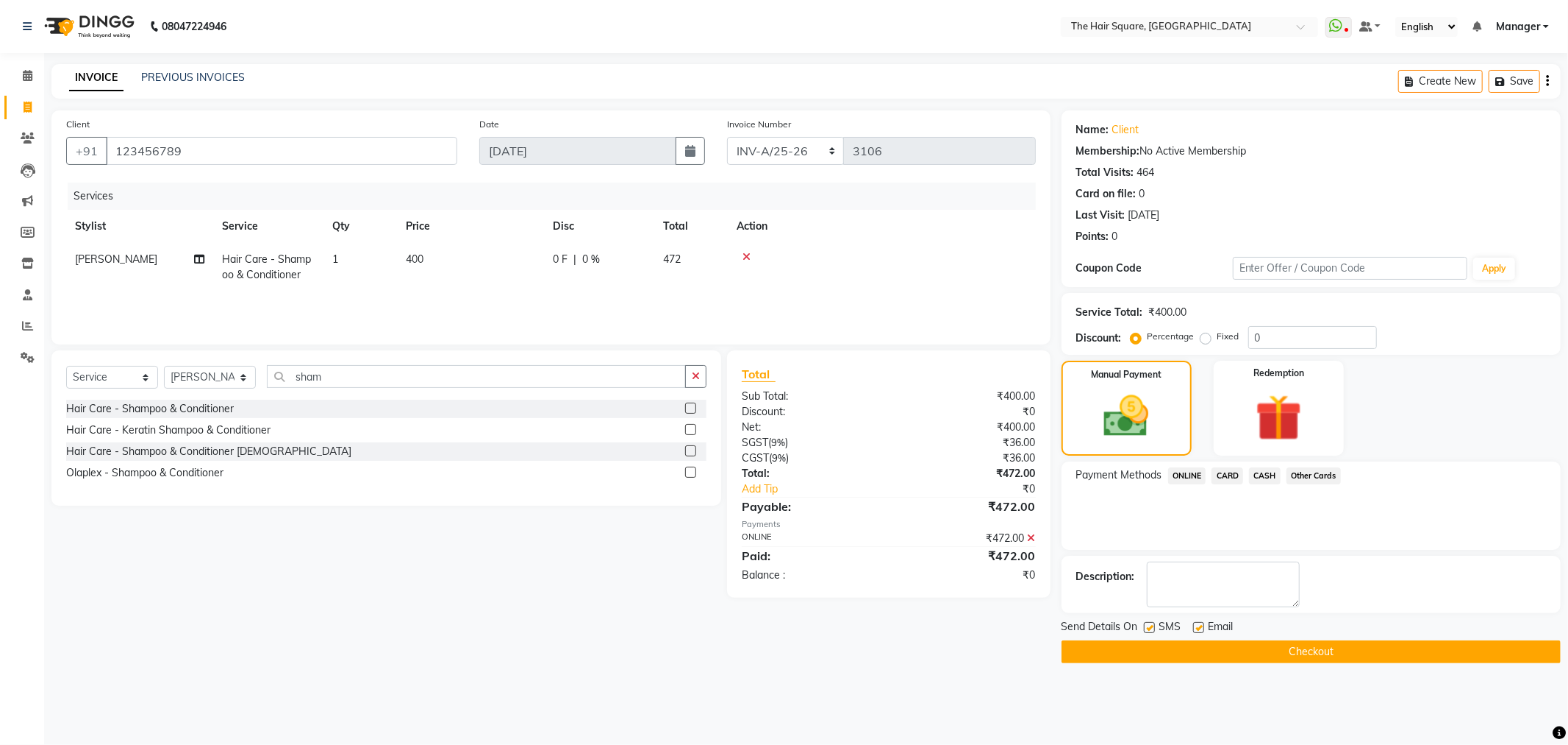
click at [1151, 625] on label at bounding box center [1150, 627] width 11 height 11
click at [1151, 625] on input "checkbox" at bounding box center [1149, 628] width 10 height 10
checkbox input "false"
click at [1202, 627] on label at bounding box center [1199, 627] width 11 height 11
click at [1202, 627] on input "checkbox" at bounding box center [1198, 628] width 10 height 10
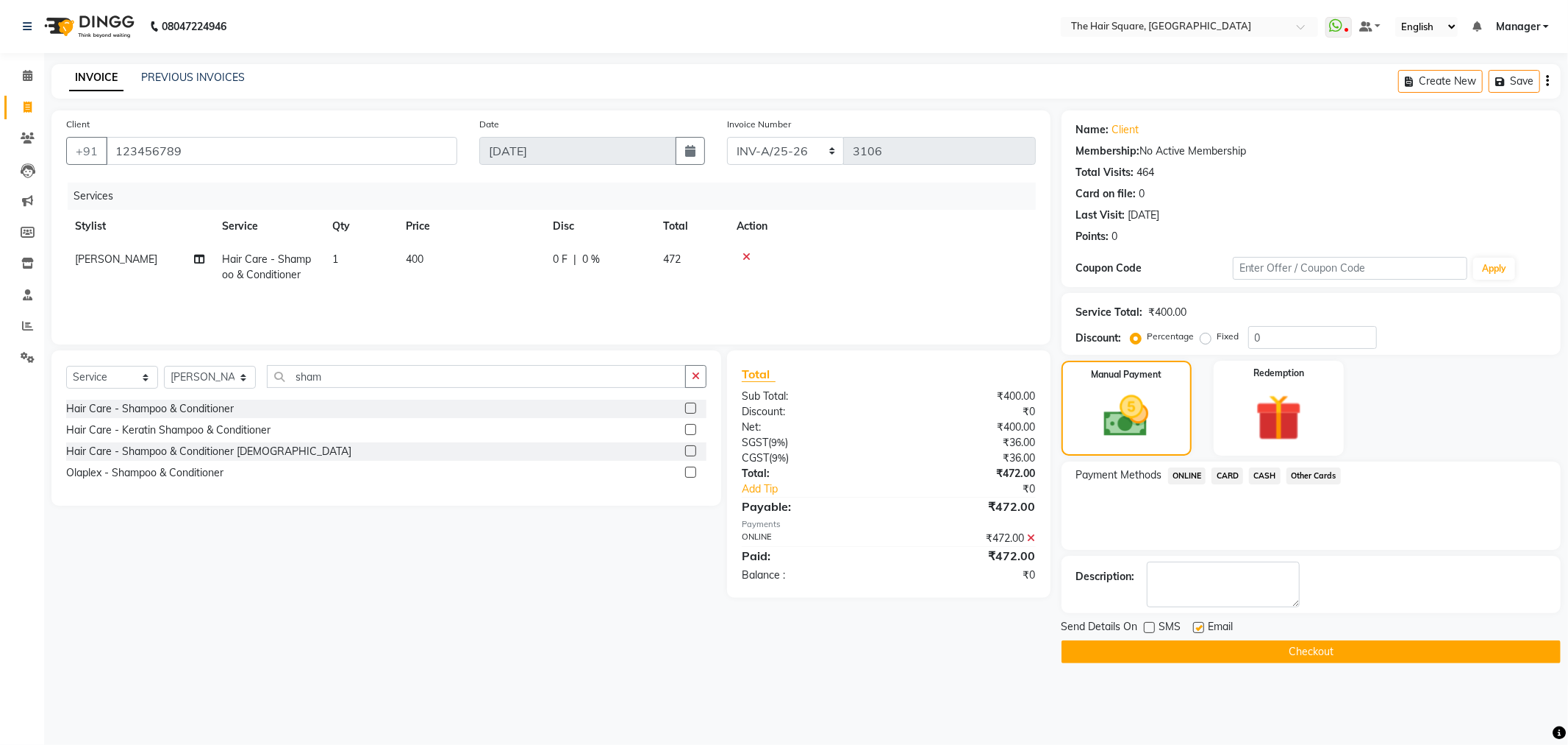
checkbox input "false"
click at [1187, 648] on button "Checkout" at bounding box center [1311, 652] width 499 height 23
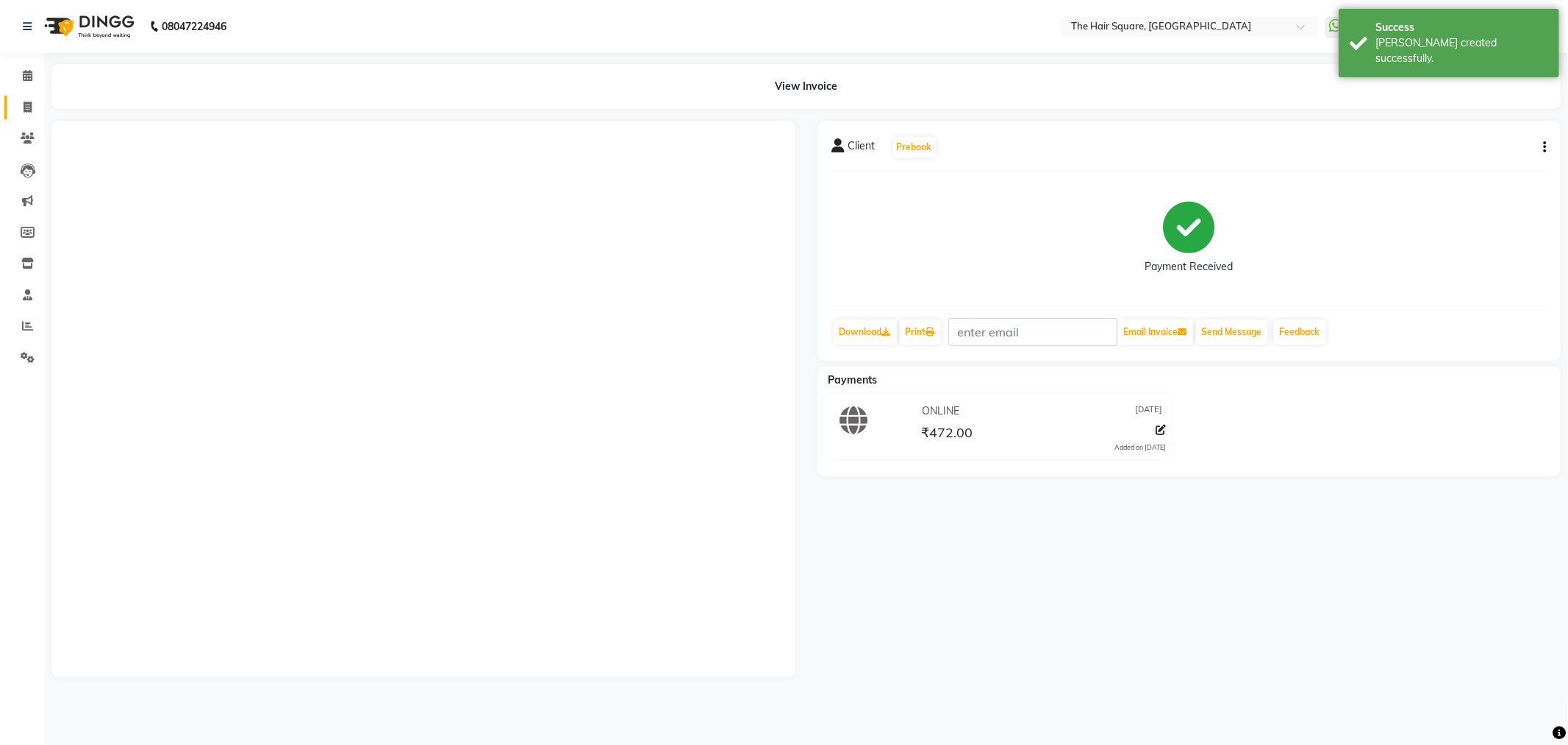
click at [29, 110] on icon at bounding box center [28, 108] width 9 height 11
click at [28, 108] on icon at bounding box center [28, 108] width 9 height 11
click at [25, 106] on icon at bounding box center [28, 108] width 9 height 11
select select "service"
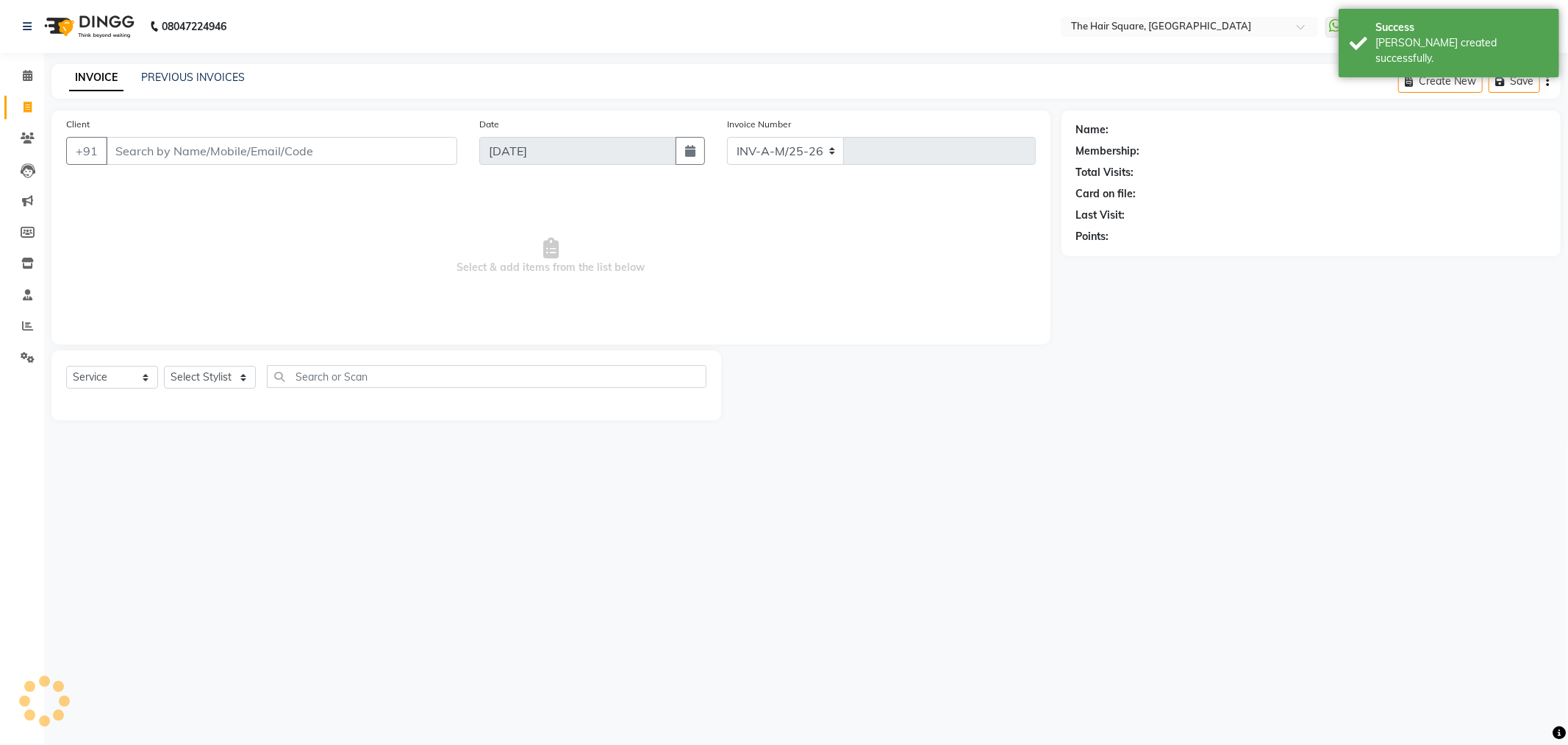
select select "5768"
type input "3107"
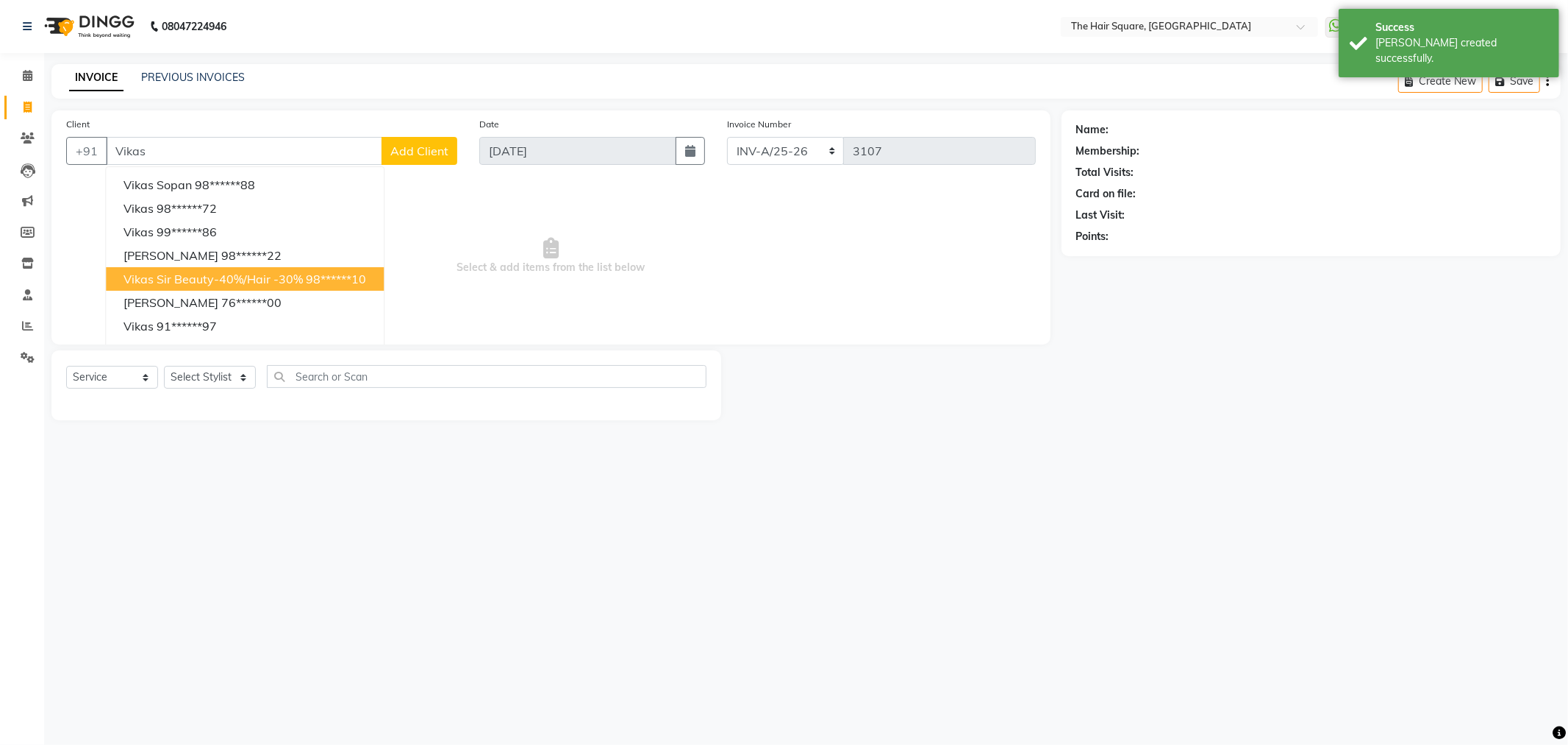
click at [234, 275] on span "Vikas Sir Beauty-40%/hair -30%" at bounding box center [213, 278] width 180 height 14
type input "98******10"
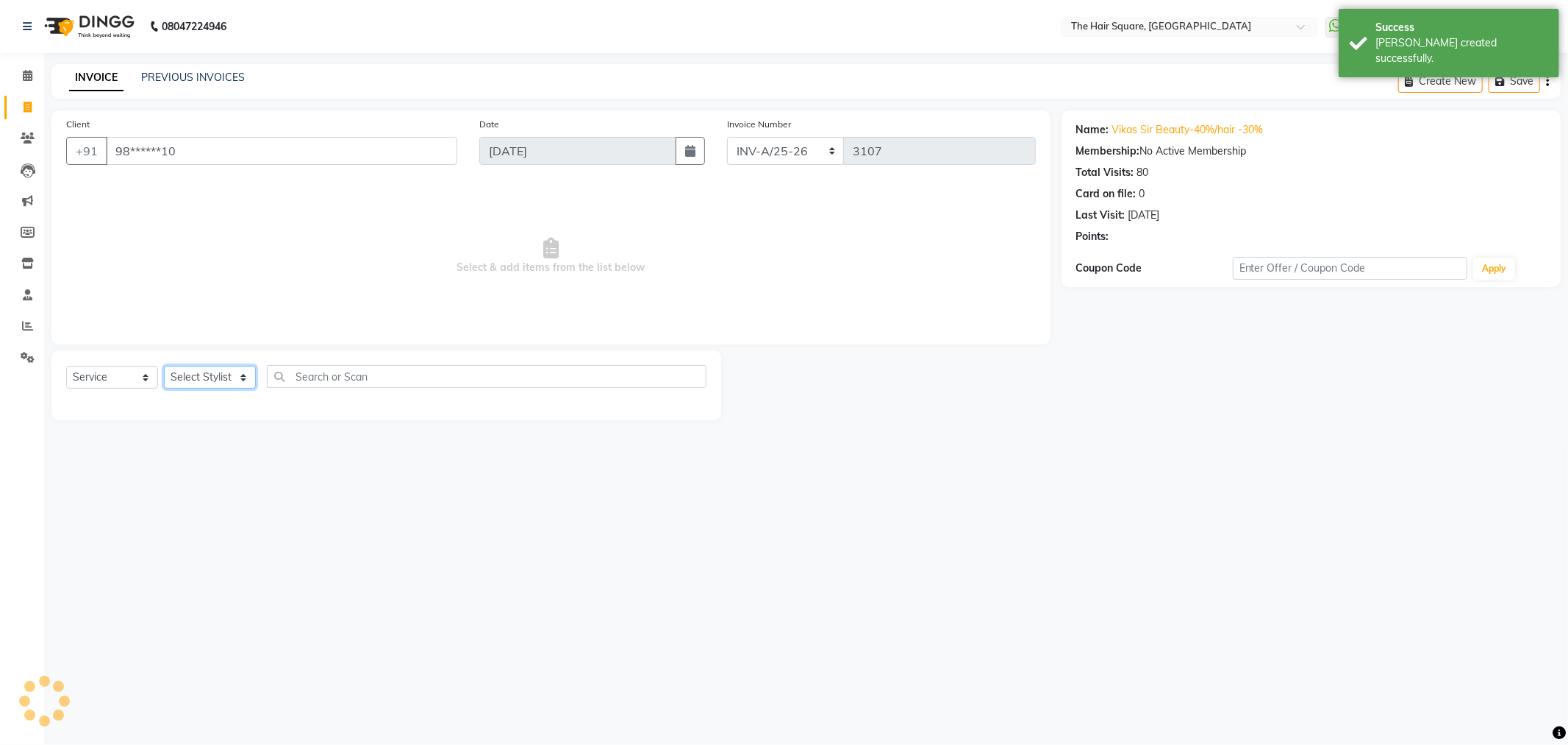
click at [184, 373] on select "Select Stylist Amit Aradhana Bittu Dev Imran Inder Javed Kim Mahendra Manager M…" at bounding box center [209, 377] width 92 height 23
select select "39381"
click at [164, 366] on select "Select Stylist Amit Aradhana Bittu Dev Imran Inder Javed Kim Mahendra Manager M…" at bounding box center [209, 377] width 92 height 23
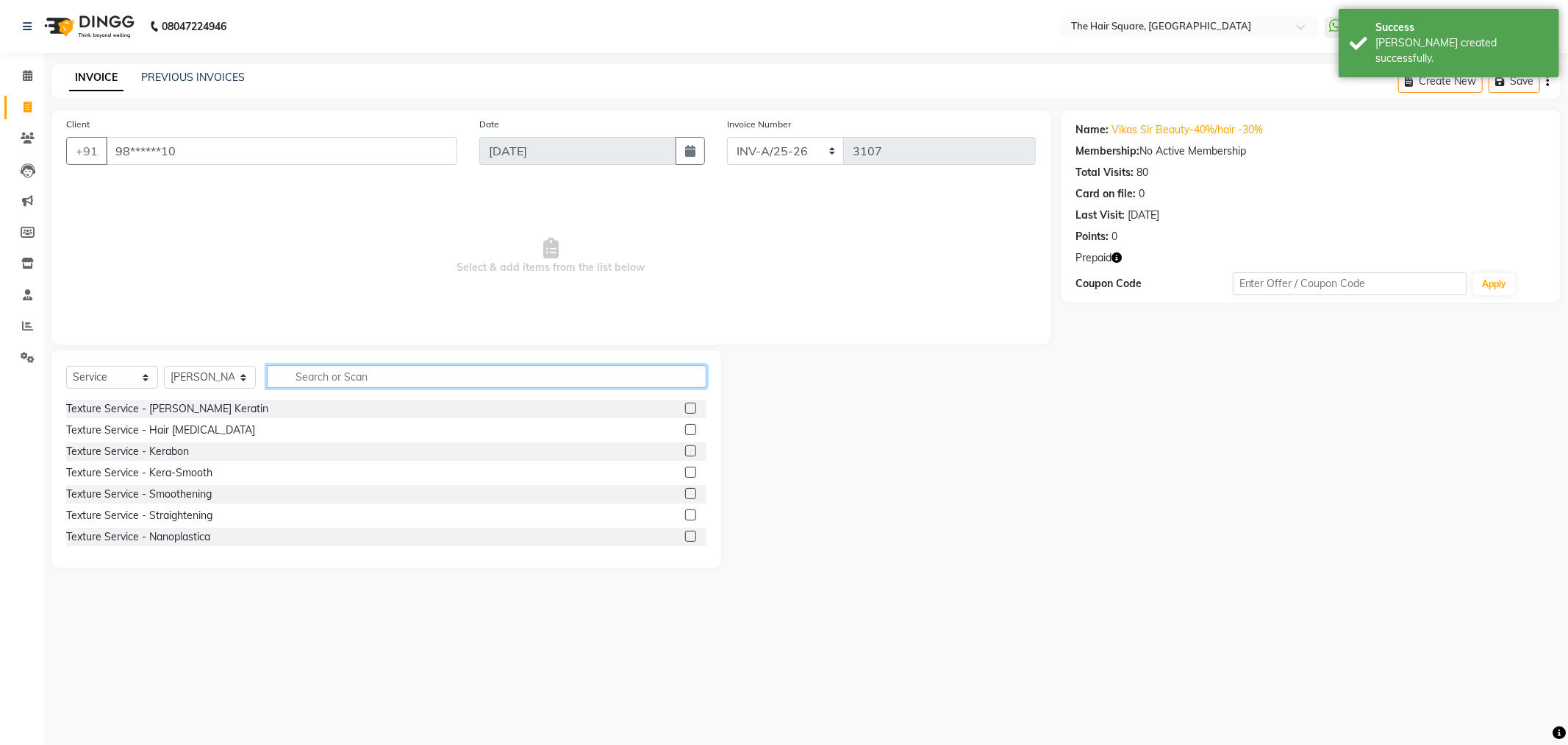
click at [303, 374] on input "text" at bounding box center [487, 377] width 439 height 23
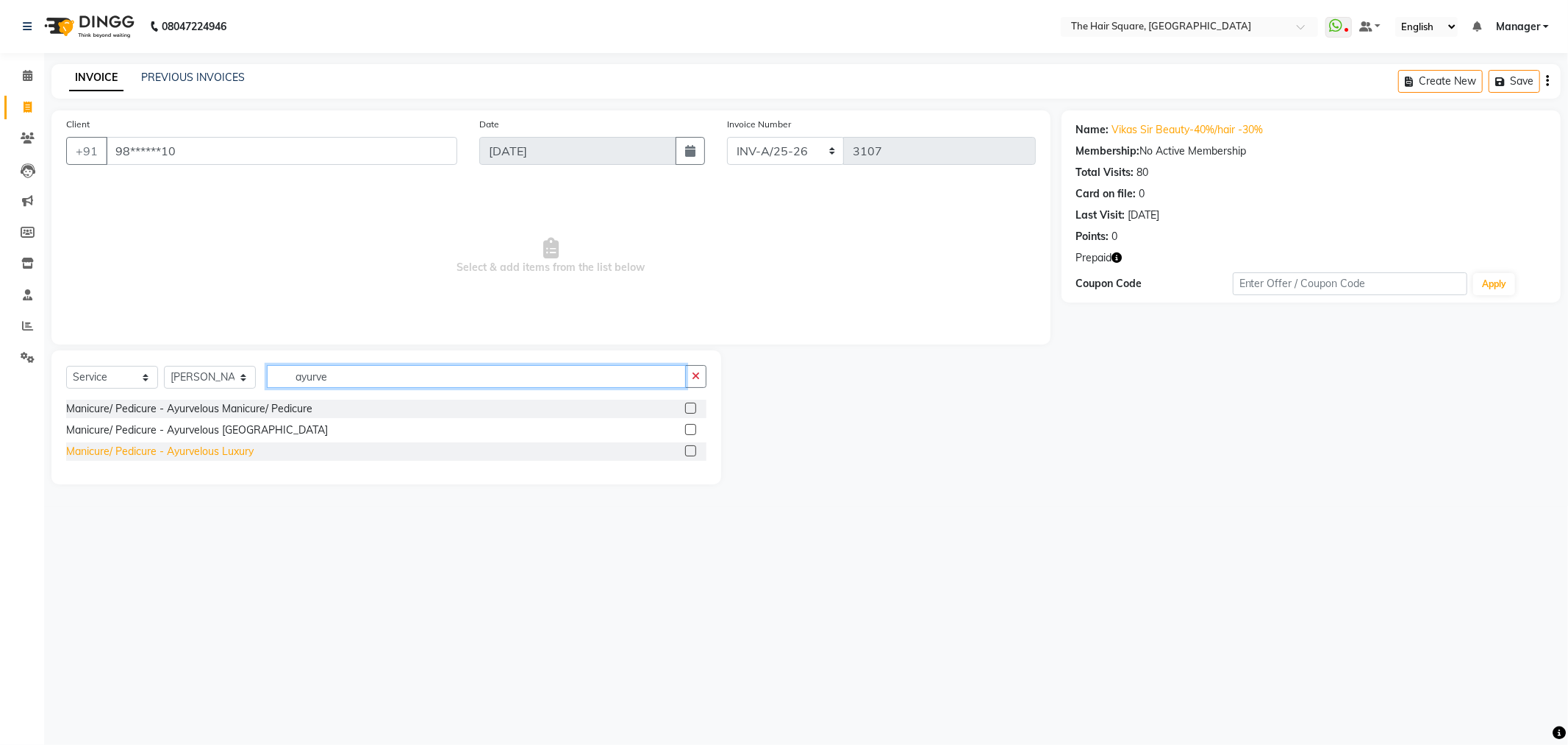
type input "ayurve"
click at [219, 457] on div "Manicure/ Pedicure - Ayurvelous Luxury" at bounding box center [160, 451] width 187 height 15
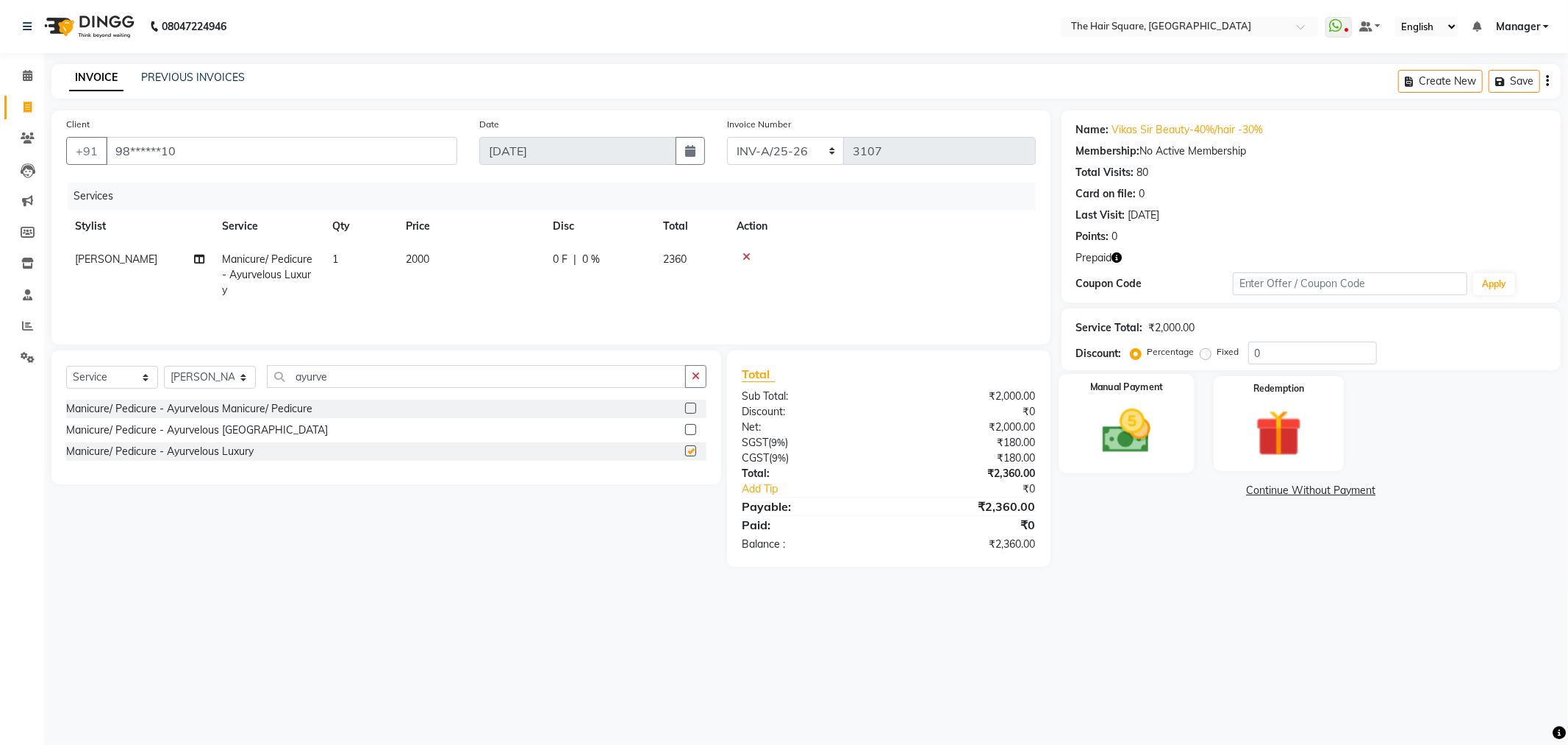
checkbox input "false"
drag, startPoint x: 1267, startPoint y: 345, endPoint x: 1079, endPoint y: 369, distance: 189.5
click at [1171, 364] on div "Service Total: ₹2,000.00 Discount: Percentage Fixed 0" at bounding box center [1311, 339] width 499 height 62
type input "40"
click at [1292, 409] on img at bounding box center [1279, 433] width 79 height 60
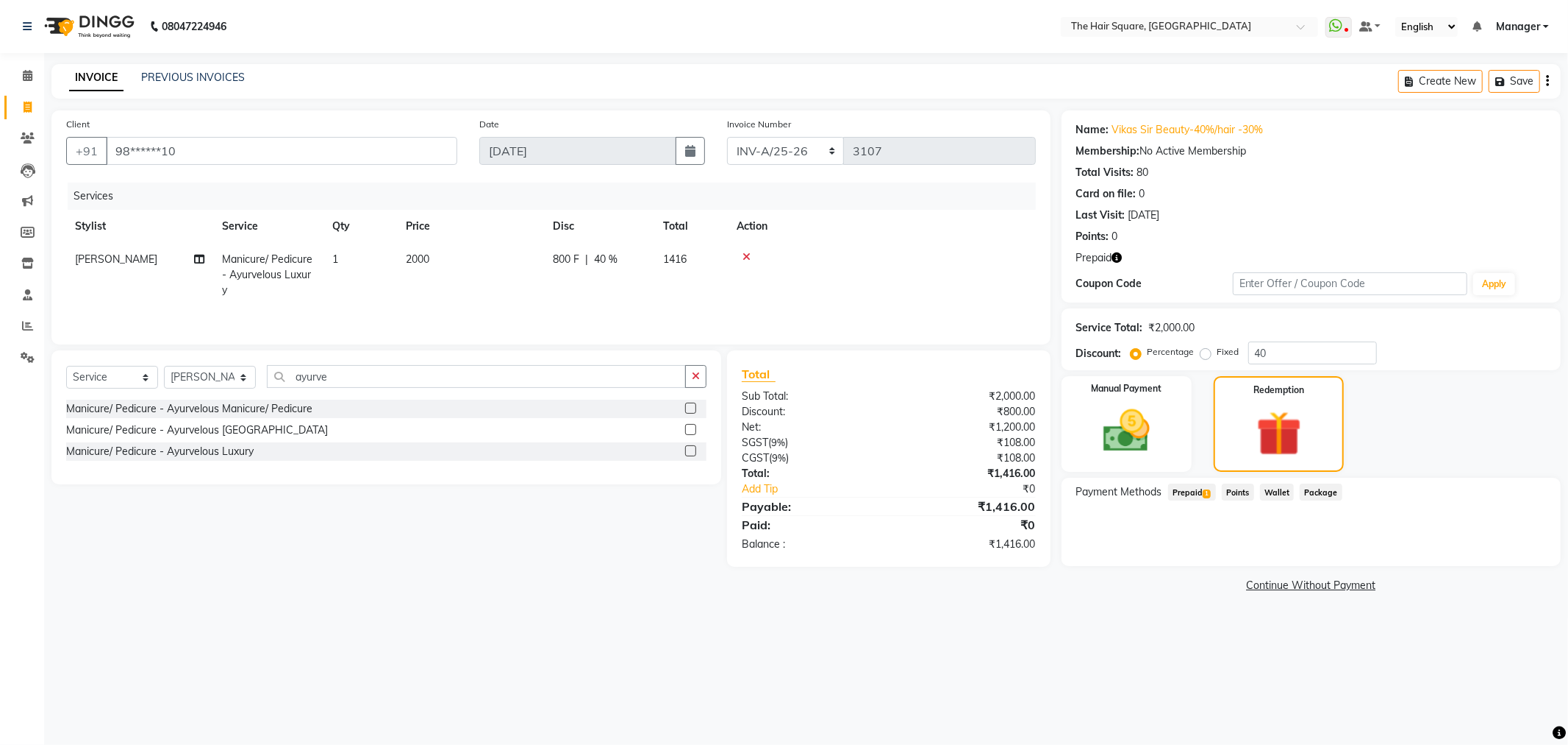
click at [1191, 490] on span "Prepaid 1" at bounding box center [1192, 492] width 48 height 17
click at [1411, 544] on button "Add" at bounding box center [1511, 551] width 53 height 25
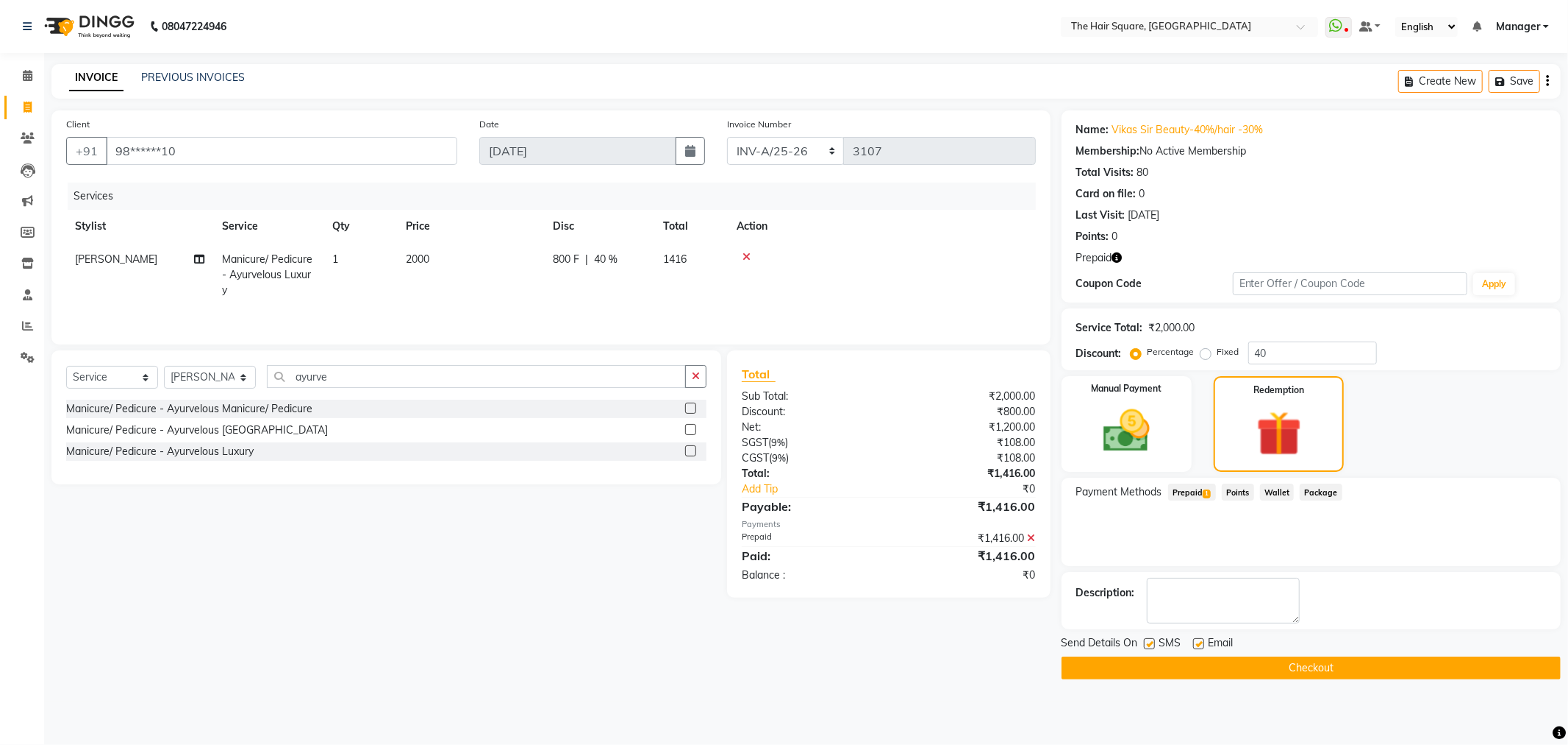
click at [1307, 670] on button "Checkout" at bounding box center [1311, 668] width 499 height 23
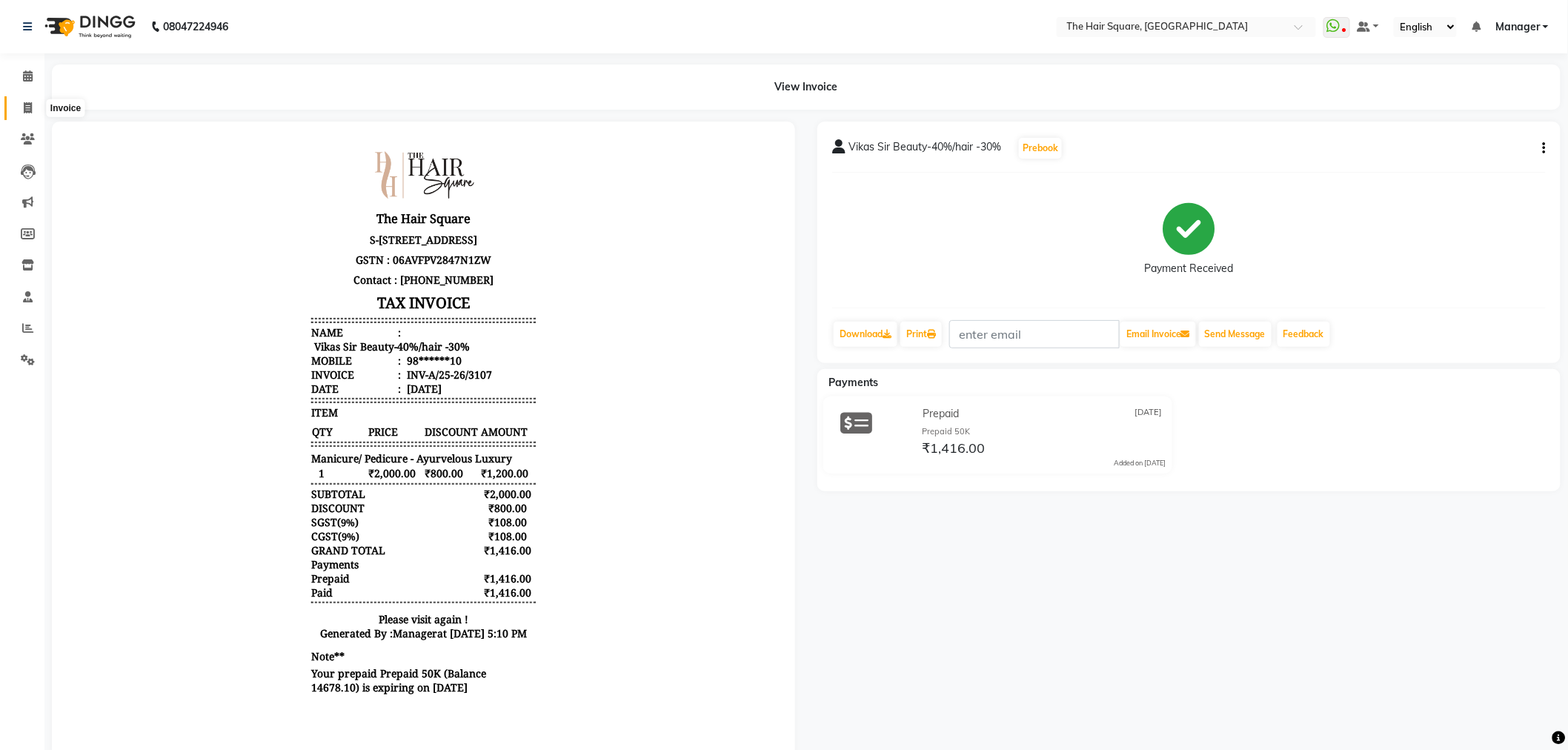
click at [17, 106] on span at bounding box center [27, 108] width 26 height 17
select select "service"
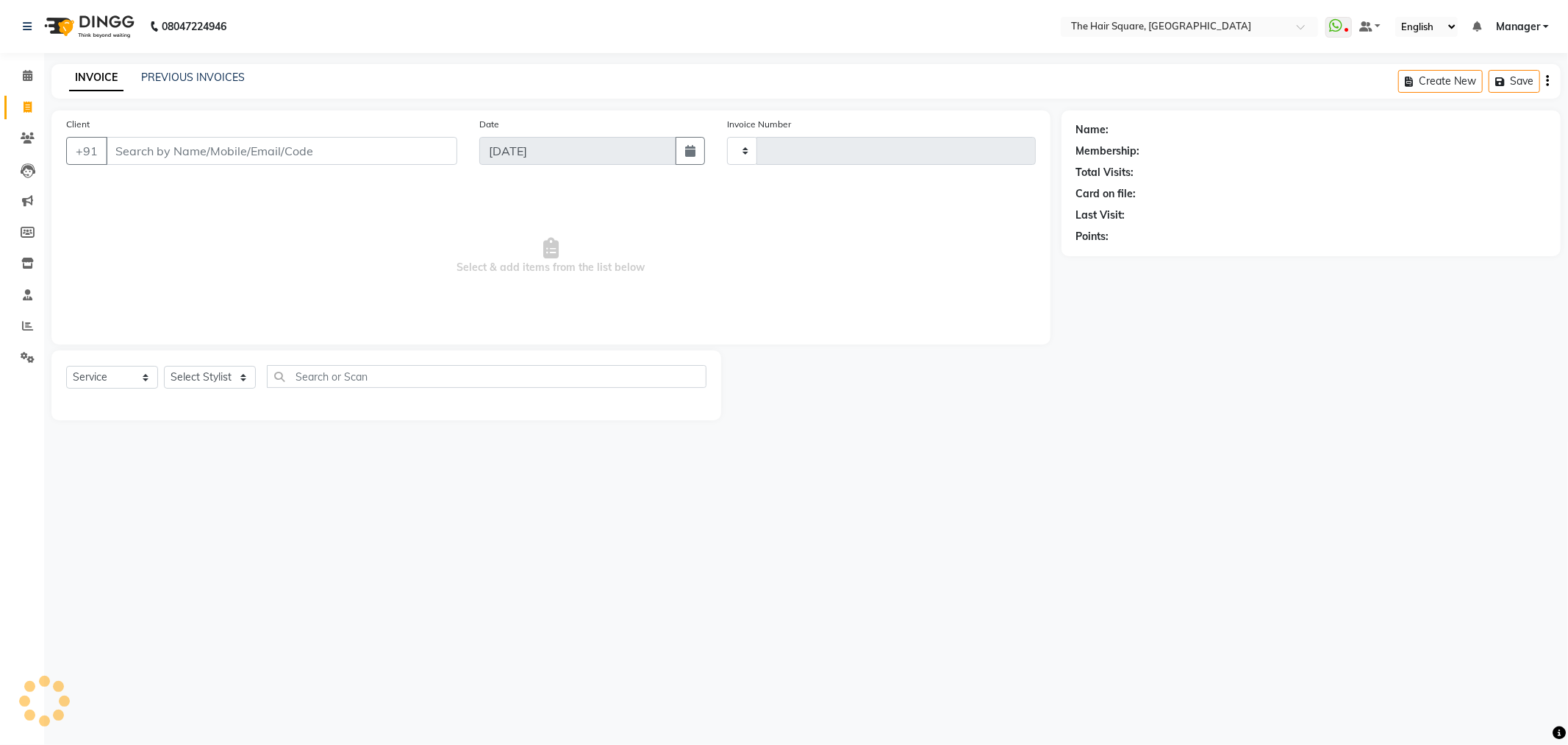
type input "3108"
select select "5768"
click at [106, 381] on select "Select Service Product Membership Package Voucher Prepaid Gift Card" at bounding box center [112, 377] width 92 height 23
select select "product"
click at [67, 366] on select "Select Service Product Membership Package Voucher Prepaid Gift Card" at bounding box center [112, 377] width 92 height 23
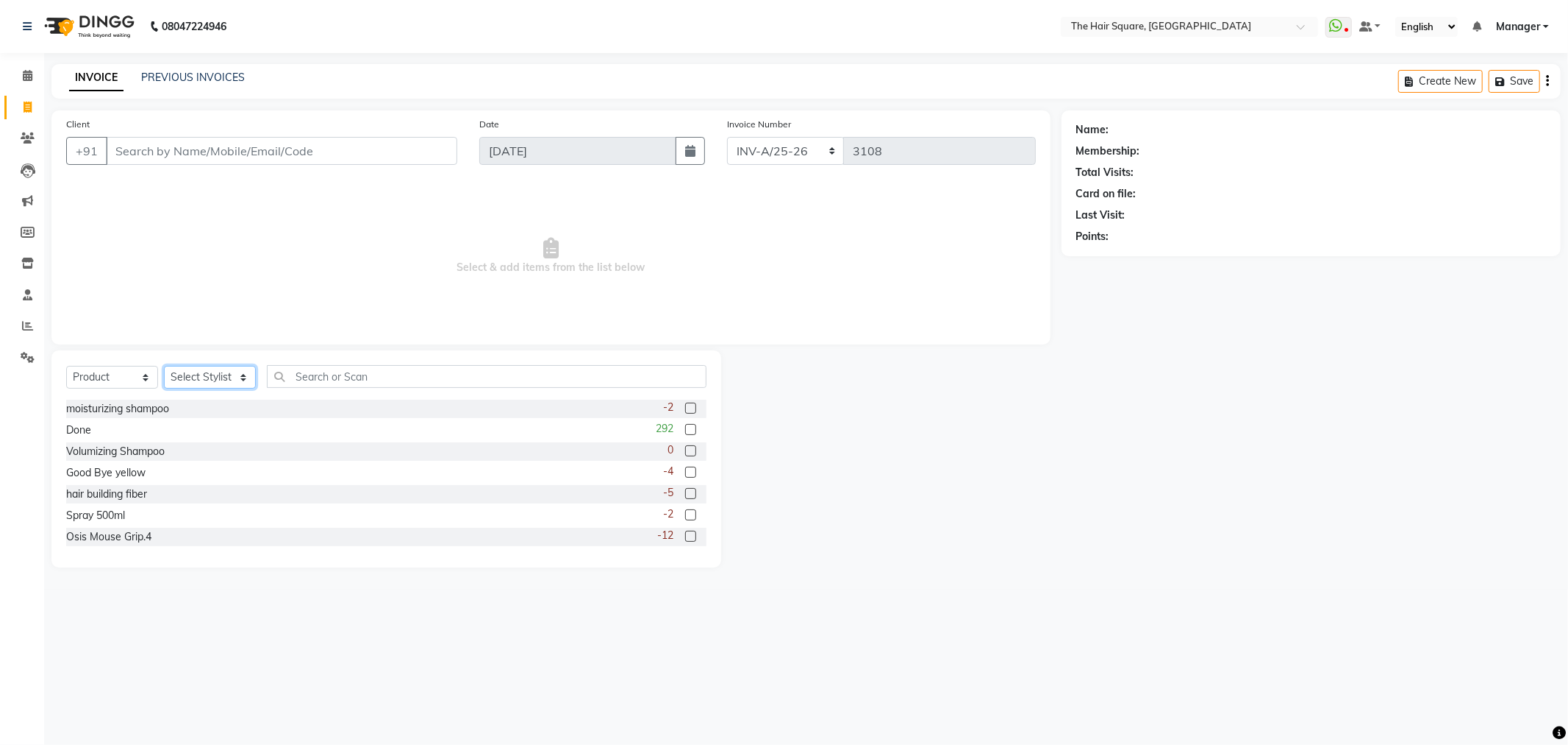
click at [194, 382] on select "Select Stylist Amit Aradhana Bittu Dev Imran Inder Javed Kim Mahendra Manager M…" at bounding box center [209, 377] width 92 height 23
select select "39358"
click at [164, 366] on select "Select Stylist Amit Aradhana Bittu Dev Imran Inder Javed Kim Mahendra Manager M…" at bounding box center [209, 377] width 92 height 23
click at [329, 368] on input "text" at bounding box center [487, 377] width 439 height 23
type input "osis"
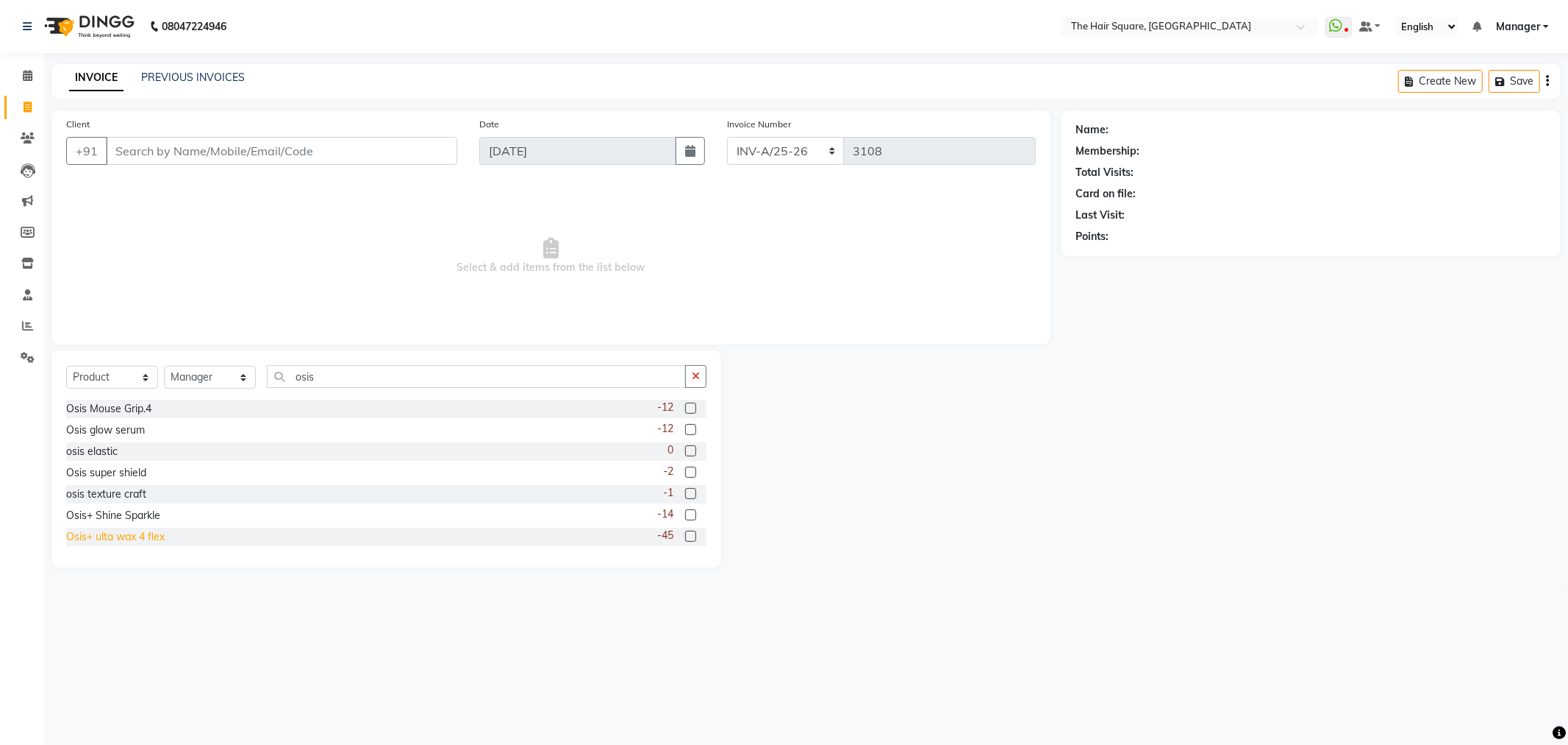
click at [134, 536] on div "Osis+ ulta wax 4 flex" at bounding box center [116, 537] width 99 height 15
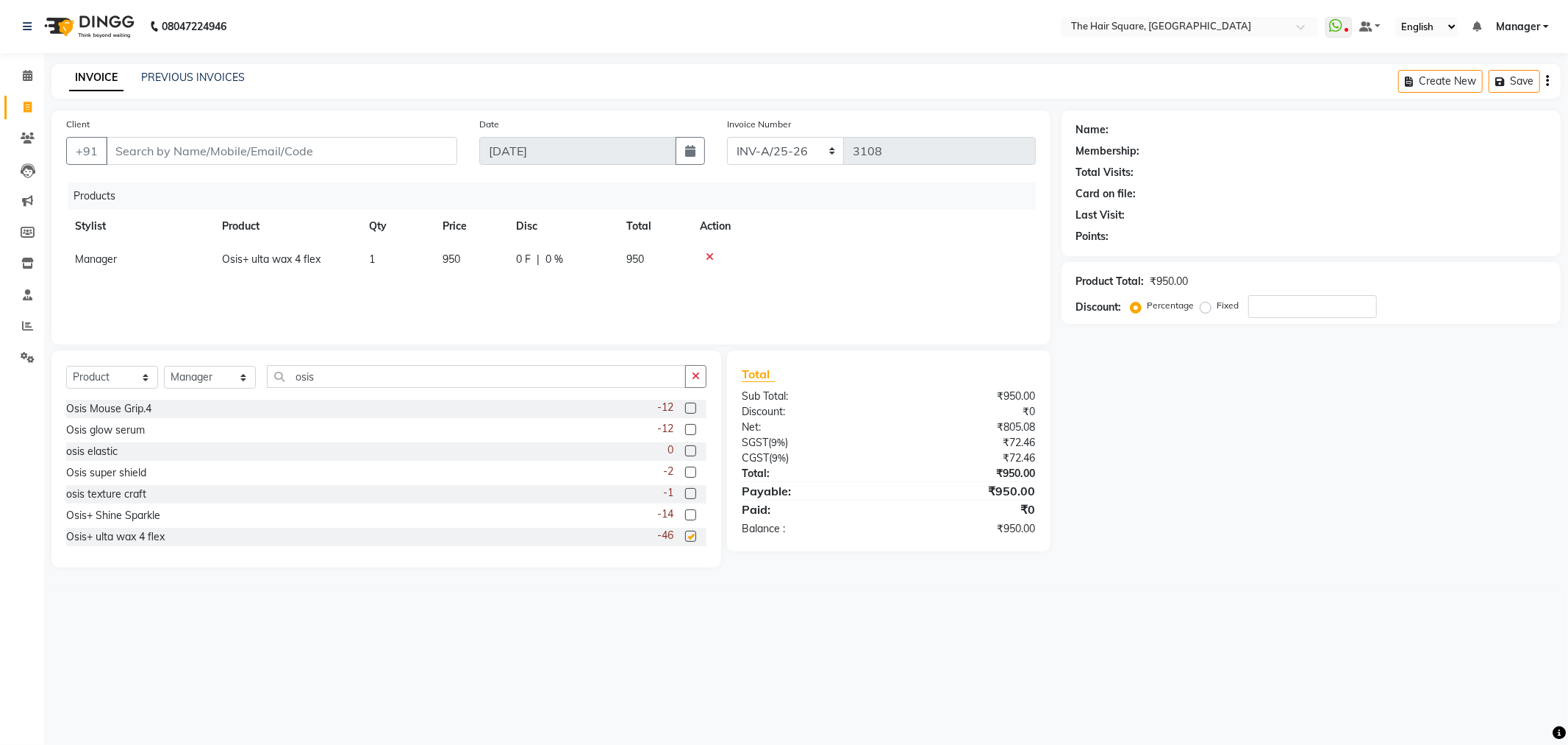
checkbox input "false"
click at [520, 267] on td "0 F | 0 %" at bounding box center [563, 259] width 110 height 33
select select "39358"
drag, startPoint x: 471, startPoint y: 259, endPoint x: 343, endPoint y: 263, distance: 128.1
click at [386, 262] on tr "Amit Aradhana Bittu Dev Imran Inder Javed Kim Mahendra Manager Mukesh Raaj Radh…" at bounding box center [552, 263] width 970 height 41
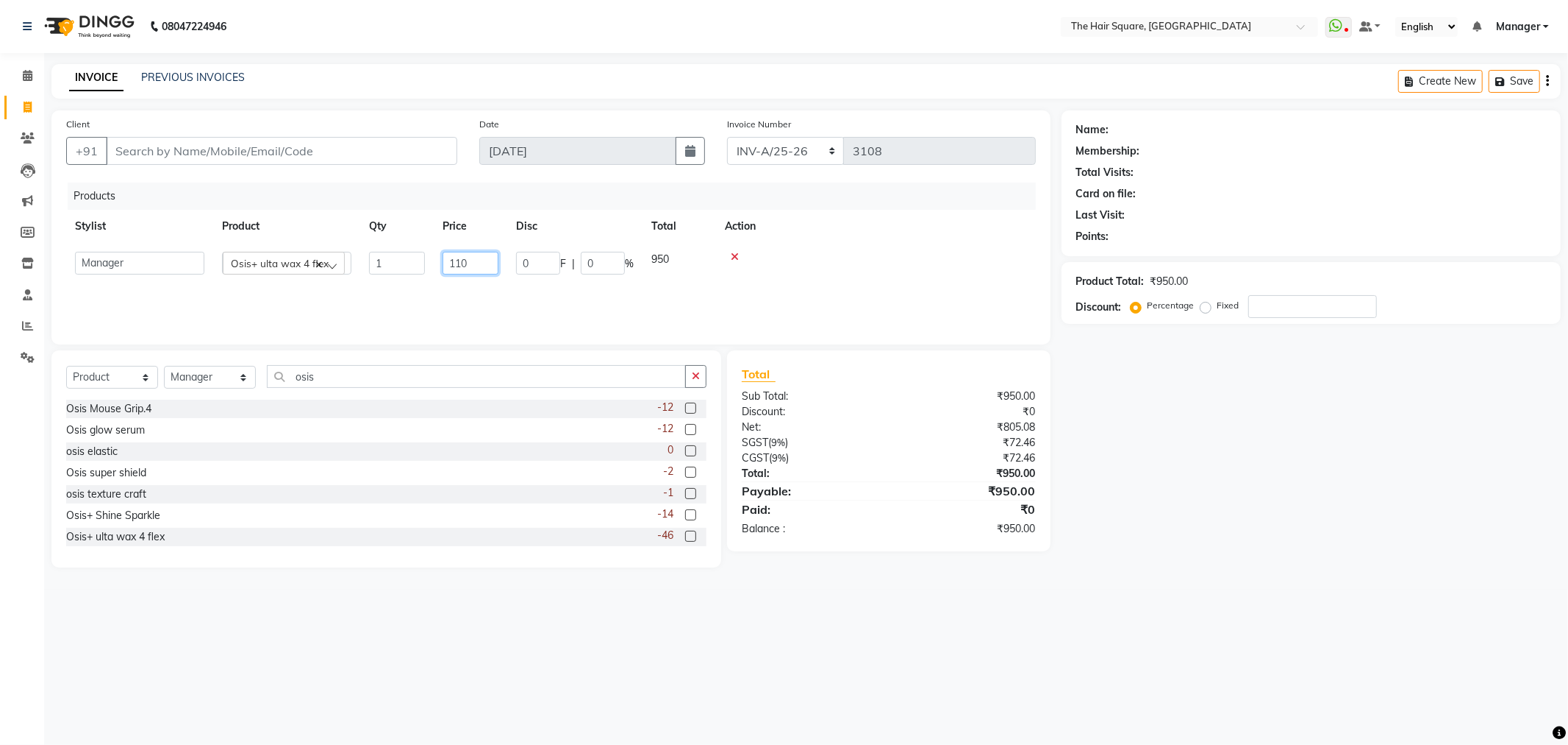
type input "1100"
click at [104, 378] on select "Select Service Product Membership Package Voucher Prepaid Gift Card" at bounding box center [112, 377] width 92 height 23
select select "service"
click at [67, 366] on select "Select Service Product Membership Package Voucher Prepaid Gift Card" at bounding box center [112, 377] width 92 height 23
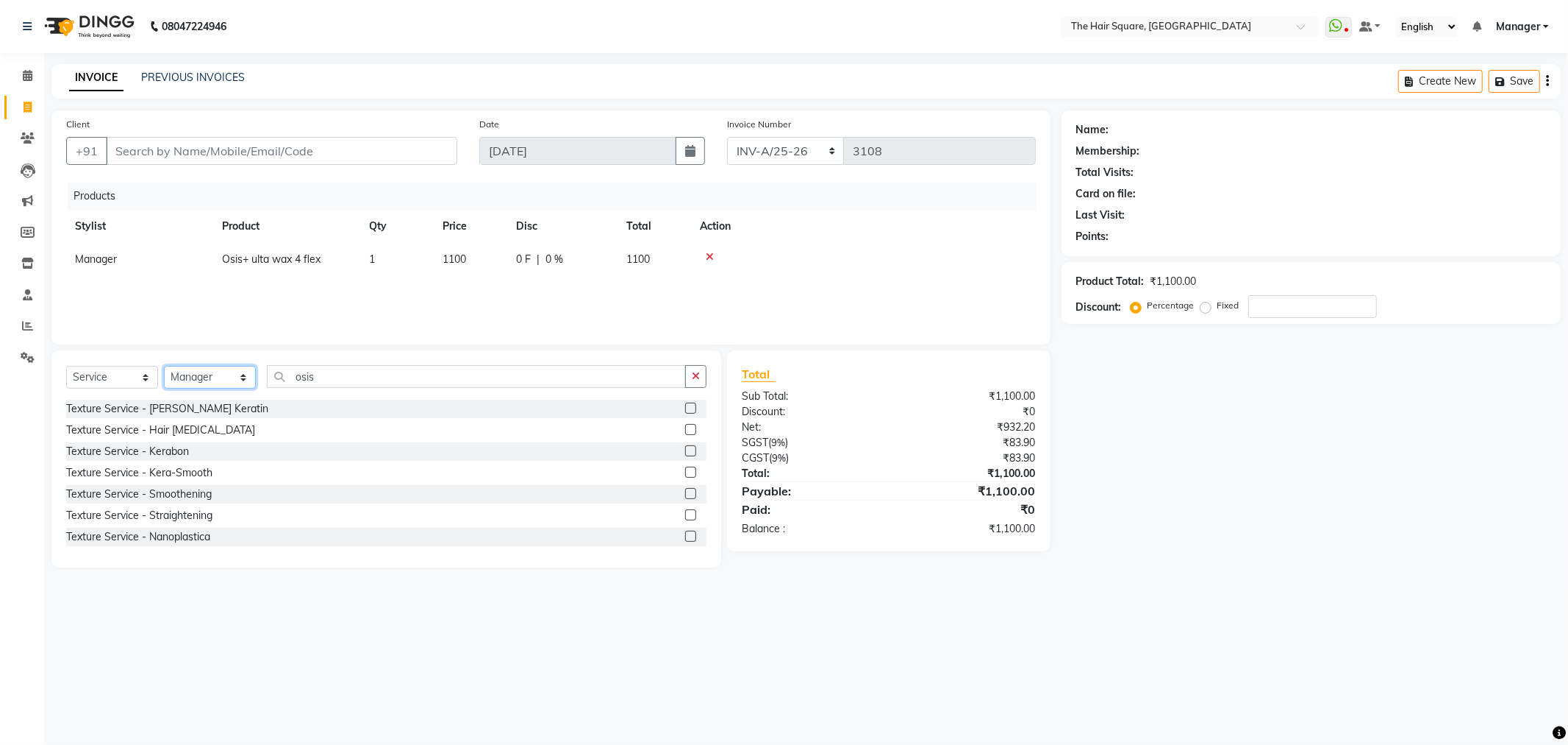
click at [203, 384] on select "Select Stylist Amit Aradhana Bittu Dev Imran Inder Javed Kim Mahendra Manager M…" at bounding box center [209, 377] width 92 height 23
select select "39378"
click at [164, 366] on select "Select Stylist Amit Aradhana Bittu Dev Imran Inder Javed Kim Mahendra Manager M…" at bounding box center [209, 377] width 92 height 23
drag, startPoint x: 368, startPoint y: 388, endPoint x: 366, endPoint y: 380, distance: 8.2
click at [368, 387] on div "Select Service Product Membership Package Voucher Prepaid Gift Card Select Styl…" at bounding box center [387, 382] width 641 height 34
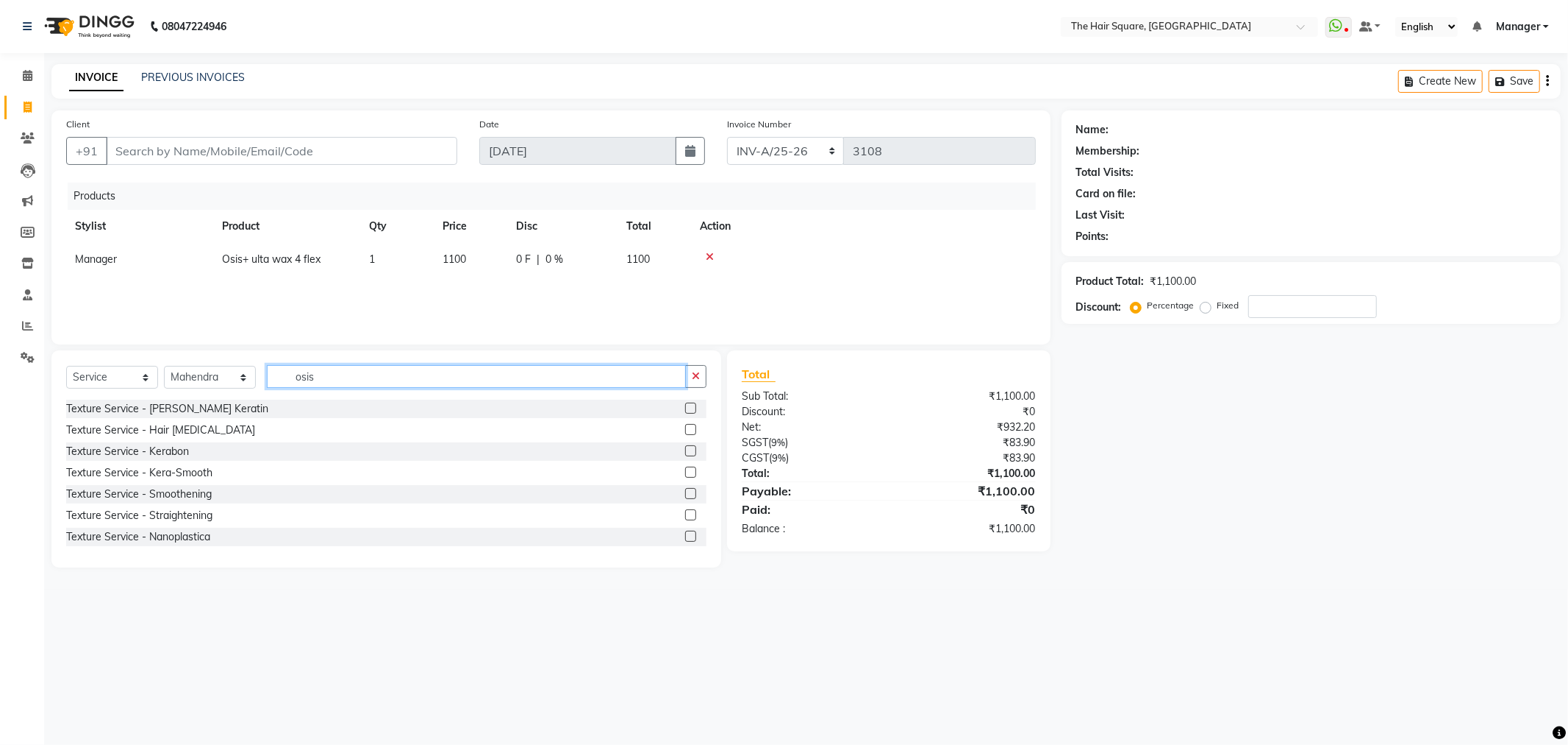
drag, startPoint x: 365, startPoint y: 380, endPoint x: 0, endPoint y: 417, distance: 366.9
click at [86, 386] on div "Select Service Product Membership Package Voucher Prepaid Gift Card Select Styl…" at bounding box center [387, 382] width 641 height 34
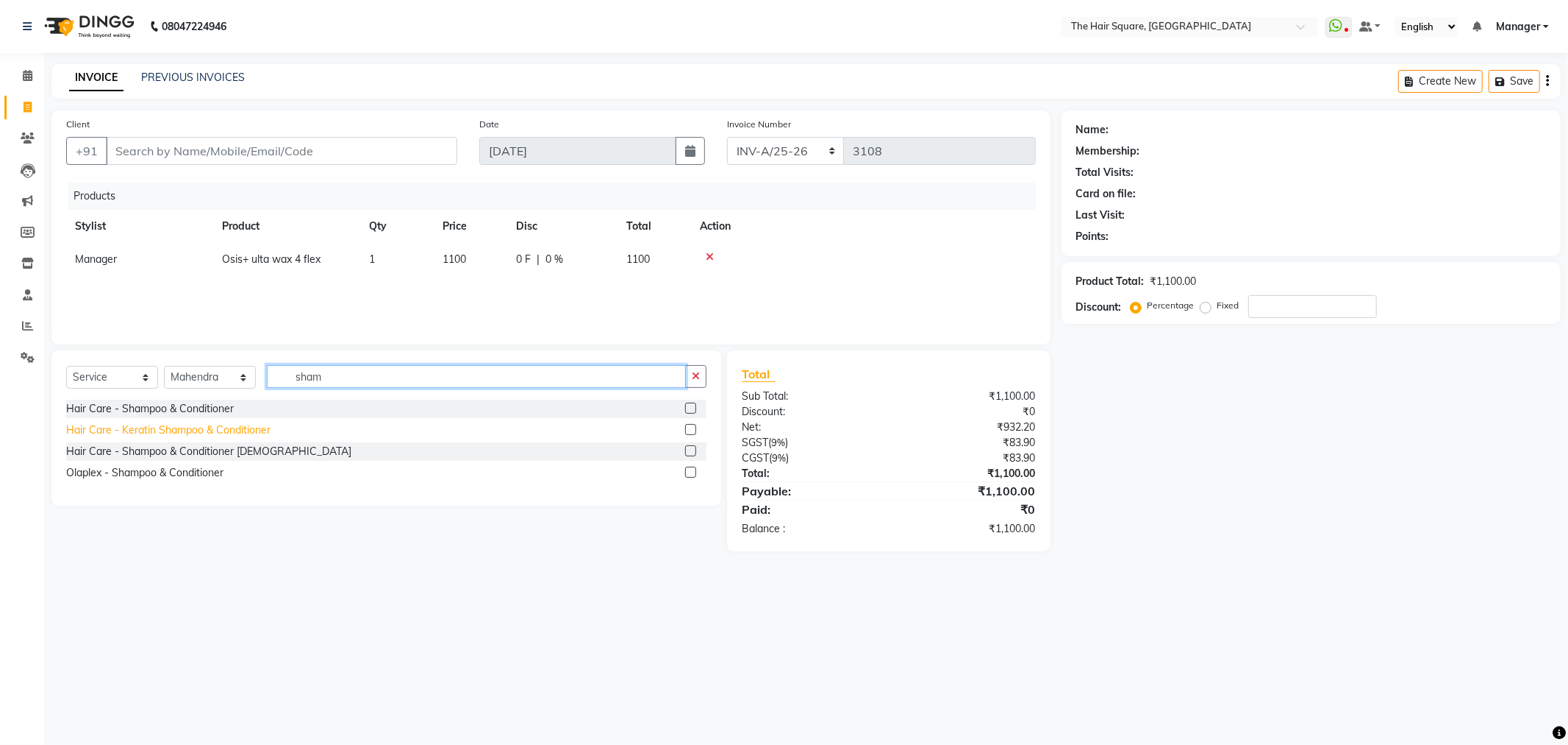
type input "sham"
click at [121, 437] on div "Hair Care - Keratin Shampoo & Conditioner" at bounding box center [168, 430] width 204 height 15
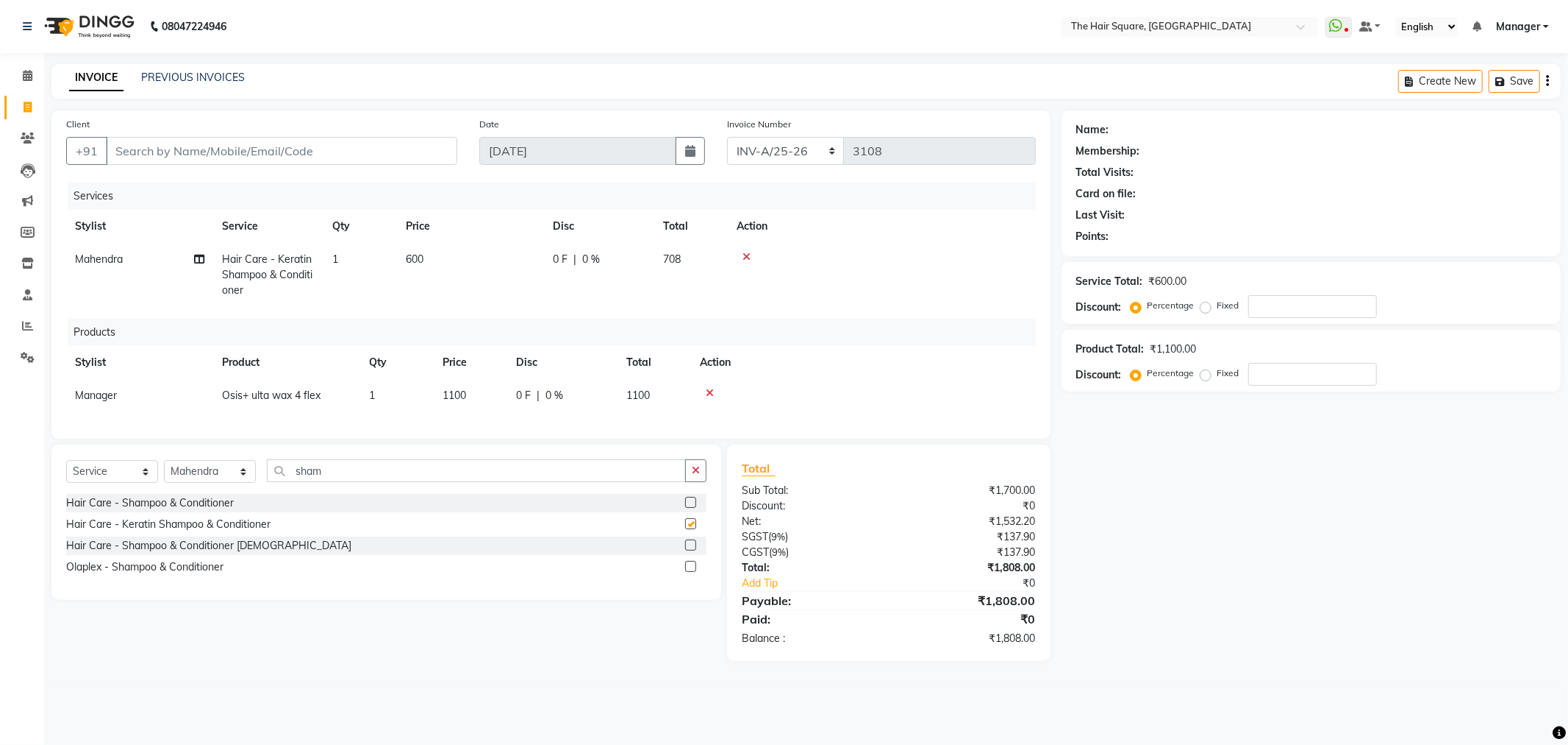
checkbox input "false"
click at [216, 148] on input "Client" at bounding box center [281, 150] width 352 height 28
type input "12"
type input "0"
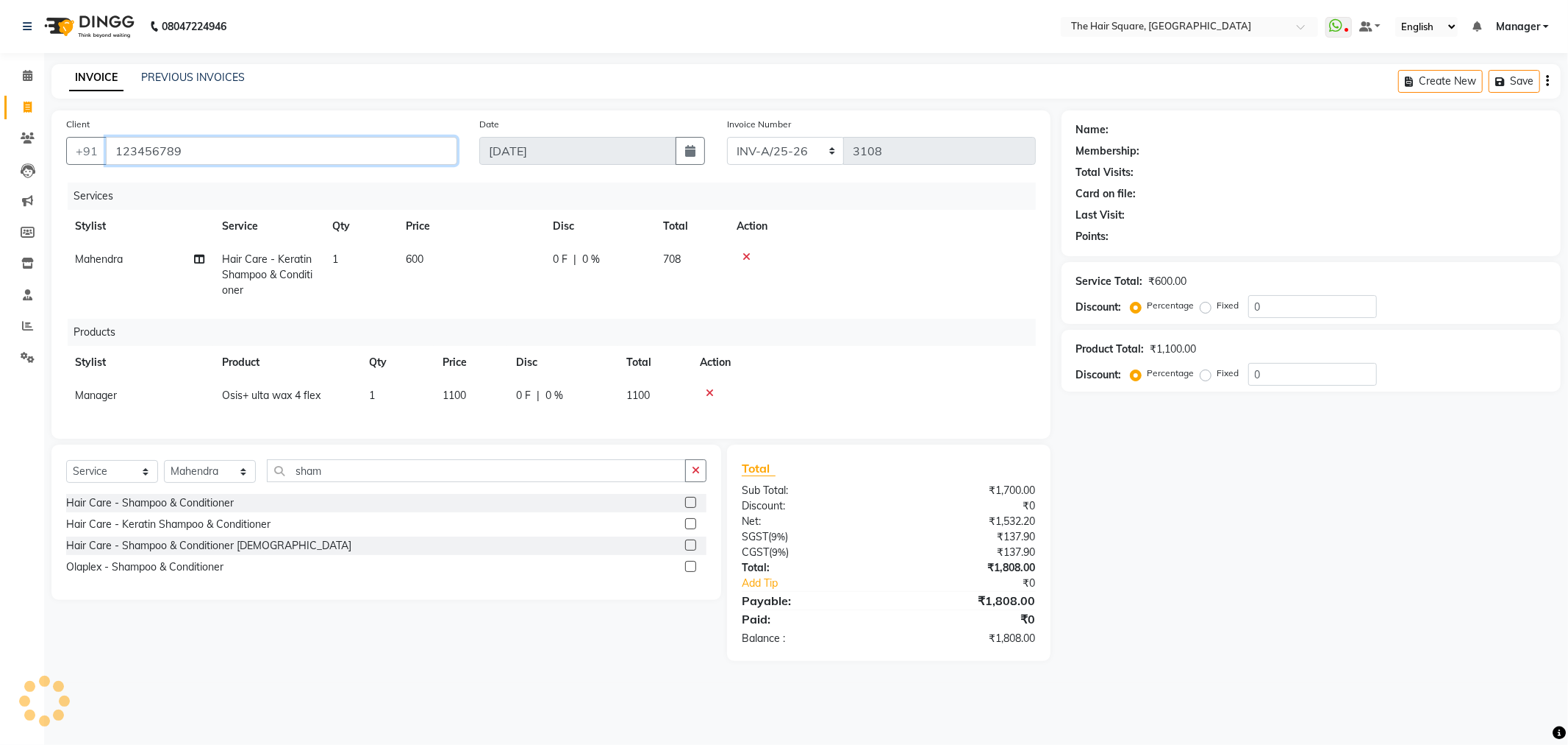
type input "123456789"
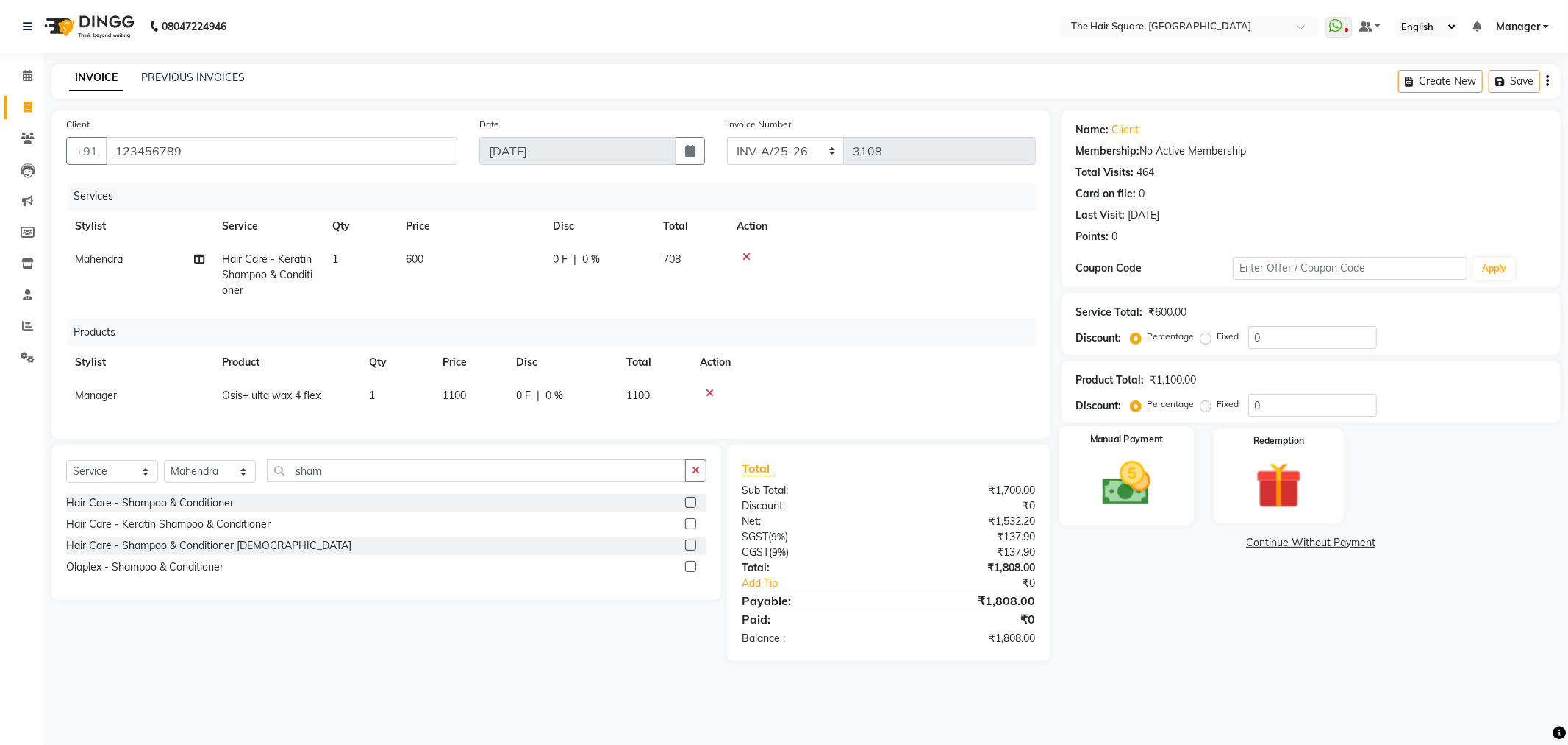
click at [1111, 462] on img at bounding box center [1127, 483] width 79 height 56
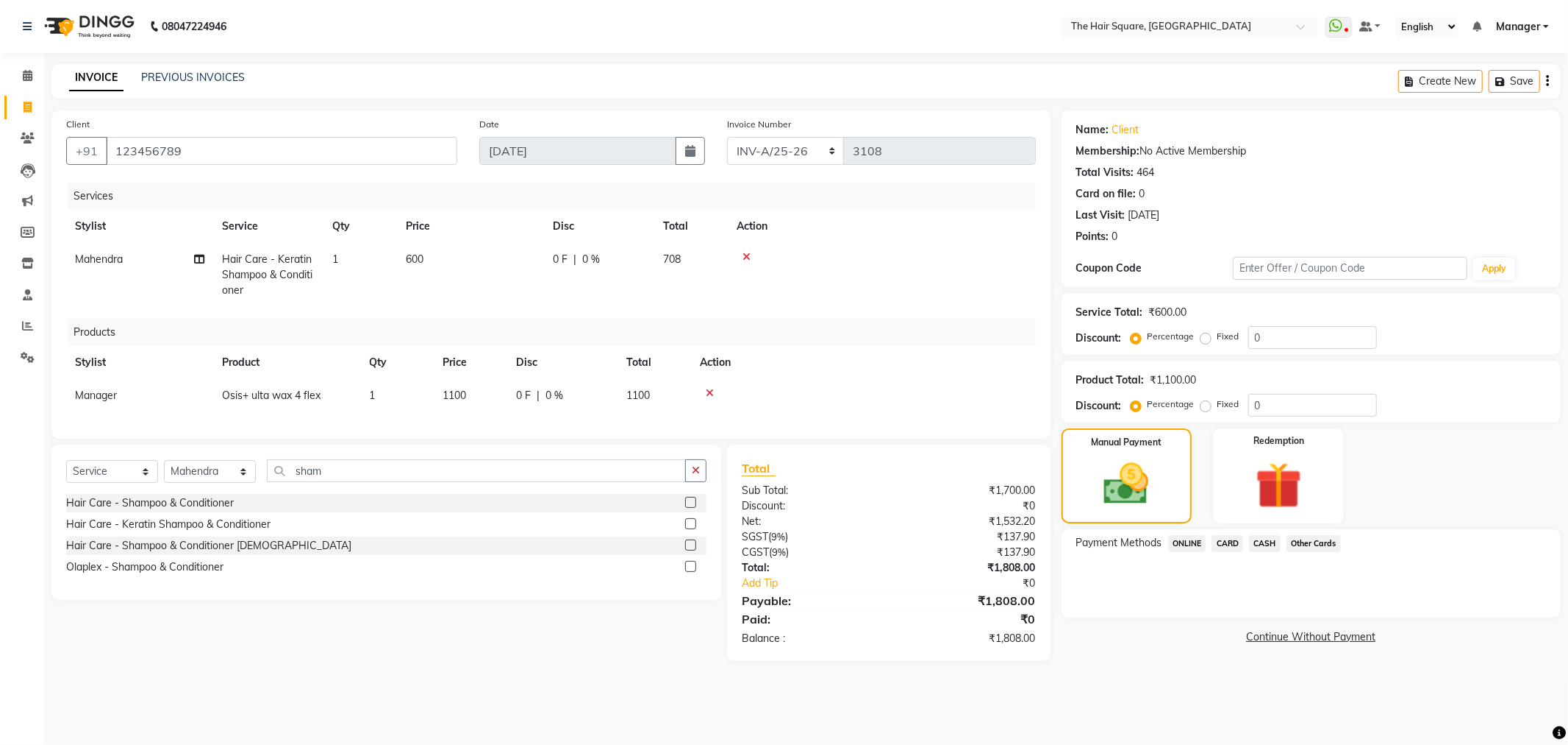
click at [1227, 541] on span "CARD" at bounding box center [1227, 543] width 31 height 17
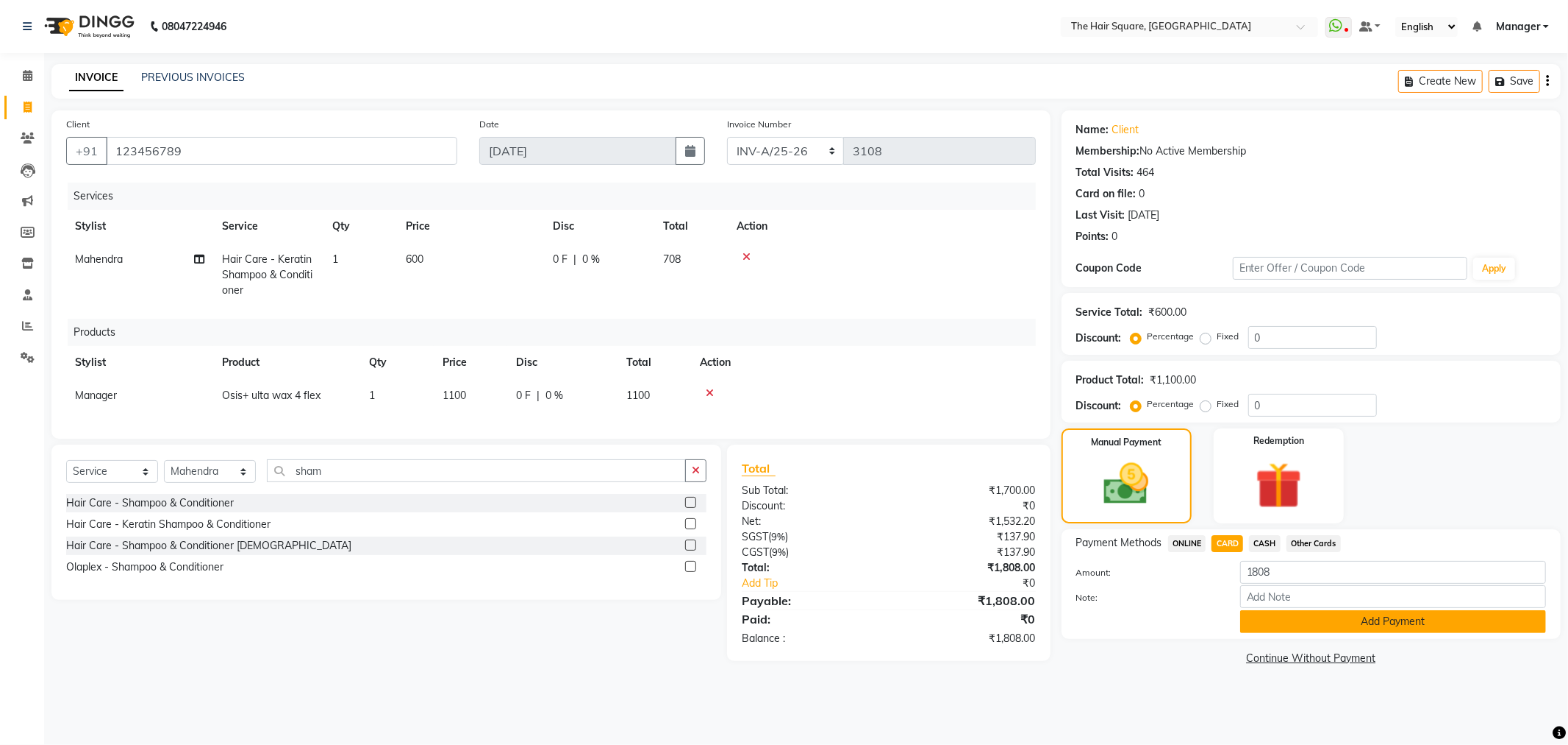
click at [1333, 623] on button "Add Payment" at bounding box center [1394, 621] width 306 height 23
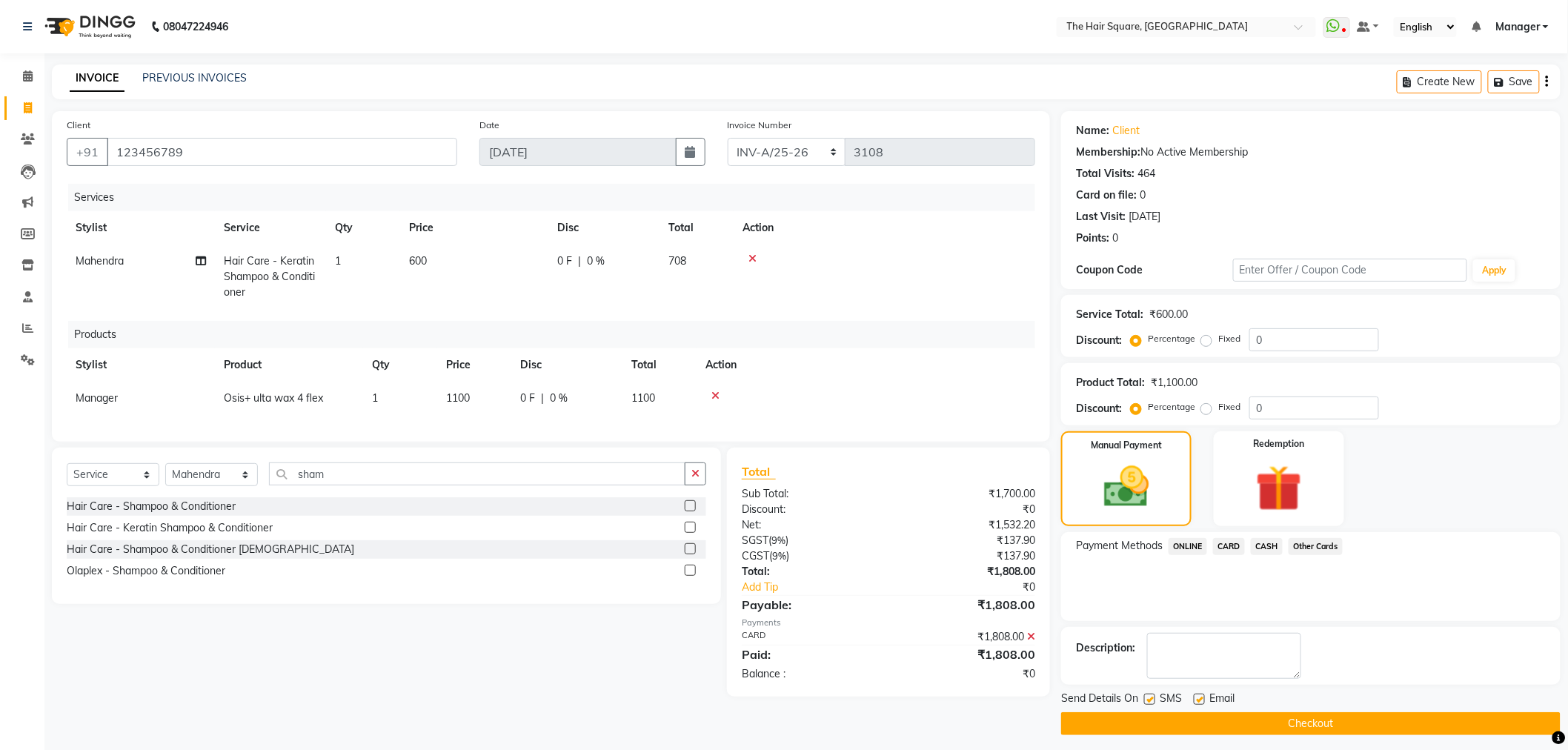
scroll to position [8, 0]
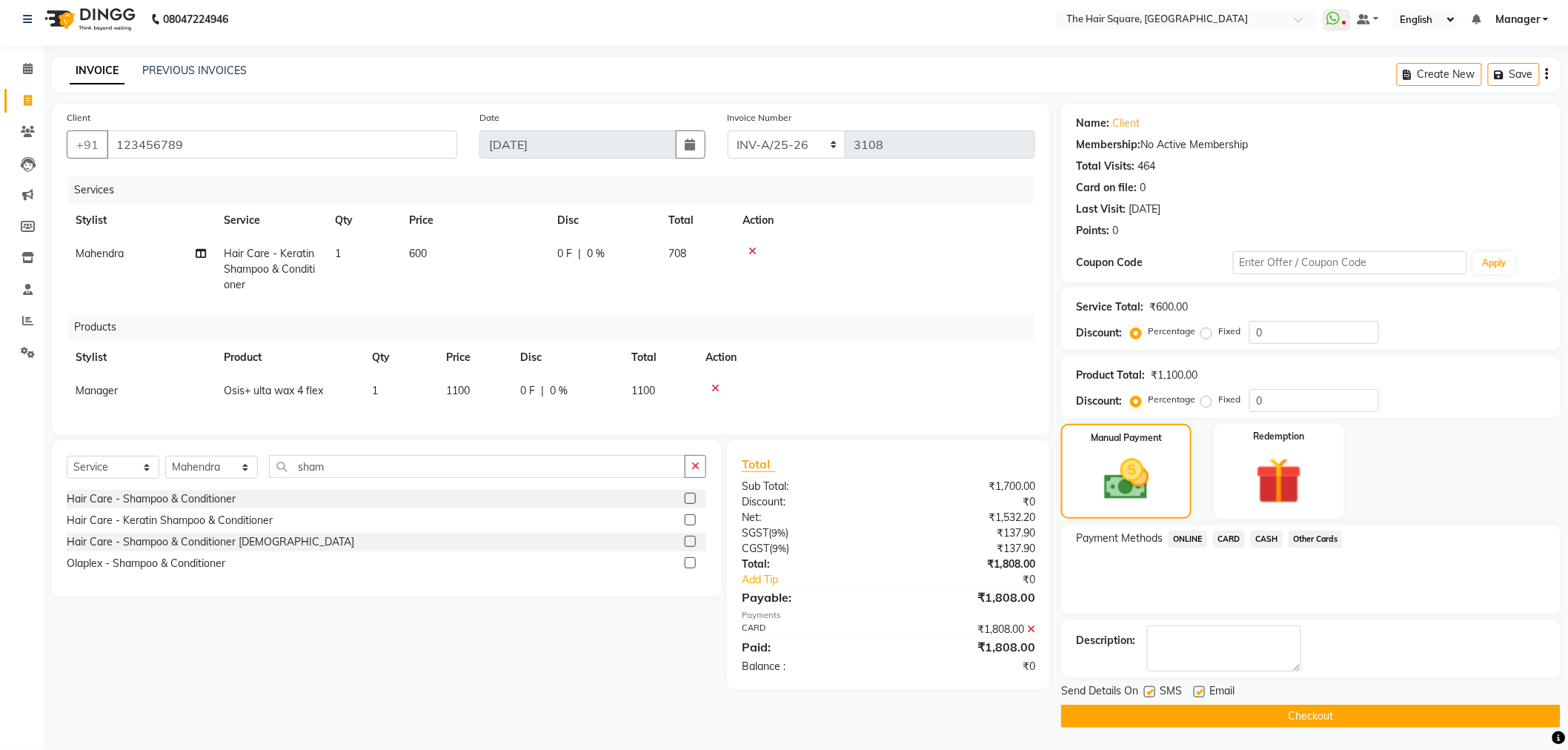
click at [1226, 539] on span "CARD" at bounding box center [1229, 539] width 32 height 17
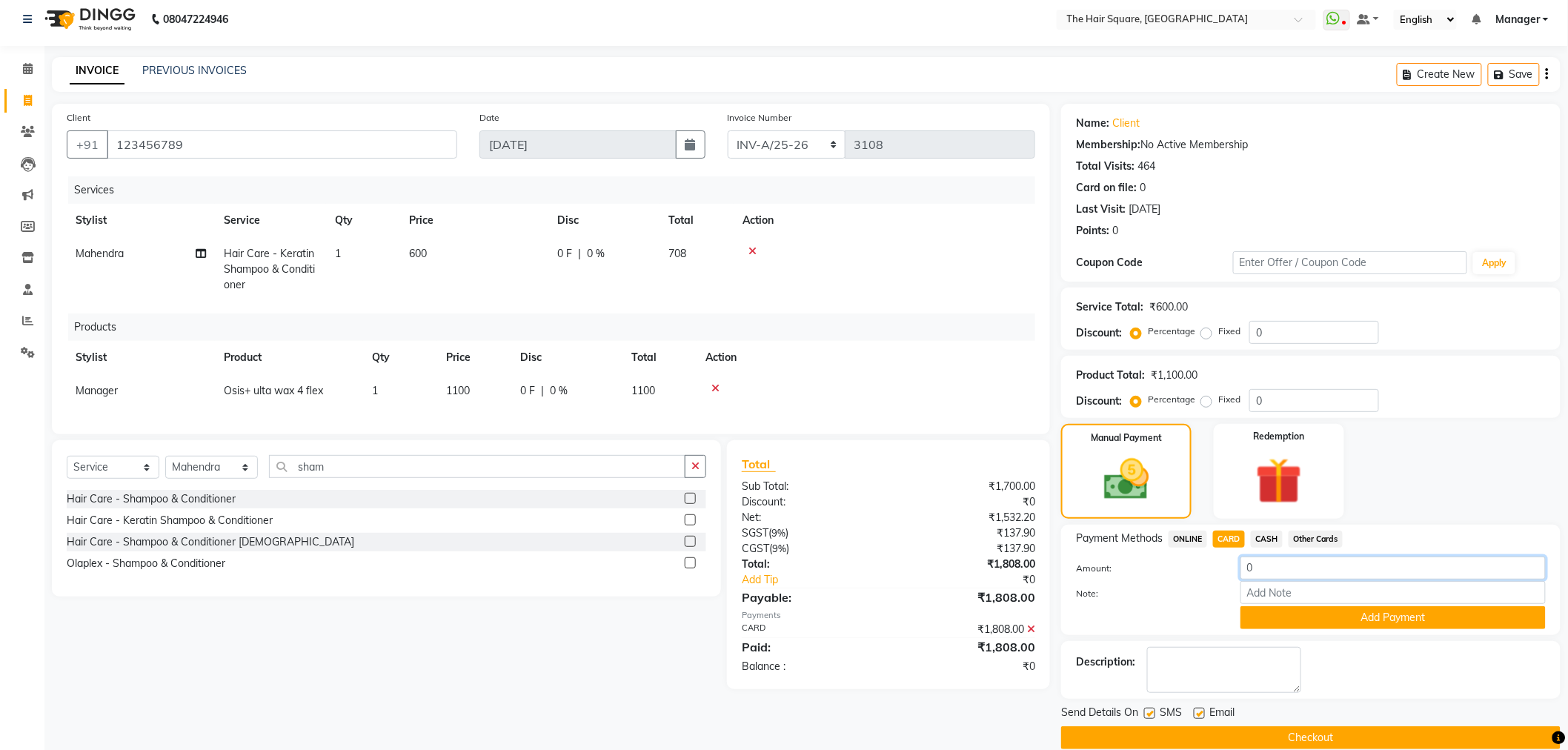
drag, startPoint x: 1299, startPoint y: 574, endPoint x: 1123, endPoint y: 582, distance: 176.2
click at [1123, 582] on div "Amount: 0 Note: Add Payment" at bounding box center [1311, 593] width 470 height 73
type input "1808"
click at [1323, 612] on button "Add Payment" at bounding box center [1393, 618] width 306 height 23
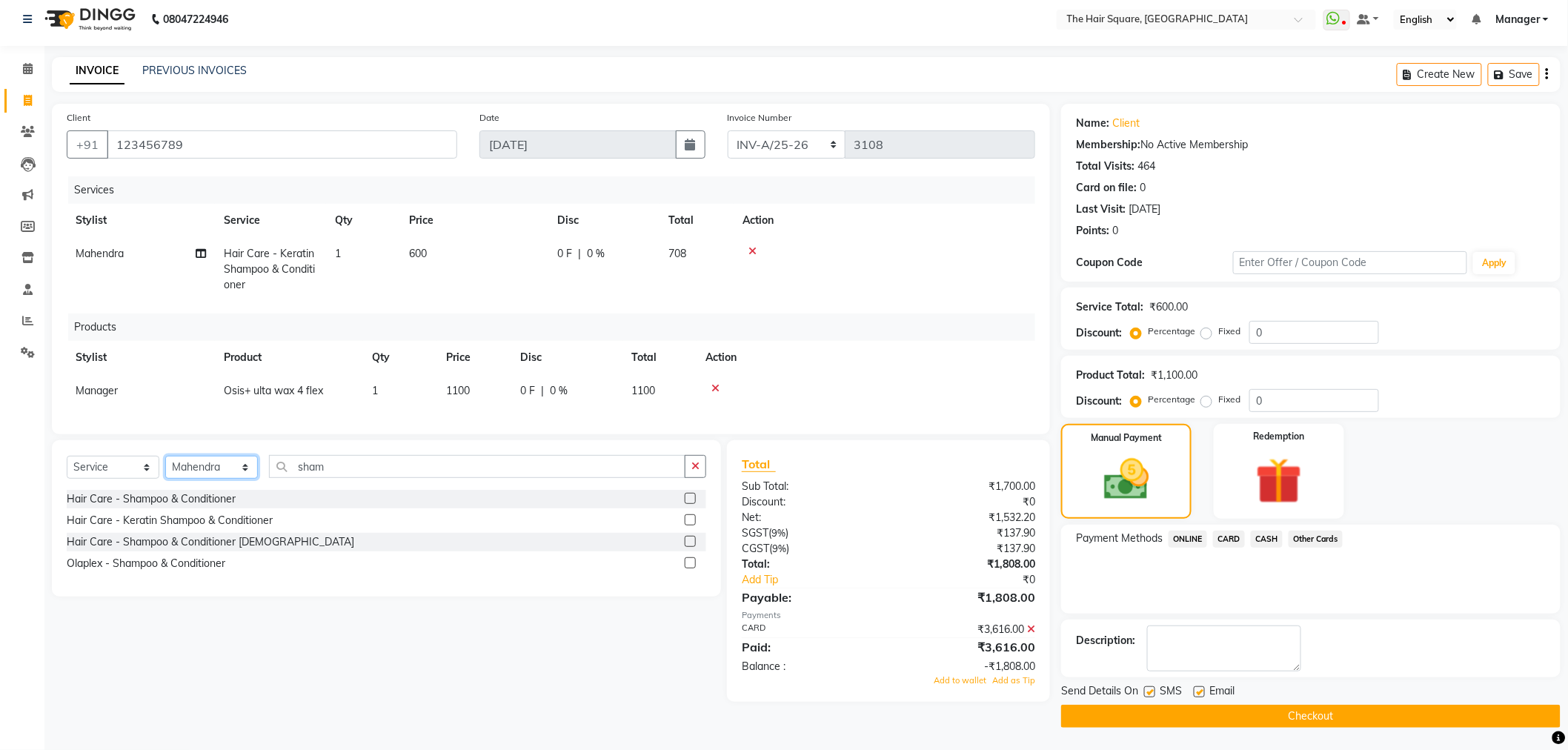
click at [220, 479] on select "Select Stylist Amit Aradhana Bittu Dev Imran Inder Javed Kim Mahendra Manager M…" at bounding box center [211, 467] width 93 height 23
select select "39370"
click at [165, 468] on select "Select Stylist Amit Aradhana Bittu Dev Imran Inder Javed Kim Mahendra Manager M…" at bounding box center [211, 467] width 93 height 23
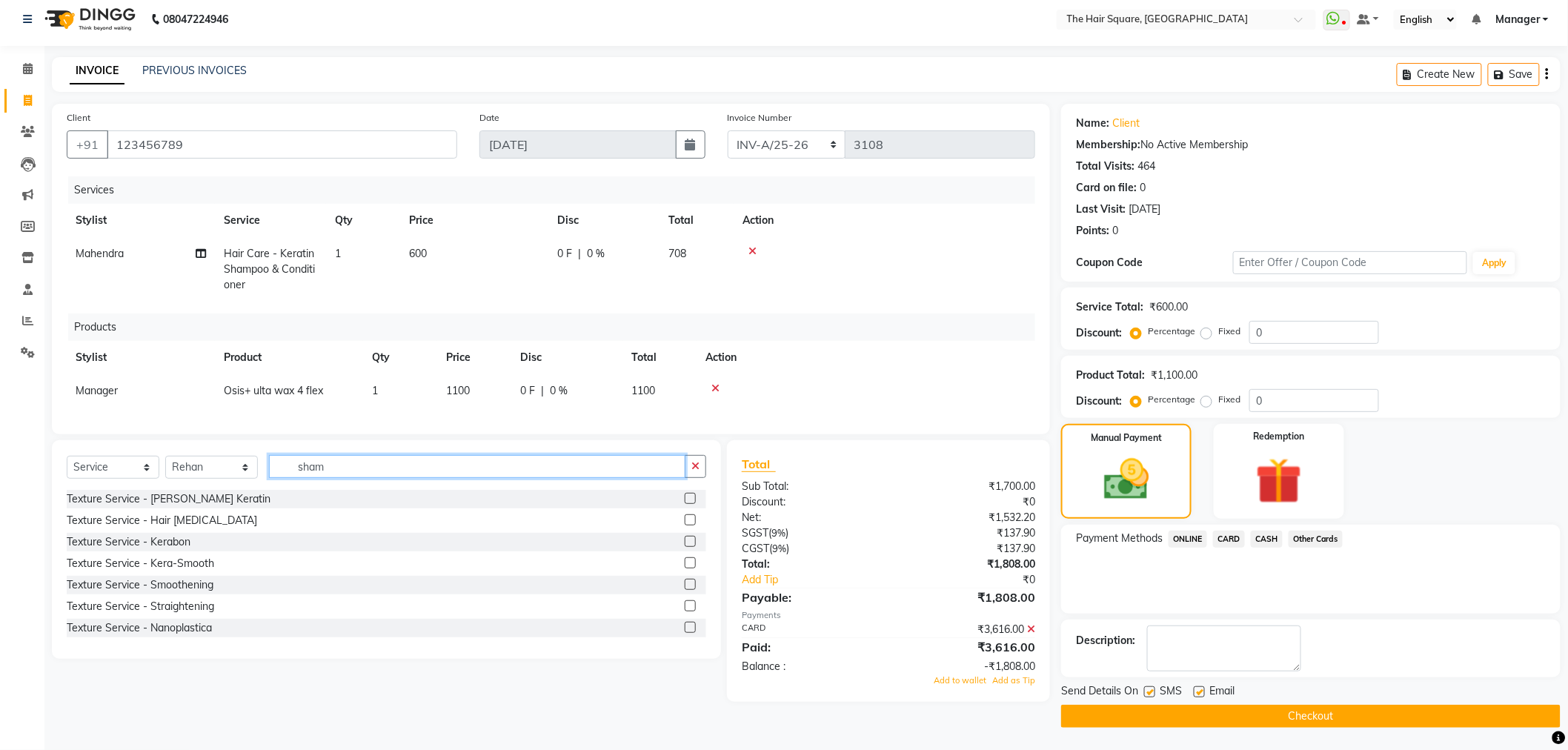
click at [345, 478] on input "sham" at bounding box center [477, 466] width 417 height 23
drag, startPoint x: 345, startPoint y: 478, endPoint x: 107, endPoint y: 498, distance: 238.8
click at [117, 489] on div "Select Service Product Membership Package Voucher Prepaid Gift Card Select Styl…" at bounding box center [386, 472] width 639 height 34
type input "hair cut"
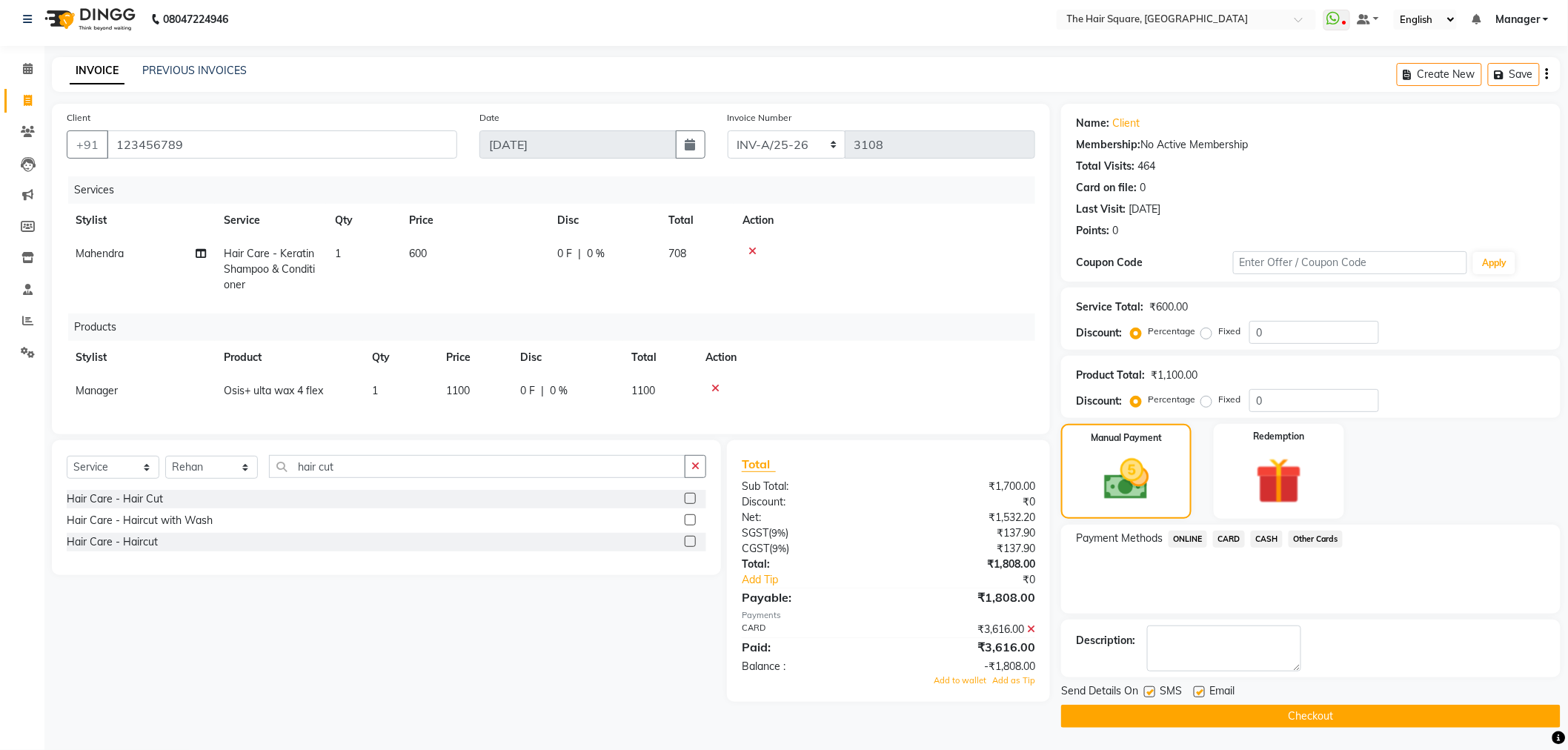
click at [1030, 634] on icon at bounding box center [1031, 628] width 9 height 11
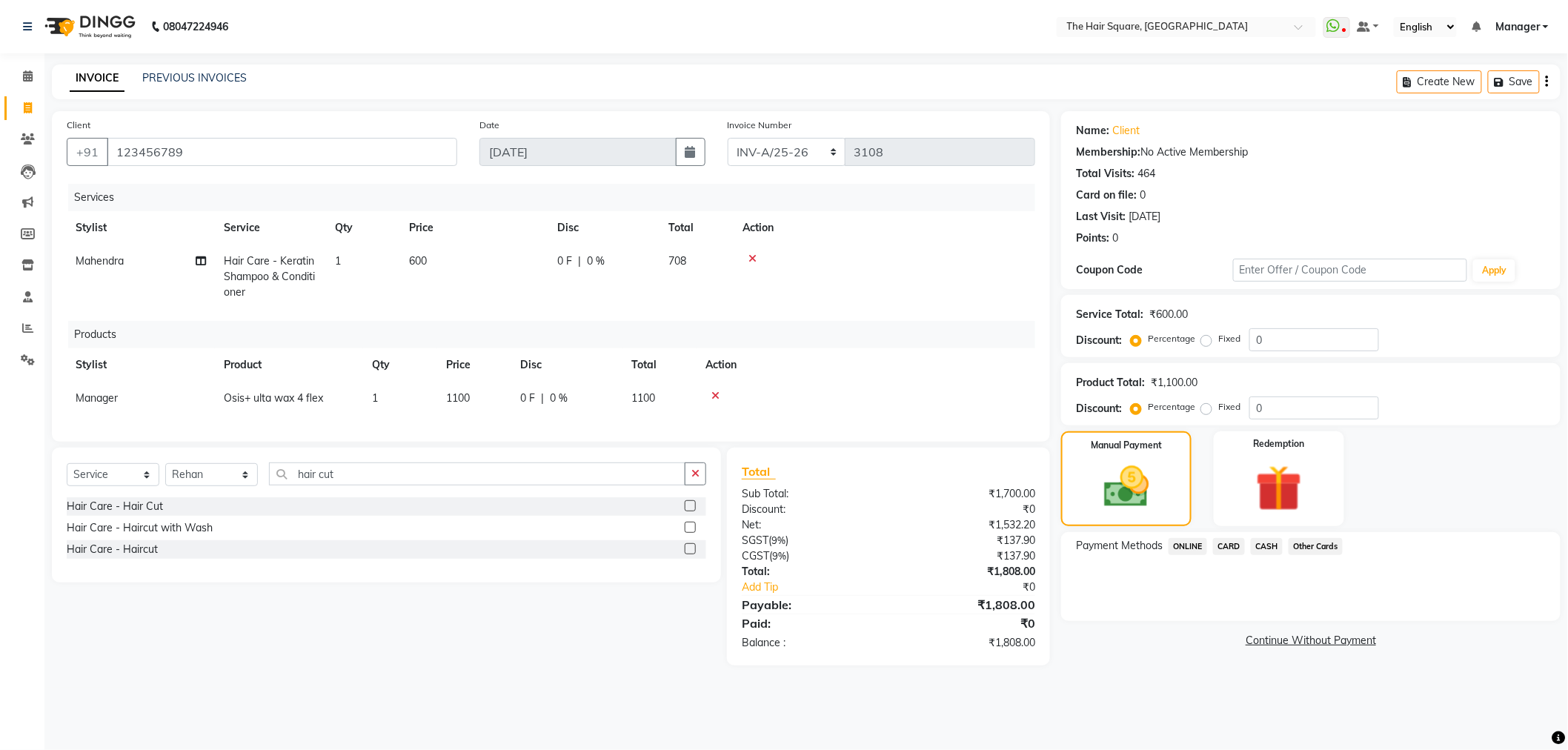
scroll to position [0, 0]
click at [1232, 542] on span "CARD" at bounding box center [1236, 547] width 32 height 17
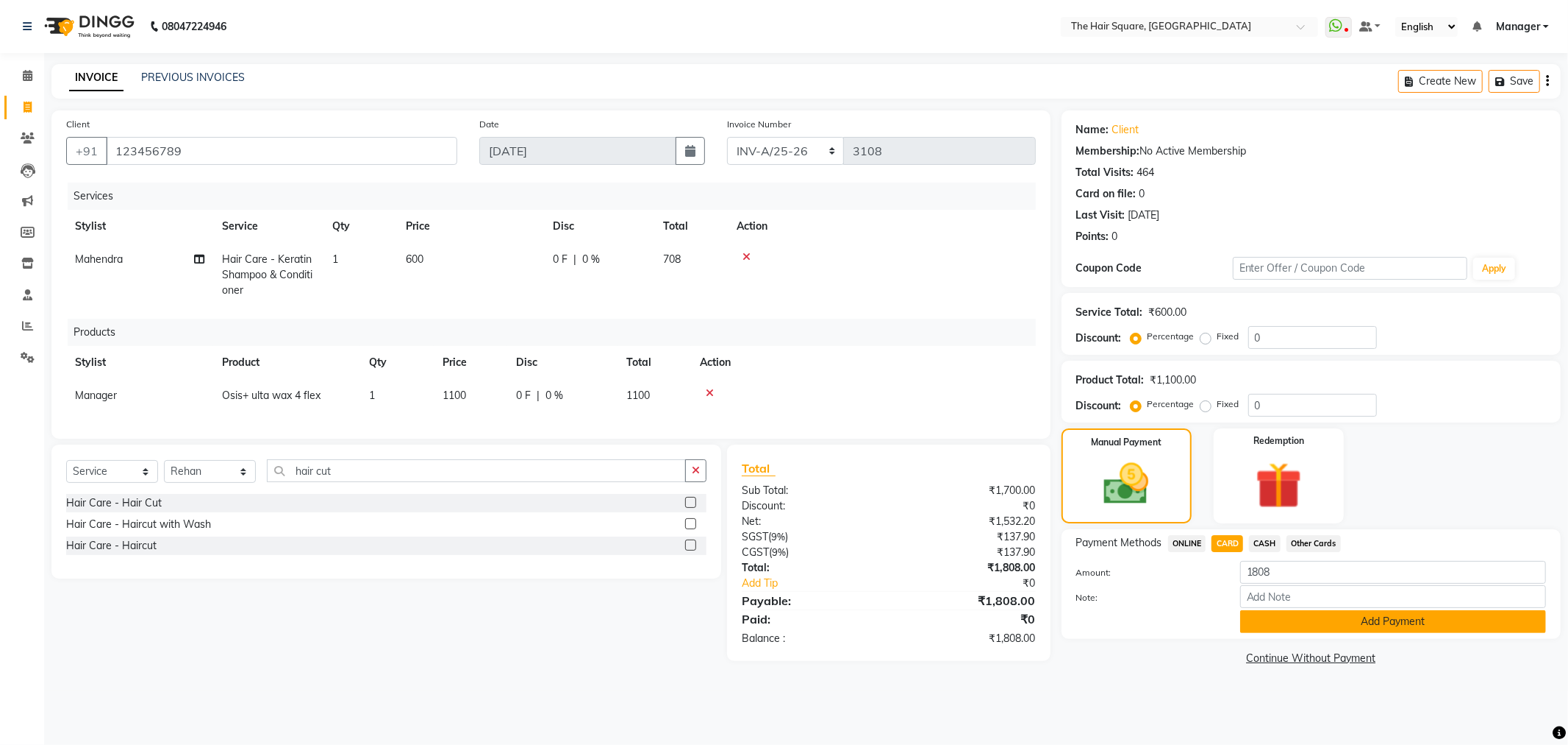
click at [1298, 628] on button "Add Payment" at bounding box center [1394, 621] width 306 height 23
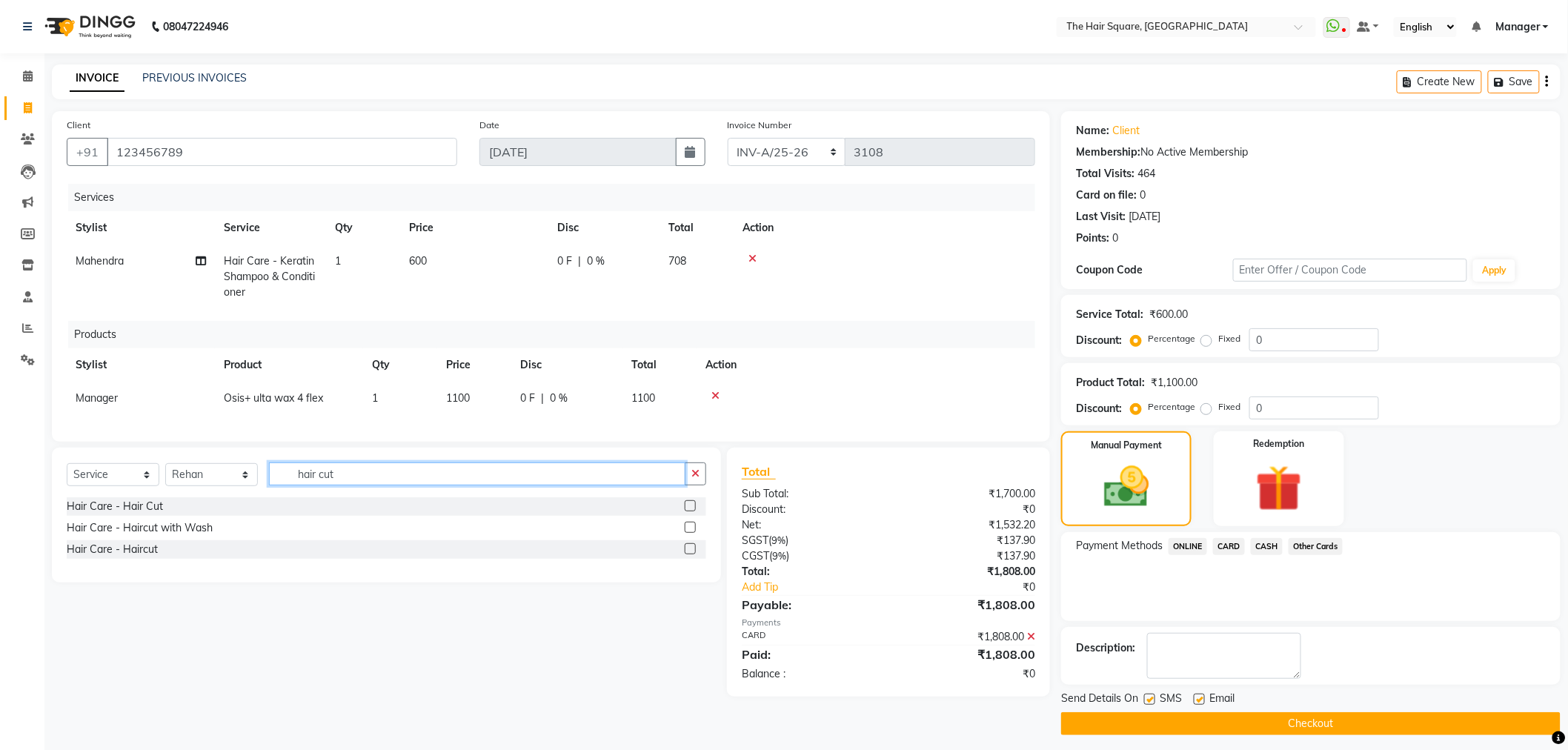
click at [438, 486] on input "hair cut" at bounding box center [477, 474] width 417 height 23
click at [115, 557] on div "Hair Care - Haircut" at bounding box center [112, 549] width 91 height 15
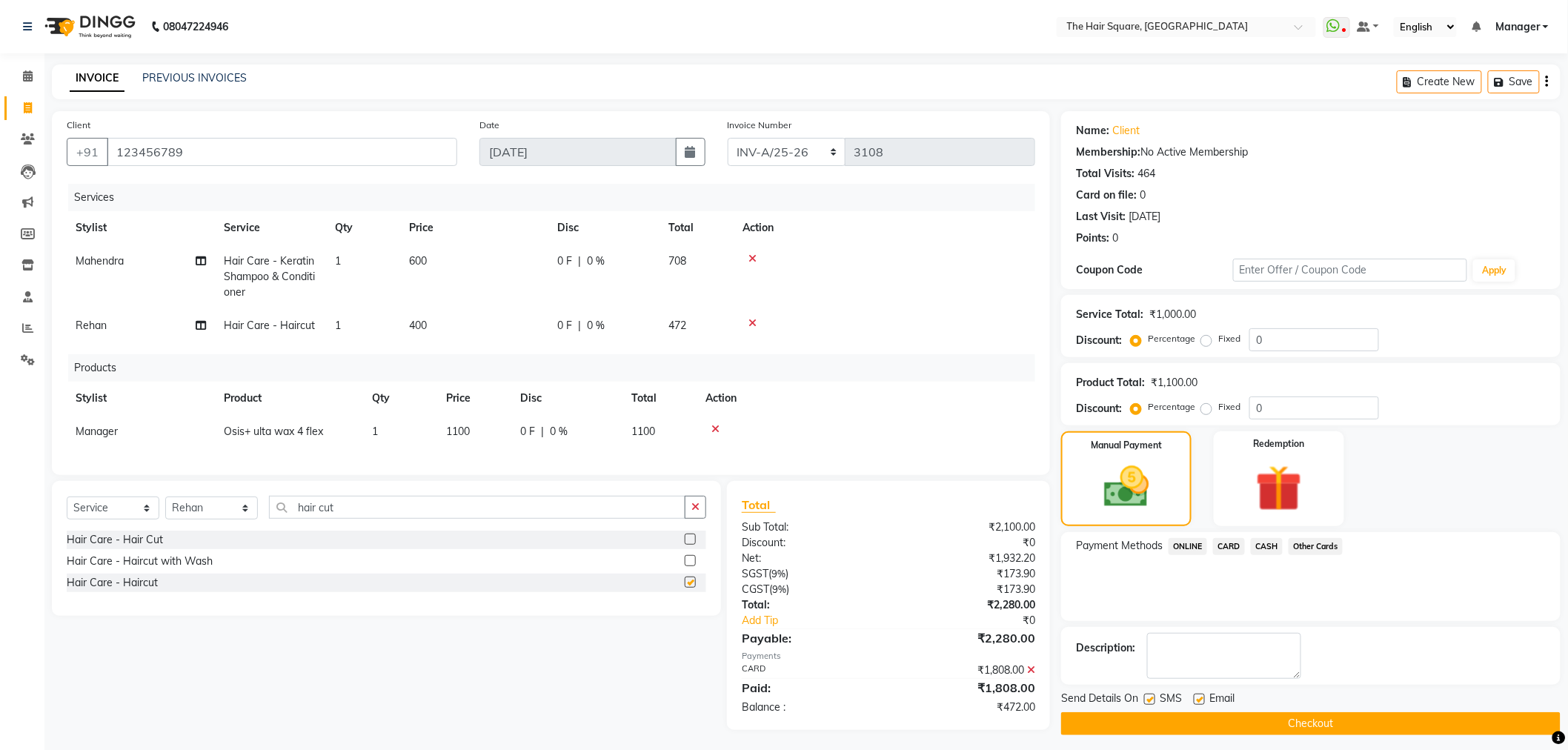
checkbox input "false"
click at [1177, 534] on div "Payment Methods ONLINE CARD CASH Other Cards" at bounding box center [1310, 576] width 499 height 89
click at [1201, 541] on span "ONLINE" at bounding box center [1188, 546] width 38 height 17
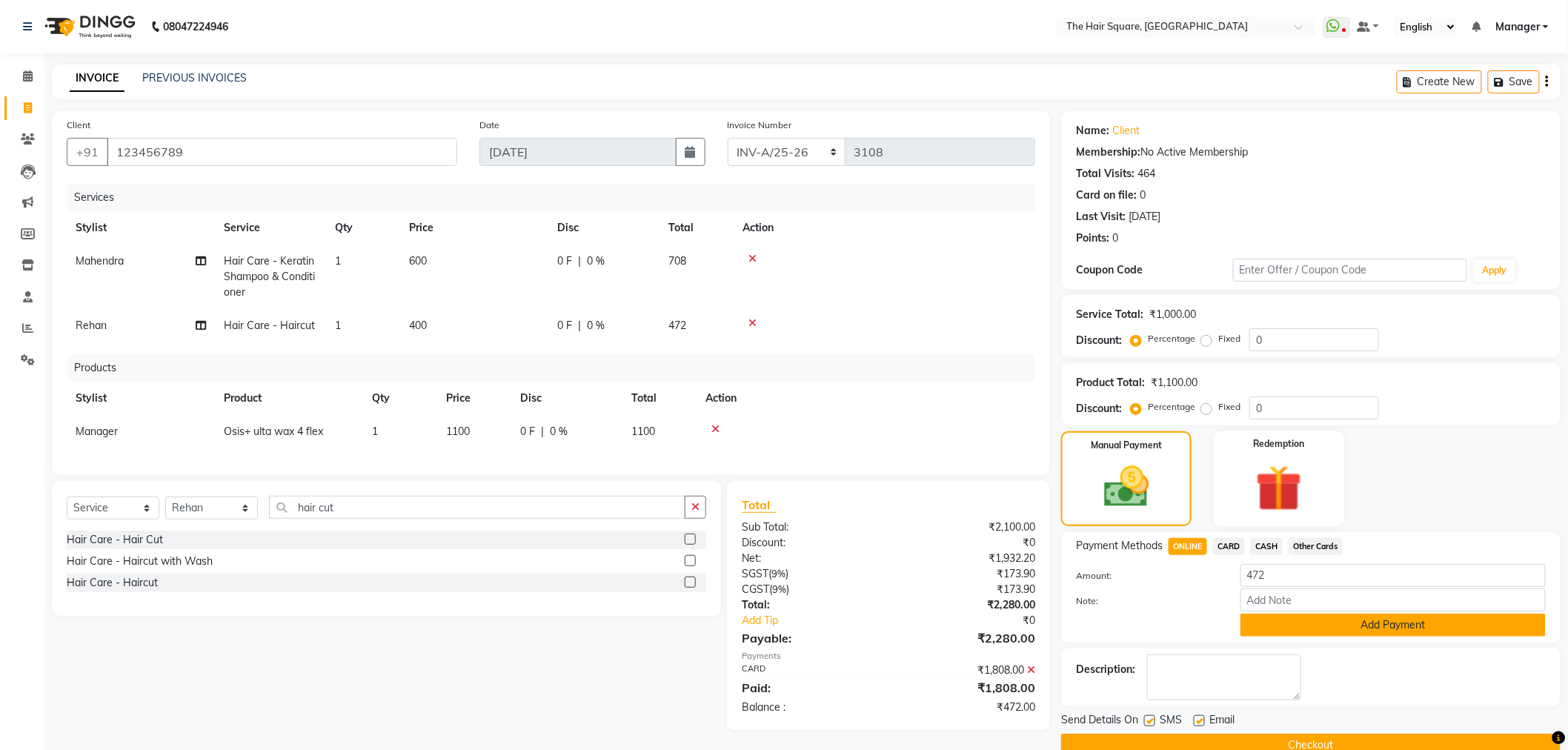
click at [1314, 627] on button "Add Payment" at bounding box center [1393, 625] width 306 height 23
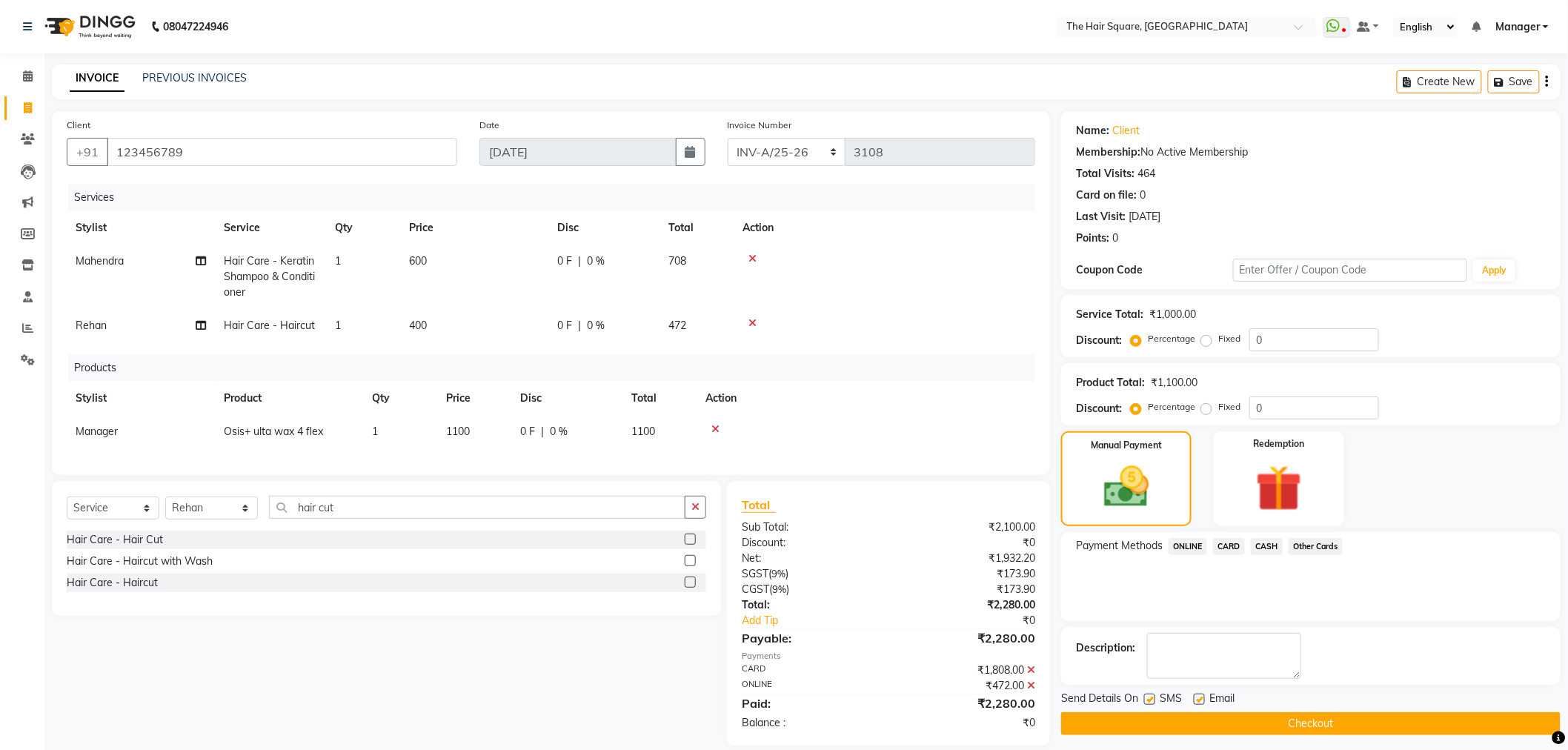
scroll to position [30, 0]
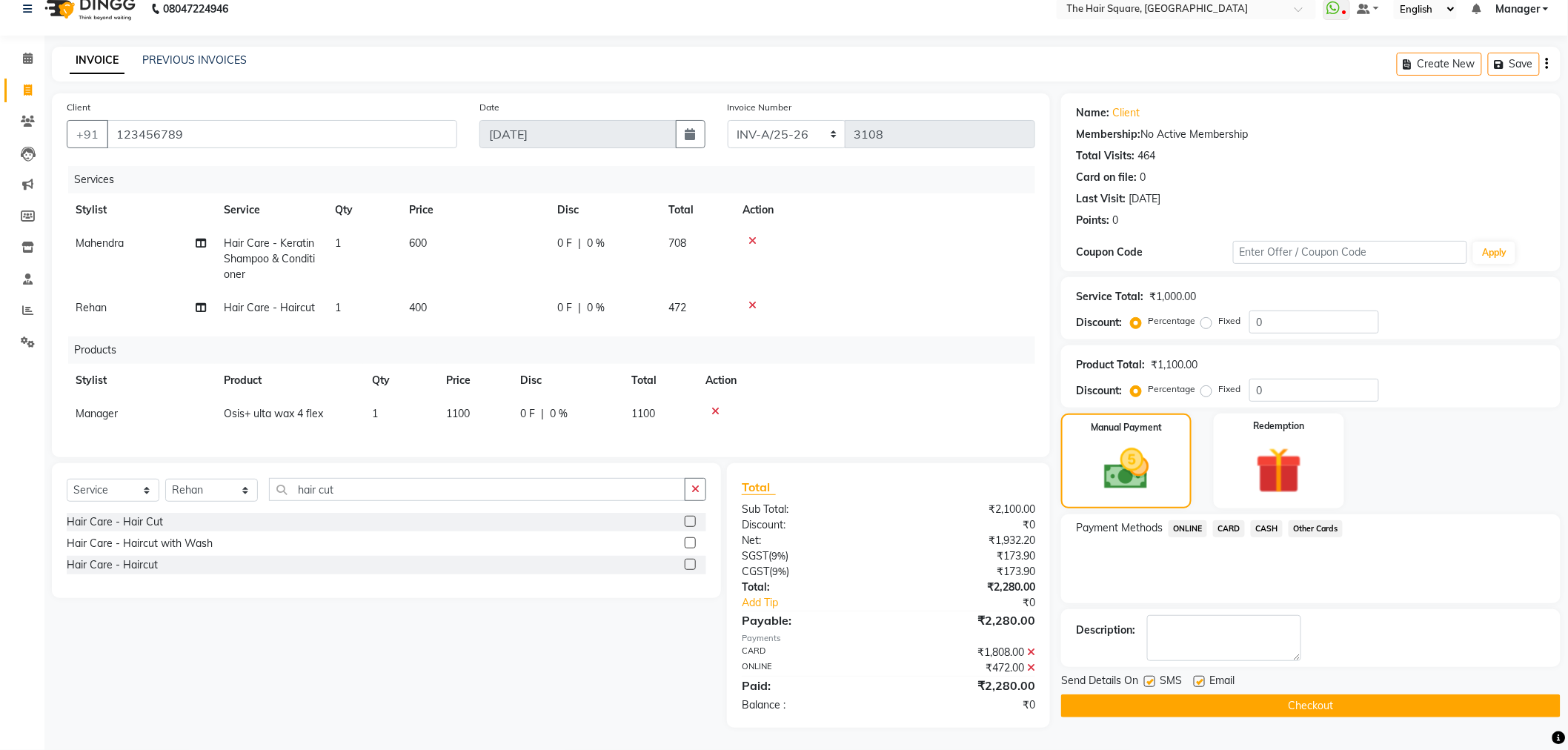
click at [1146, 674] on label at bounding box center [1150, 681] width 12 height 11
click at [1146, 674] on input "checkbox" at bounding box center [1149, 682] width 10 height 10
checkbox input "false"
click at [1196, 674] on label at bounding box center [1200, 681] width 12 height 11
click at [1196, 674] on input "checkbox" at bounding box center [1199, 682] width 10 height 10
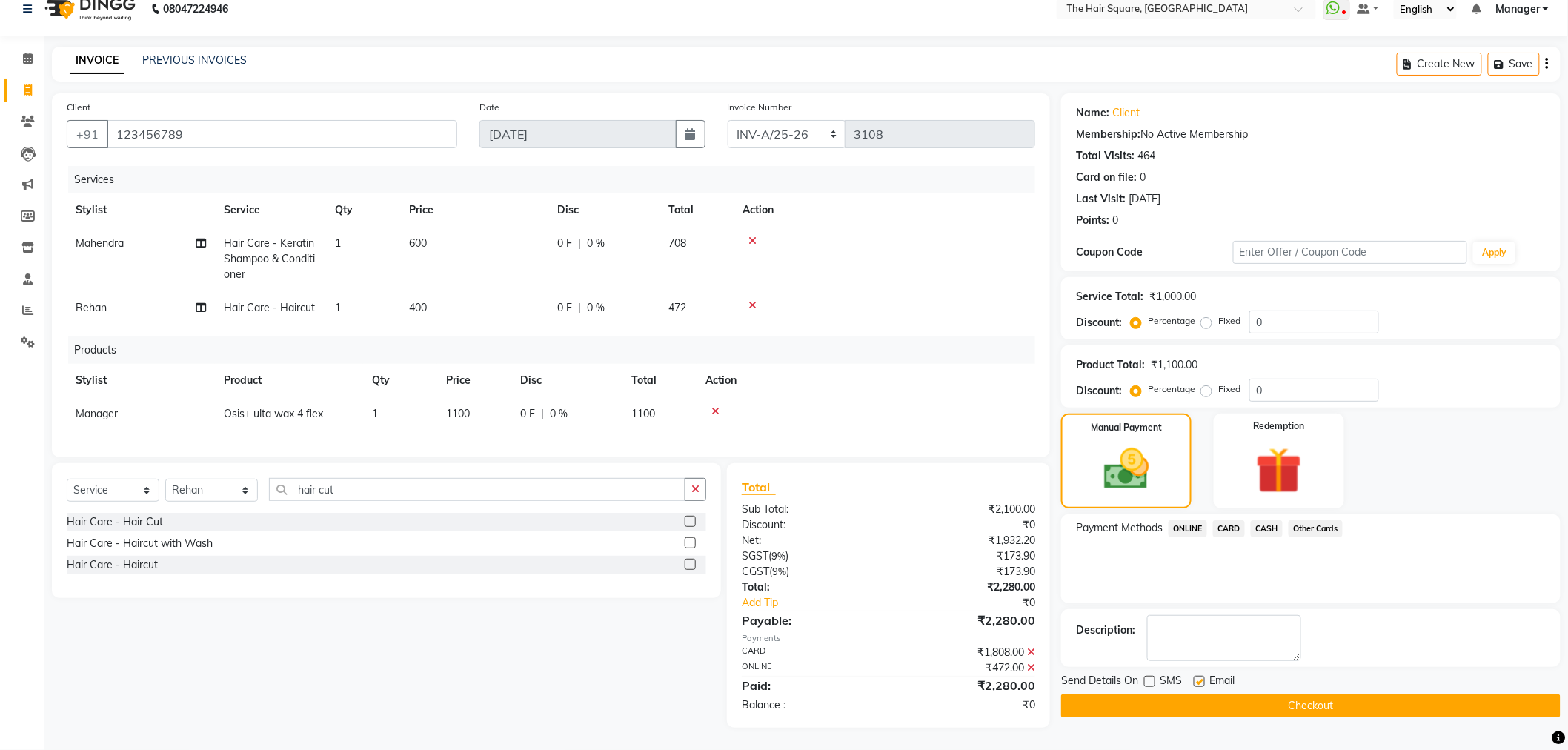
checkbox input "false"
click at [1263, 674] on button "Checkout" at bounding box center [1310, 706] width 499 height 23
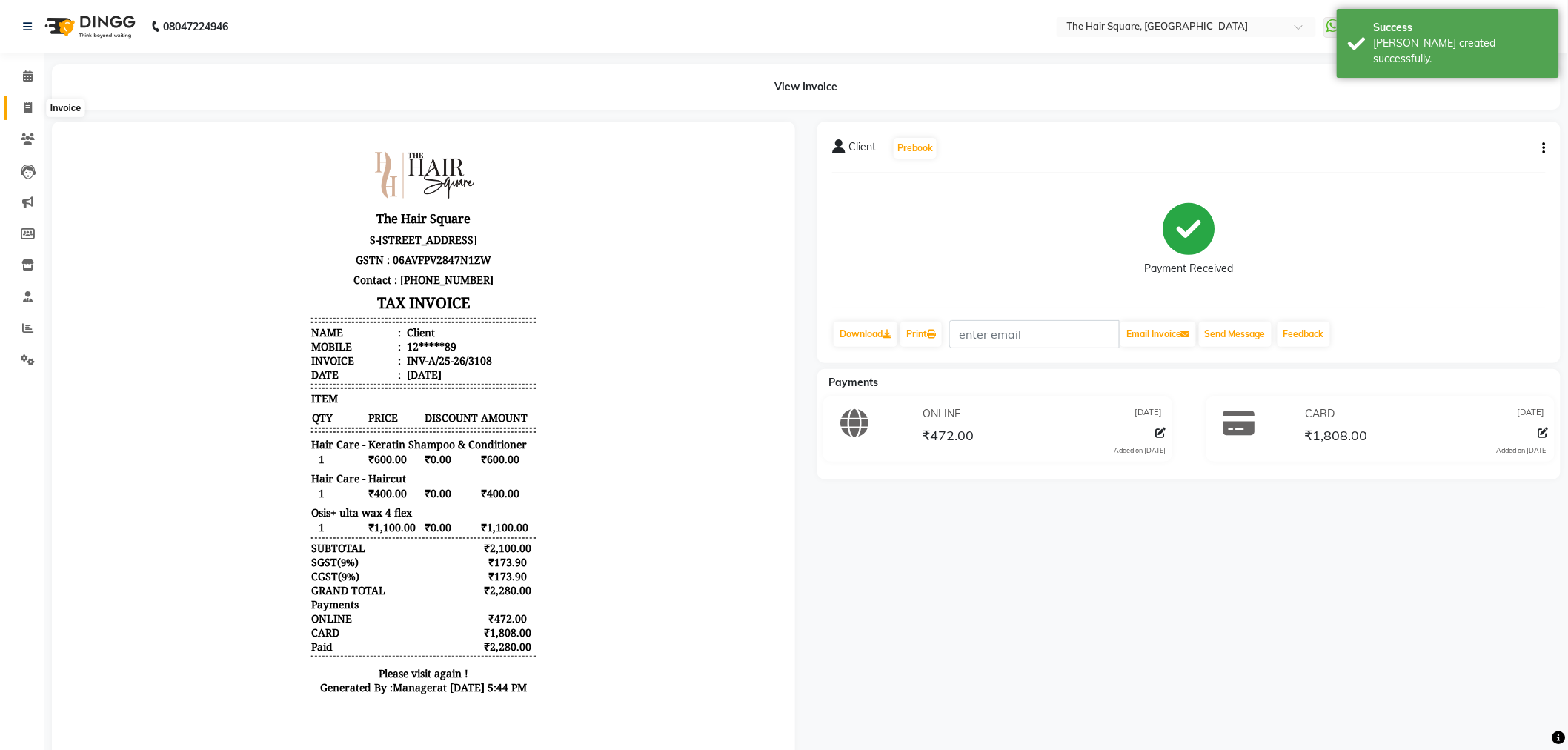
drag, startPoint x: 35, startPoint y: 106, endPoint x: 46, endPoint y: 106, distance: 11.0
click at [35, 106] on span at bounding box center [27, 108] width 26 height 17
select select "service"
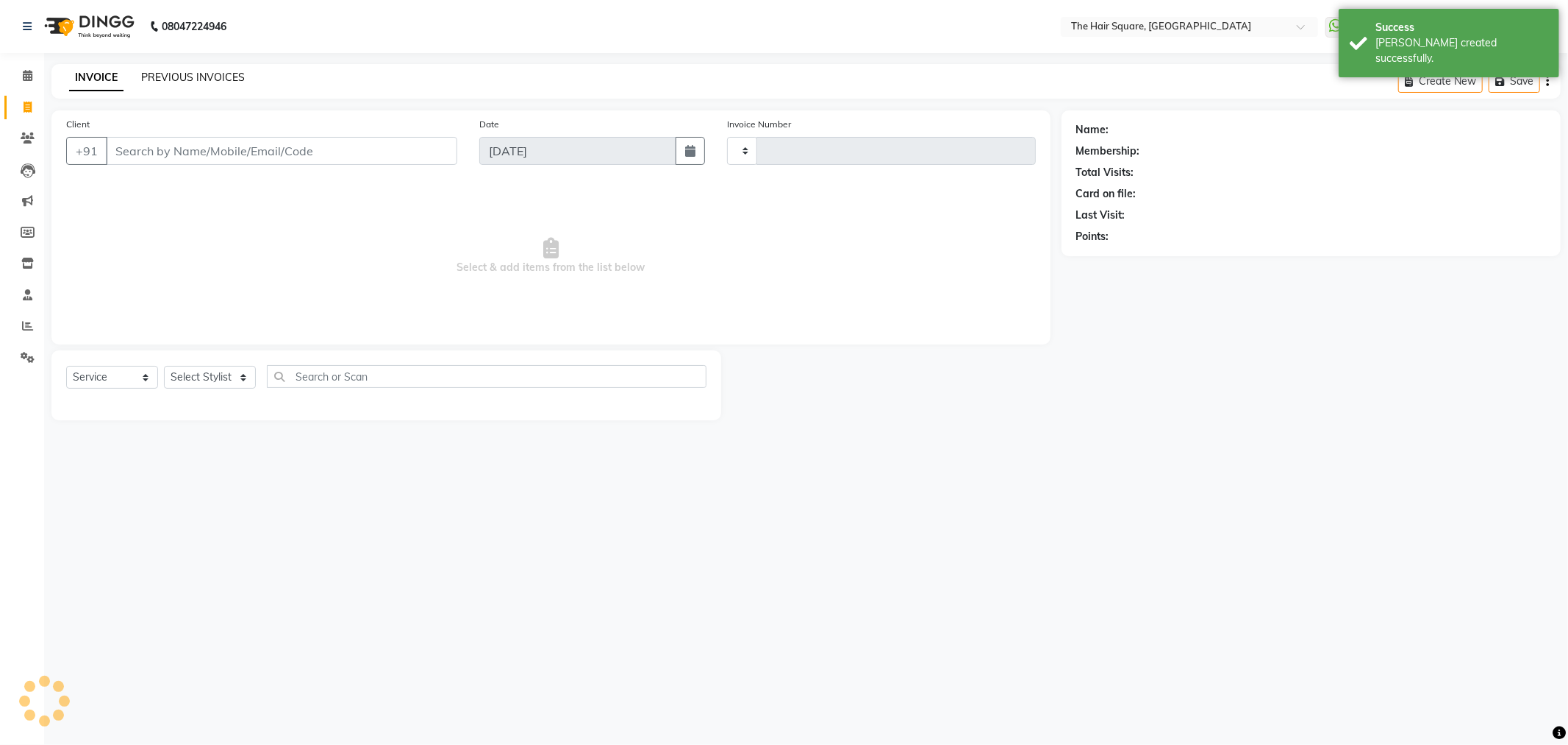
type input "3109"
select select "5768"
click at [164, 78] on link "PREVIOUS INVOICES" at bounding box center [192, 77] width 104 height 13
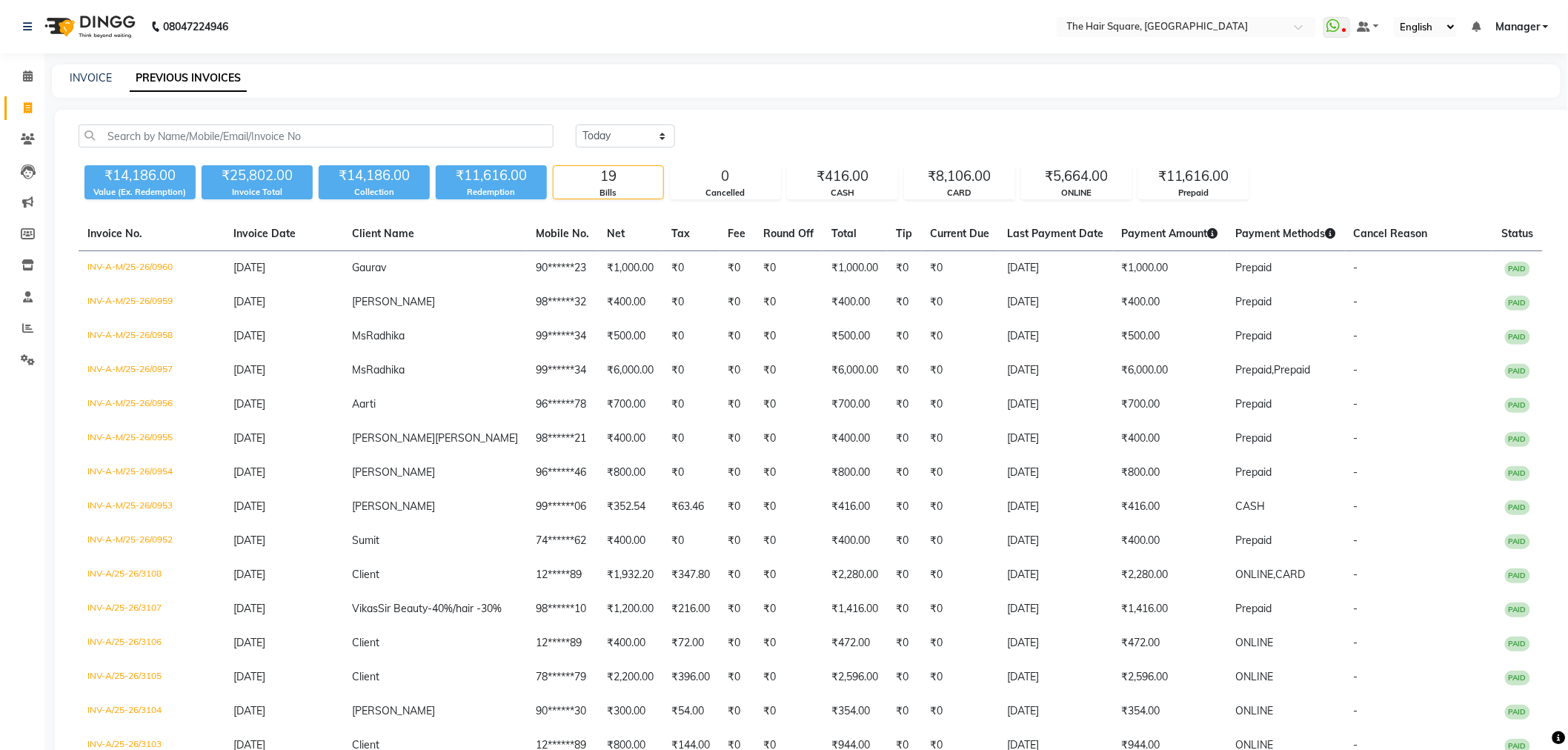
click at [12, 112] on link "Invoice" at bounding box center [22, 109] width 35 height 25
select select "service"
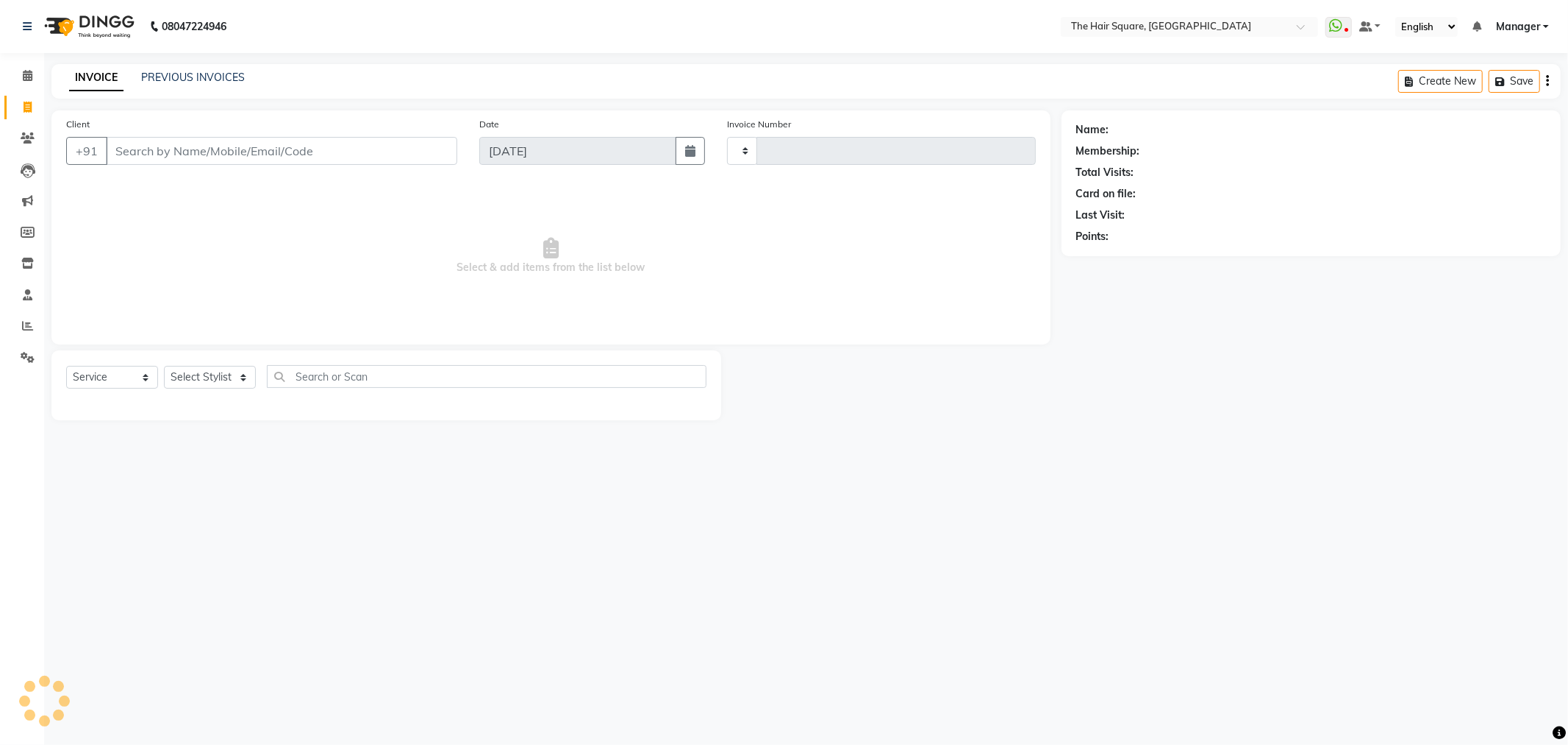
type input "3109"
select select "5768"
type input "9871820650"
click at [445, 154] on span "Add Client" at bounding box center [419, 150] width 58 height 14
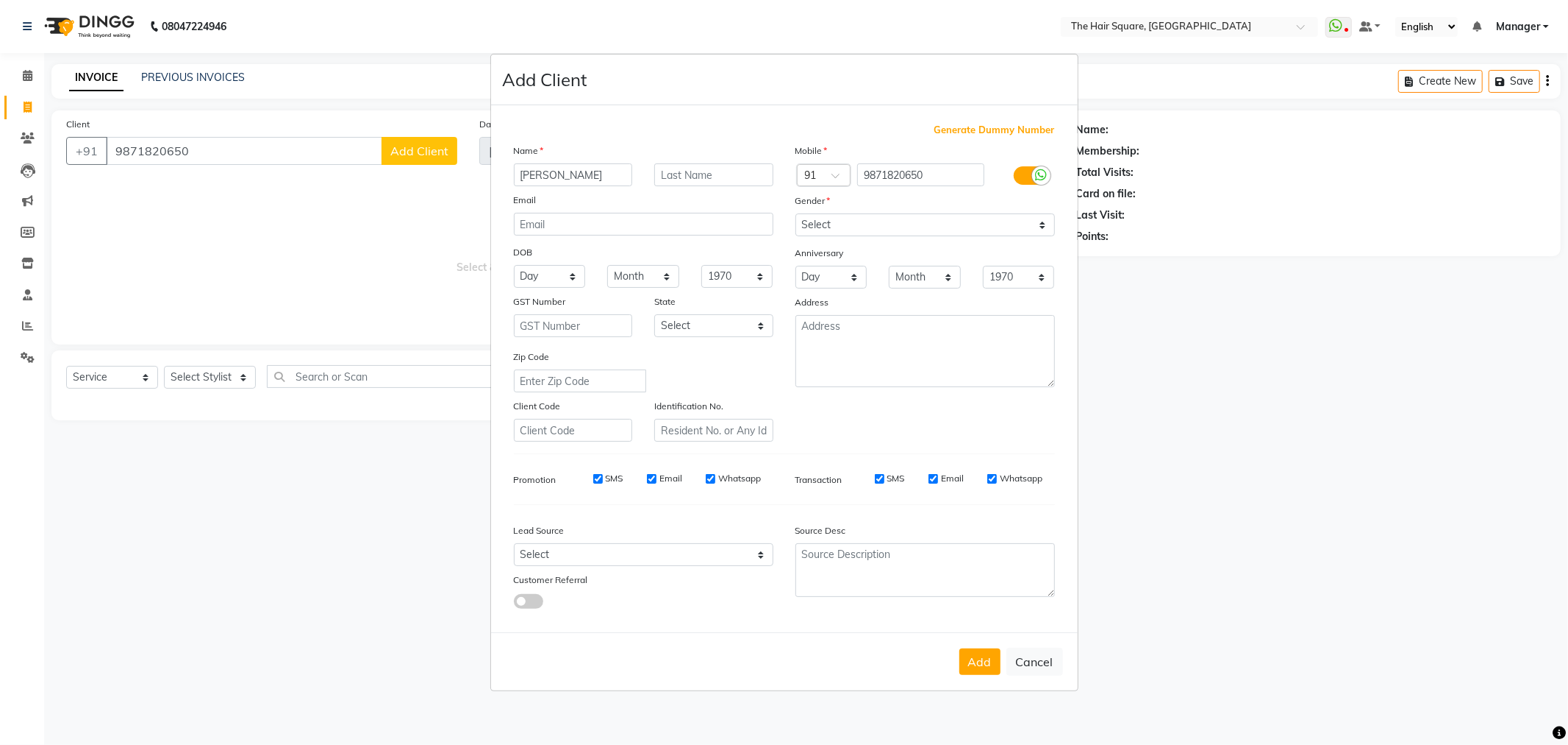
type input "Simran"
click at [842, 212] on div "Mobile Country Code × 91 9871820650 Gender Select Male Female Other Prefer Not …" at bounding box center [925, 292] width 281 height 299
click at [849, 217] on select "Select Male Female Other Prefer Not To Say" at bounding box center [925, 225] width 260 height 23
select select "[DEMOGRAPHIC_DATA]"
click at [796, 213] on select "Select Male Female Other Prefer Not To Say" at bounding box center [925, 225] width 260 height 23
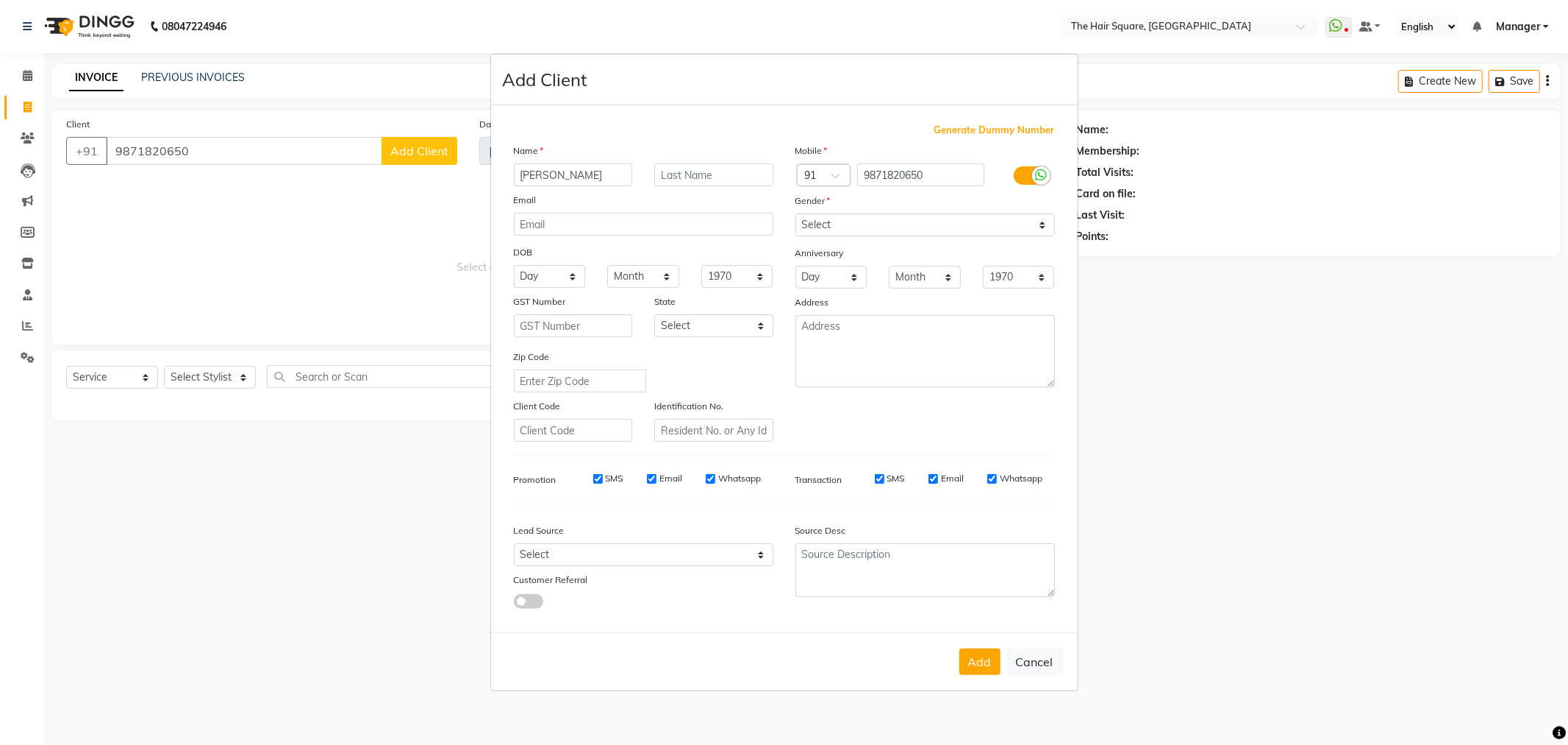
click at [980, 670] on div "Add Cancel" at bounding box center [784, 660] width 587 height 58
click at [982, 651] on button "Add" at bounding box center [979, 661] width 41 height 27
type input "98******50"
select select
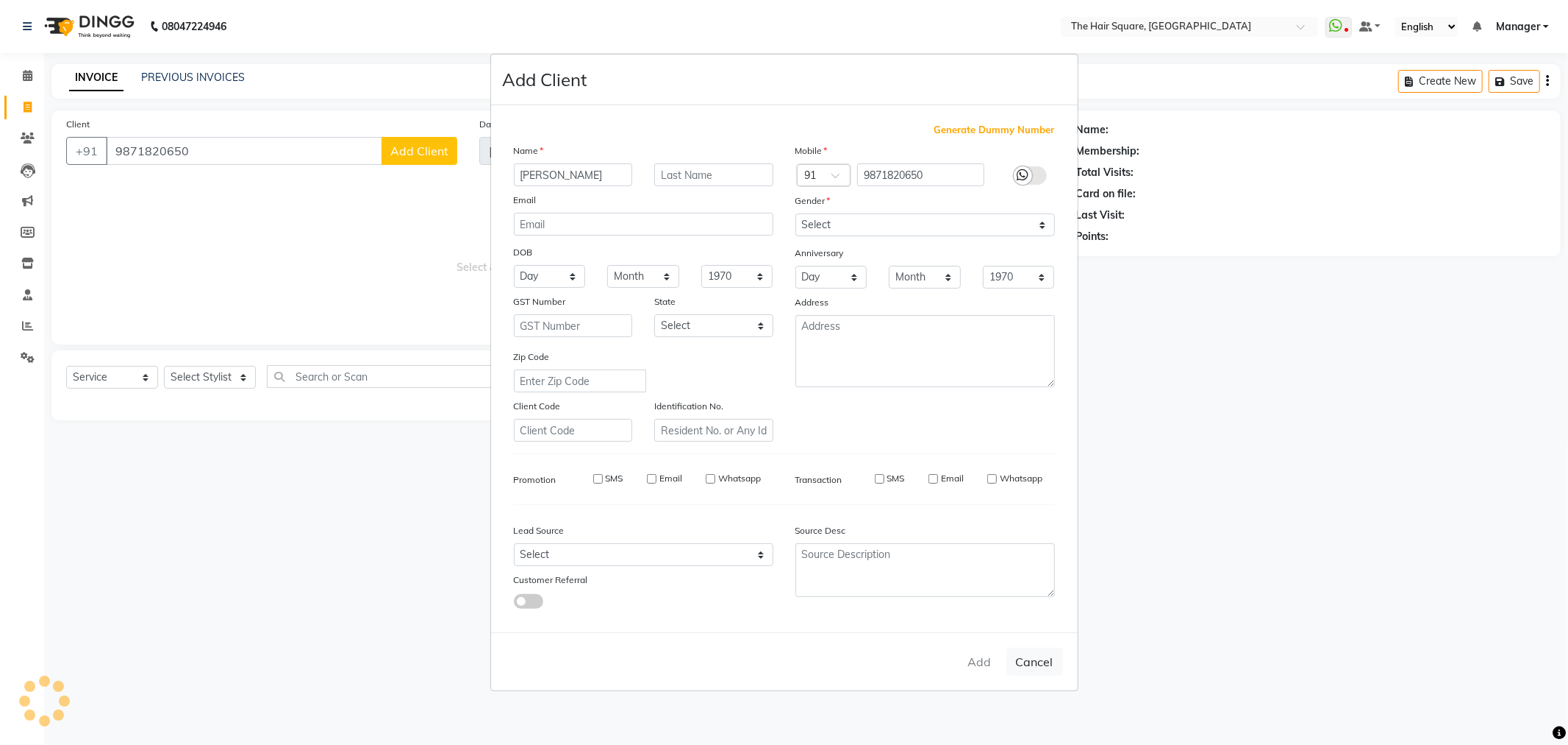
select select
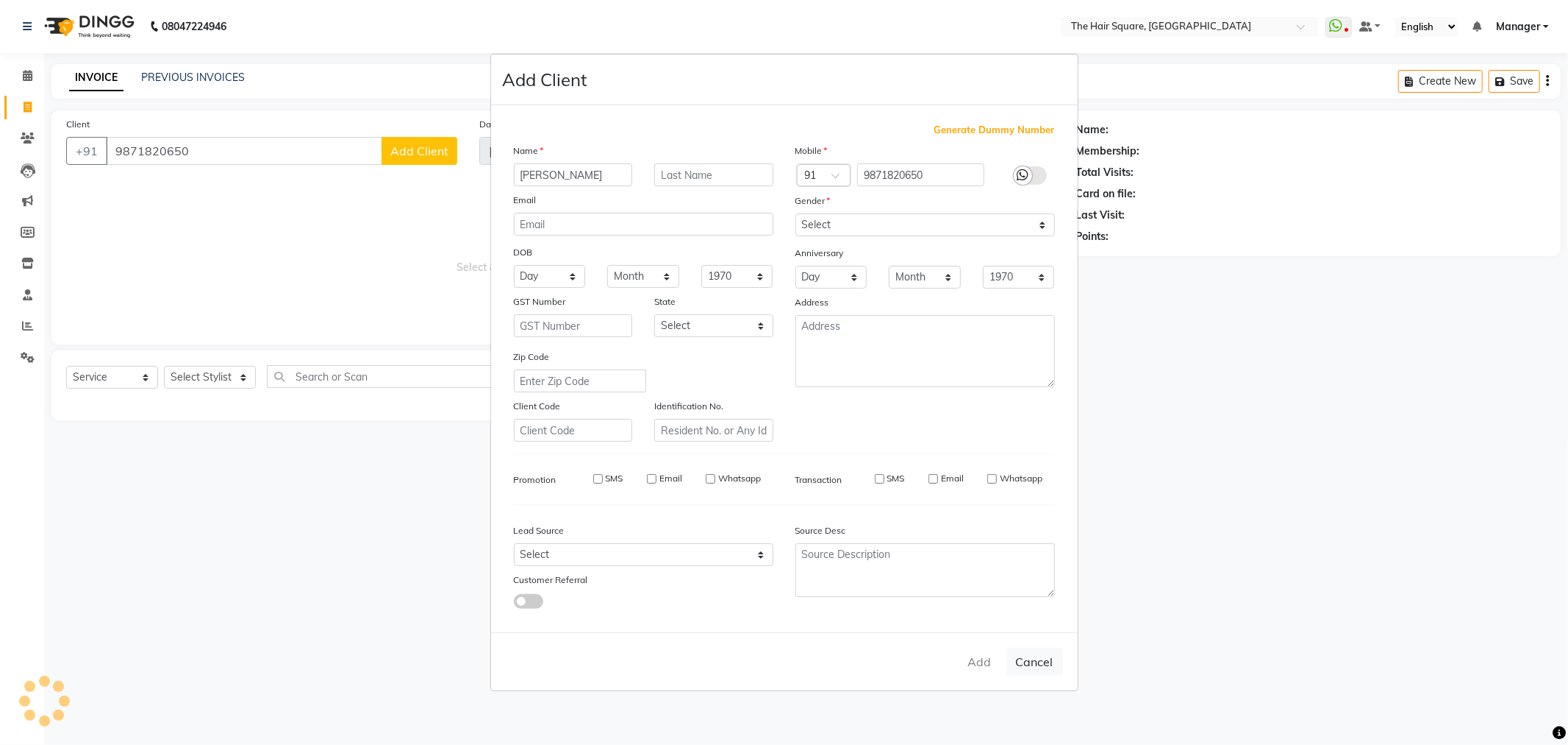
checkbox input "false"
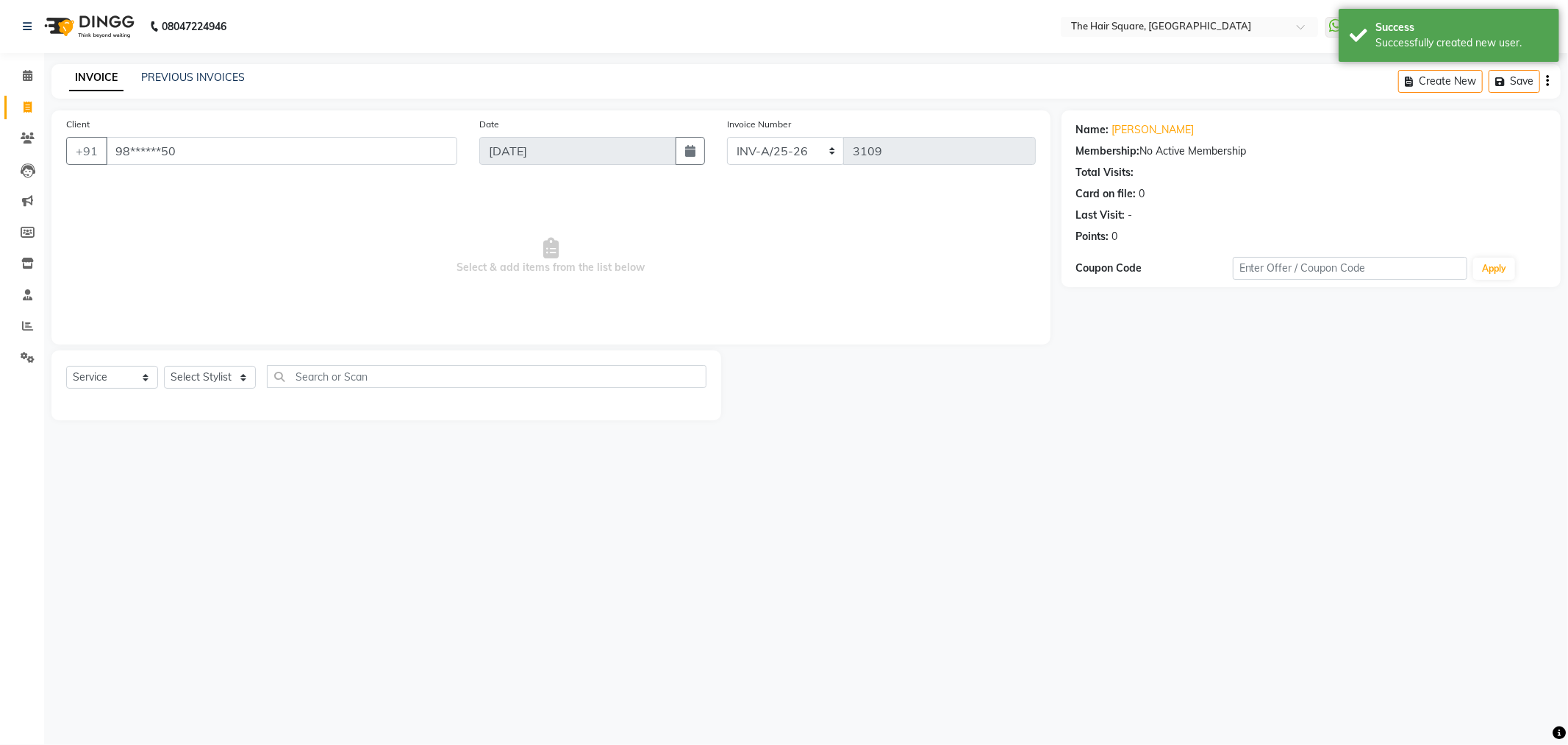
click at [232, 395] on div "Select Service Product Membership Package Voucher Prepaid Gift Card Select Styl…" at bounding box center [387, 382] width 641 height 34
click at [232, 383] on select "Select Stylist Amit Aradhana Bittu Dev Imran Inder Javed Kim Mahendra Manager M…" at bounding box center [209, 377] width 92 height 23
select select "39358"
click at [164, 366] on select "Select Stylist Amit Aradhana Bittu Dev Imran Inder Javed Kim Mahendra Manager M…" at bounding box center [209, 377] width 92 height 23
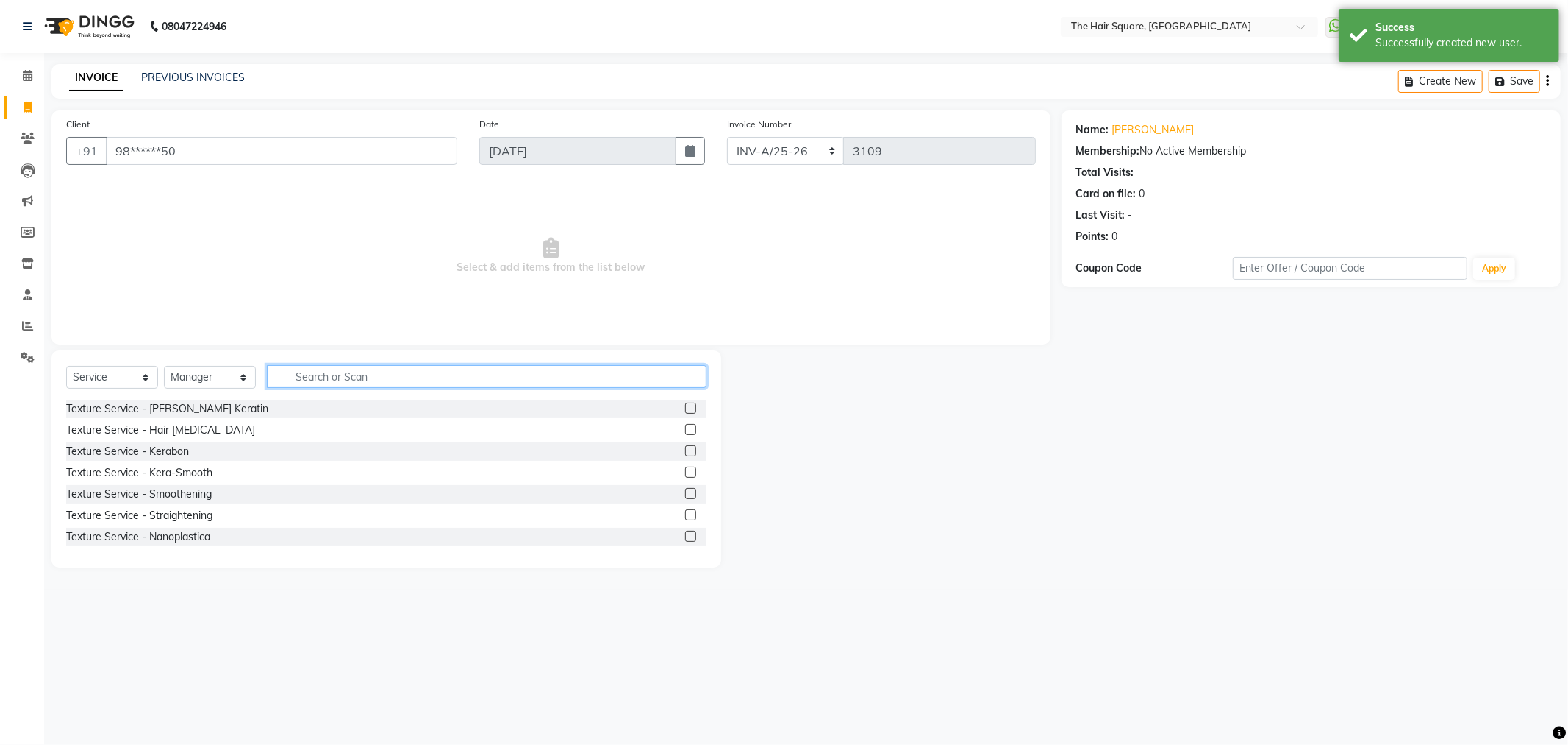
click at [350, 376] on input "text" at bounding box center [487, 377] width 439 height 23
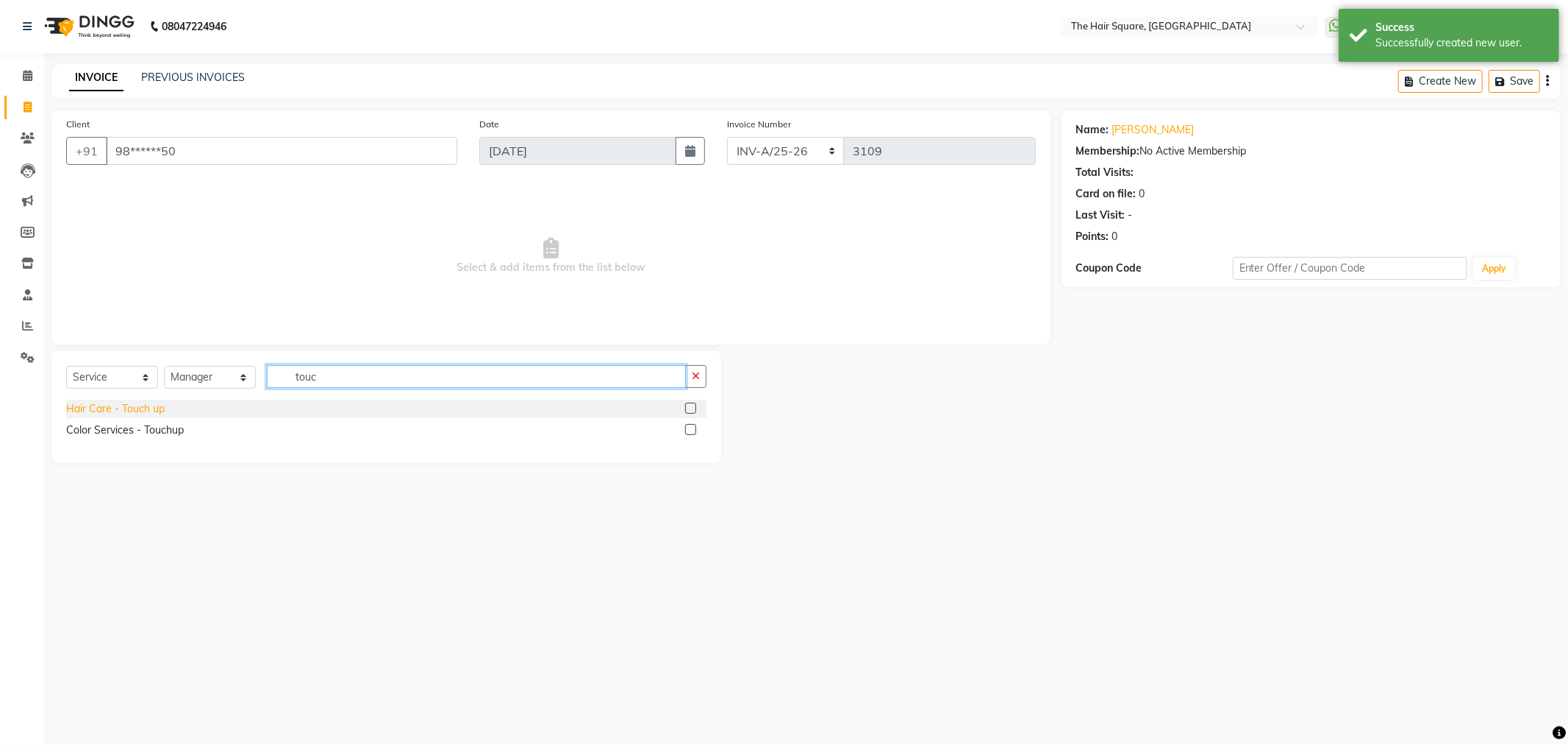
type input "touc"
click at [141, 406] on div "Hair Care - Touch up" at bounding box center [116, 408] width 99 height 15
checkbox input "false"
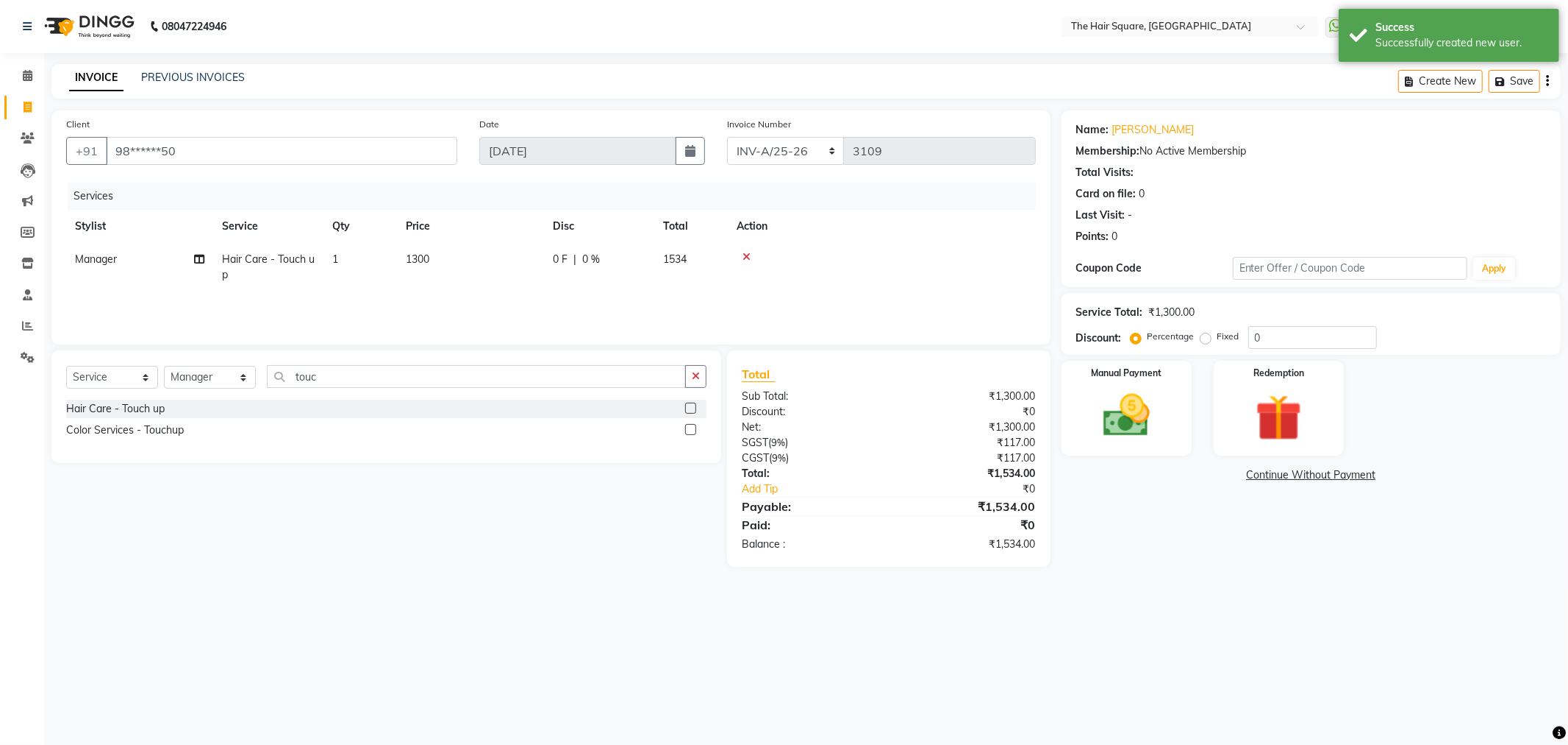
click at [1218, 335] on label "Fixed" at bounding box center [1229, 336] width 22 height 13
click at [1210, 335] on input "Fixed" at bounding box center [1209, 336] width 10 height 10
radio input "true"
click at [1269, 335] on input "0" at bounding box center [1312, 338] width 128 height 23
type input "01000"
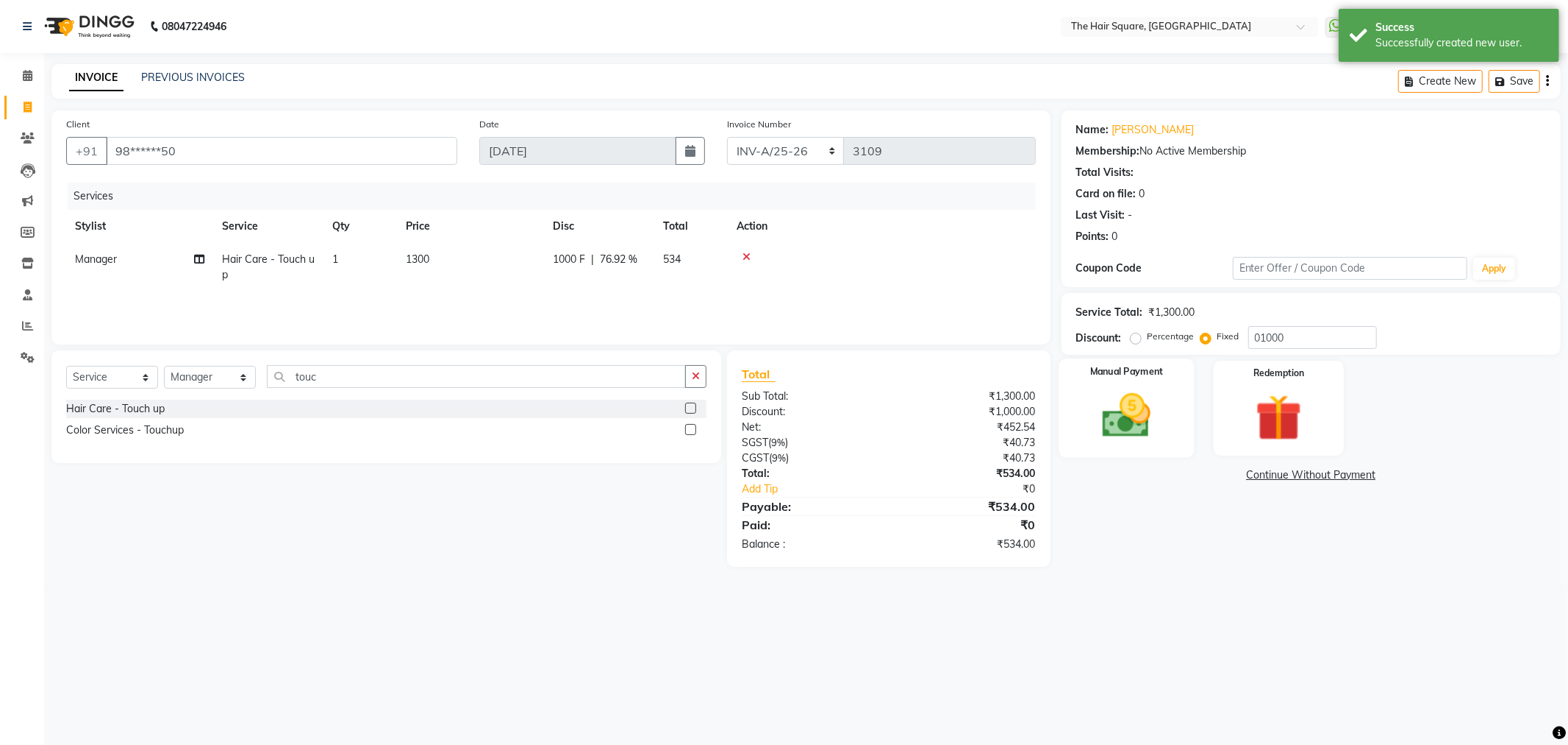
click at [1123, 427] on img at bounding box center [1127, 416] width 79 height 56
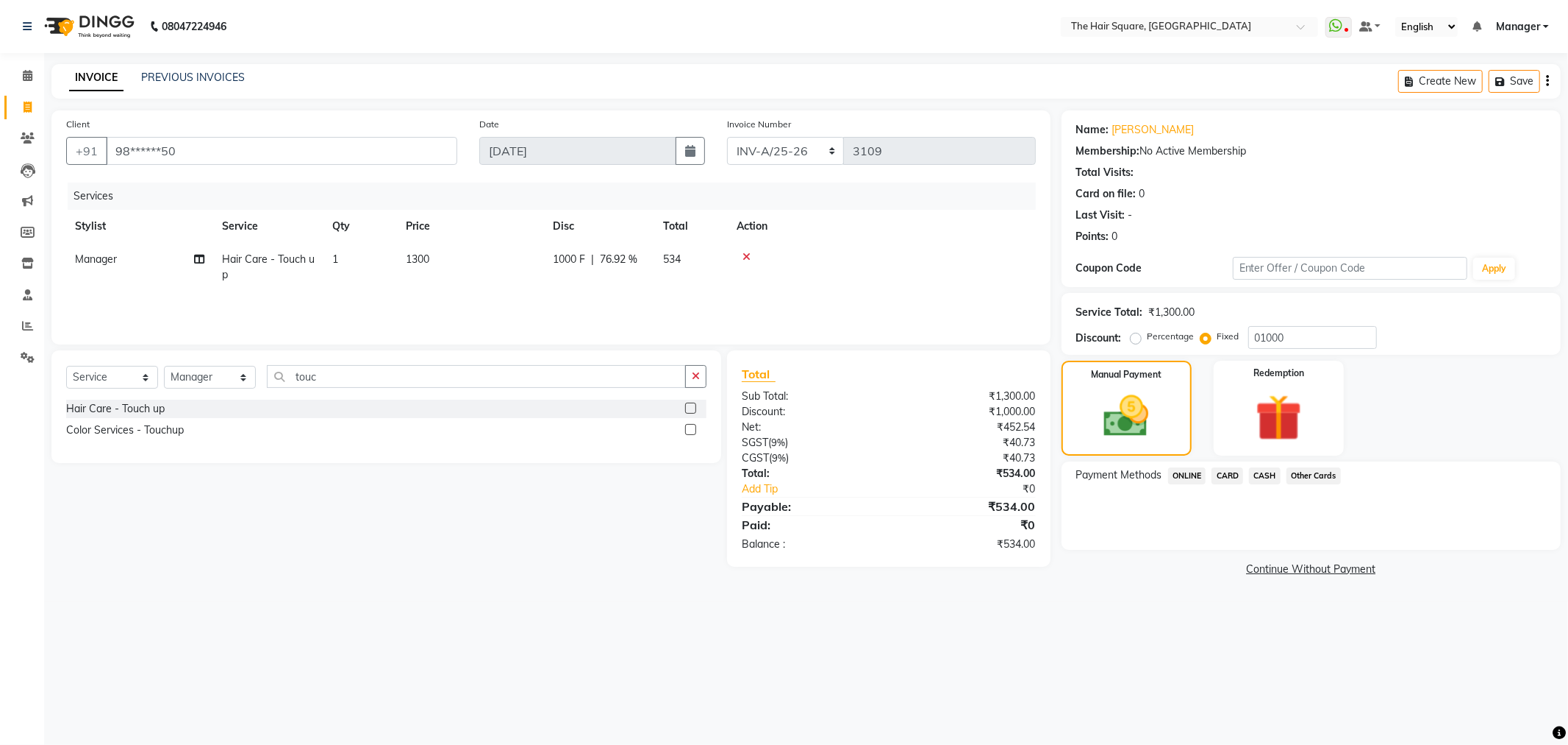
click at [1237, 472] on span "CARD" at bounding box center [1227, 476] width 31 height 17
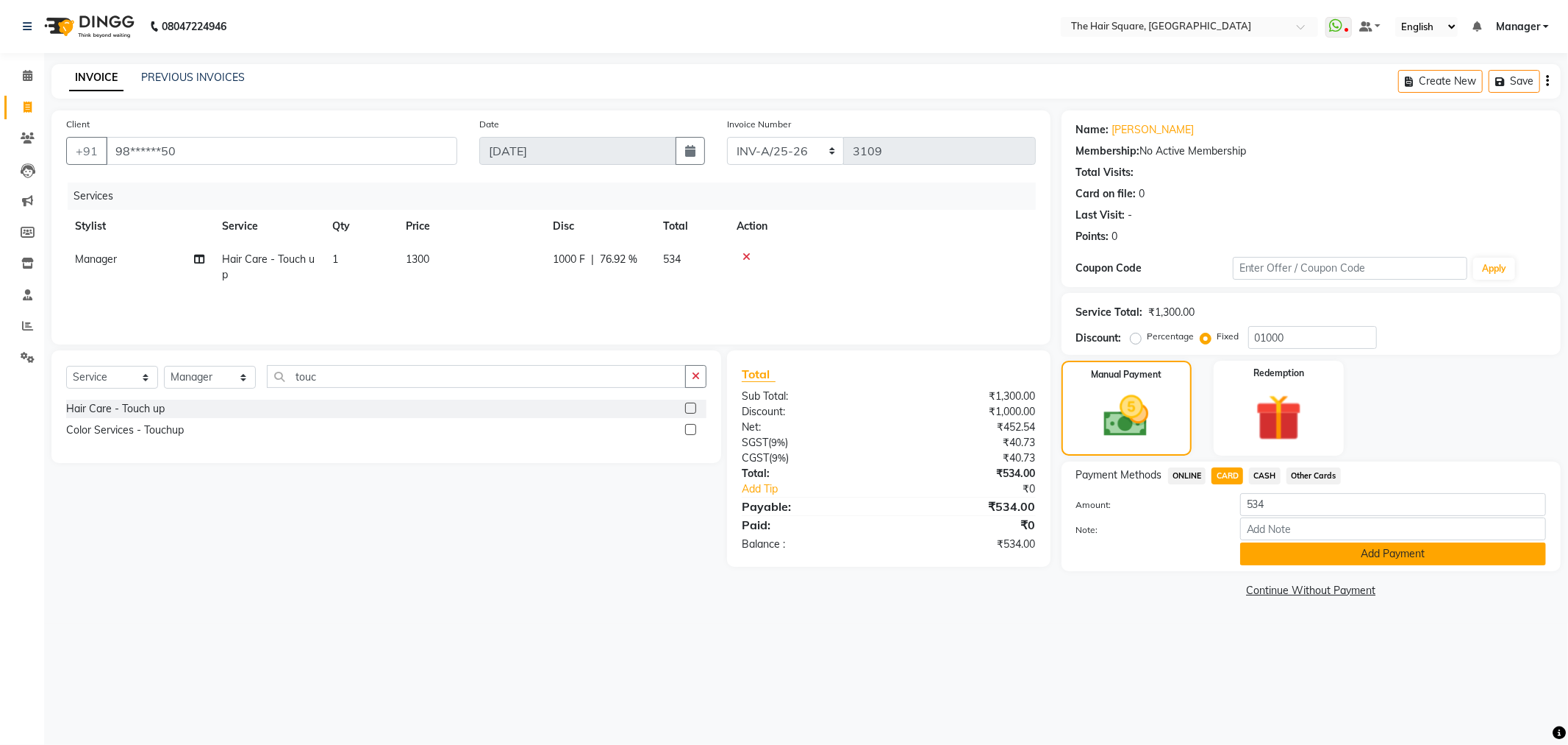
click at [1283, 542] on button "Add Payment" at bounding box center [1394, 554] width 306 height 23
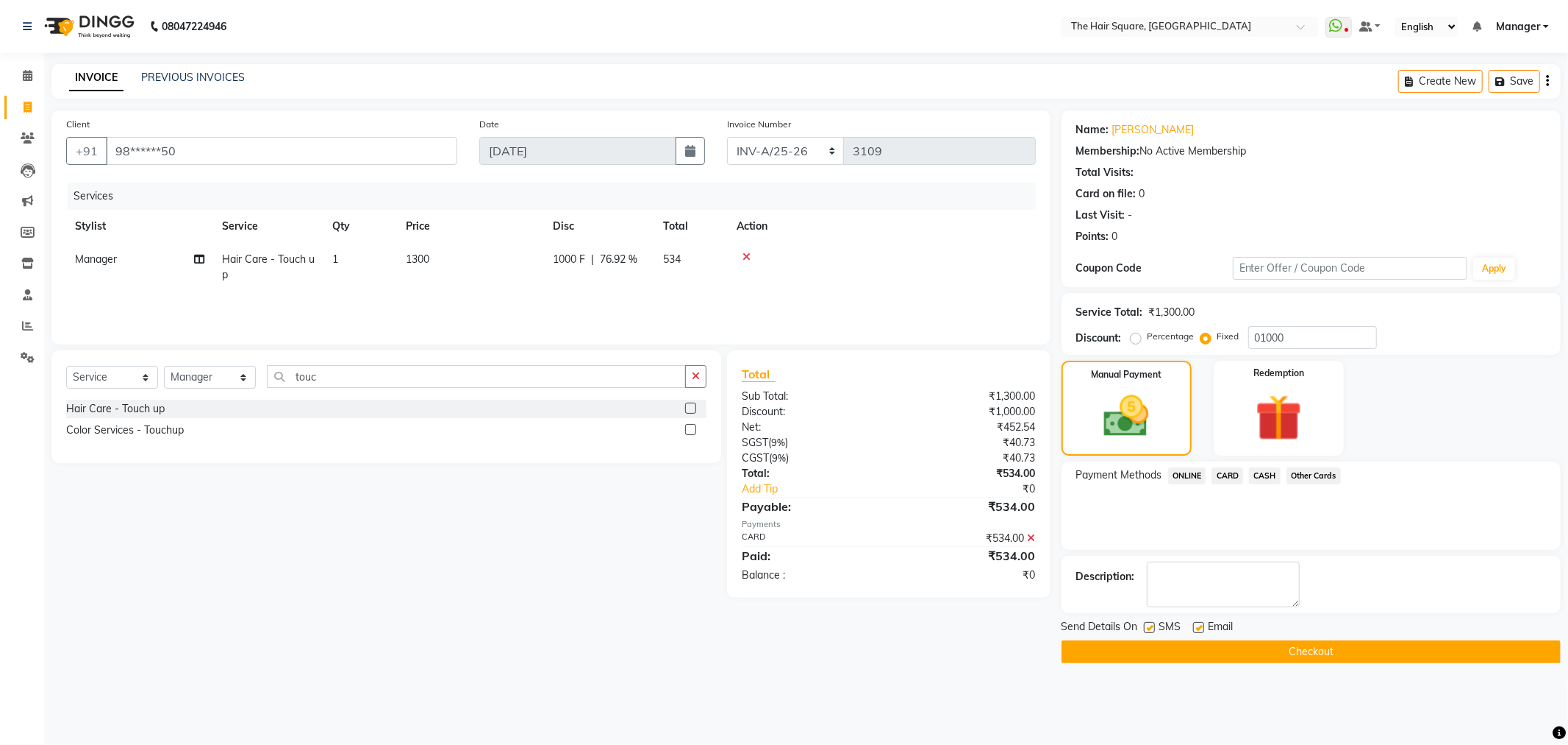
click at [1236, 474] on span "CARD" at bounding box center [1227, 476] width 31 height 17
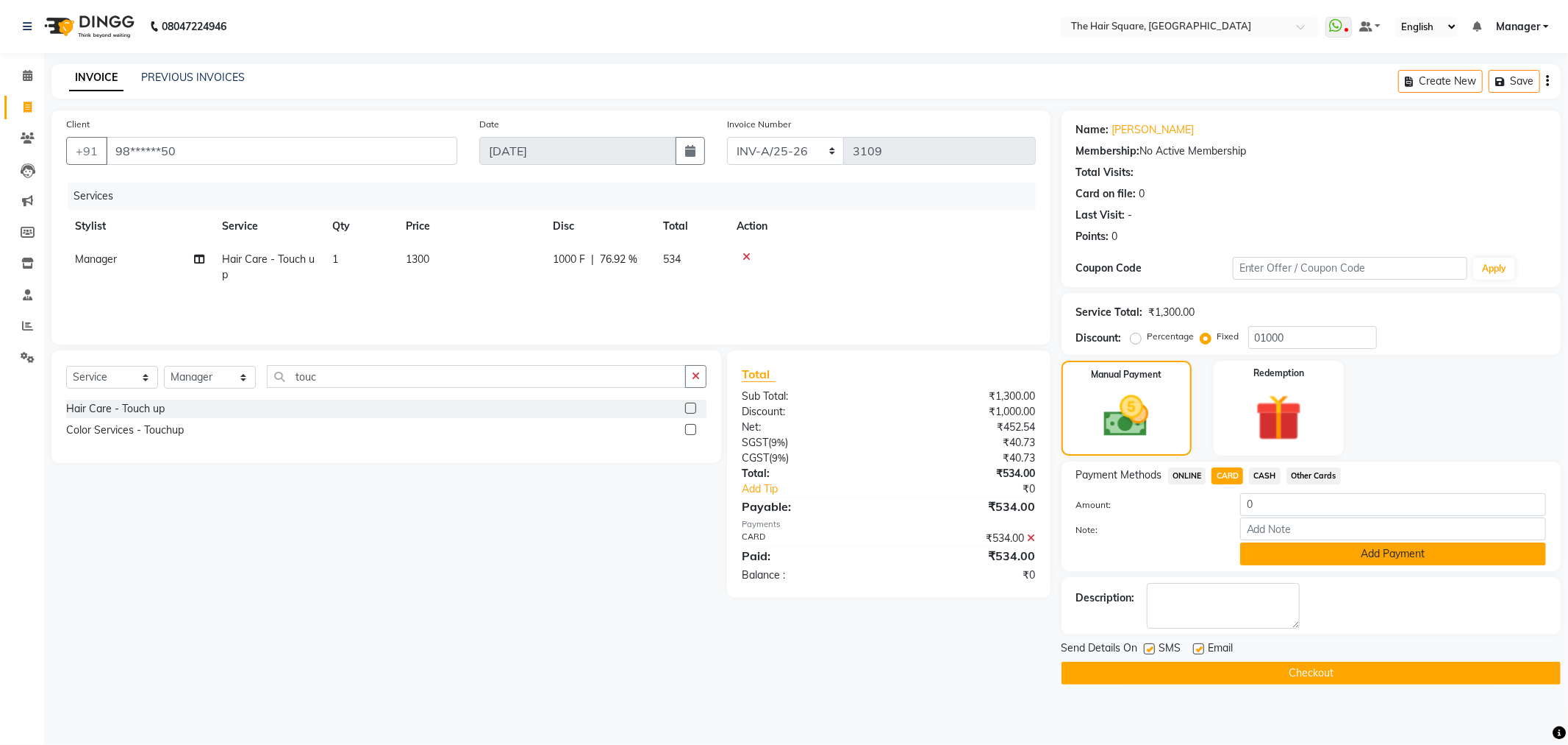
click at [1310, 552] on button "Add Payment" at bounding box center [1394, 554] width 306 height 23
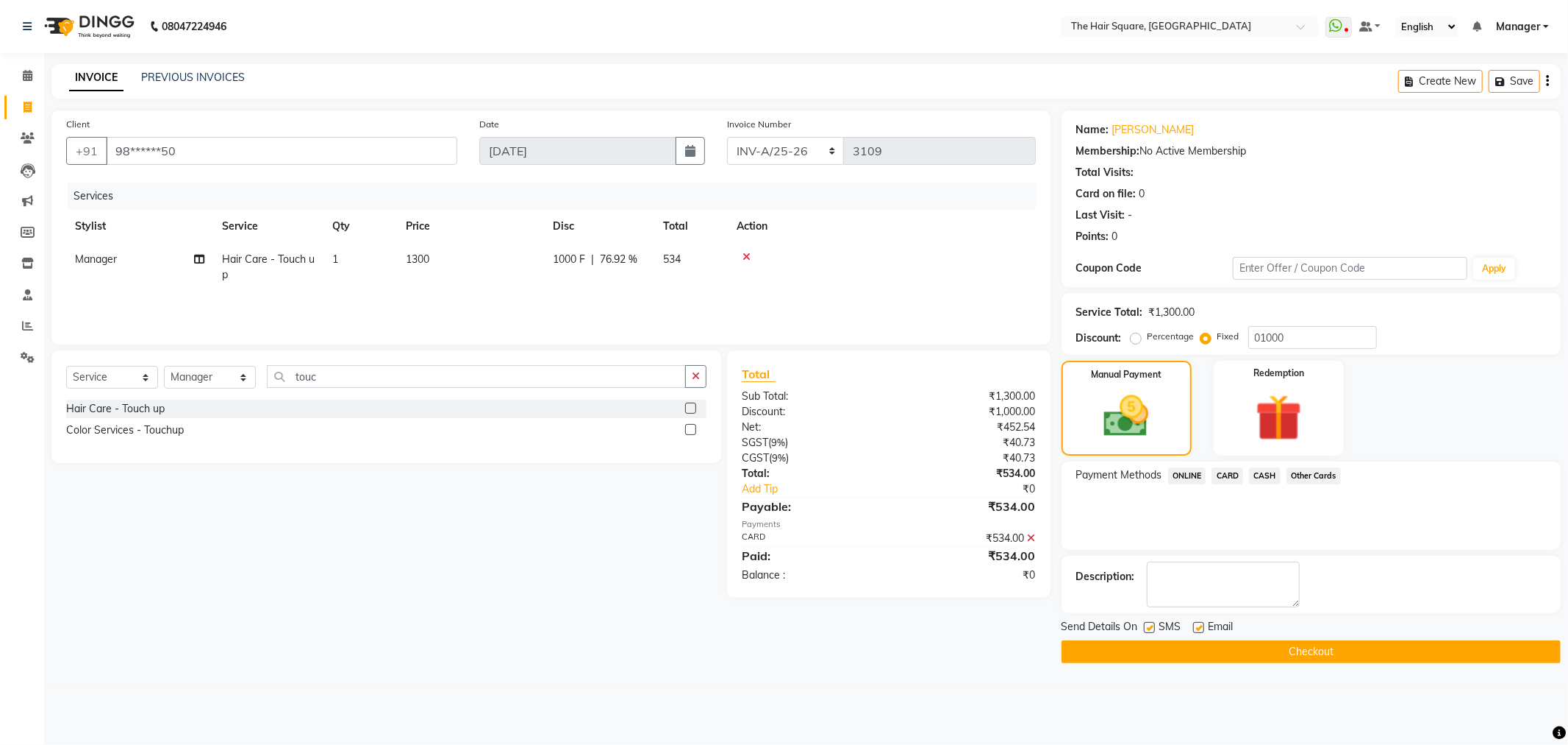
click at [1251, 657] on button "Checkout" at bounding box center [1311, 652] width 499 height 23
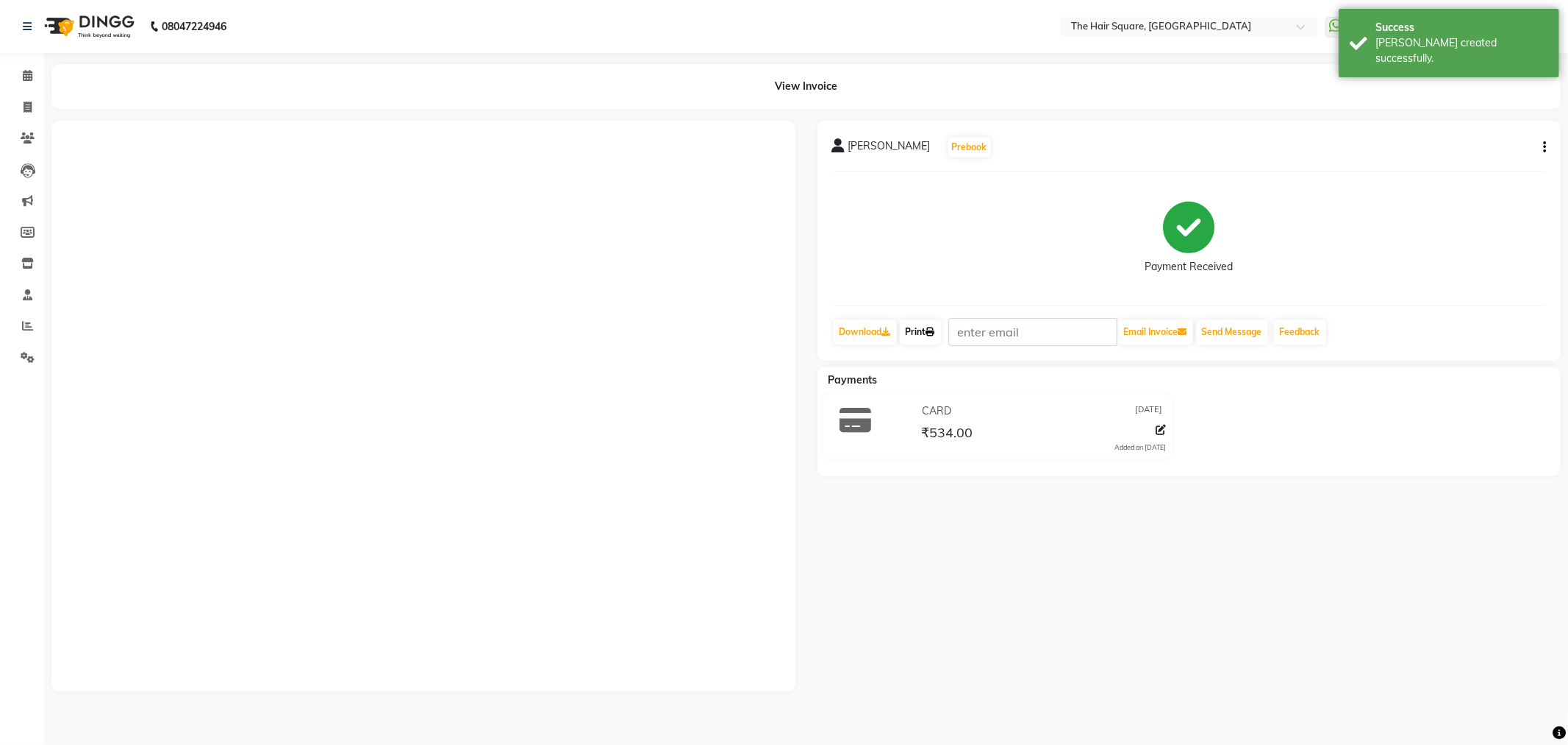
click at [932, 333] on icon at bounding box center [930, 331] width 9 height 9
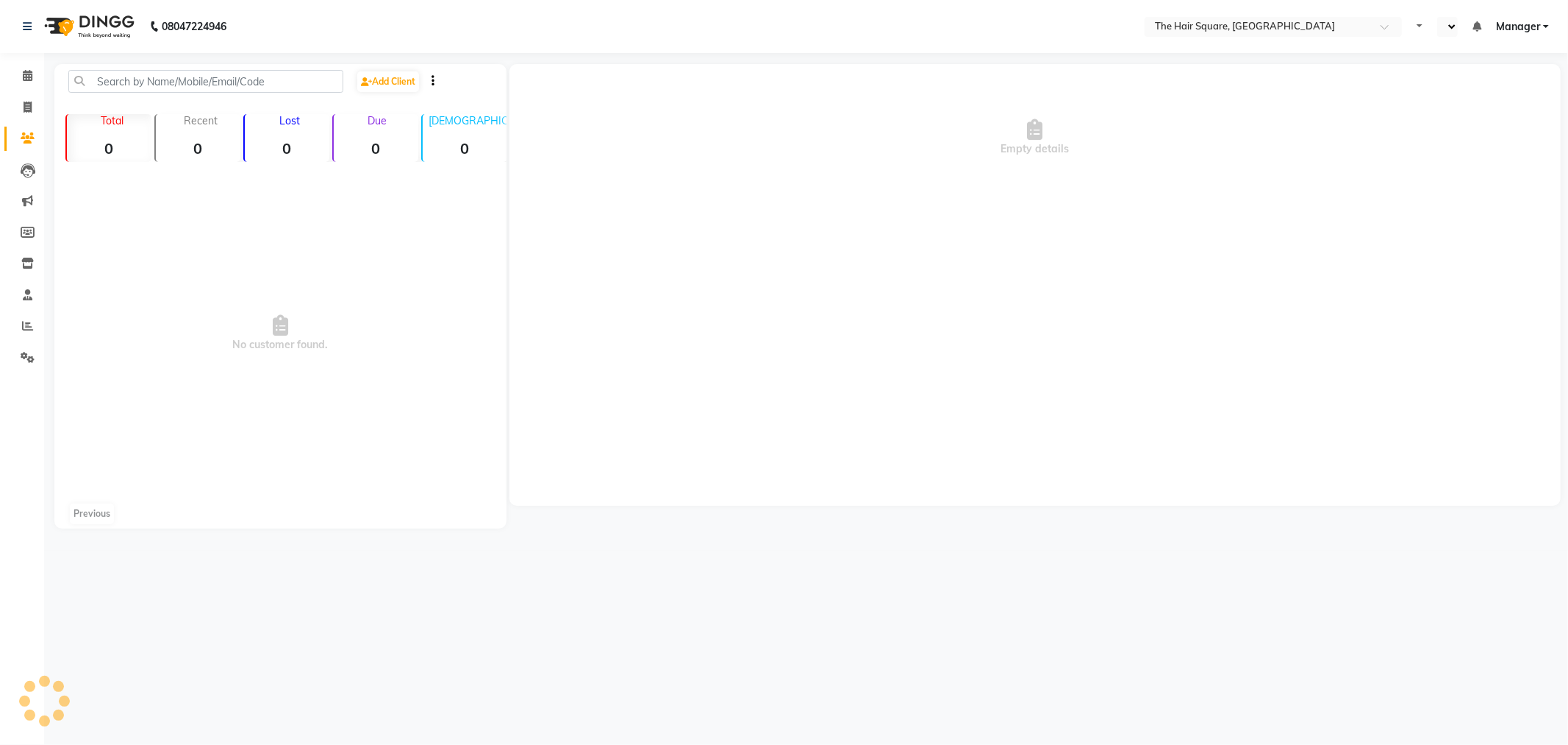
select select "en"
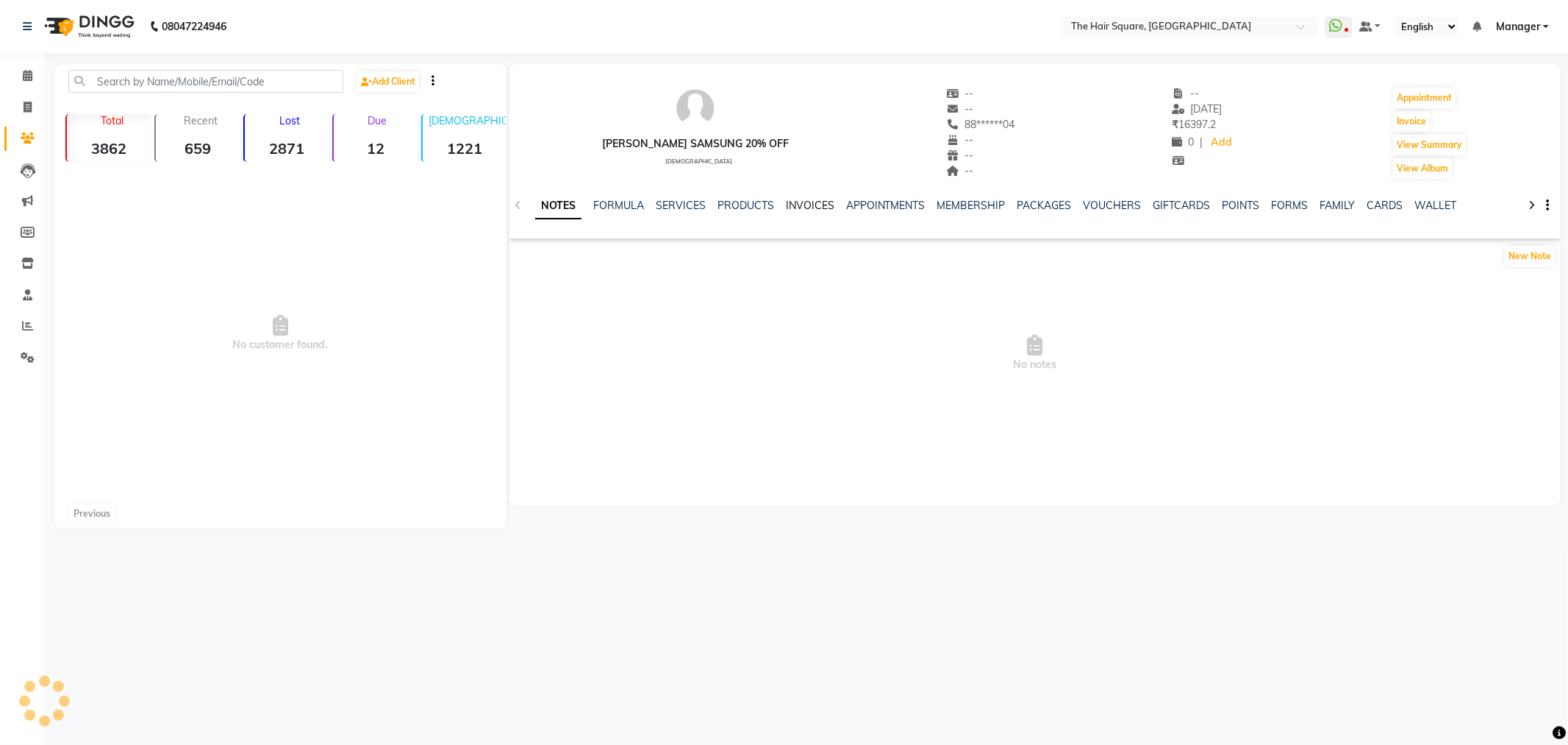
click at [822, 202] on link "INVOICES" at bounding box center [810, 206] width 48 height 13
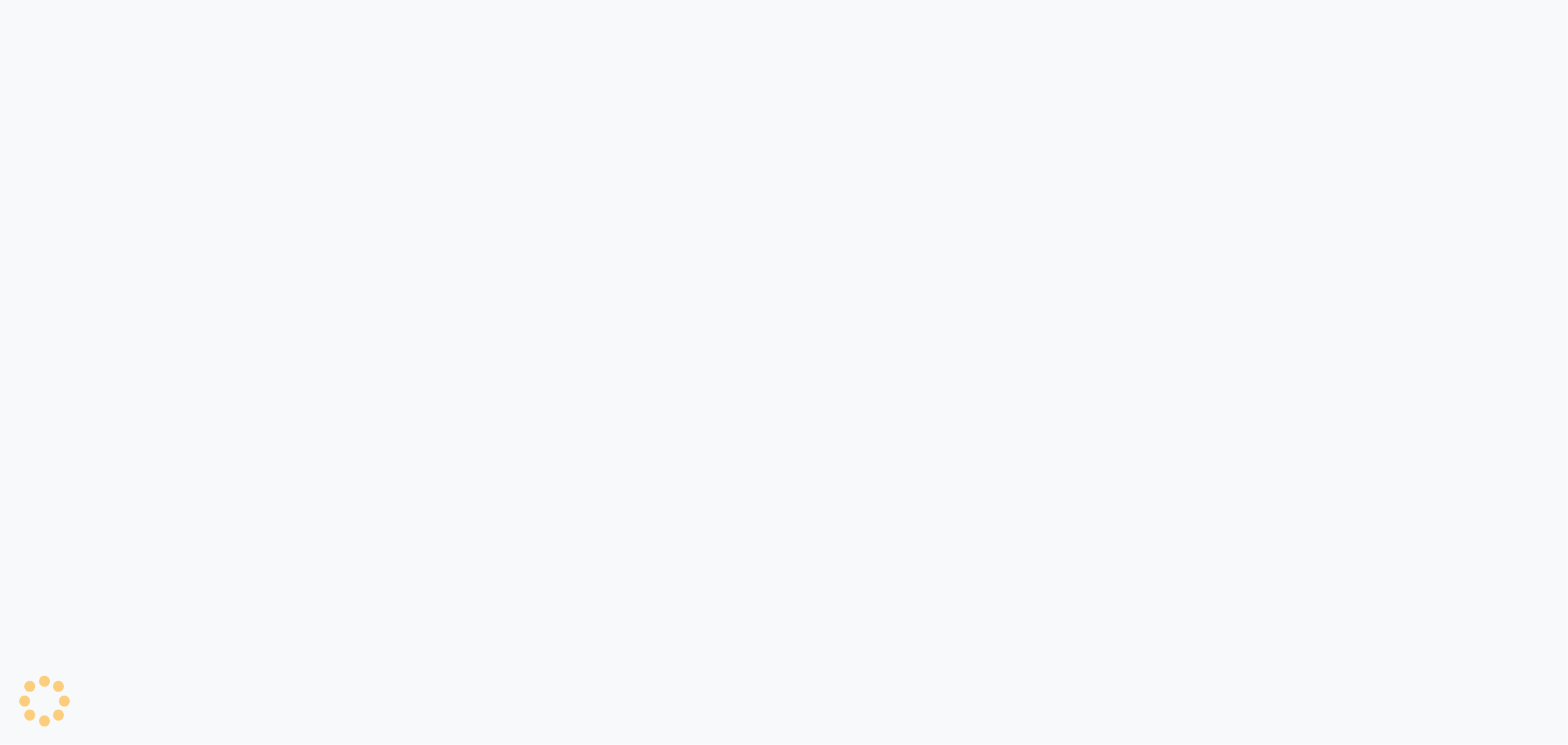
select select "service"
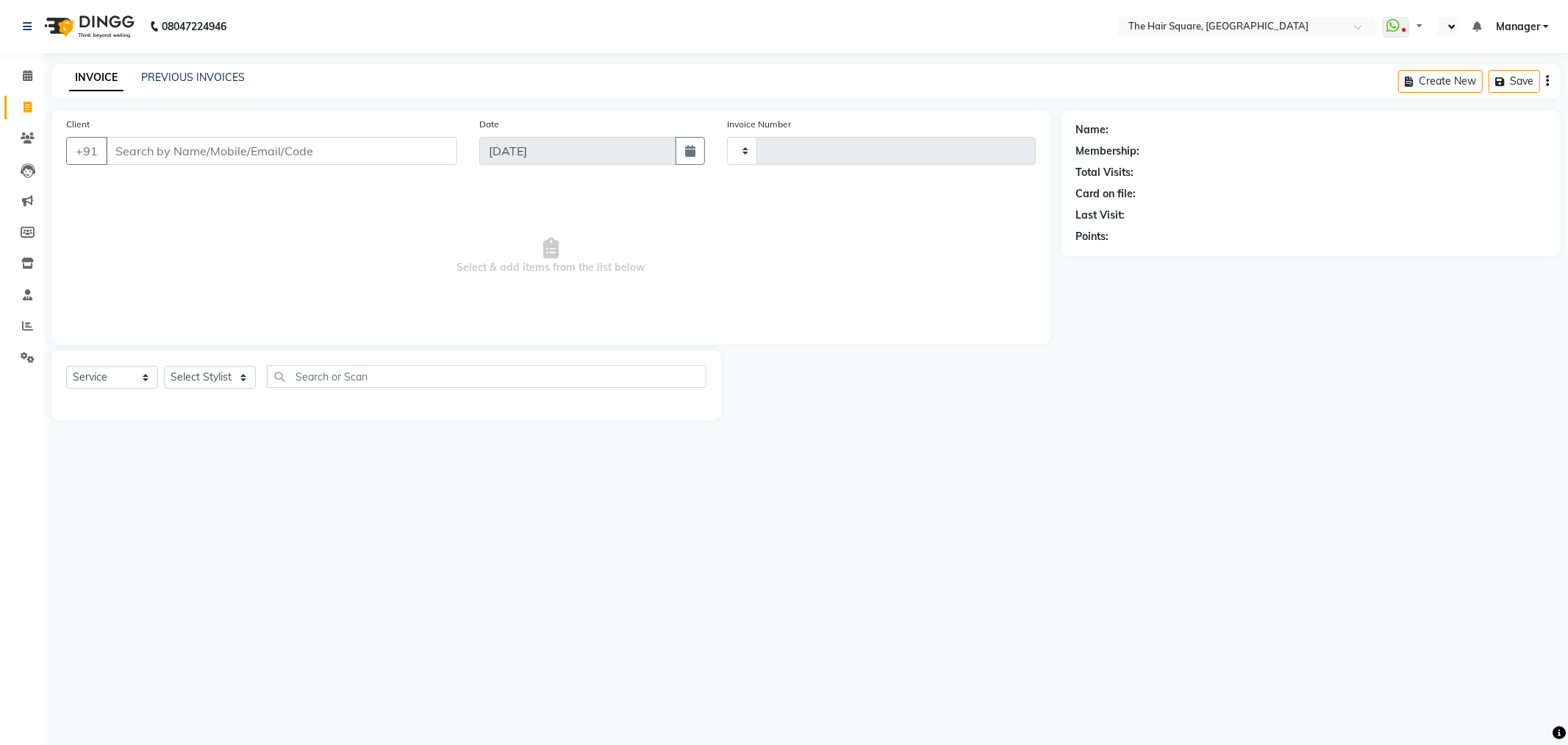
select select "en"
type input "3104"
select select "5768"
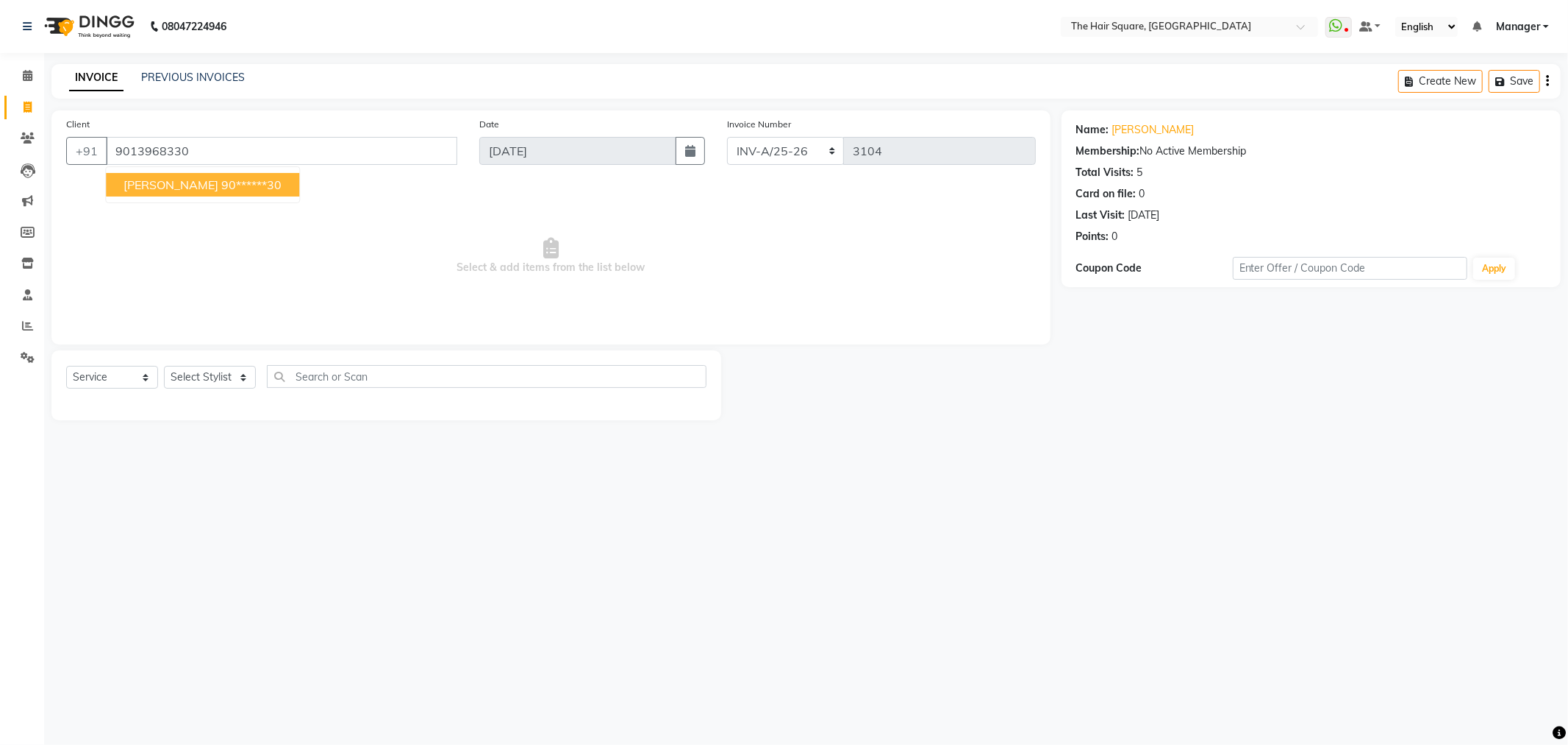
click at [167, 189] on span "[PERSON_NAME]" at bounding box center [171, 184] width 95 height 14
type input "90******30"
click at [239, 378] on select "Select Stylist Amit [PERSON_NAME] Dev Imran [PERSON_NAME] [PERSON_NAME] Manager…" at bounding box center [209, 377] width 92 height 23
select select "39376"
click at [164, 366] on select "Select Stylist Amit [PERSON_NAME] Dev Imran [PERSON_NAME] [PERSON_NAME] Manager…" at bounding box center [209, 377] width 92 height 23
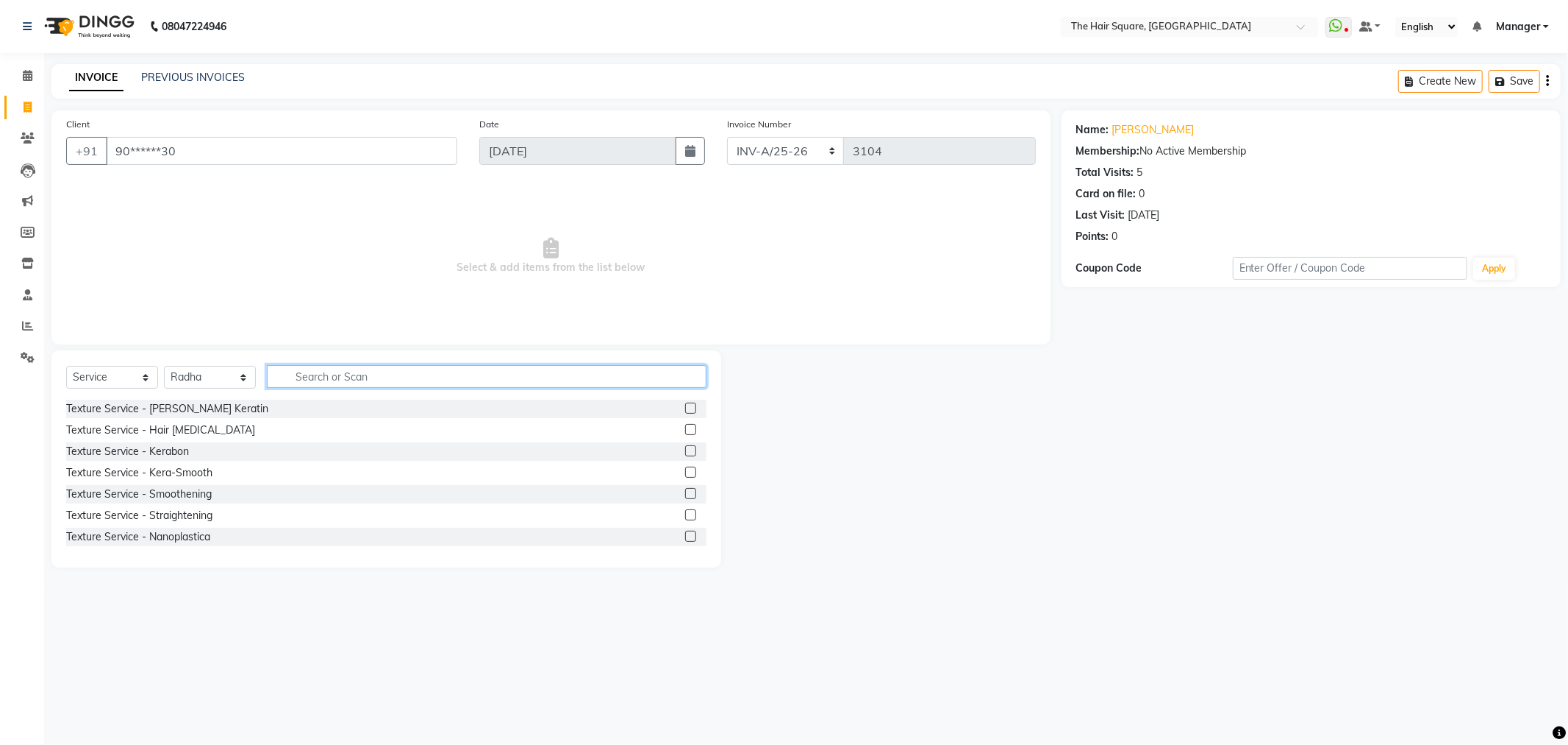
click at [297, 369] on input "text" at bounding box center [487, 377] width 439 height 23
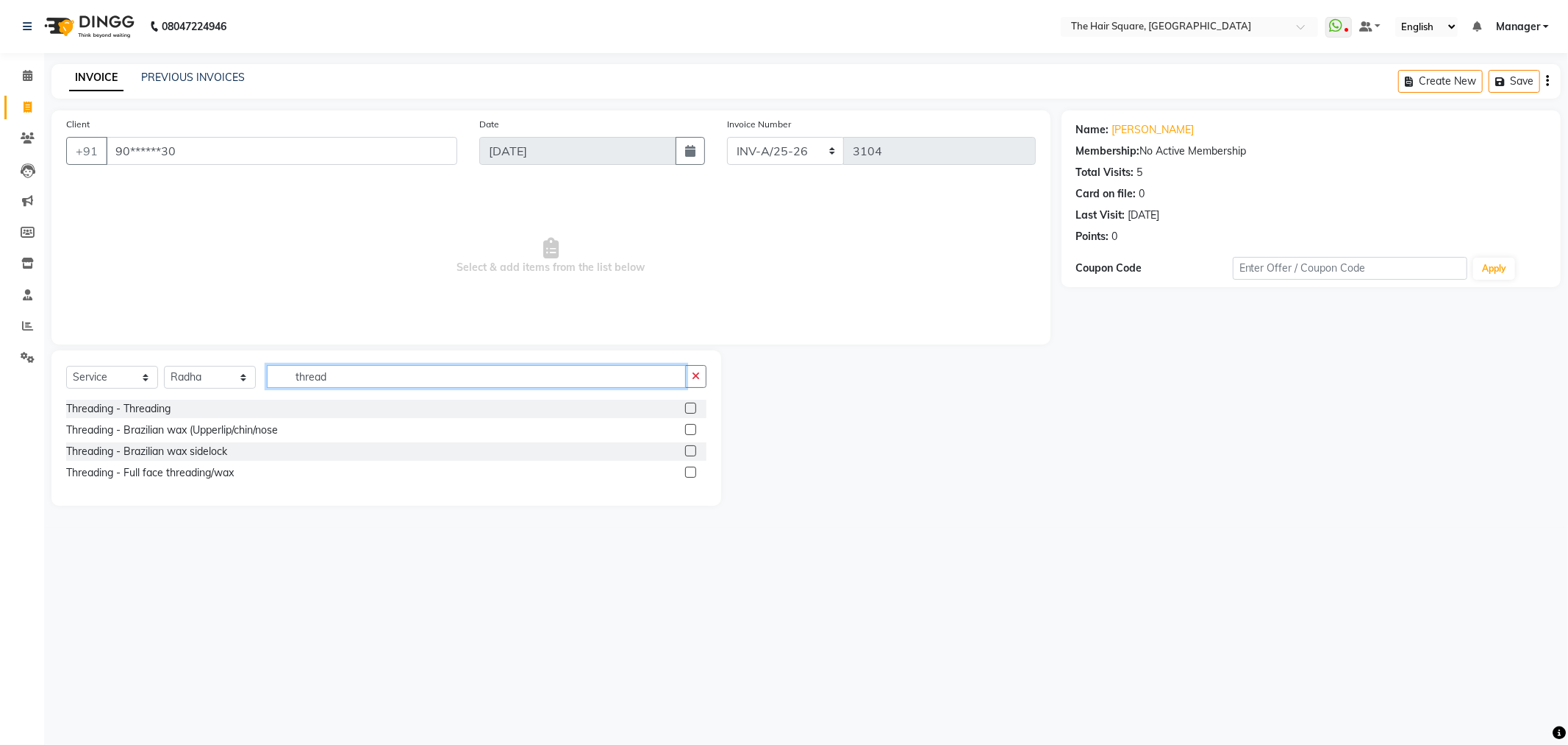
type input "thread"
click at [689, 405] on label at bounding box center [691, 408] width 11 height 11
click at [689, 405] on input "checkbox" at bounding box center [690, 409] width 10 height 10
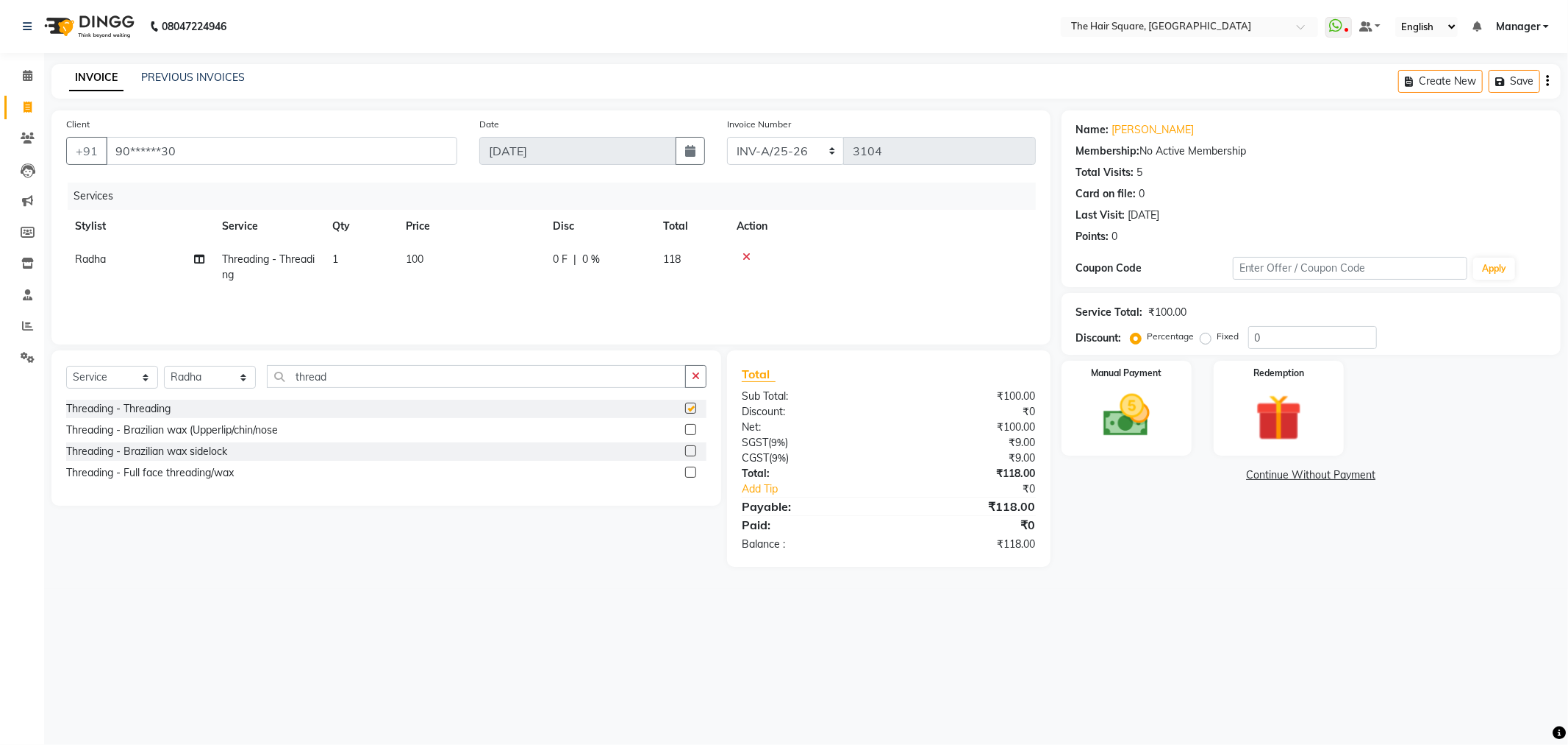
checkbox input "false"
drag, startPoint x: 360, startPoint y: 255, endPoint x: 332, endPoint y: 255, distance: 28.0
click at [332, 255] on td "1" at bounding box center [359, 266] width 73 height 49
select select "39376"
click at [423, 262] on input "1" at bounding box center [429, 263] width 56 height 23
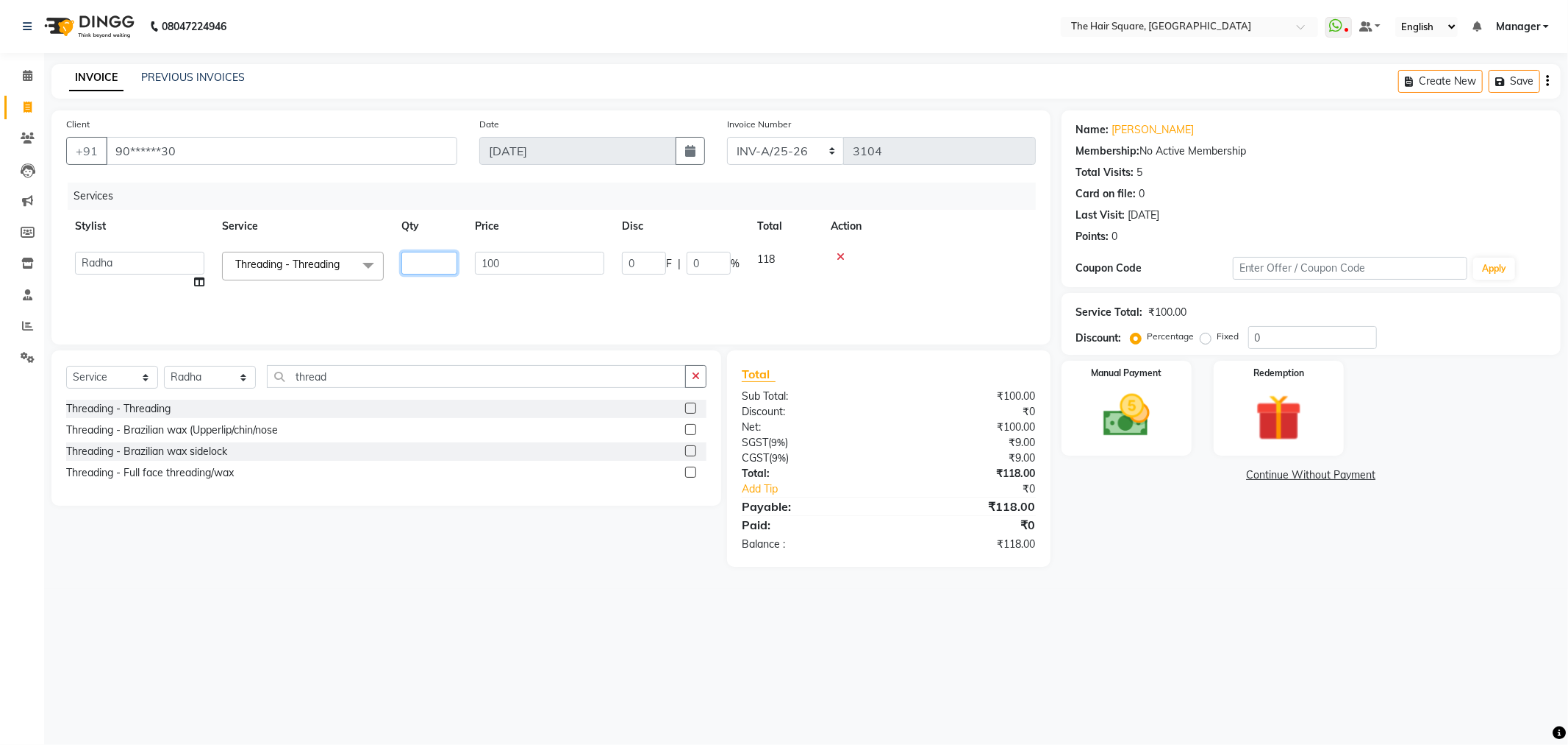
type input "3"
click at [951, 248] on td at bounding box center [929, 270] width 214 height 56
click at [1159, 420] on img at bounding box center [1127, 416] width 79 height 56
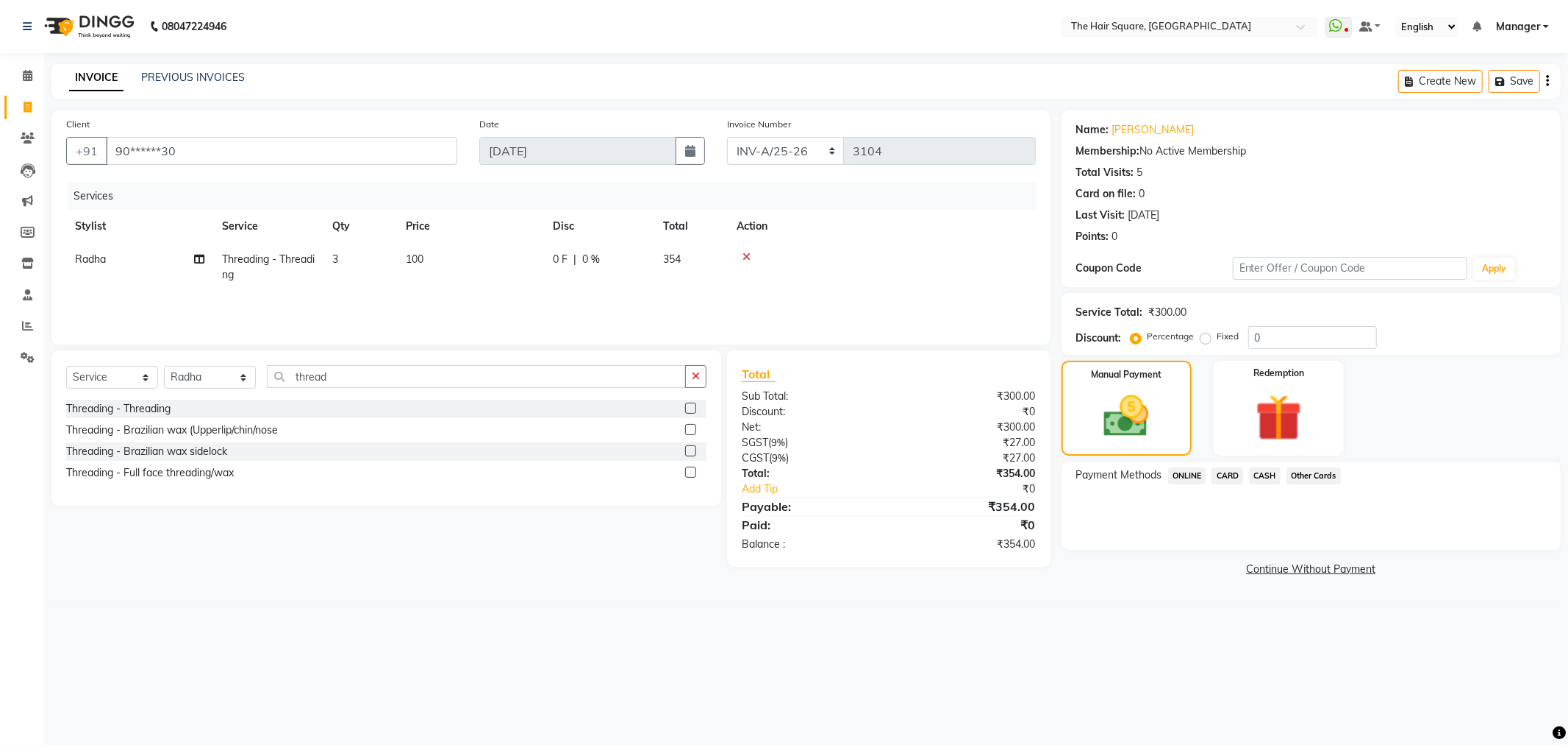
click at [1184, 476] on span "ONLINE" at bounding box center [1188, 476] width 38 height 17
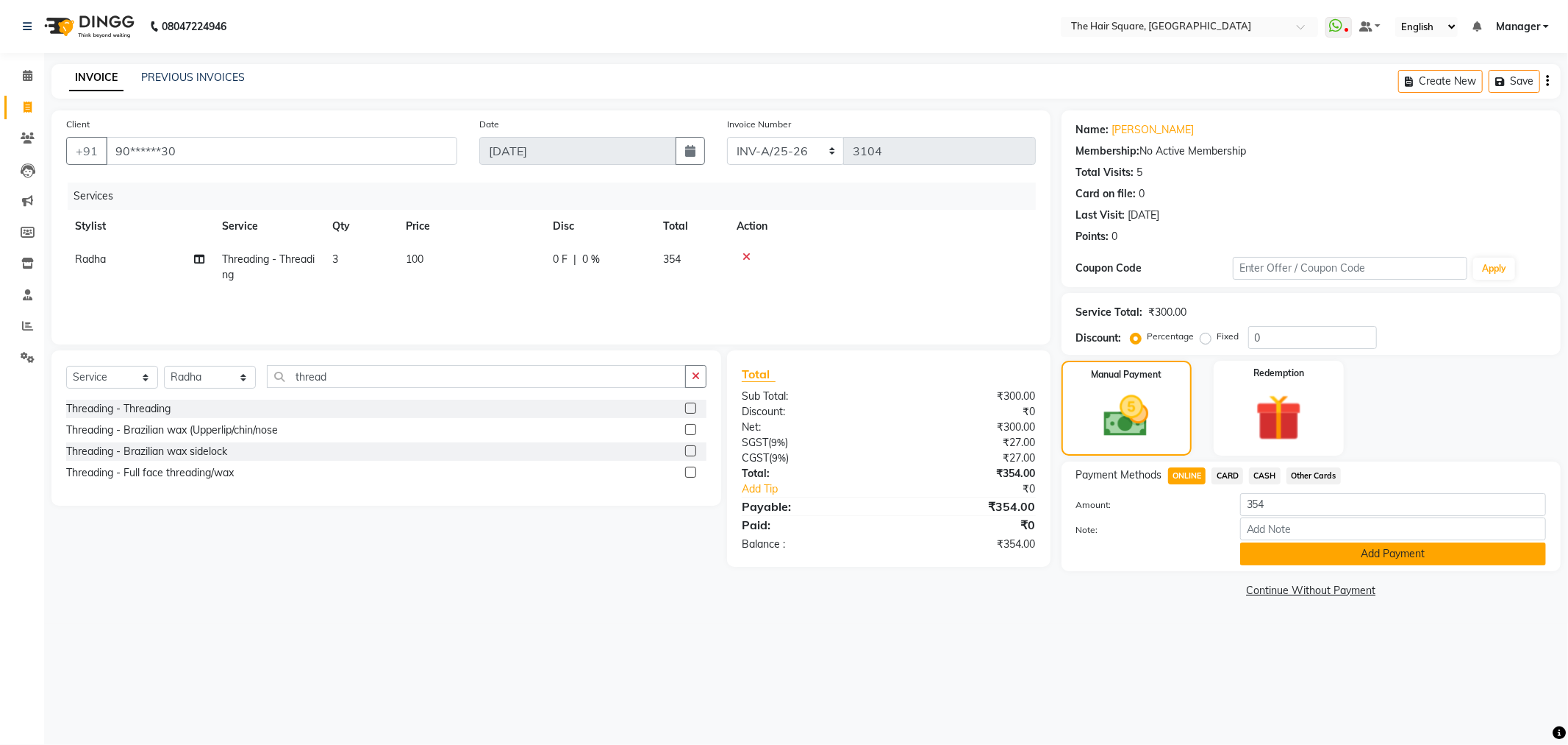
click at [1329, 553] on button "Add Payment" at bounding box center [1394, 554] width 306 height 23
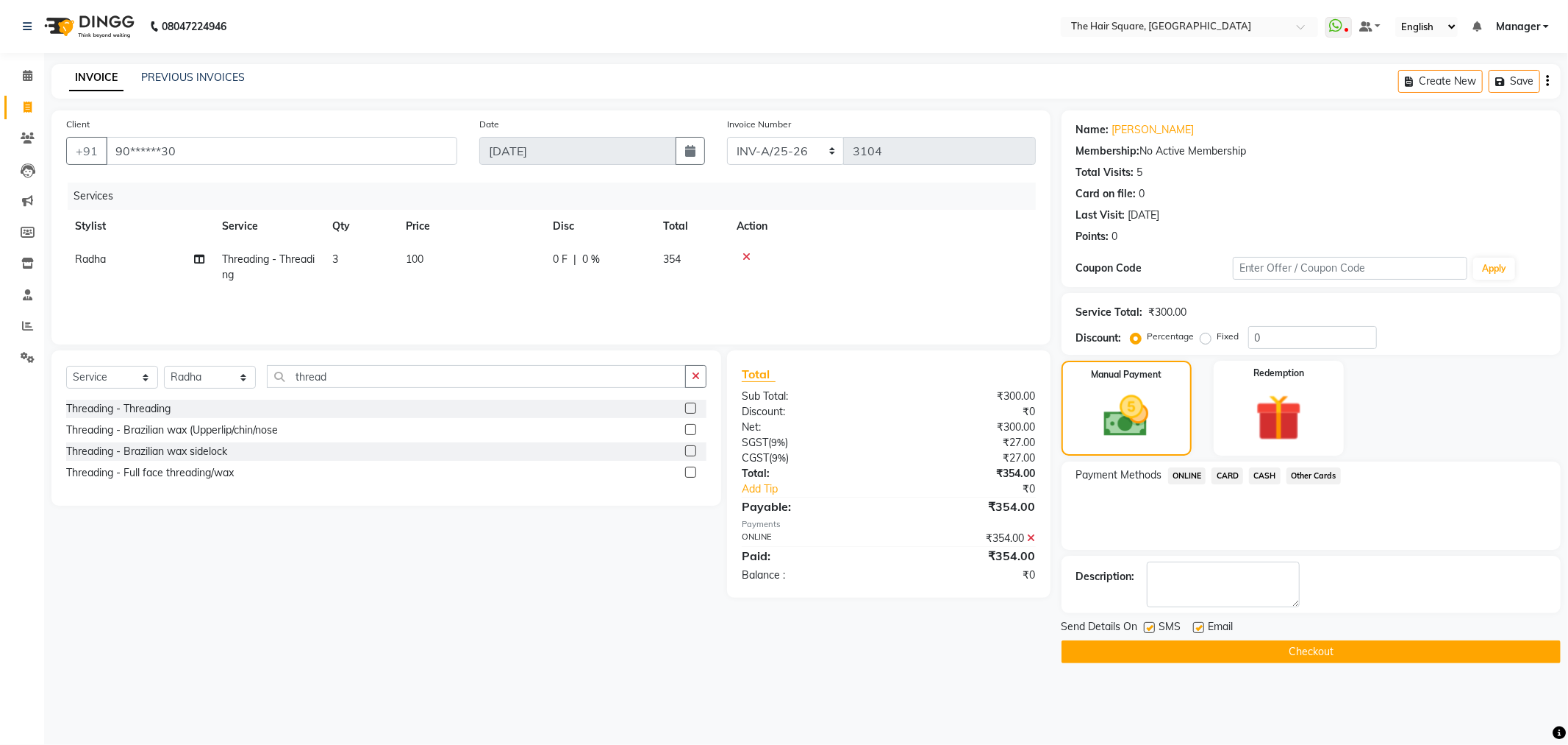
click at [1273, 659] on button "Checkout" at bounding box center [1311, 652] width 499 height 23
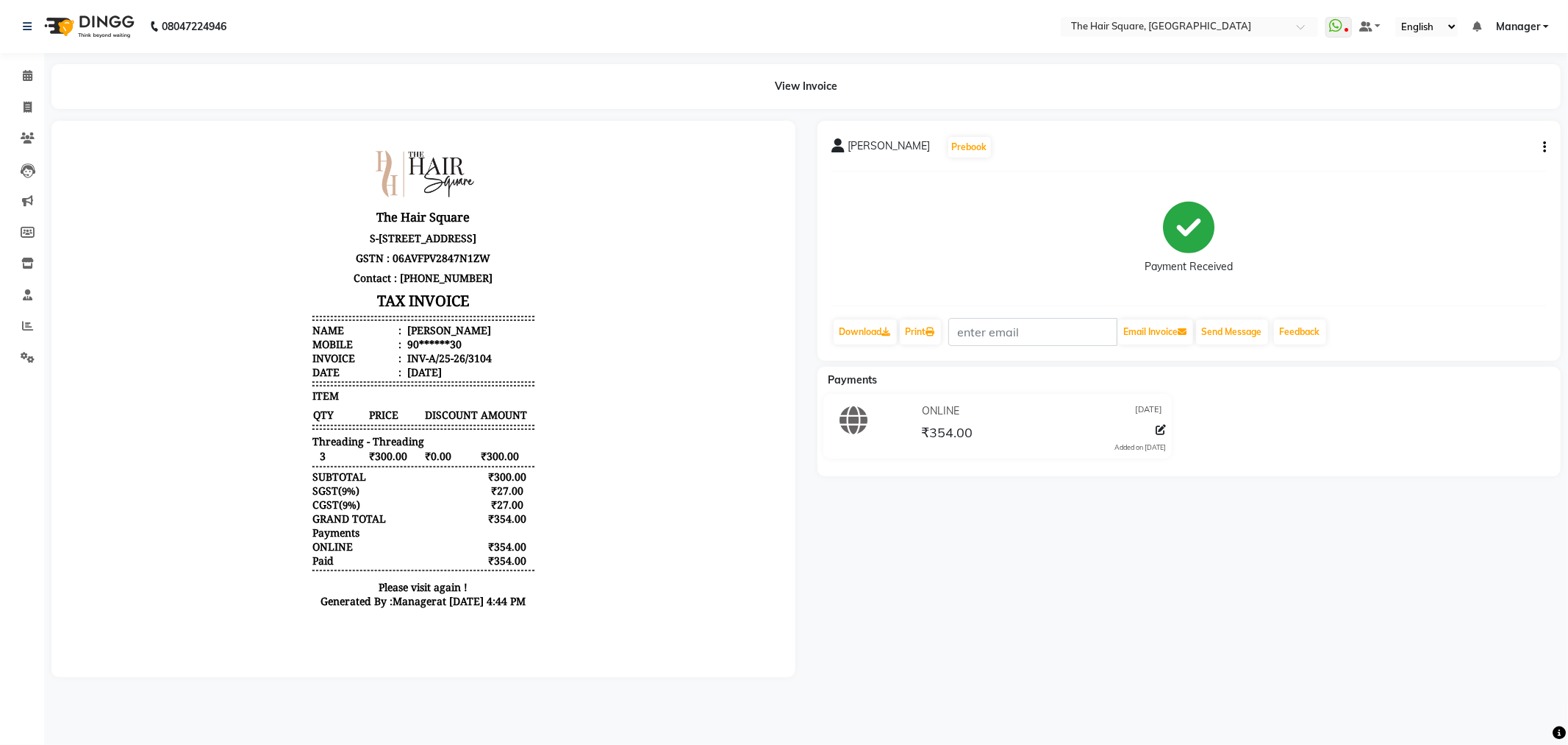
scroll to position [11, 0]
click at [30, 104] on icon at bounding box center [28, 108] width 9 height 11
select select "service"
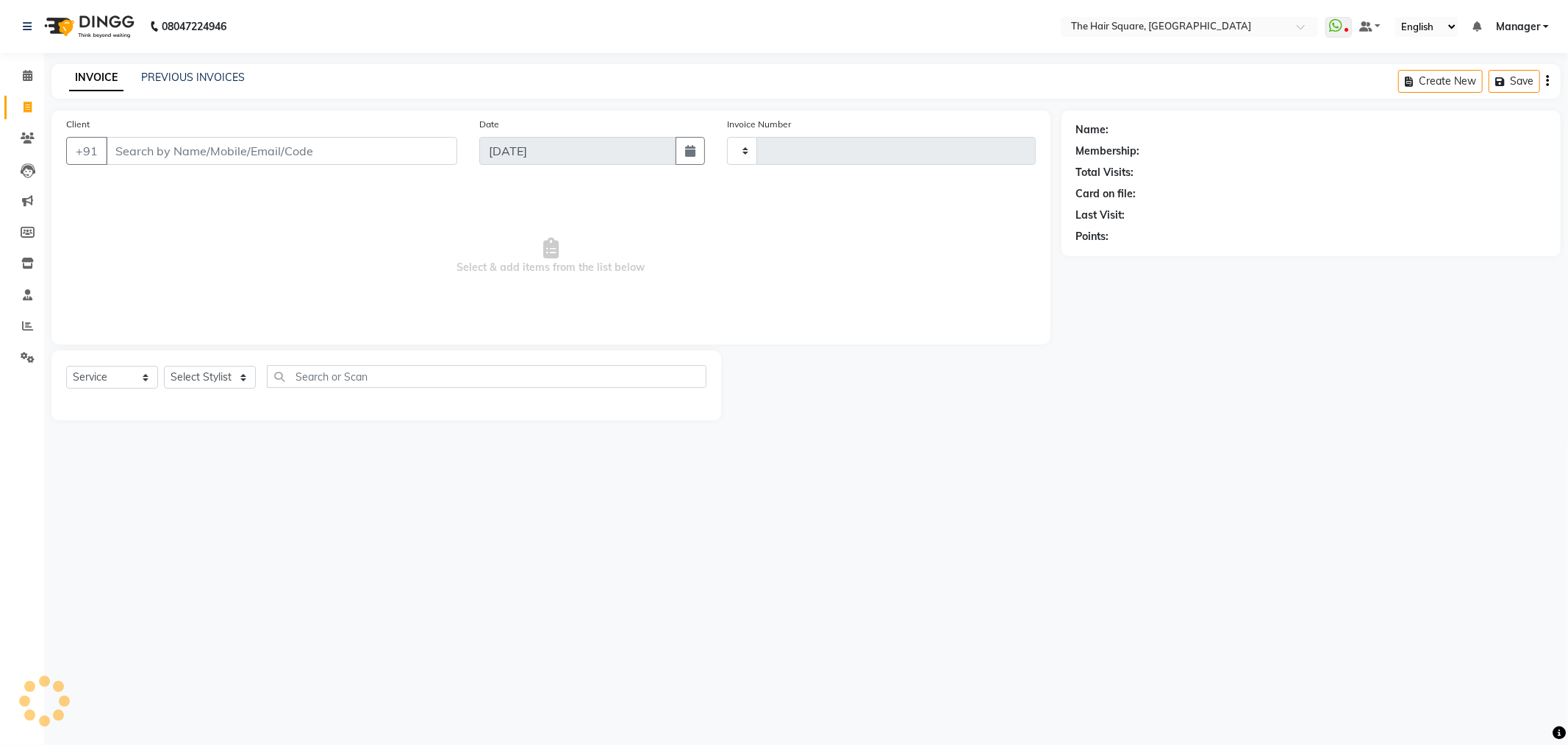
type input "3108"
select select "5768"
click at [241, 146] on input "Client" at bounding box center [281, 150] width 352 height 28
click at [241, 148] on input "Client" at bounding box center [281, 150] width 352 height 28
click at [229, 150] on input "Client" at bounding box center [281, 150] width 352 height 28
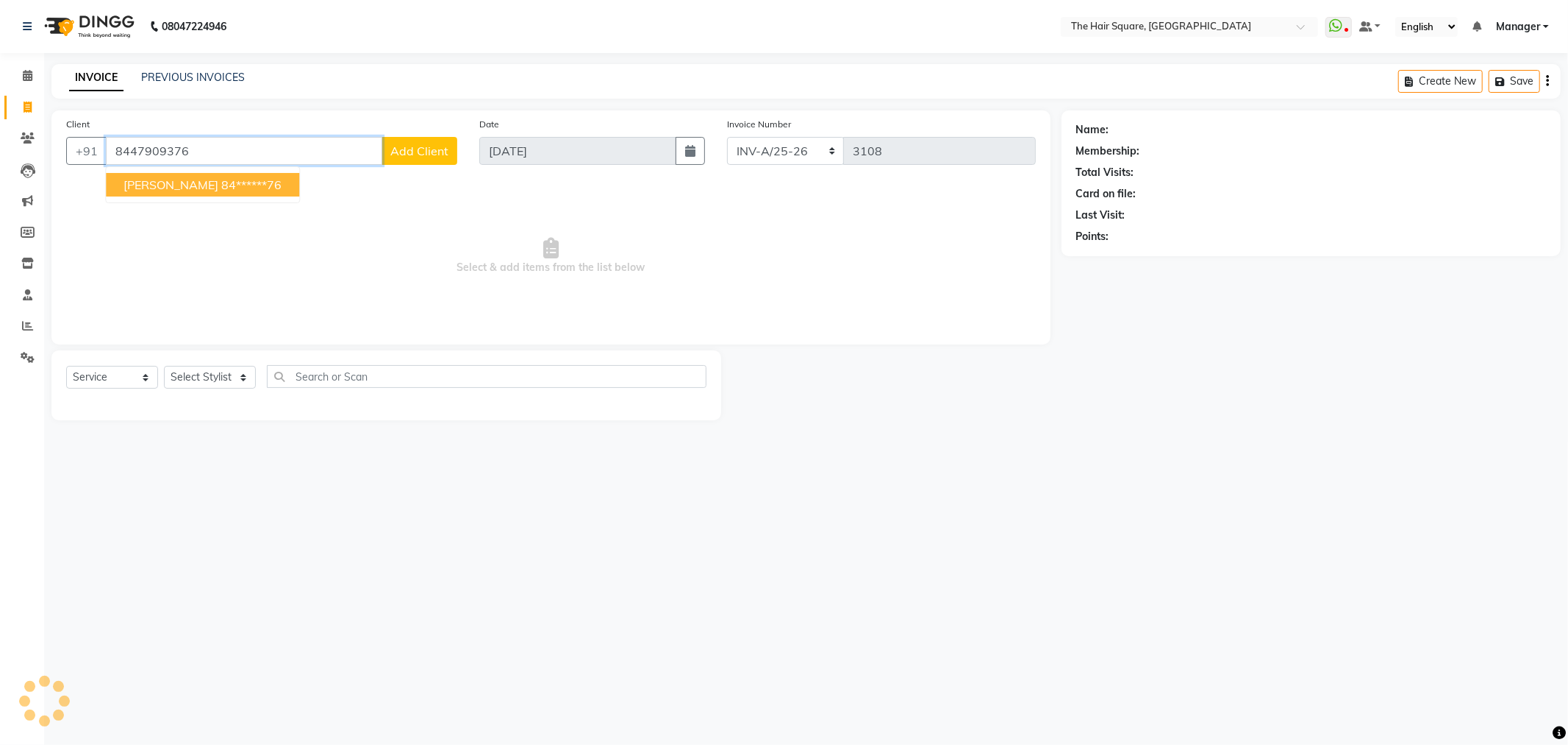
type input "8447909376"
drag, startPoint x: 216, startPoint y: 150, endPoint x: 51, endPoint y: 149, distance: 165.0
click at [51, 149] on div "Client +91 8447909376 Garima 84******76 Date 04-09-2025 Invoice Number INV-A-M/…" at bounding box center [551, 227] width 999 height 234
click at [1138, 128] on link "[PERSON_NAME]" at bounding box center [1153, 129] width 83 height 15
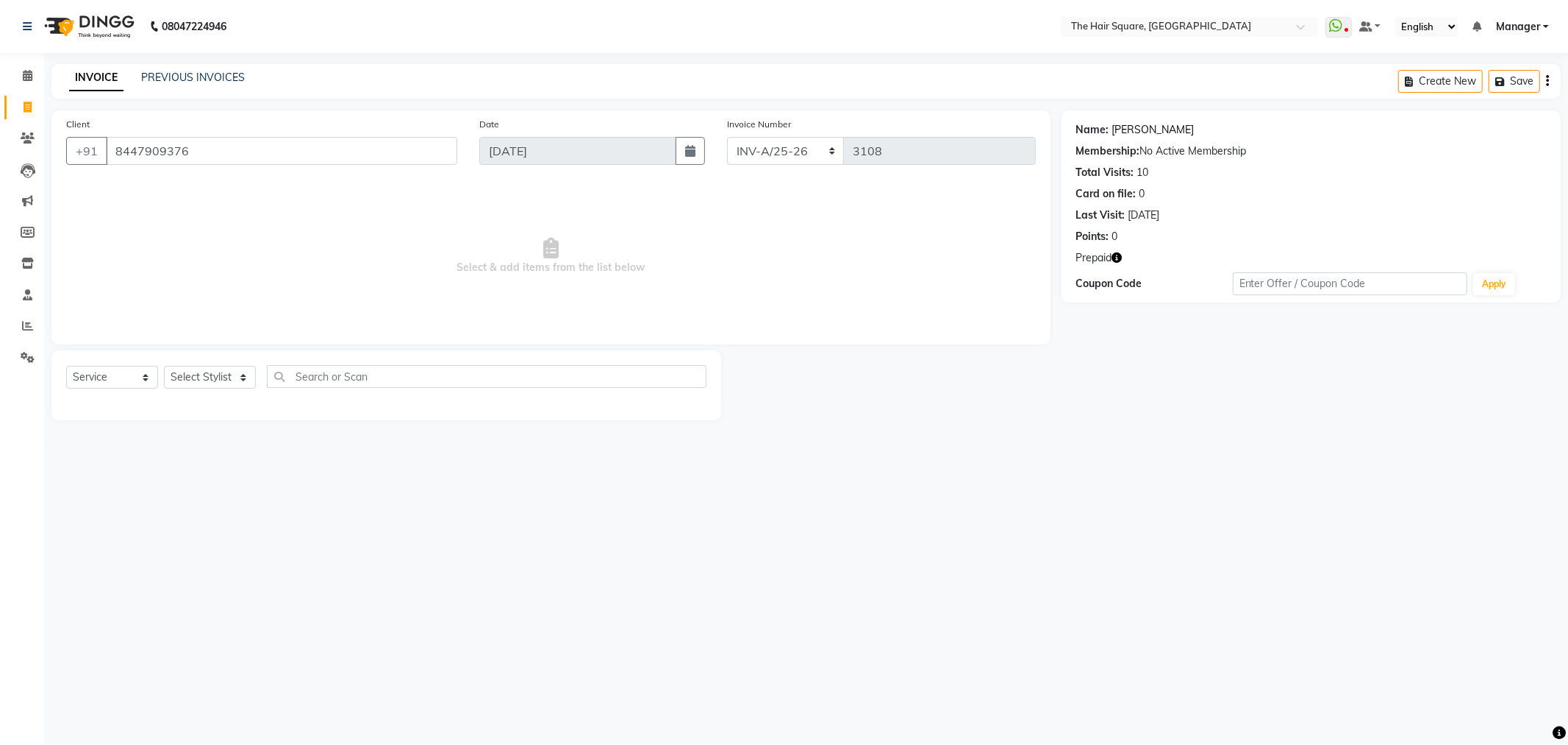
click at [1133, 126] on link "Garima" at bounding box center [1153, 129] width 83 height 15
click at [1119, 258] on icon "button" at bounding box center [1117, 257] width 10 height 10
click at [1108, 133] on div "Name: Garima" at bounding box center [1311, 129] width 470 height 15
click at [1114, 129] on link "Garima" at bounding box center [1153, 129] width 83 height 15
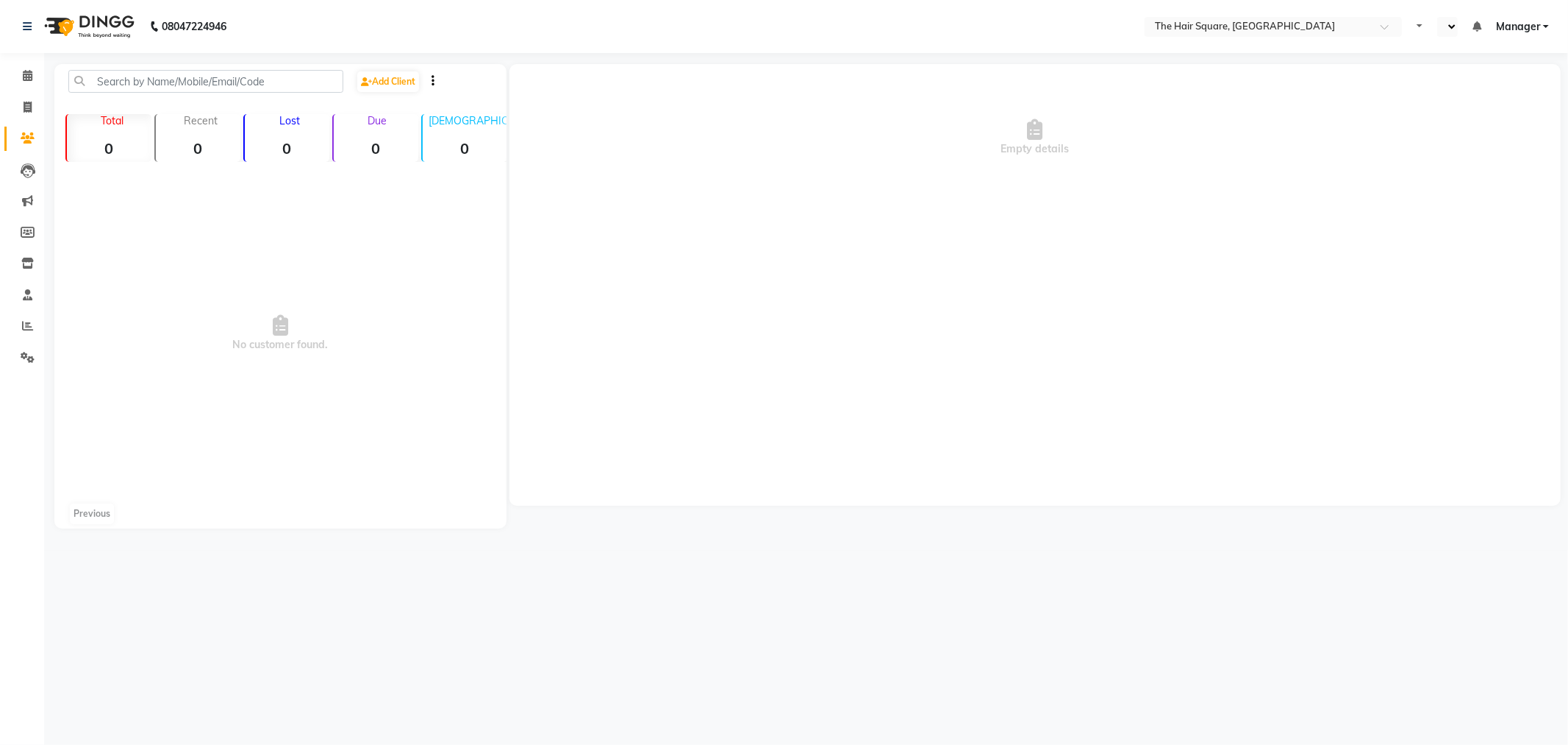
select select "en"
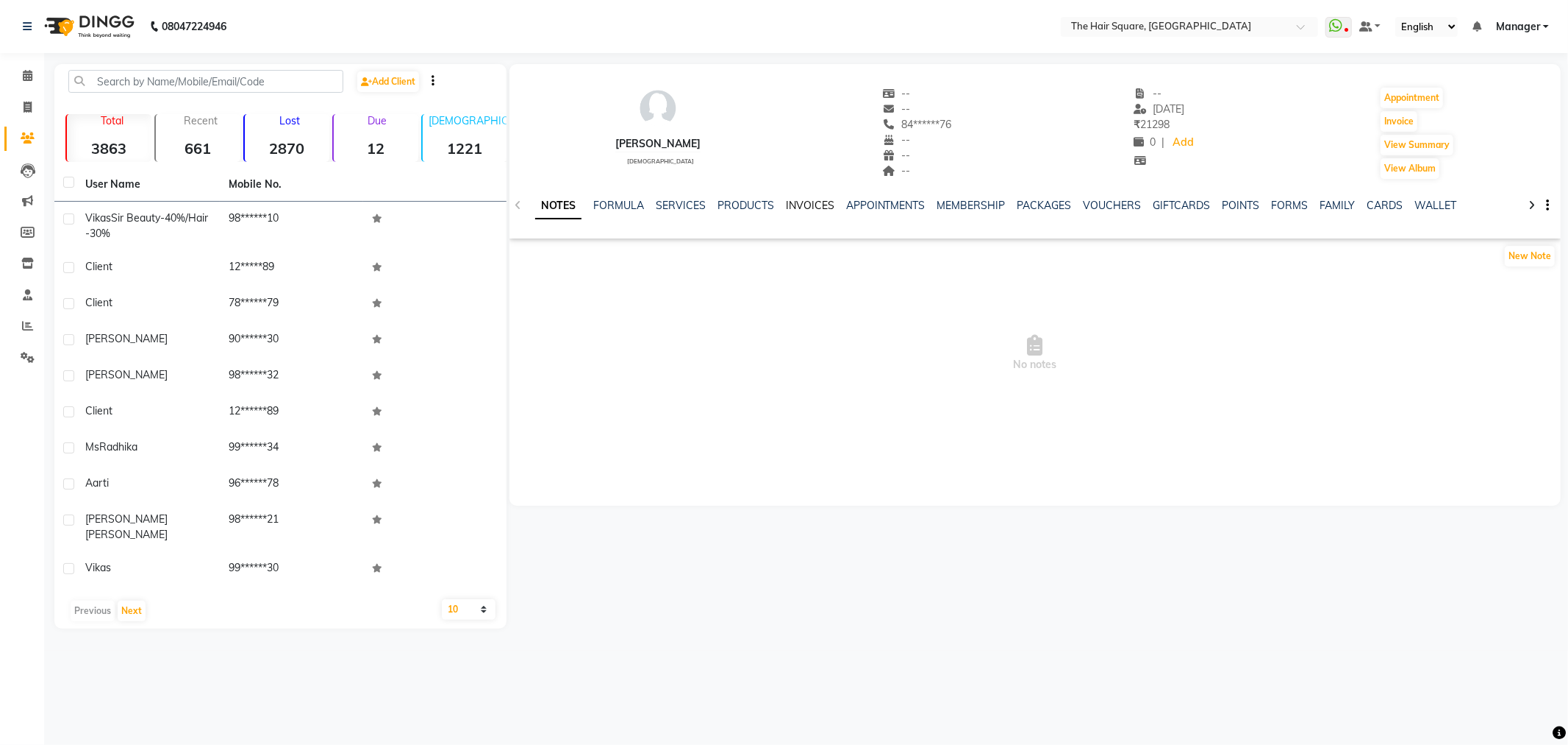
click at [803, 208] on link "INVOICES" at bounding box center [810, 206] width 48 height 13
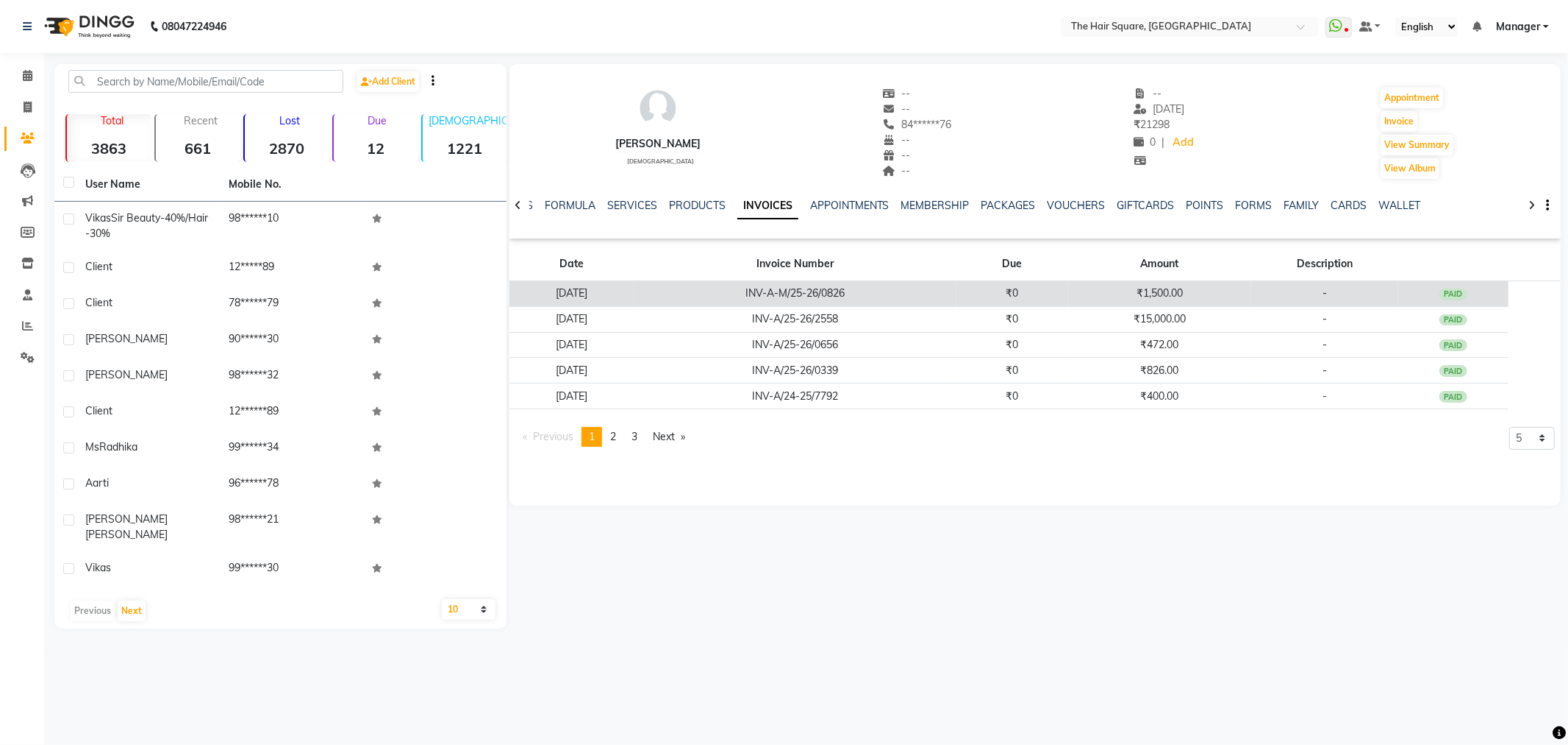
click at [855, 304] on td "INV-A-M/25-26/0826" at bounding box center [795, 293] width 322 height 26
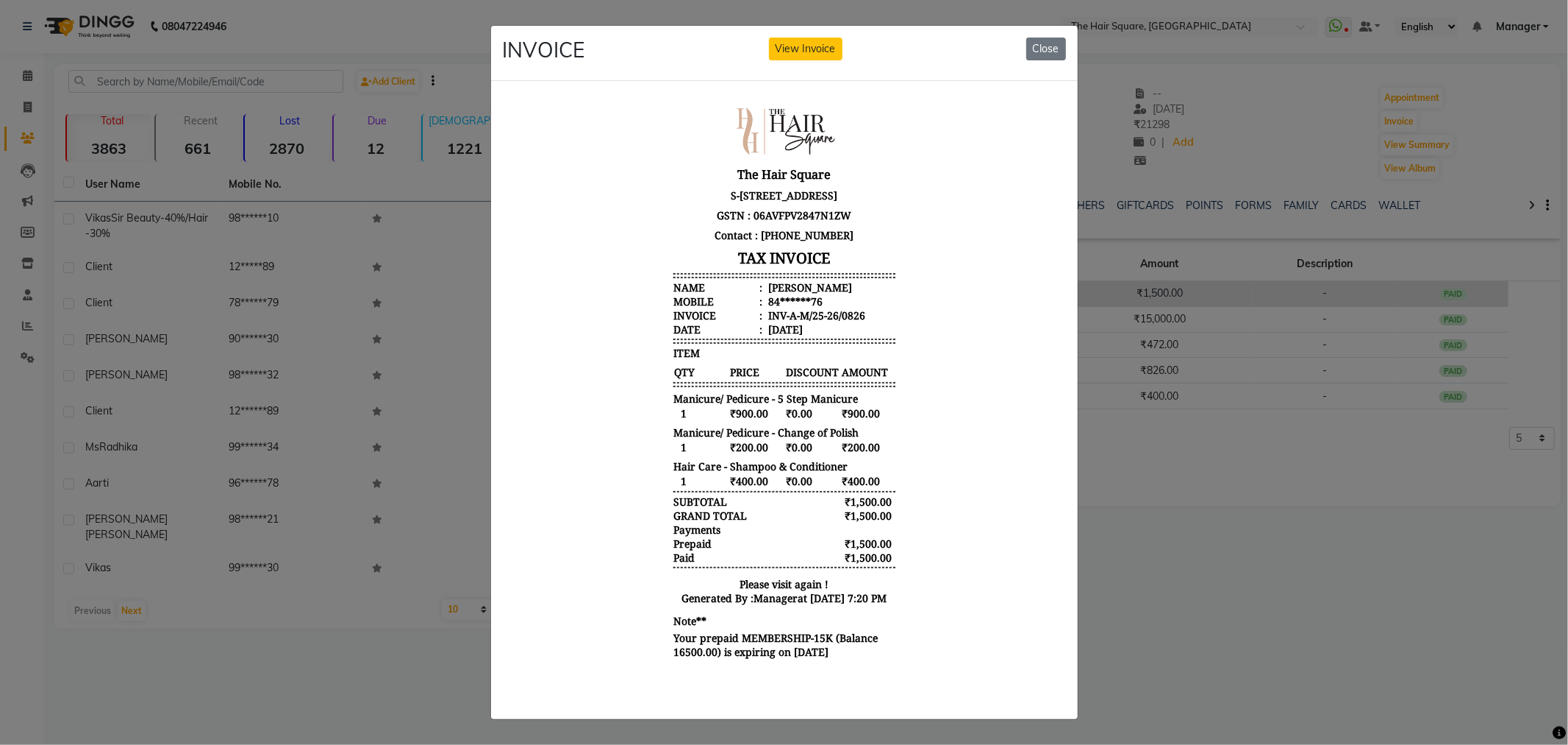
scroll to position [11, 0]
click at [1030, 46] on button "Close" at bounding box center [1047, 49] width 40 height 23
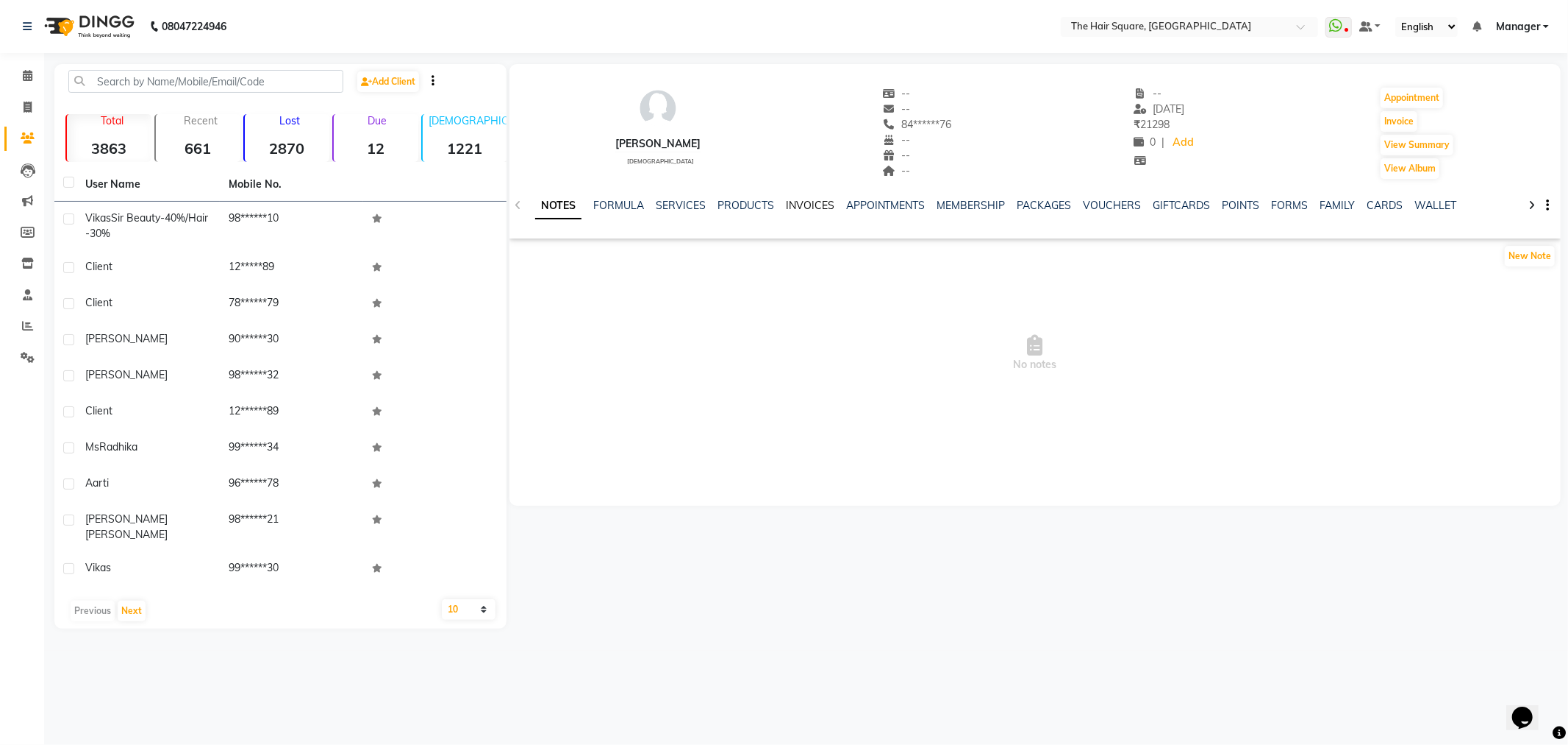
click at [825, 205] on link "INVOICES" at bounding box center [810, 206] width 48 height 13
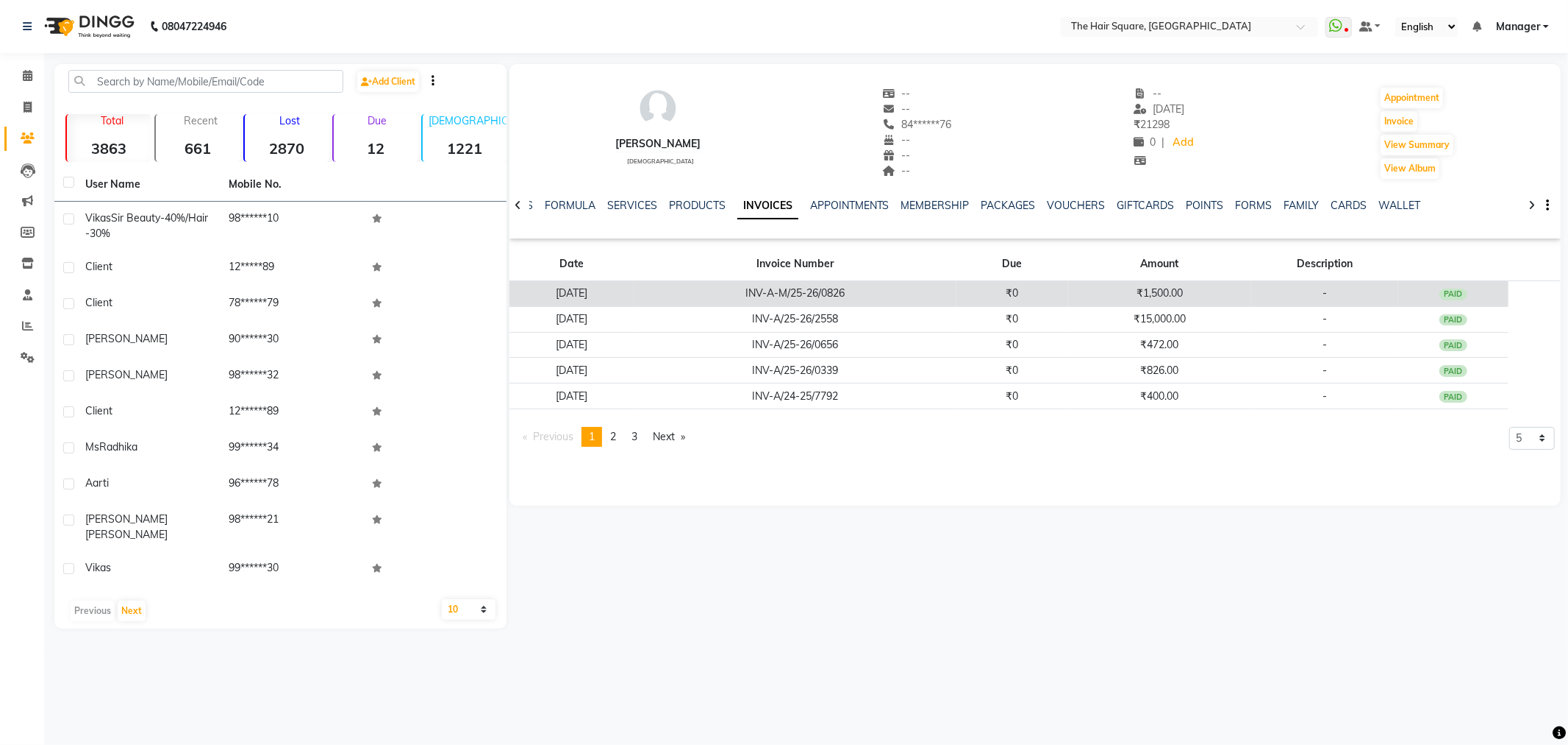
click at [829, 292] on td "INV-A-M/25-26/0826" at bounding box center [795, 293] width 322 height 26
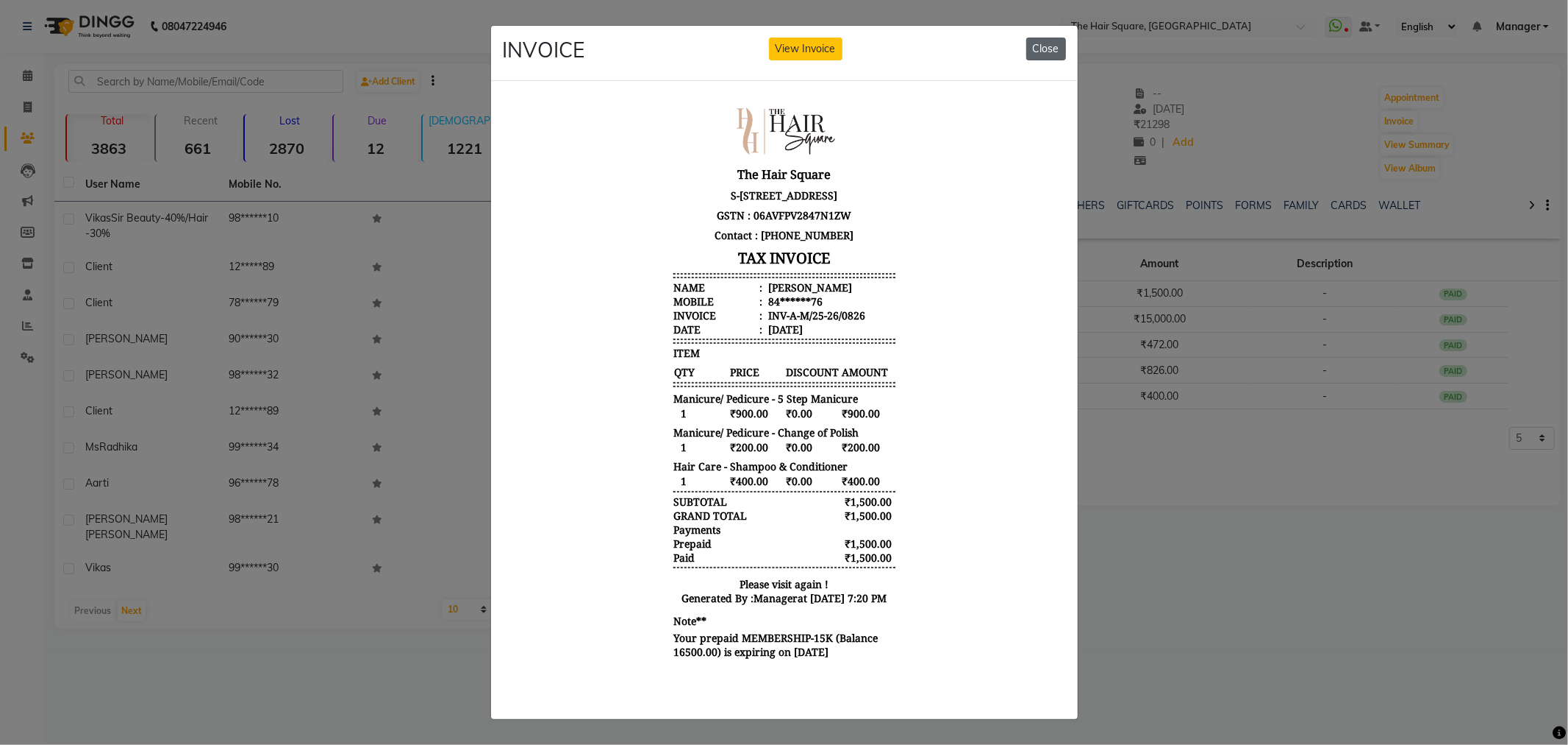
click at [1036, 47] on button "Close" at bounding box center [1047, 49] width 40 height 23
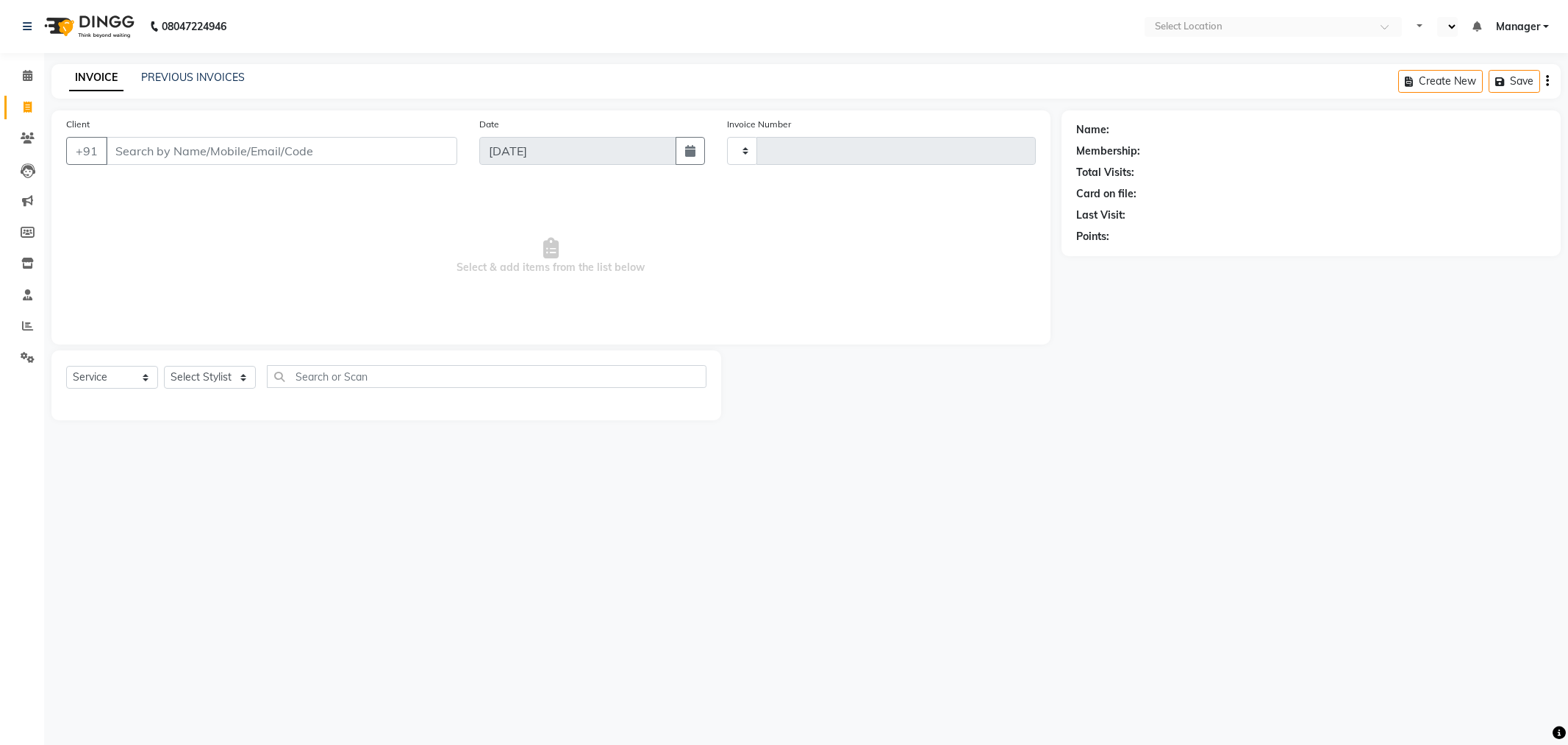
select select "service"
type input "3108"
select select "en"
select select "5768"
click at [174, 147] on input "Client" at bounding box center [281, 150] width 352 height 28
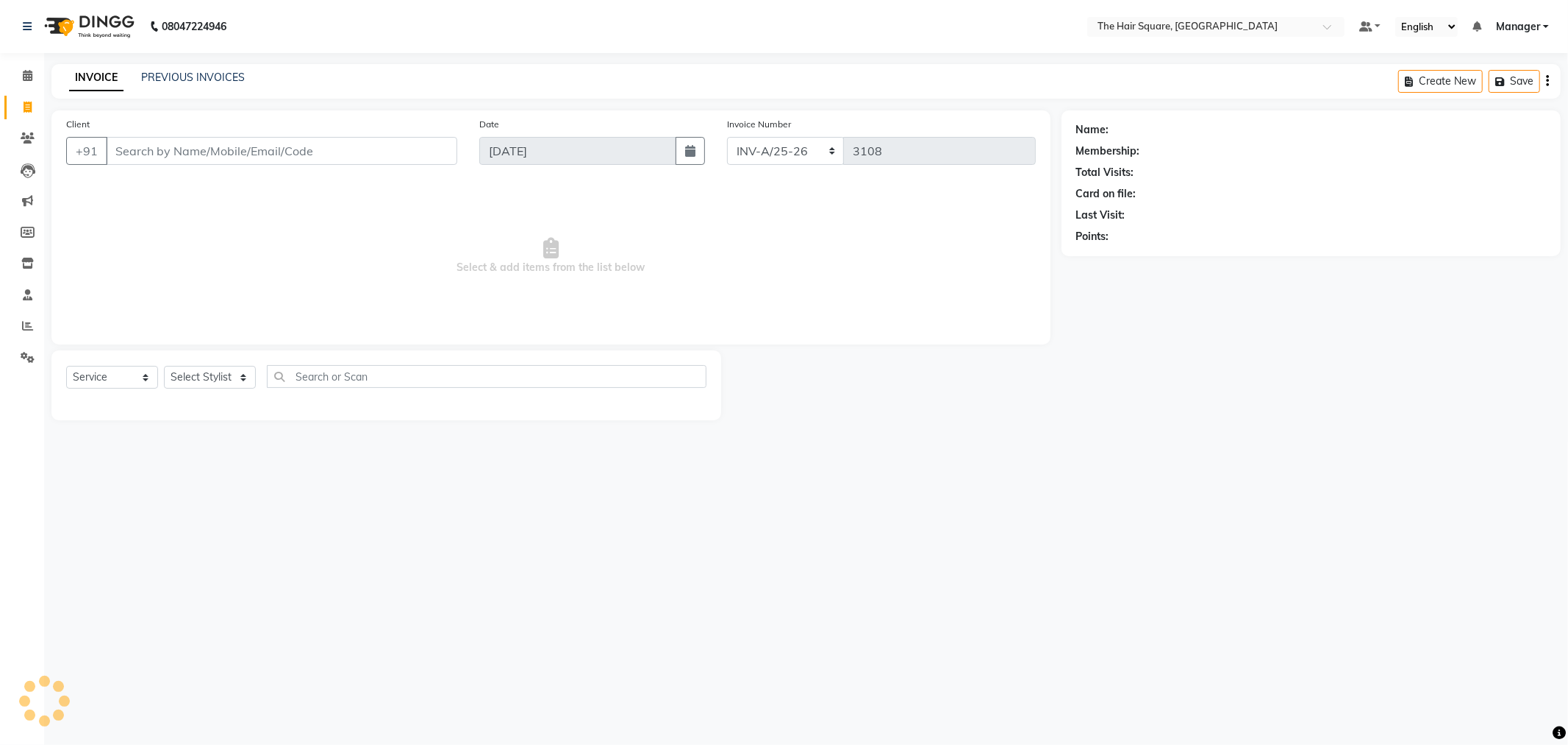
click at [174, 147] on input "Client" at bounding box center [281, 150] width 352 height 28
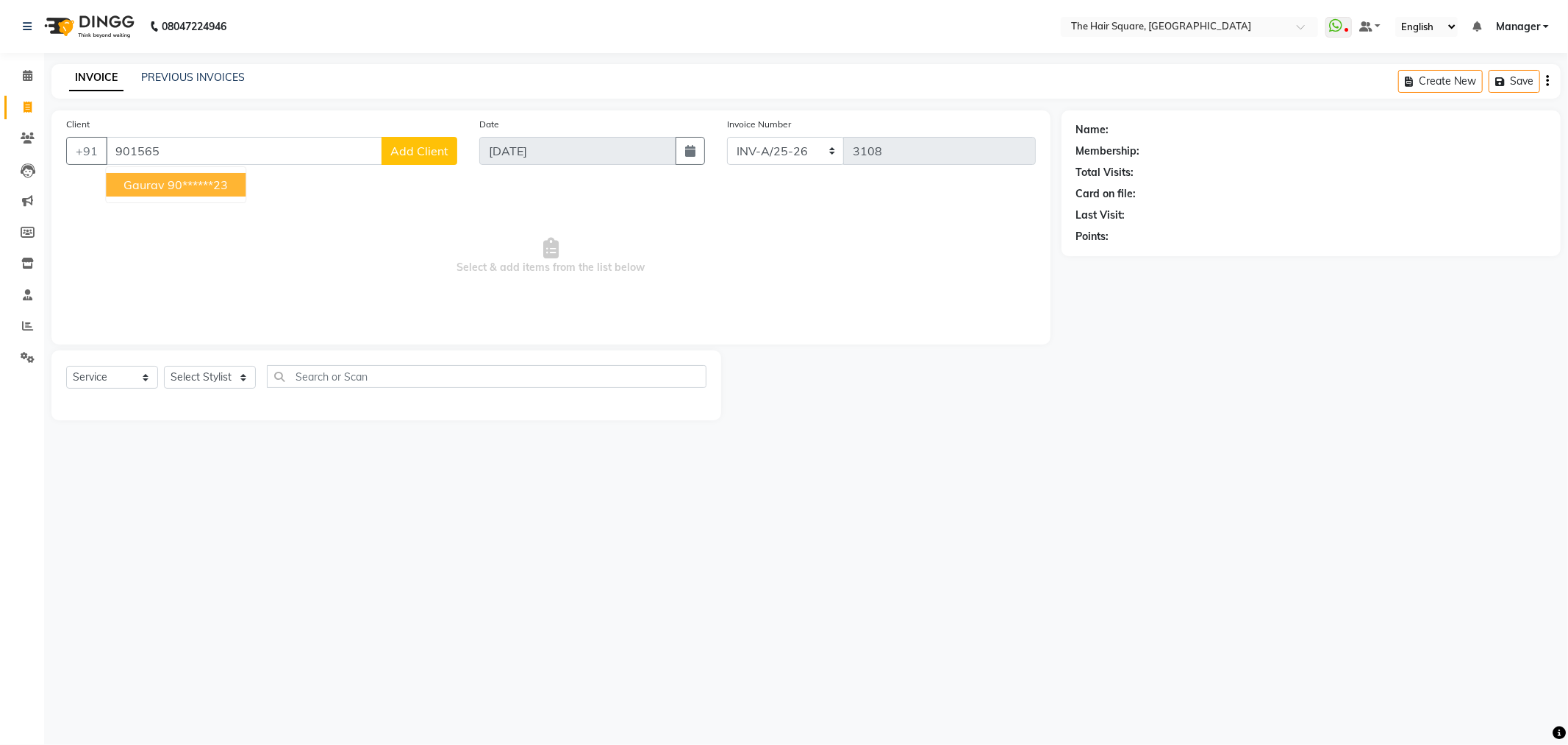
drag, startPoint x: 151, startPoint y: 186, endPoint x: 637, endPoint y: 242, distance: 489.2
click at [151, 186] on span "Gaurav" at bounding box center [144, 184] width 41 height 14
type input "90******23"
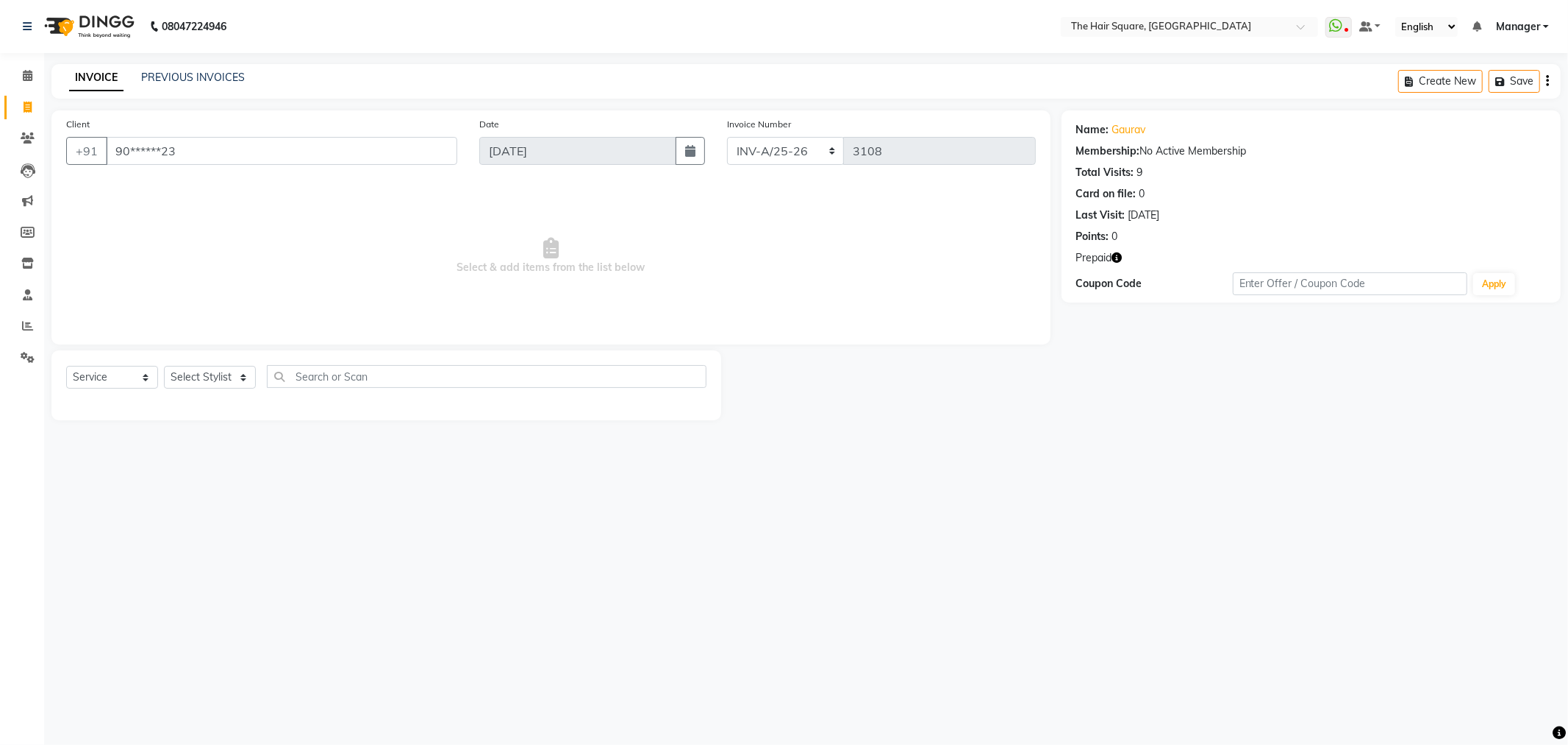
click at [1120, 255] on icon "button" at bounding box center [1117, 257] width 10 height 10
click at [218, 388] on select "Select Stylist Amit [PERSON_NAME] Dev Imran [PERSON_NAME] [PERSON_NAME] Manager…" at bounding box center [209, 377] width 92 height 23
select select "39380"
click at [164, 366] on select "Select Stylist Amit [PERSON_NAME] Dev Imran [PERSON_NAME] [PERSON_NAME] Manager…" at bounding box center [209, 377] width 92 height 23
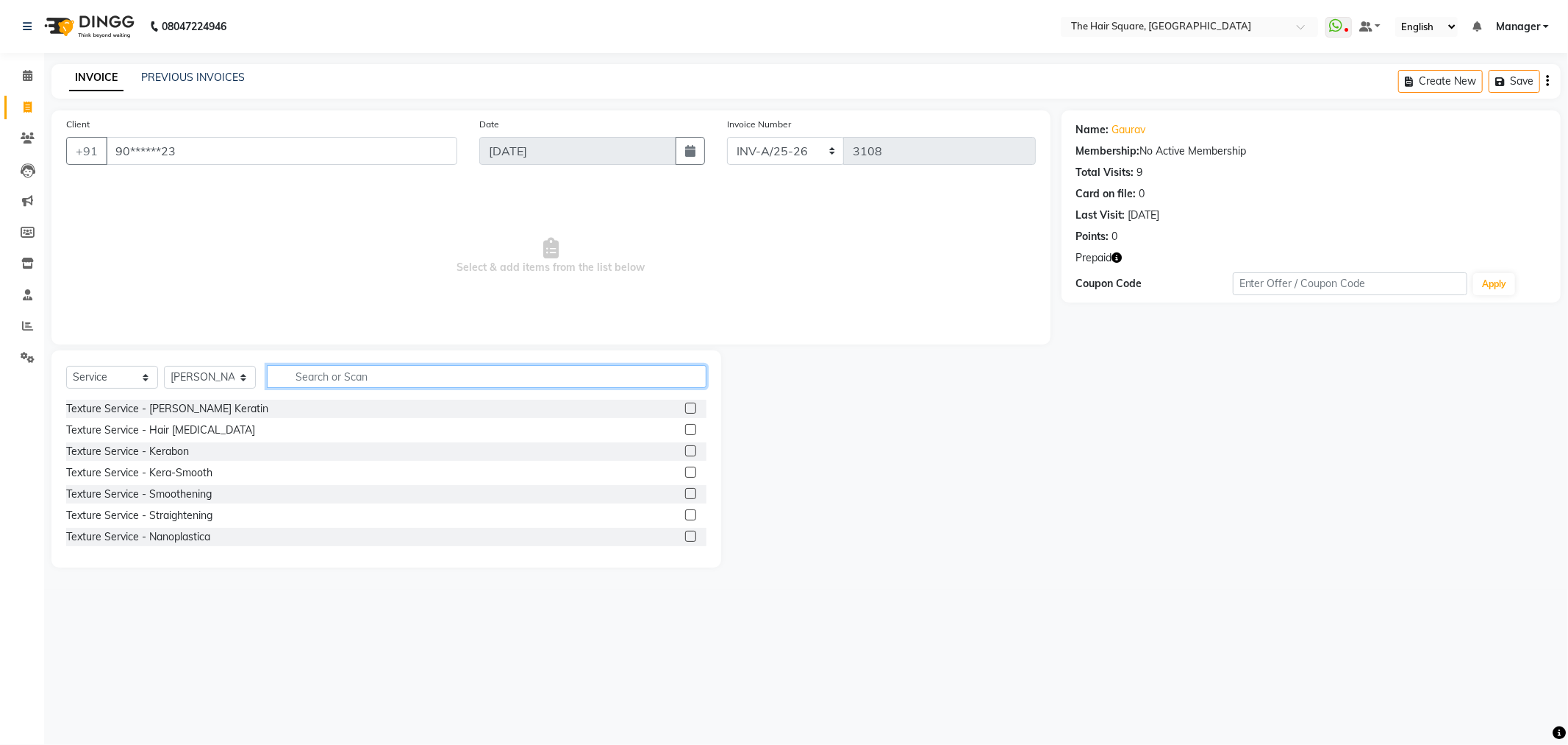
click at [372, 369] on input "text" at bounding box center [487, 377] width 439 height 23
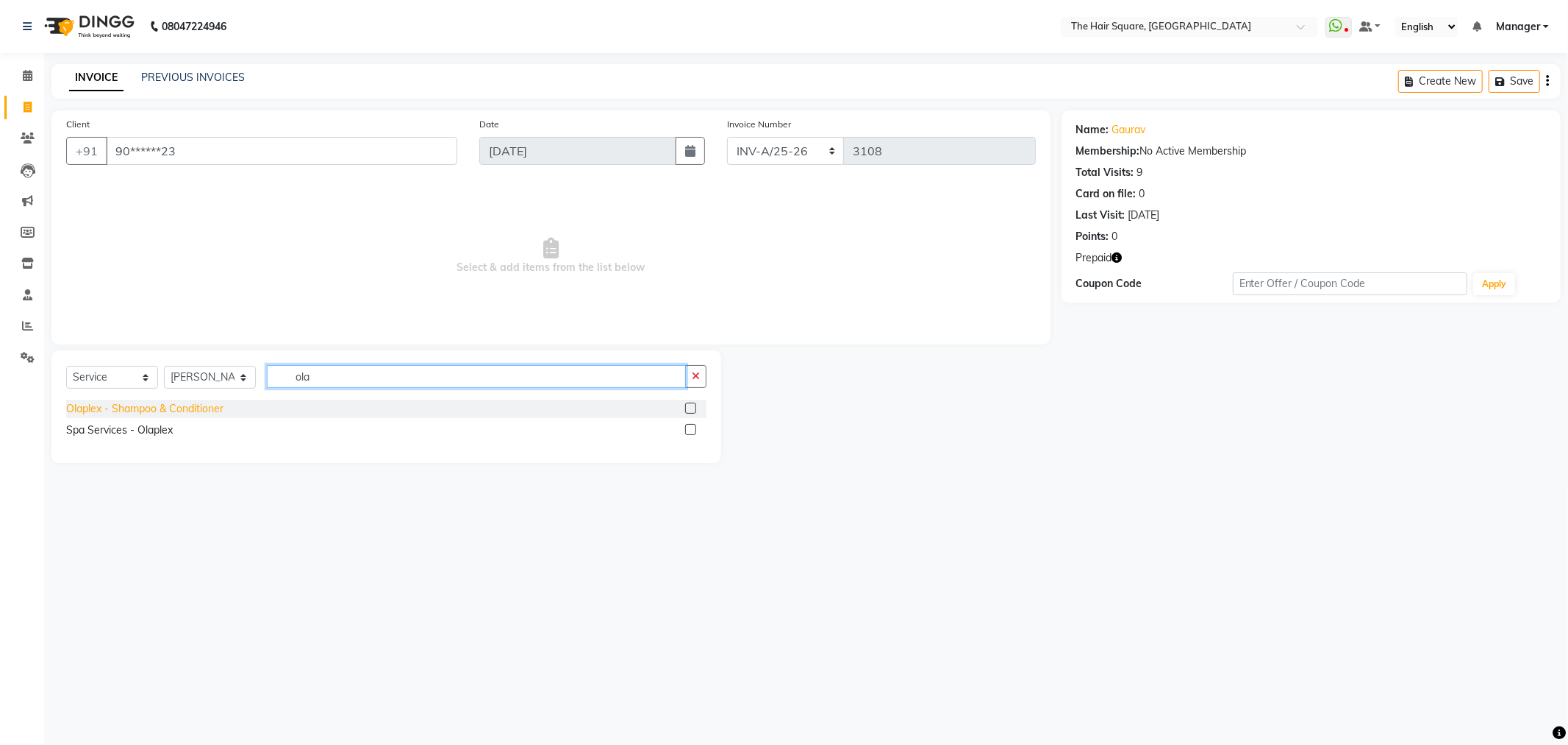
type input "ola"
click at [101, 414] on div "Olaplex - Shampoo & Conditioner" at bounding box center [145, 408] width 157 height 15
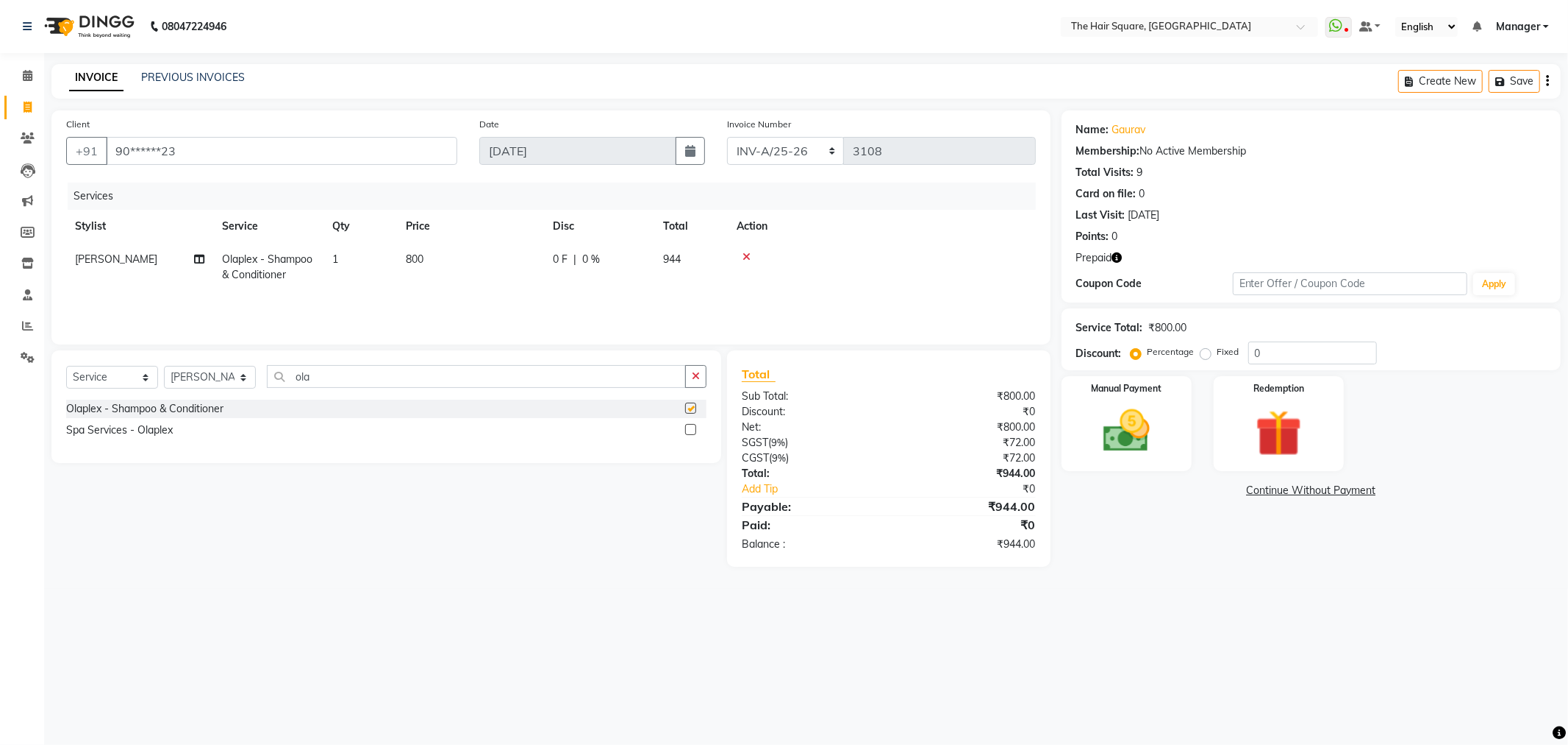
checkbox input "false"
click at [459, 258] on td "800" at bounding box center [471, 266] width 147 height 49
select select "39380"
drag, startPoint x: 541, startPoint y: 256, endPoint x: 175, endPoint y: 290, distance: 367.6
click at [177, 290] on tr "Amit Aradhana Bittu Dev Imran Inder Javed Kim Mahendra Manager Mukesh Raaj Radh…" at bounding box center [552, 274] width 970 height 63
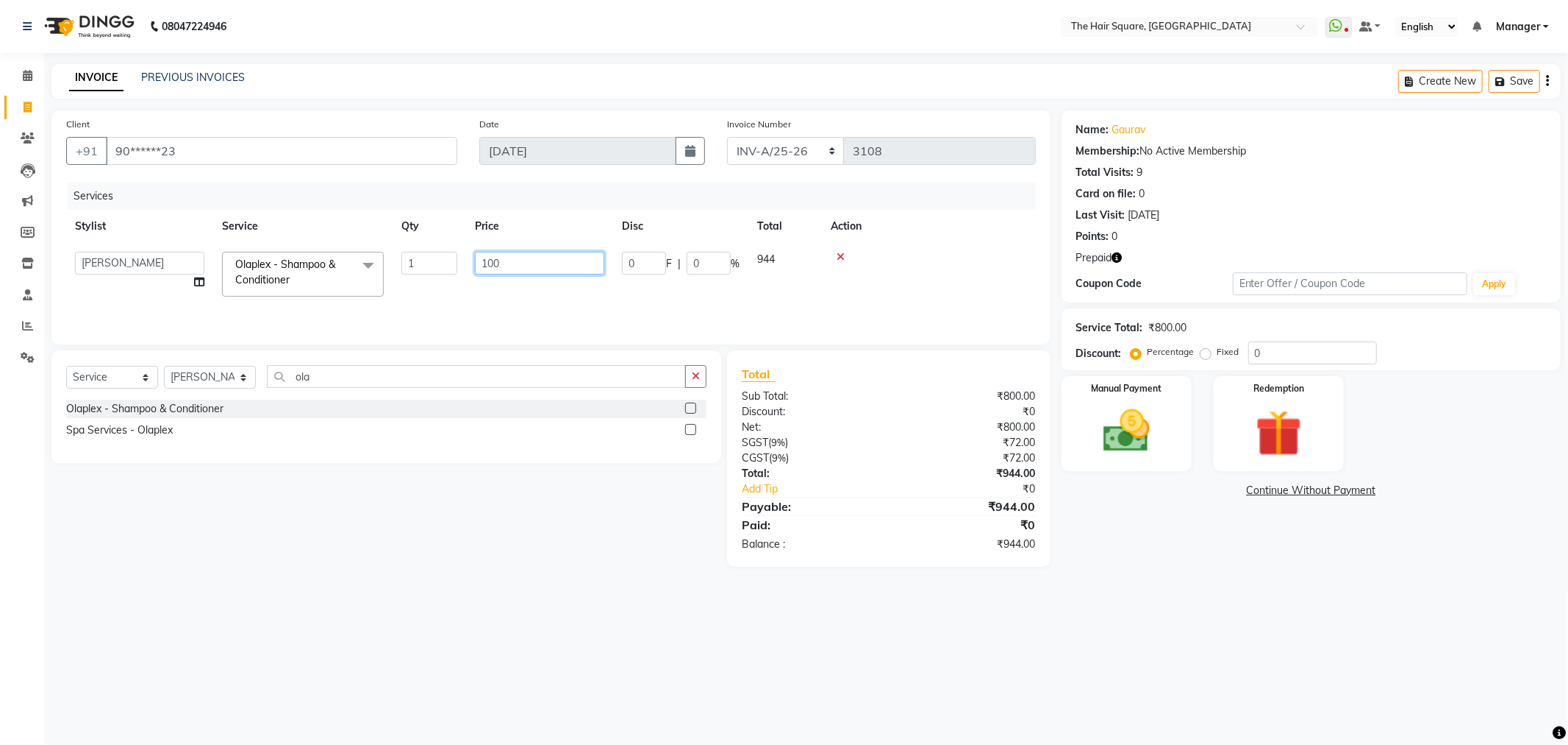
type input "1000"
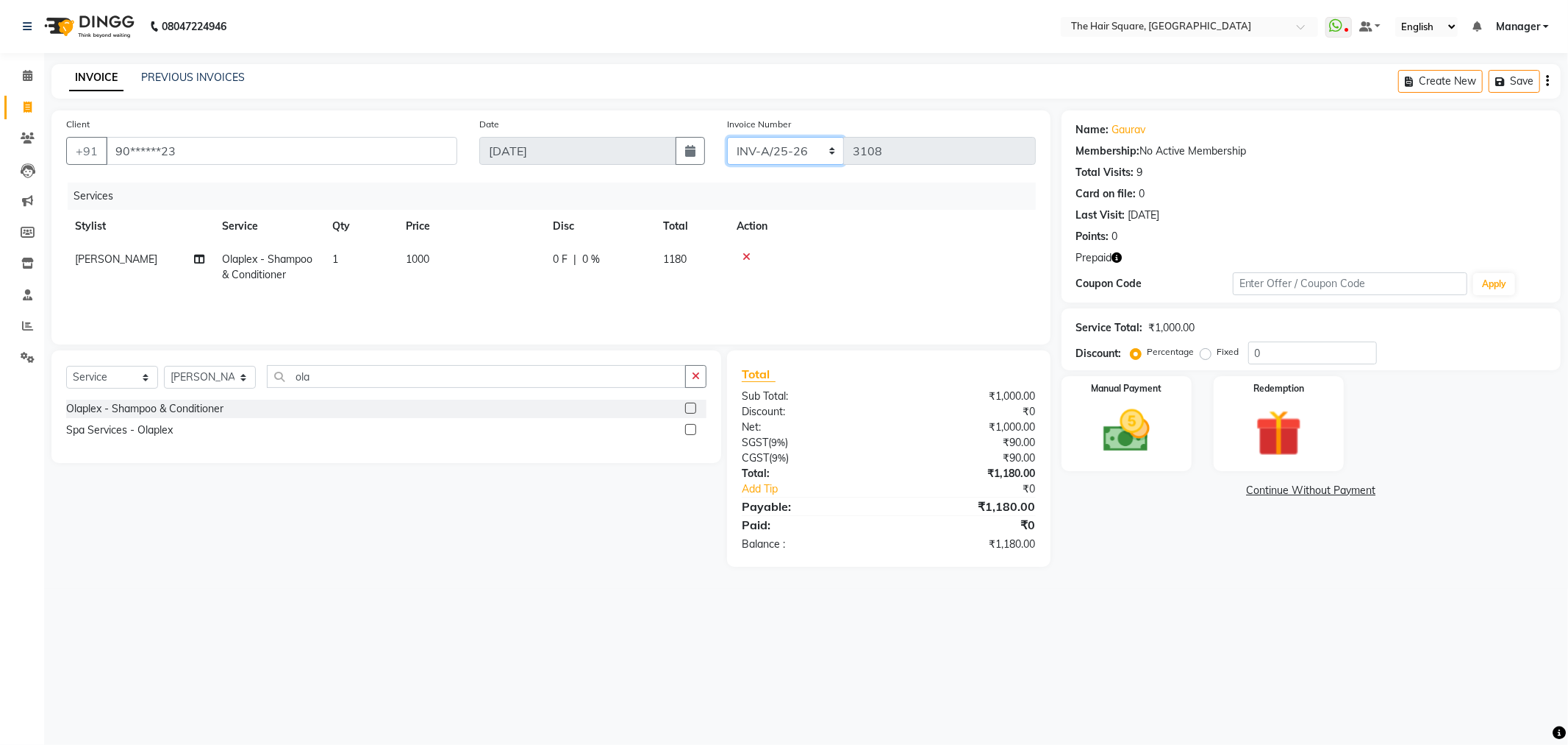
click at [774, 156] on select "INV-A-M/25-26 INV-A/25-26" at bounding box center [786, 150] width 118 height 28
select select "5954"
click at [727, 137] on select "INV-A-M/25-26 INV-A/25-26" at bounding box center [786, 150] width 118 height 28
type input "0960"
click at [1283, 422] on img at bounding box center [1279, 433] width 79 height 60
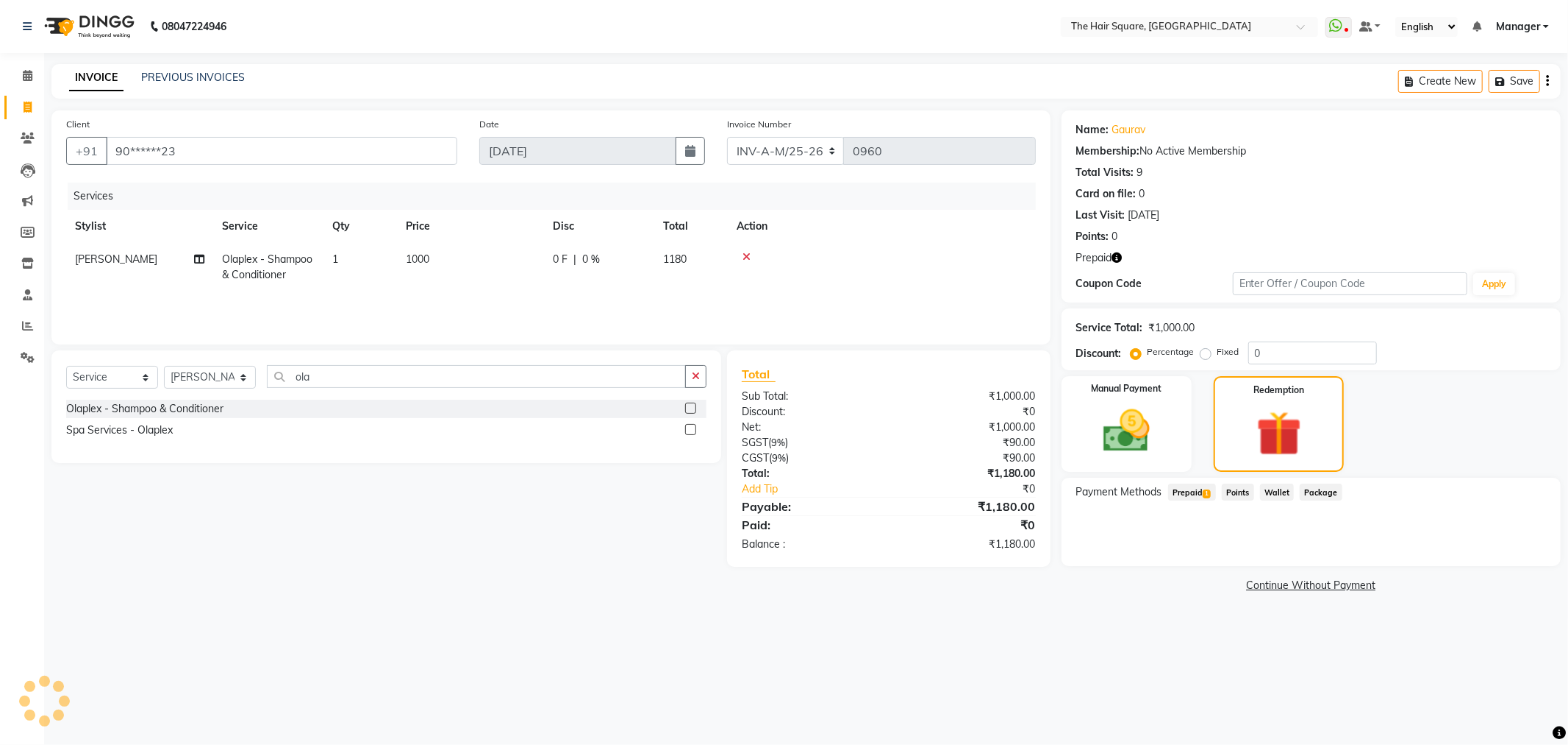
click at [1198, 486] on span "Prepaid 1" at bounding box center [1192, 492] width 48 height 17
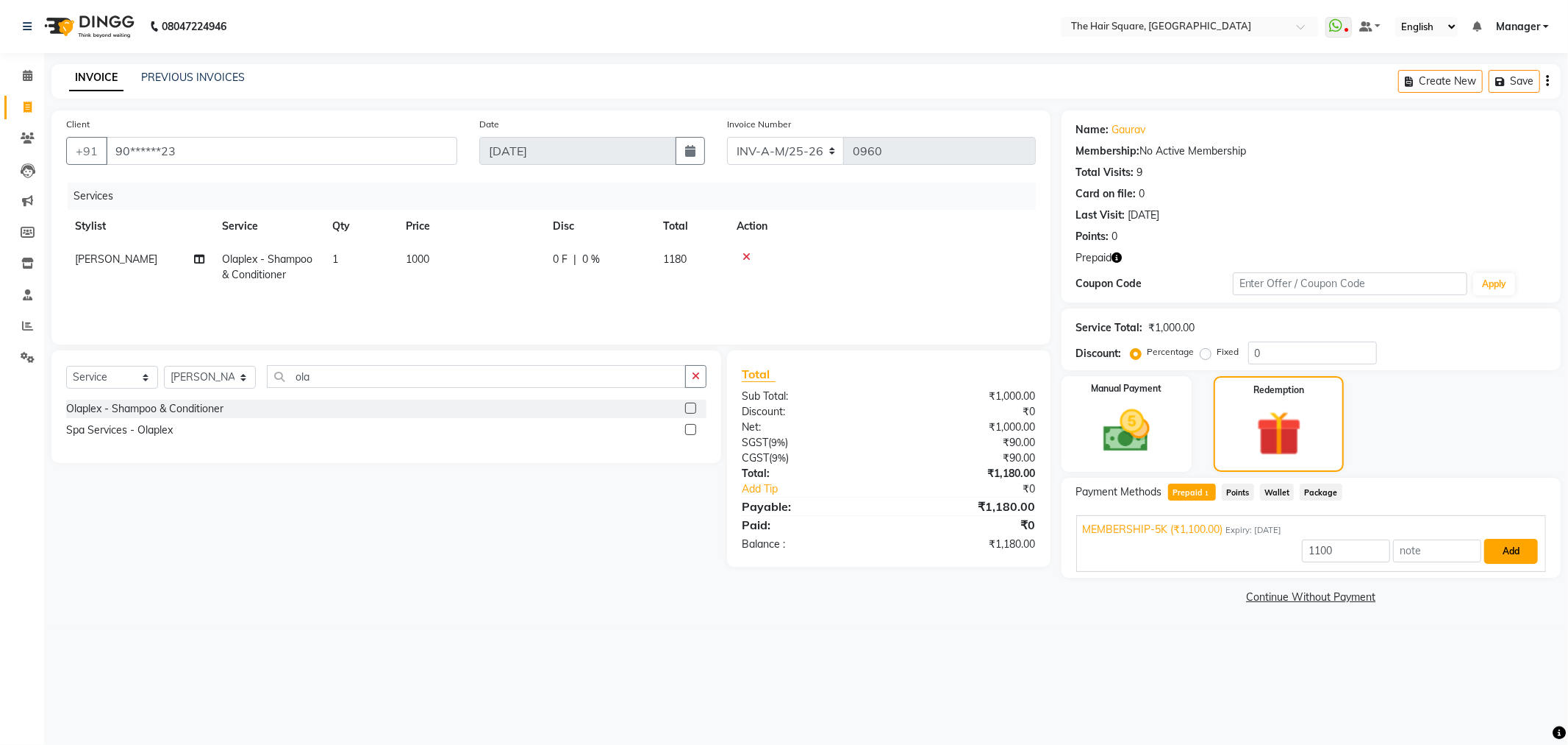
click at [1522, 550] on button "Add" at bounding box center [1511, 551] width 53 height 25
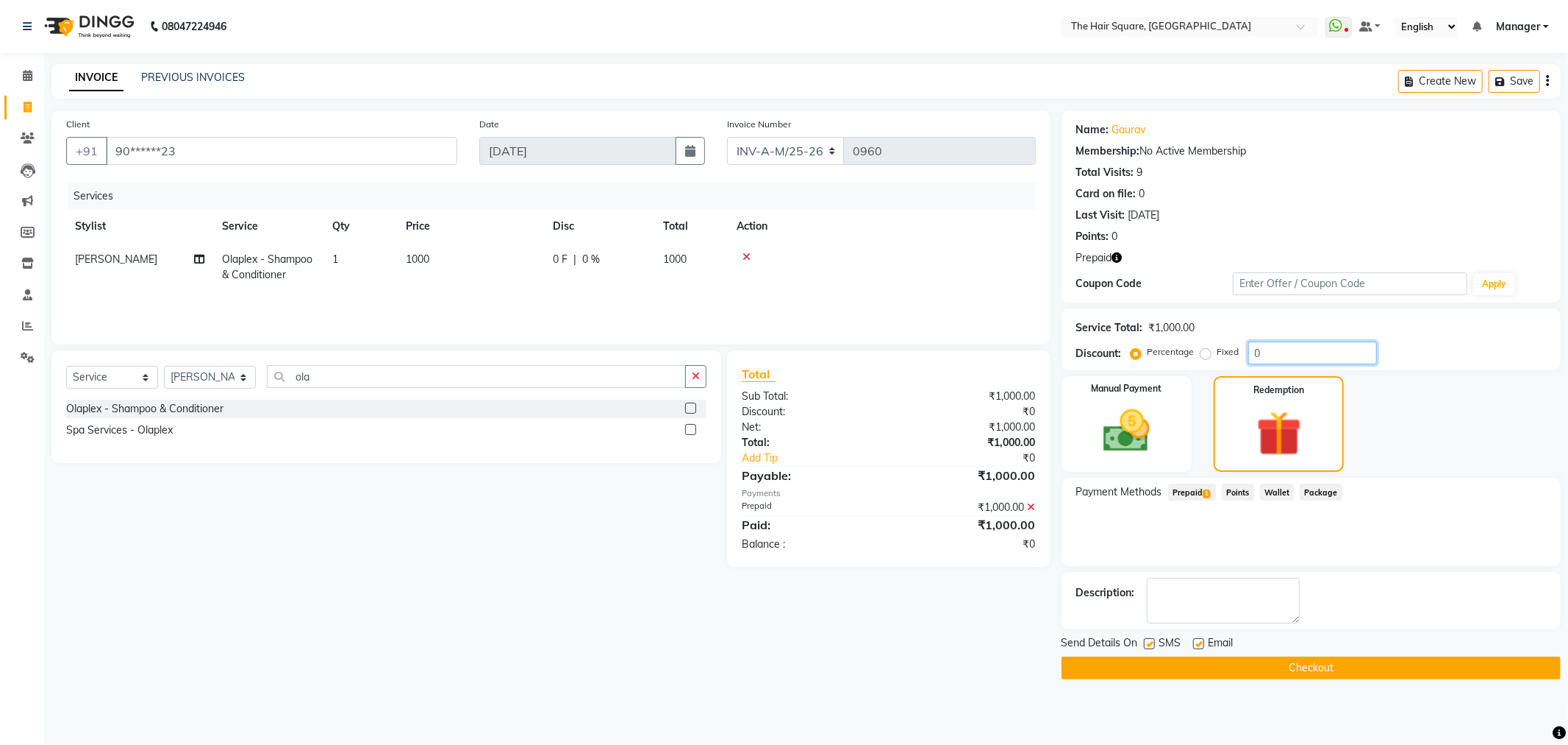
click at [1568, 386] on div "Name: Gaurav Membership: No Active Membership Total Visits: 9 Card on file: 0 L…" at bounding box center [1317, 395] width 511 height 569
click at [1568, 390] on div "Manual Payment Redemption" at bounding box center [1311, 423] width 521 height 96
click at [1326, 667] on button "Checkout" at bounding box center [1311, 668] width 499 height 23
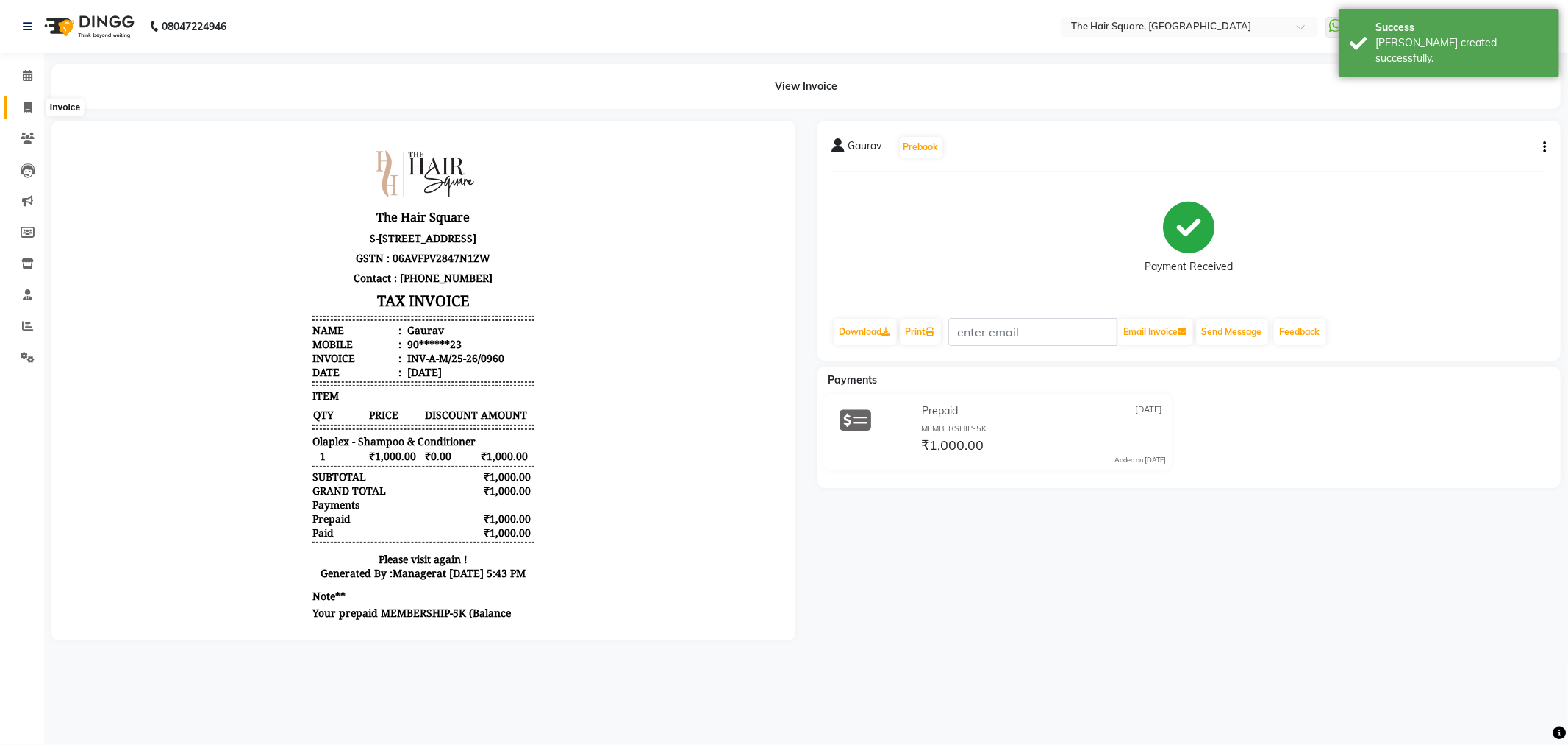
click at [24, 106] on icon at bounding box center [28, 108] width 9 height 11
select select "service"
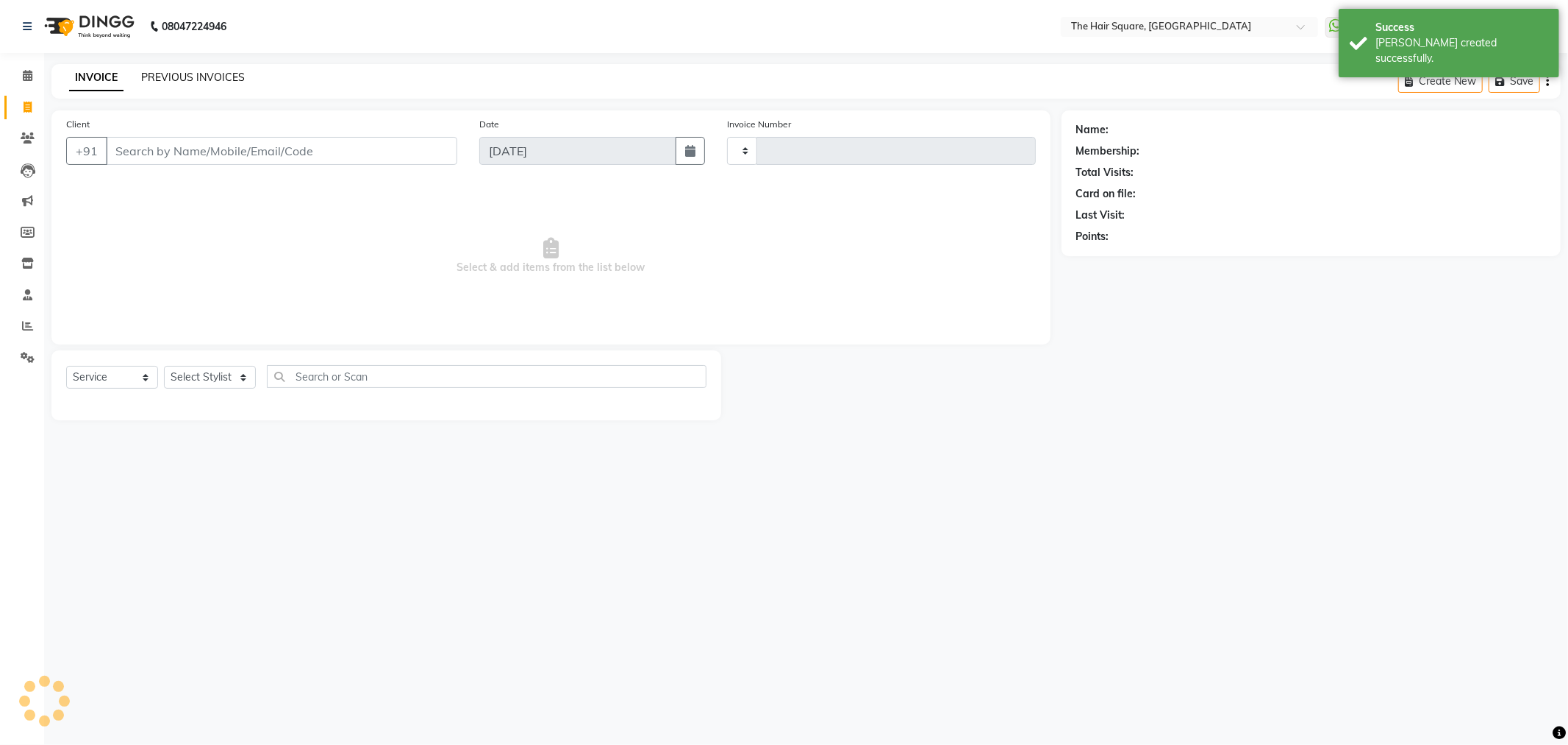
type input "3108"
click at [177, 73] on link "PREVIOUS INVOICES" at bounding box center [192, 77] width 104 height 13
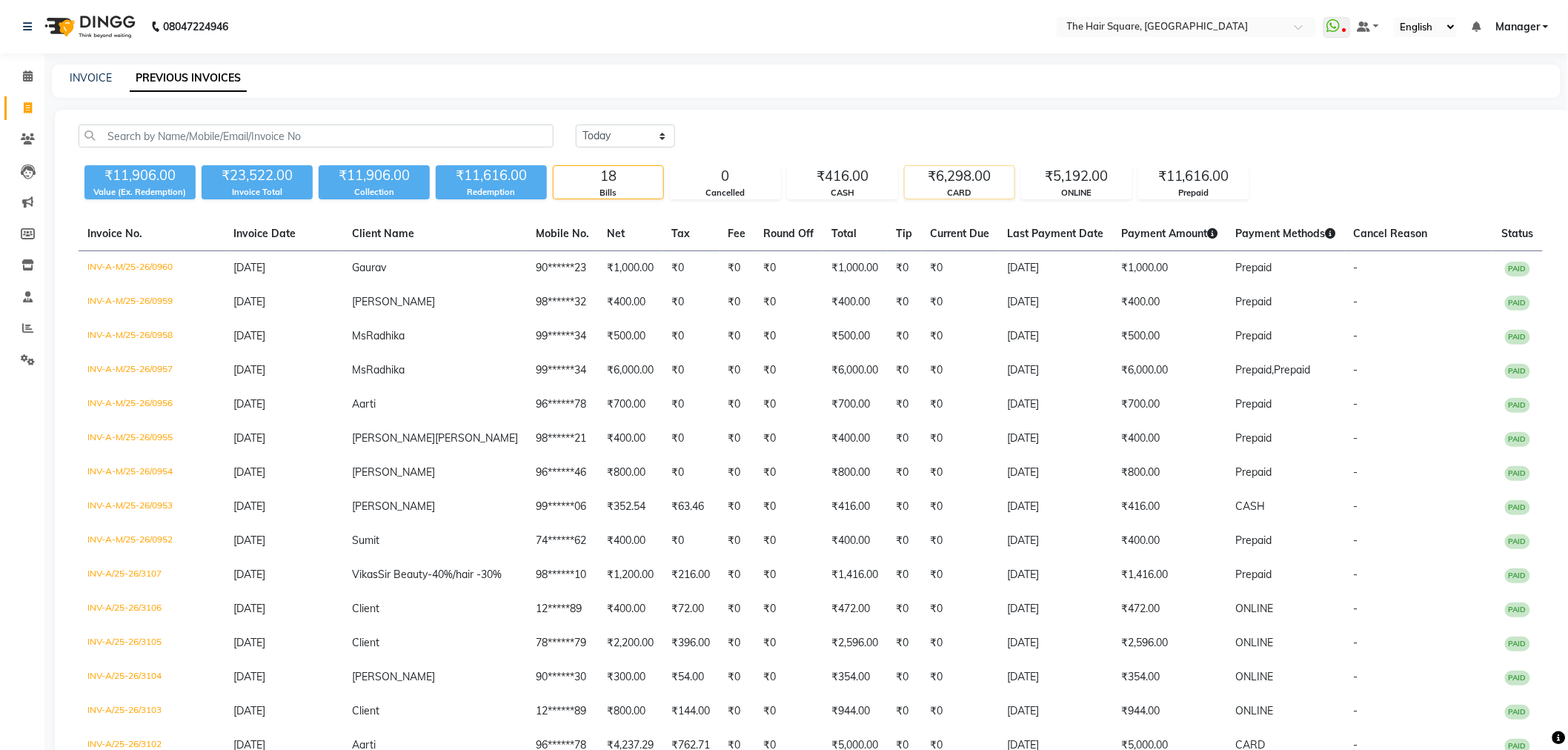
click at [989, 182] on div "₹6,298.00" at bounding box center [959, 176] width 109 height 21
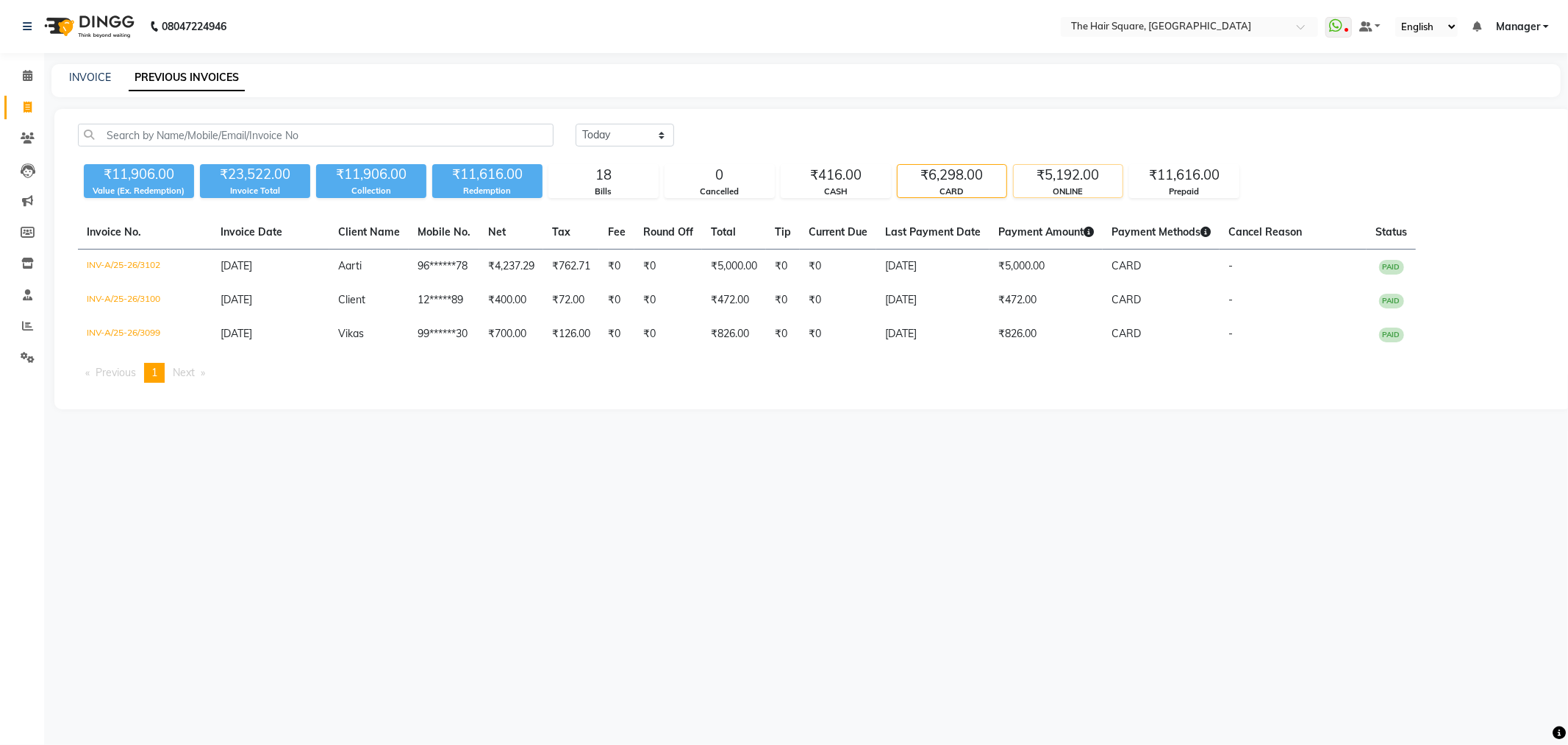
click at [1069, 177] on div "₹5,192.00" at bounding box center [1068, 175] width 108 height 21
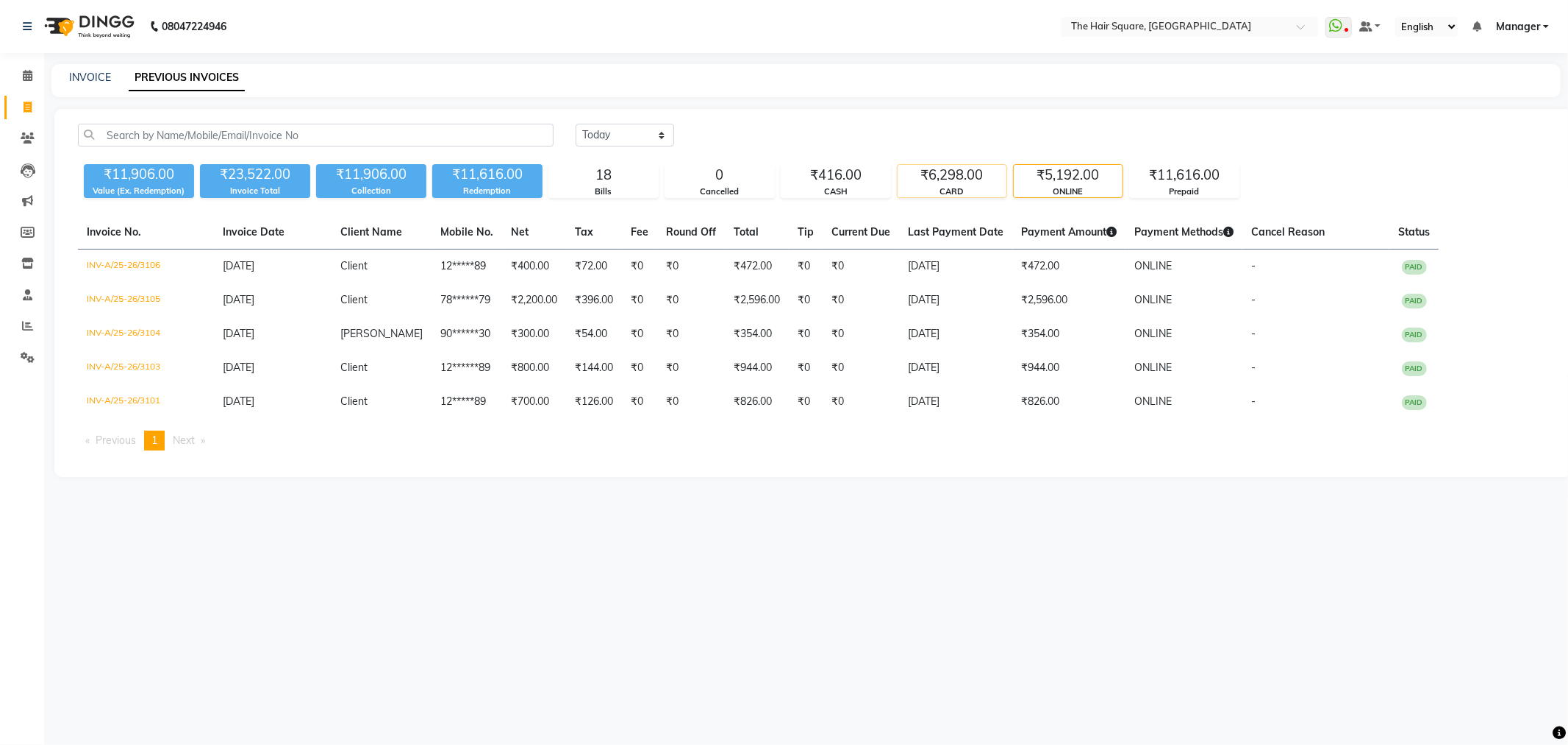
click at [969, 178] on div "₹6,298.00" at bounding box center [952, 175] width 108 height 21
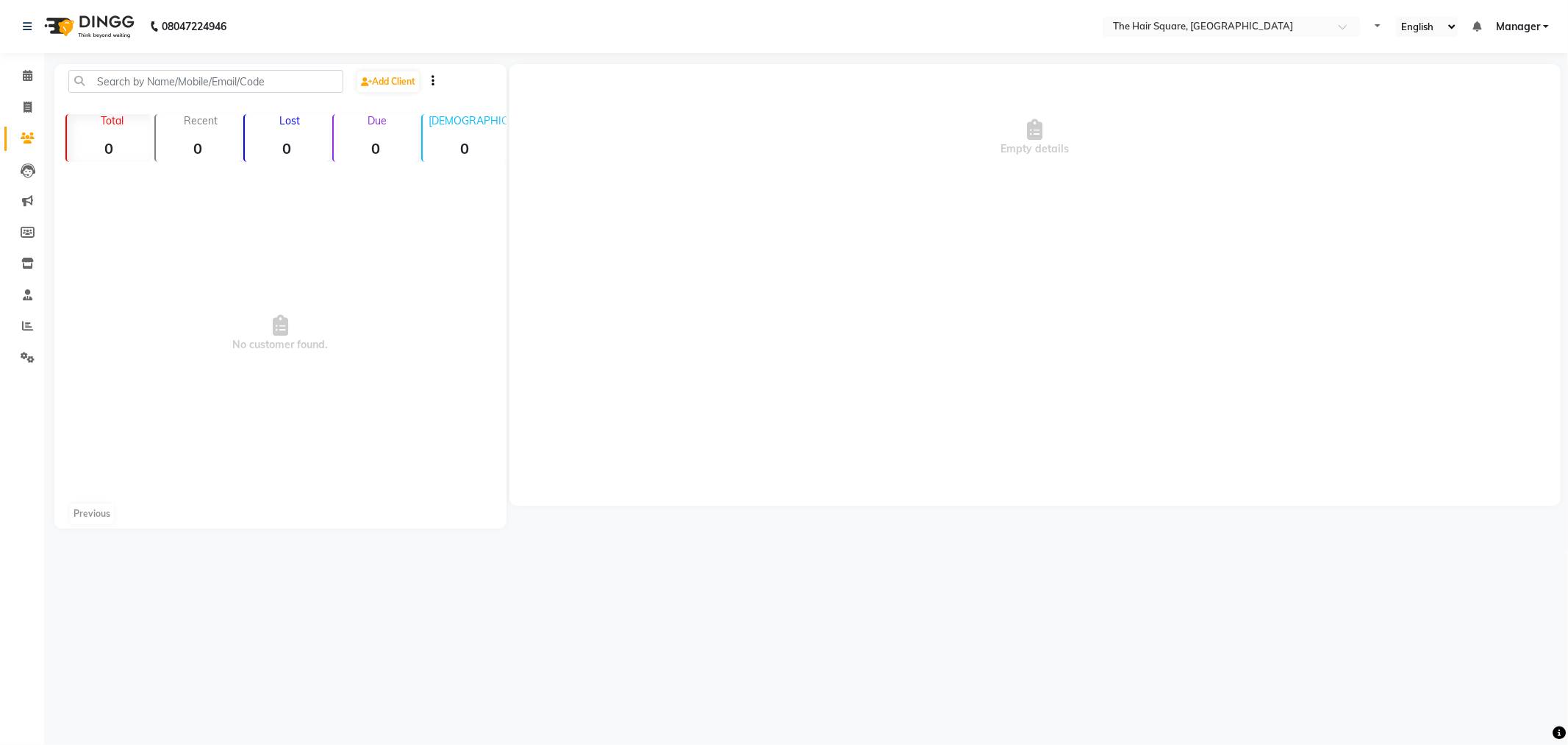
select select "en"
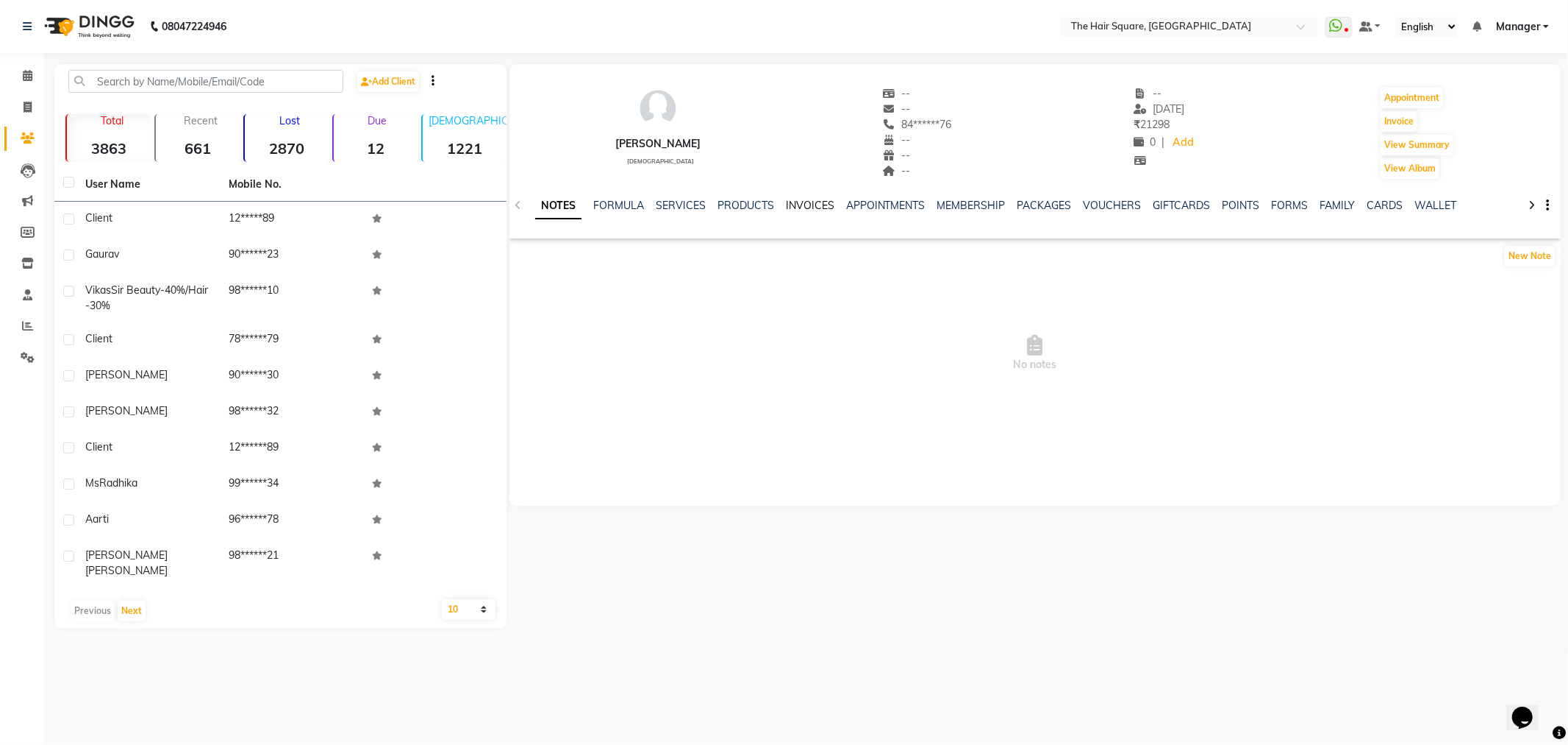
click at [787, 205] on link "INVOICES" at bounding box center [810, 206] width 48 height 13
